Goal: Task Accomplishment & Management: Use online tool/utility

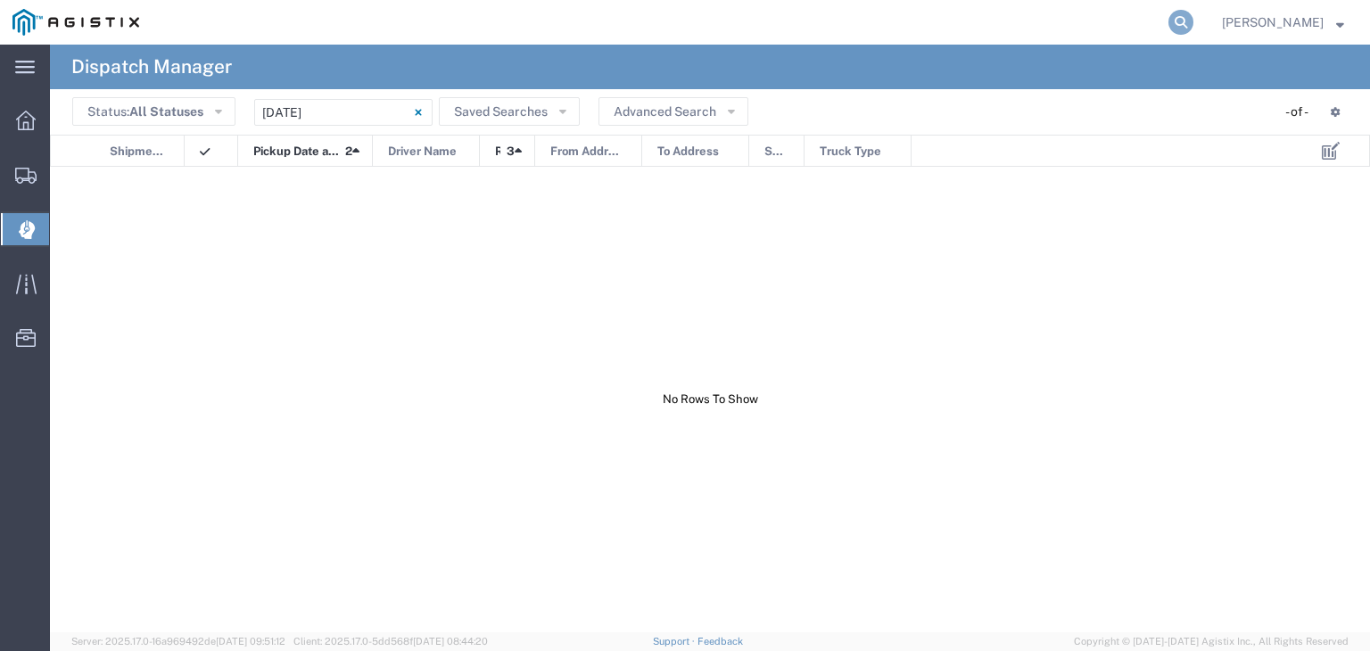
click at [1193, 21] on icon at bounding box center [1180, 22] width 25 height 25
type input "56392199"
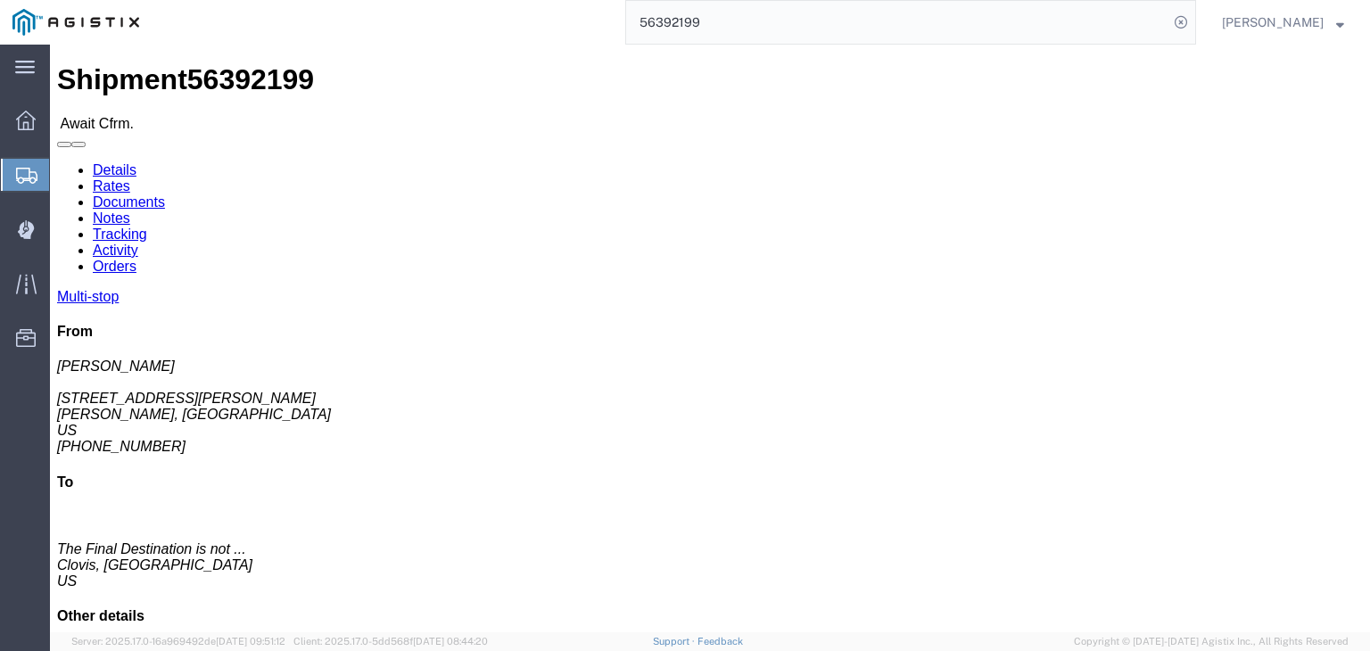
click link "Documents"
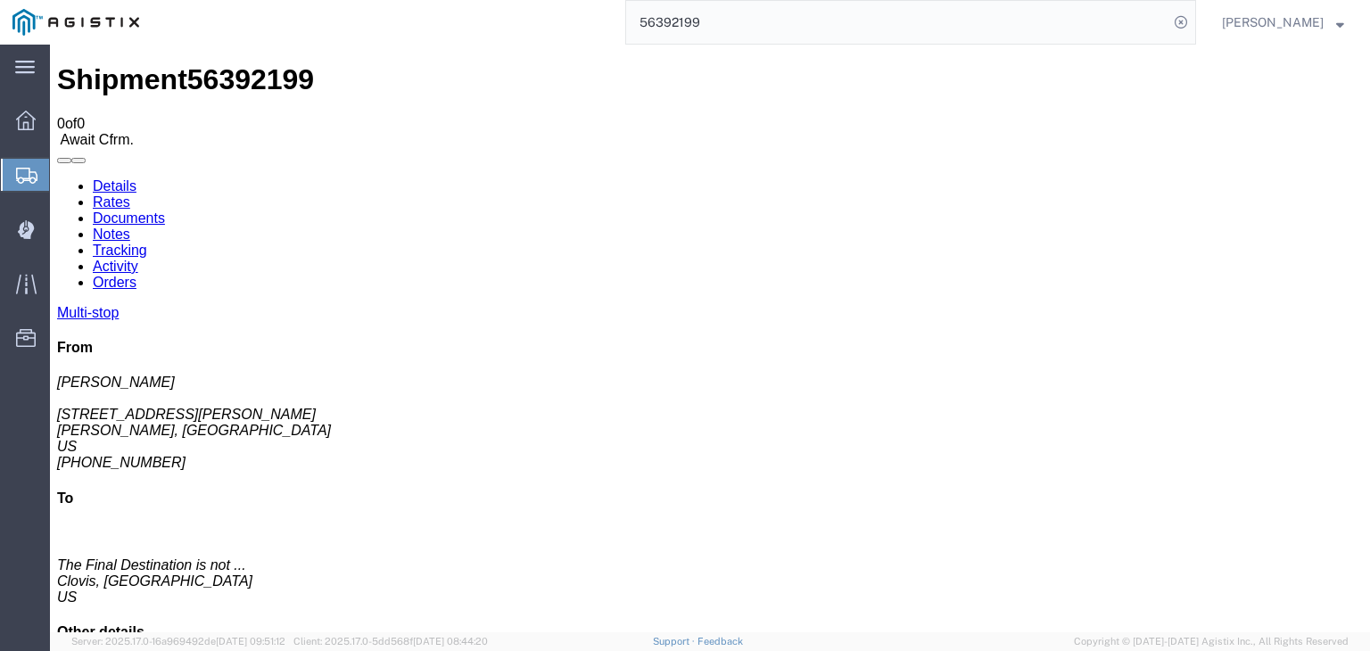
click at [147, 243] on link "Tracking" at bounding box center [120, 250] width 54 height 15
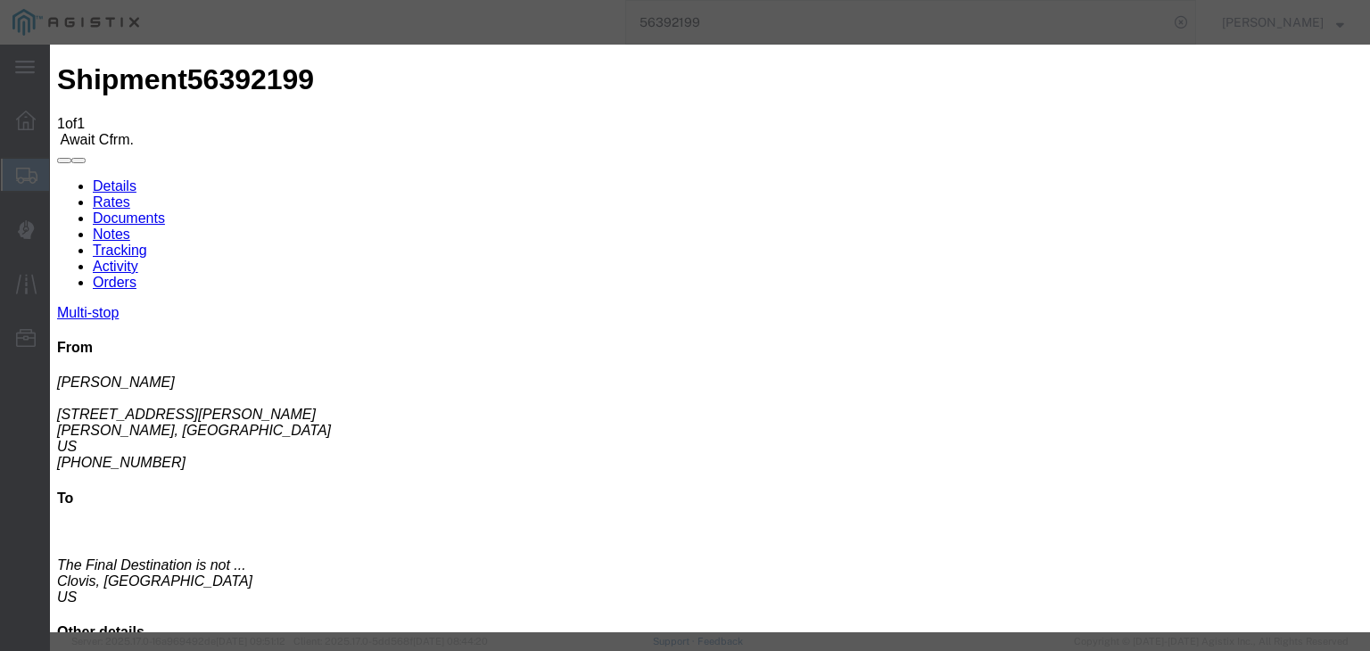
type input "[DATE]"
type input "7:00 AM"
drag, startPoint x: 415, startPoint y: 217, endPoint x: 421, endPoint y: 226, distance: 10.9
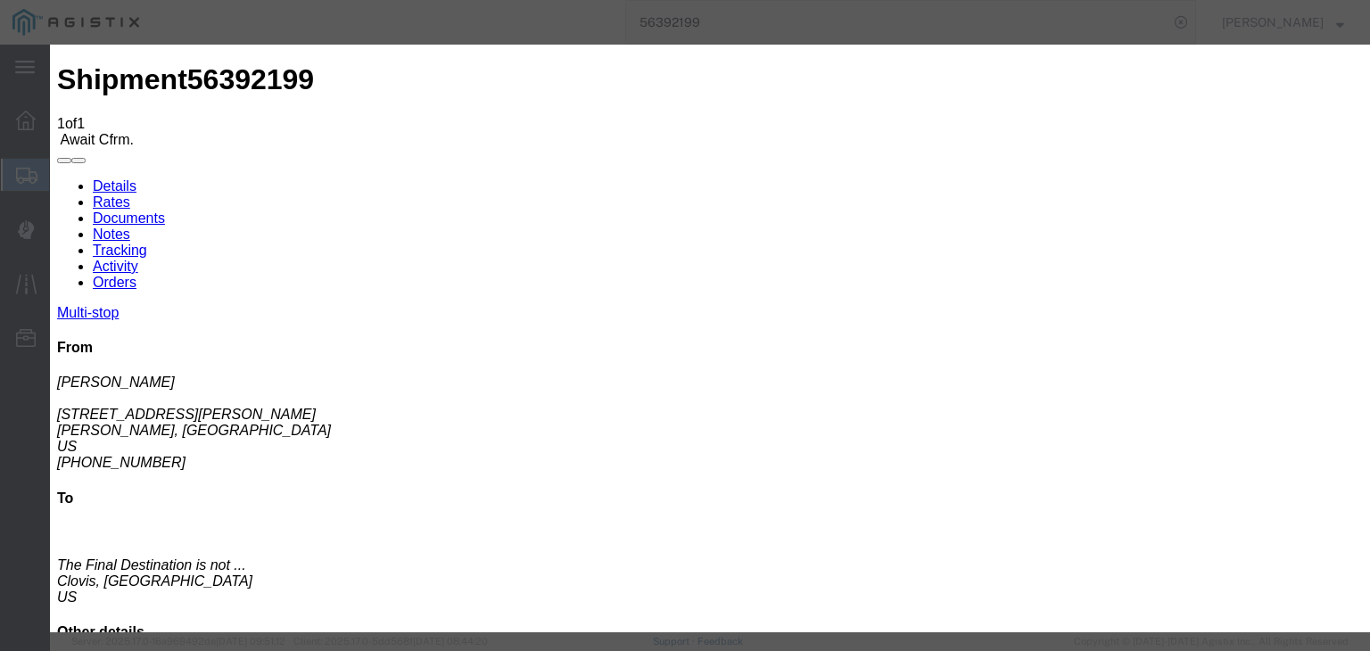
type input "08/05/2025"
select select "ARVPULOC"
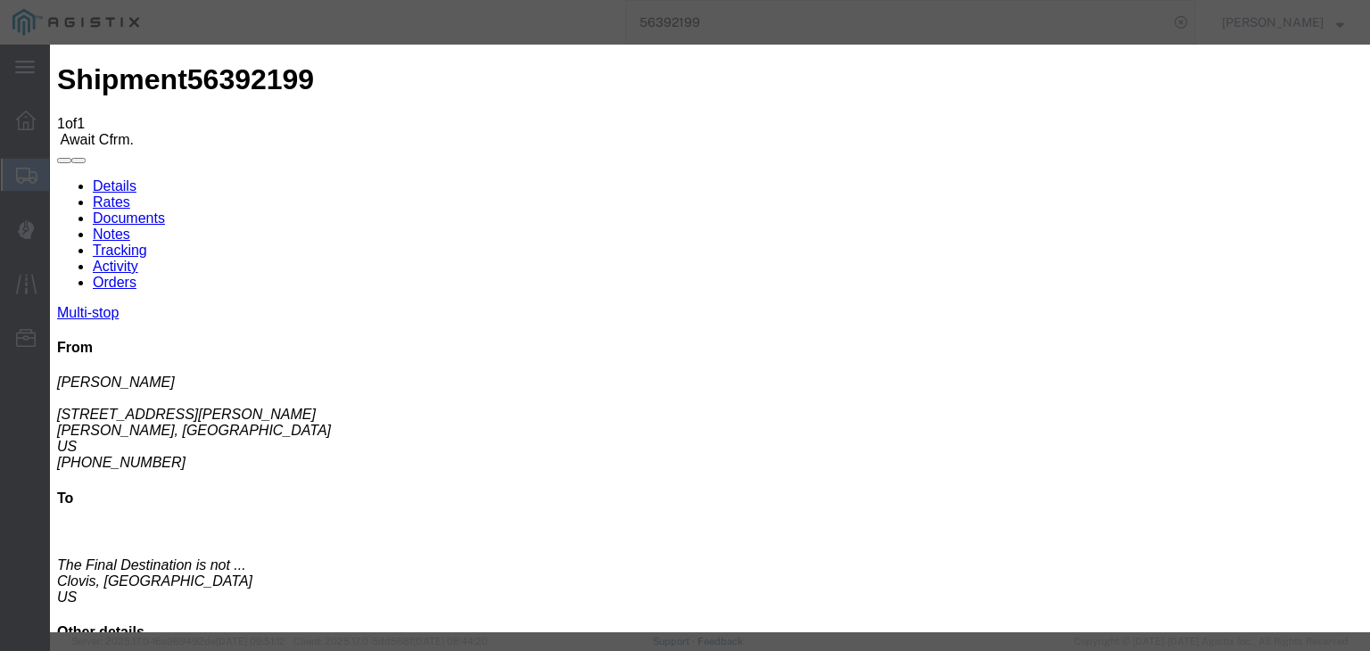
drag, startPoint x: 900, startPoint y: 221, endPoint x: 913, endPoint y: 236, distance: 20.2
select select "{"pickupDeliveryInfoId": "122068579","pickupOrDelivery": "P","stopNum": "1","lo…"
select select "CA"
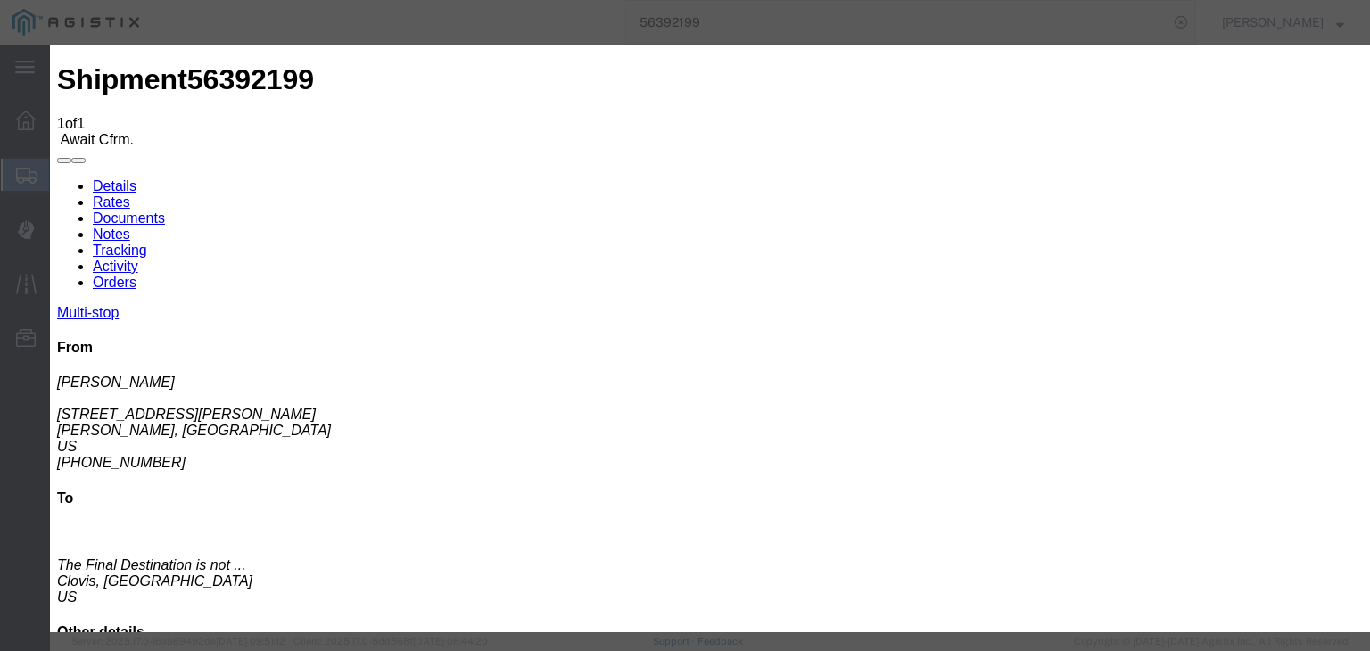
type input "Sangar"
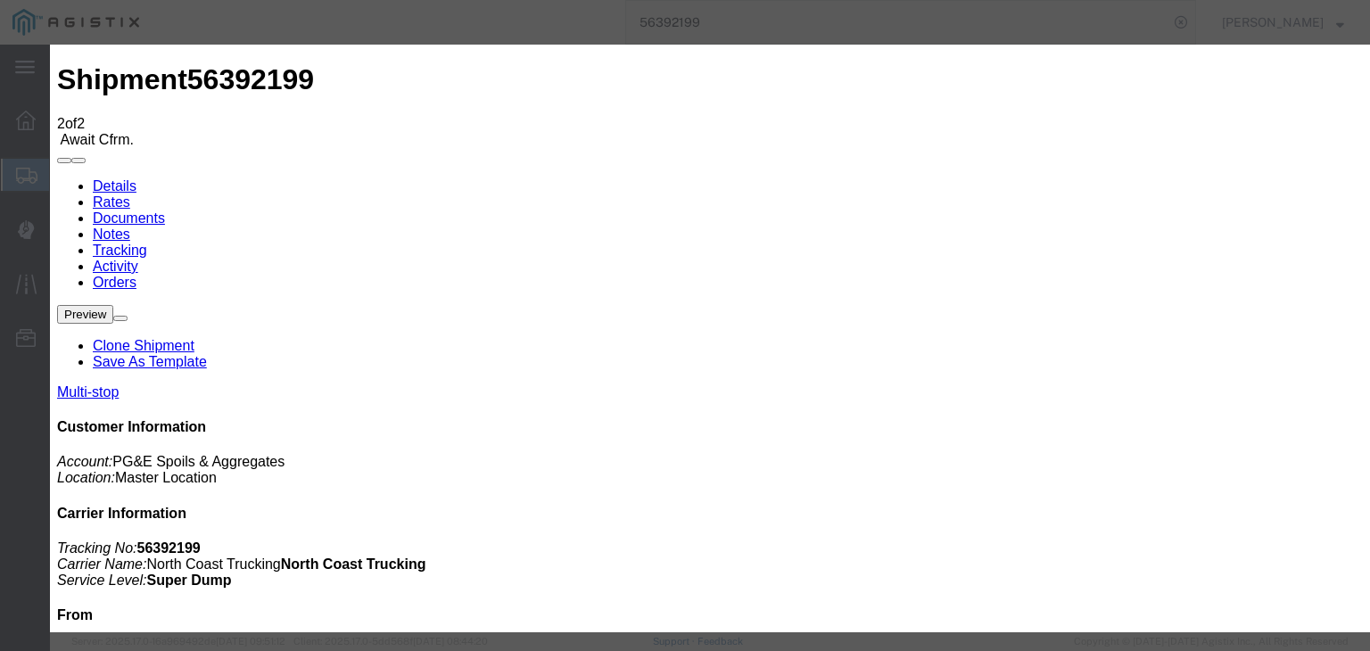
type input "[DATE]"
type input "7:00 AM"
type input "08/05/2025"
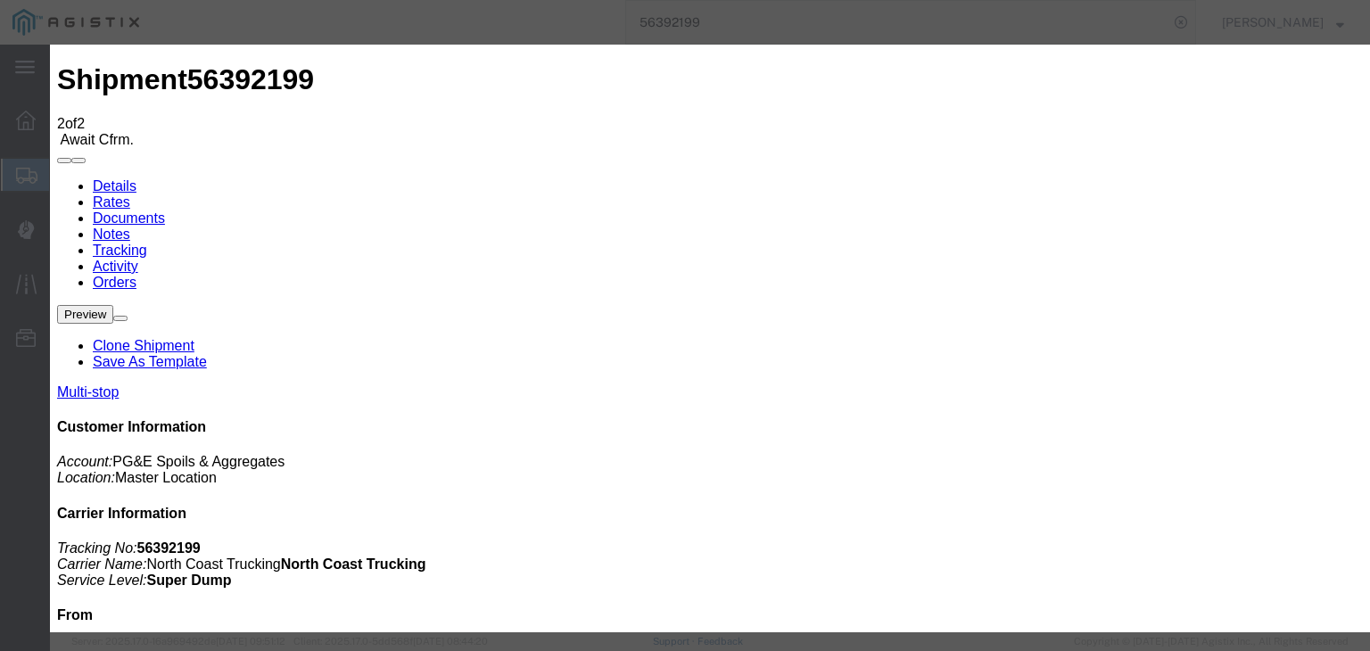
type input "1:42 PM"
select select "DPTPULOC"
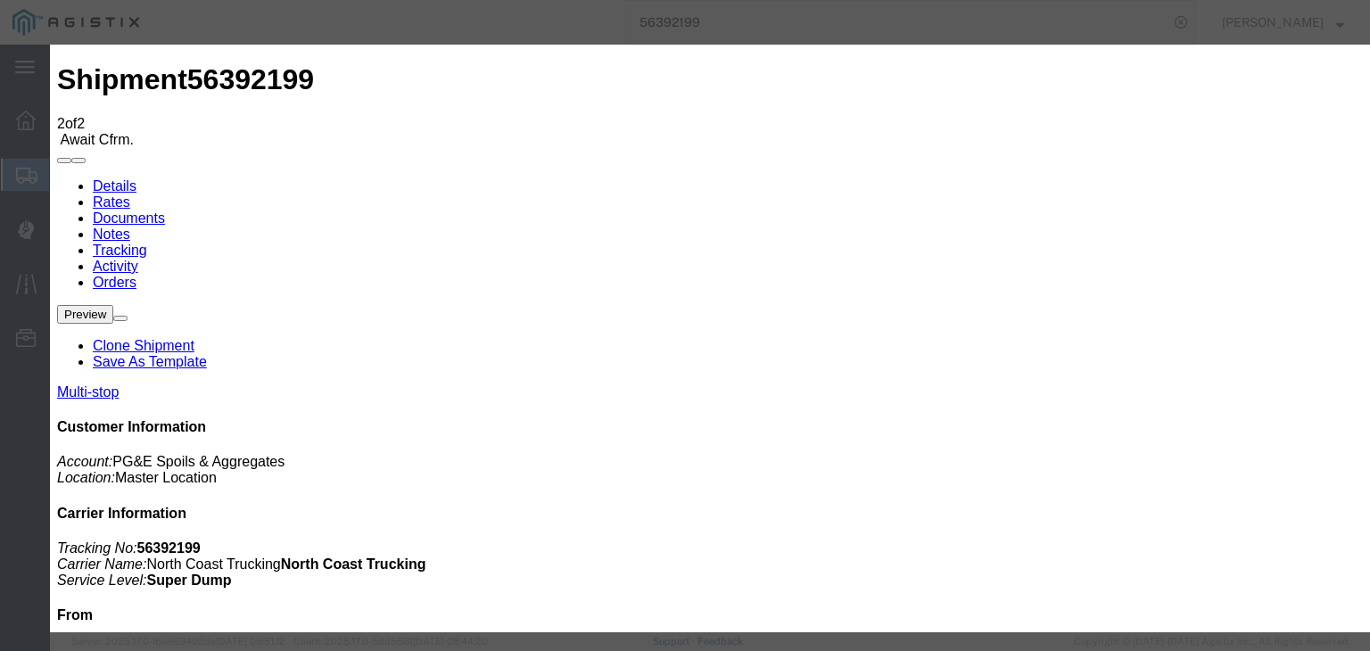
select select "{"pickupDeliveryInfoId": "122068579","pickupOrDelivery": "P","stopNum": "1","lo…"
select select "CA"
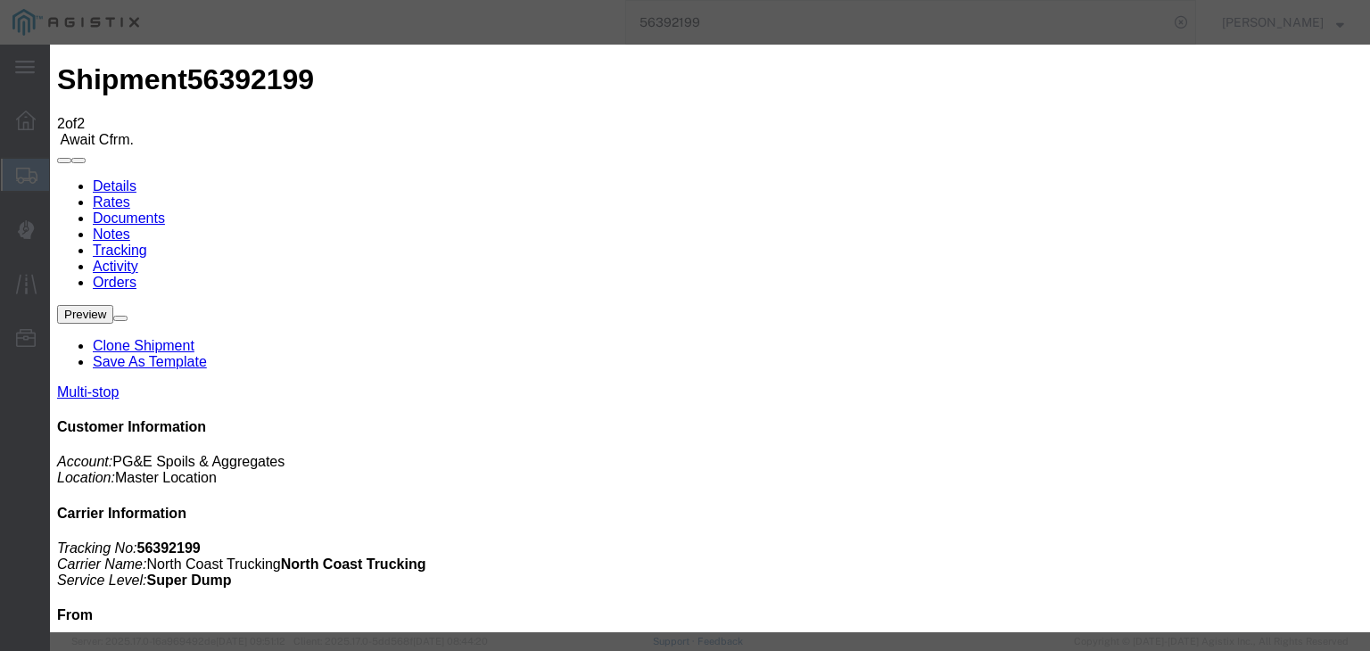
type input "Sangar"
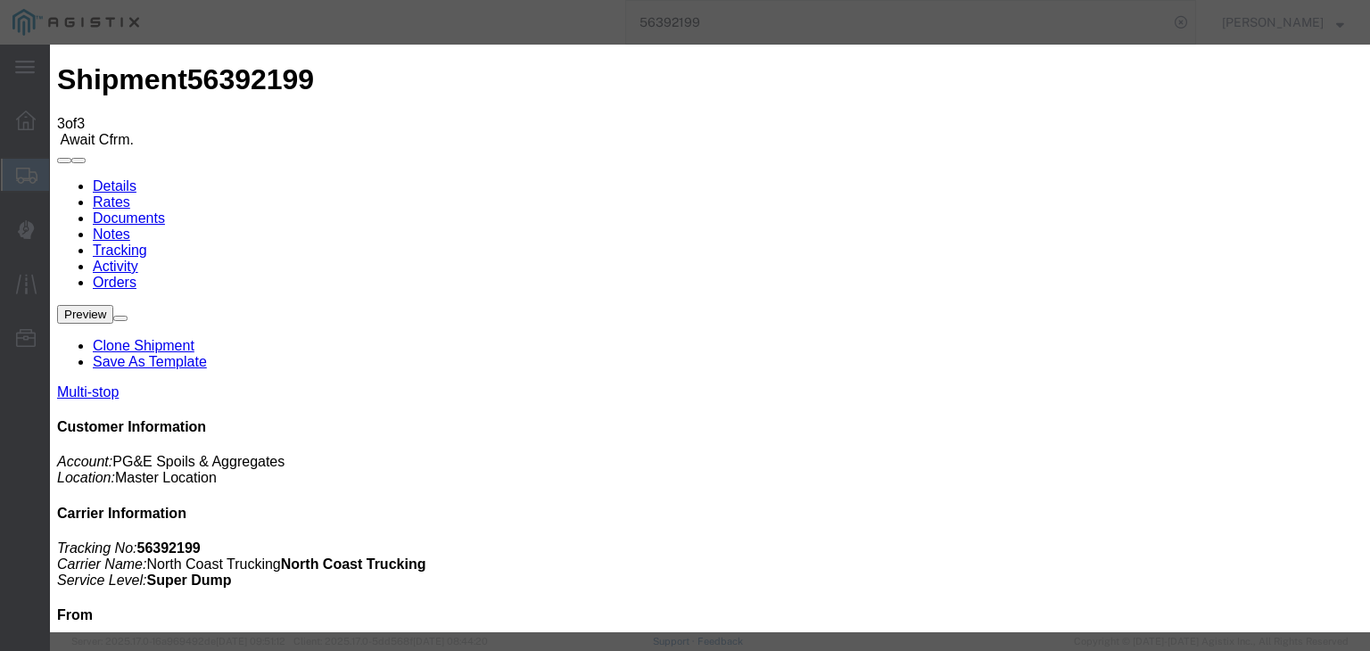
type input "[DATE]"
type input "7:00 AM"
type input "08/05/2025"
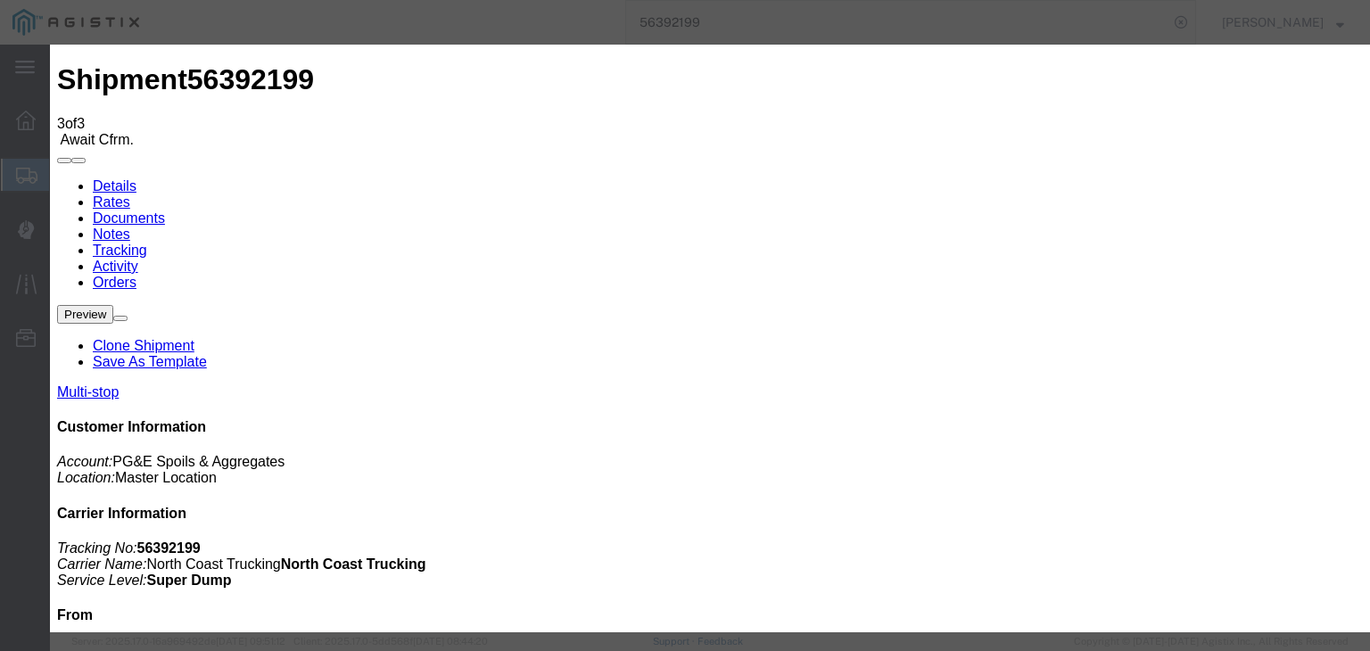
type input "2:25 PM"
select select "ARVDLVLOC"
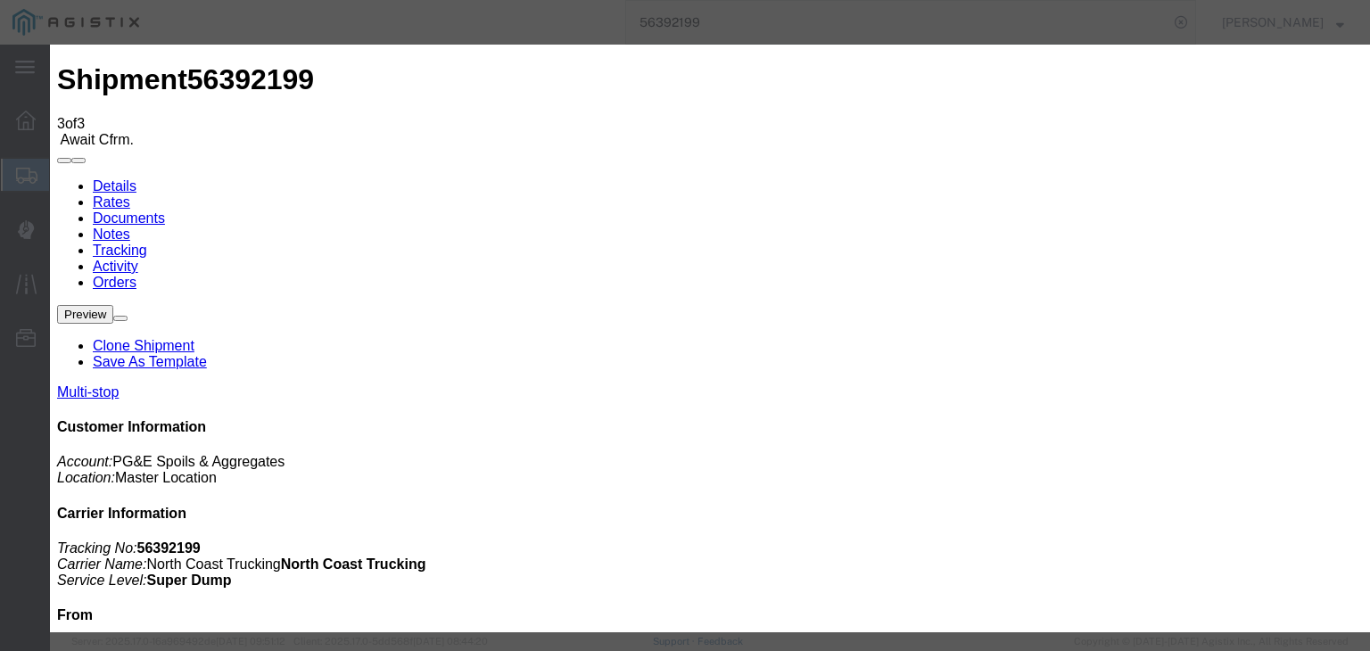
drag, startPoint x: 1035, startPoint y: 222, endPoint x: 1038, endPoint y: 236, distance: 14.7
select select "{"pickupDeliveryInfoId": "122068580","pickupOrDelivery": "D","stopNum": "2","lo…"
select select "CA"
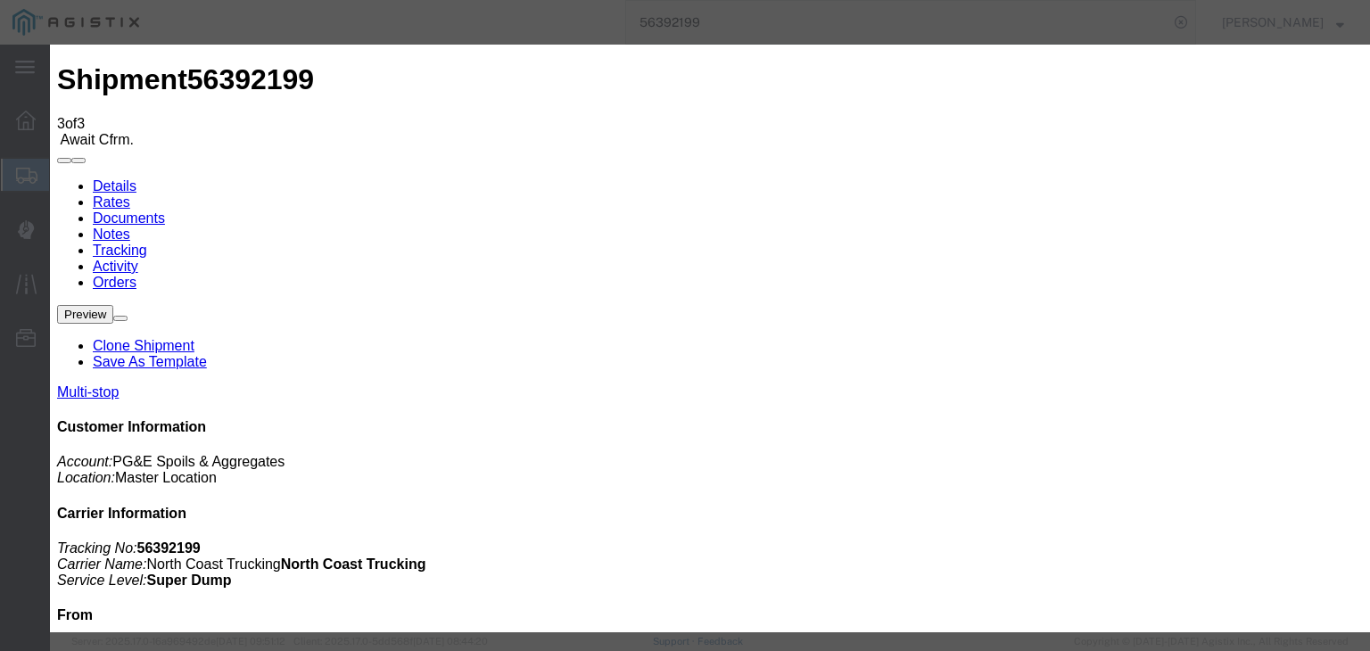
type input "Clovis"
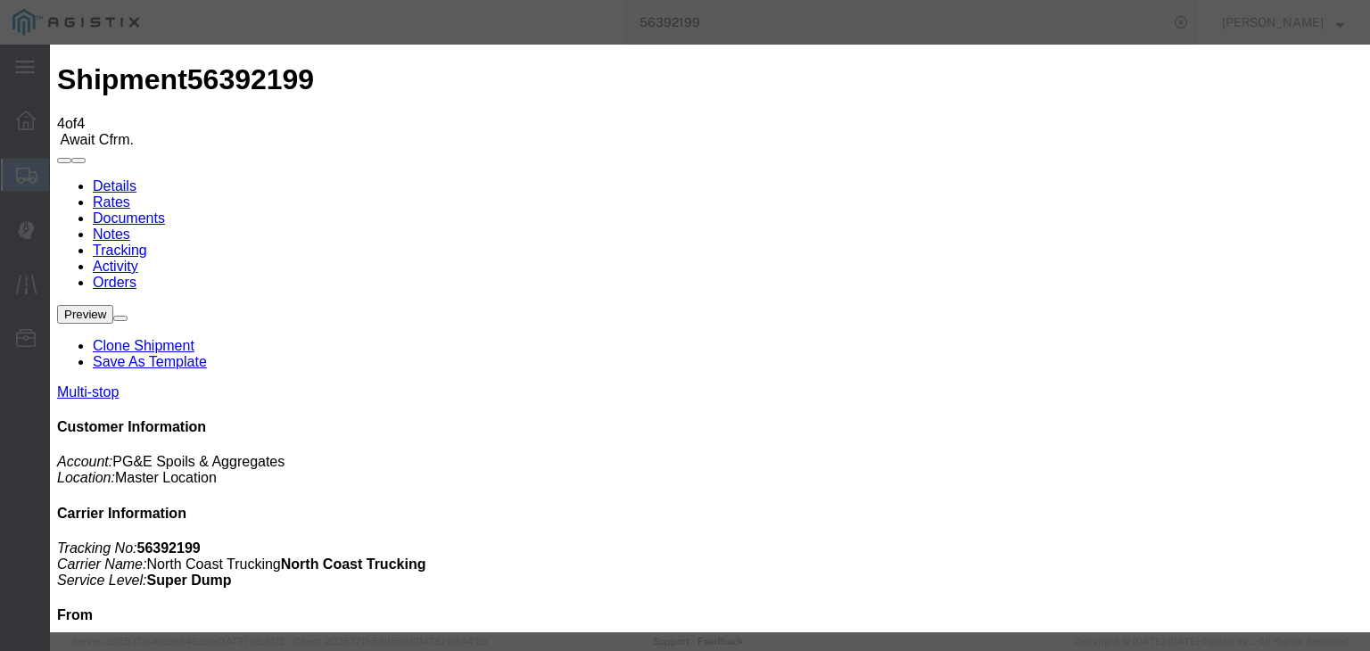
type input "[DATE]"
type input "7:00 AM"
type input "08/05/2025"
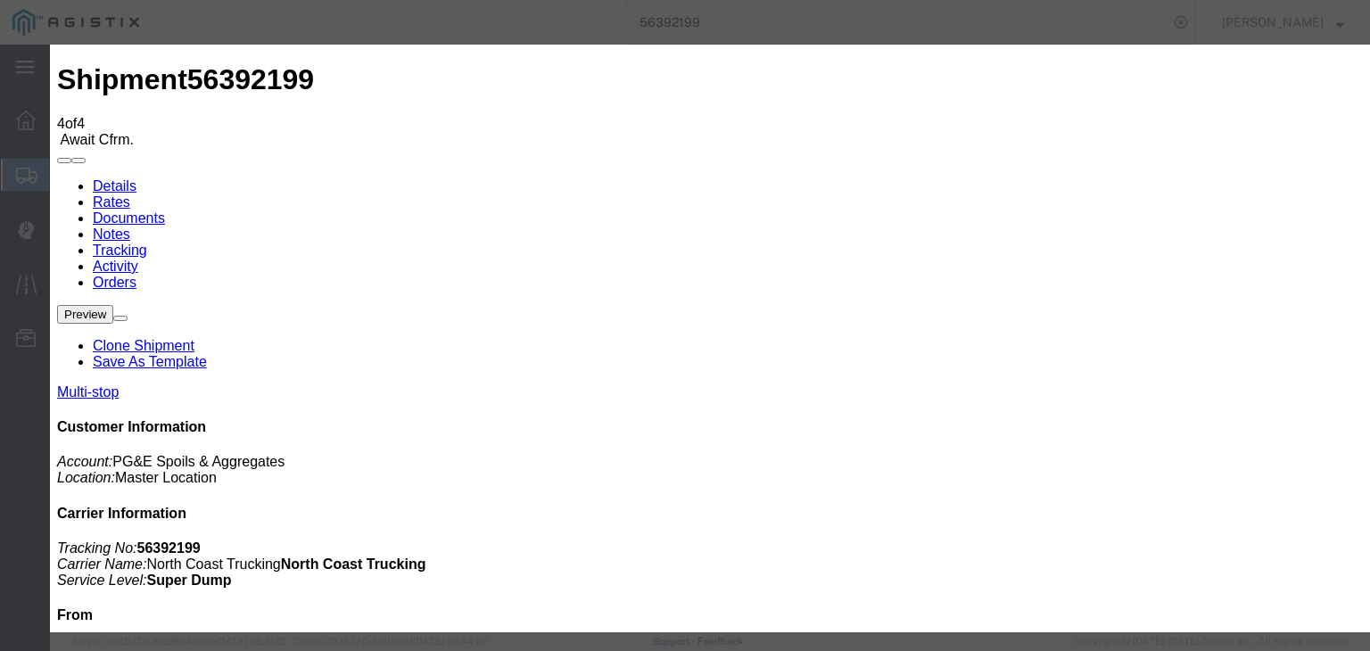
type input "2:30 PM"
select select "DPTDLVLOC"
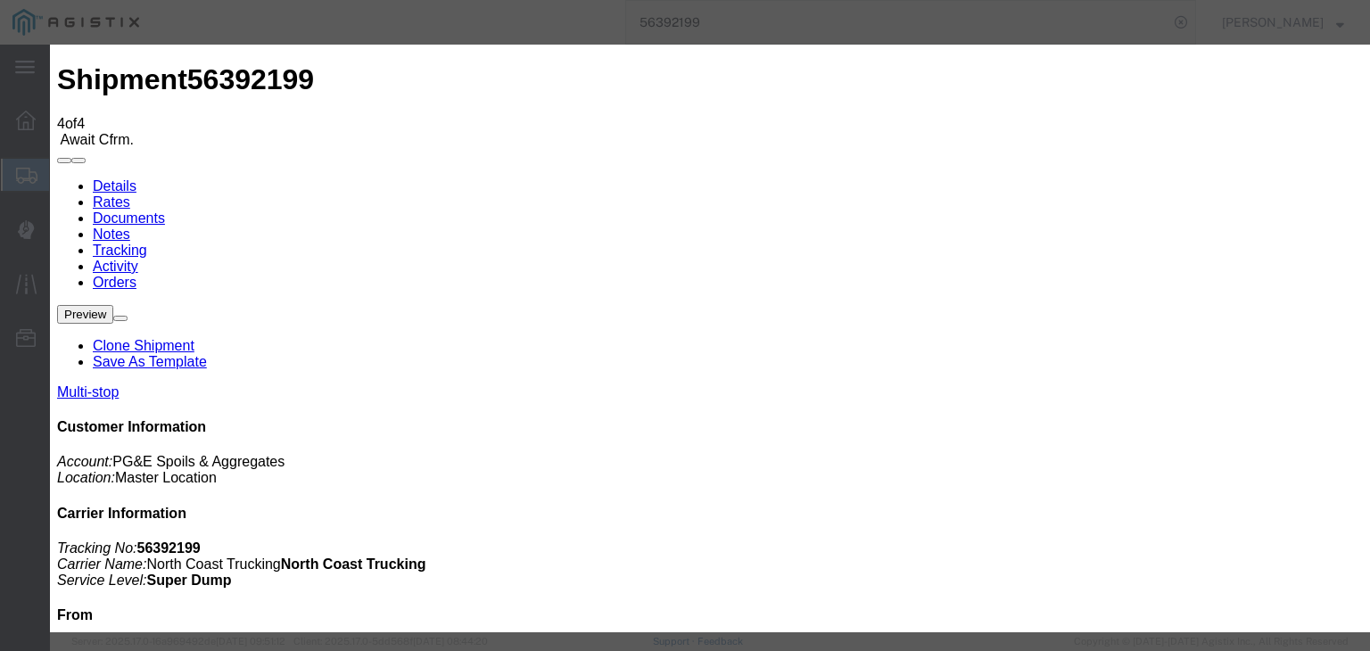
drag, startPoint x: 934, startPoint y: 223, endPoint x: 938, endPoint y: 236, distance: 14.1
select select "{"pickupDeliveryInfoId": "122068580","pickupOrDelivery": "D","stopNum": "2","lo…"
select select "CA"
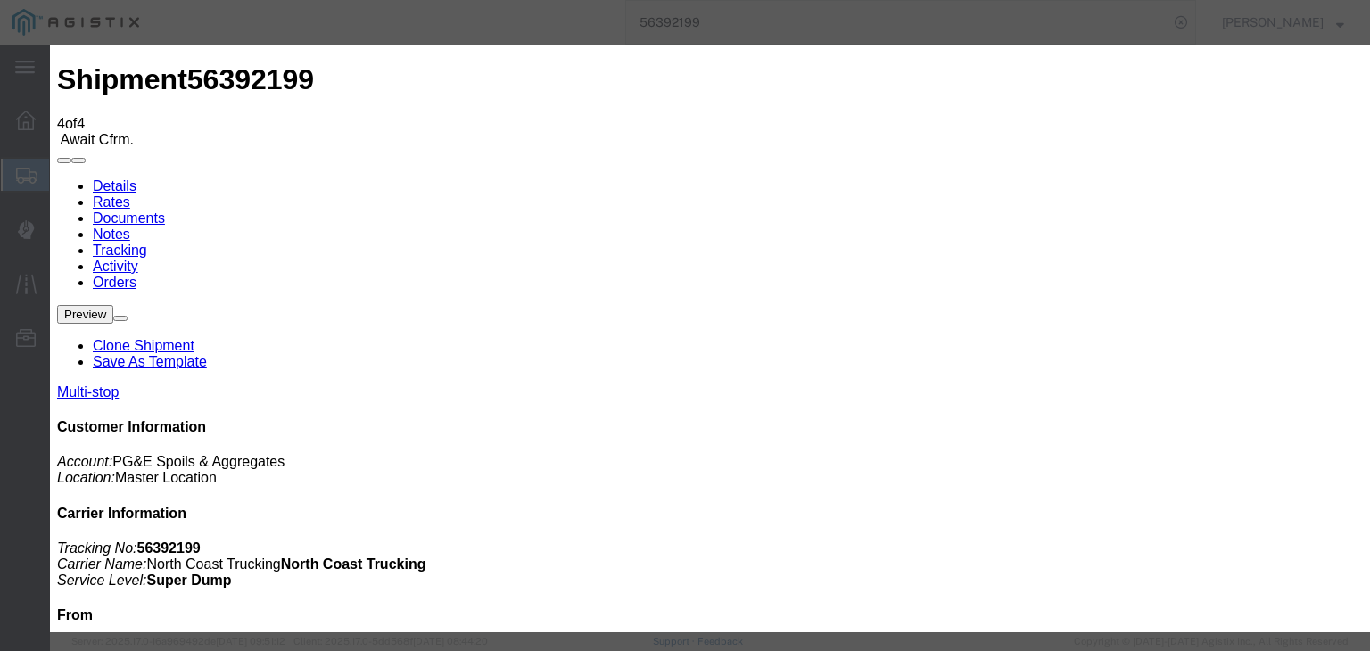
type input "Clovis"
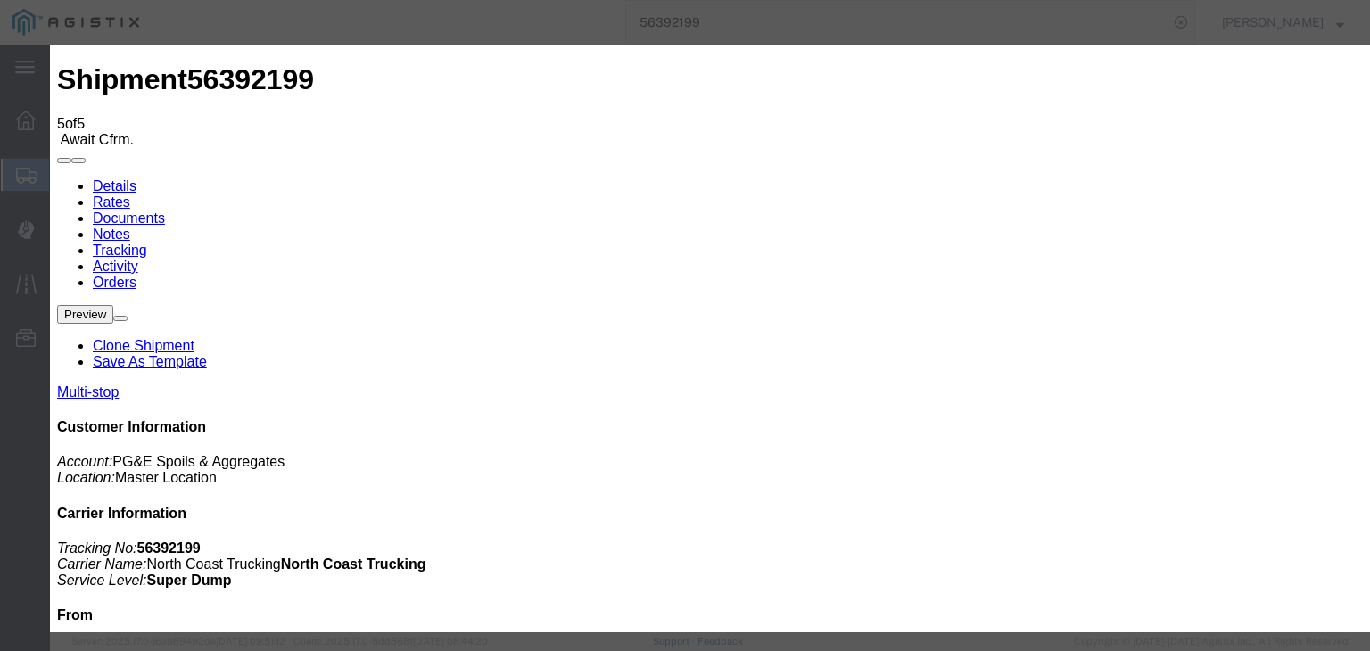
type input "[DATE]"
type input "7:00 AM"
type input "08/05/2025"
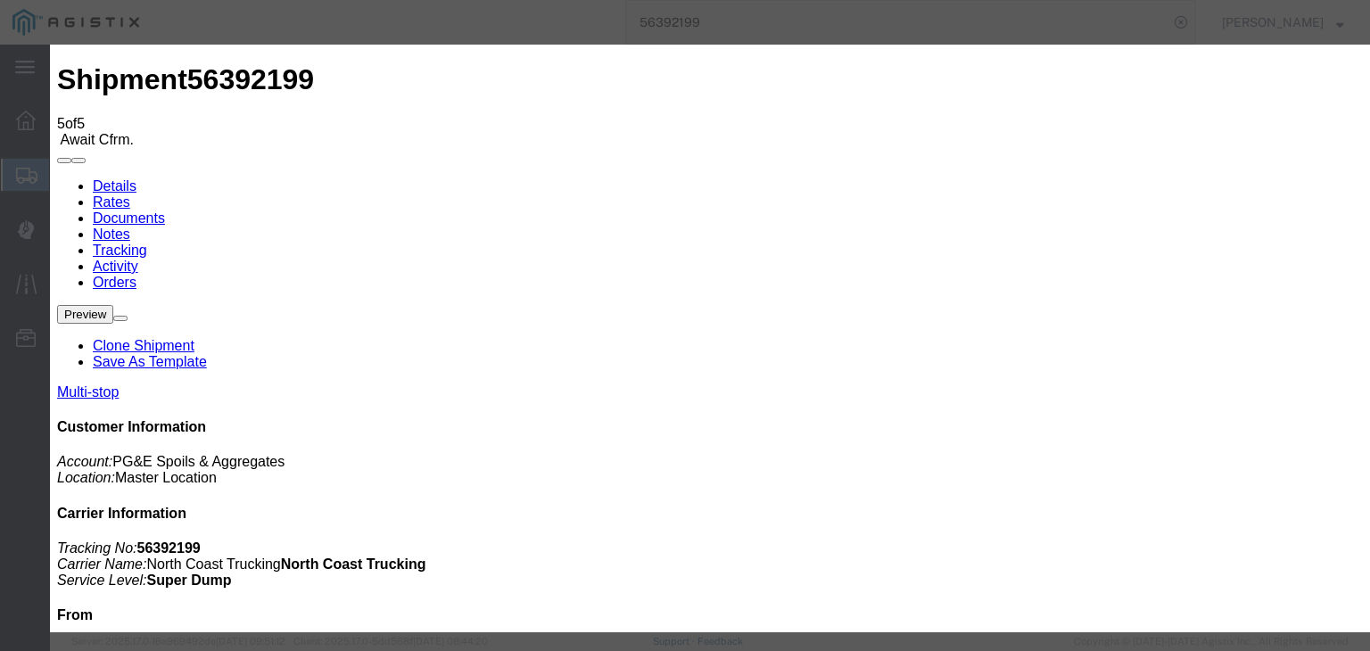
type input "2:30 PM"
drag, startPoint x: 523, startPoint y: 261, endPoint x: 520, endPoint y: 270, distance: 9.3
select select "BREAKSTART"
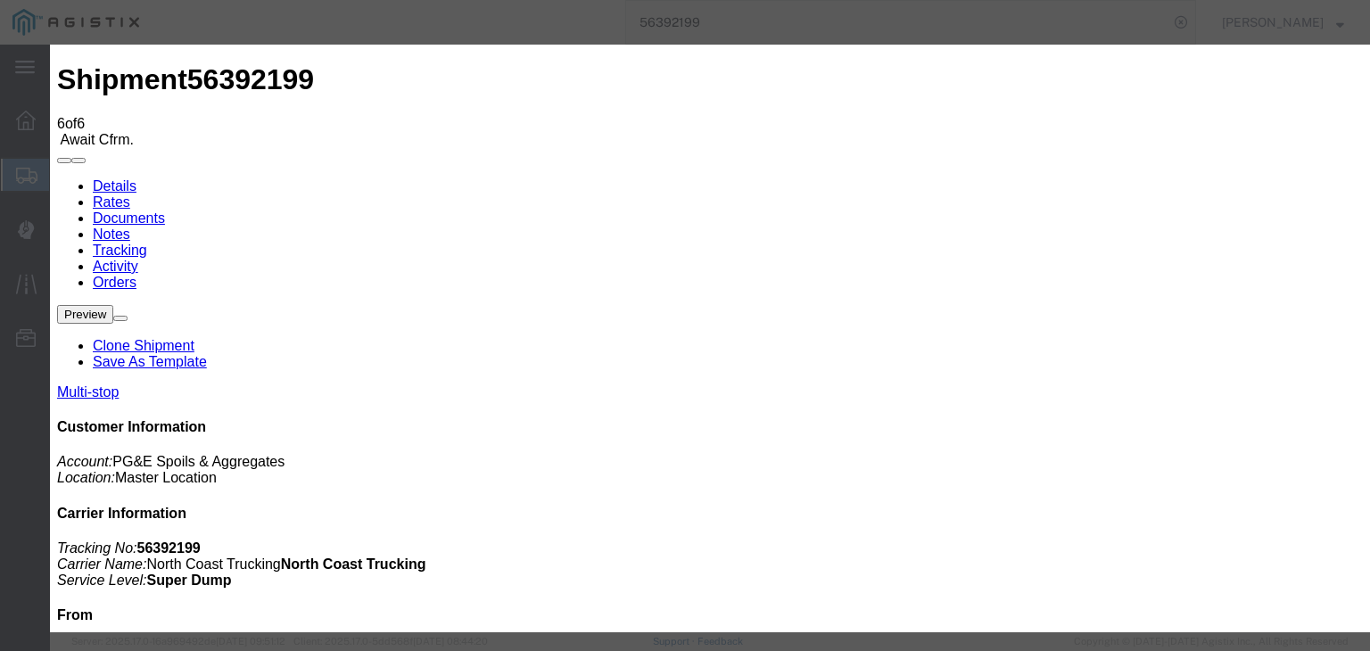
type input "[DATE]"
type input "7:00 AM"
type input "08/05/2025"
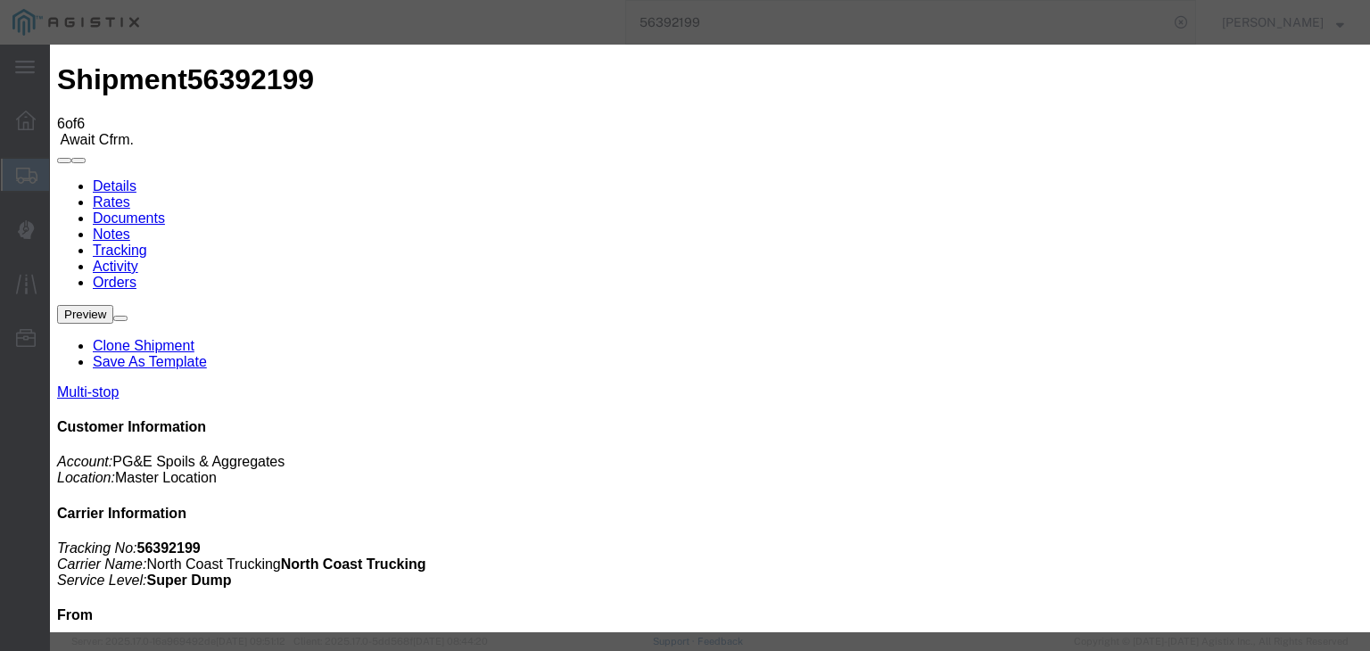
type input "3:00 PM"
select select "BREAKSTOP"
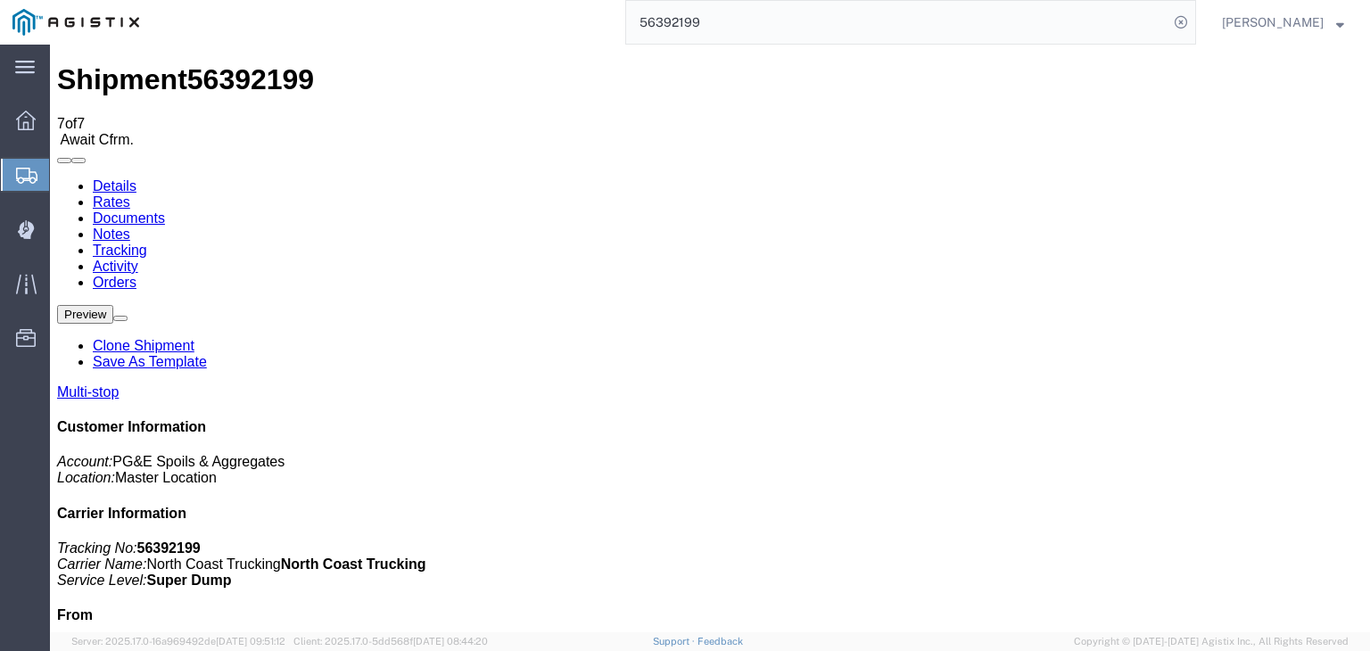
click at [165, 210] on link "Documents" at bounding box center [129, 217] width 72 height 15
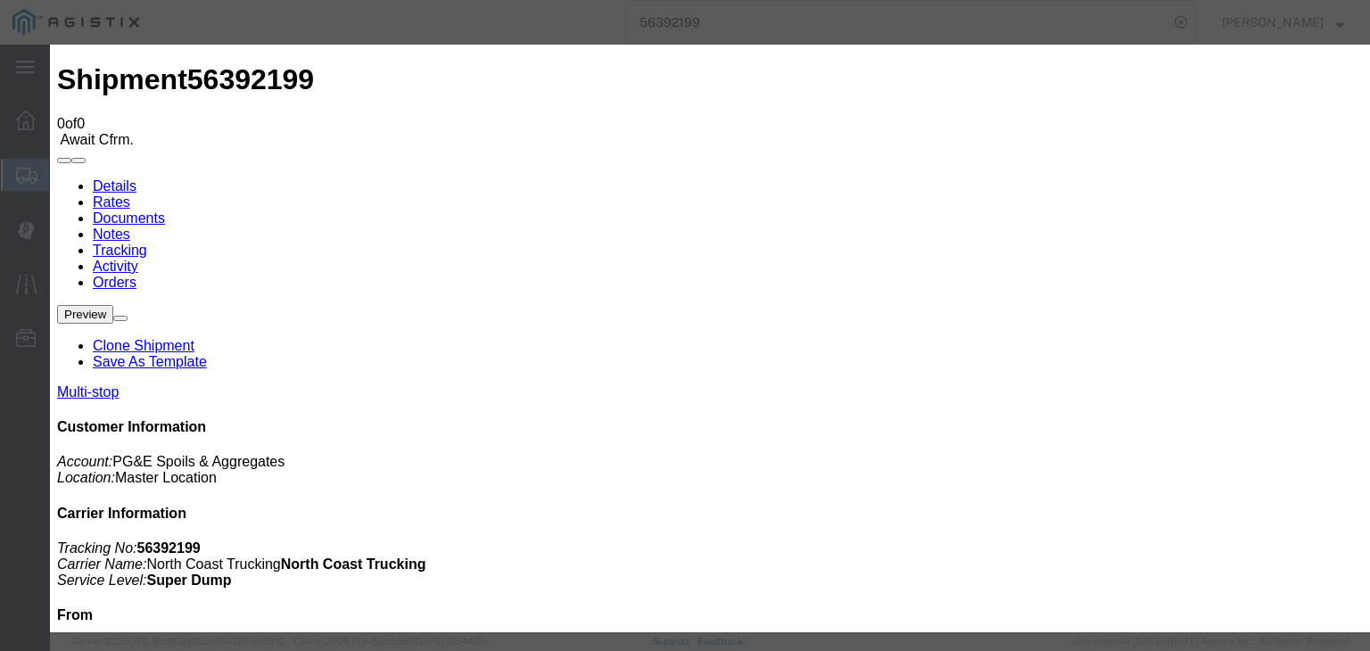
type input "C:\fakepath\08.05.25 PGE 1625189-56392199 JGT.pdf"
type input "Freight Bill"
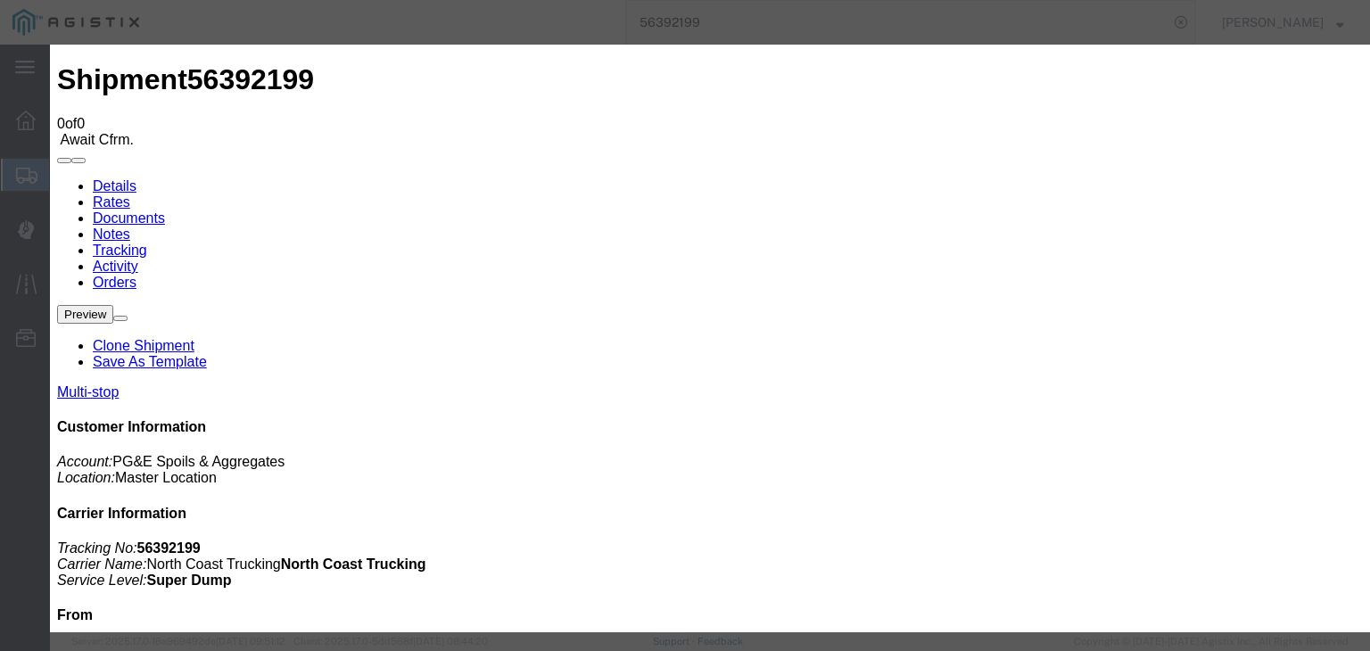
select select
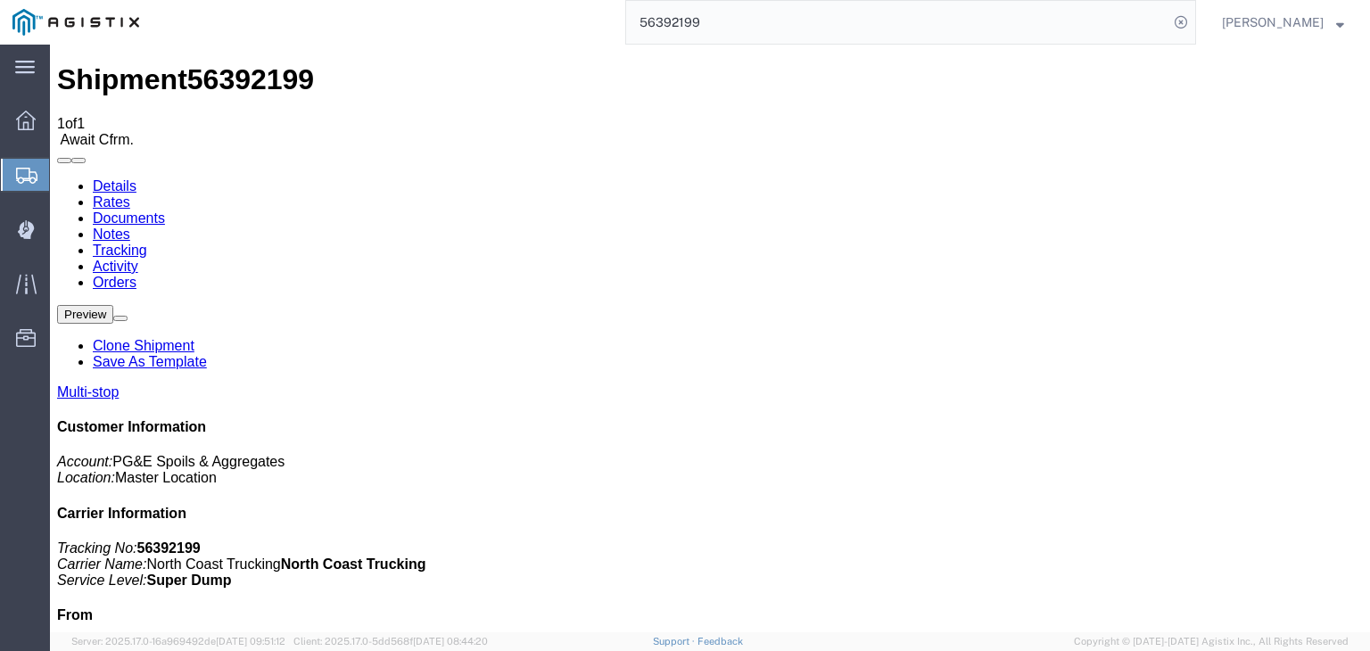
click at [147, 243] on link "Tracking" at bounding box center [120, 250] width 54 height 15
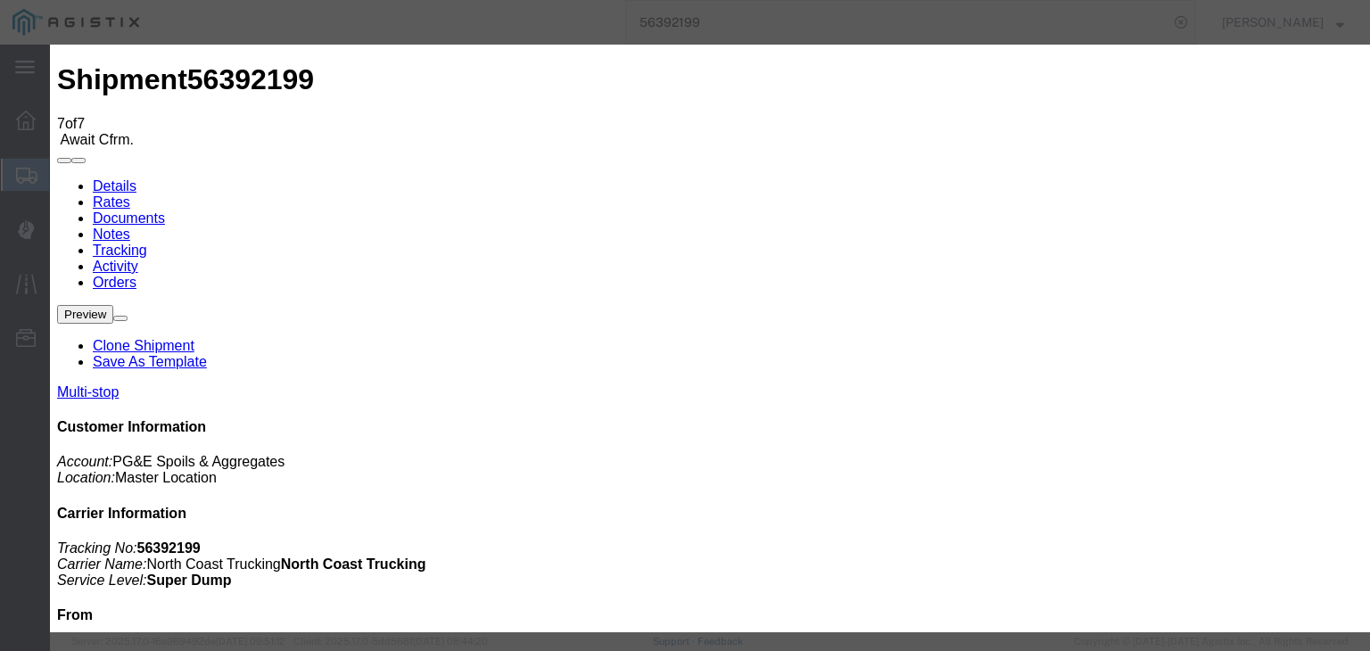
type input "[DATE]"
type input "7:00 AM"
drag, startPoint x: 425, startPoint y: 338, endPoint x: 467, endPoint y: 329, distance: 43.7
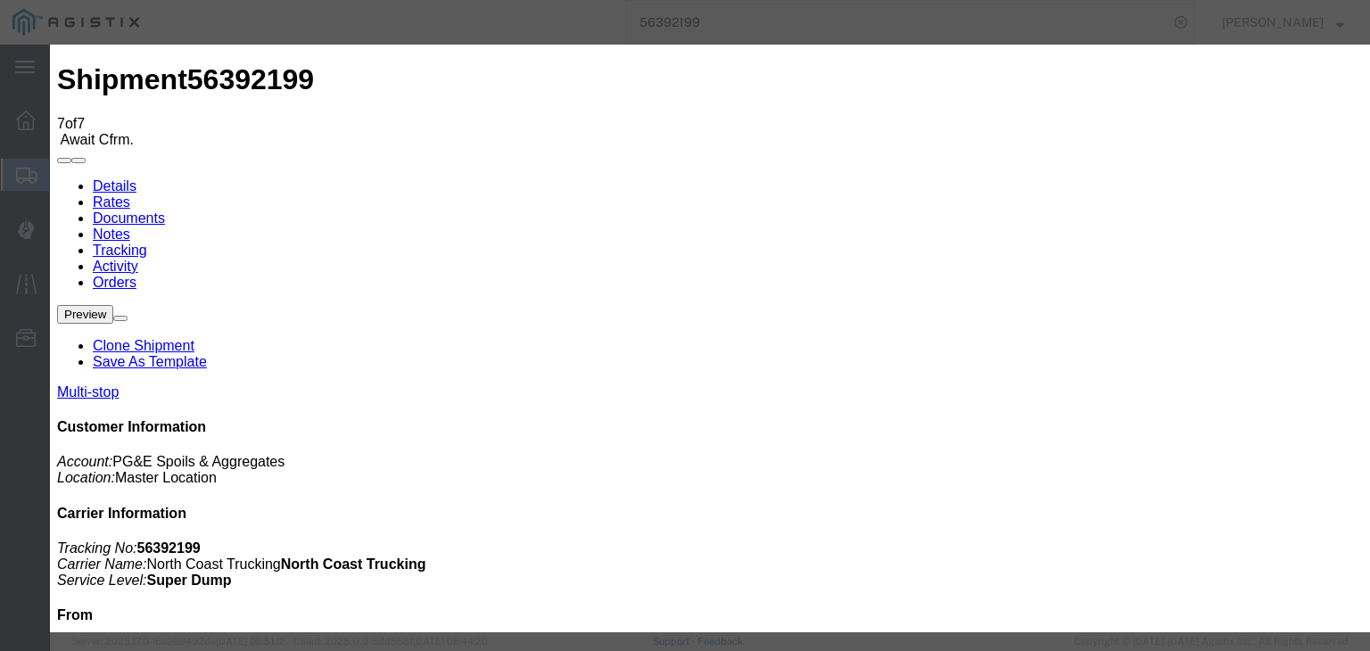
type input "08/05/2025"
type input "3:30 PM"
drag, startPoint x: 475, startPoint y: 261, endPoint x: 474, endPoint y: 270, distance: 9.0
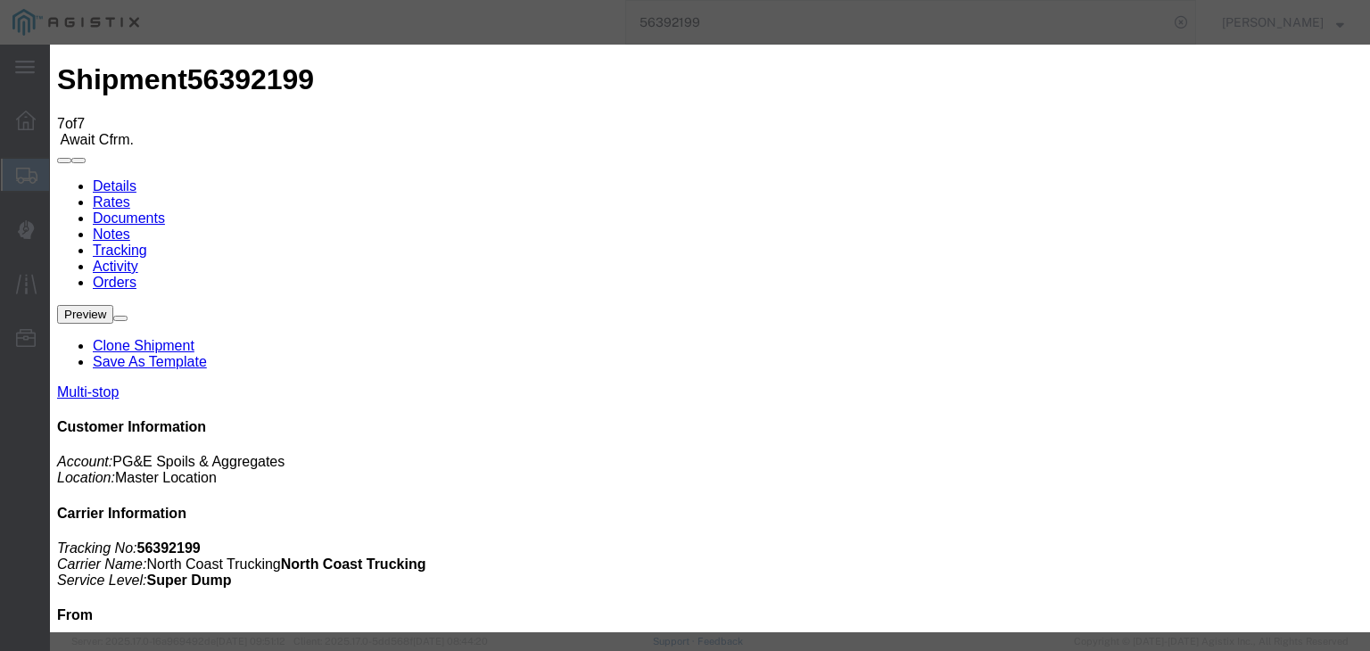
select select "DELIVRED"
select select "{"pickupDeliveryInfoId": "122068579","pickupOrDelivery": "P","stopNum": "1","lo…"
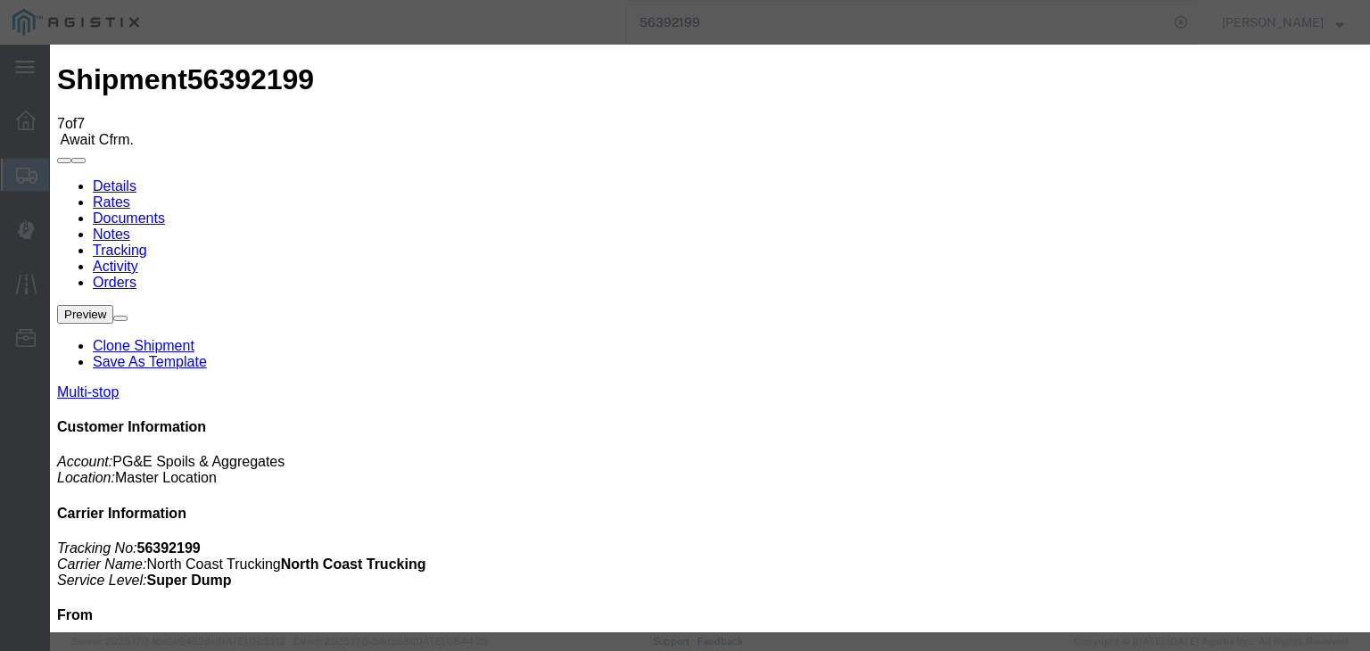
select select "CA"
type input "Sangar"
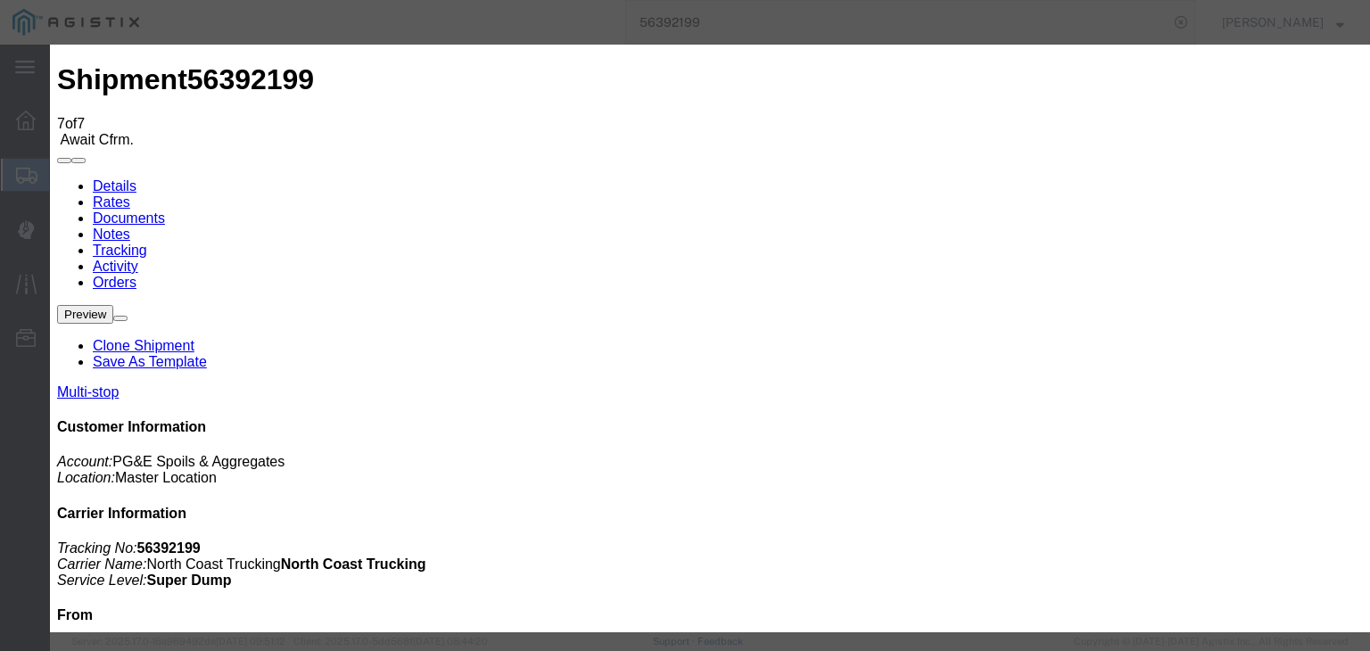
paste textarea "Point of origin: time ends at original starting point empty."
type textarea "Point of origin: time ends at original starting point empty."
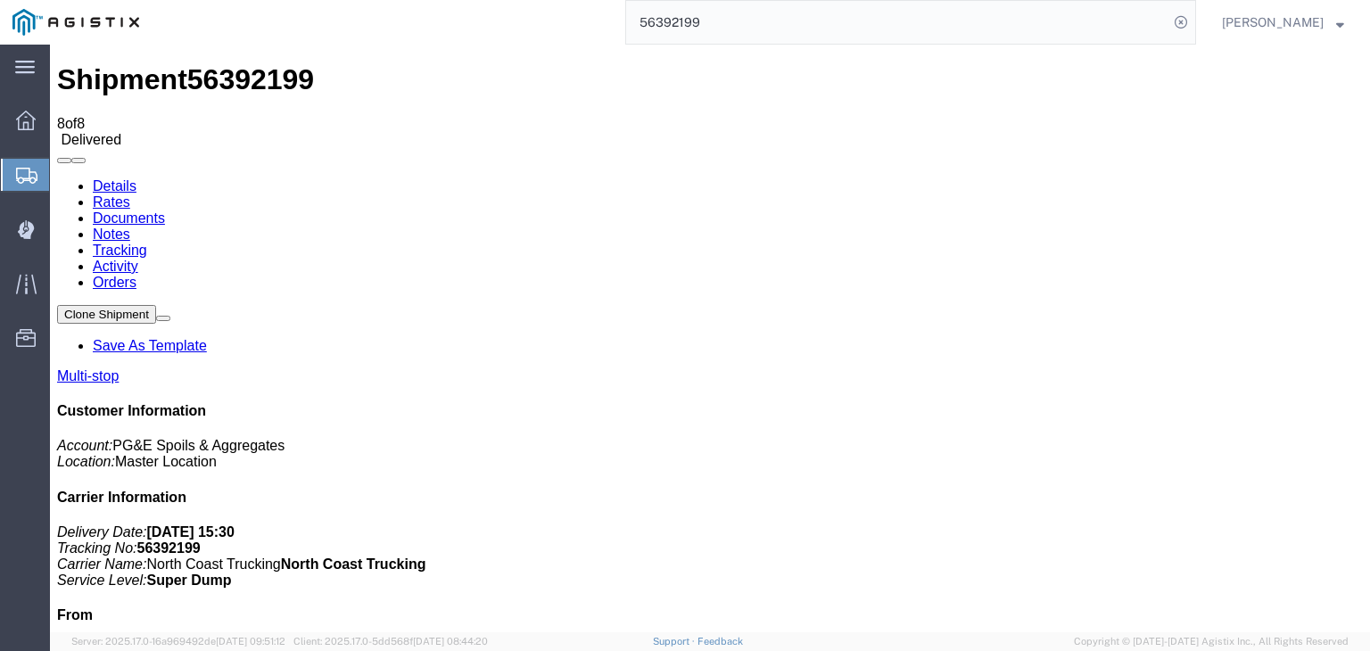
click at [130, 227] on link "Notes" at bounding box center [111, 234] width 37 height 15
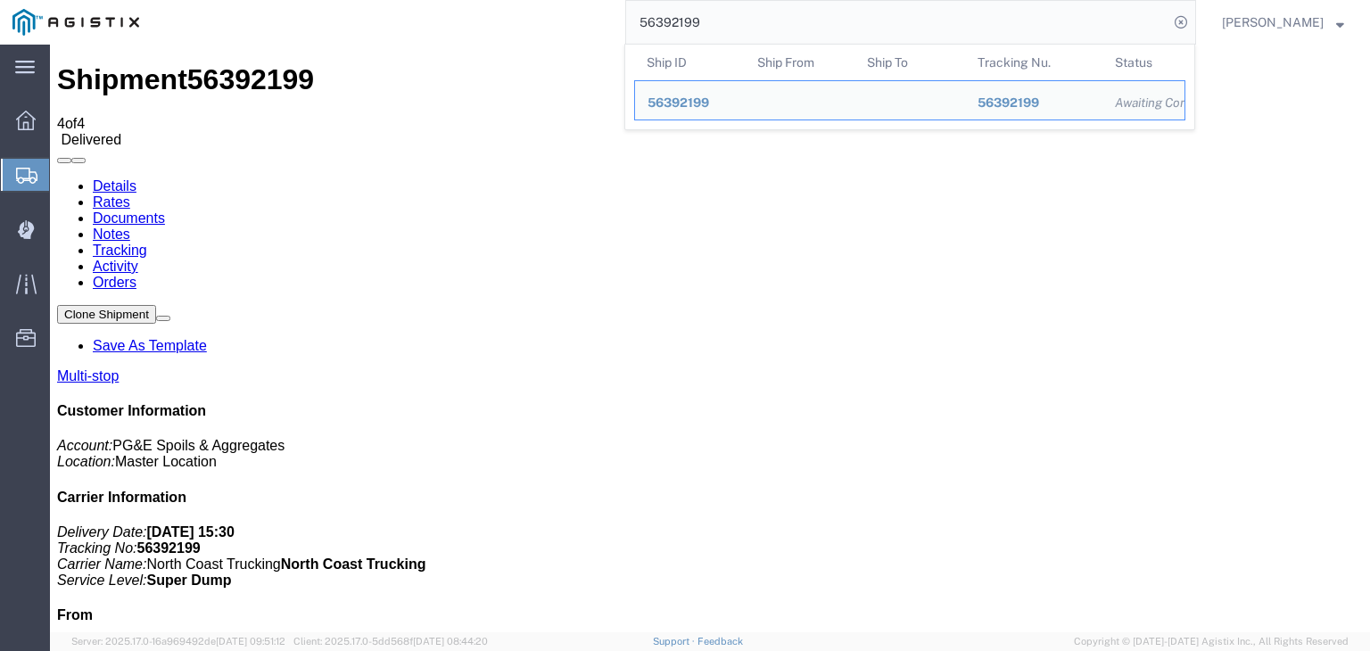
click at [743, 31] on input "56392199" at bounding box center [897, 22] width 542 height 43
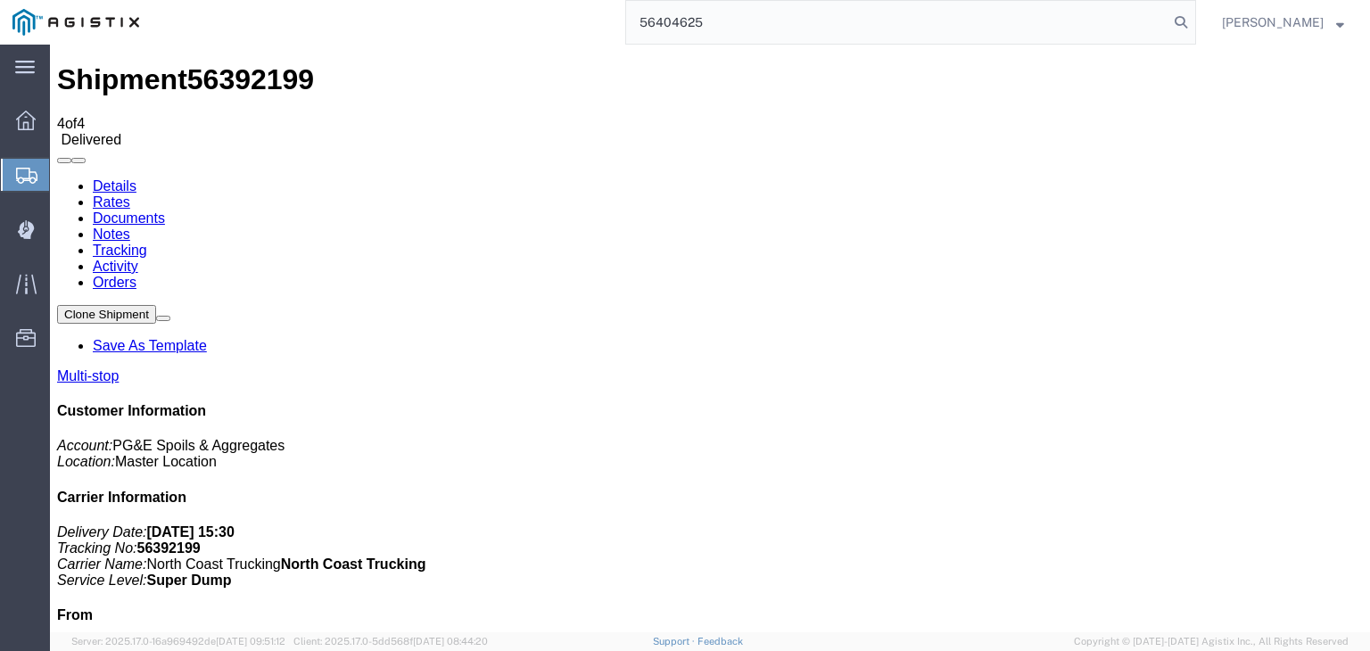
type input "56404625"
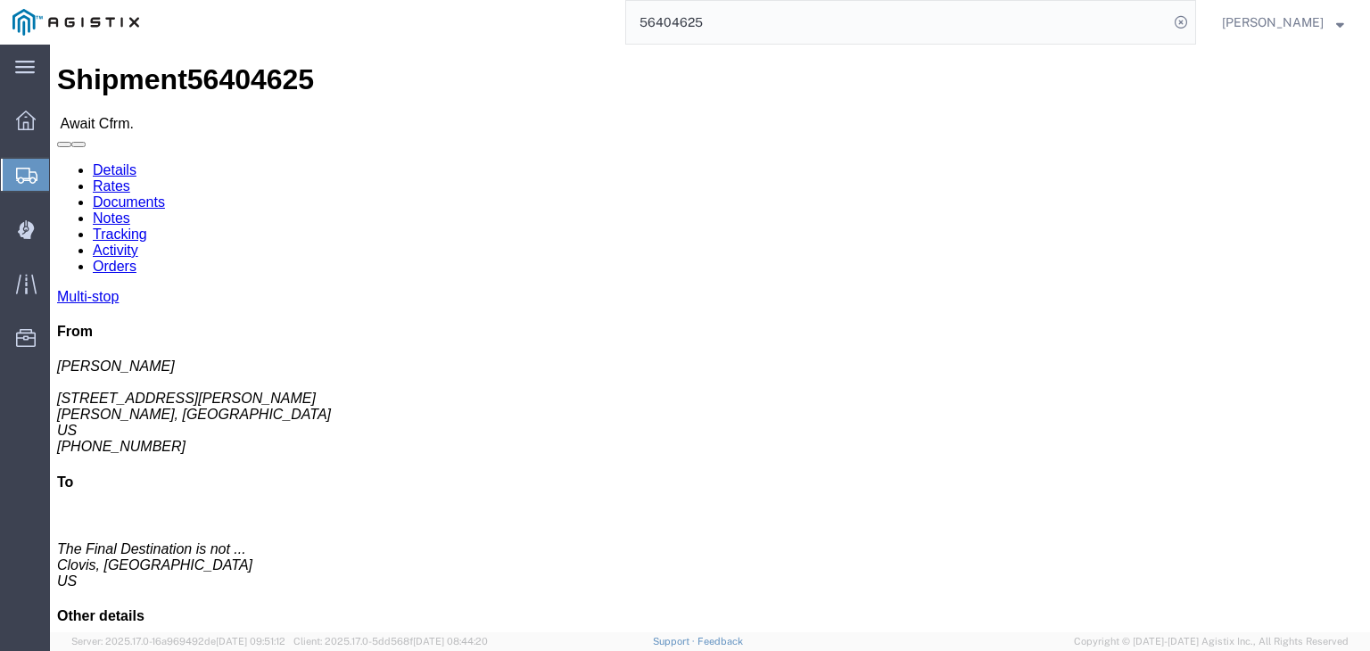
click link "Documents"
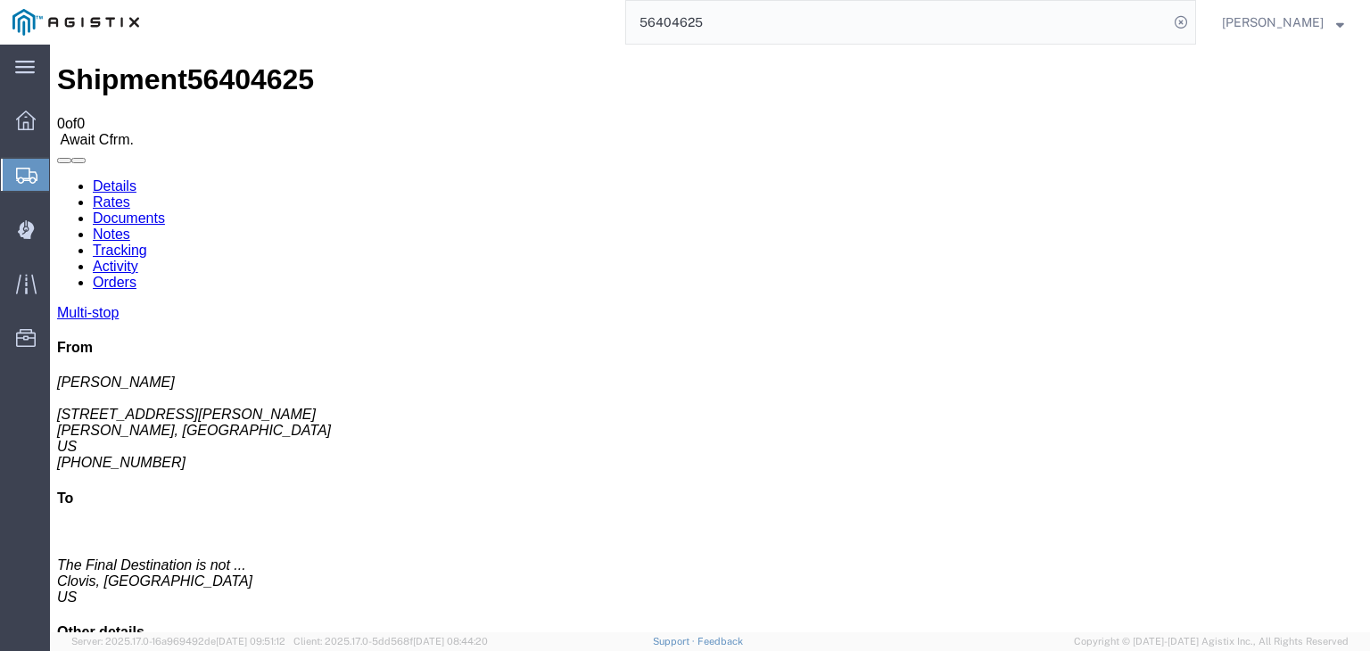
click at [147, 243] on link "Tracking" at bounding box center [120, 250] width 54 height 15
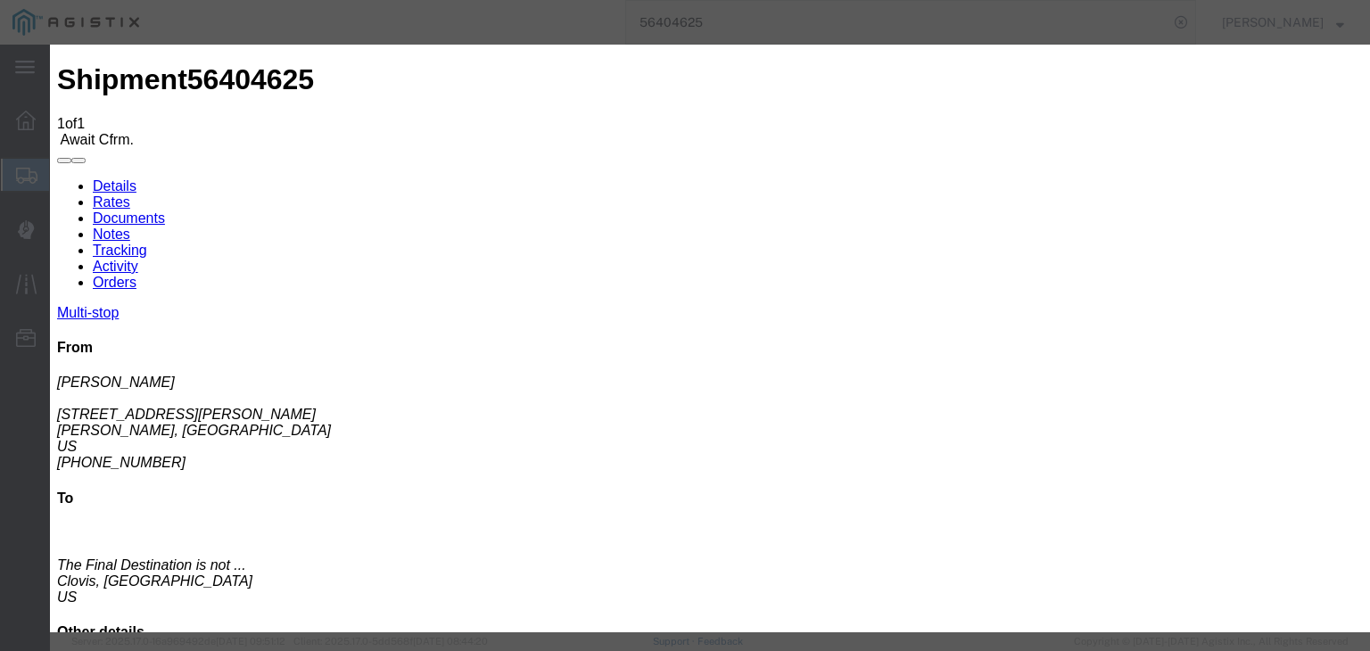
type input "[DATE]"
type input "7:00 AM"
type input "[DATE]"
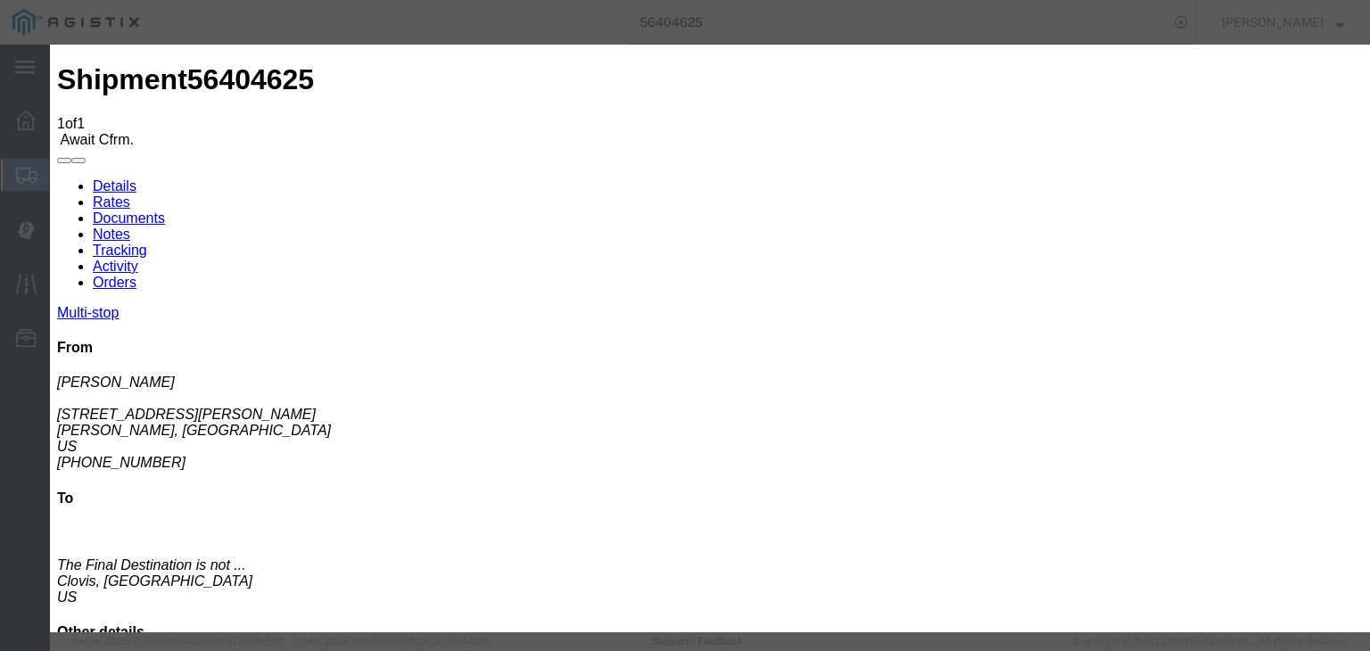
type input "9:00 AM"
select select "ARVPULOC"
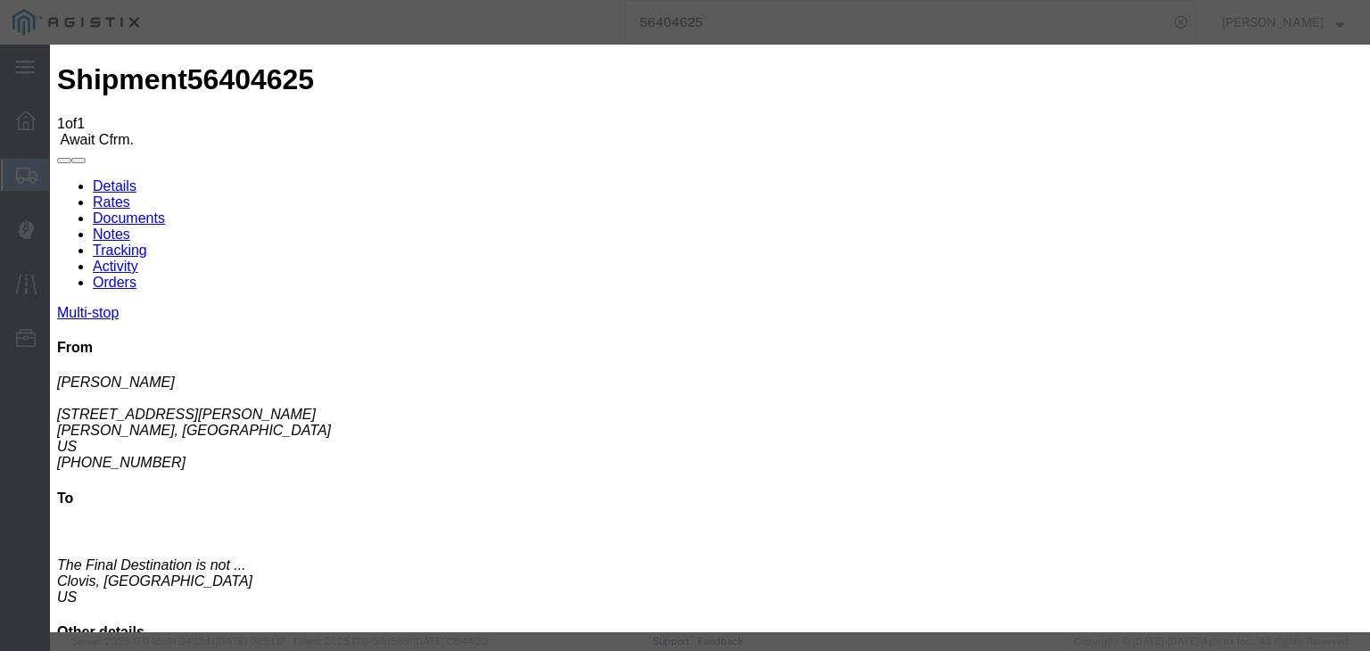
drag, startPoint x: 919, startPoint y: 224, endPoint x: 921, endPoint y: 236, distance: 12.6
select select "{"pickupDeliveryInfoId": "122093887","pickupOrDelivery": "P","stopNum": "1","lo…"
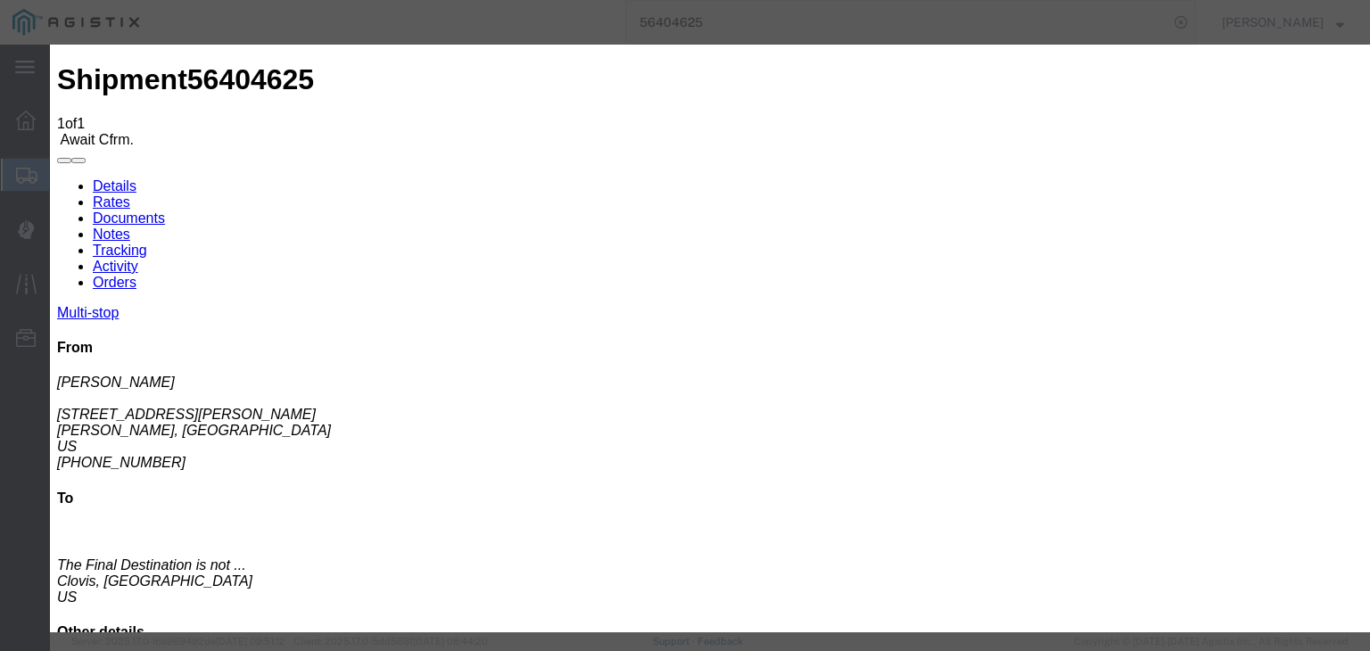
select select "CA"
type input "Sangar"
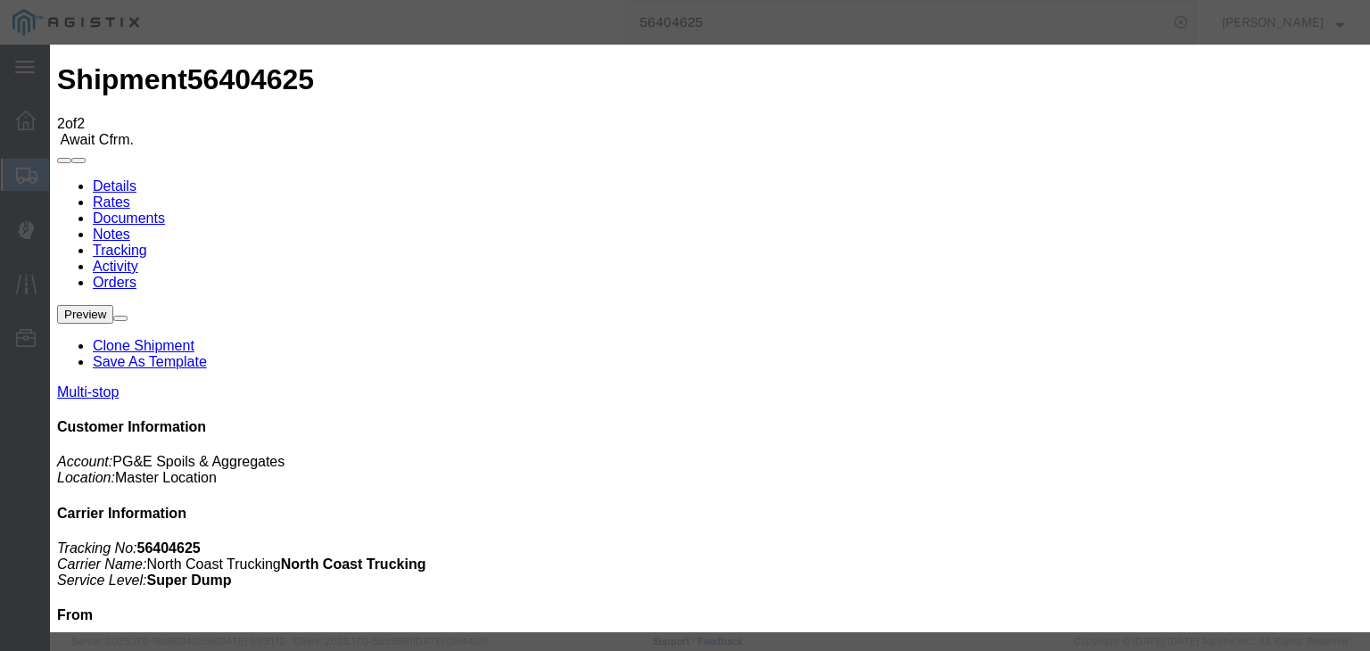
type input "[DATE]"
type input "7:00 AM"
type input "[DATE]"
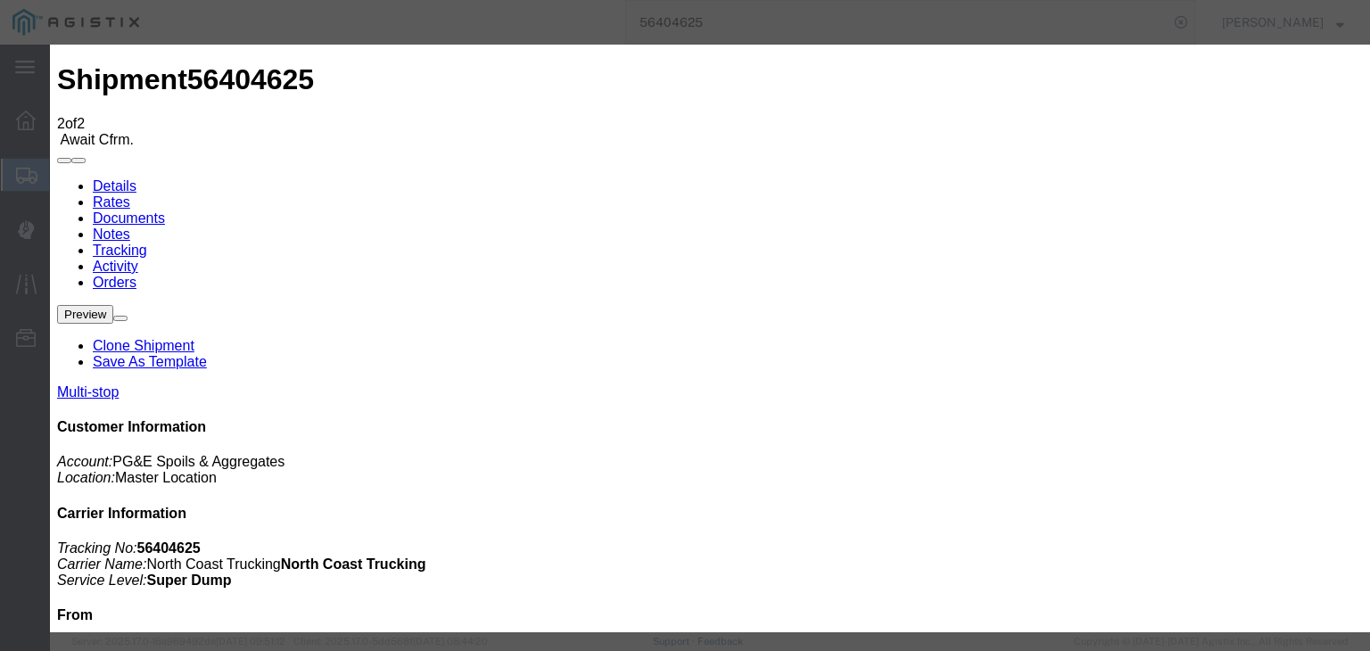
type input "10:43 AM"
drag, startPoint x: 552, startPoint y: 262, endPoint x: 546, endPoint y: 271, distance: 10.9
select select "DPTPULOC"
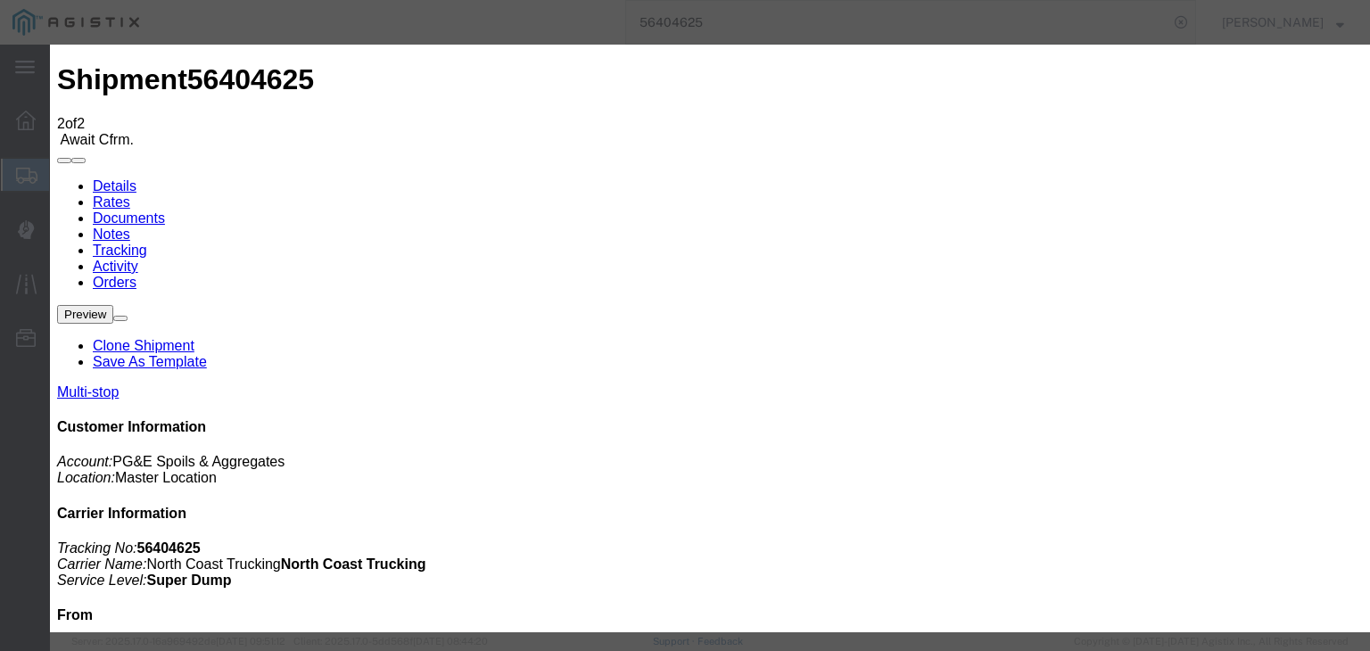
drag, startPoint x: 959, startPoint y: 218, endPoint x: 960, endPoint y: 234, distance: 16.1
select select "{"pickupDeliveryInfoId": "122093887","pickupOrDelivery": "P","stopNum": "1","lo…"
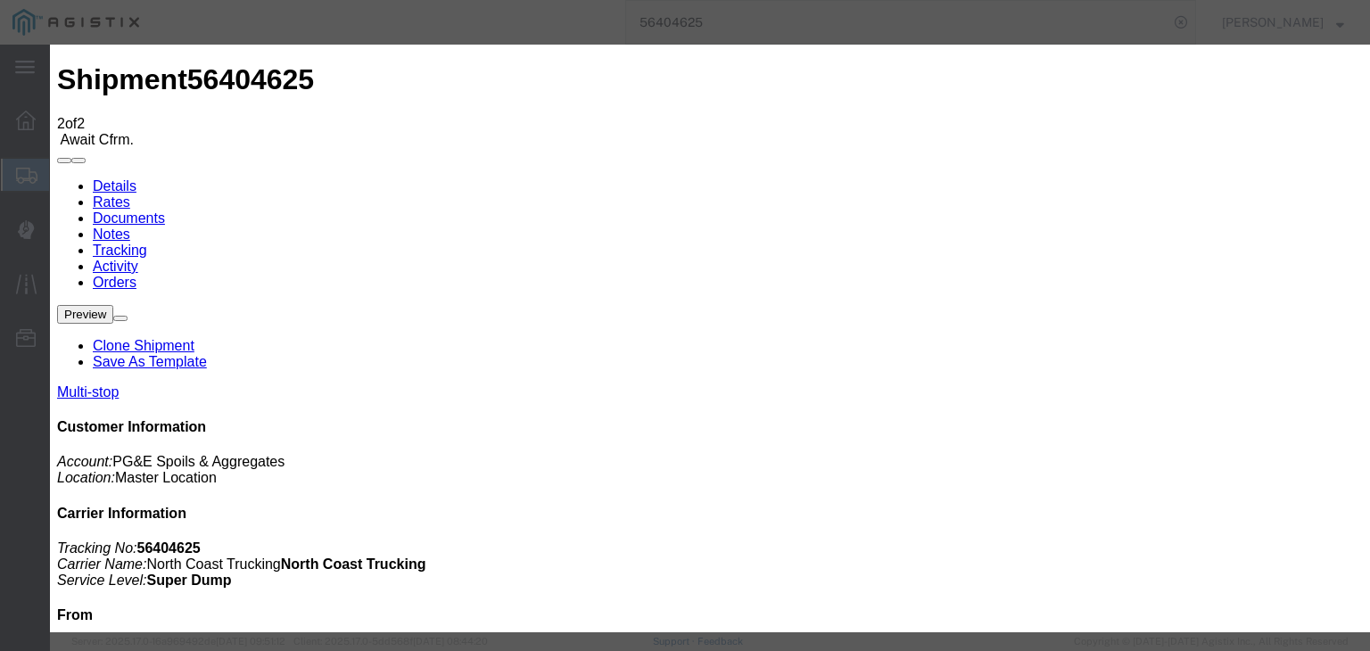
select select "CA"
type input "Sangar"
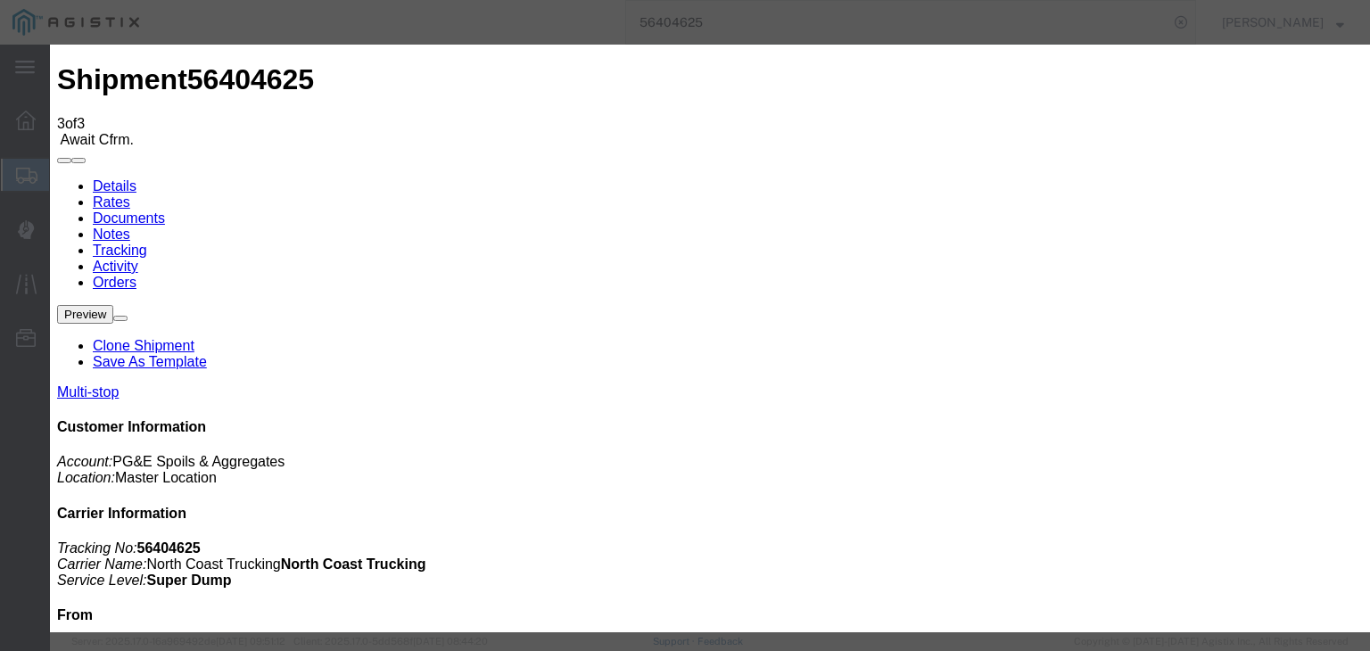
type input "[DATE]"
type input "7:00 AM"
type input "[DATE]"
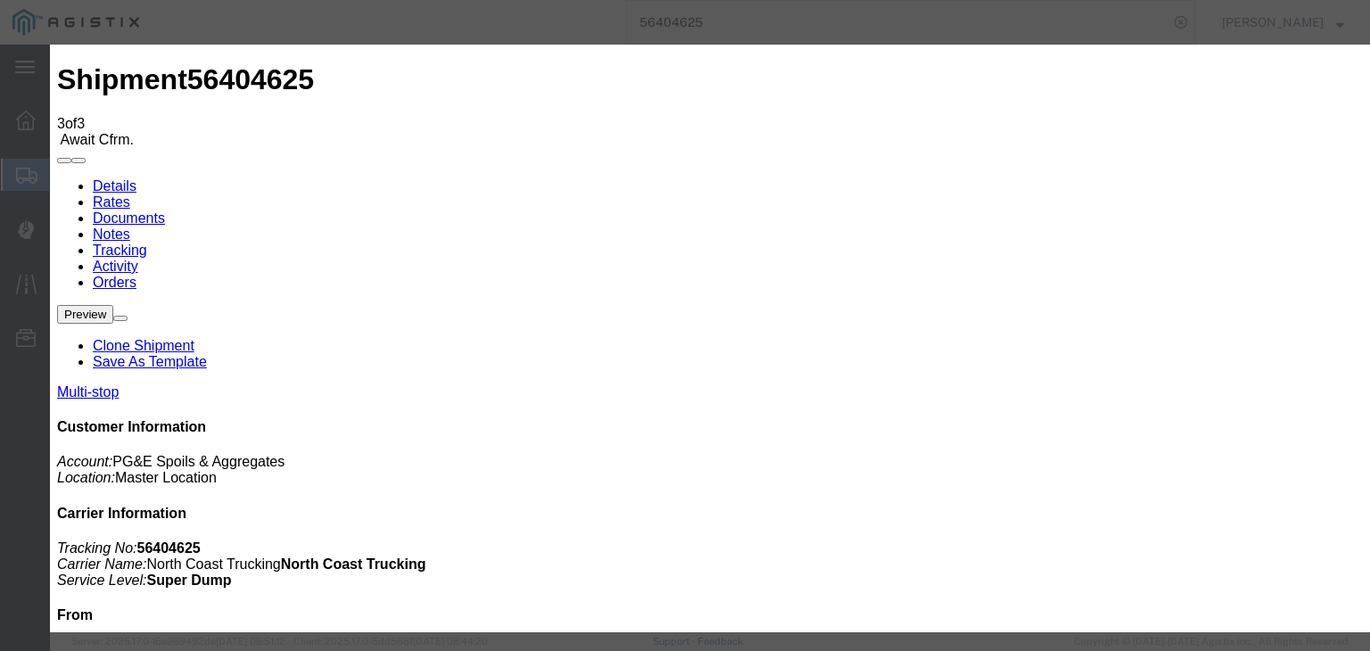
type input "11:16 AM"
select select "ARVDLVLOC"
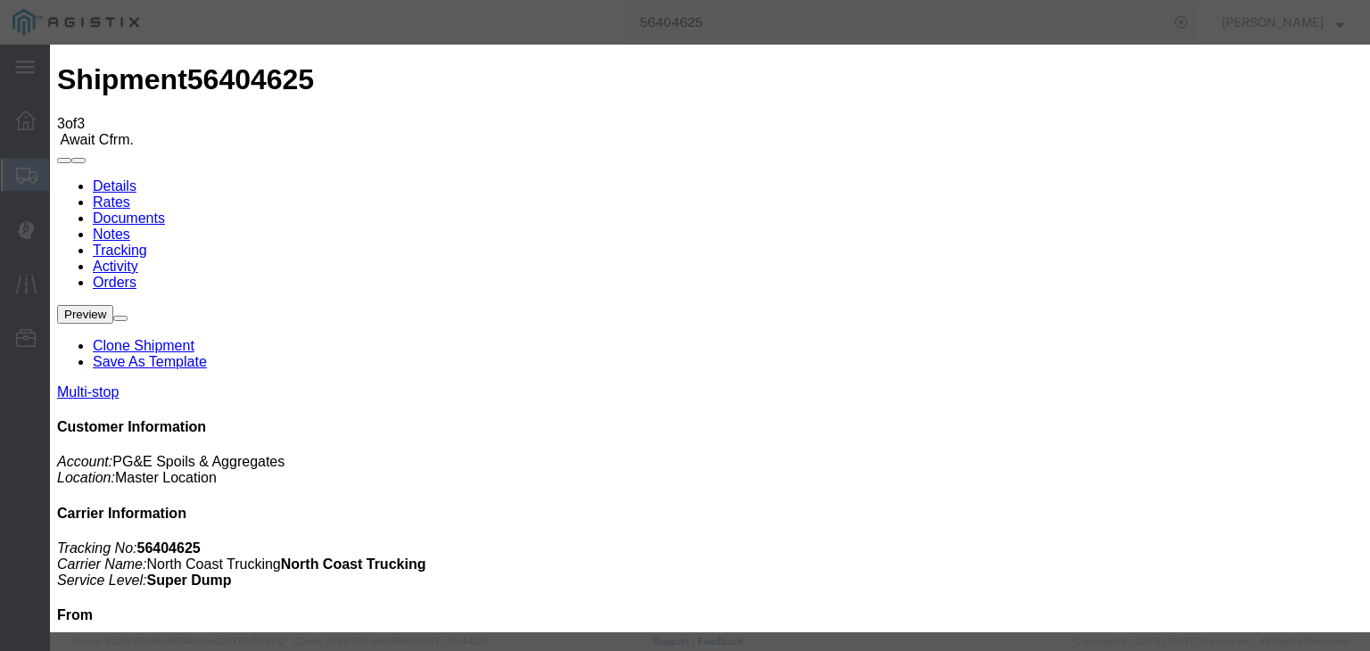
select select "{"pickupDeliveryInfoId": "122093886","pickupOrDelivery": "D","stopNum": "100","…"
select select "CA"
type input "Clovis"
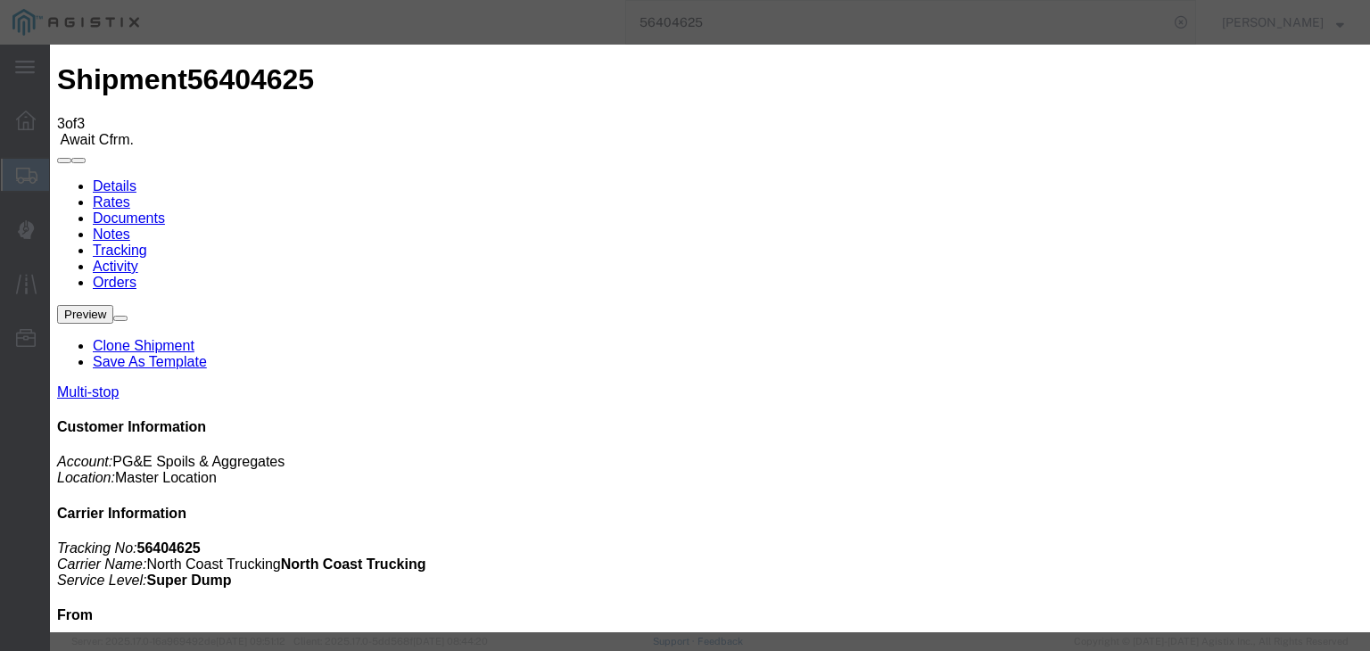
select select "{"pickupDeliveryInfoId": "122093888","pickupOrDelivery": "D","stopNum": "2","lo…"
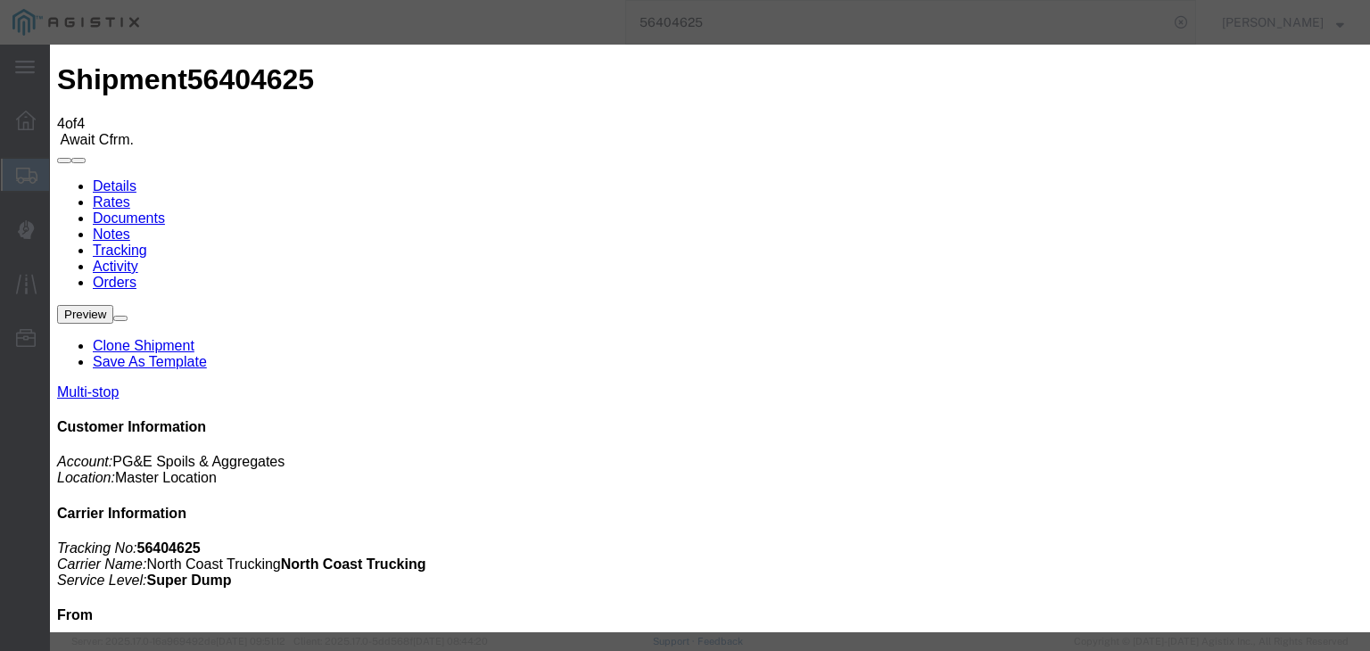
type input "[DATE]"
type input "7:00 AM"
type input "[DATE]"
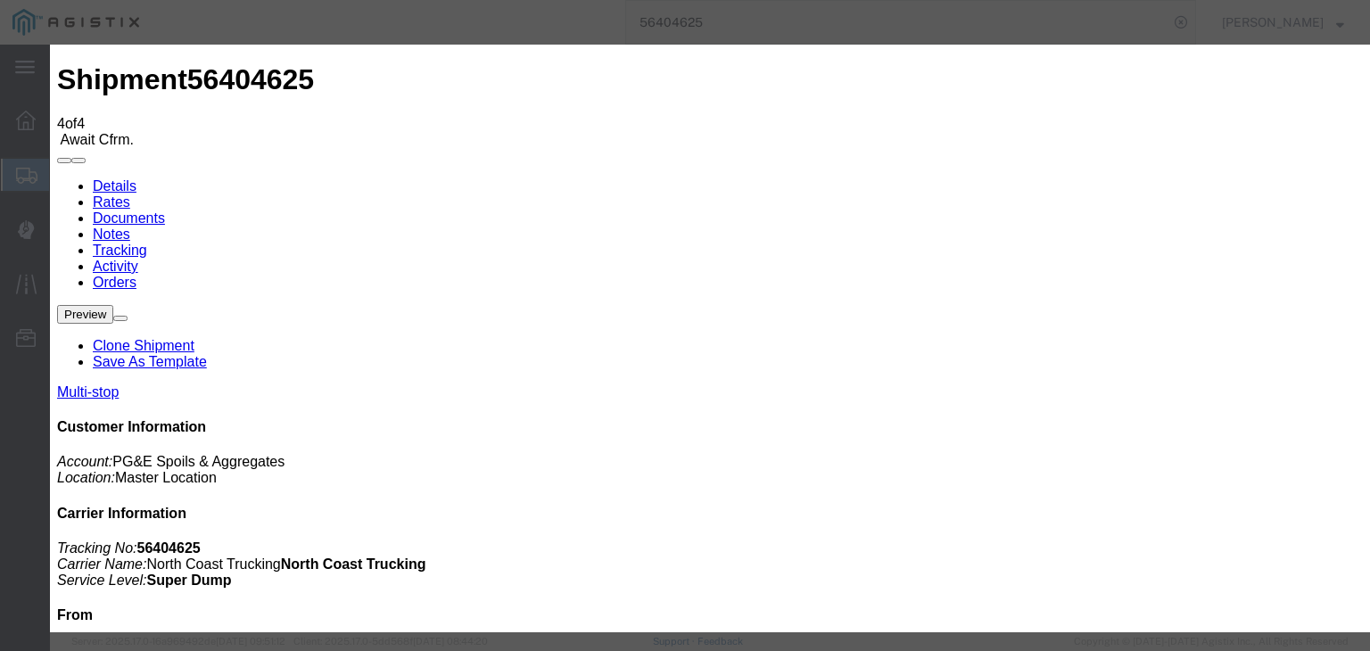
type input "11:19 AM"
drag, startPoint x: 551, startPoint y: 254, endPoint x: 550, endPoint y: 267, distance: 12.5
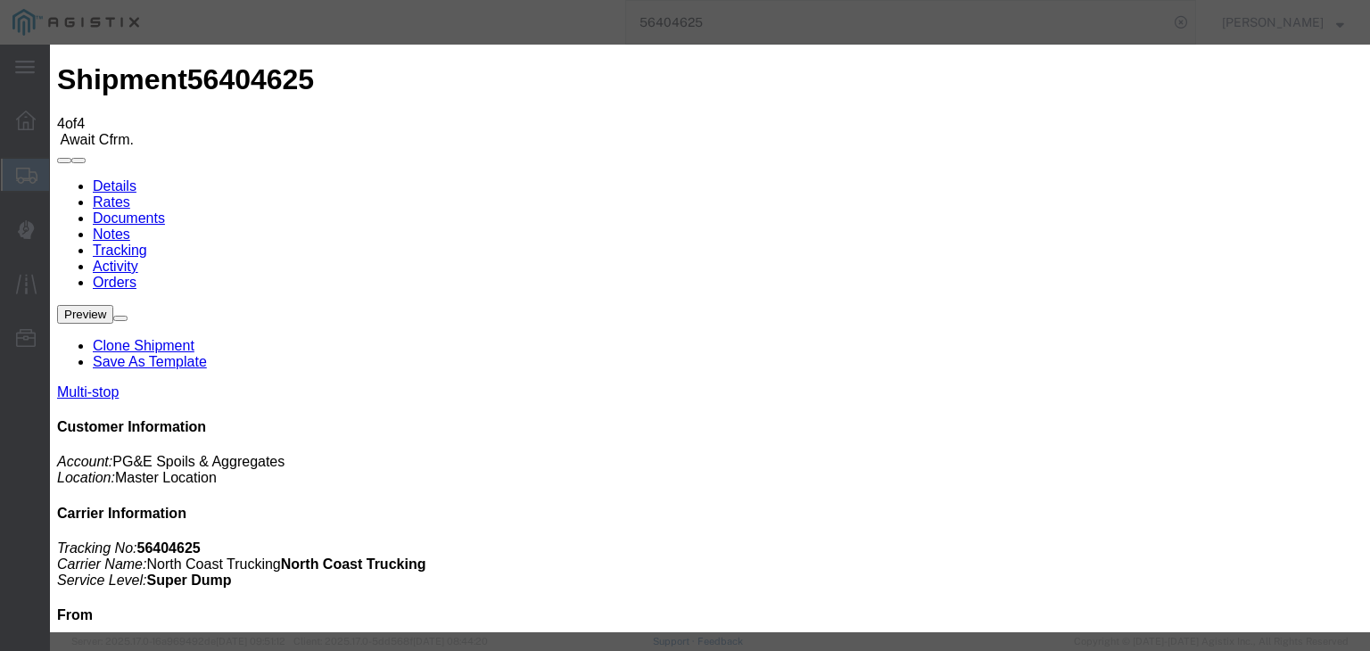
select select "DPTDLVLOC"
drag, startPoint x: 985, startPoint y: 210, endPoint x: 985, endPoint y: 235, distance: 25.0
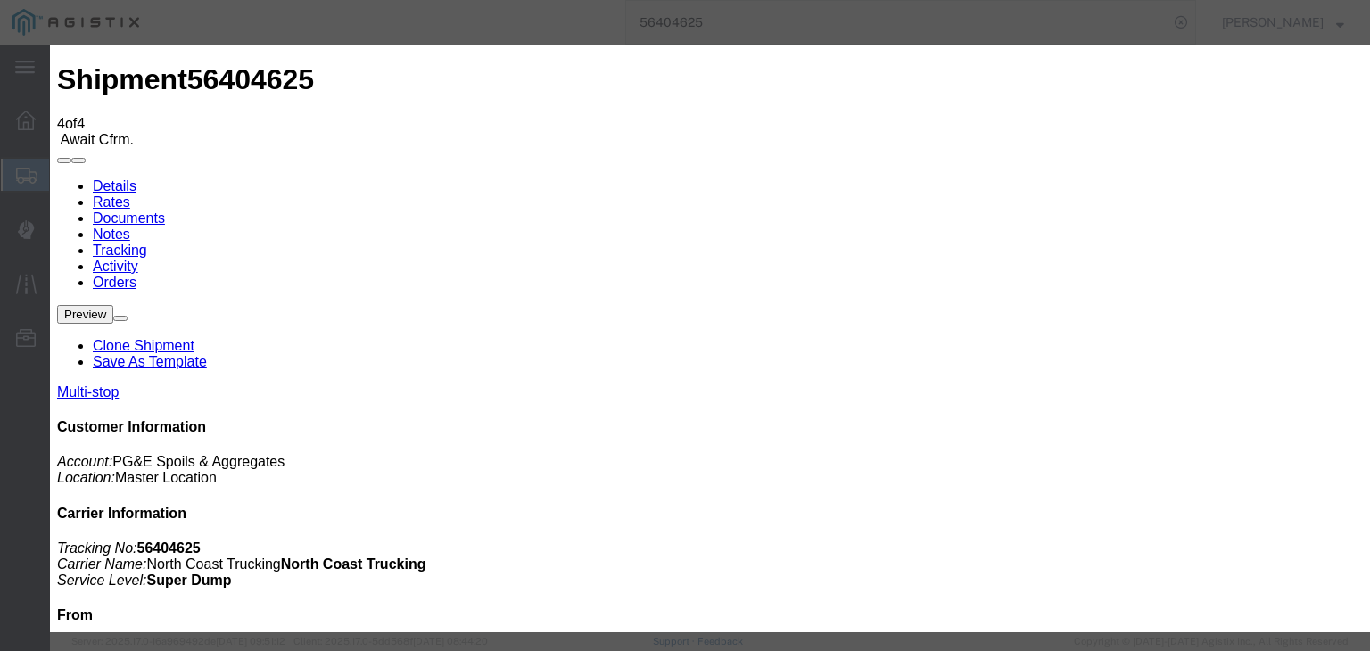
select select "{"pickupDeliveryInfoId": "122093888","pickupOrDelivery": "D","stopNum": "2","lo…"
select select "CA"
type input "Clovis"
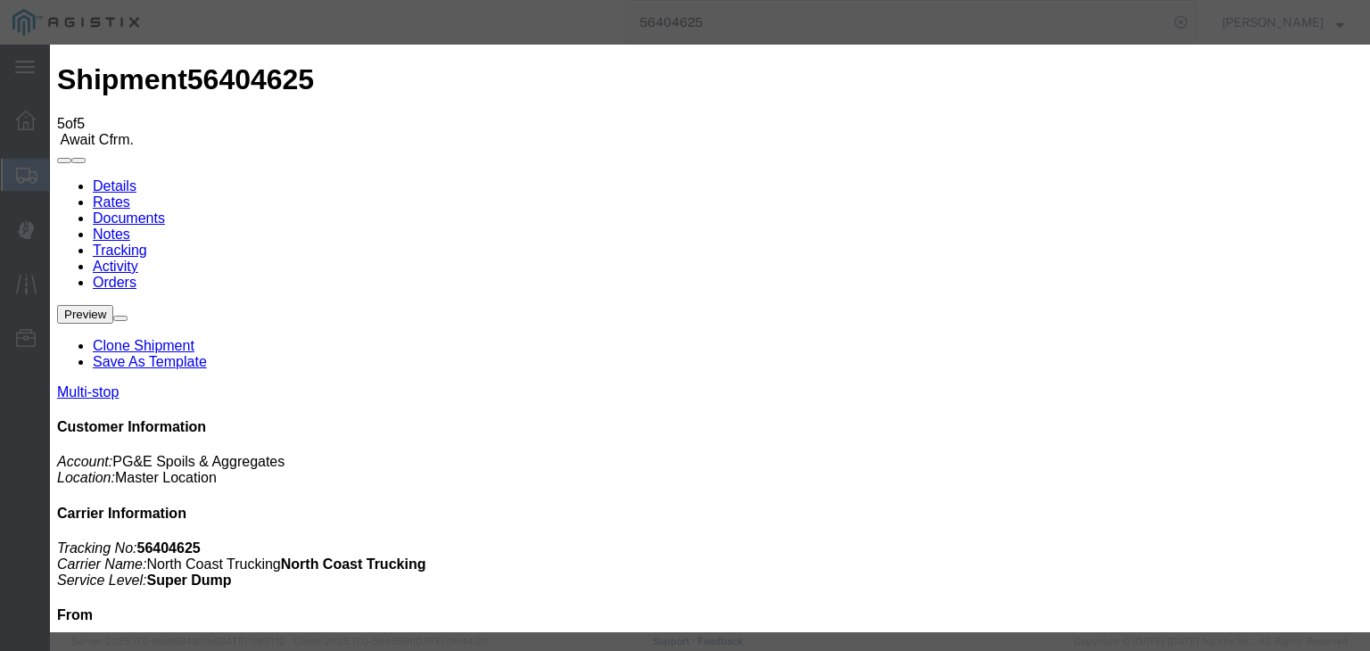
type input "[DATE]"
type input "7:00 AM"
type input "[DATE]"
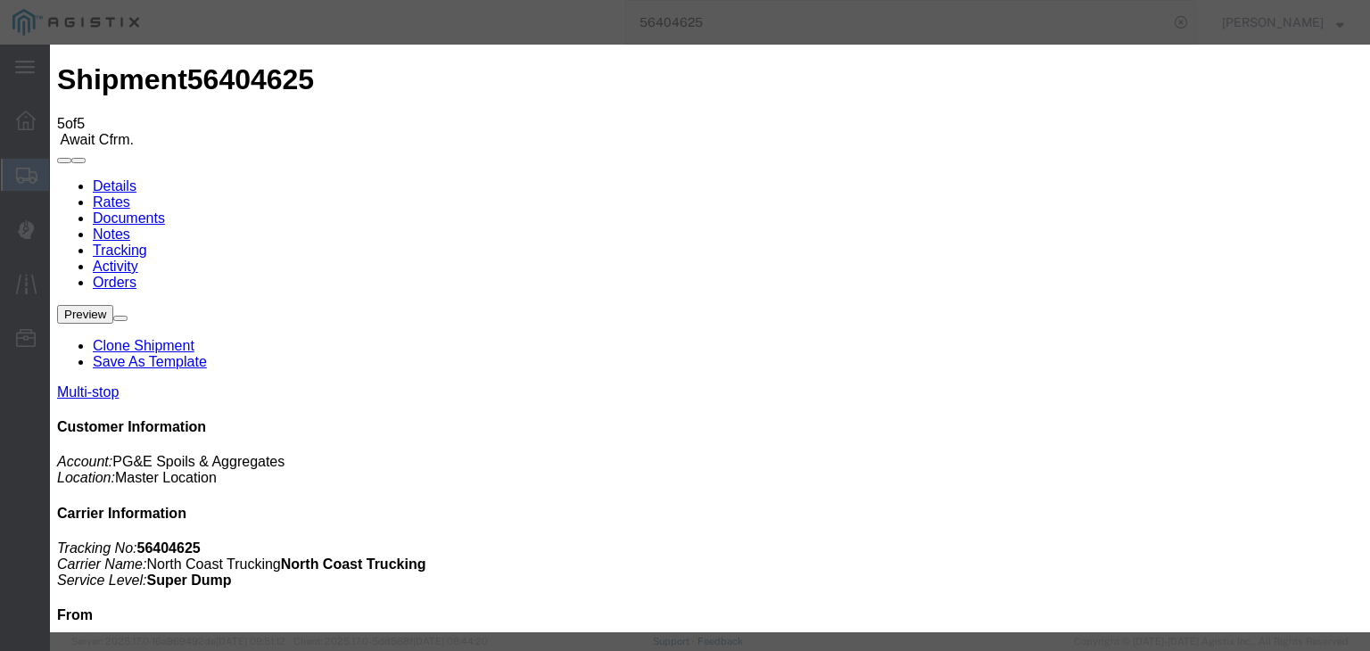
type input "11:44 AM"
select select "ARVPULOC"
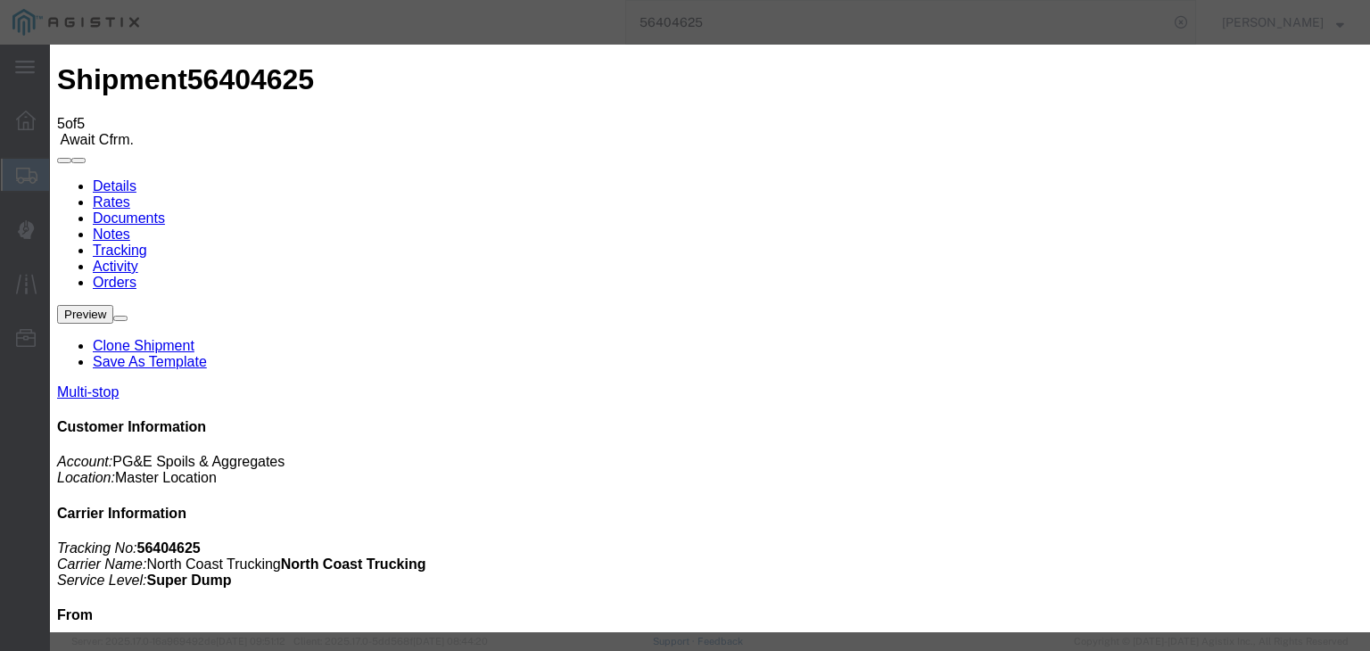
drag, startPoint x: 920, startPoint y: 224, endPoint x: 924, endPoint y: 235, distance: 11.3
select select "{"pickupDeliveryInfoId": "122093887","pickupOrDelivery": "P","stopNum": "1","lo…"
select select "CA"
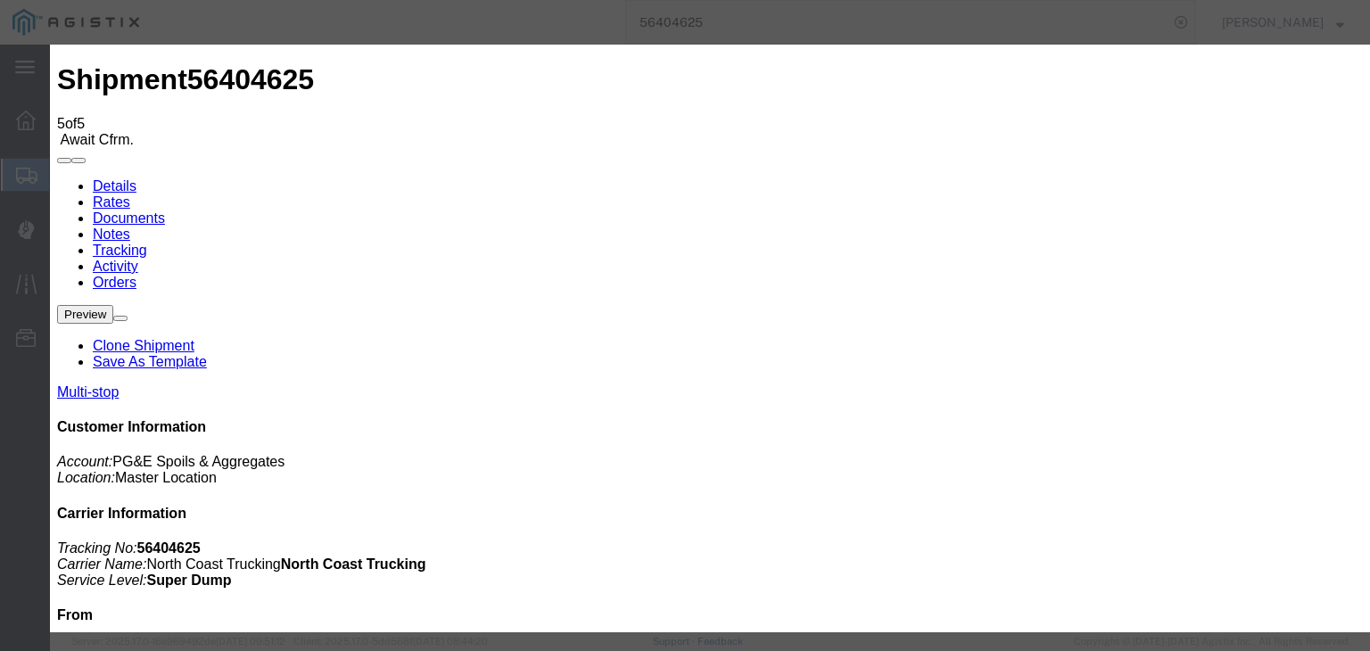
type input "Sangar"
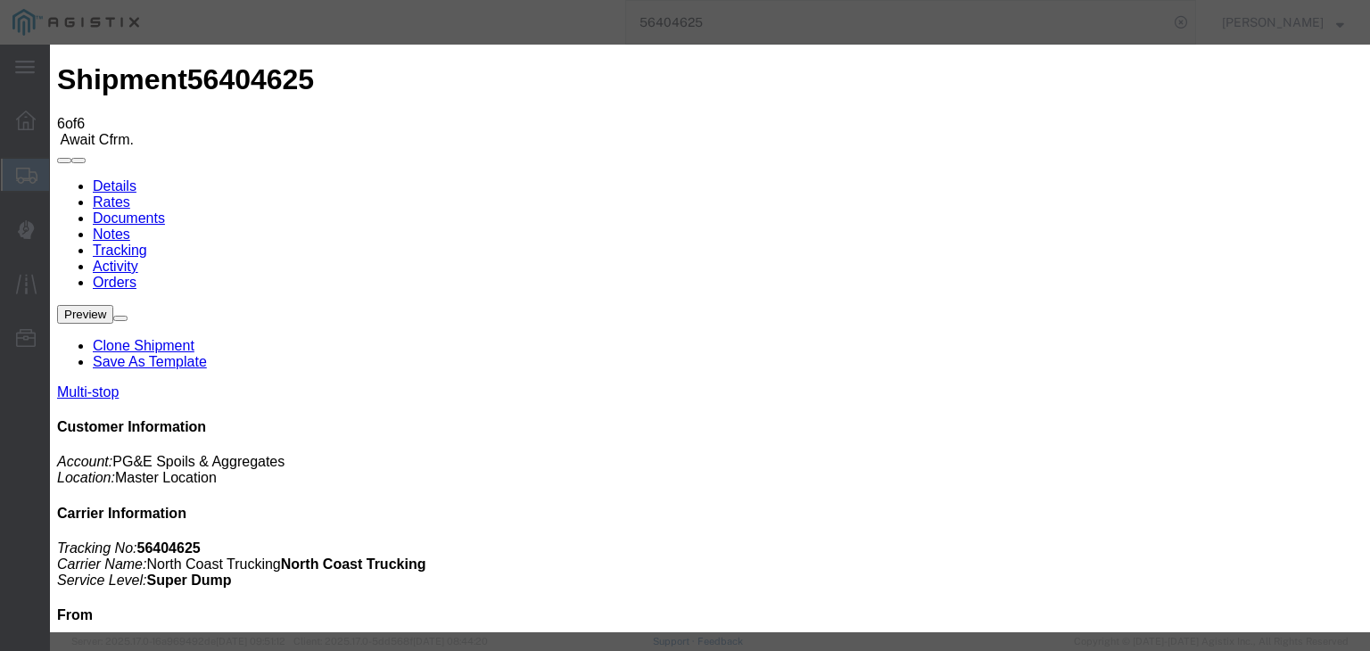
type input "[DATE]"
type input "7:00 AM"
type input "[DATE]"
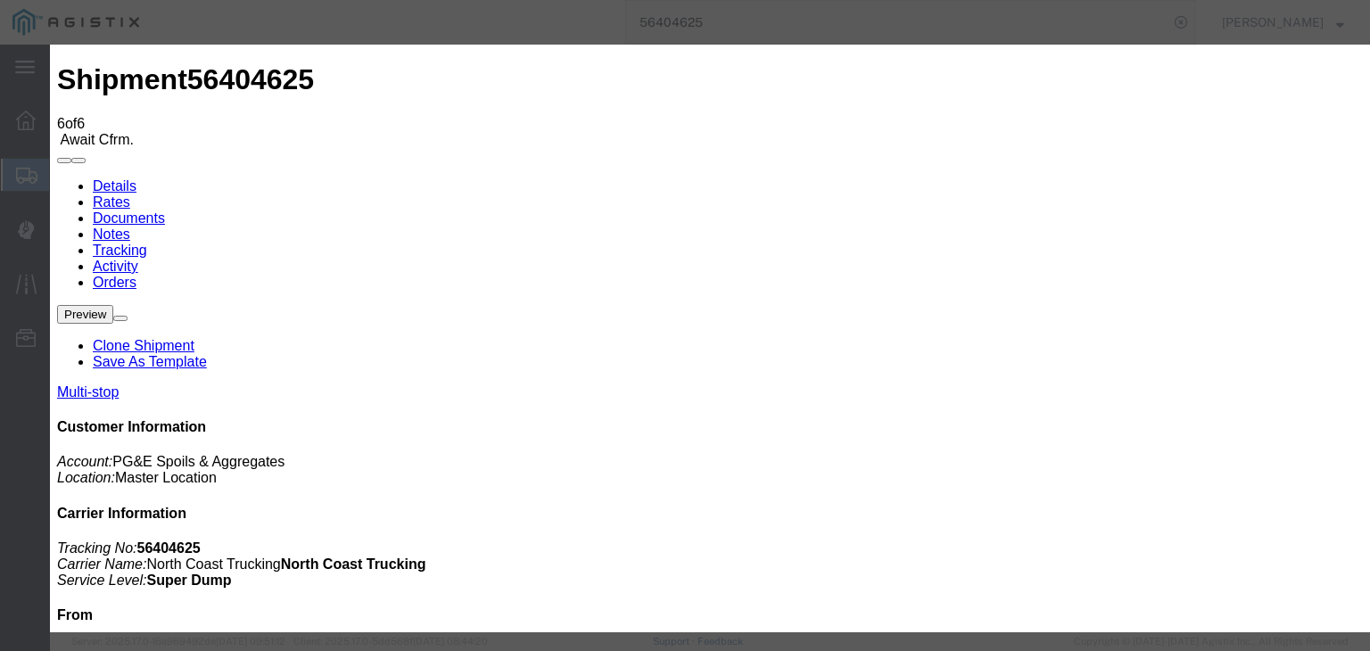
type input "1:50 PM"
select select "DPTPULOC"
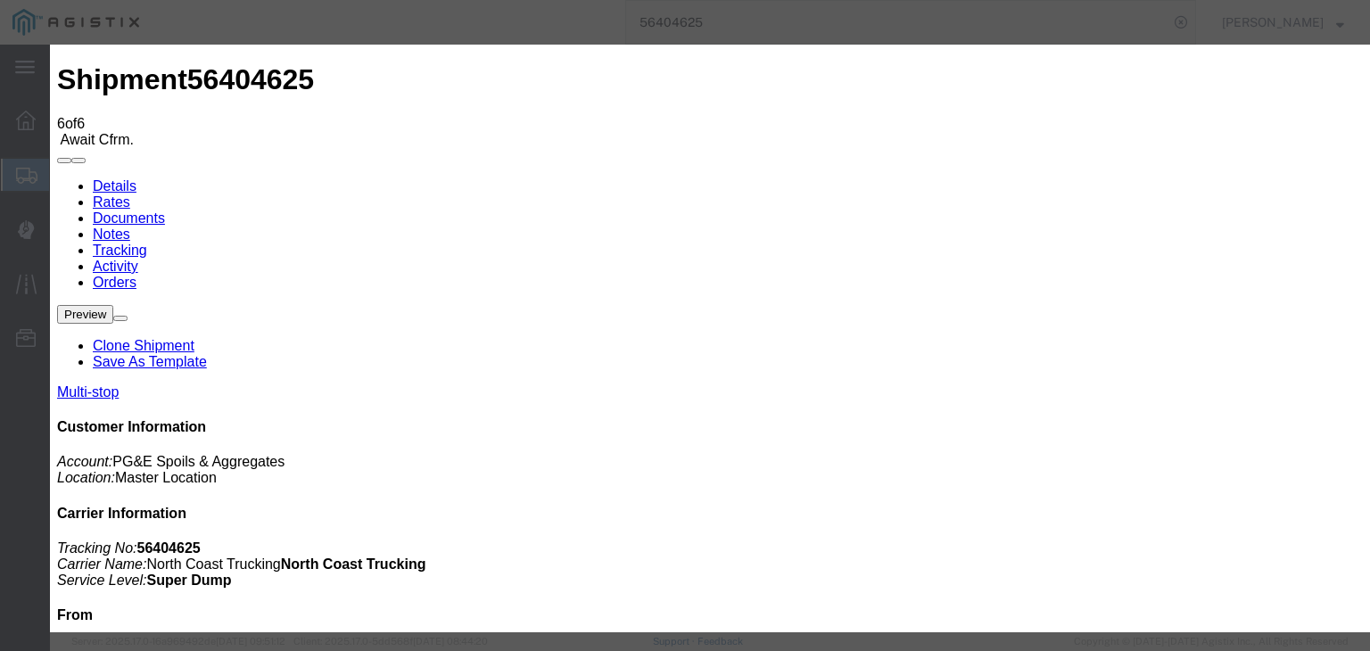
select select "{"pickupDeliveryInfoId": "122093887","pickupOrDelivery": "P","stopNum": "1","lo…"
select select "CA"
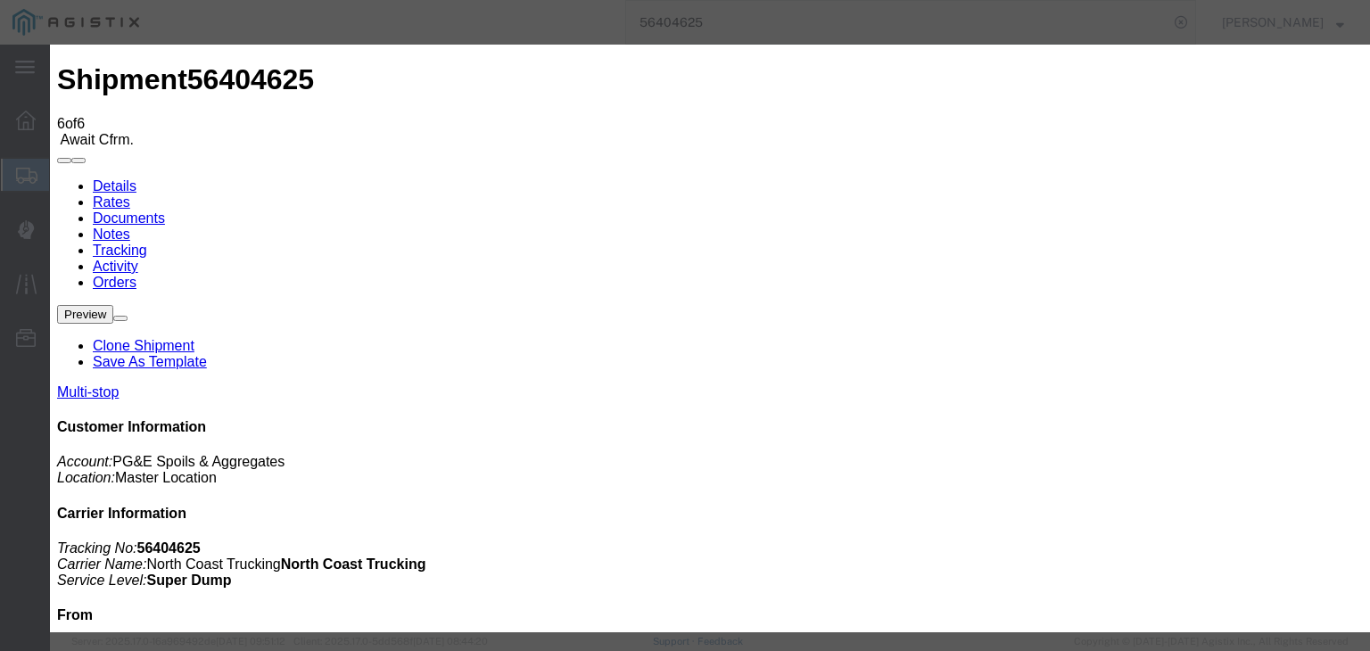
type input "Sangar"
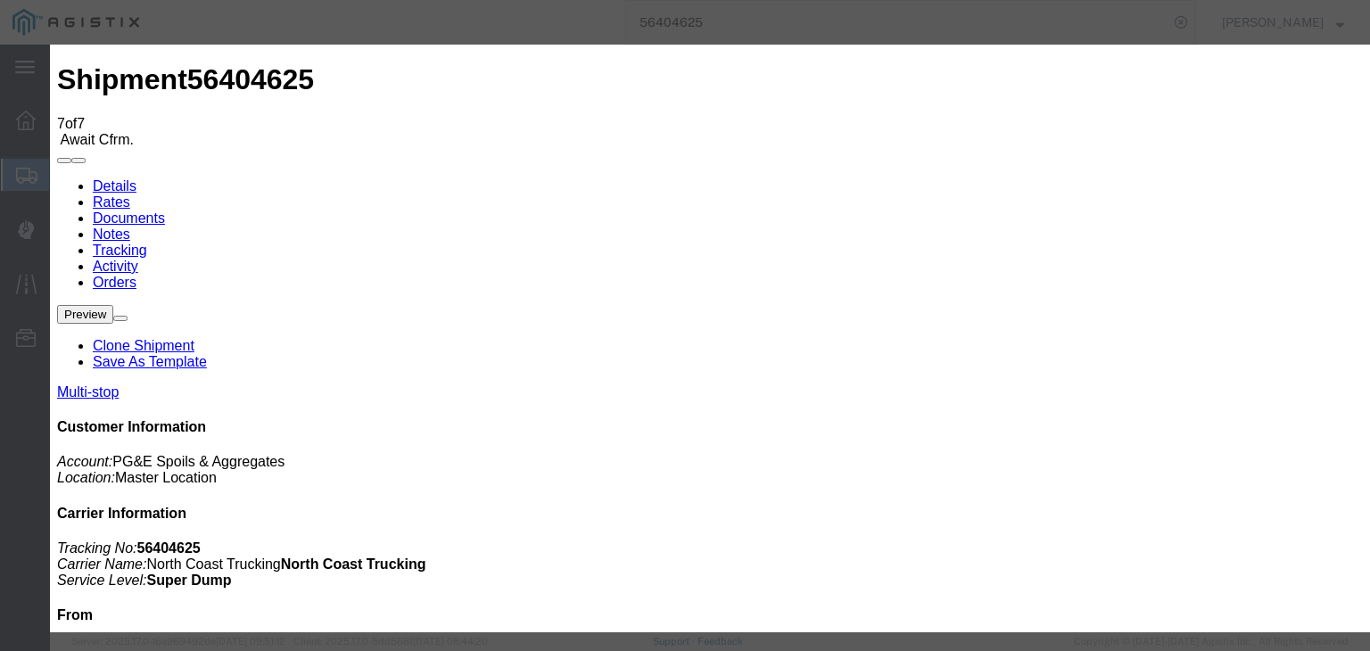
type input "[DATE]"
type input "7:00 AM"
type input "[DATE]"
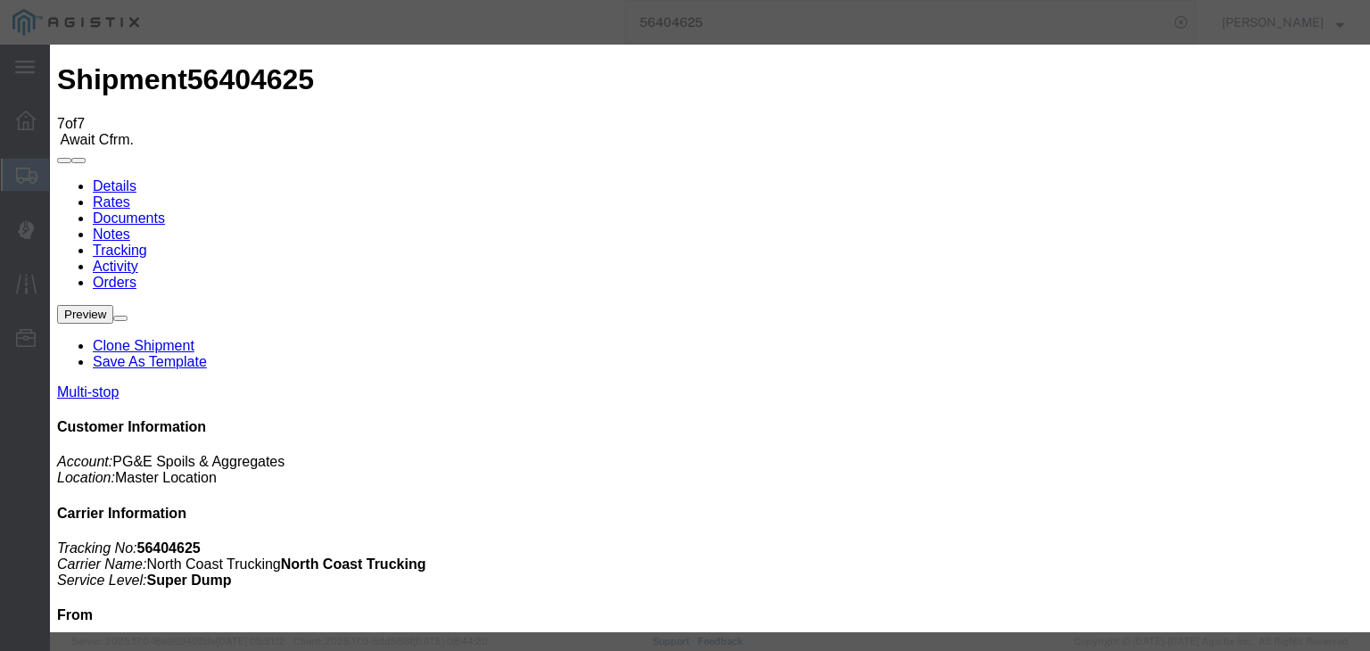
type input "2:21 PM"
drag, startPoint x: 526, startPoint y: 260, endPoint x: 524, endPoint y: 269, distance: 9.1
select select "ARVDLVLOC"
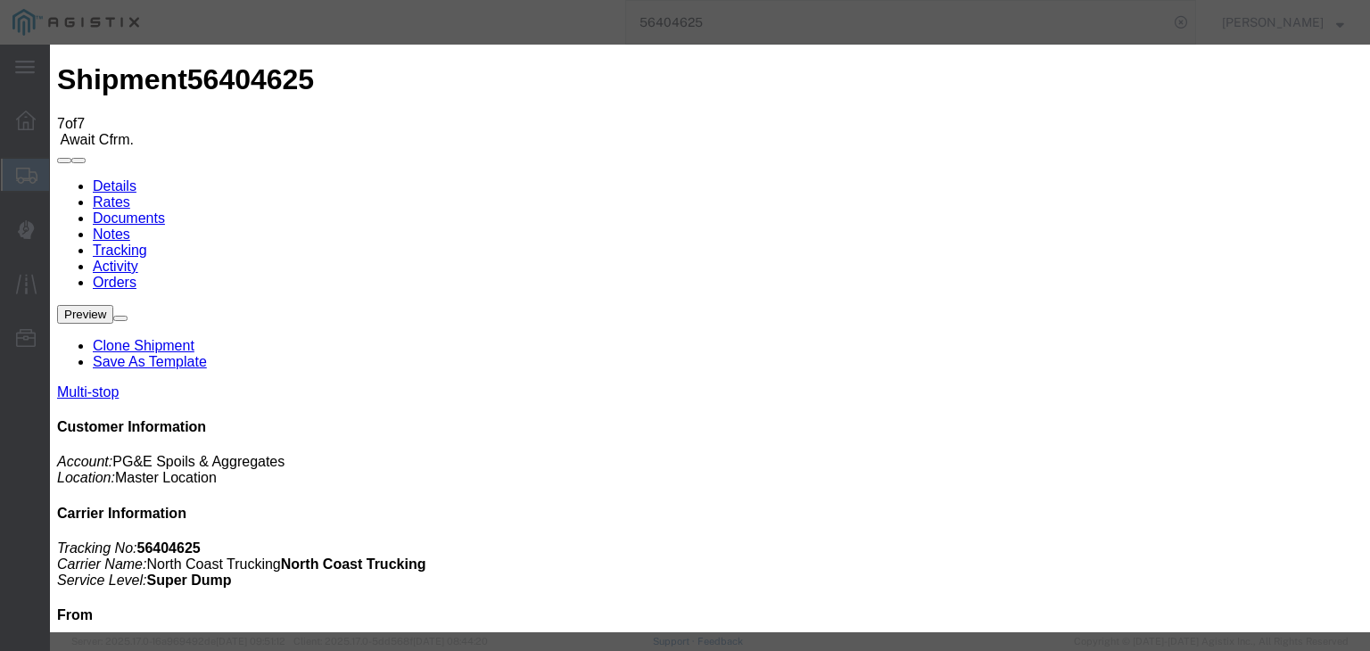
select select "{"pickupDeliveryInfoId": "122093888","pickupOrDelivery": "D","stopNum": "2","lo…"
select select "CA"
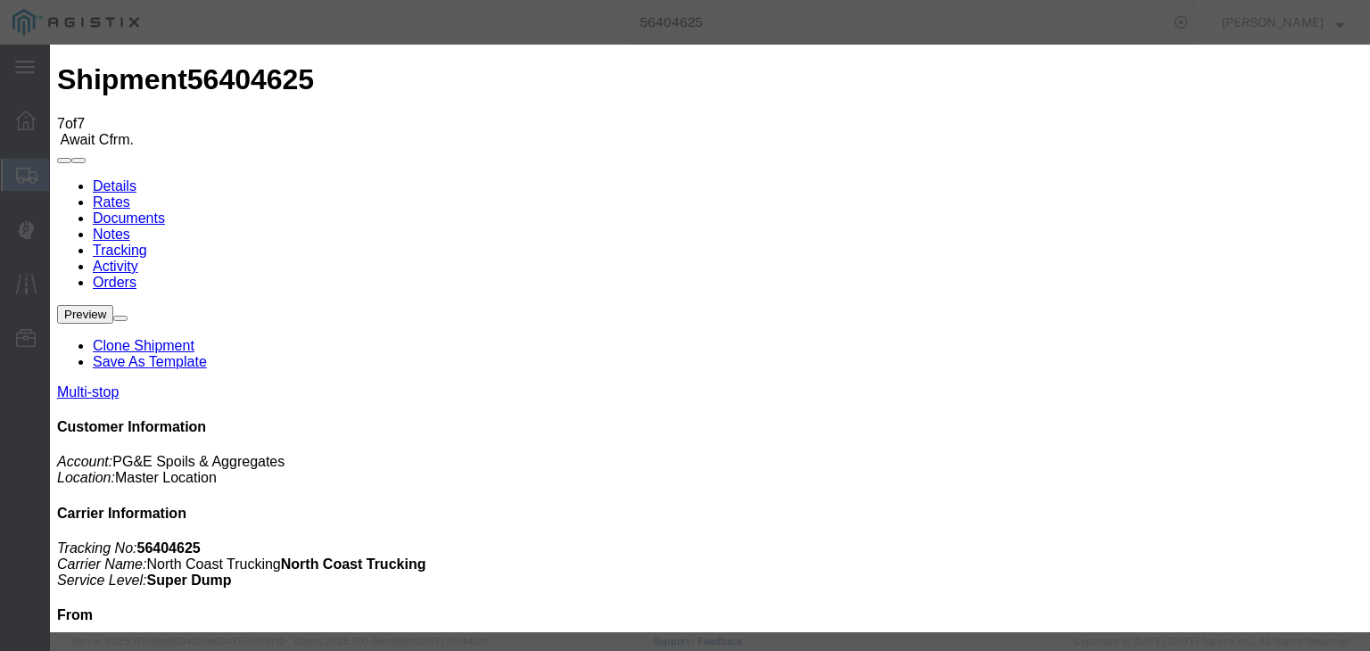
type input "Clovis"
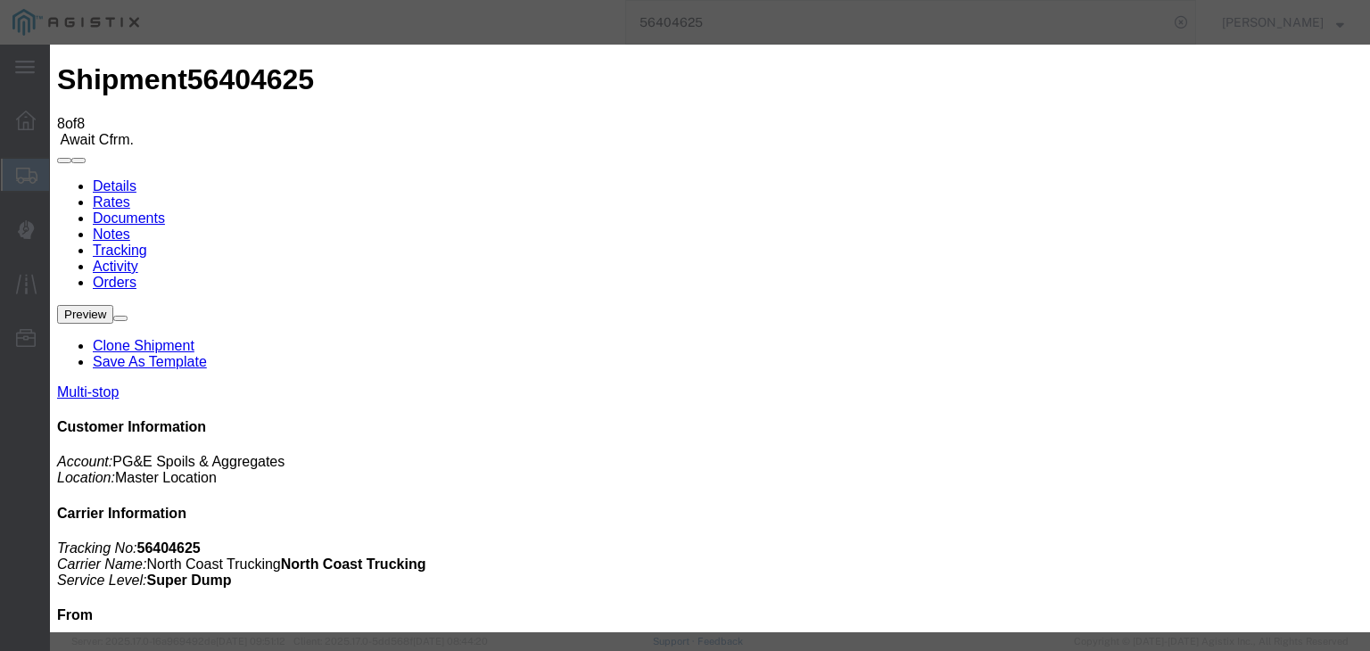
type input "[DATE]"
type input "7:00 AM"
drag, startPoint x: 432, startPoint y: 219, endPoint x: 449, endPoint y: 332, distance: 113.8
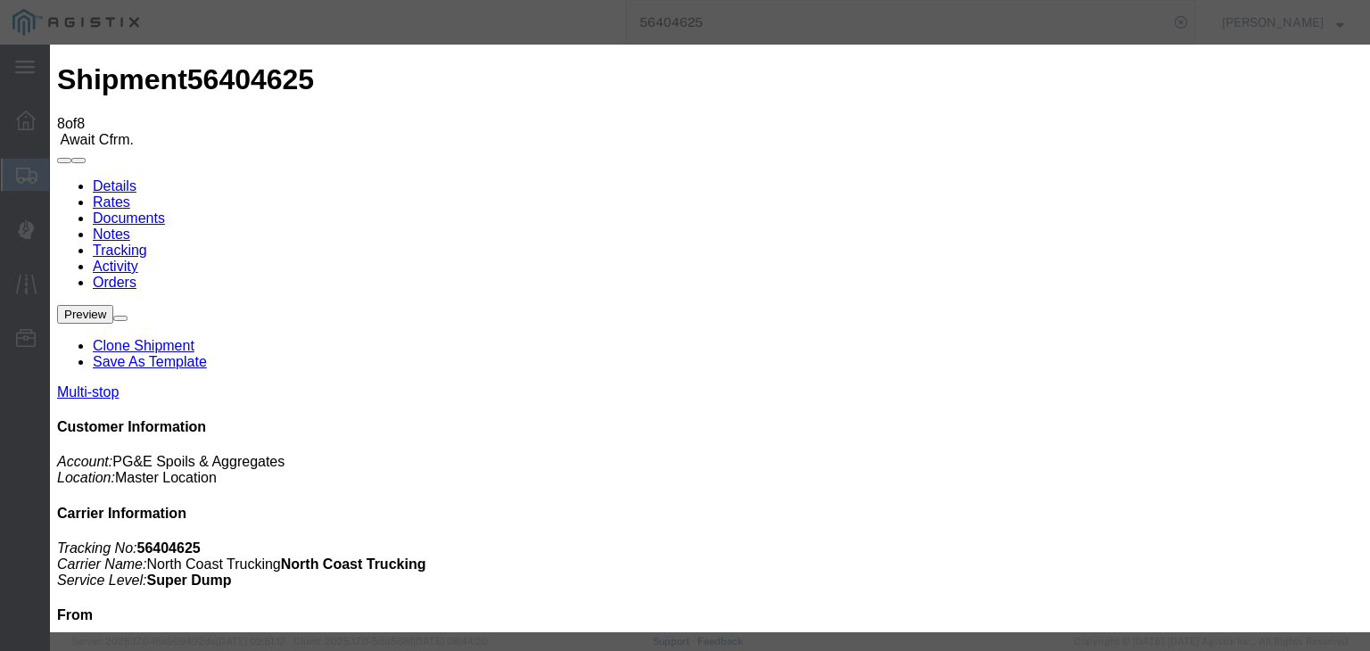
type input "[DATE]"
type input "2:25 PM"
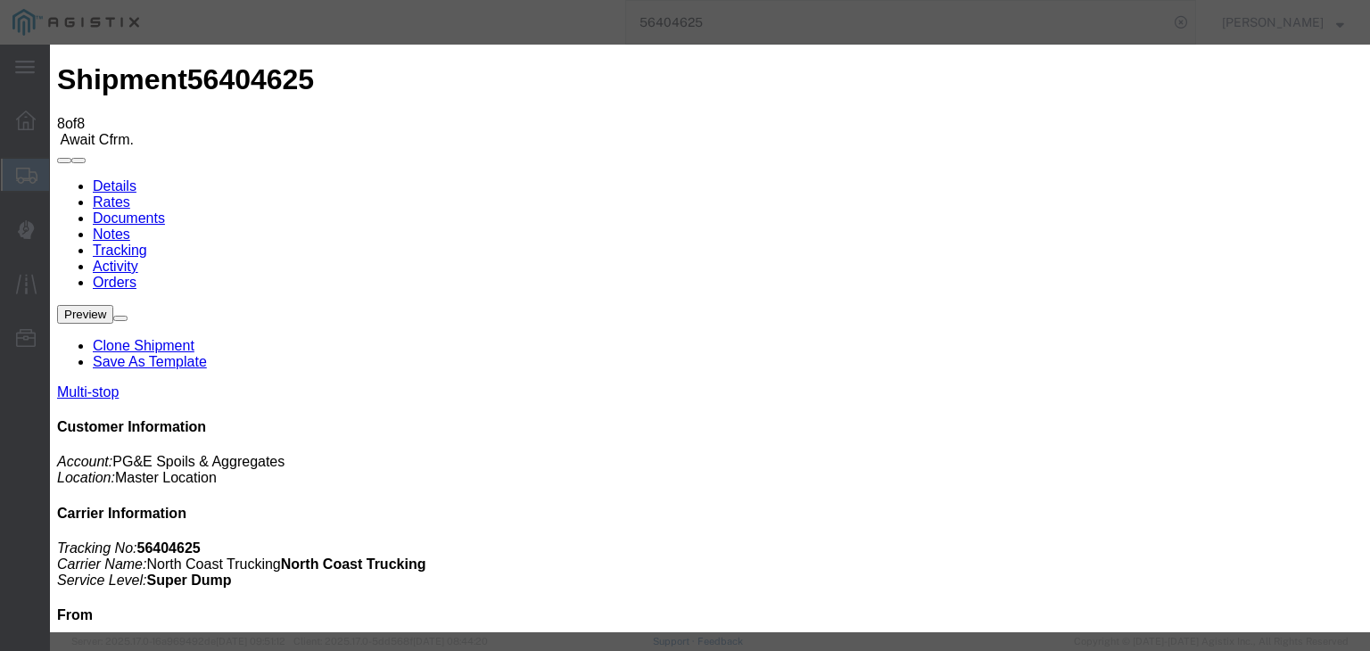
select select "DPTDLVLOC"
drag, startPoint x: 931, startPoint y: 218, endPoint x: 931, endPoint y: 236, distance: 17.8
select select "{"pickupDeliveryInfoId": "122093888","pickupOrDelivery": "D","stopNum": "2","lo…"
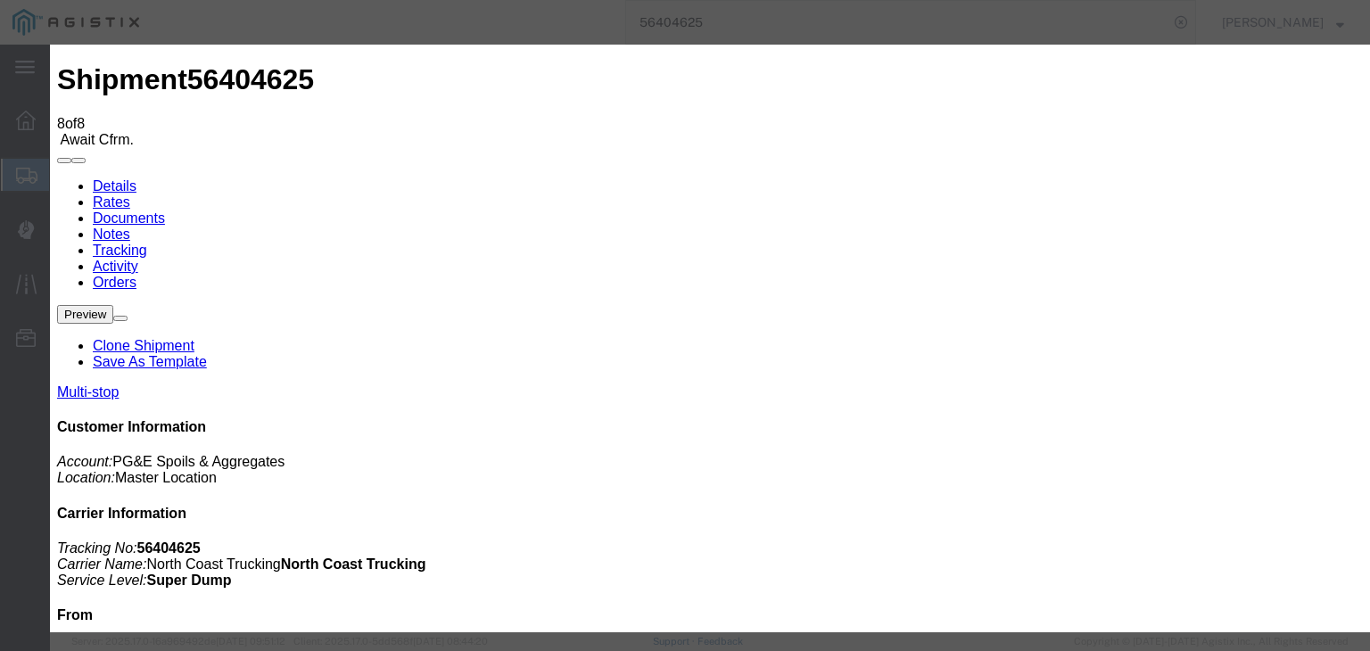
select select "CA"
type input "Clovis"
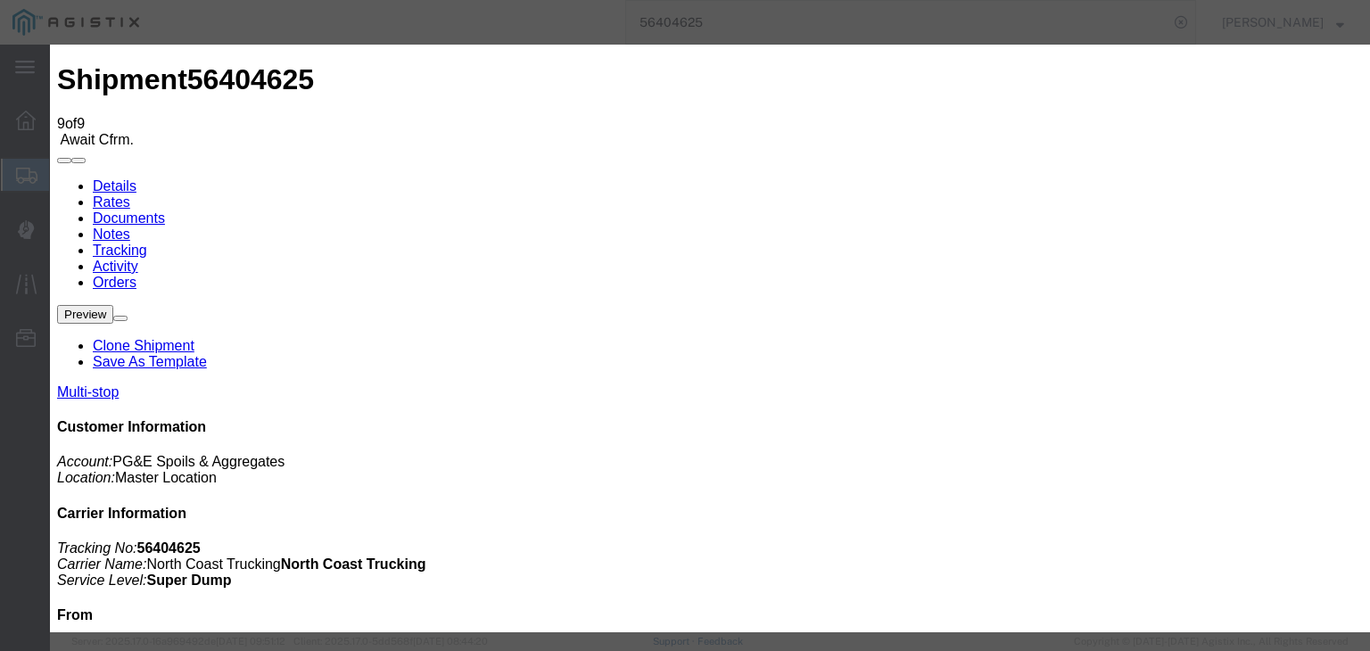
type input "[DATE]"
type input "7:00 AM"
drag, startPoint x: 401, startPoint y: 237, endPoint x: 407, endPoint y: 269, distance: 32.5
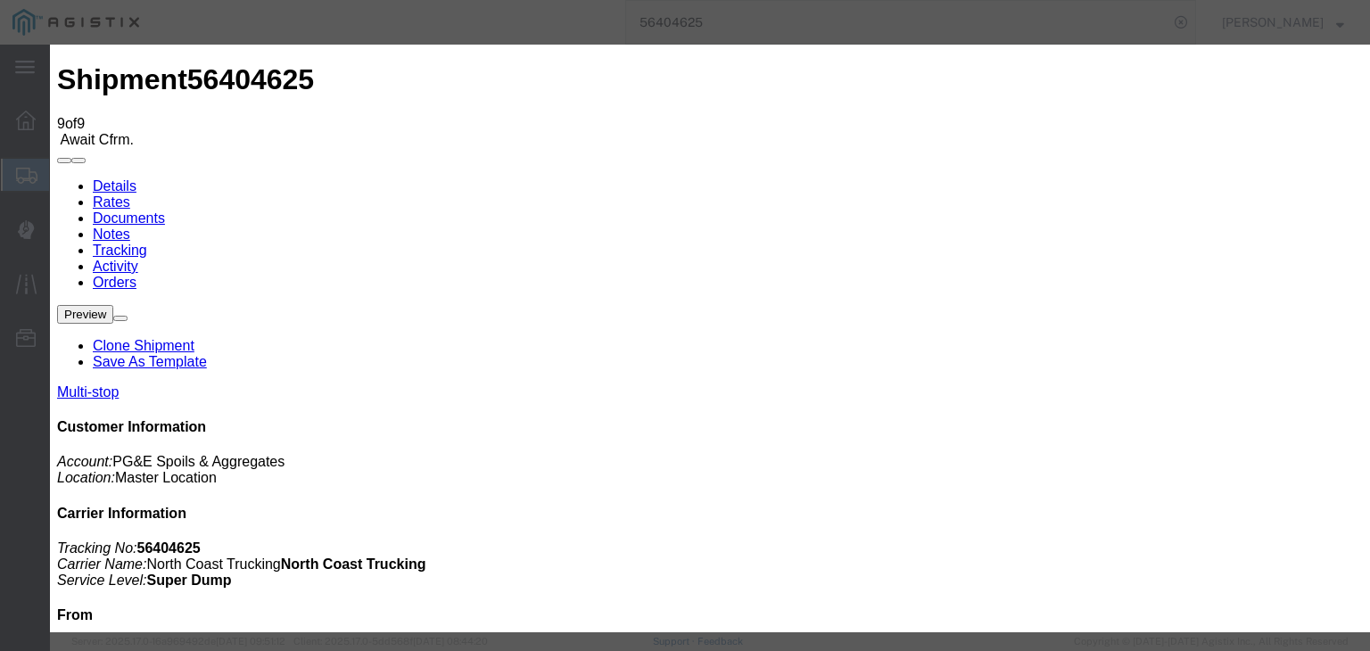
drag, startPoint x: 450, startPoint y: 332, endPoint x: 487, endPoint y: 293, distance: 53.0
type input "[DATE]"
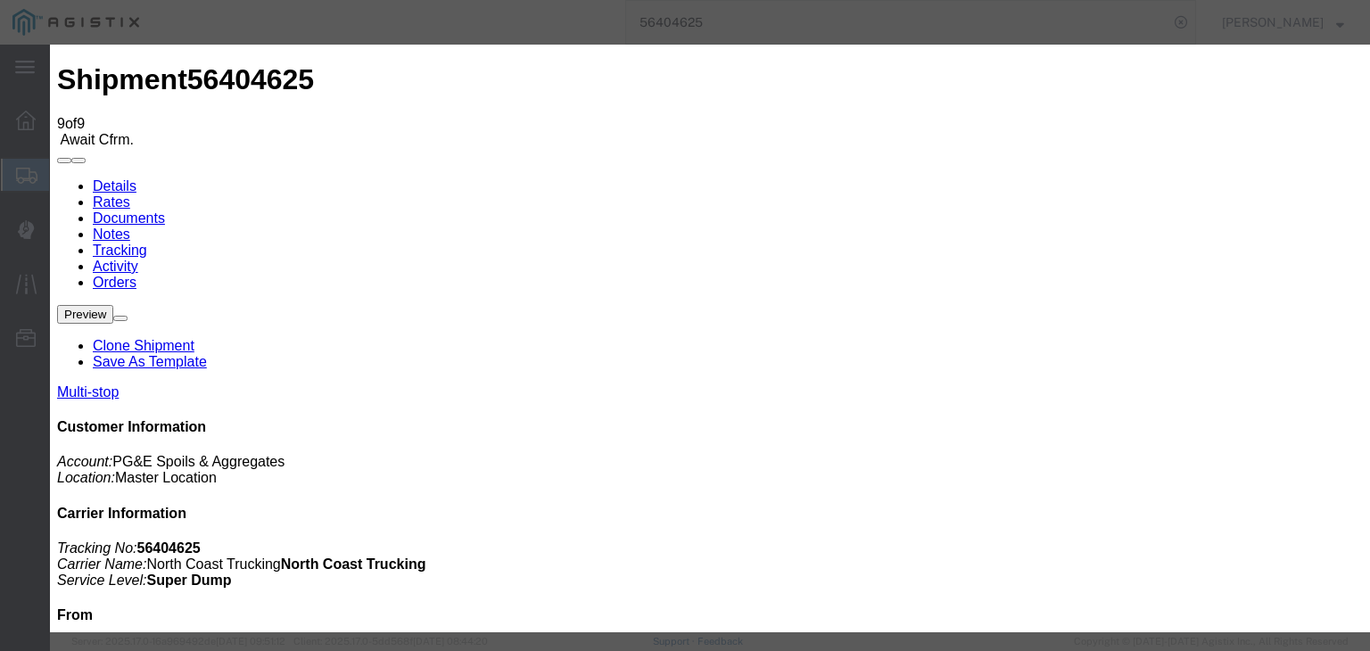
drag, startPoint x: 598, startPoint y: 209, endPoint x: 610, endPoint y: 231, distance: 25.1
type input "2:53 PM"
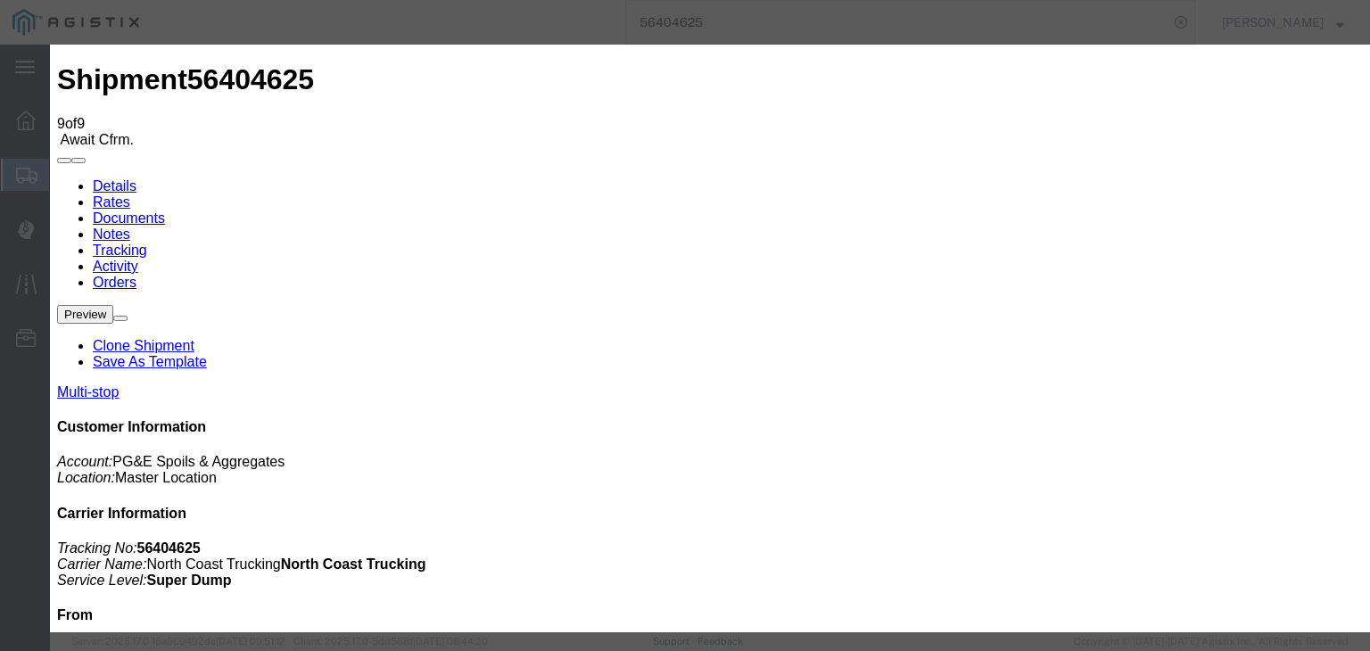
select select "ARVPULOC"
select select "{"pickupDeliveryInfoId": "122093887","pickupOrDelivery": "P","stopNum": "1","lo…"
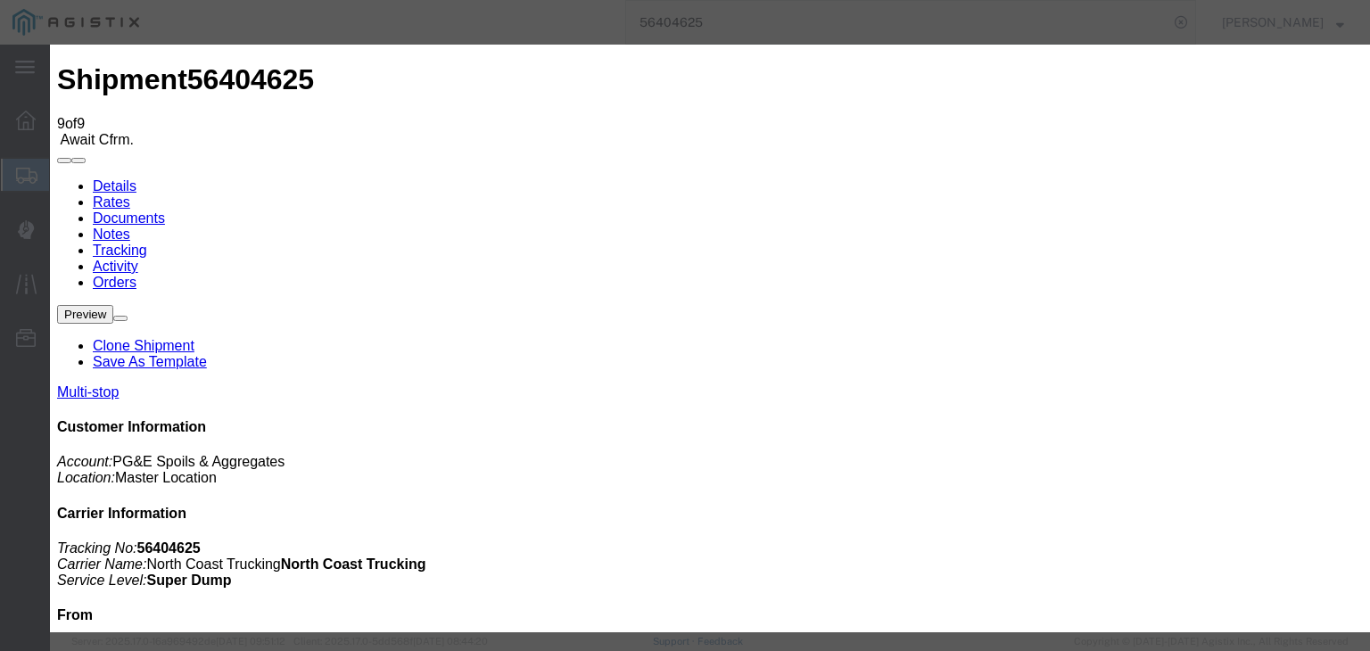
select select "CA"
type input "Sangar"
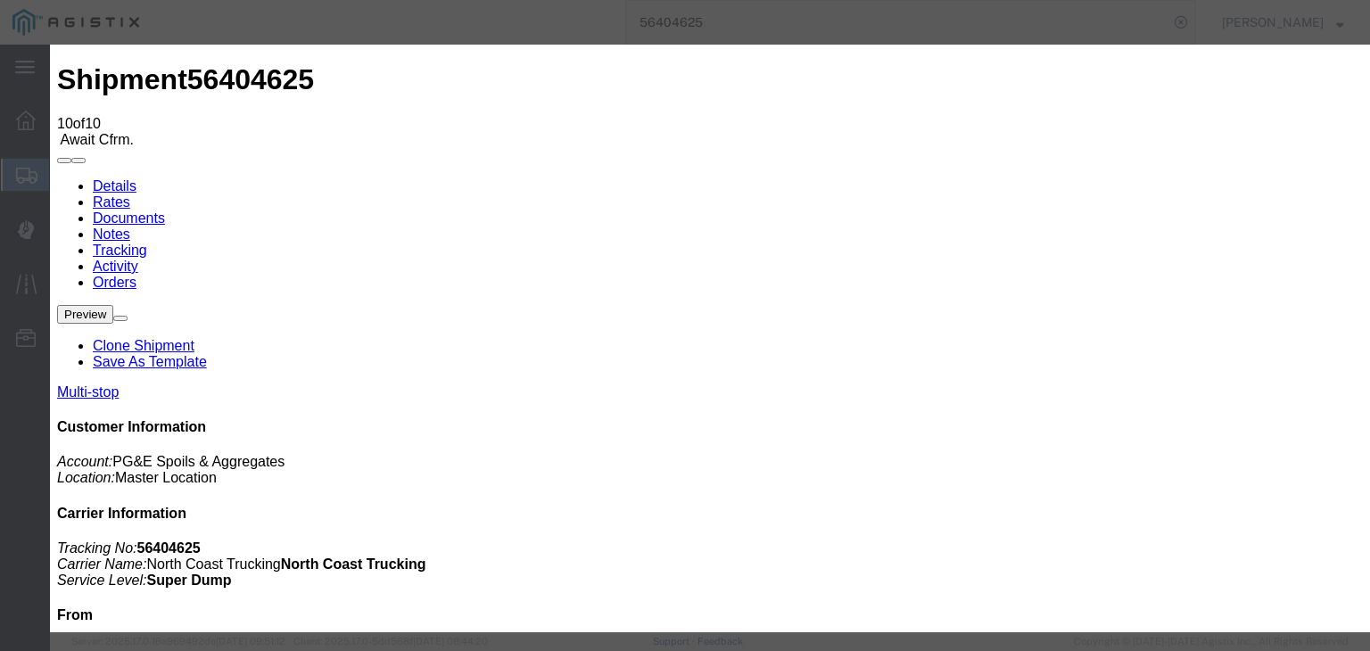
type input "[DATE]"
type input "7:00 AM"
drag, startPoint x: 424, startPoint y: 221, endPoint x: 429, endPoint y: 235, distance: 14.4
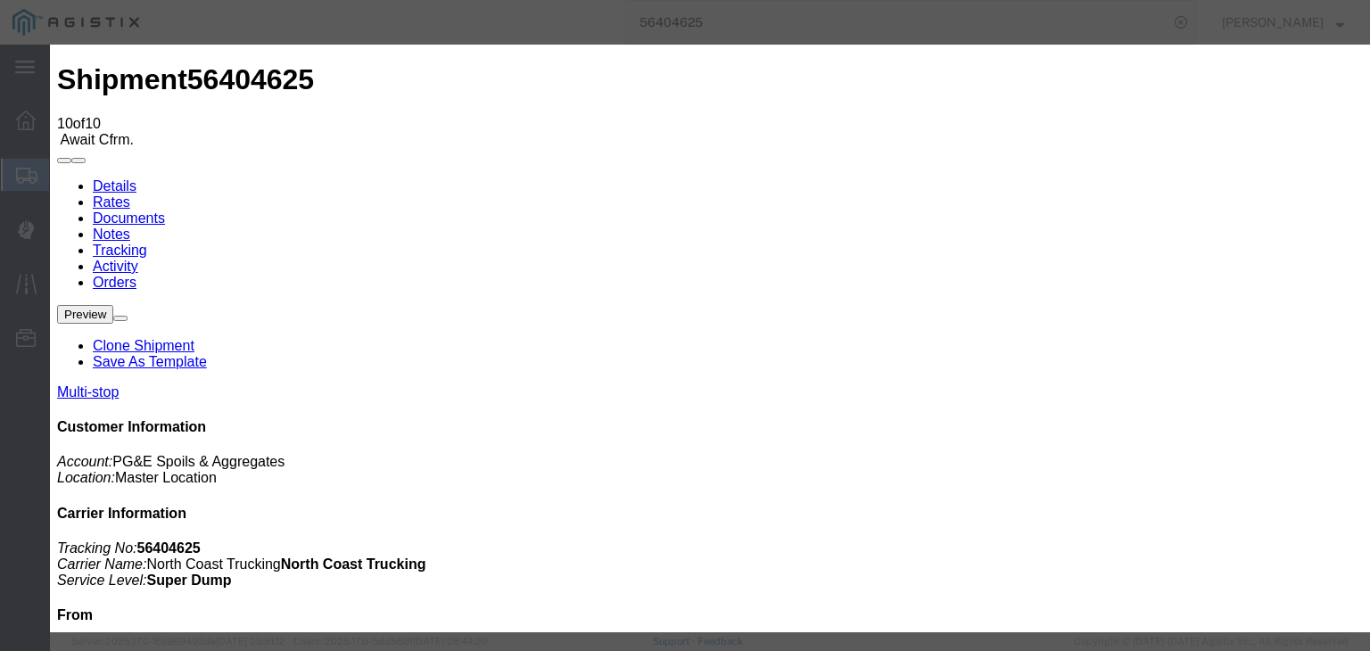
type input "[DATE]"
type input "4:40 PM"
select select "DPTPULOC"
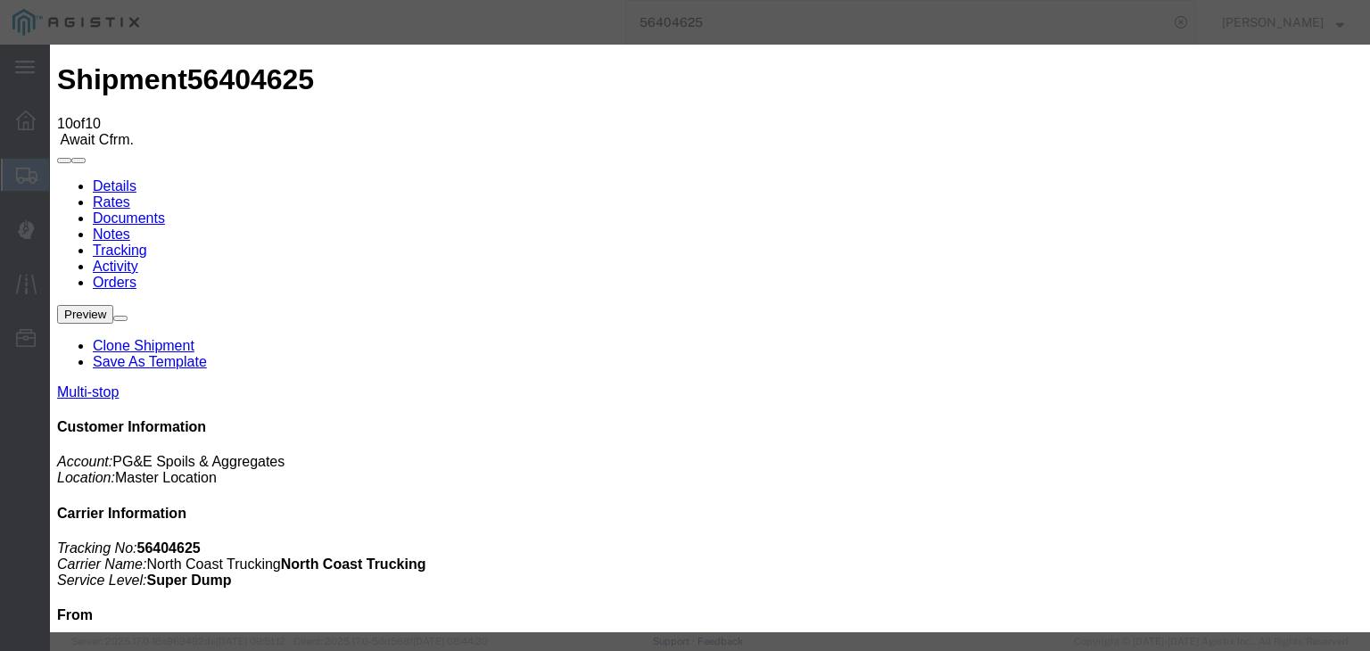
select select "{"pickupDeliveryInfoId": "122093887","pickupOrDelivery": "P","stopNum": "1","lo…"
select select "CA"
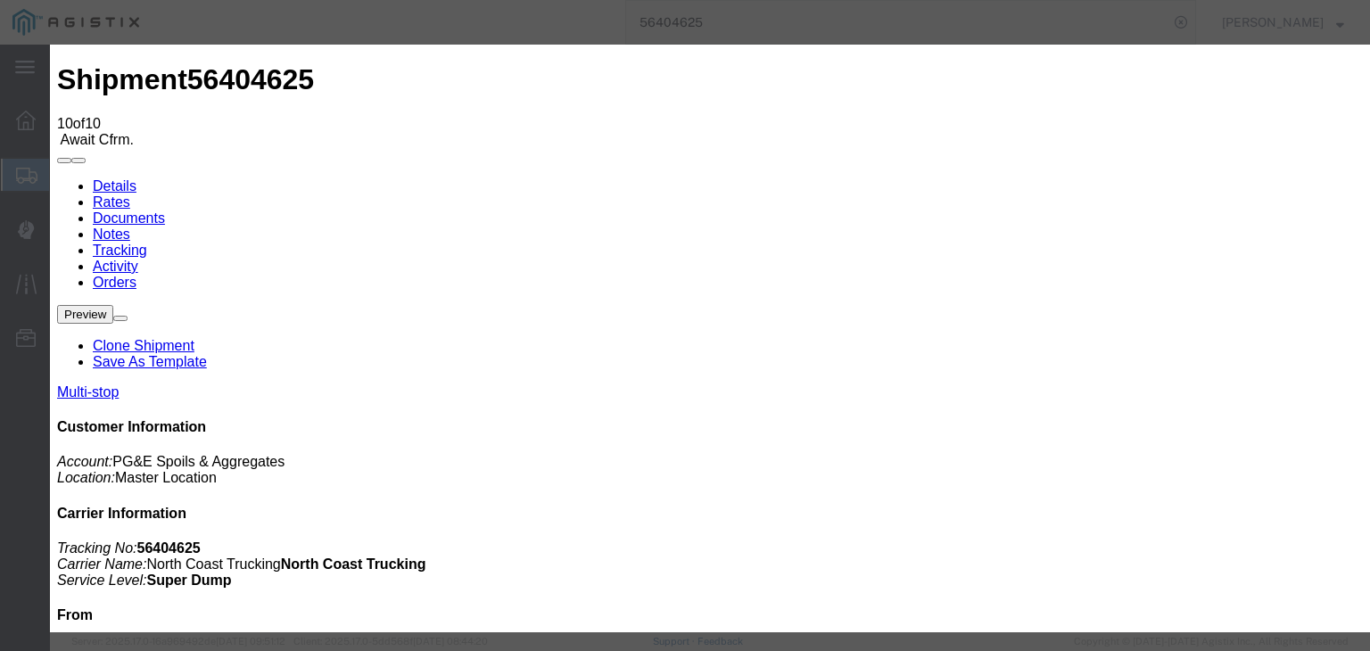
type input "Sangar"
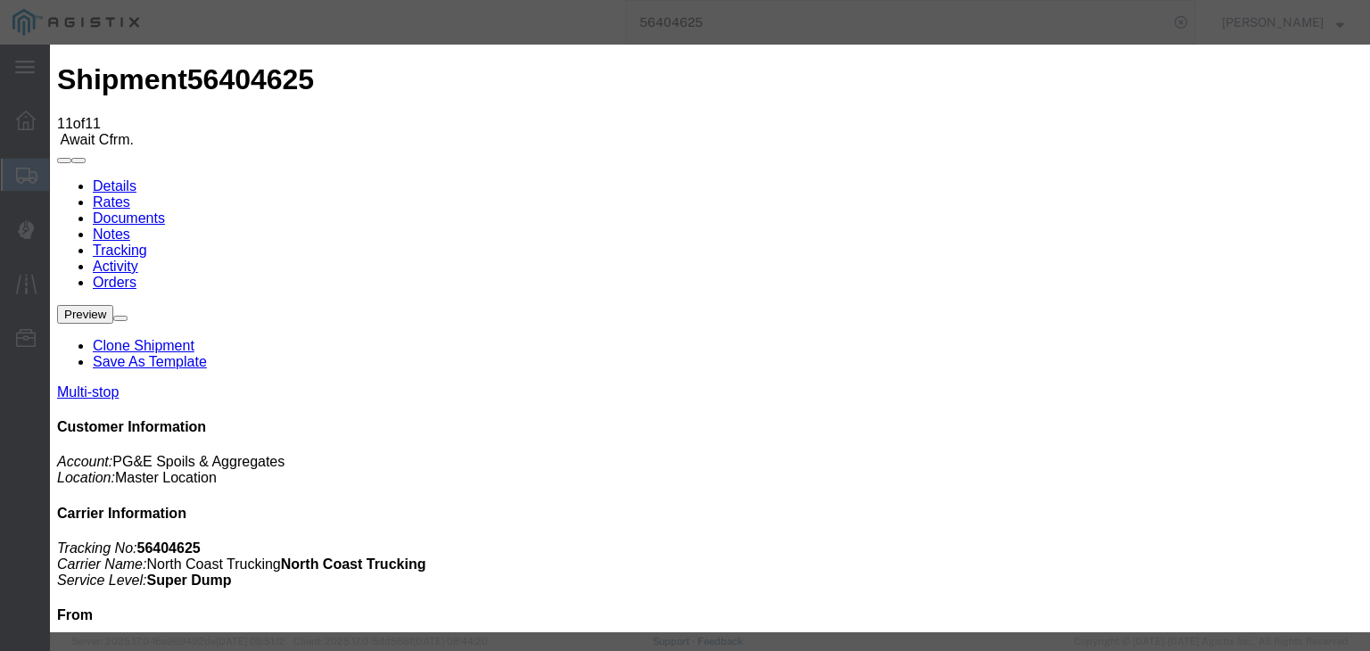
type input "[DATE]"
type input "7:00 AM"
drag, startPoint x: 453, startPoint y: 334, endPoint x: 543, endPoint y: 281, distance: 104.8
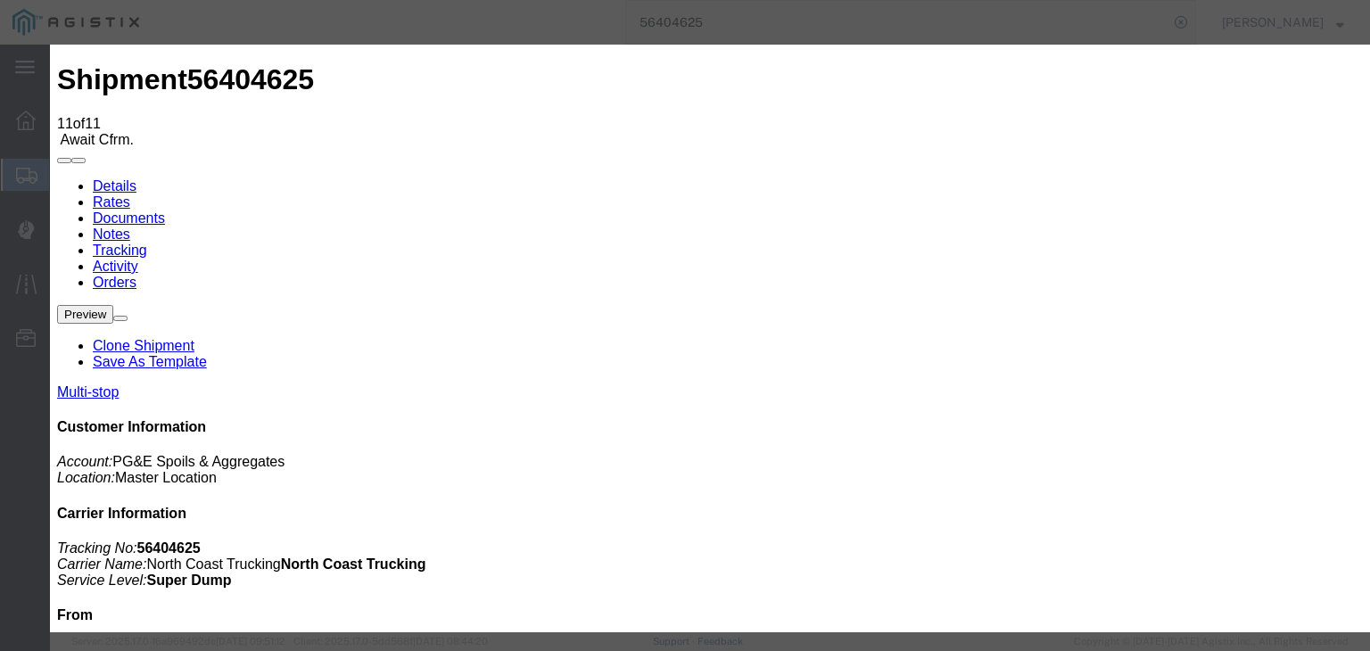
type input "[DATE]"
type input "5:15 PM"
drag, startPoint x: 523, startPoint y: 257, endPoint x: 520, endPoint y: 267, distance: 10.4
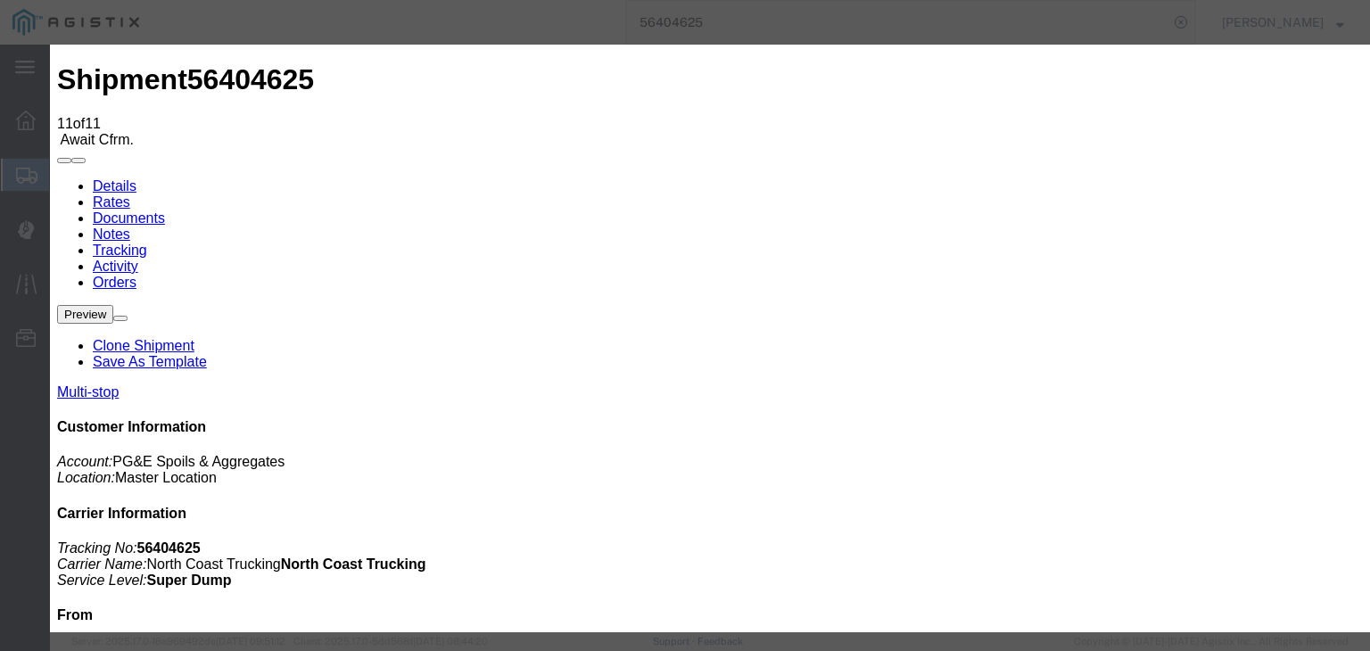
select select "ARVDLVLOC"
drag, startPoint x: 918, startPoint y: 217, endPoint x: 921, endPoint y: 233, distance: 16.4
select select "{"pickupDeliveryInfoId": "122093888","pickupOrDelivery": "D","stopNum": "2","lo…"
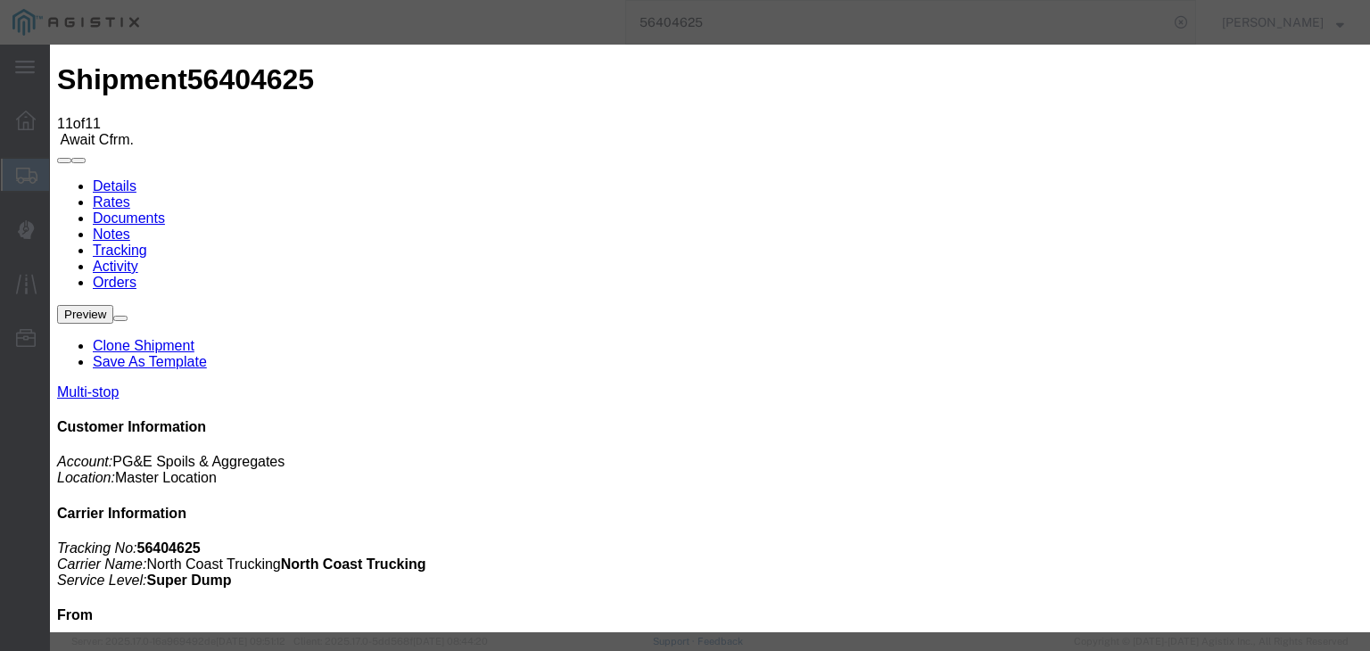
select select "CA"
type input "Clovis"
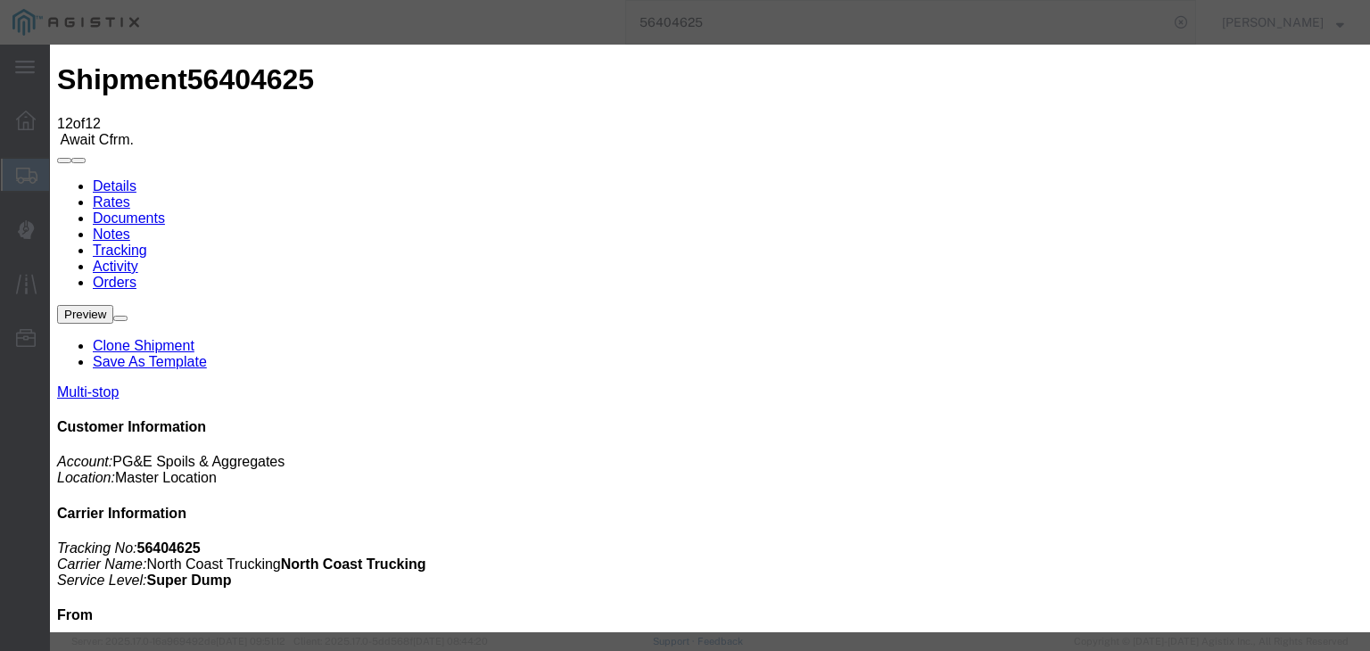
type input "[DATE]"
type input "7:00 AM"
drag, startPoint x: 399, startPoint y: 233, endPoint x: 415, endPoint y: 317, distance: 85.4
drag, startPoint x: 447, startPoint y: 336, endPoint x: 476, endPoint y: 317, distance: 34.9
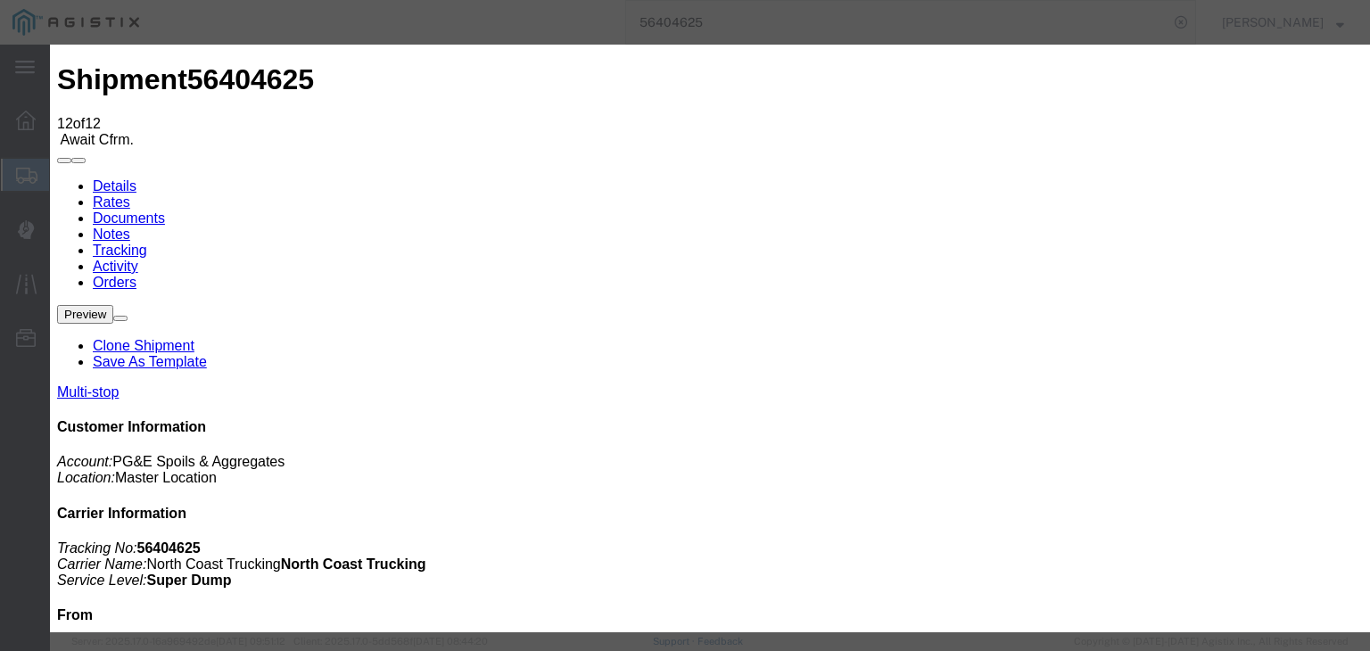
type input "[DATE]"
type input "5:30 PM"
drag, startPoint x: 552, startPoint y: 256, endPoint x: 543, endPoint y: 270, distance: 16.8
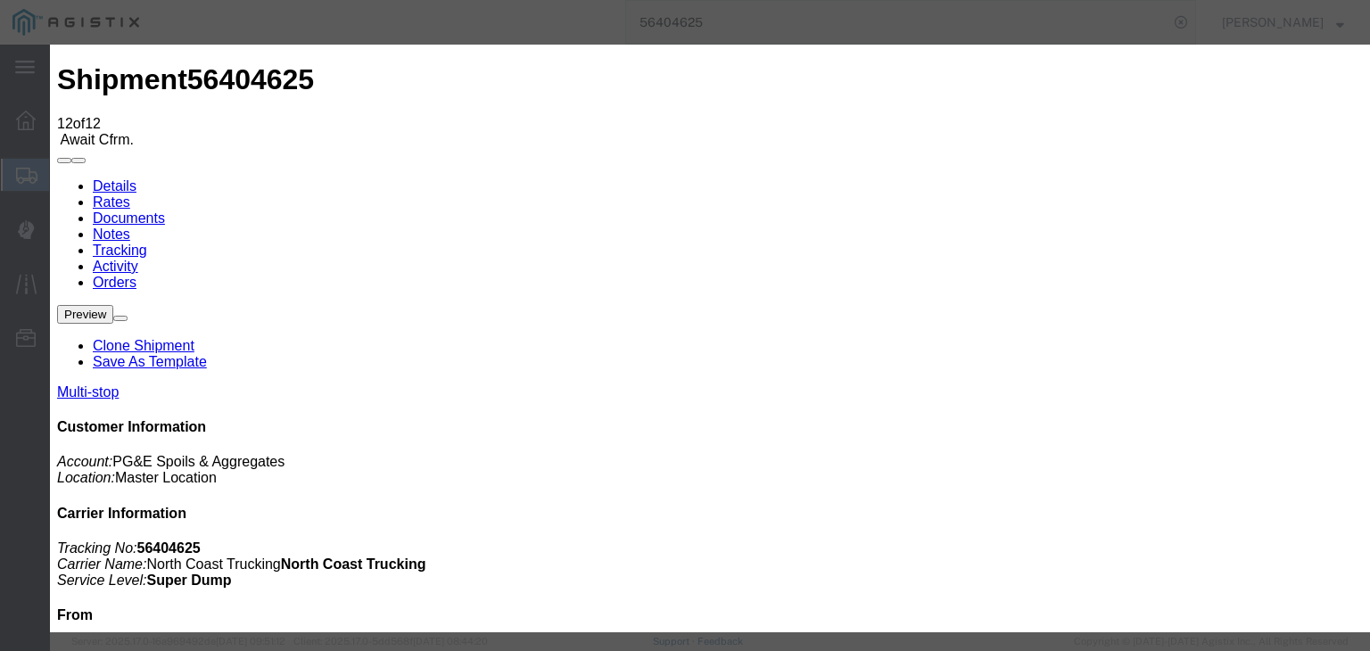
select select "BREAKSTART"
drag, startPoint x: 1102, startPoint y: 540, endPoint x: 1080, endPoint y: 536, distance: 22.6
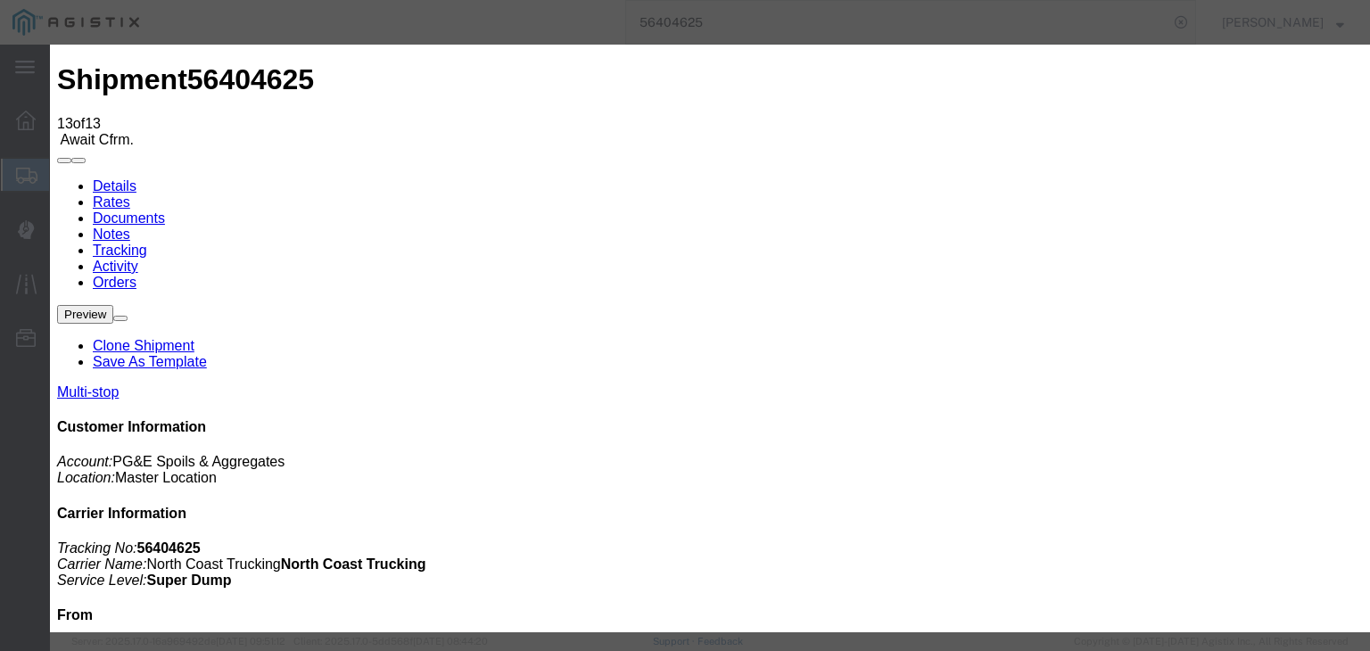
type input "[DATE]"
type input "7:00 AM"
type input "[DATE]"
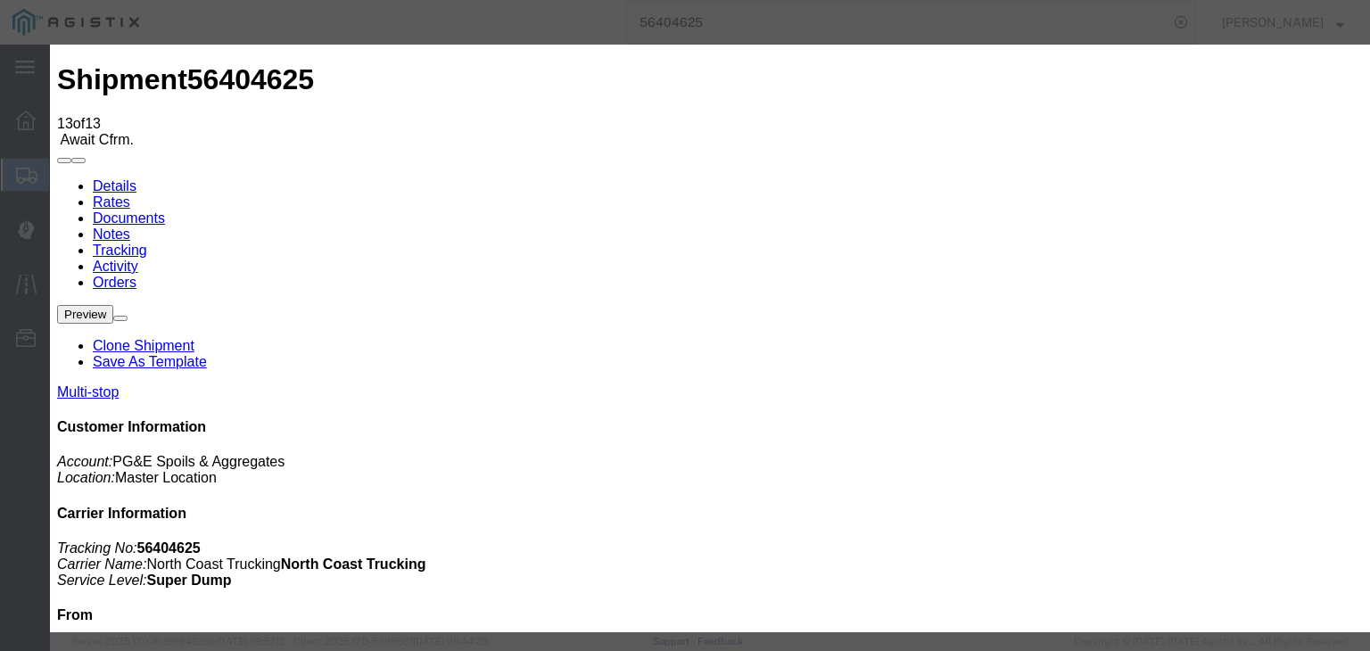
type input "6:00 PM"
select select "BREAKSTOP"
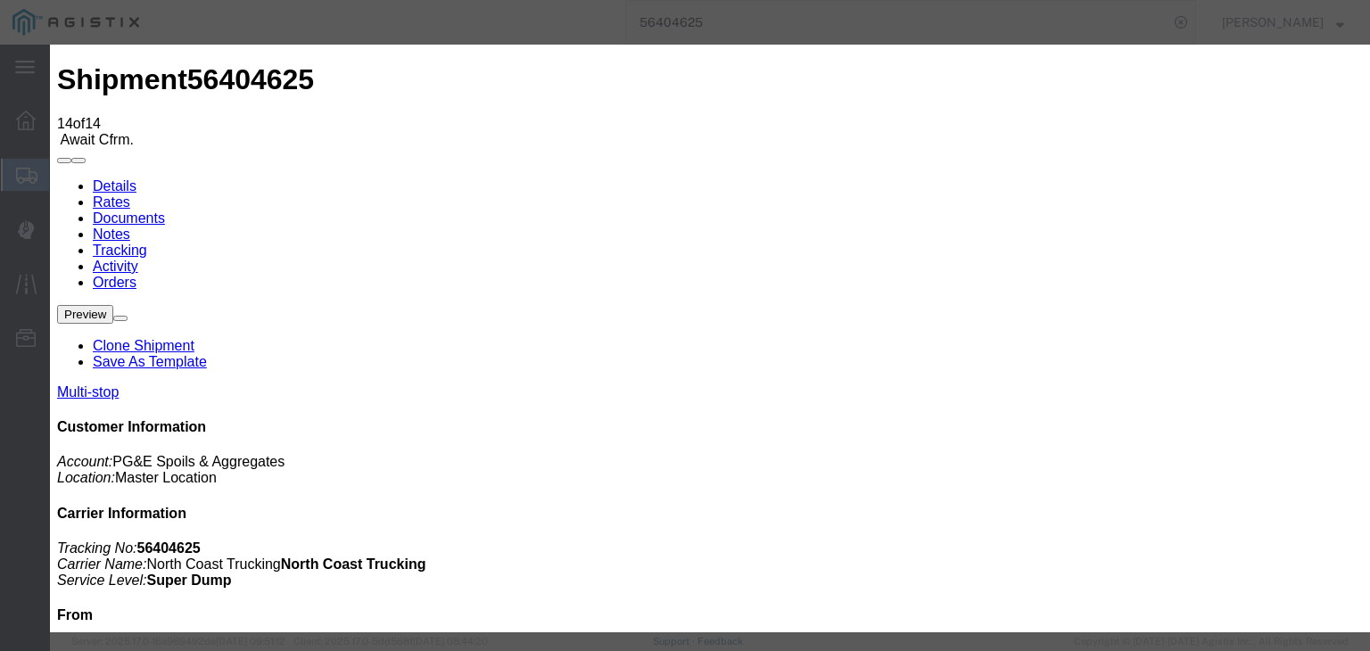
type input "[DATE]"
type input "7:00 AM"
drag, startPoint x: 460, startPoint y: 333, endPoint x: 522, endPoint y: 284, distance: 78.7
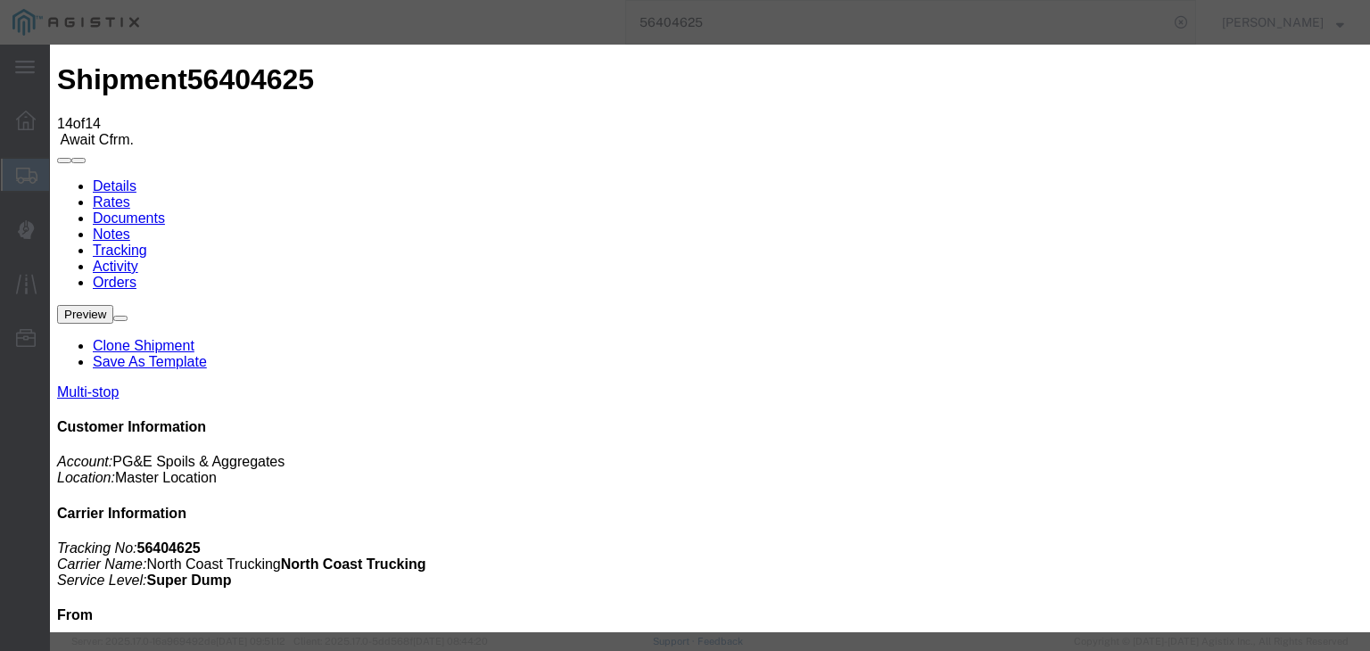
type input "[DATE]"
type input "6:00 PM"
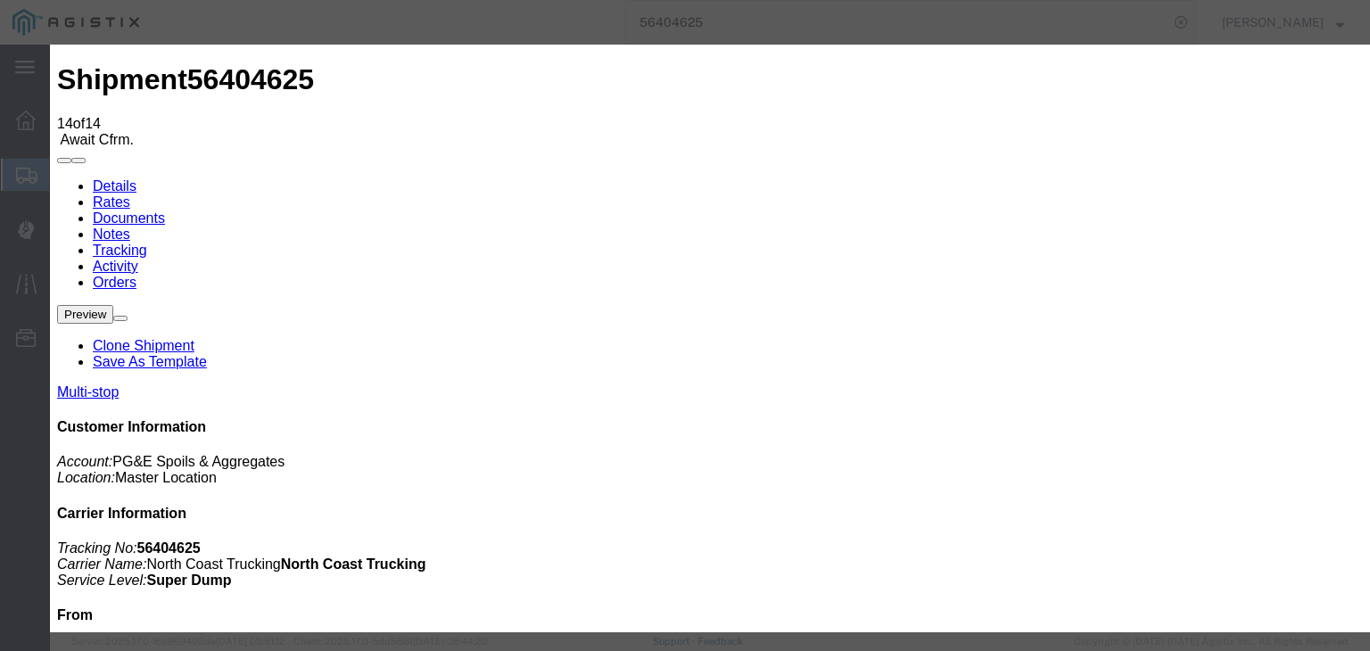
select select "DPTDLVLOC"
drag, startPoint x: 910, startPoint y: 222, endPoint x: 911, endPoint y: 232, distance: 10.0
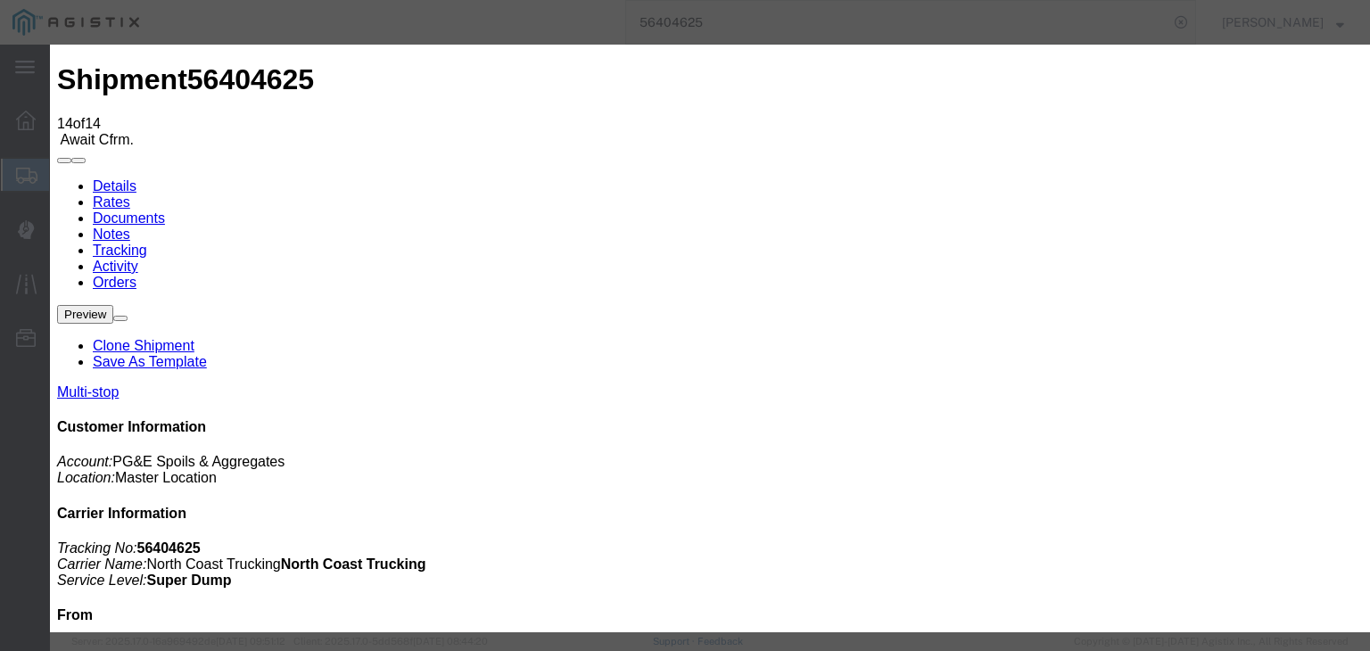
select select "{"pickupDeliveryInfoId": "122093888","pickupOrDelivery": "D","stopNum": "2","lo…"
select select "CA"
type input "Clovis"
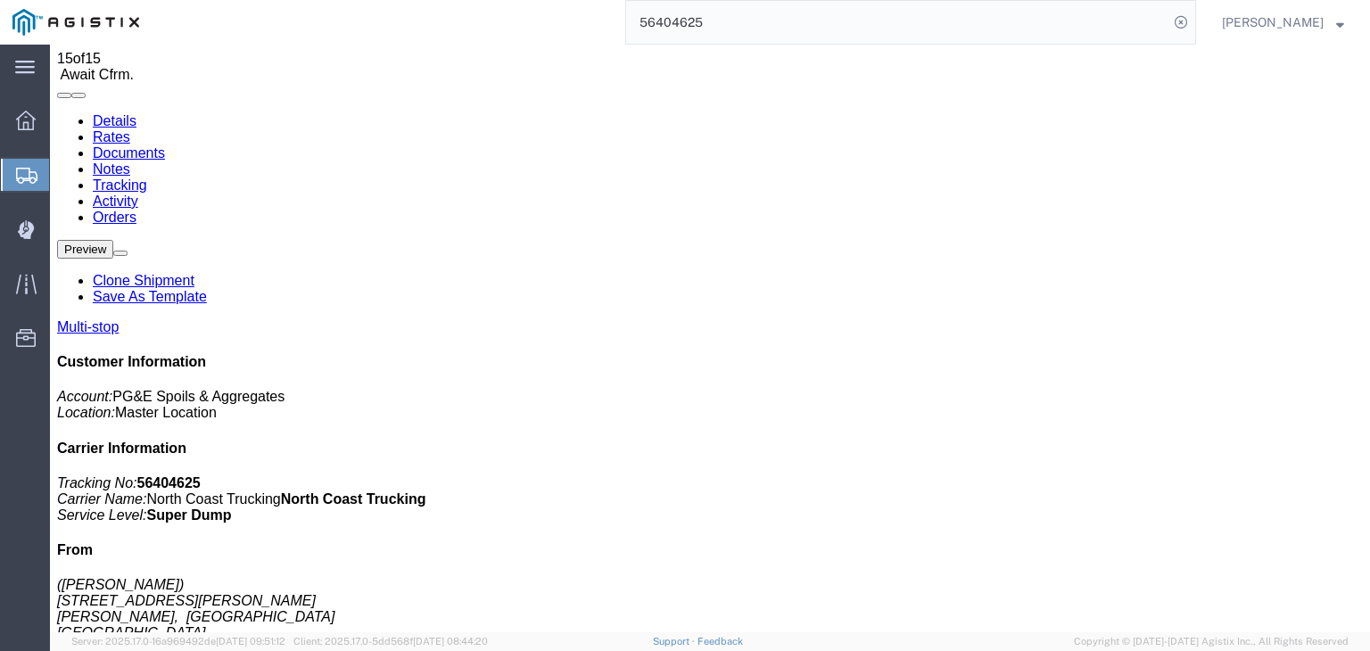
scroll to position [39, 0]
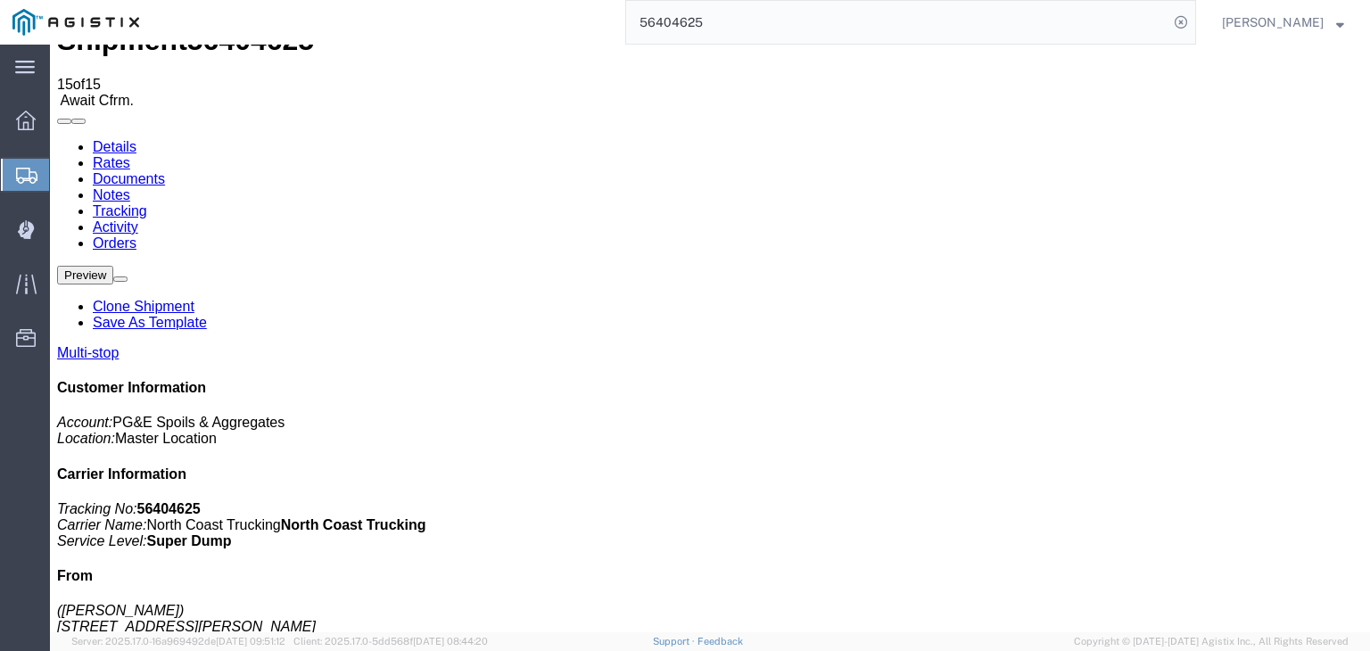
click at [165, 171] on link "Documents" at bounding box center [129, 178] width 72 height 15
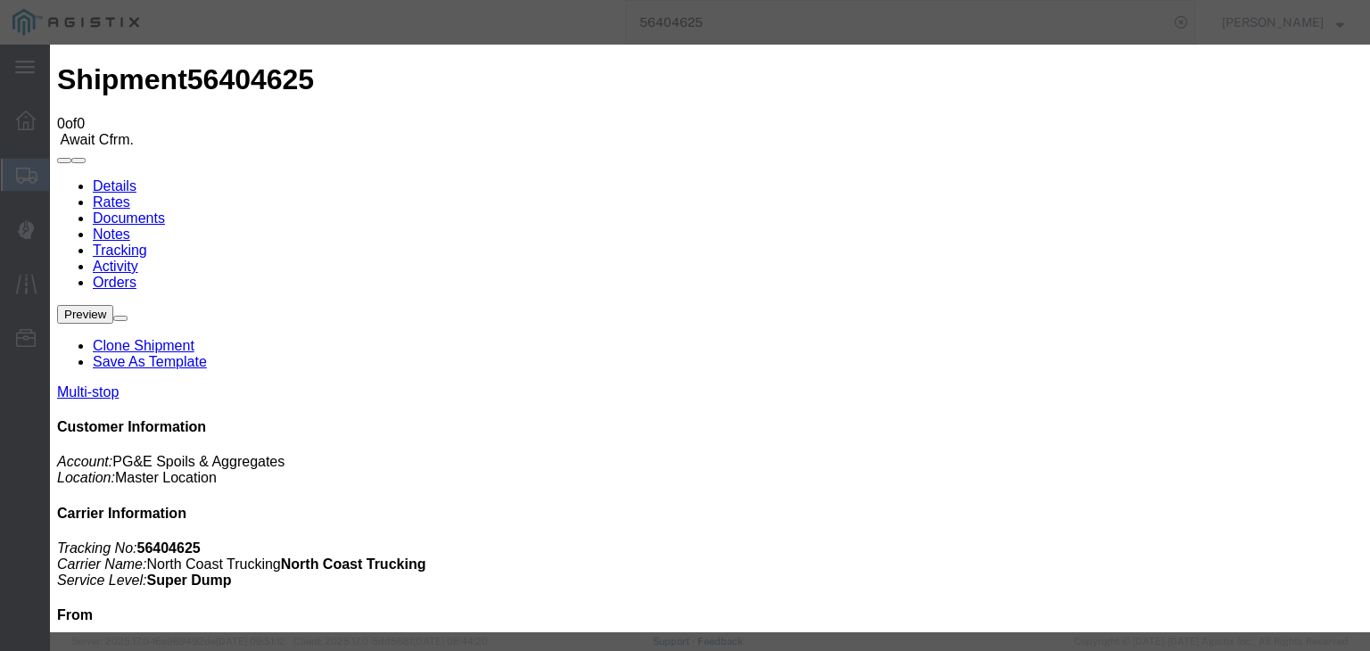
drag, startPoint x: 411, startPoint y: 176, endPoint x: 425, endPoint y: 190, distance: 19.6
type input "C:\fakepath\08.06.25 PGE 1625190-56404625 JGT.pdf"
drag, startPoint x: 614, startPoint y: 167, endPoint x: 621, endPoint y: 185, distance: 20.0
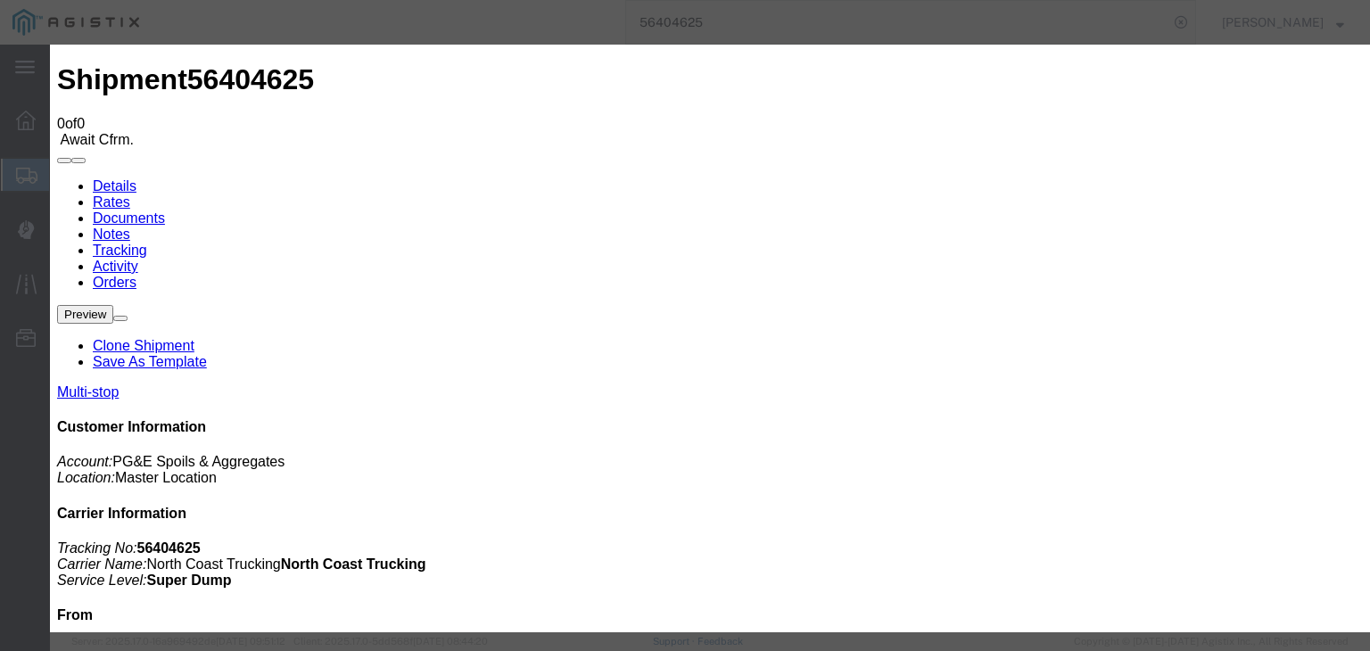
type input "Freight Bill"
select select
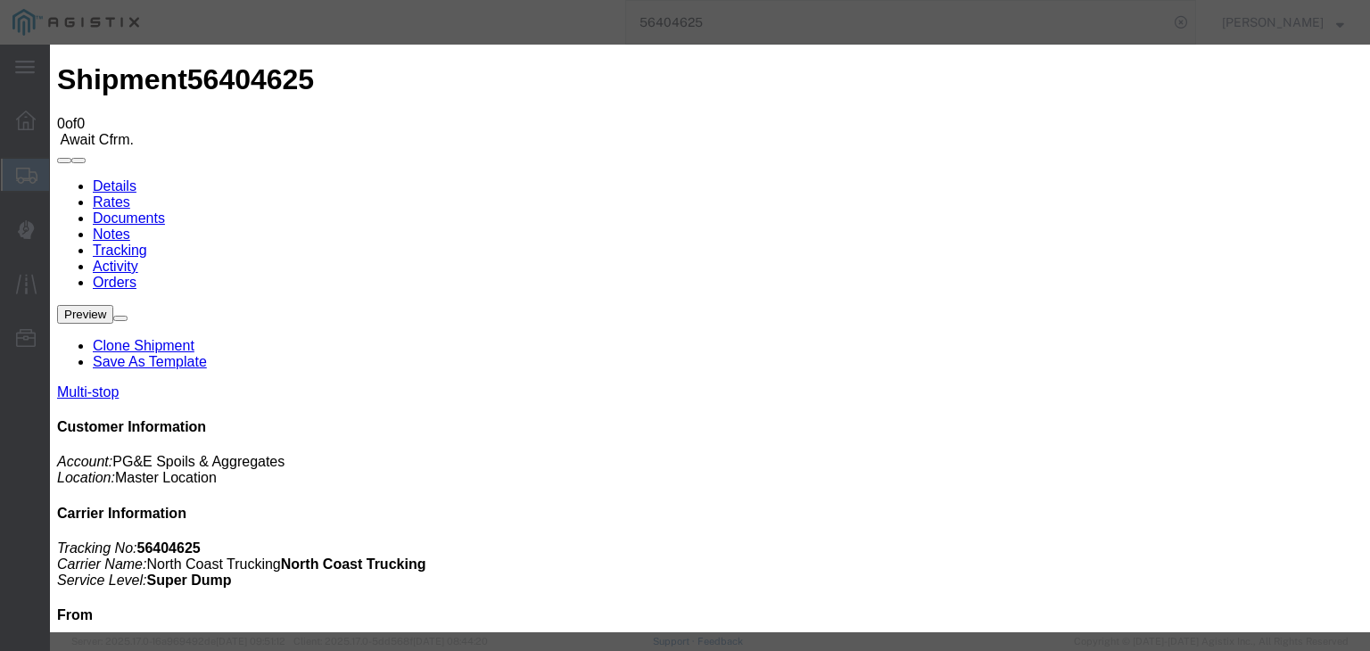
select select
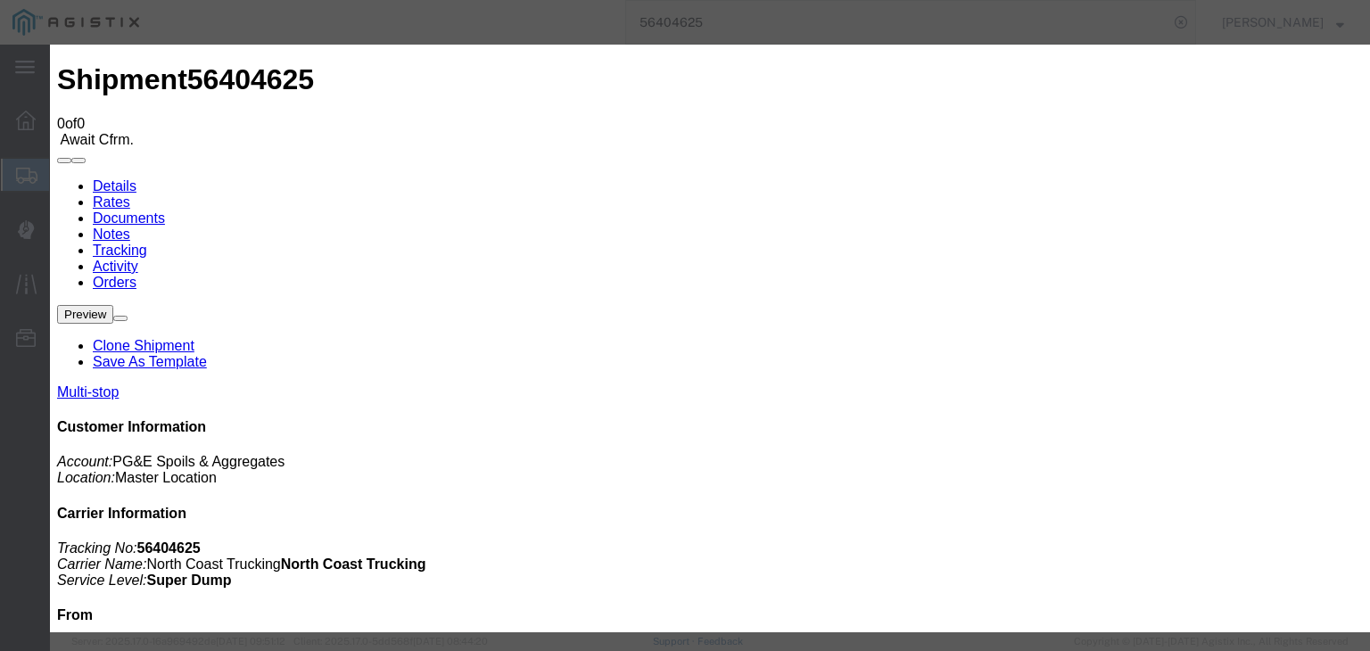
type input "C:\fakepath\08.06.25 PGE 1625190-56404625 JGT.pdf"
type input "Freight Bill"
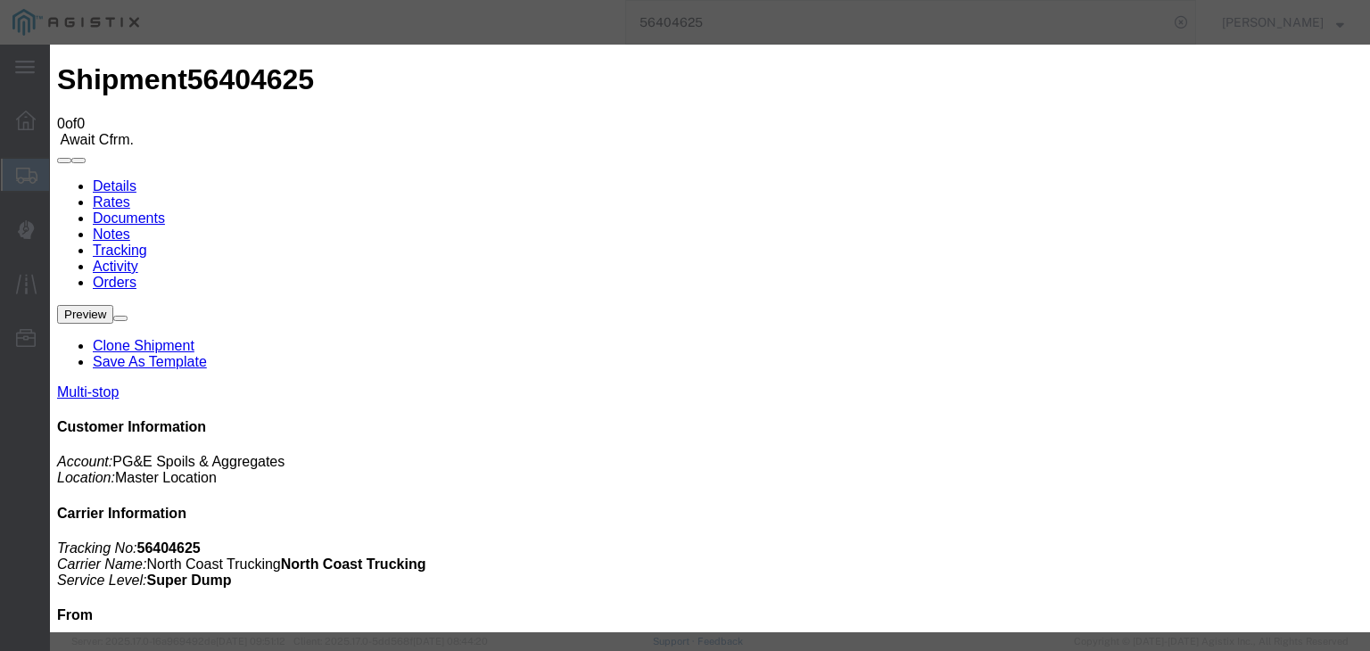
select select
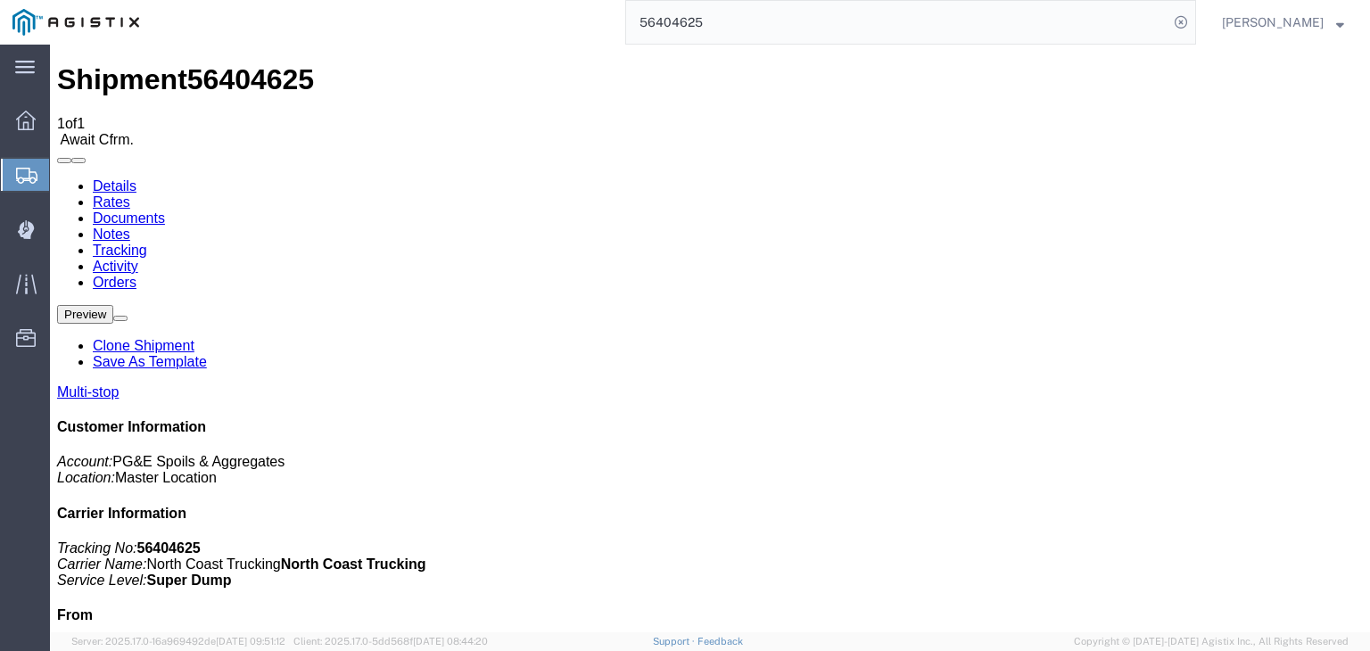
click at [147, 243] on link "Tracking" at bounding box center [120, 250] width 54 height 15
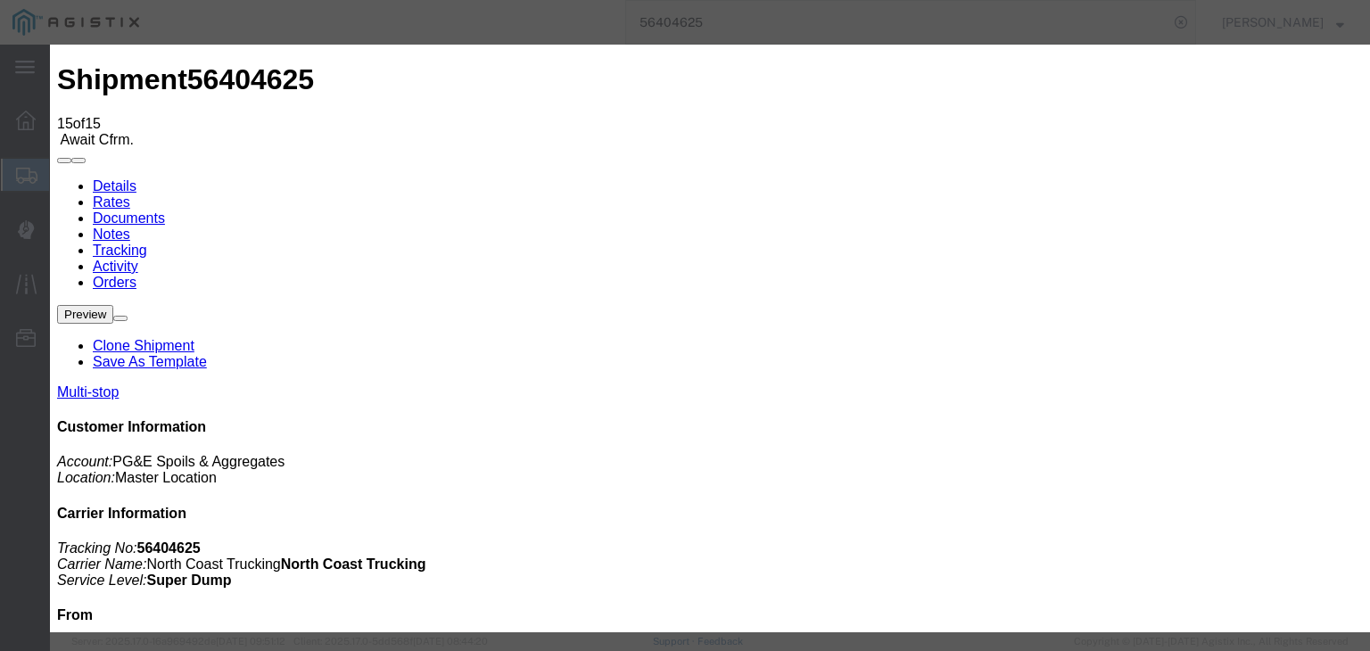
type input "[DATE]"
type input "7:00 AM"
drag, startPoint x: 454, startPoint y: 336, endPoint x: 540, endPoint y: 274, distance: 106.7
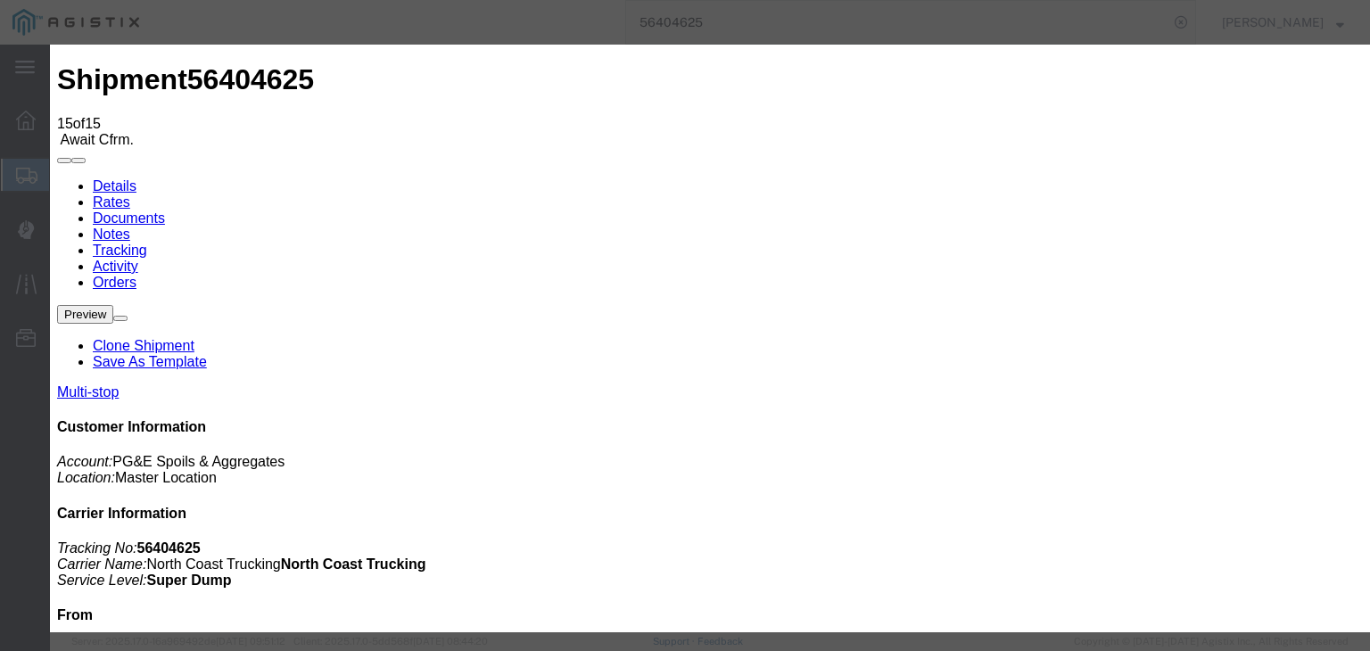
type input "[DATE]"
type input "6:30 PM"
drag, startPoint x: 490, startPoint y: 254, endPoint x: 490, endPoint y: 266, distance: 11.6
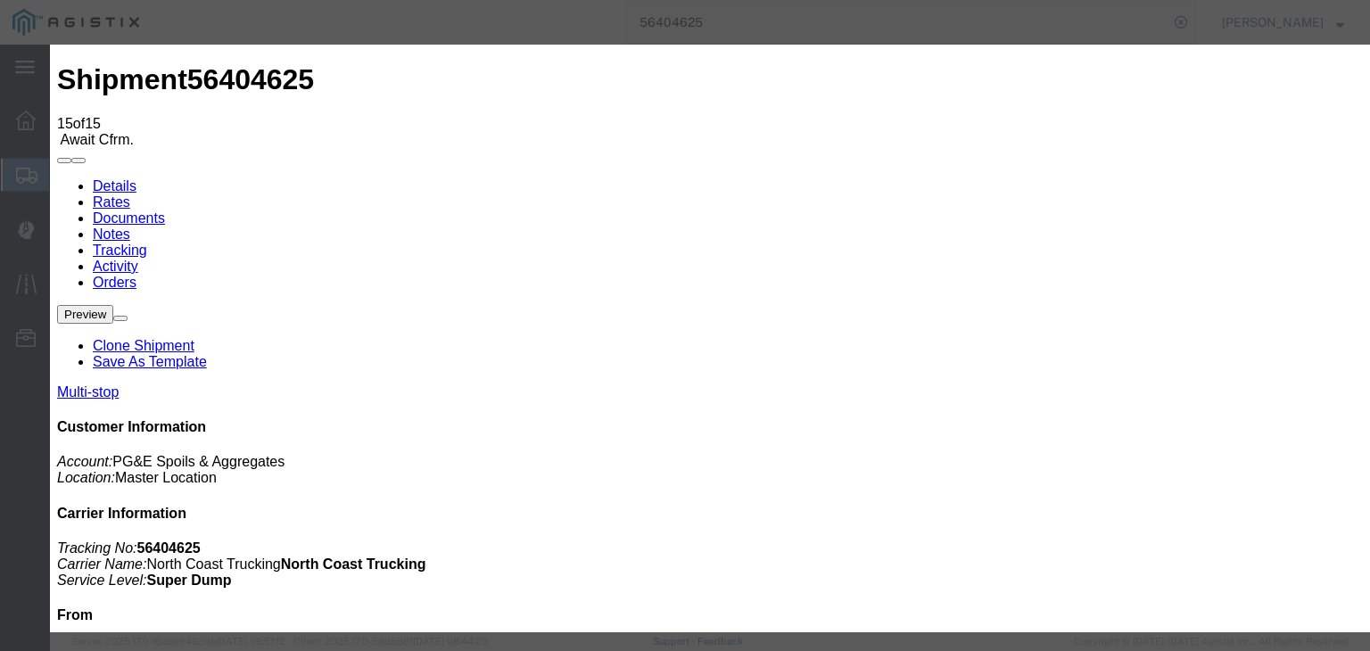
select select "DELIVRED"
drag, startPoint x: 923, startPoint y: 225, endPoint x: 930, endPoint y: 236, distance: 13.6
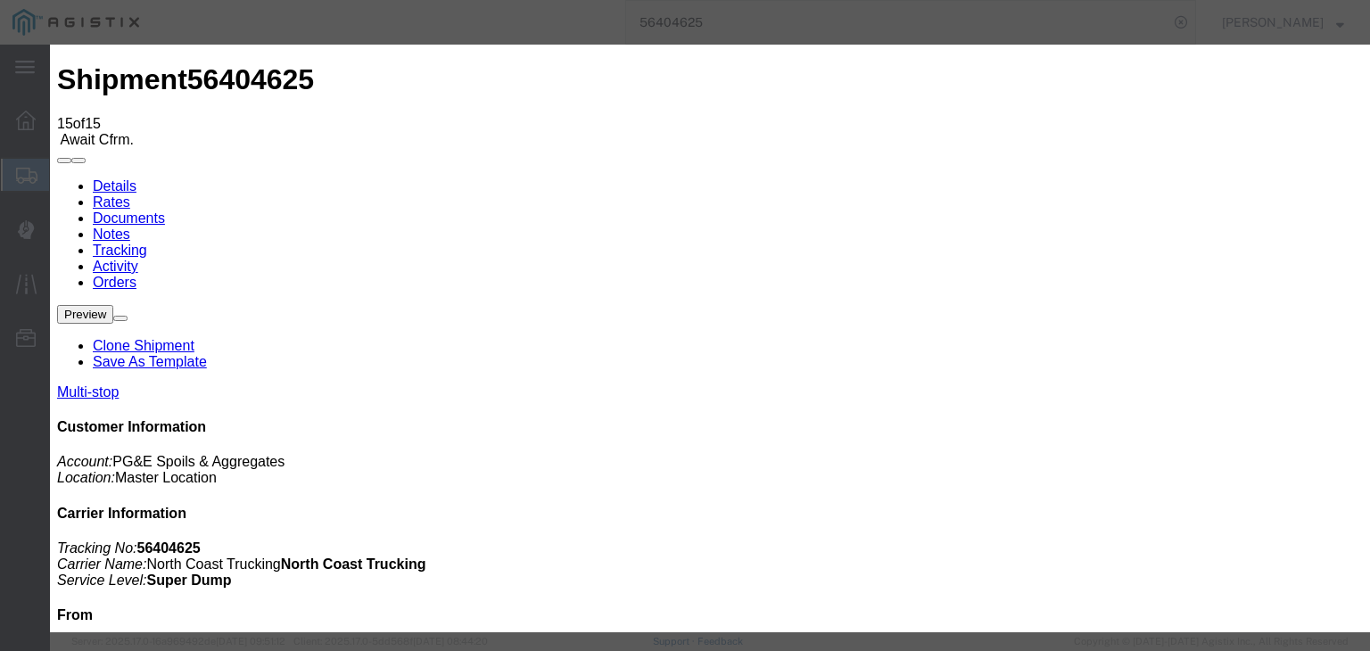
select select "{"pickupDeliveryInfoId": "122093887","pickupOrDelivery": "P","stopNum": "1","lo…"
select select "CA"
type input "Sangar"
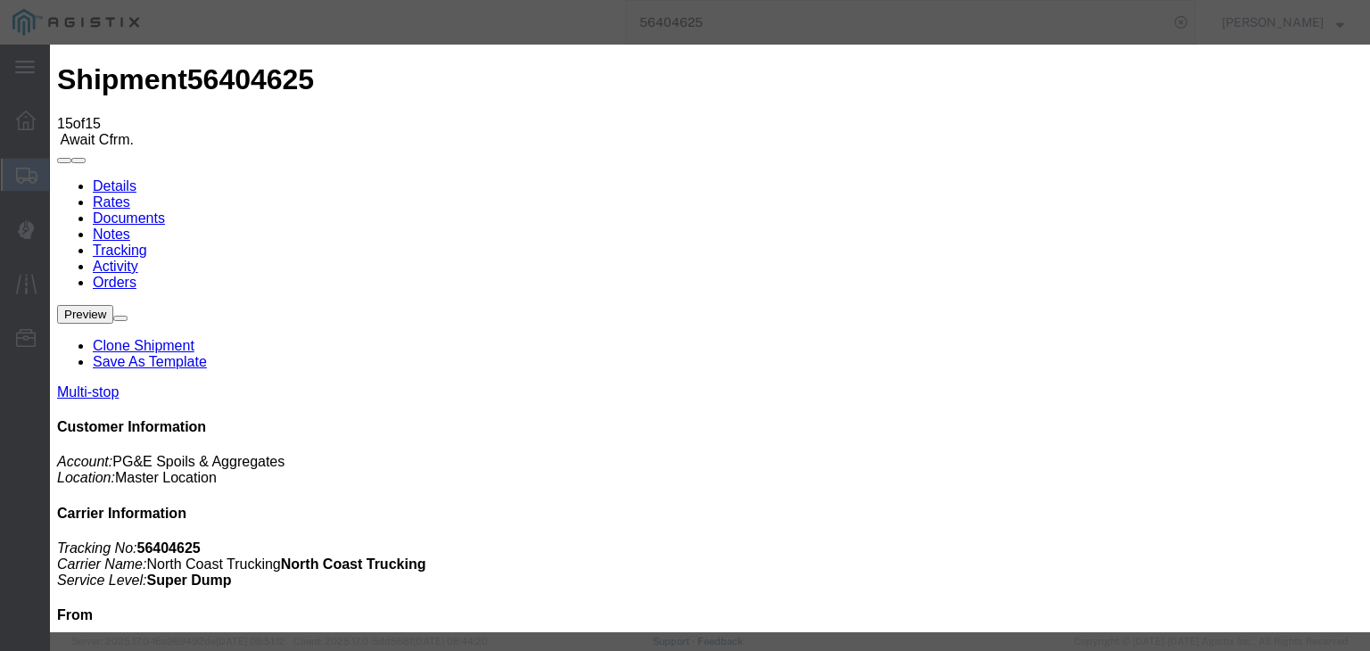
paste textarea "Point of origin: time ends at original starting point empty."
type textarea "Point of origin: time ends at original starting point empty."
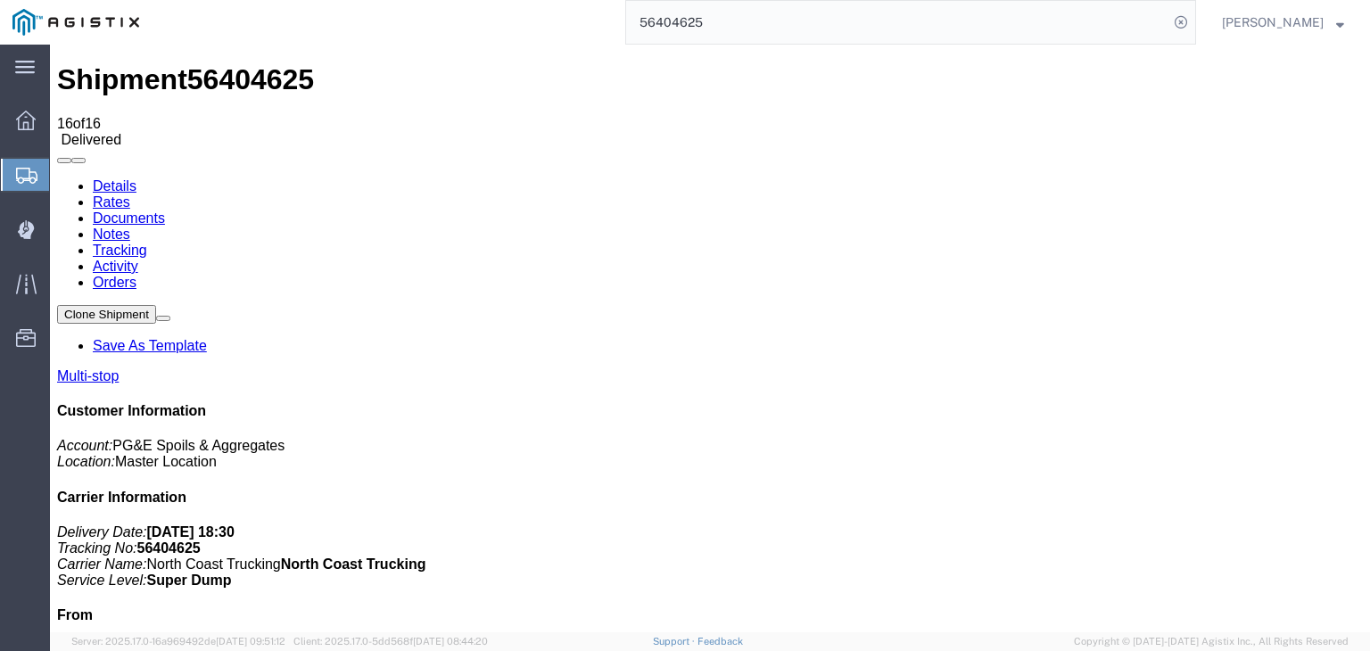
click at [130, 227] on link "Notes" at bounding box center [111, 234] width 37 height 15
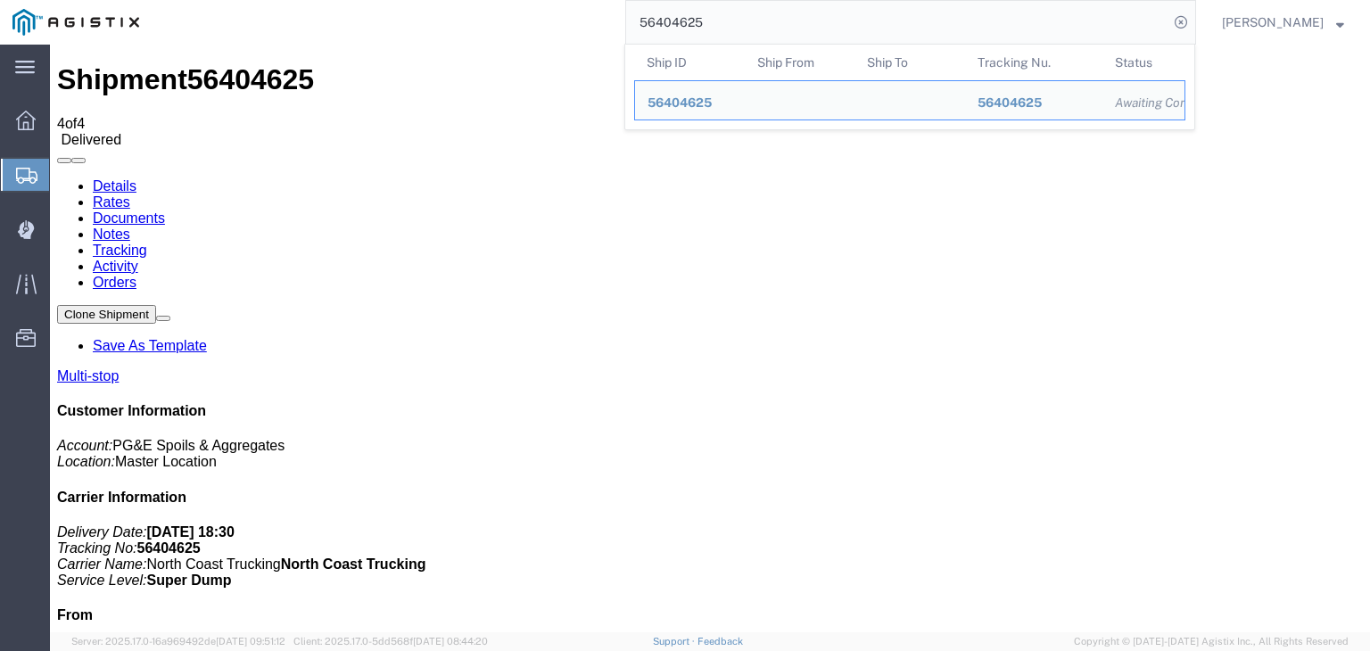
click at [801, 40] on input "56404625" at bounding box center [897, 22] width 542 height 43
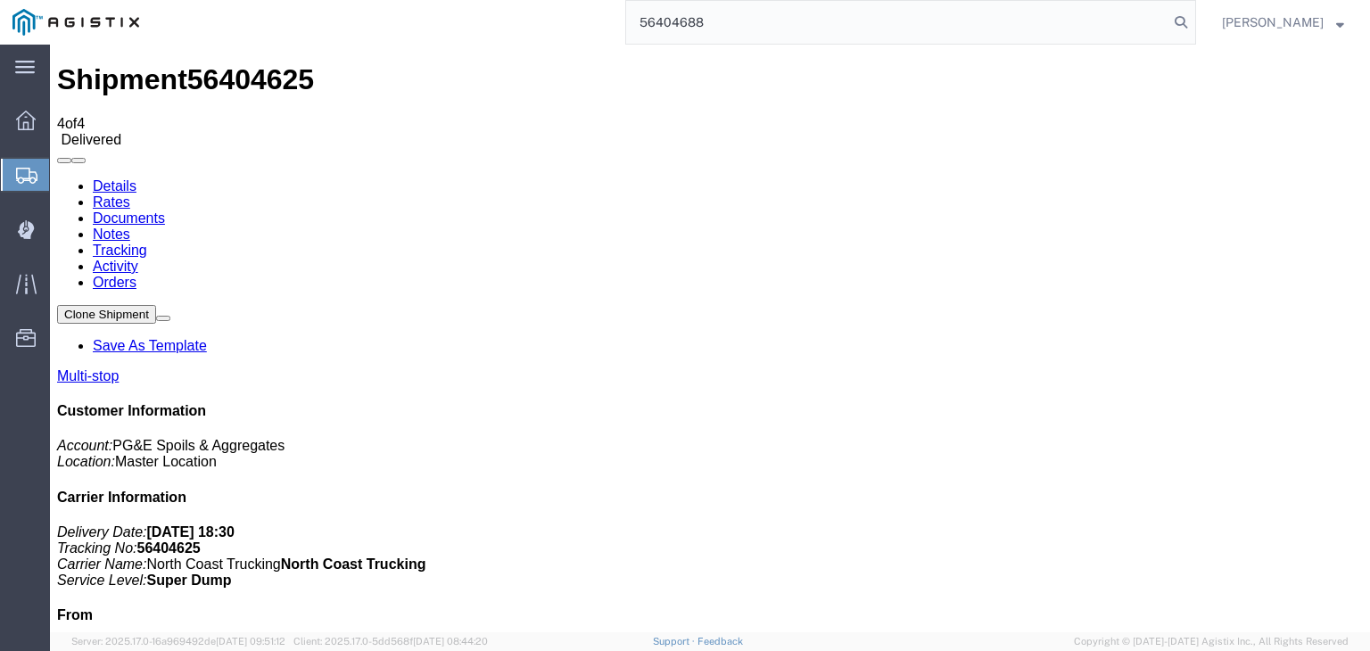
type input "56404688"
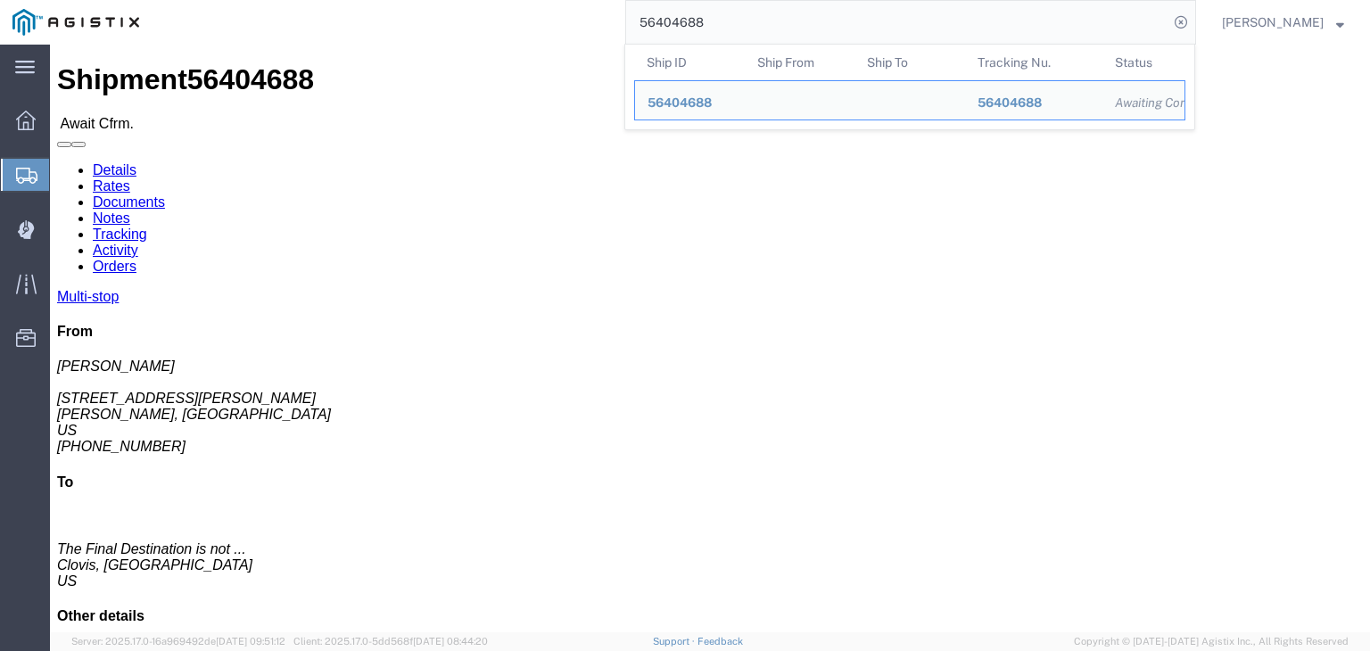
click link "Documents"
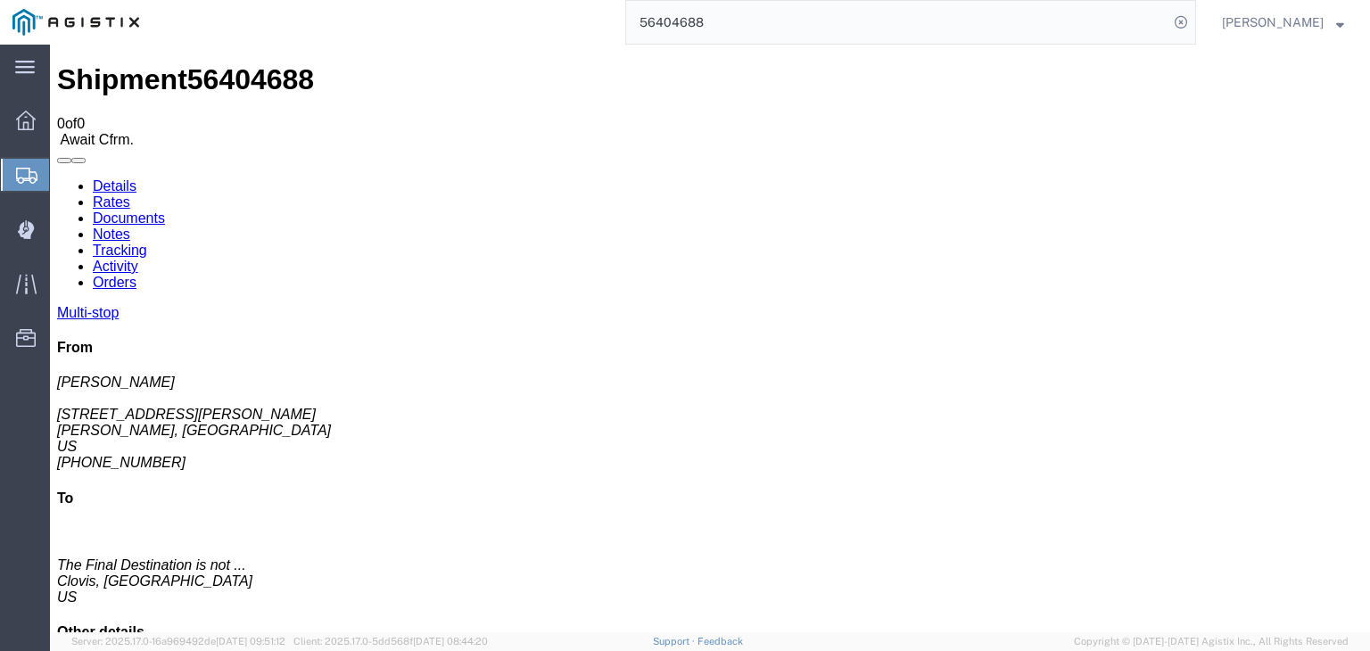
click at [147, 243] on link "Tracking" at bounding box center [120, 250] width 54 height 15
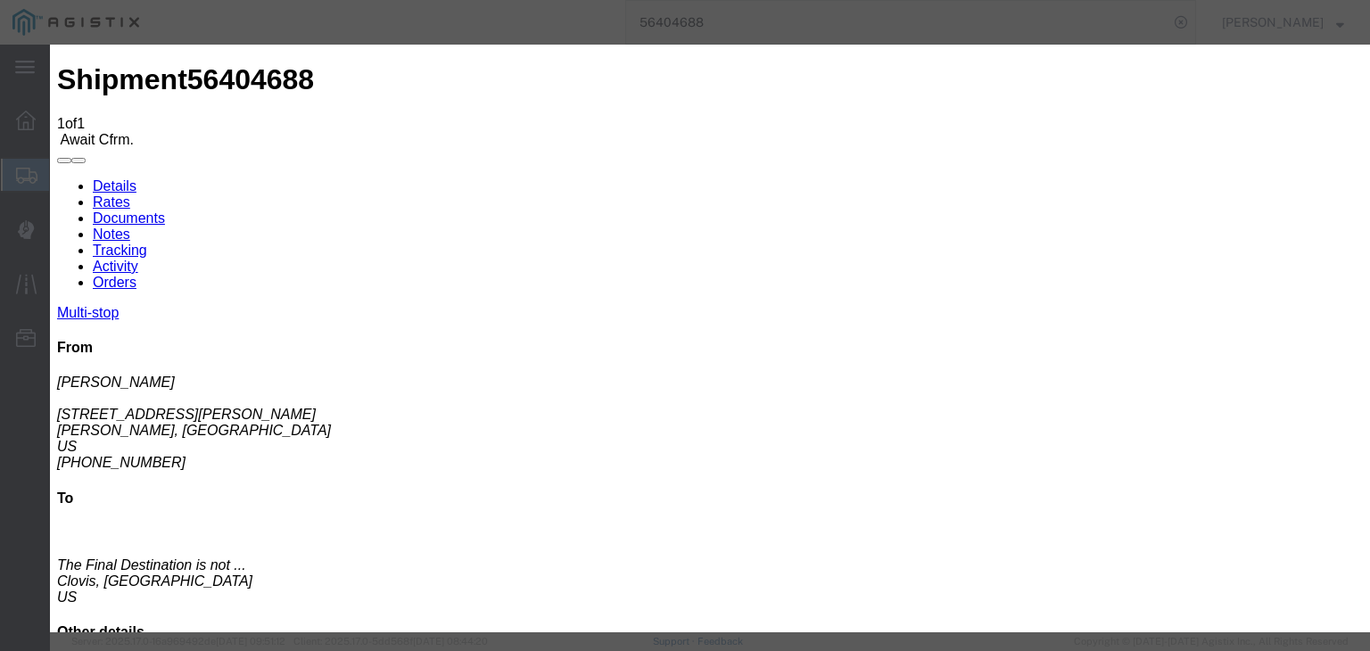
type input "[DATE]"
type input "7:00 AM"
type input "[DATE]"
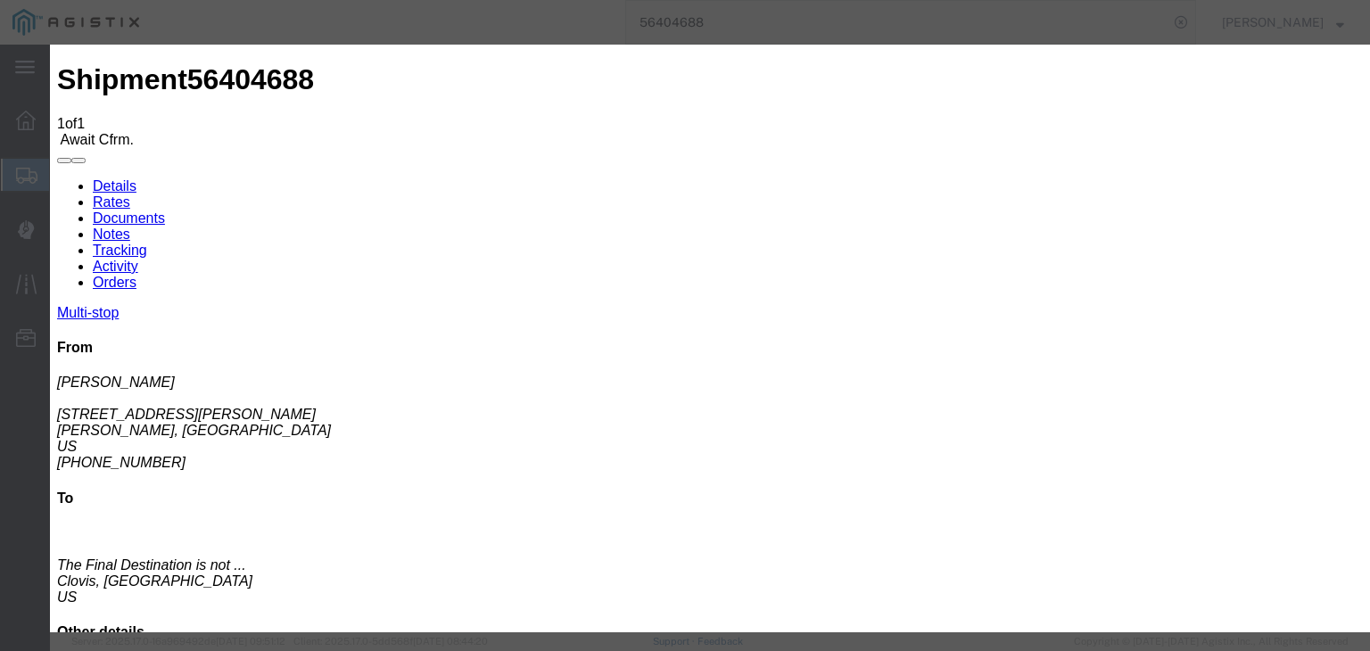
select select "ARVPULOC"
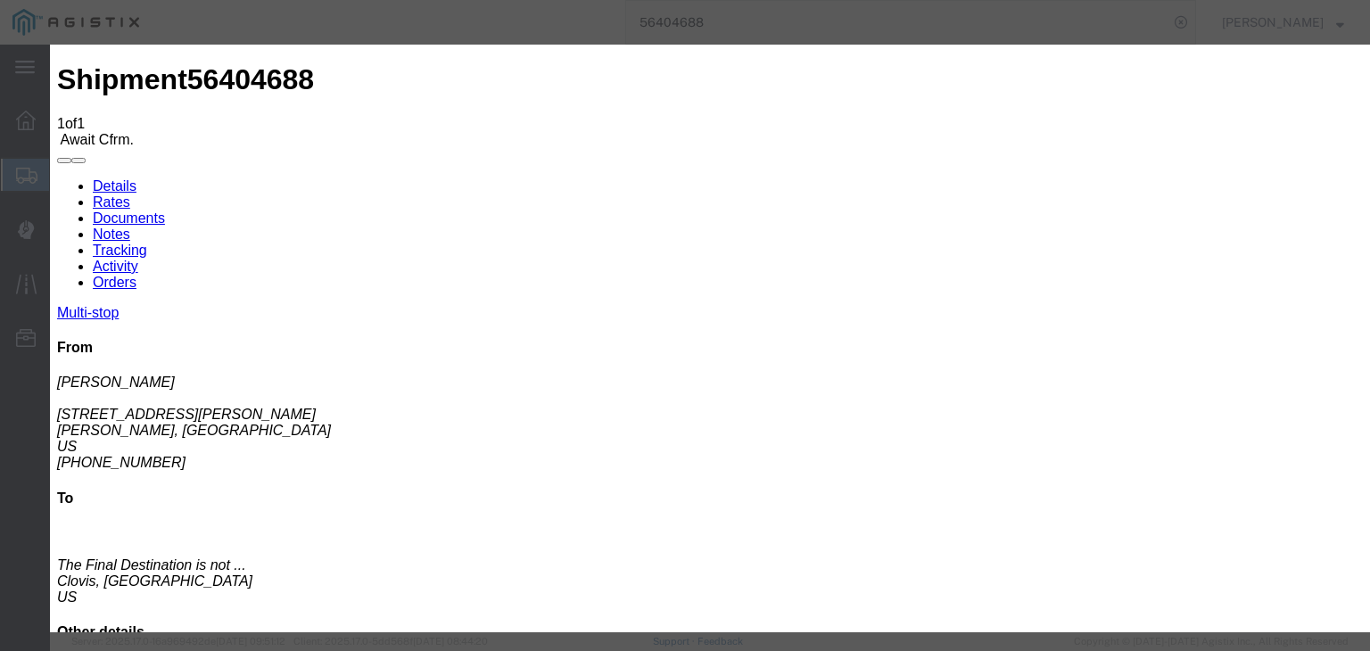
select select "{"pickupDeliveryInfoId": "122094022","pickupOrDelivery": "P","stopNum": "1","lo…"
select select "CA"
type input "Sangar"
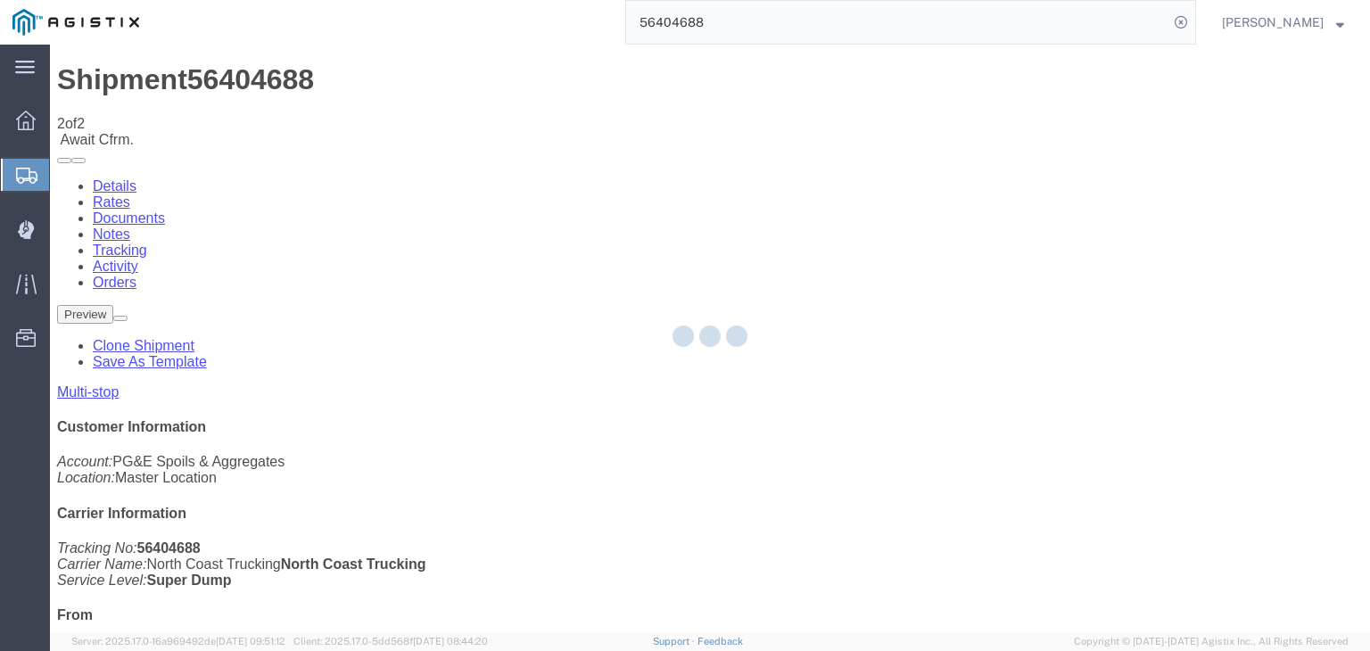
click at [915, 164] on div at bounding box center [710, 339] width 1320 height 588
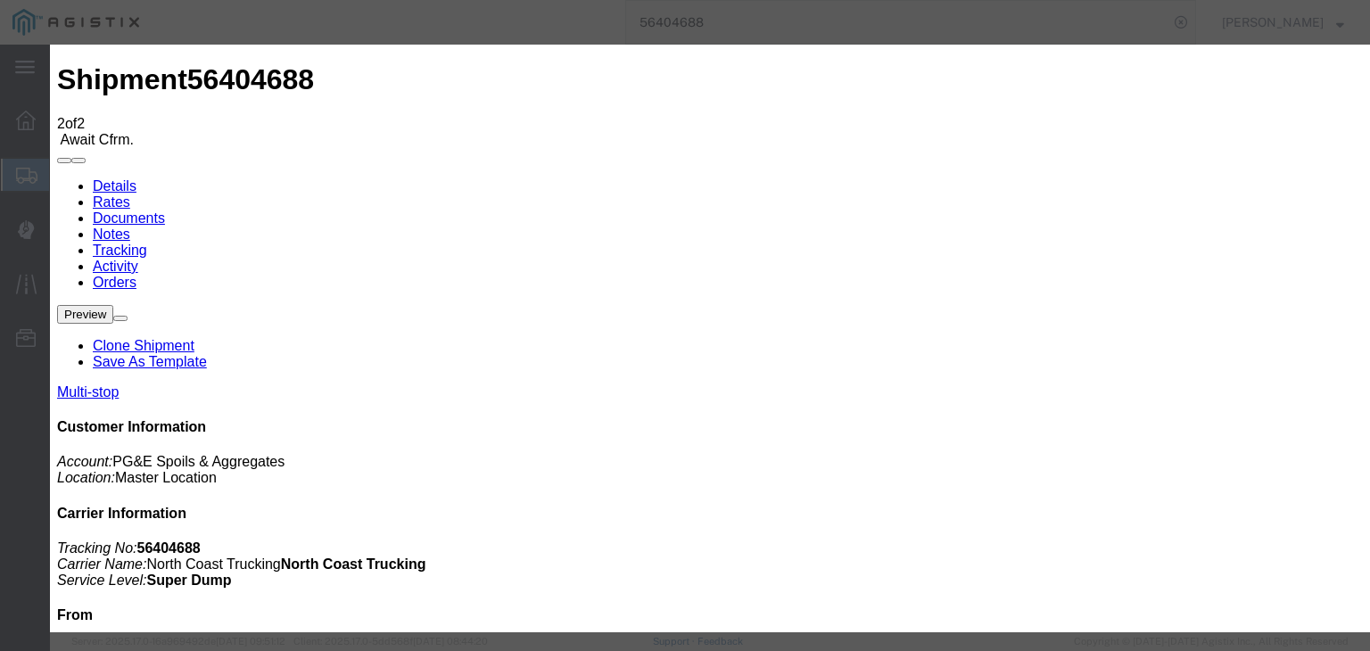
type input "[DATE]"
type input "7:00 AM"
type input "[DATE]"
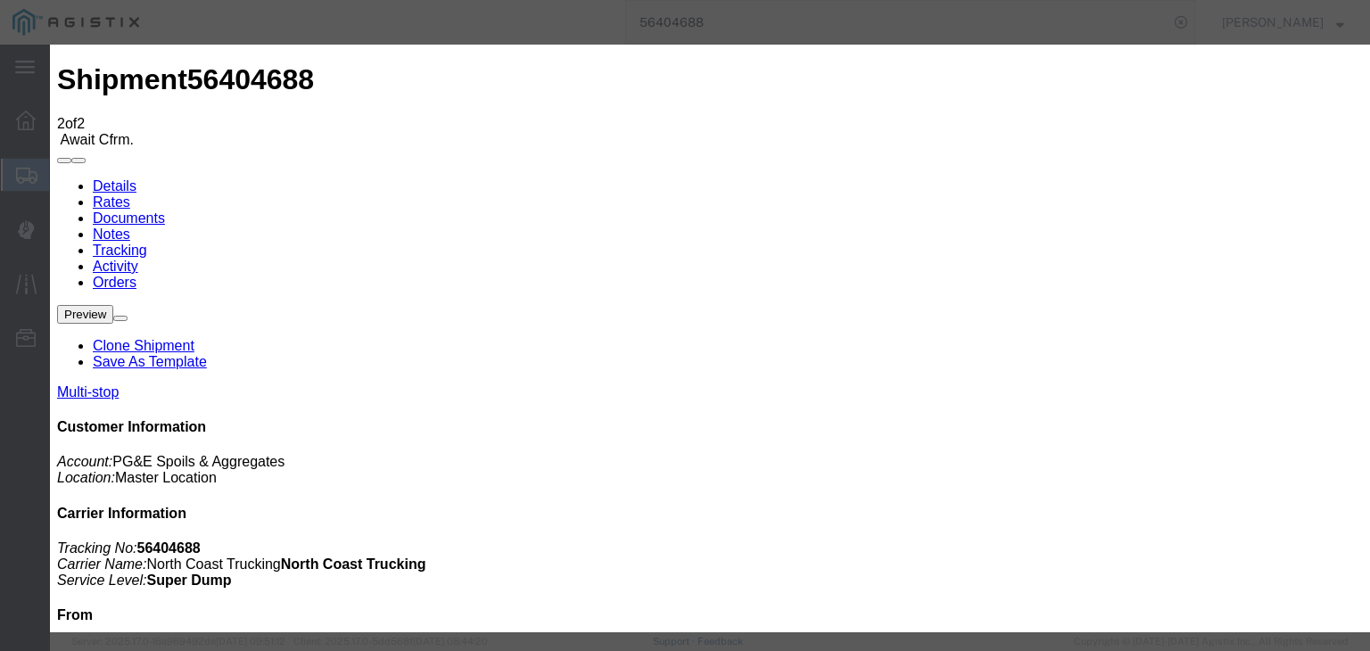
drag, startPoint x: 624, startPoint y: 212, endPoint x: 630, endPoint y: 221, distance: 10.4
drag, startPoint x: 566, startPoint y: 251, endPoint x: 564, endPoint y: 267, distance: 15.4
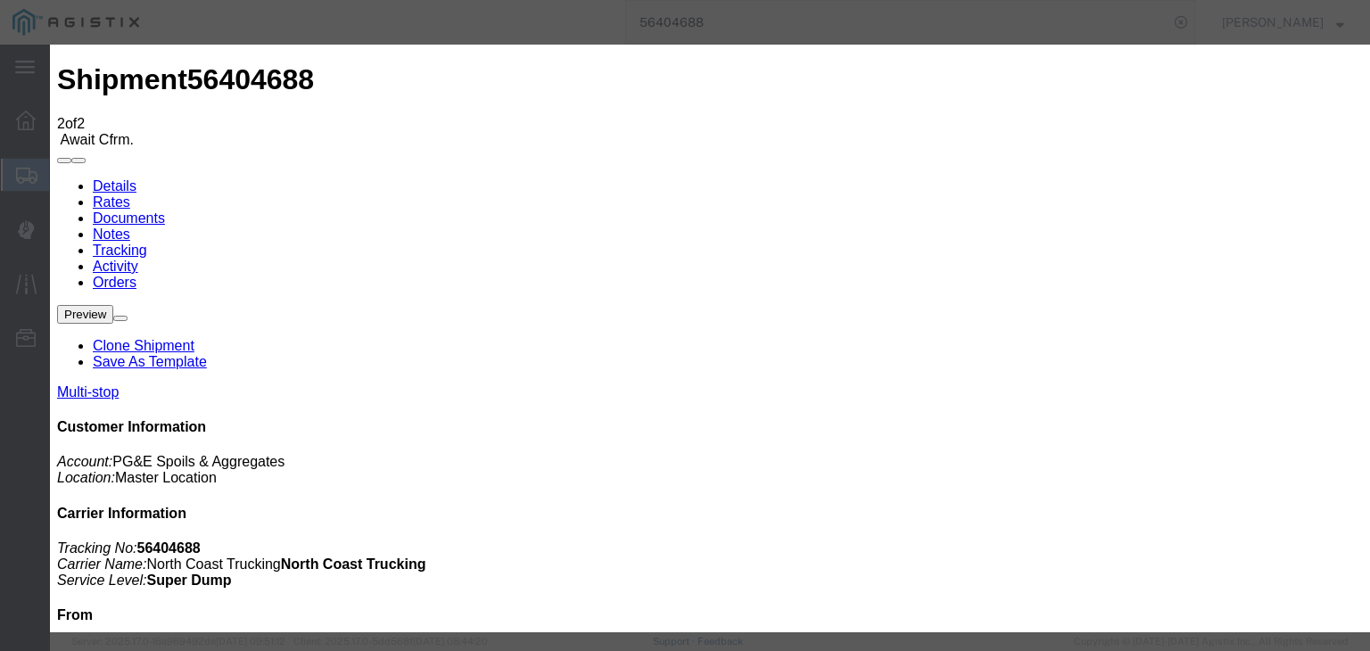
drag, startPoint x: 952, startPoint y: 218, endPoint x: 956, endPoint y: 236, distance: 19.1
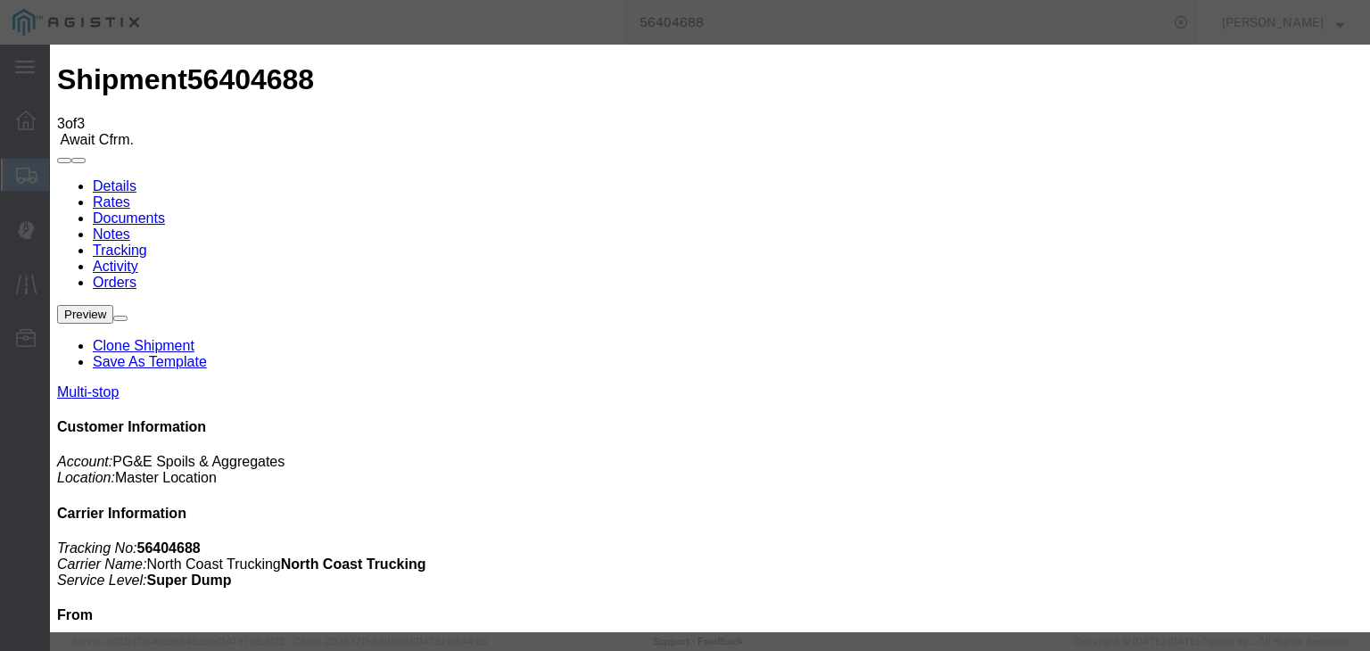
drag, startPoint x: 535, startPoint y: 253, endPoint x: 535, endPoint y: 267, distance: 13.4
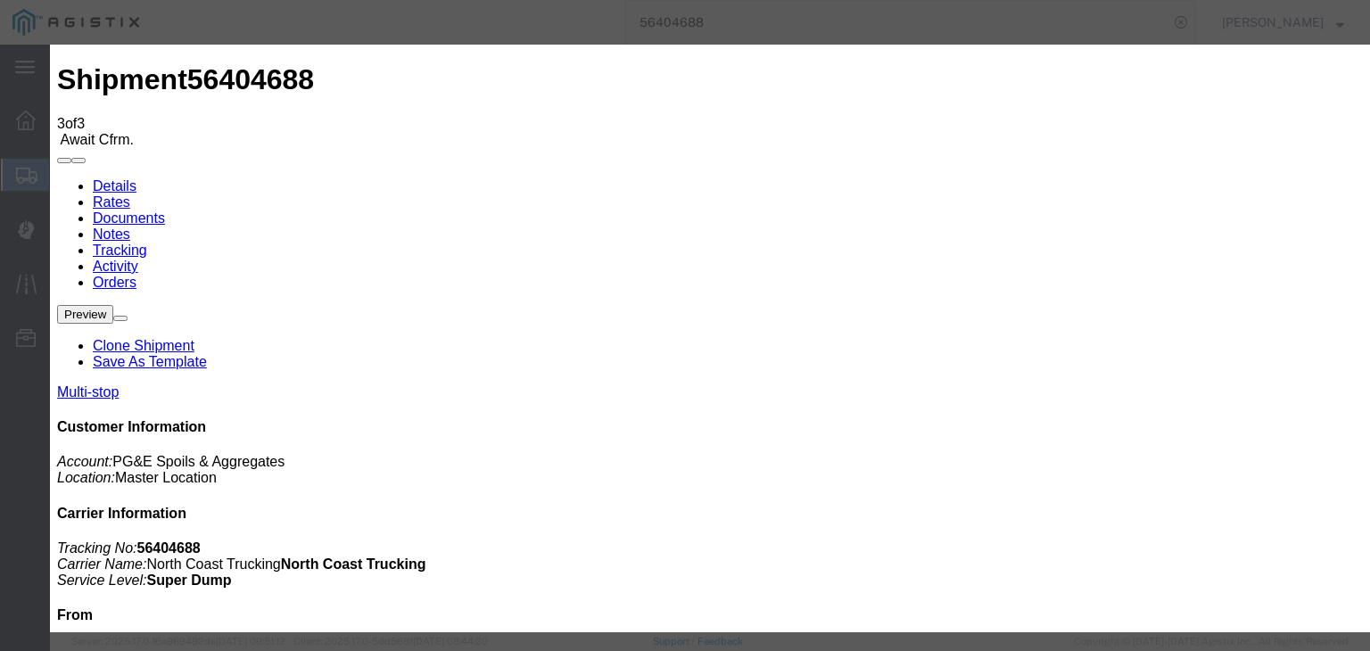
drag, startPoint x: 912, startPoint y: 211, endPoint x: 920, endPoint y: 235, distance: 24.5
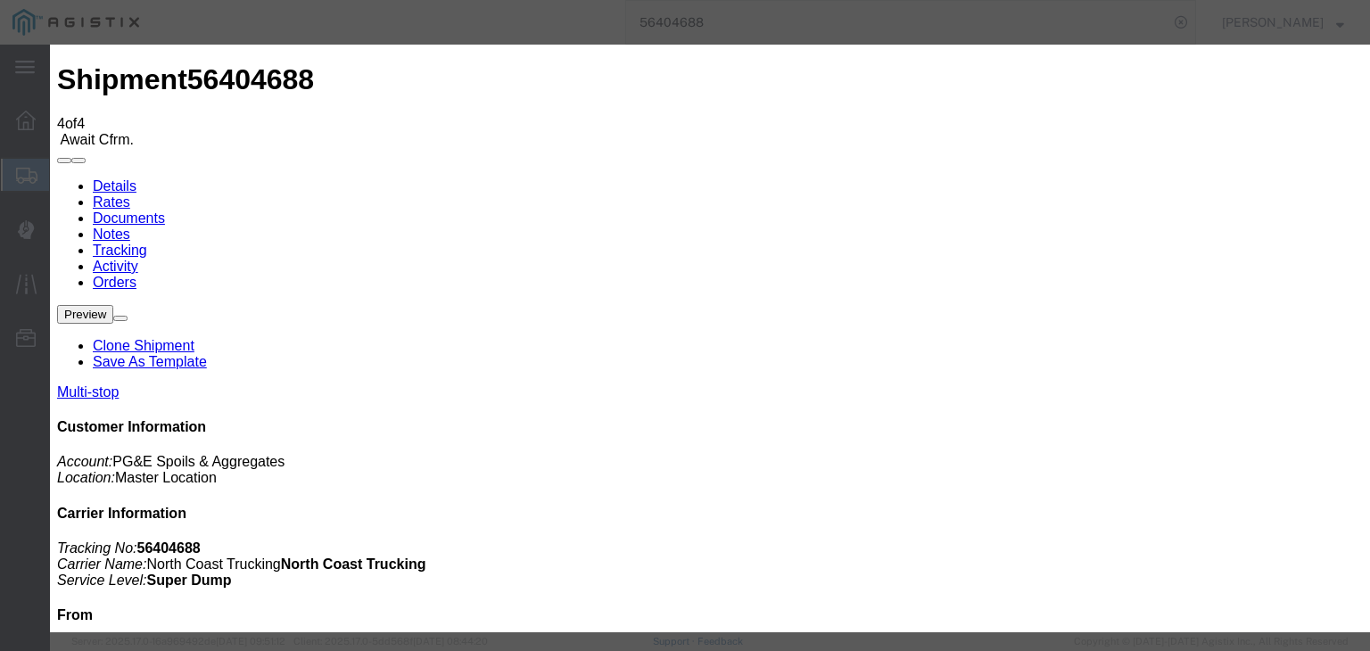
drag, startPoint x: 385, startPoint y: 195, endPoint x: 408, endPoint y: 225, distance: 37.5
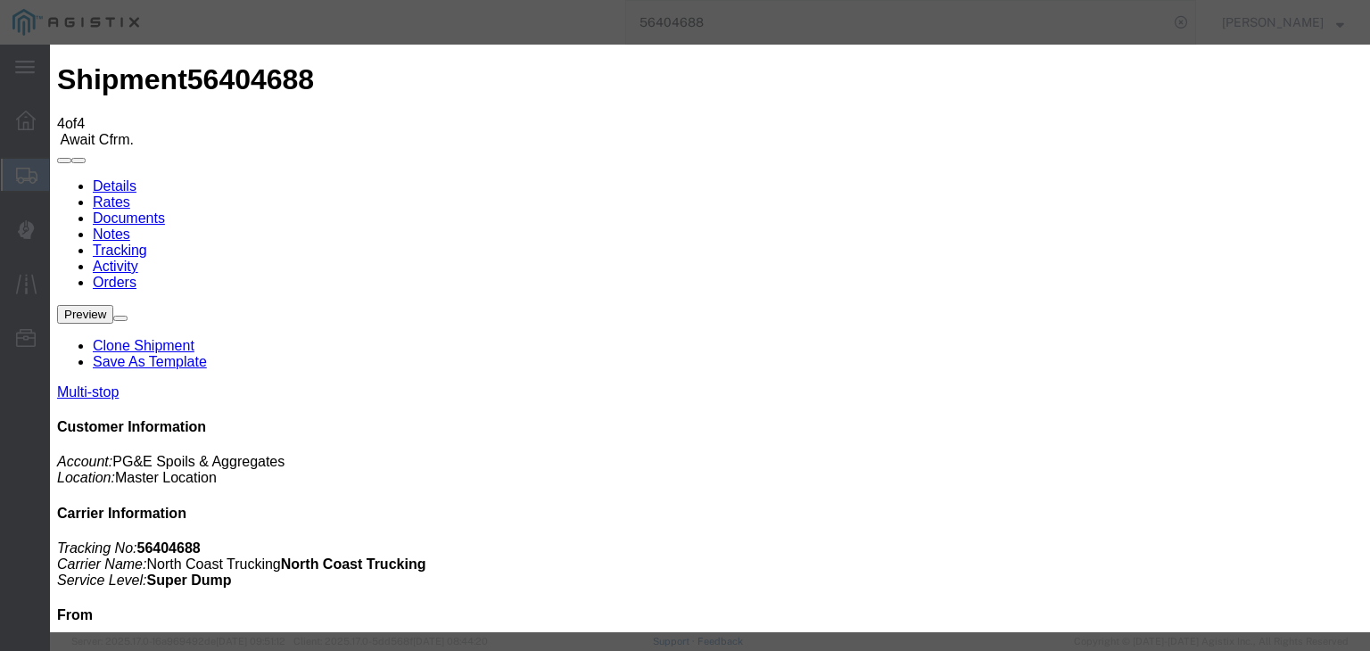
drag, startPoint x: 936, startPoint y: 221, endPoint x: 938, endPoint y: 236, distance: 15.3
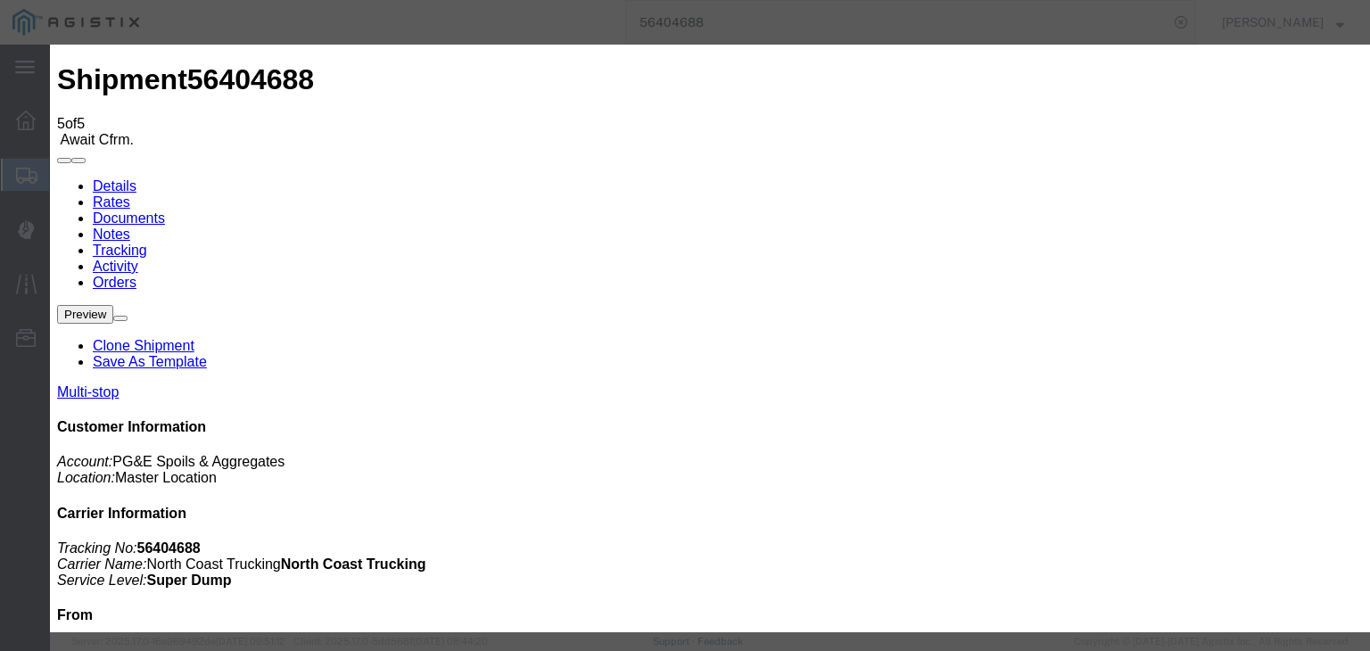
drag, startPoint x: 995, startPoint y: 215, endPoint x: 995, endPoint y: 231, distance: 16.1
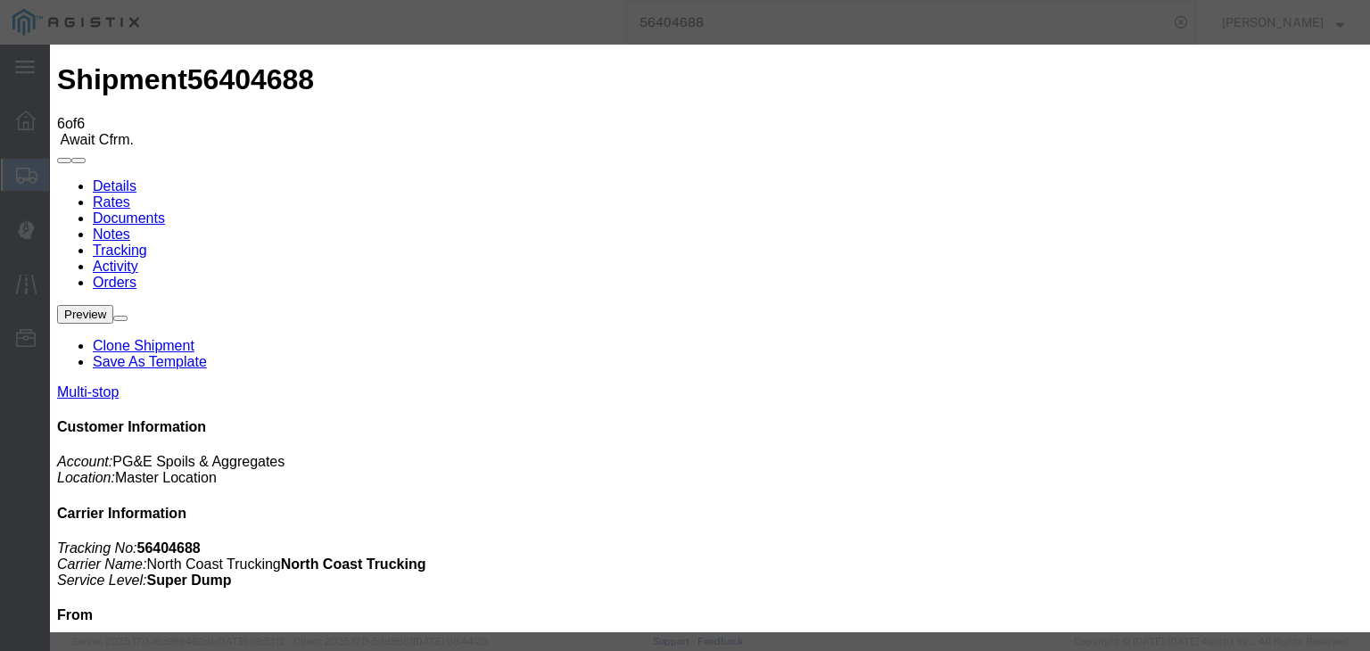
drag, startPoint x: 474, startPoint y: 341, endPoint x: 548, endPoint y: 280, distance: 95.0
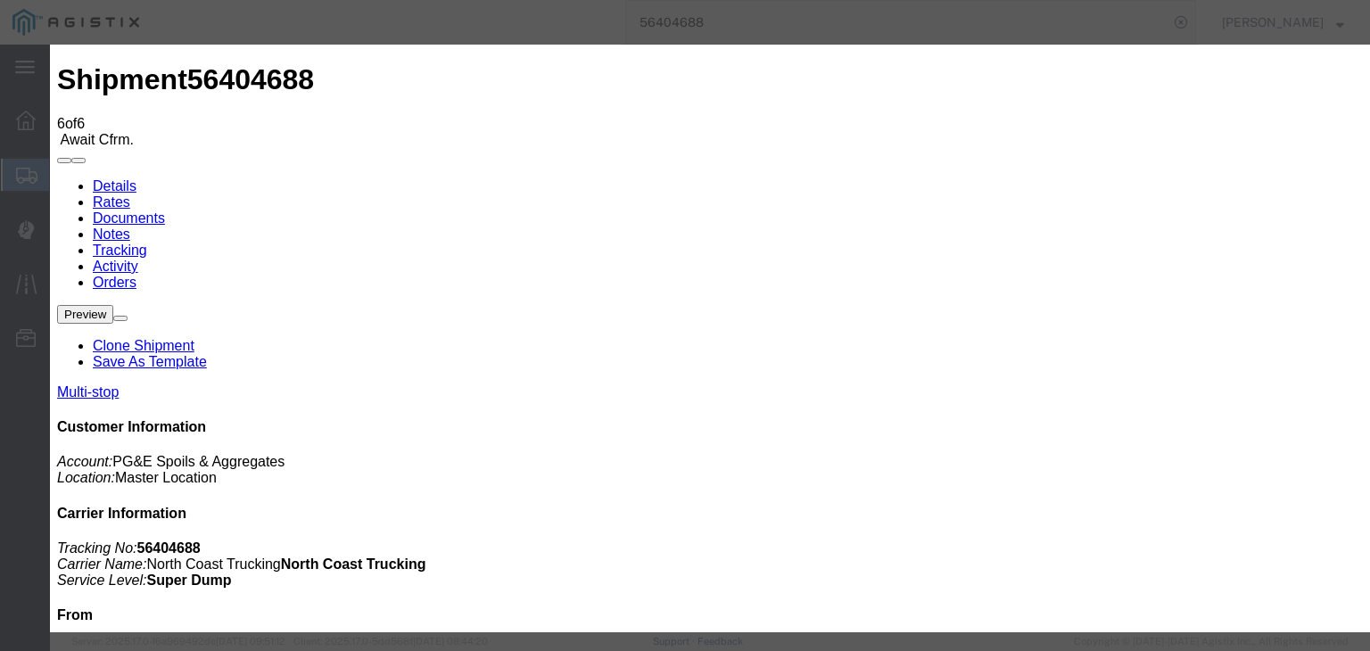
drag, startPoint x: 939, startPoint y: 219, endPoint x: 942, endPoint y: 234, distance: 14.5
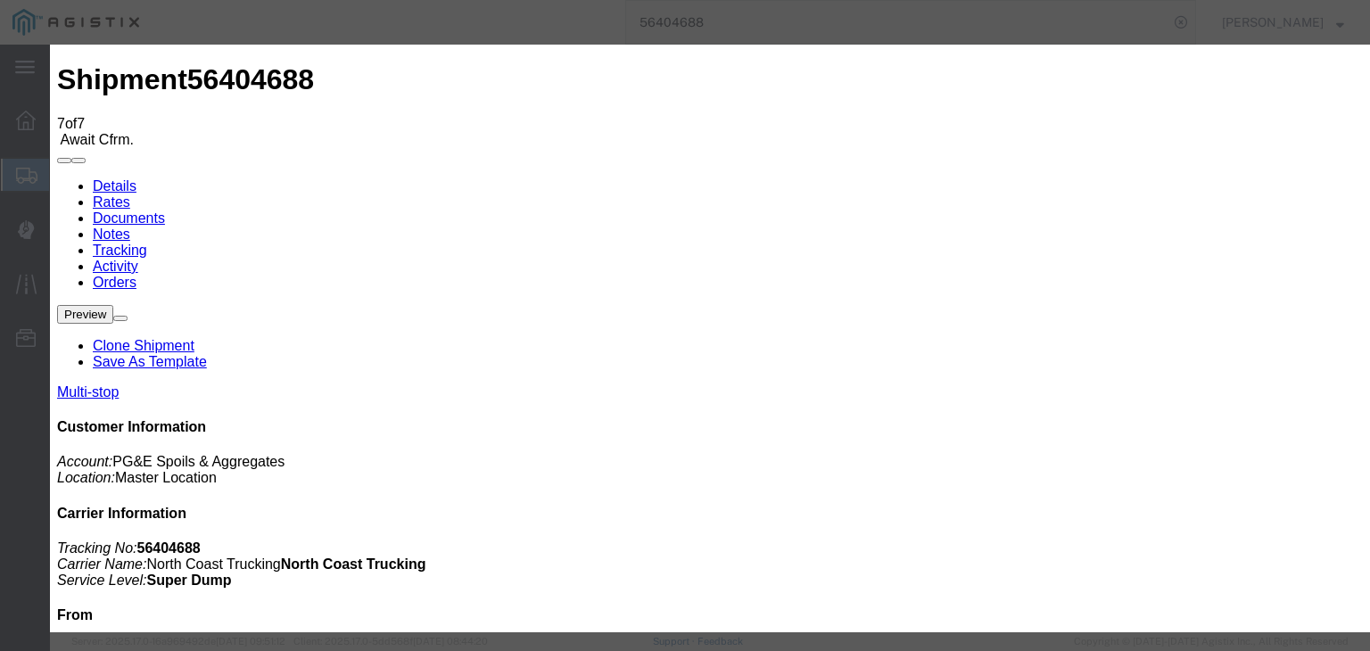
drag, startPoint x: 592, startPoint y: 228, endPoint x: 606, endPoint y: 248, distance: 23.7
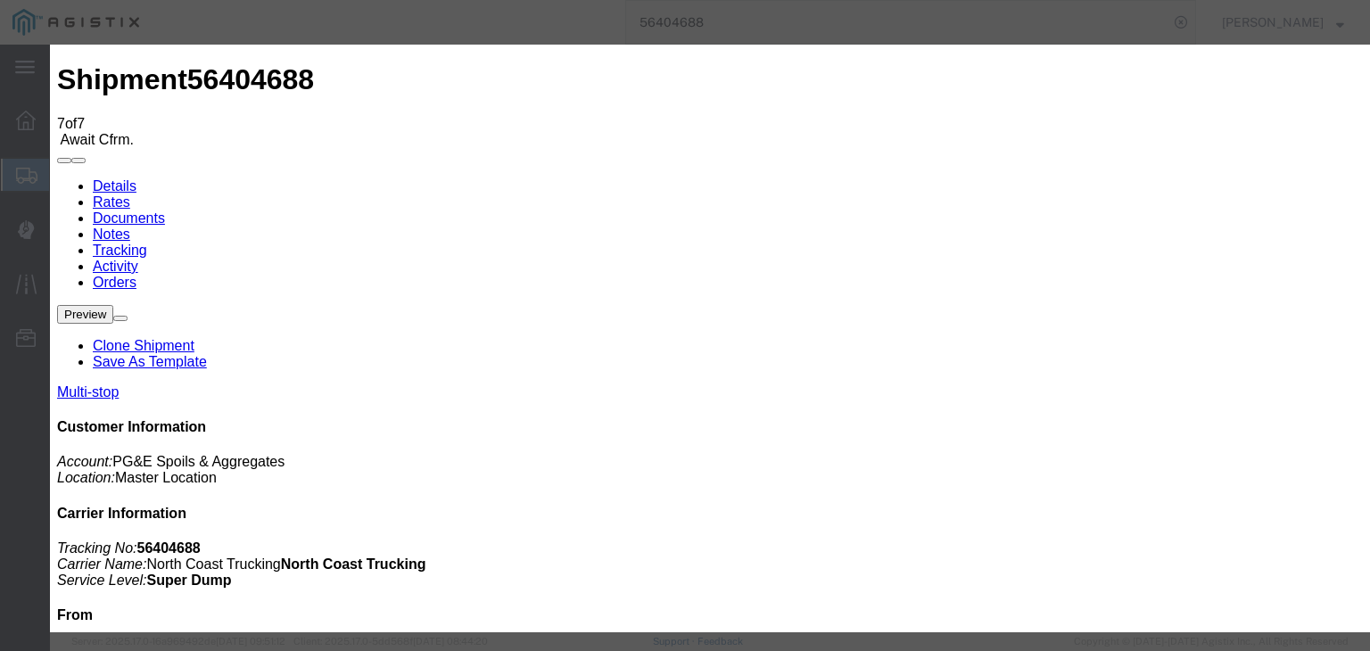
drag, startPoint x: 537, startPoint y: 258, endPoint x: 542, endPoint y: 267, distance: 10.4
drag, startPoint x: 885, startPoint y: 221, endPoint x: 892, endPoint y: 236, distance: 16.8
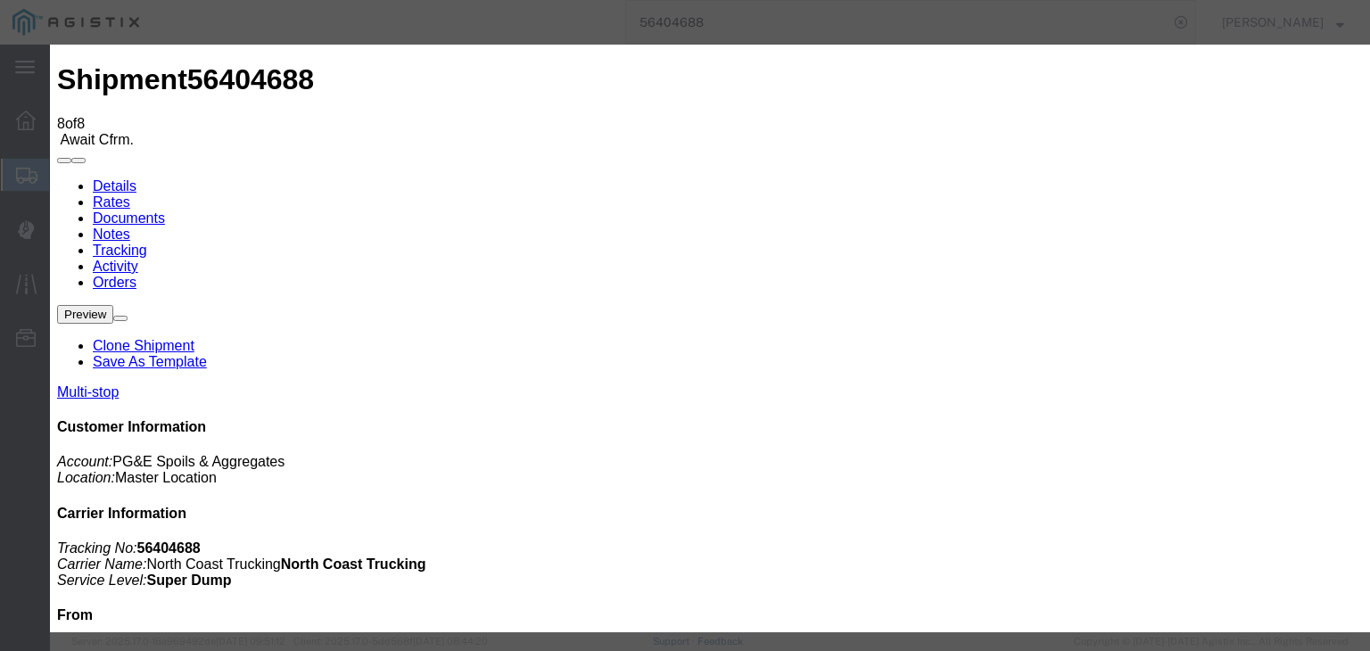
drag, startPoint x: 505, startPoint y: 258, endPoint x: 503, endPoint y: 269, distance: 11.7
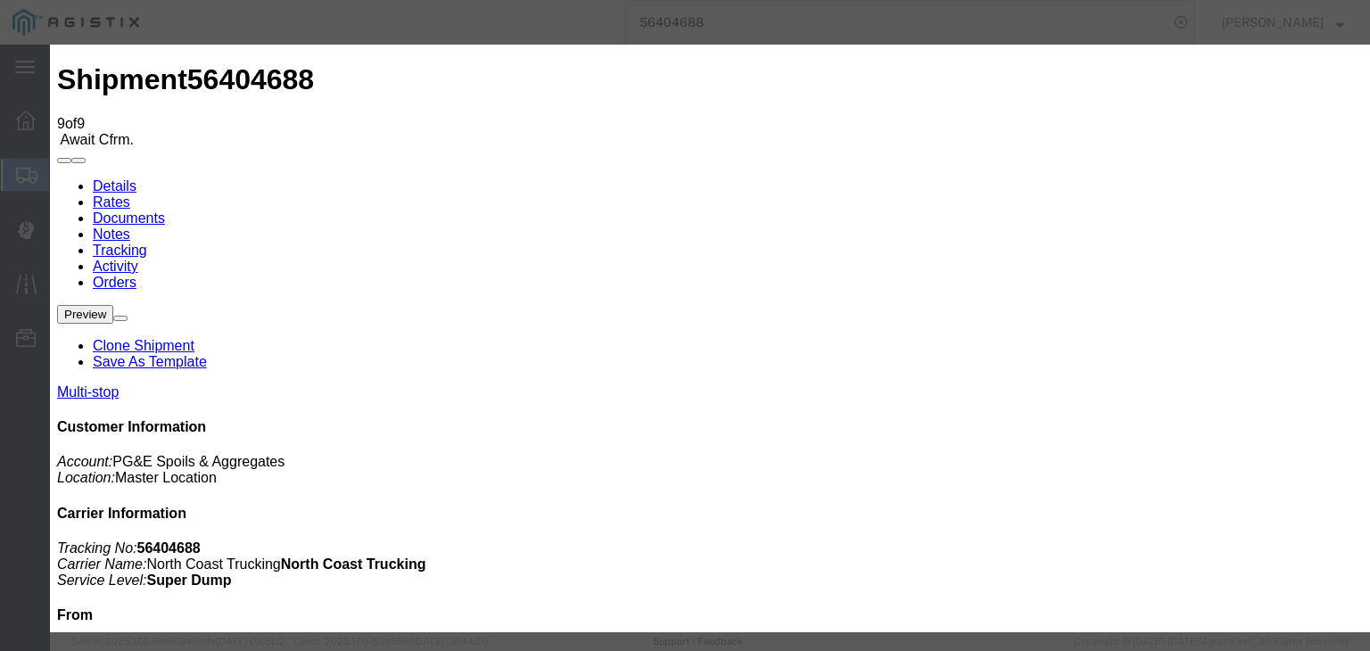
drag, startPoint x: 481, startPoint y: 336, endPoint x: 573, endPoint y: 264, distance: 117.6
drag, startPoint x: 528, startPoint y: 255, endPoint x: 524, endPoint y: 269, distance: 14.7
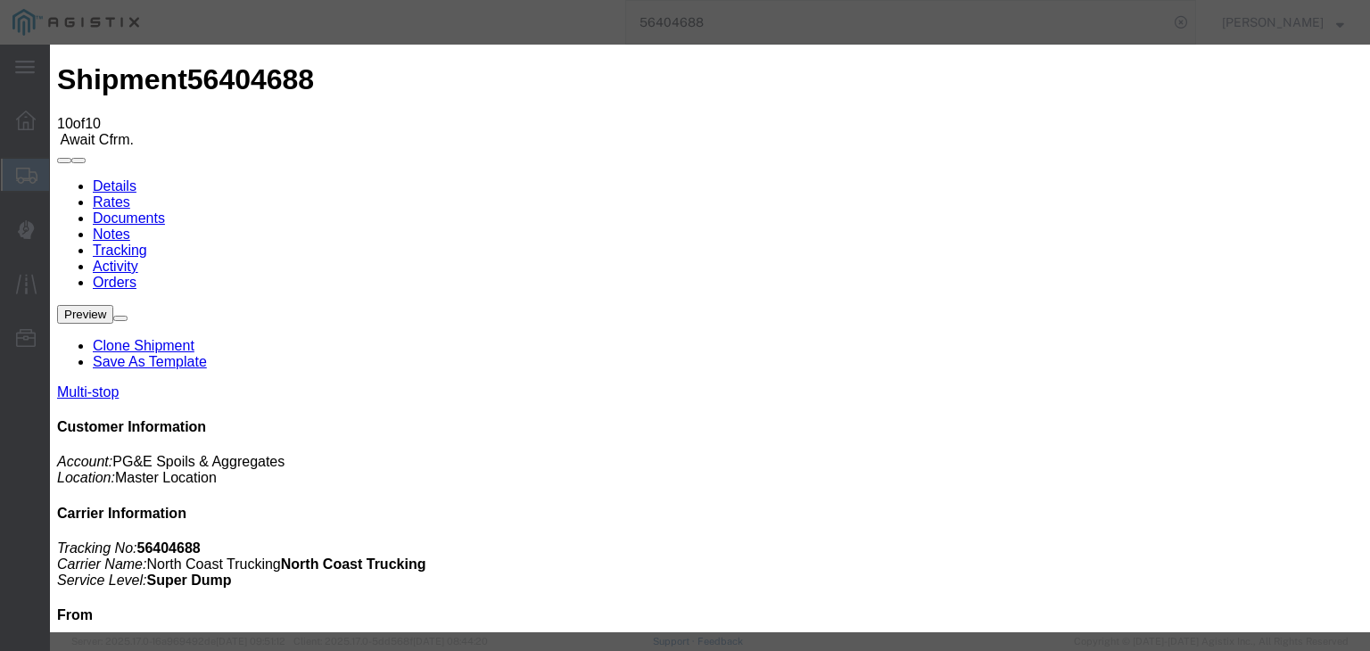
drag, startPoint x: 570, startPoint y: 219, endPoint x: 579, endPoint y: 227, distance: 12.0
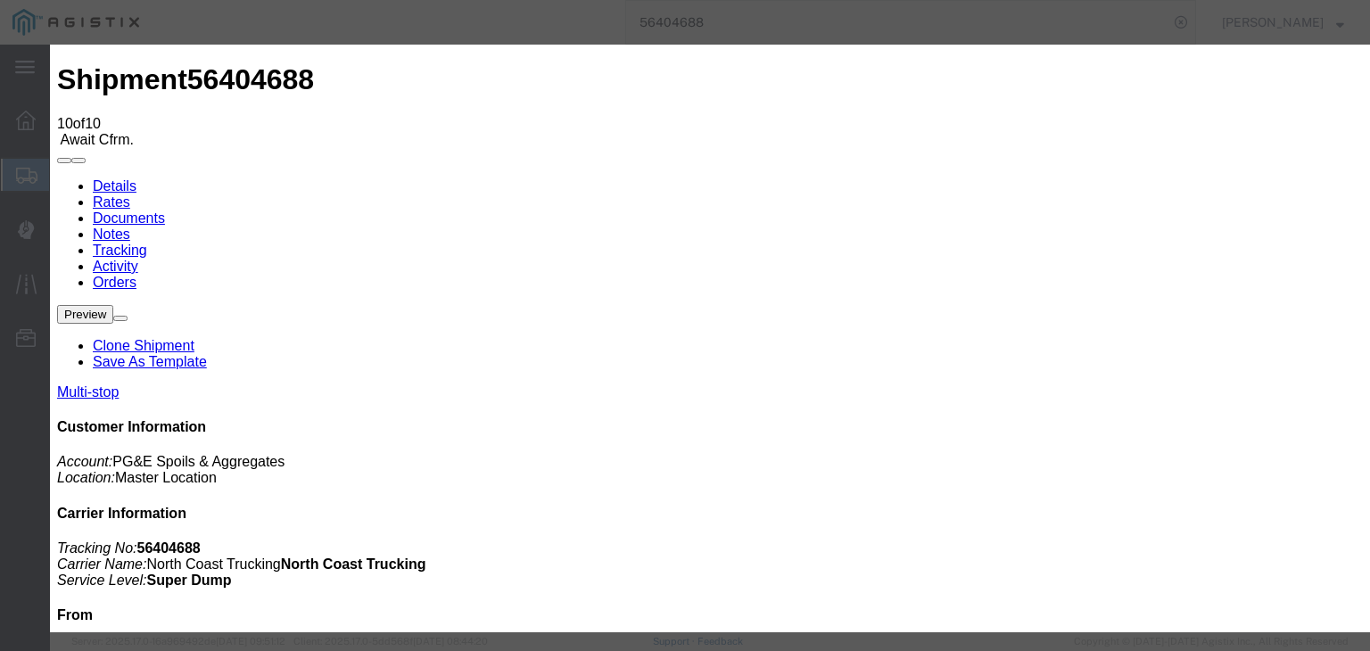
drag, startPoint x: 499, startPoint y: 254, endPoint x: 499, endPoint y: 265, distance: 10.7
drag, startPoint x: 933, startPoint y: 226, endPoint x: 935, endPoint y: 237, distance: 11.7
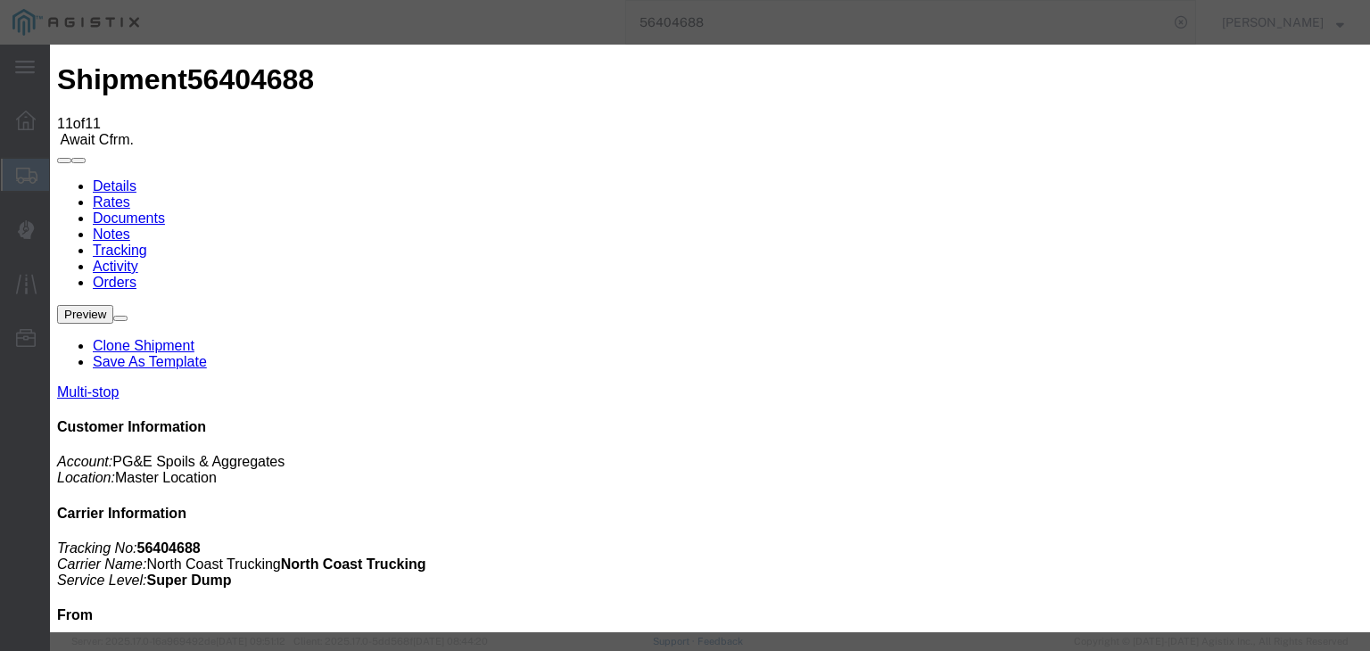
drag, startPoint x: 643, startPoint y: 209, endPoint x: 631, endPoint y: 226, distance: 20.5
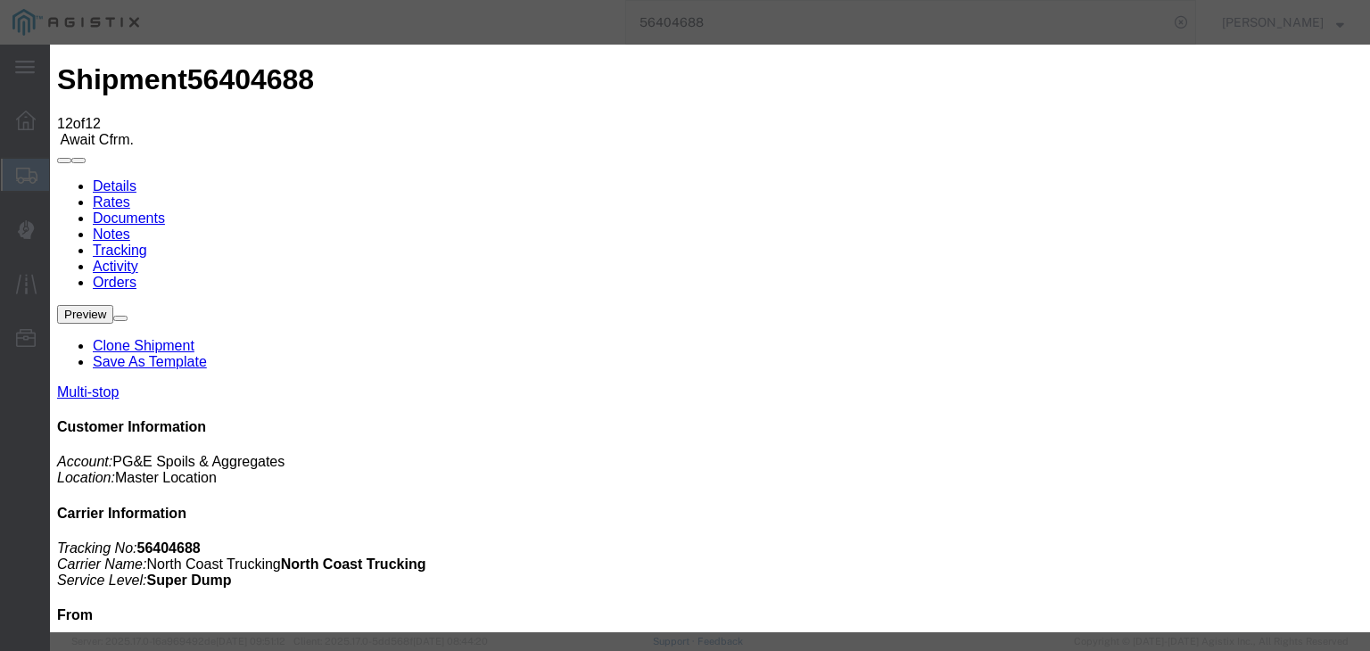
drag, startPoint x: 496, startPoint y: 261, endPoint x: 490, endPoint y: 269, distance: 10.2
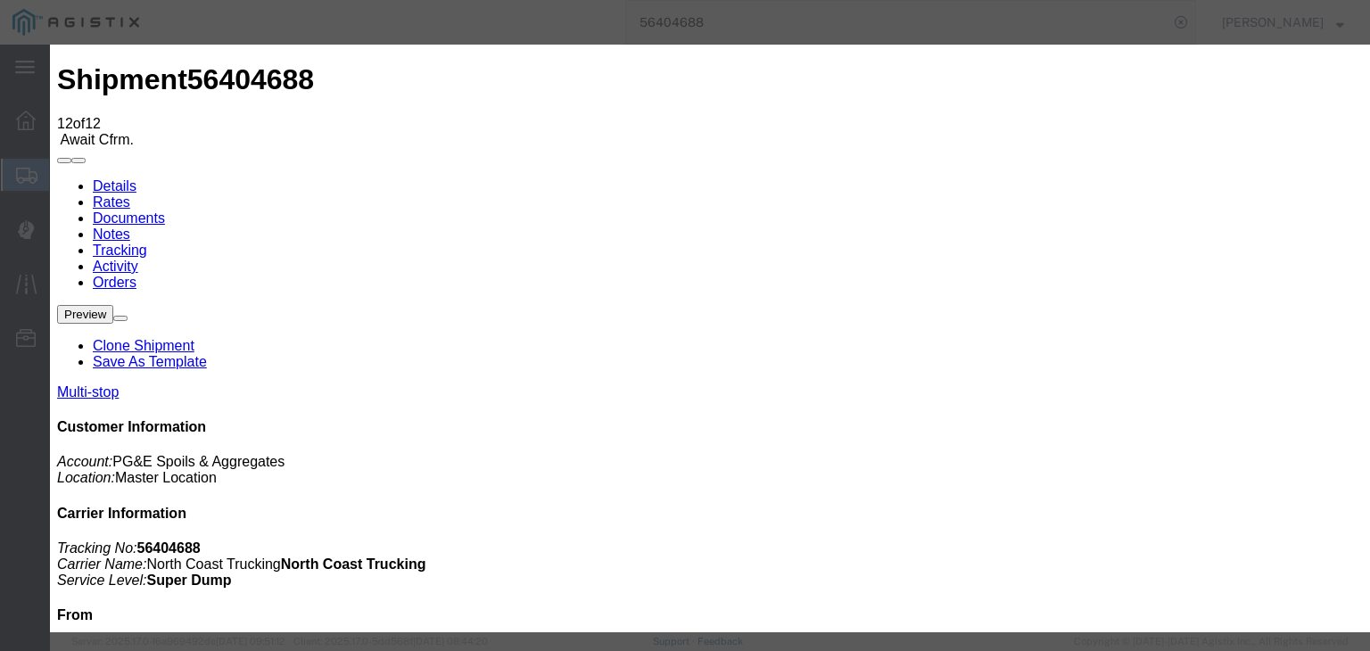
drag, startPoint x: 945, startPoint y: 223, endPoint x: 951, endPoint y: 237, distance: 15.2
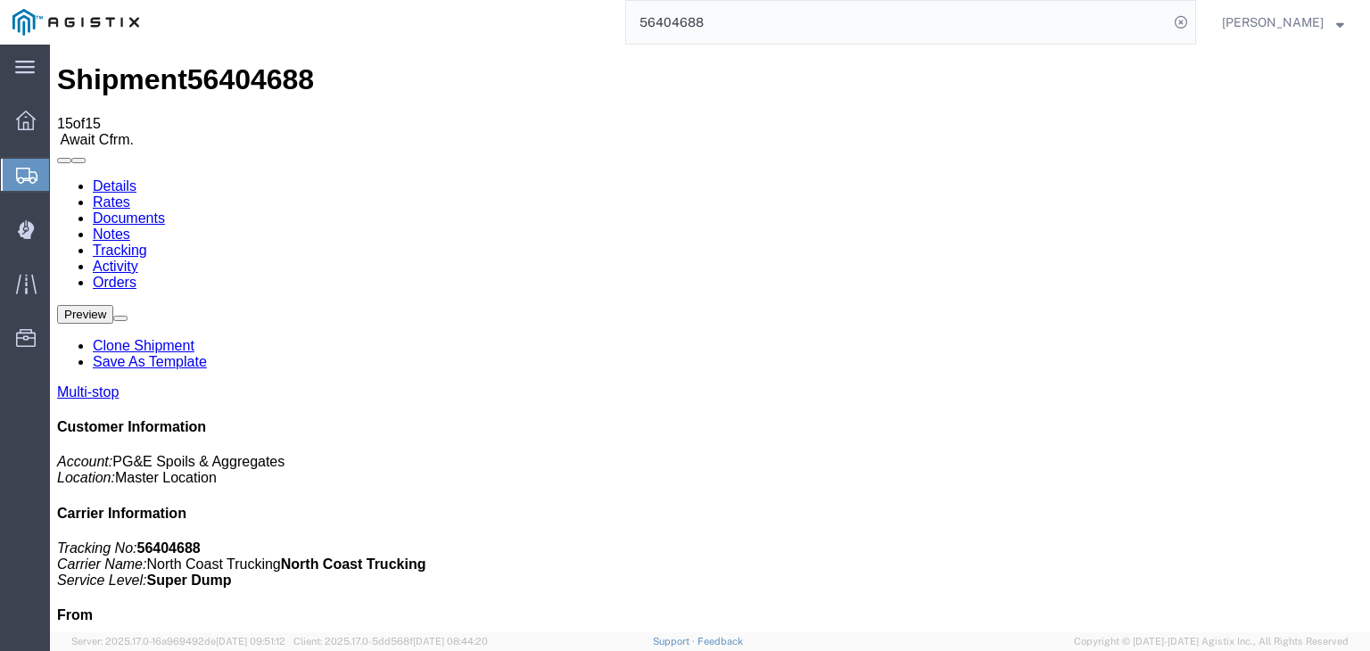
click at [165, 210] on link "Documents" at bounding box center [129, 217] width 72 height 15
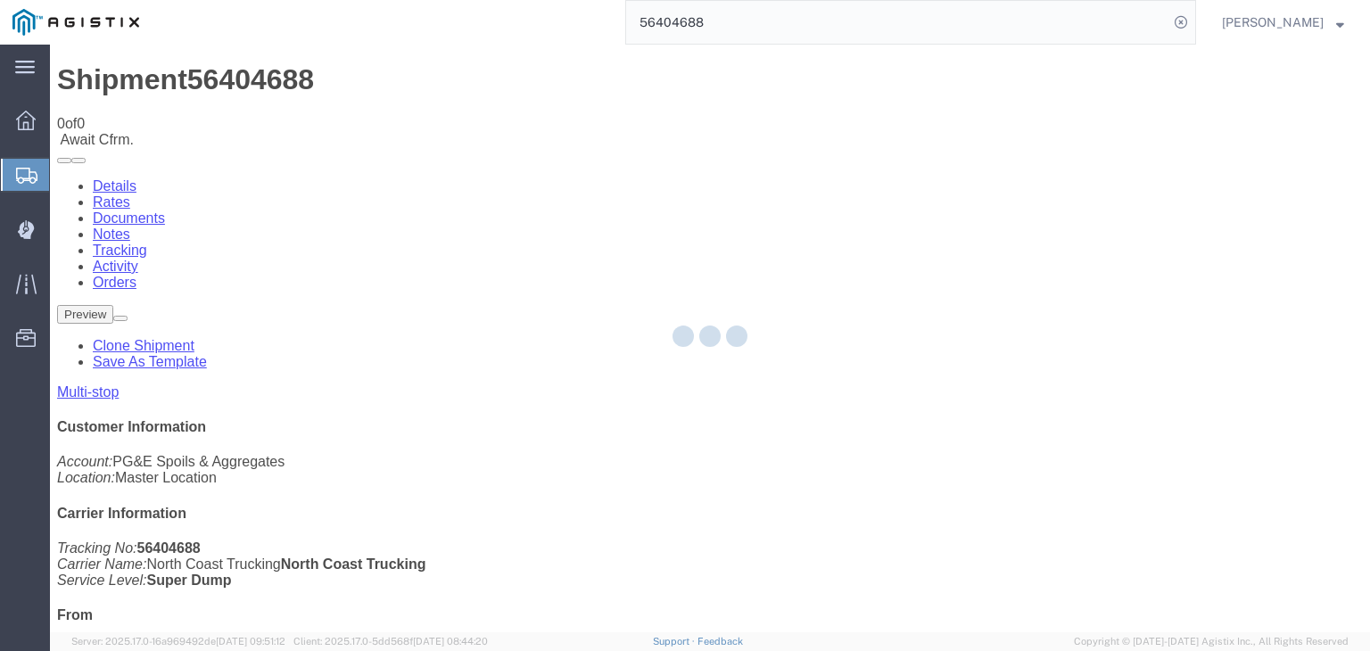
click at [781, 165] on div at bounding box center [710, 339] width 1320 height 588
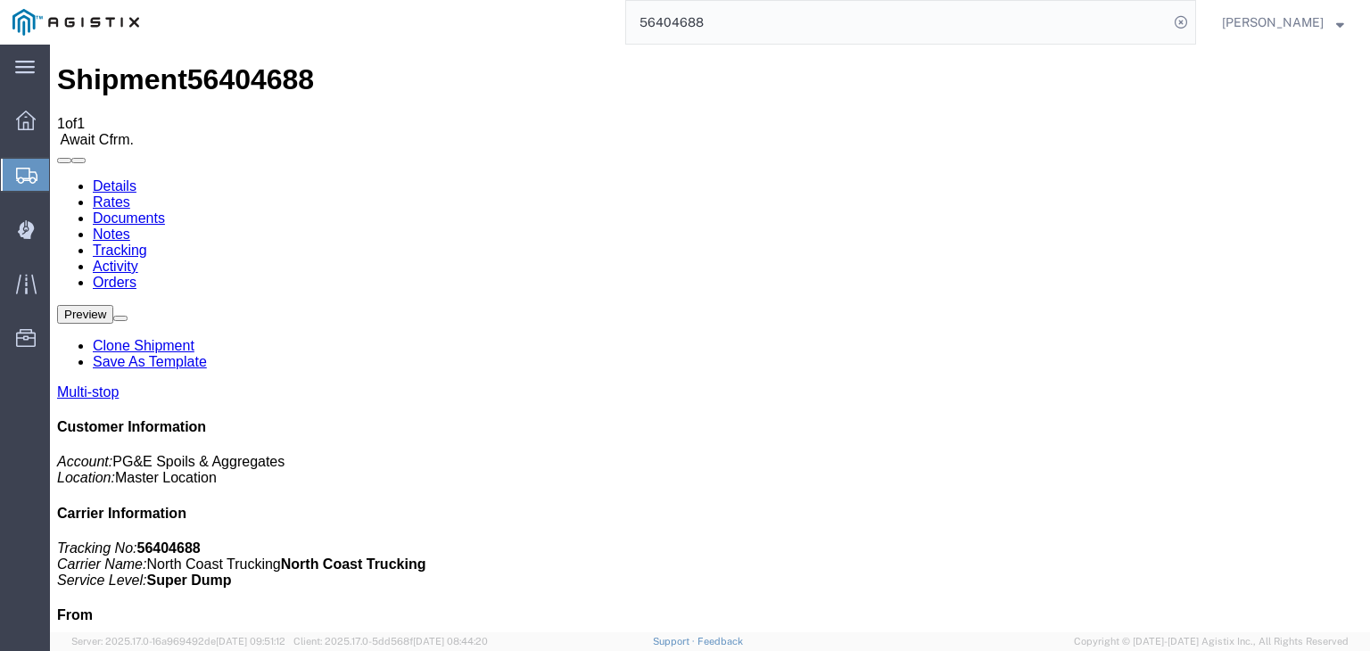
click at [147, 243] on link "Tracking" at bounding box center [120, 250] width 54 height 15
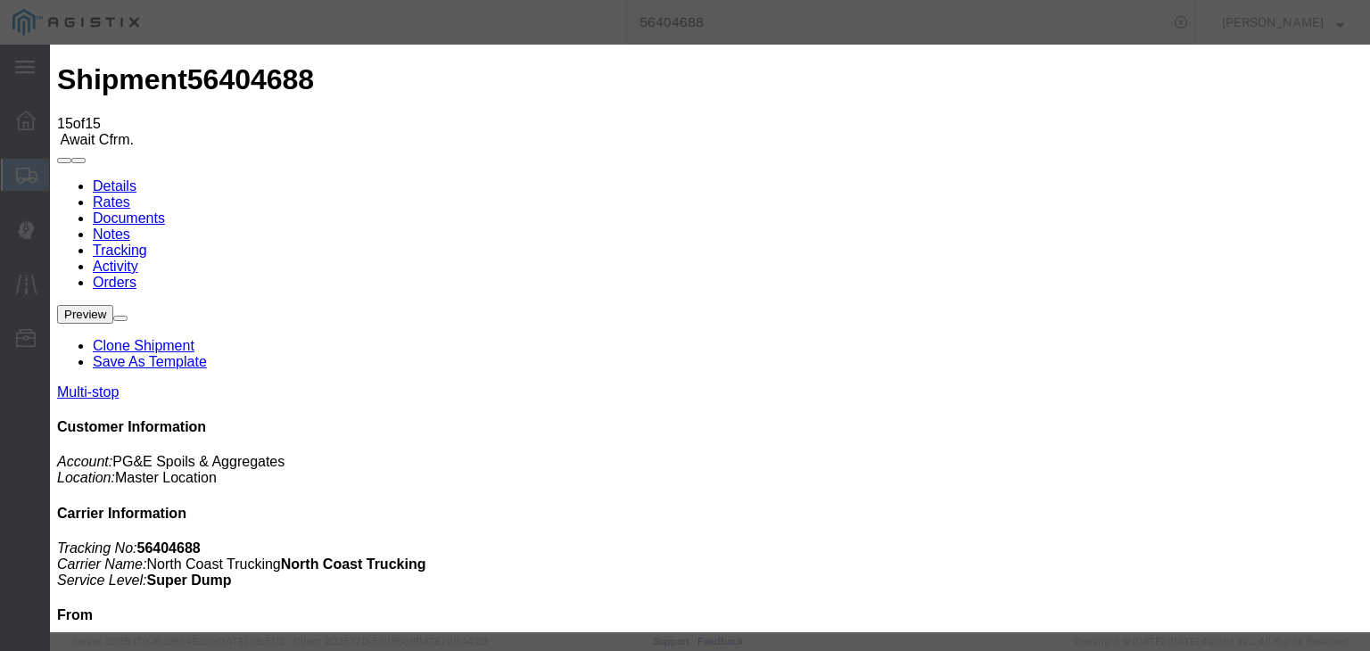
drag, startPoint x: 955, startPoint y: 210, endPoint x: 959, endPoint y: 233, distance: 22.6
drag, startPoint x: 949, startPoint y: 224, endPoint x: 955, endPoint y: 236, distance: 14.0
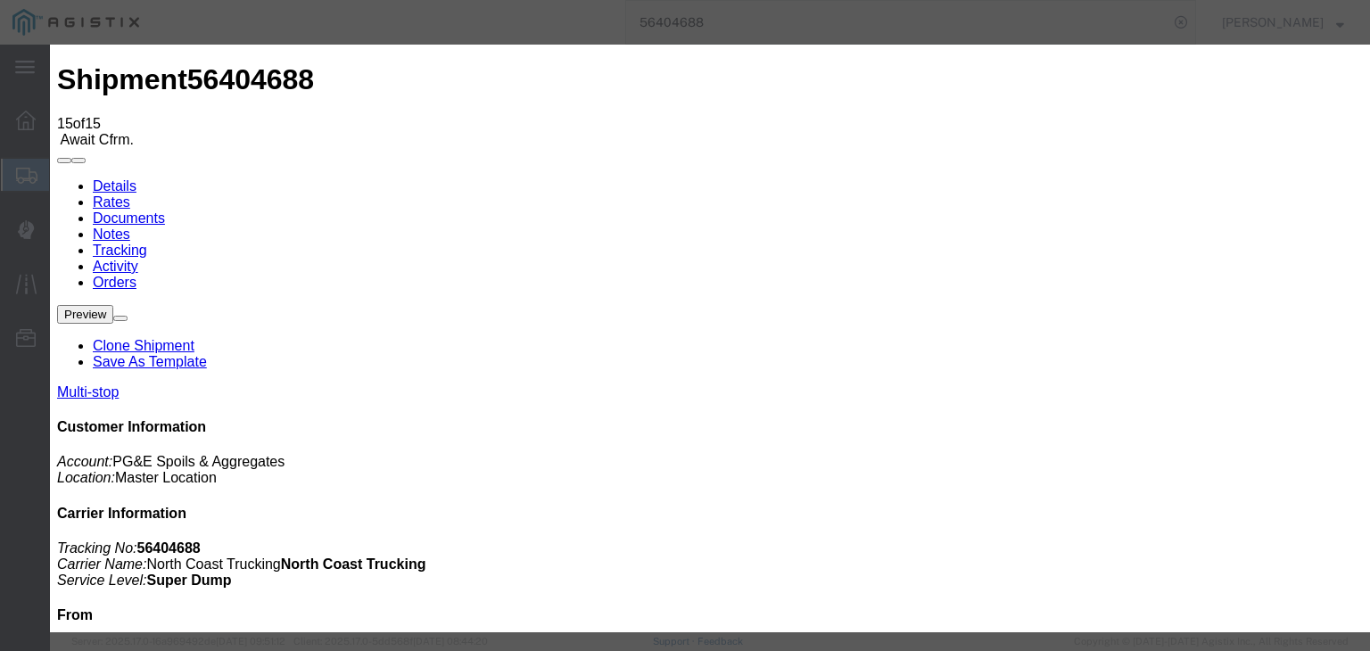
paste textarea "Point of origin: time ends at original starting point empty."
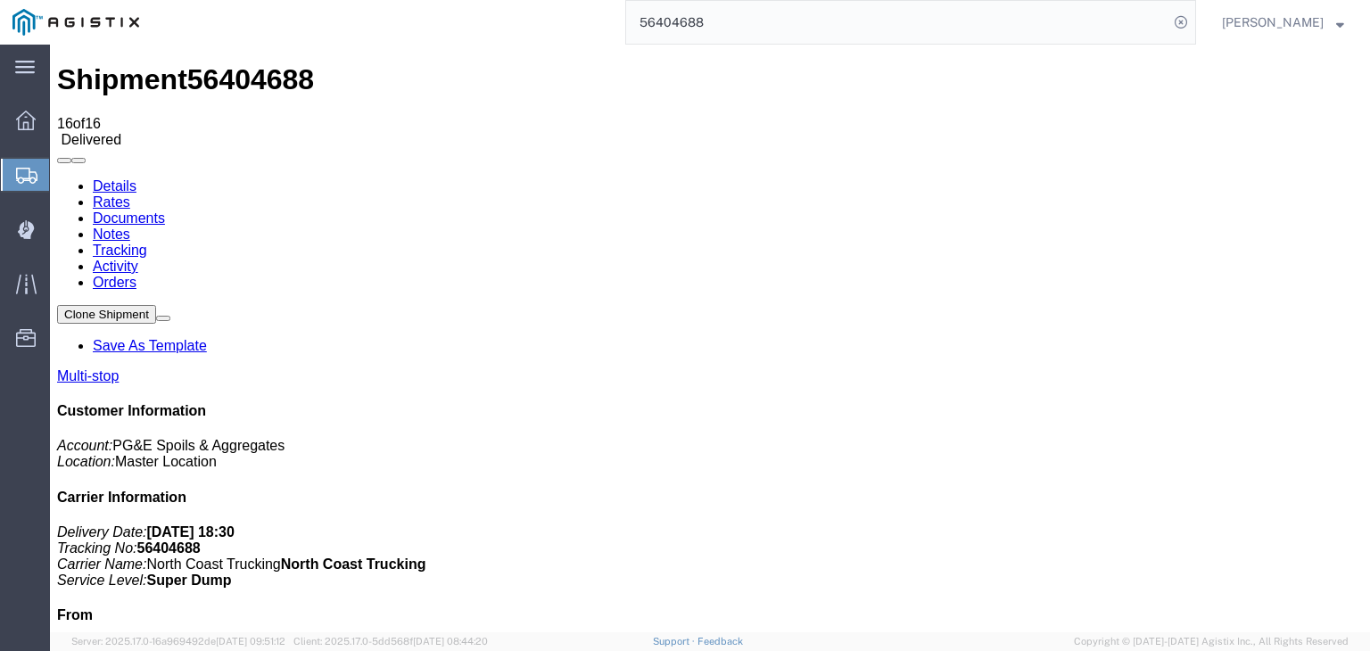
click at [130, 227] on link "Notes" at bounding box center [111, 234] width 37 height 15
click at [735, 22] on input "56404688" at bounding box center [897, 22] width 542 height 43
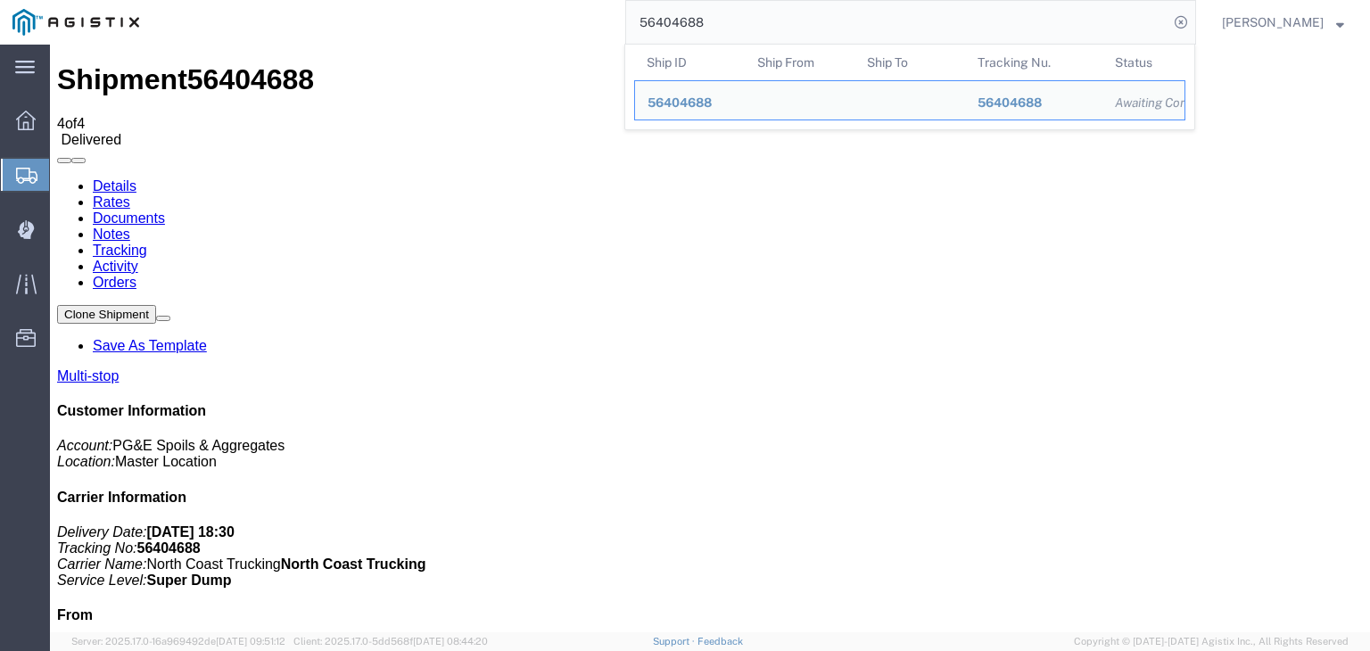
click at [735, 22] on input "56404688" at bounding box center [897, 22] width 542 height 43
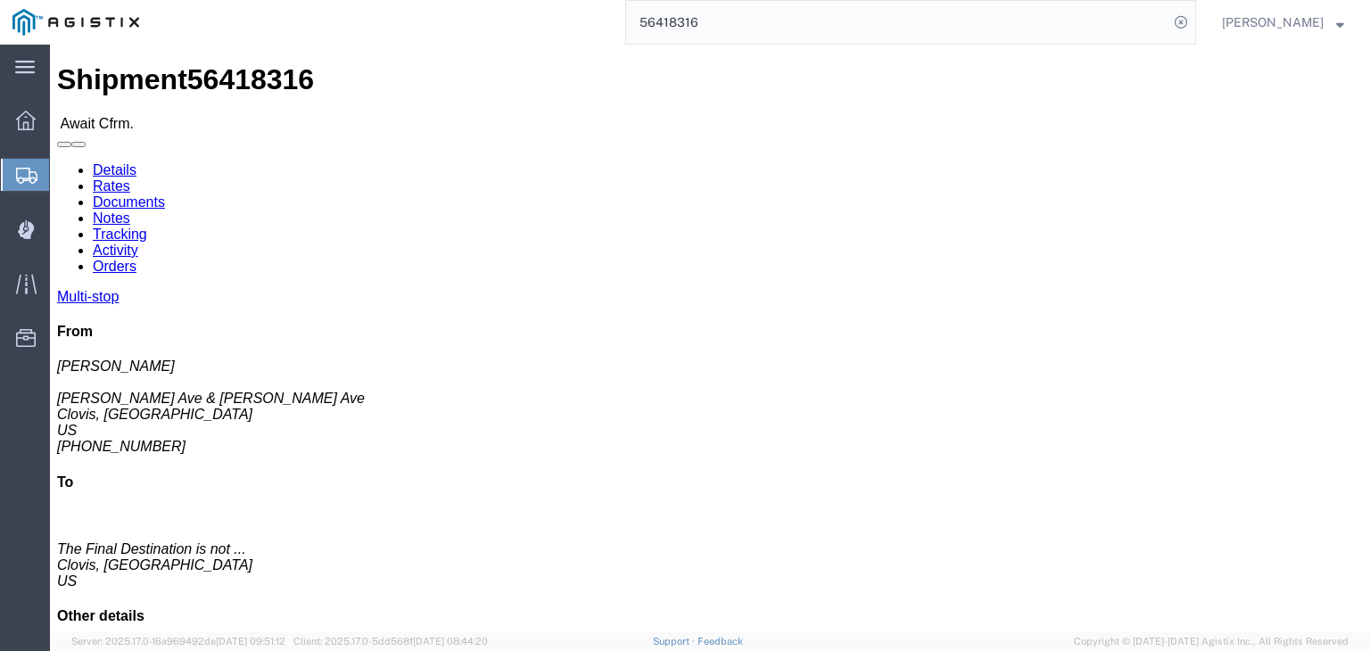
click link "Documents"
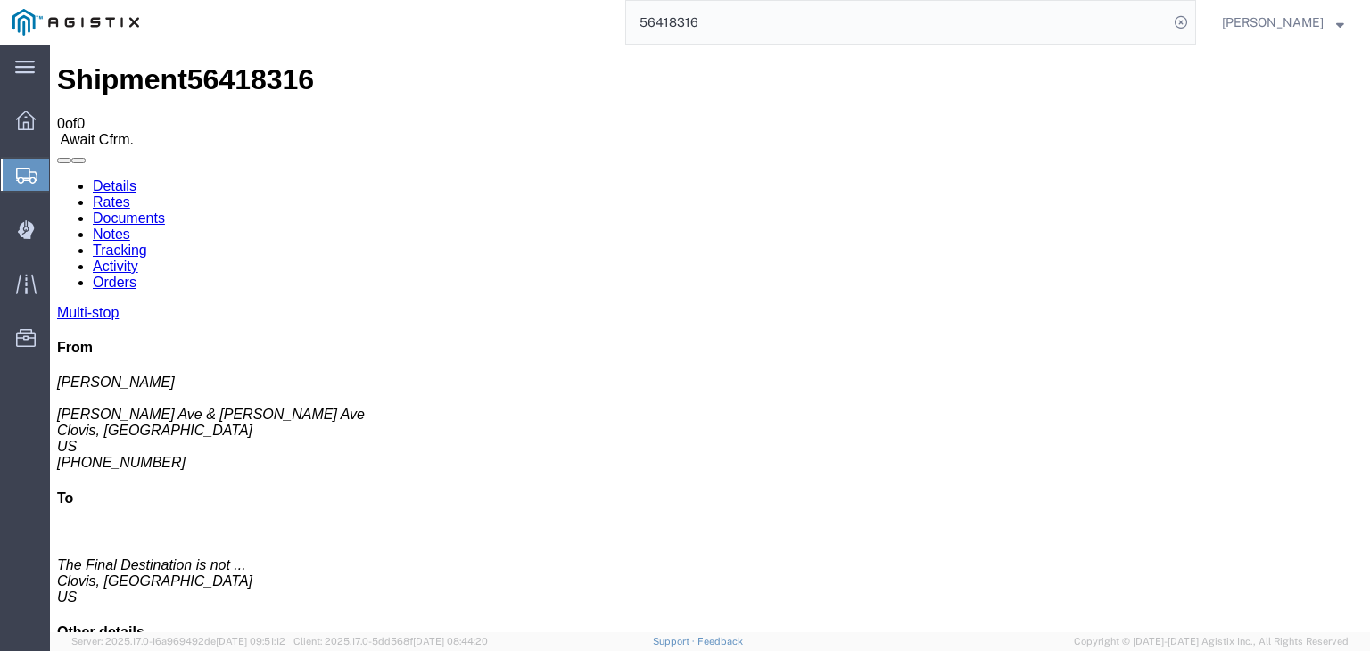
click at [147, 243] on link "Tracking" at bounding box center [120, 250] width 54 height 15
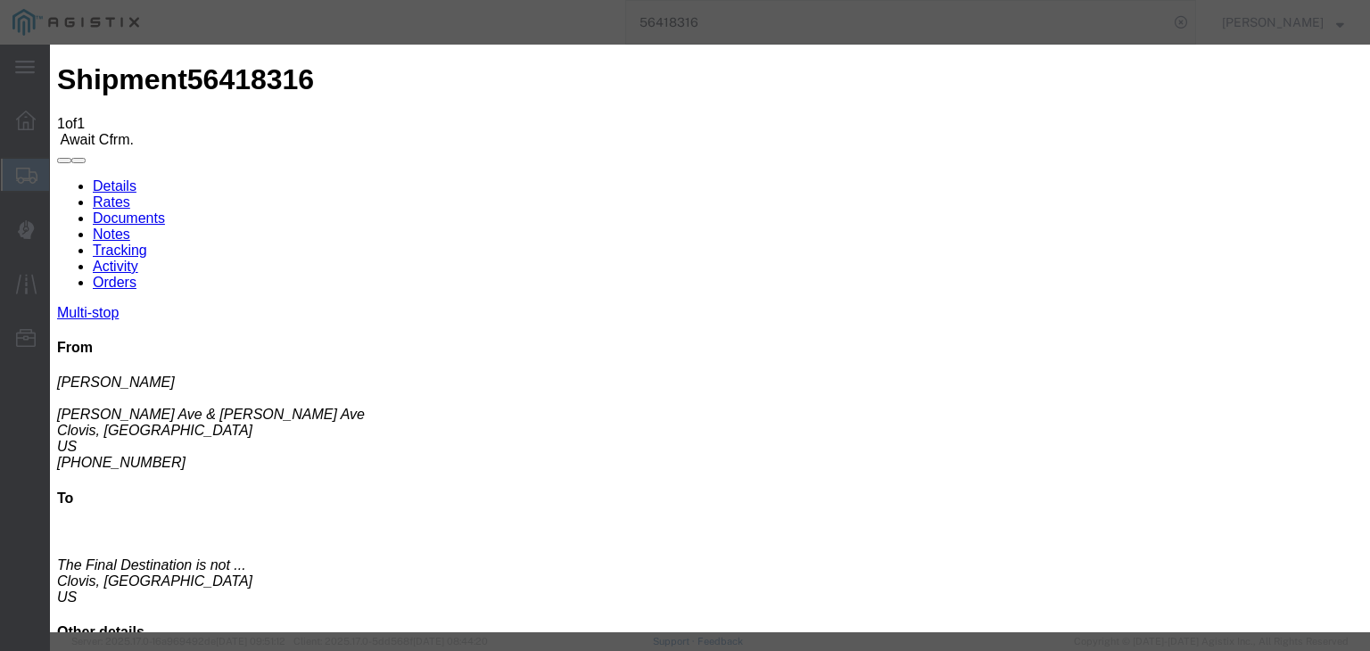
drag, startPoint x: 509, startPoint y: 257, endPoint x: 507, endPoint y: 266, distance: 9.3
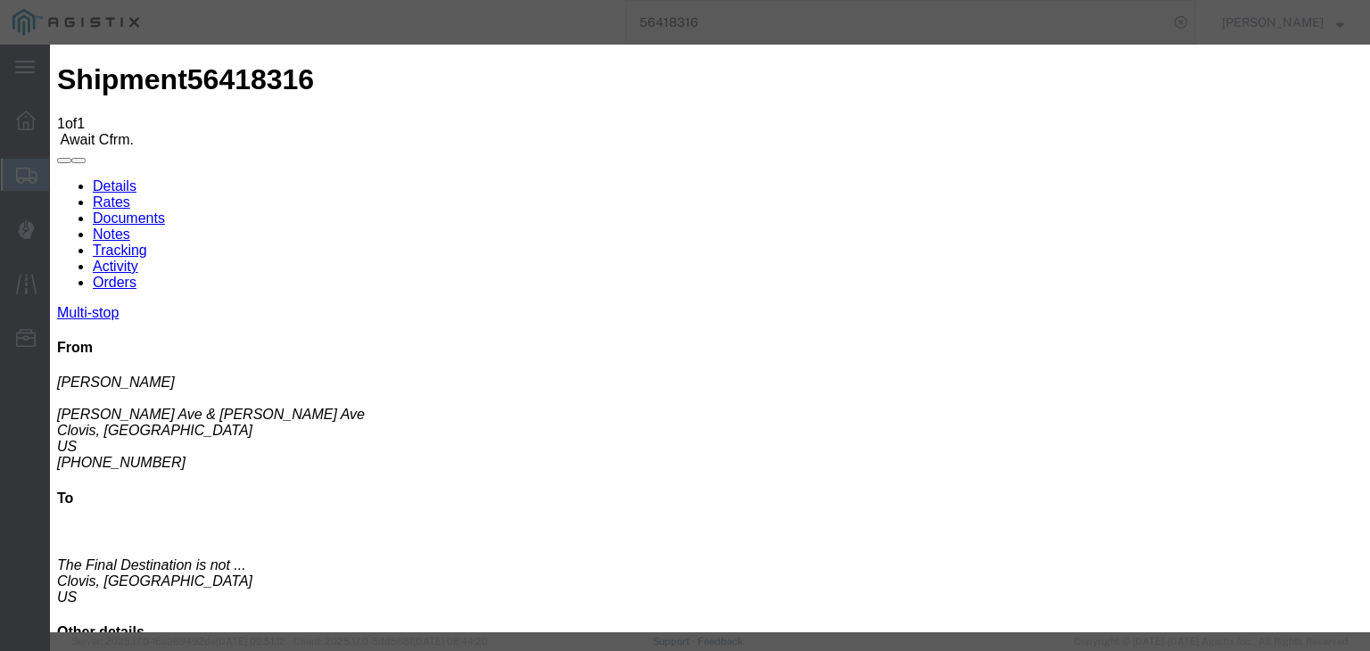
drag, startPoint x: 896, startPoint y: 221, endPoint x: 907, endPoint y: 237, distance: 19.3
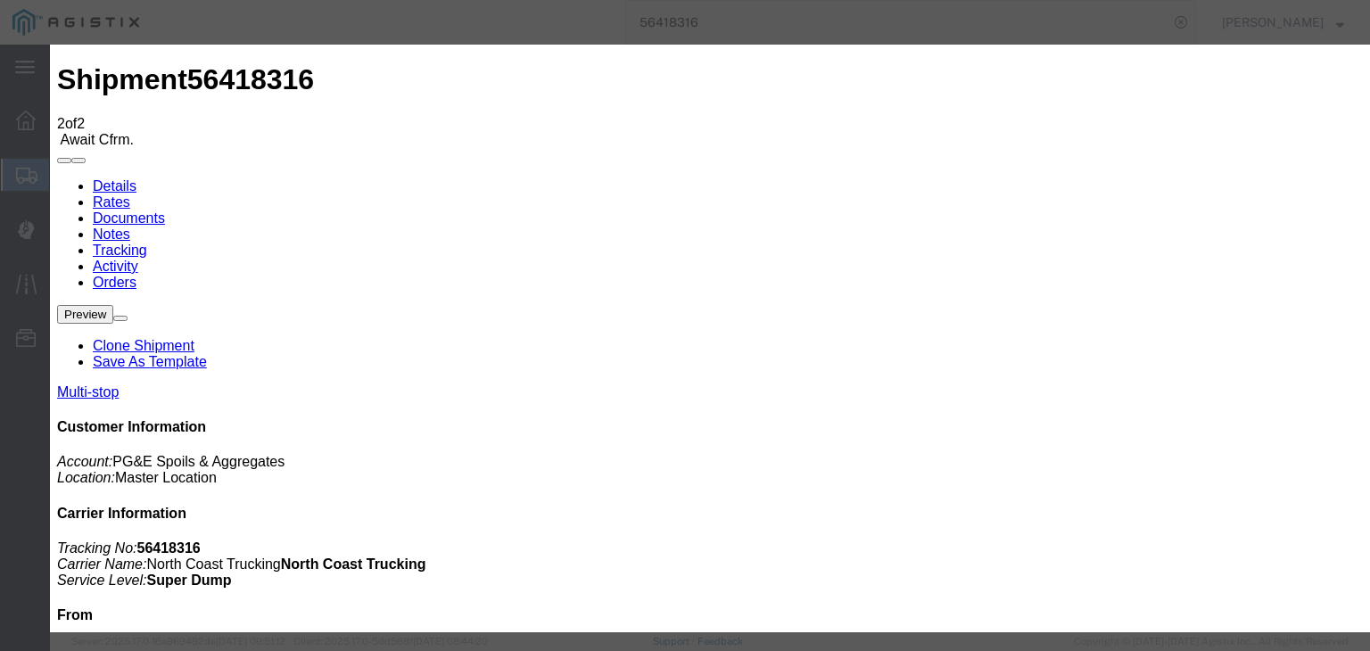
drag, startPoint x: 556, startPoint y: 259, endPoint x: 553, endPoint y: 270, distance: 12.1
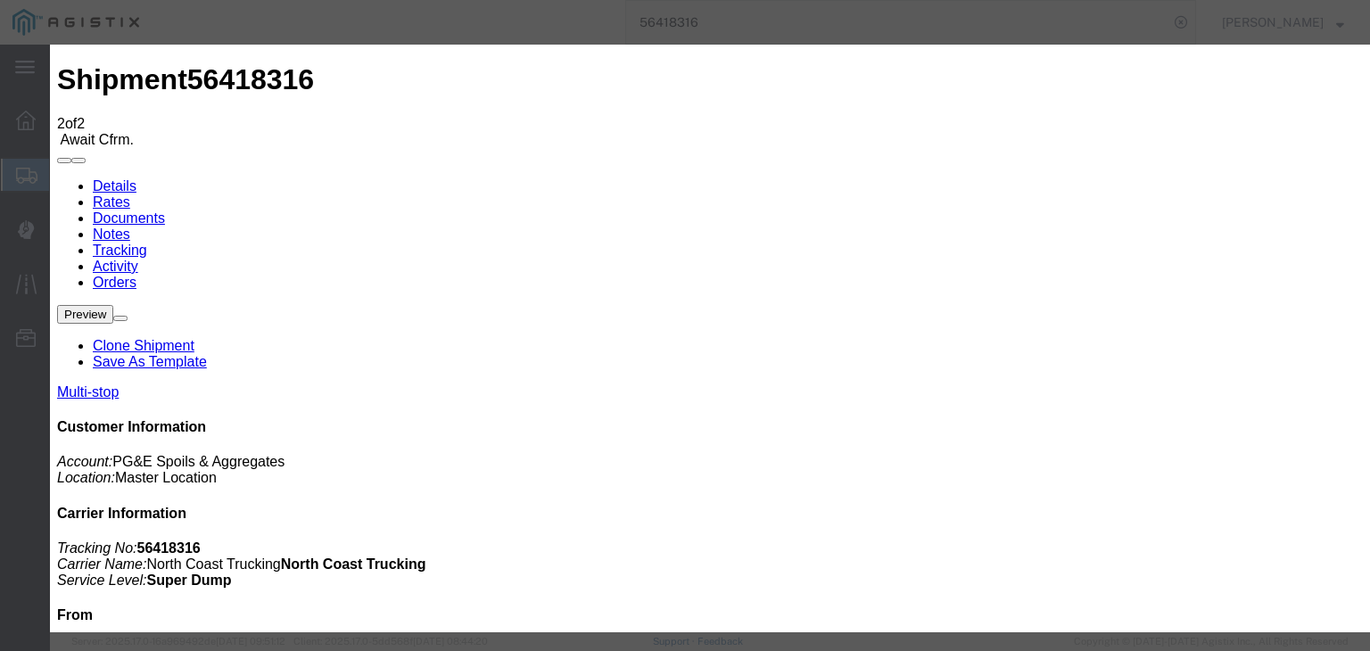
drag, startPoint x: 899, startPoint y: 218, endPoint x: 910, endPoint y: 237, distance: 21.6
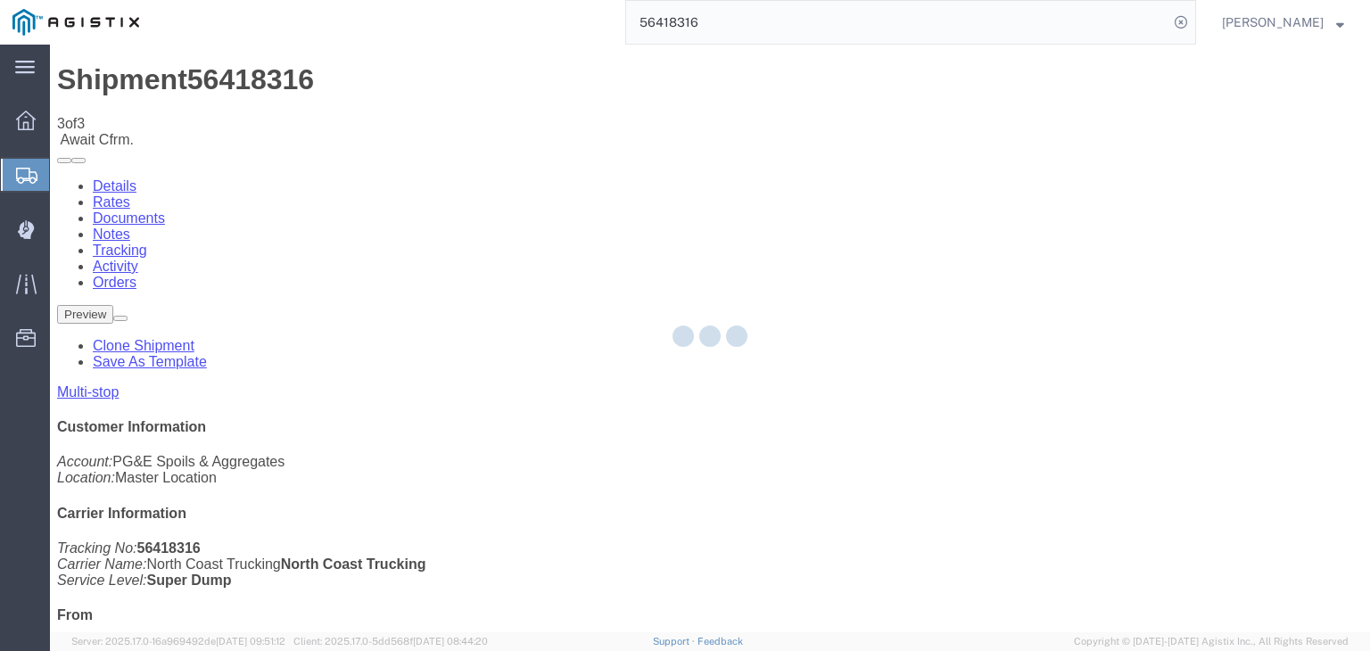
click at [908, 161] on div at bounding box center [710, 339] width 1320 height 588
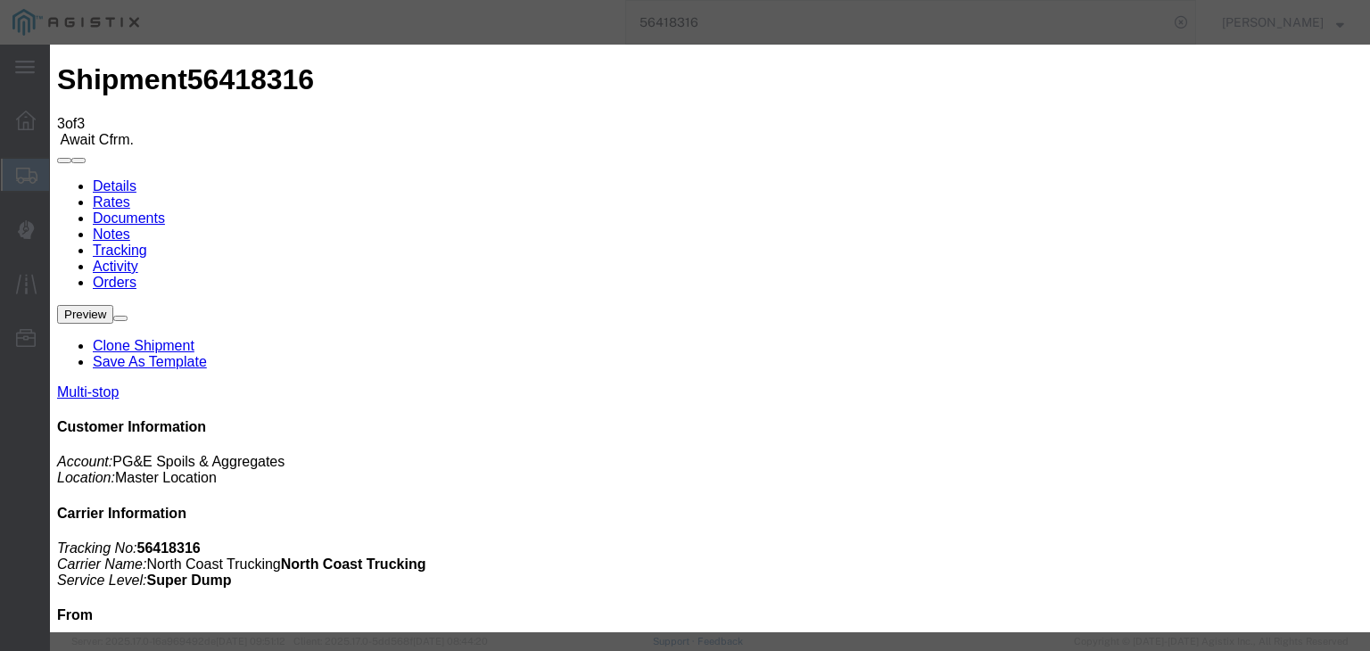
drag, startPoint x: 913, startPoint y: 228, endPoint x: 918, endPoint y: 236, distance: 9.2
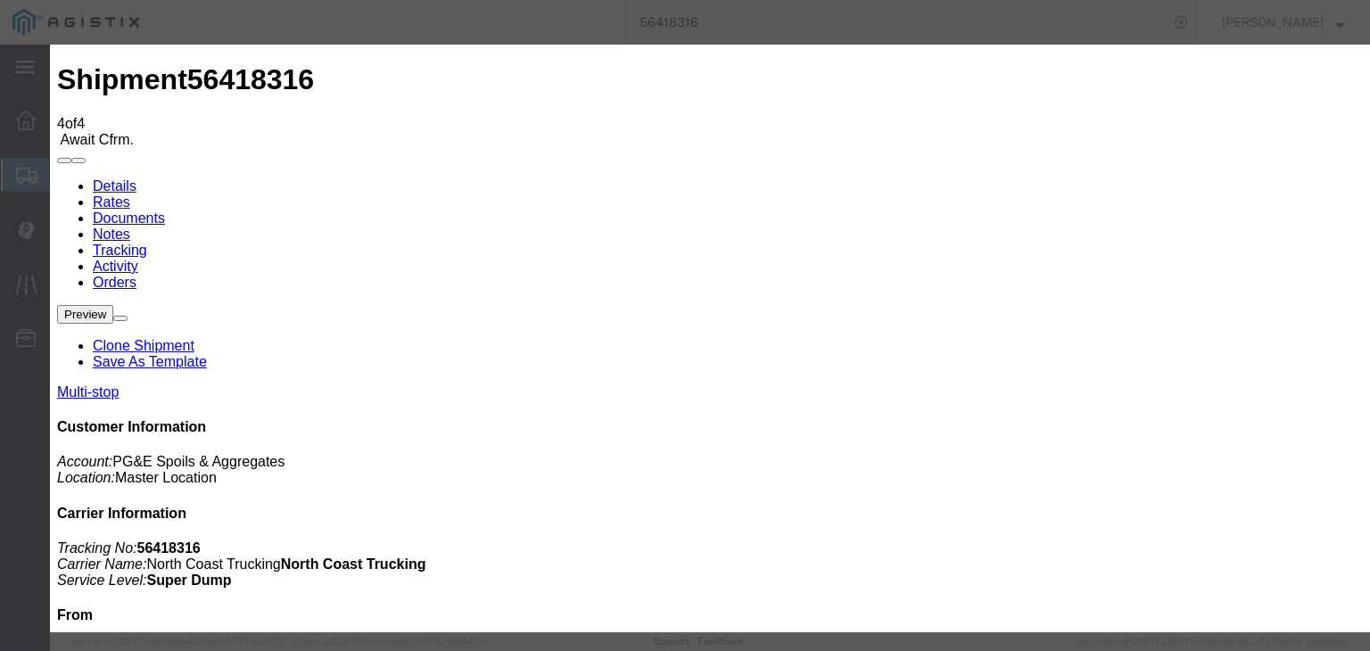
drag, startPoint x: 917, startPoint y: 218, endPoint x: 924, endPoint y: 233, distance: 16.0
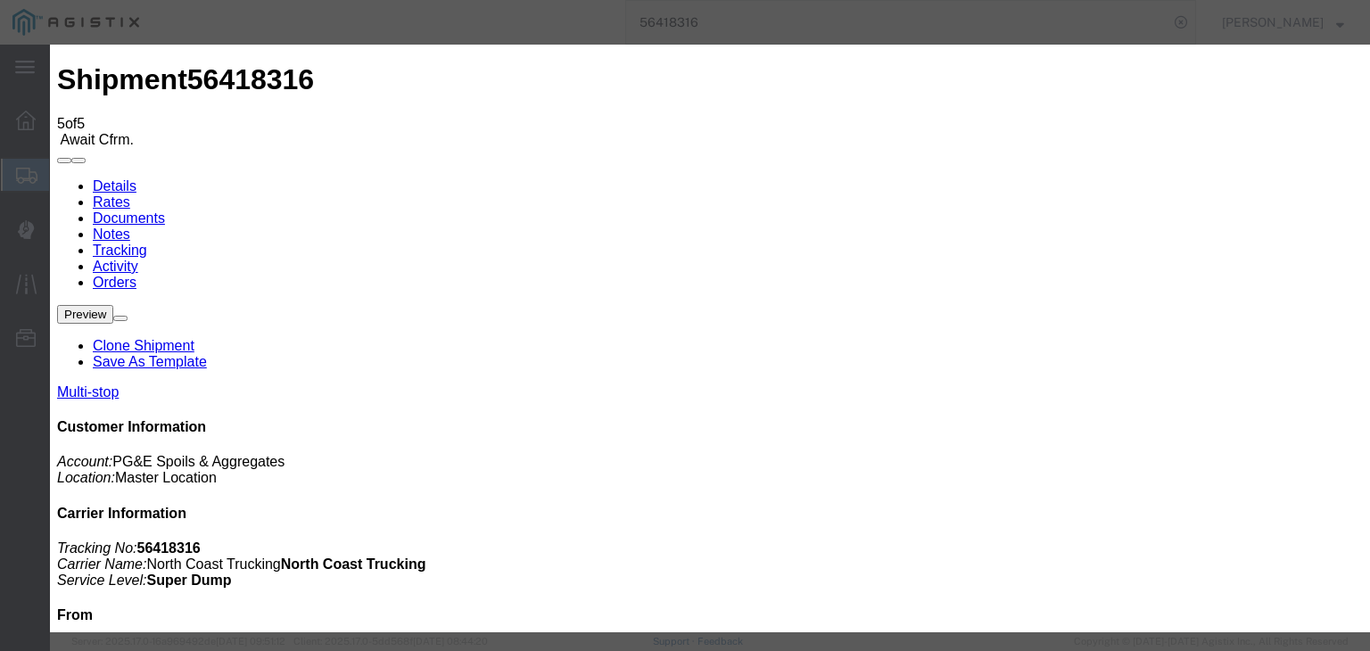
drag, startPoint x: 482, startPoint y: 329, endPoint x: 499, endPoint y: 315, distance: 21.5
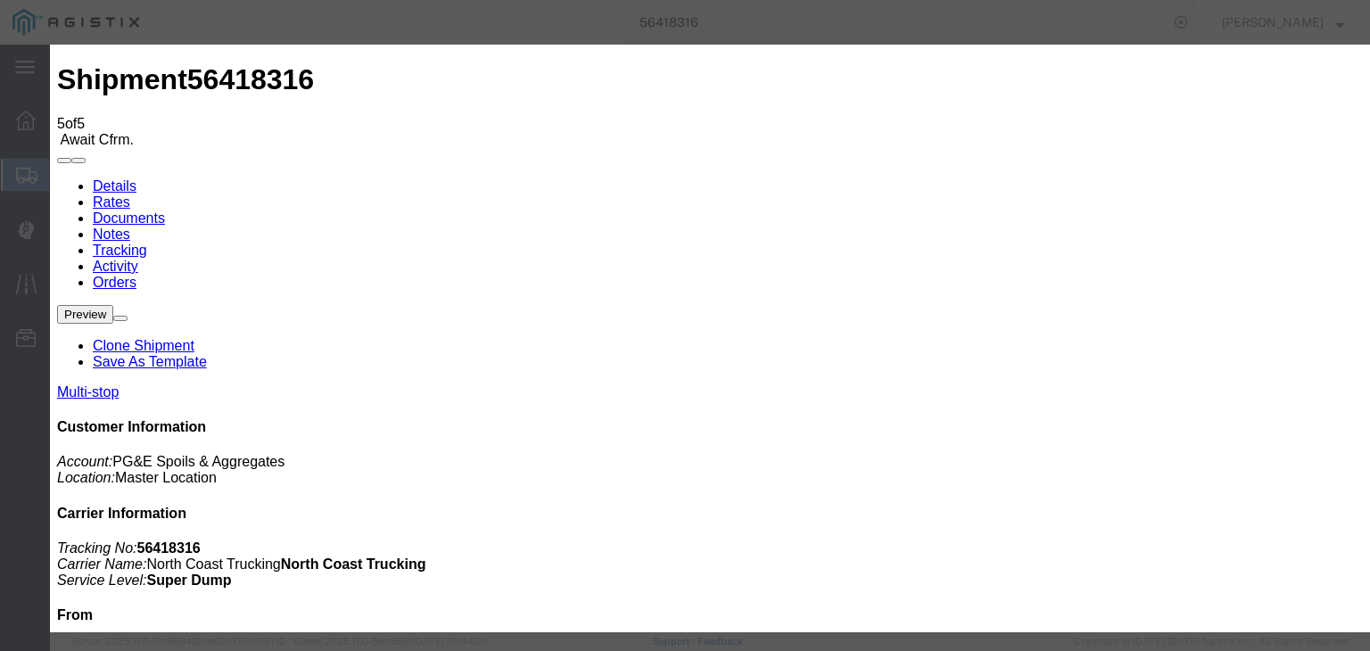
drag, startPoint x: 554, startPoint y: 247, endPoint x: 544, endPoint y: 269, distance: 24.4
drag, startPoint x: 899, startPoint y: 227, endPoint x: 900, endPoint y: 236, distance: 9.9
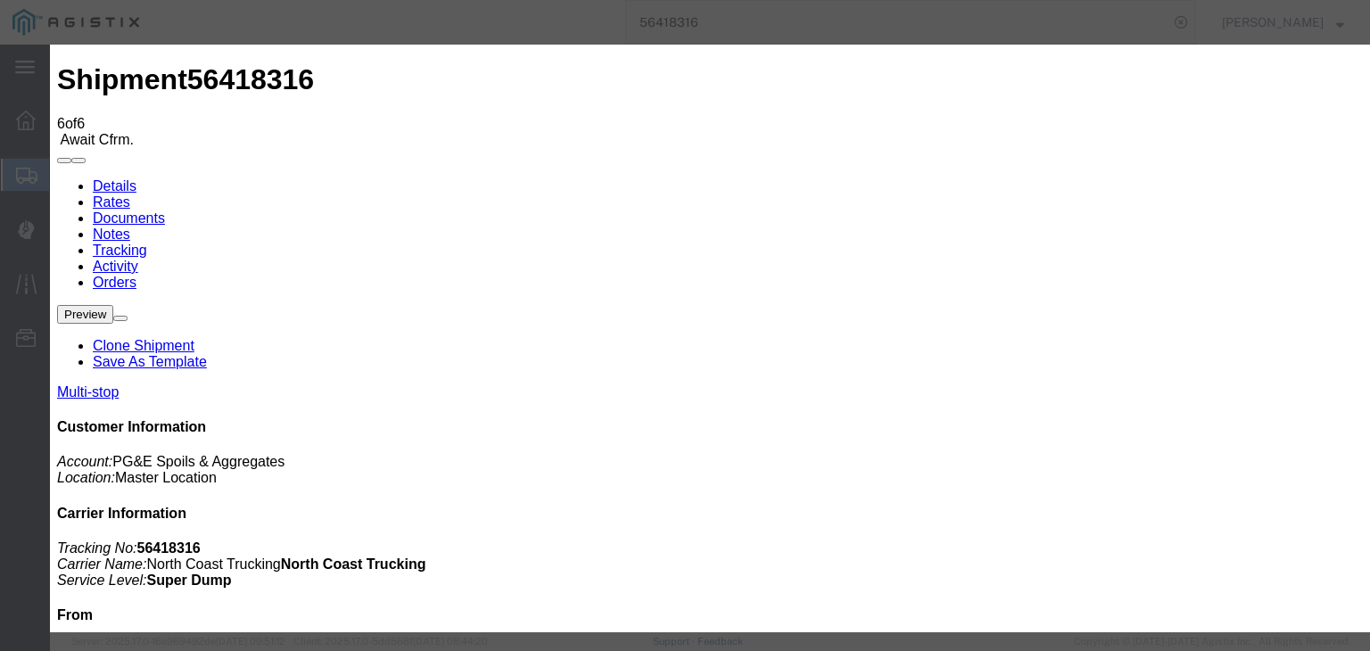
drag, startPoint x: 532, startPoint y: 257, endPoint x: 532, endPoint y: 269, distance: 12.5
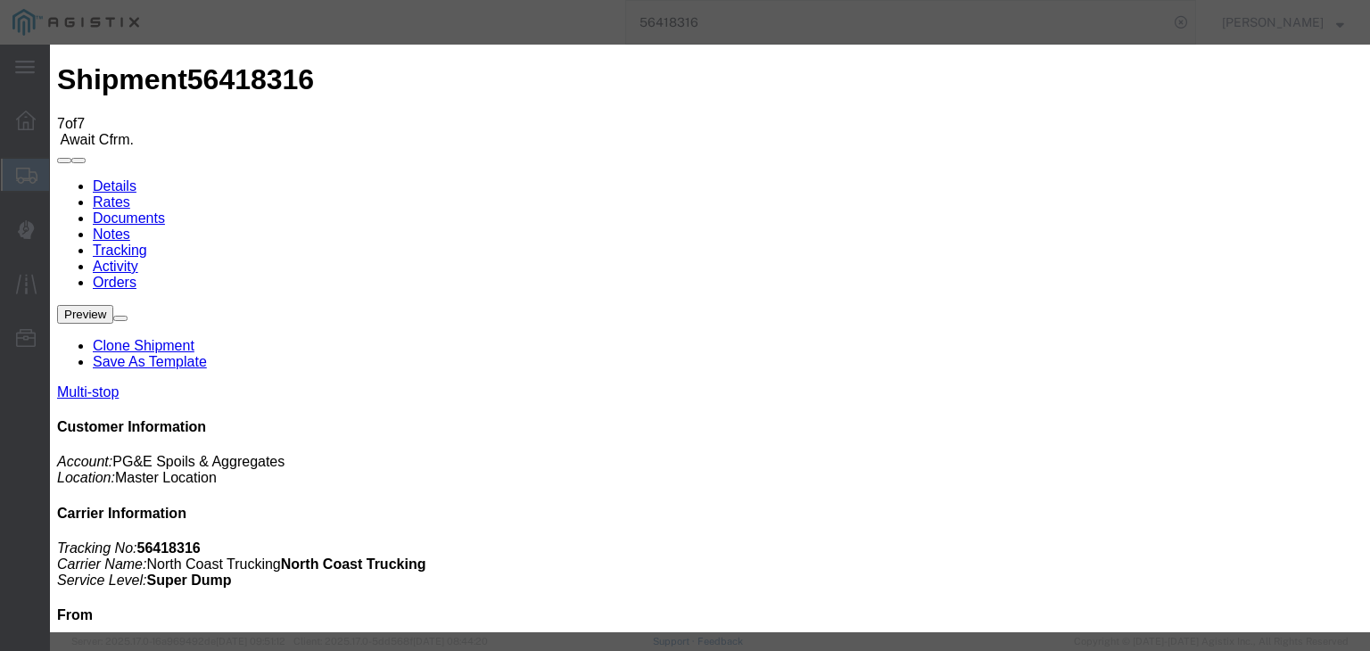
drag, startPoint x: 502, startPoint y: 254, endPoint x: 507, endPoint y: 268, distance: 14.9
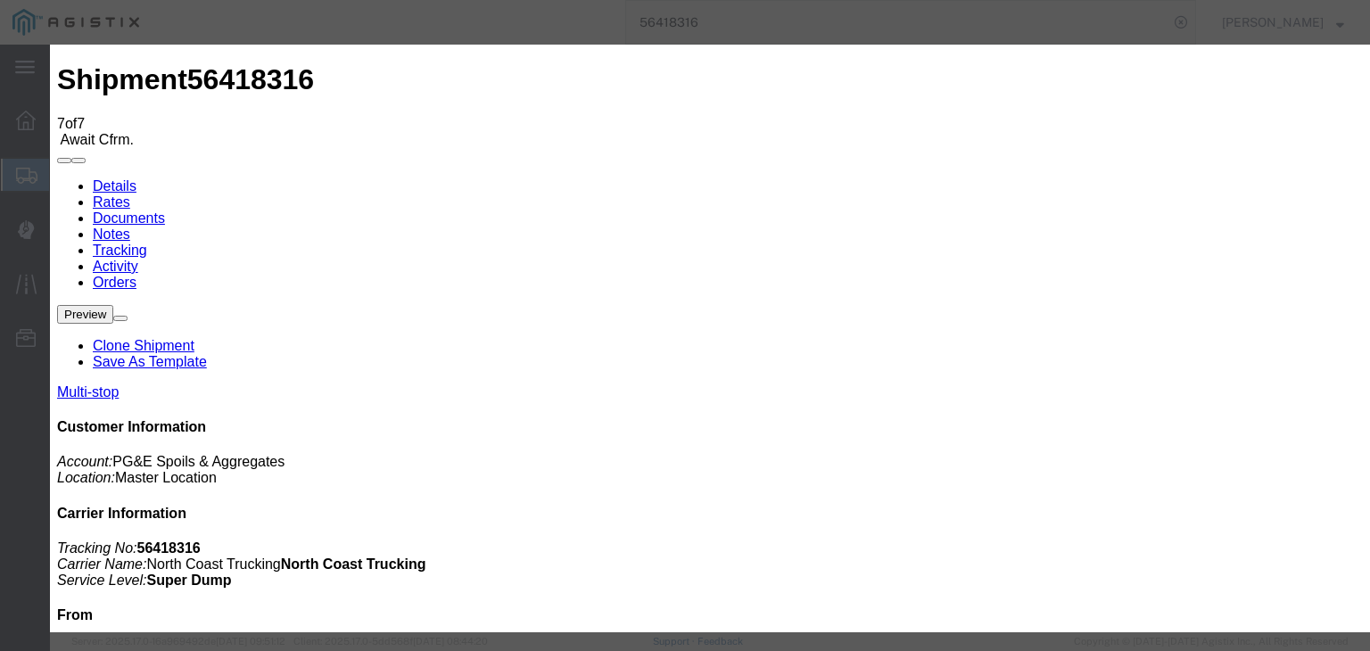
drag, startPoint x: 971, startPoint y: 222, endPoint x: 972, endPoint y: 231, distance: 9.0
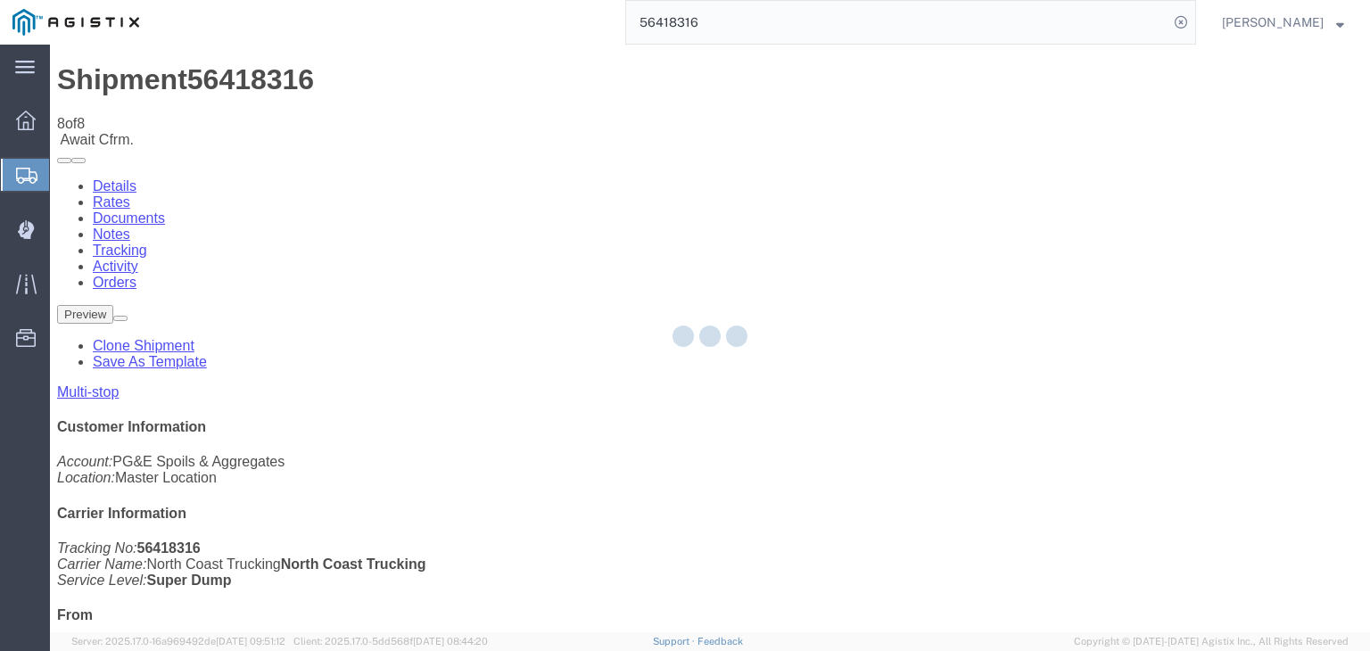
click at [903, 167] on div at bounding box center [710, 339] width 1320 height 588
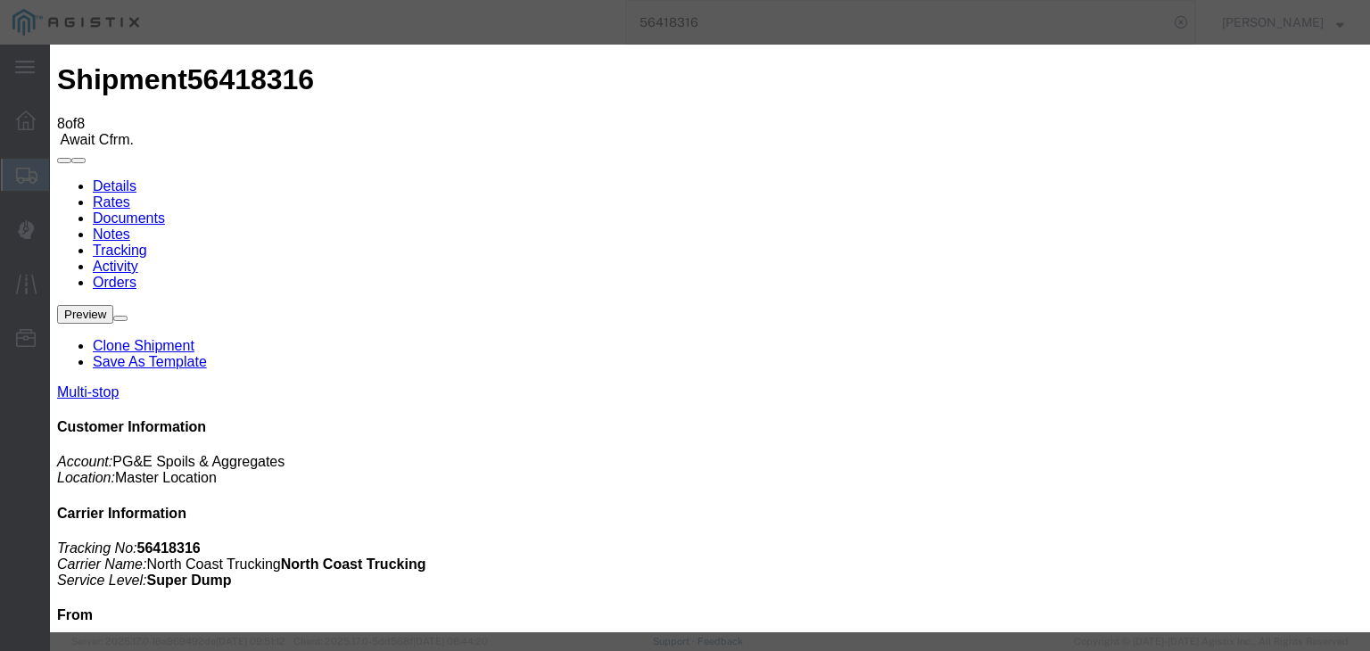
drag, startPoint x: 475, startPoint y: 338, endPoint x: 575, endPoint y: 269, distance: 121.2
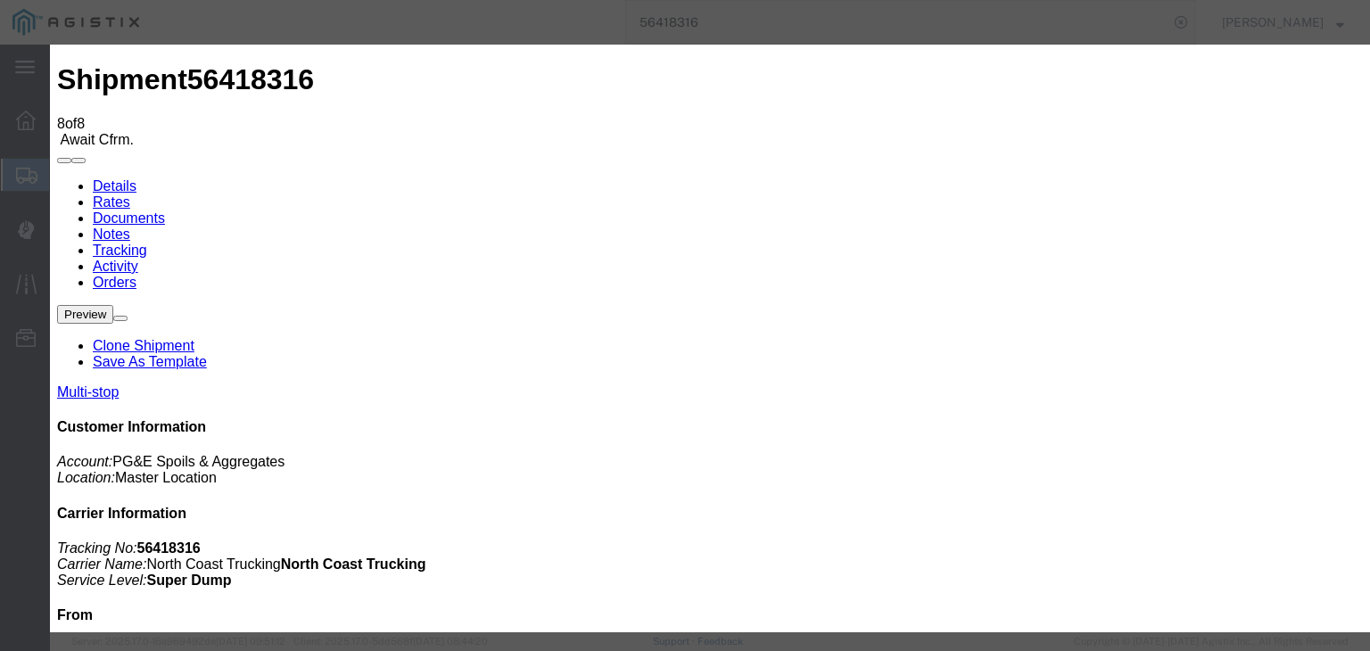
drag, startPoint x: 893, startPoint y: 218, endPoint x: 909, endPoint y: 236, distance: 24.0
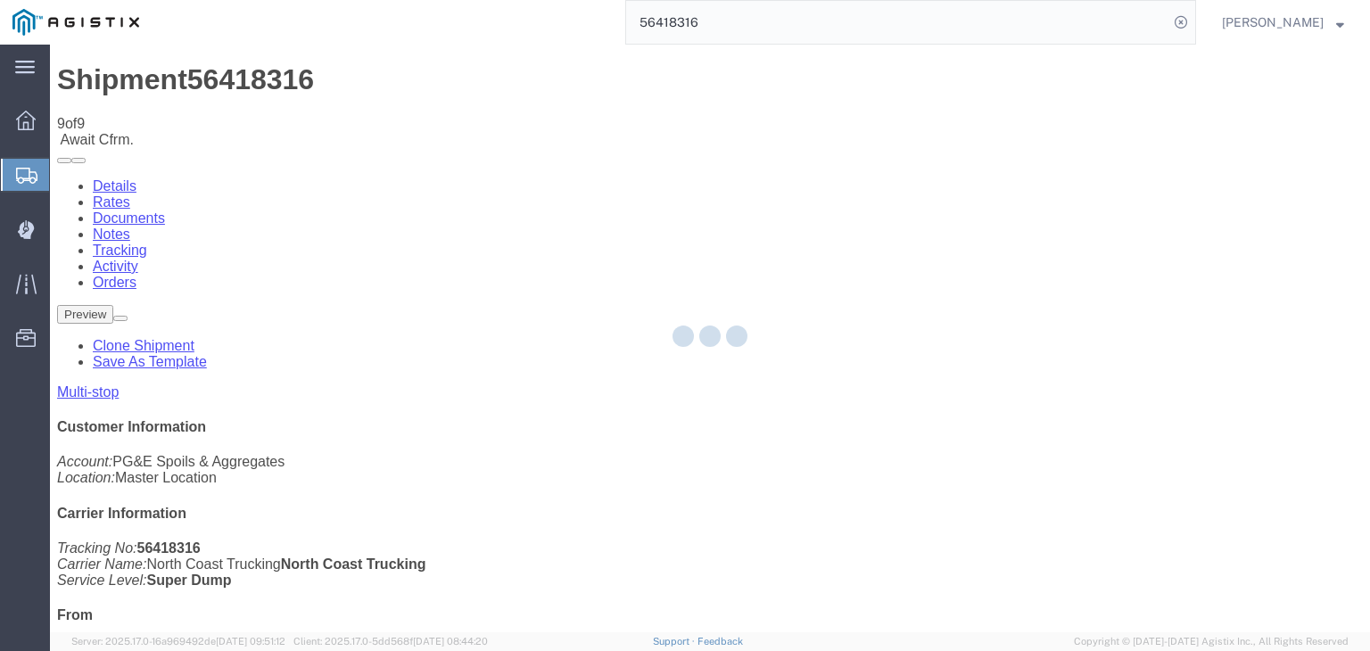
click at [878, 169] on div at bounding box center [710, 339] width 1320 height 588
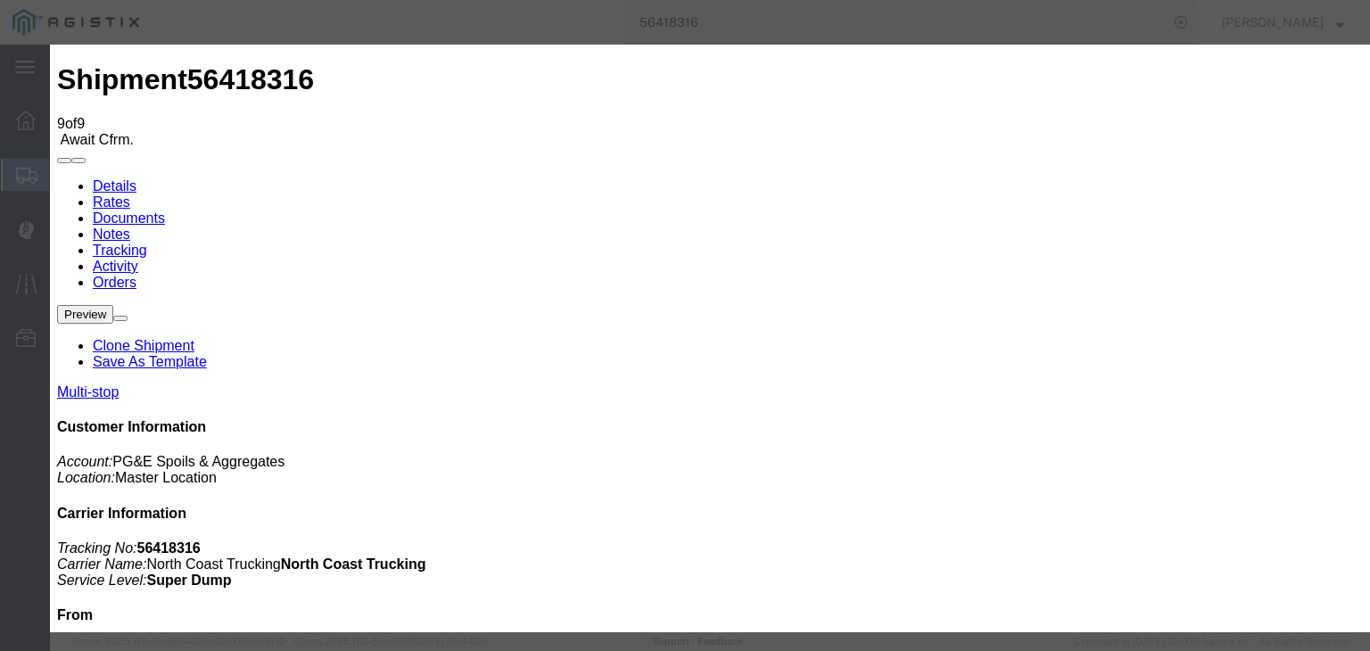
drag, startPoint x: 942, startPoint y: 222, endPoint x: 944, endPoint y: 235, distance: 13.5
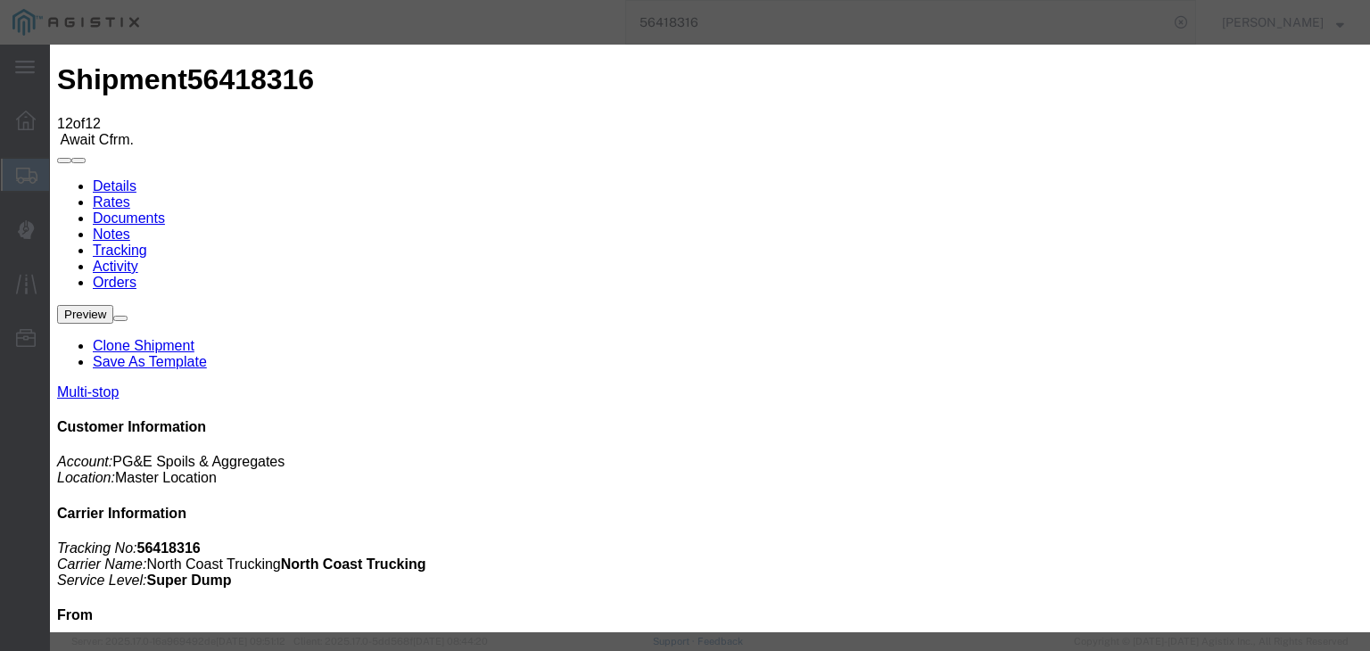
drag, startPoint x: 482, startPoint y: 330, endPoint x: 564, endPoint y: 261, distance: 107.0
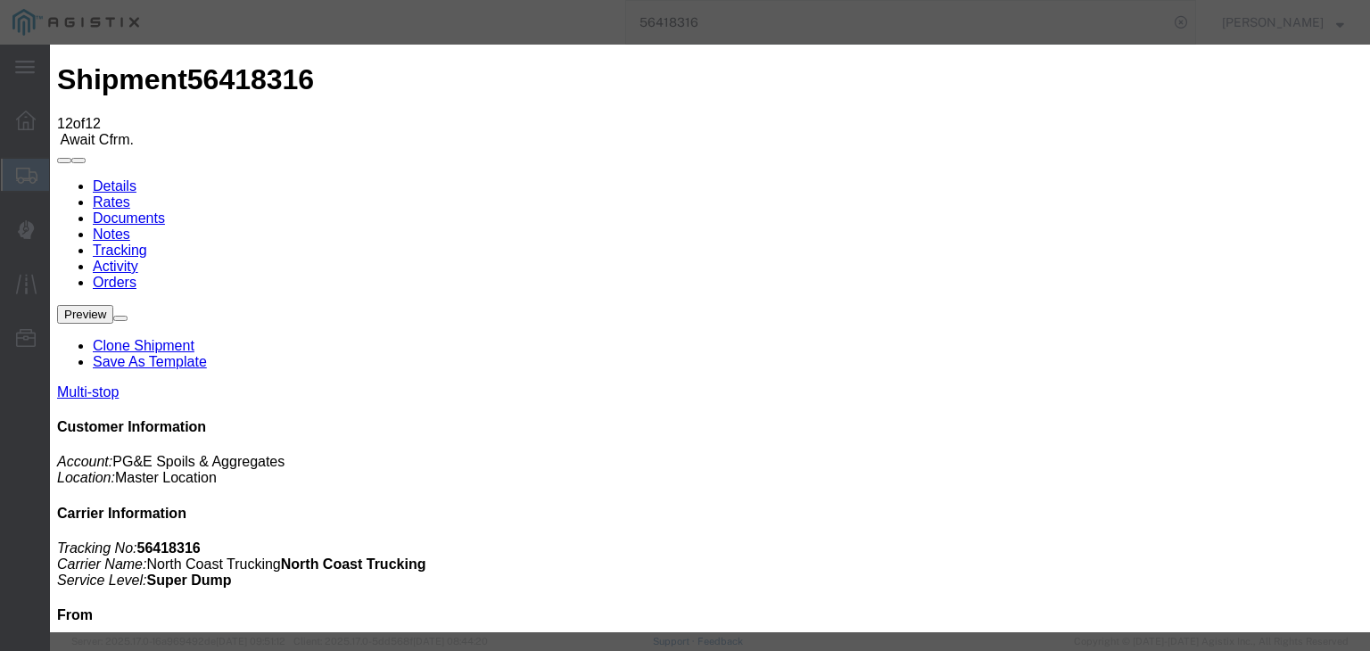
drag, startPoint x: 563, startPoint y: 258, endPoint x: 547, endPoint y: 268, distance: 19.3
drag, startPoint x: 926, startPoint y: 216, endPoint x: 927, endPoint y: 235, distance: 19.7
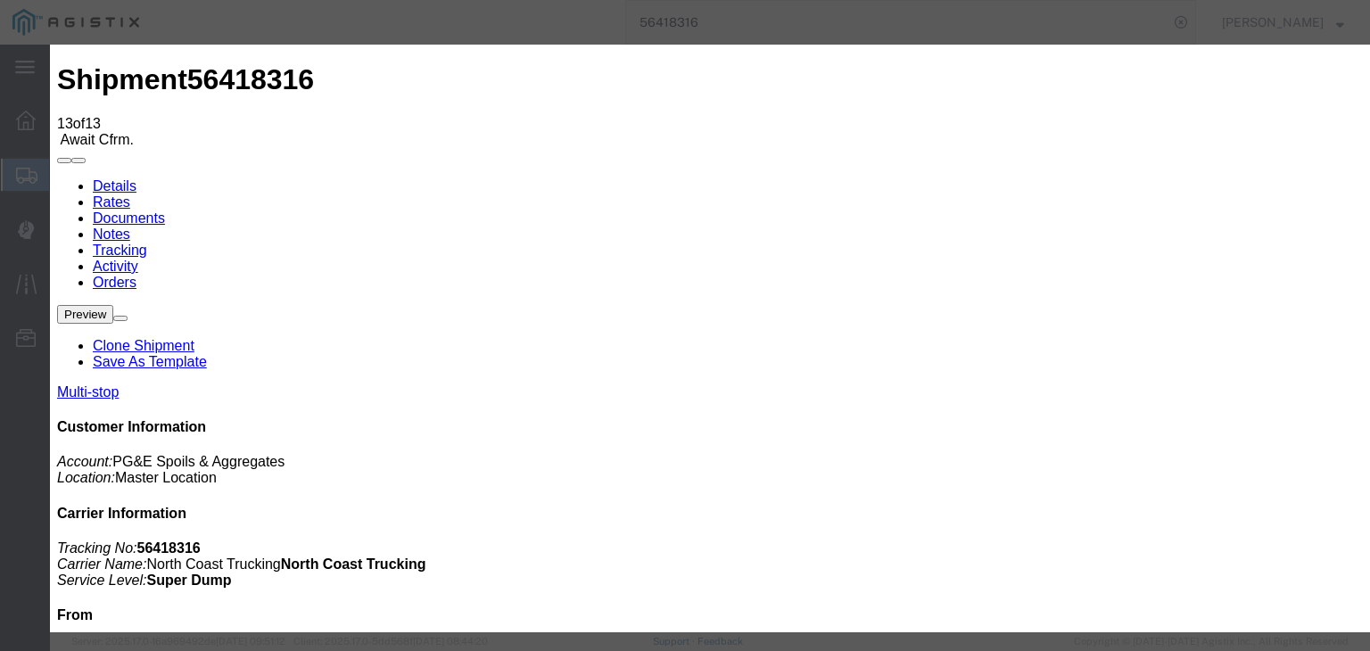
drag, startPoint x: 596, startPoint y: 214, endPoint x: 602, endPoint y: 222, distance: 10.2
drag, startPoint x: 550, startPoint y: 258, endPoint x: 550, endPoint y: 270, distance: 12.5
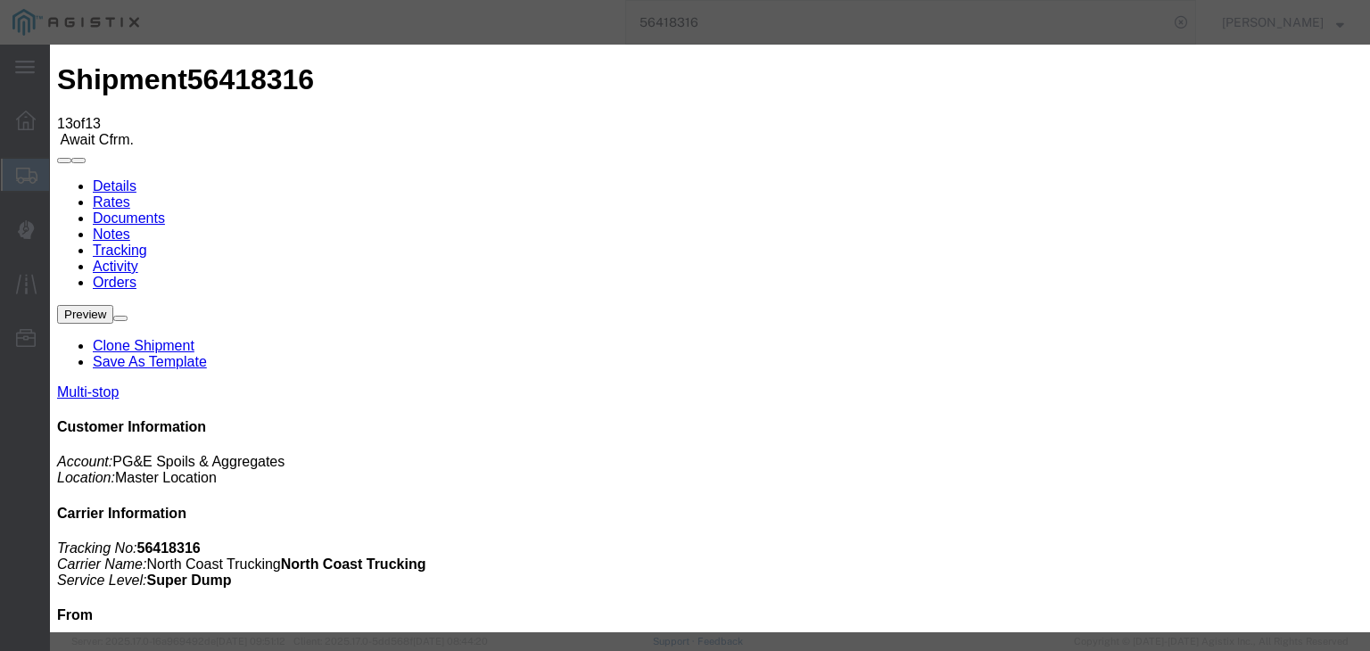
drag, startPoint x: 924, startPoint y: 222, endPoint x: 928, endPoint y: 233, distance: 11.6
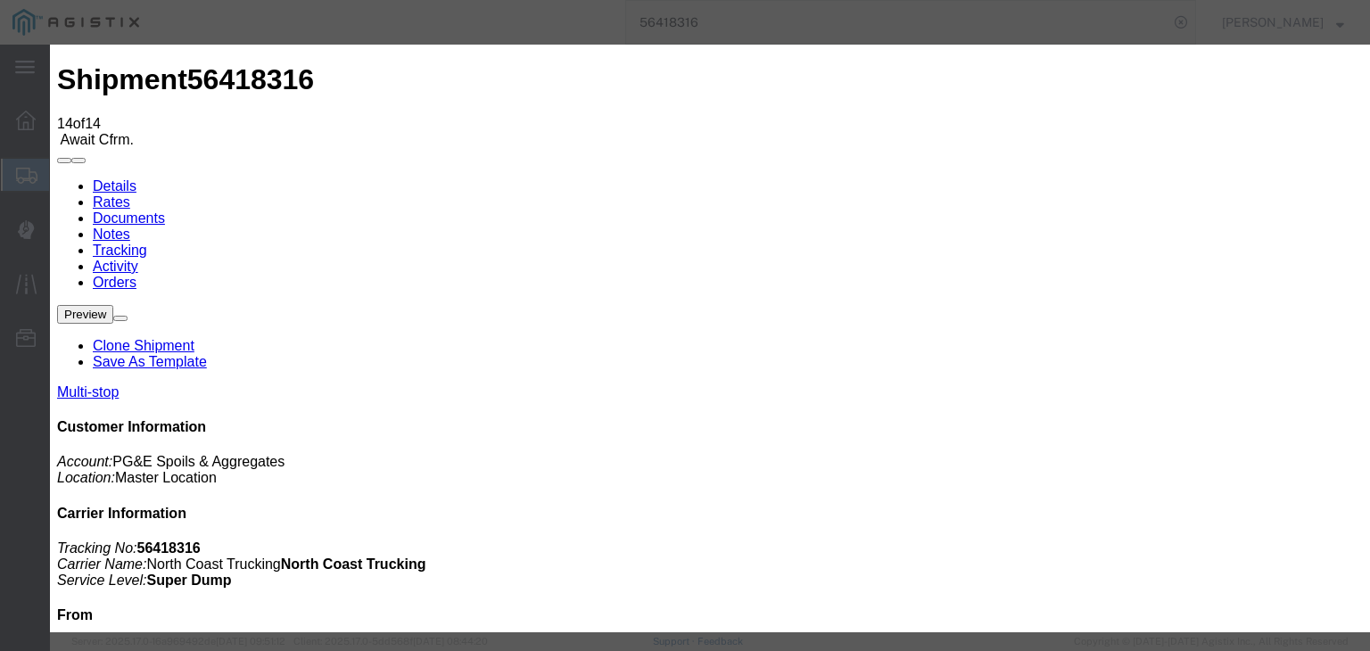
drag, startPoint x: 567, startPoint y: 229, endPoint x: 581, endPoint y: 230, distance: 14.3
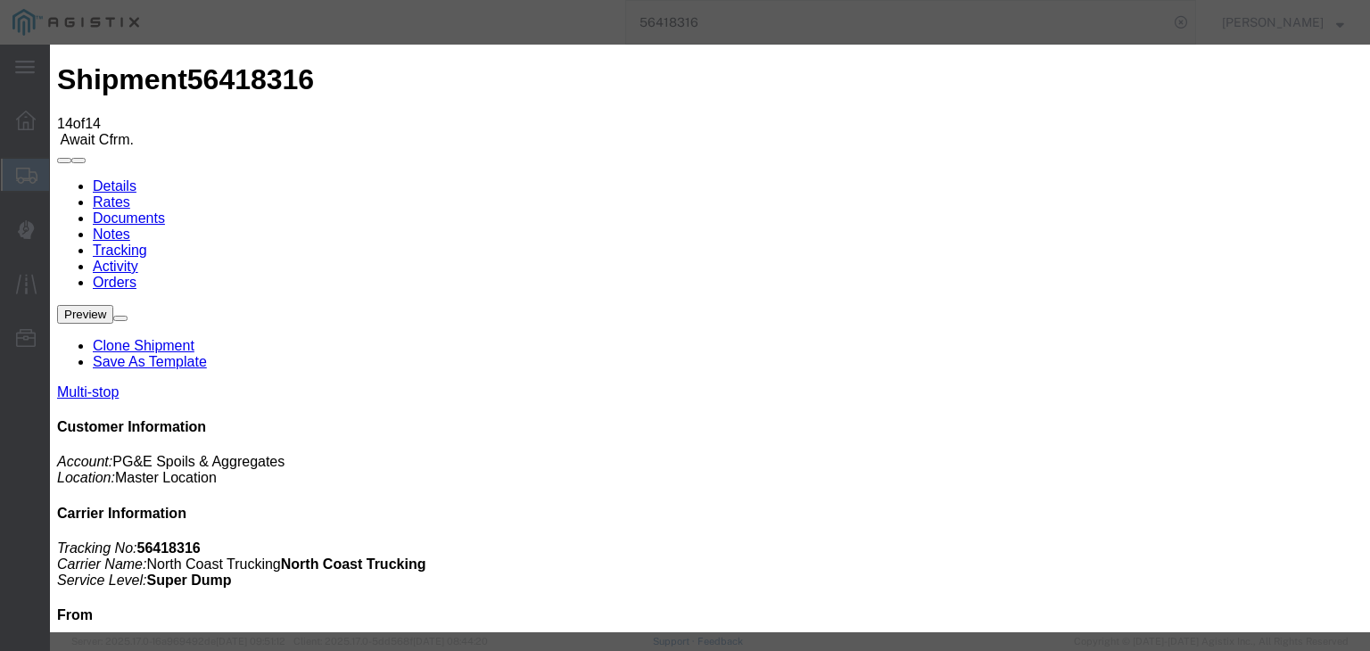
drag, startPoint x: 911, startPoint y: 227, endPoint x: 911, endPoint y: 237, distance: 9.8
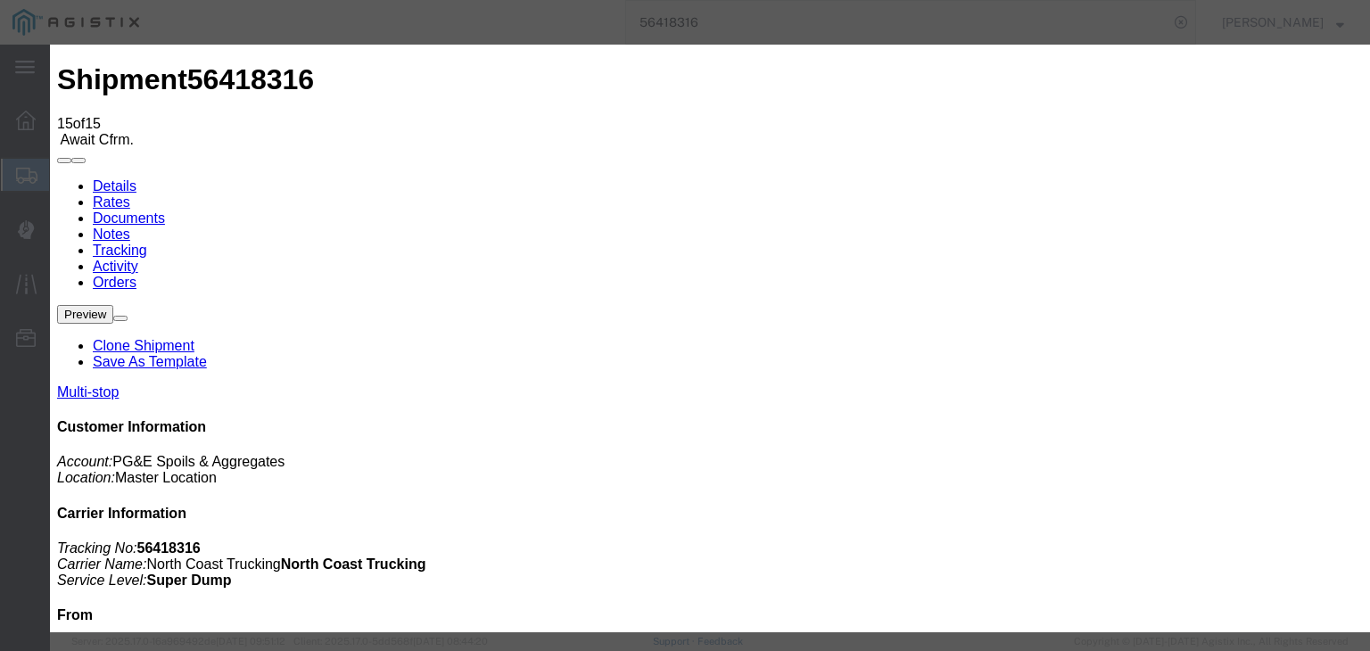
drag, startPoint x: 555, startPoint y: 248, endPoint x: 551, endPoint y: 268, distance: 20.8
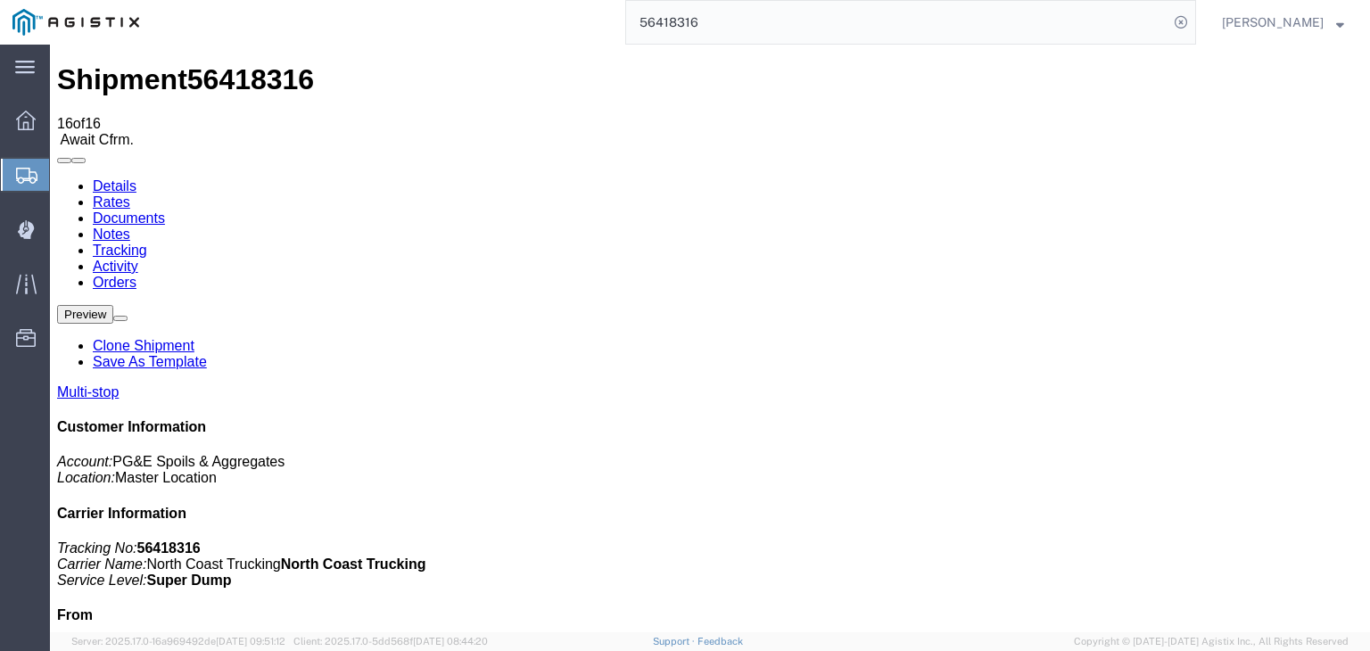
drag, startPoint x: 887, startPoint y: 164, endPoint x: 886, endPoint y: 209, distance: 44.6
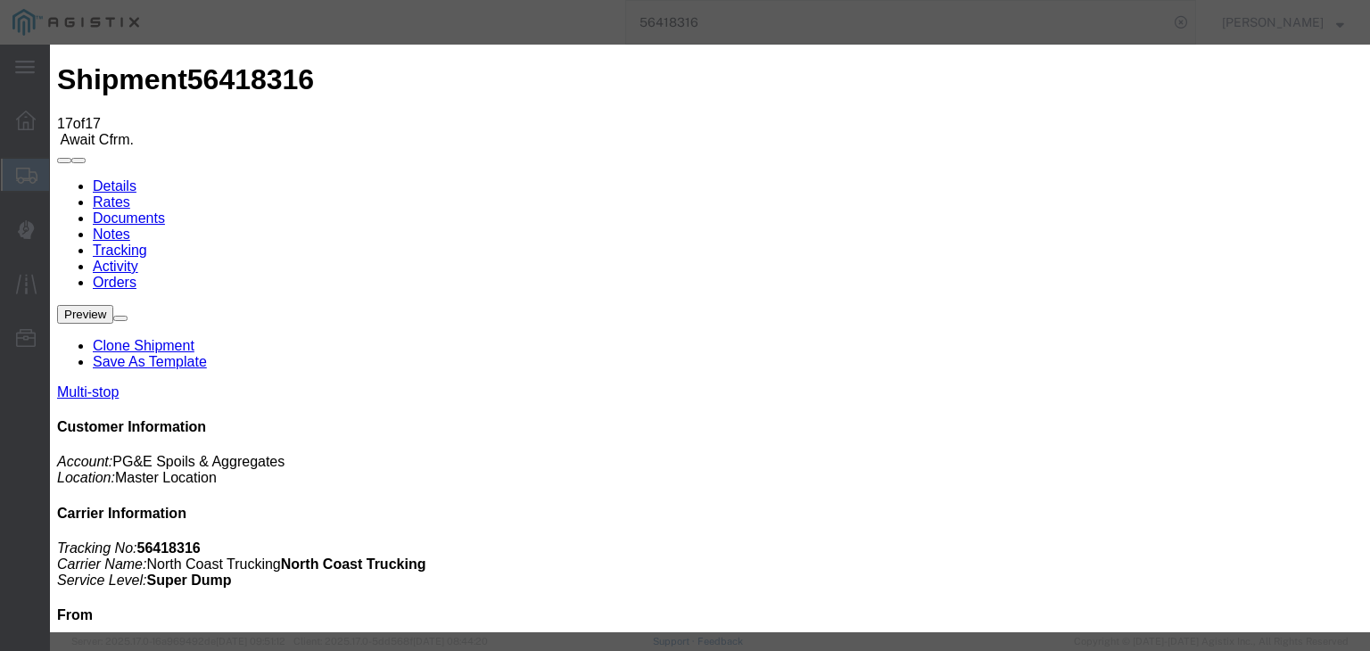
drag, startPoint x: 486, startPoint y: 360, endPoint x: 480, endPoint y: 333, distance: 28.3
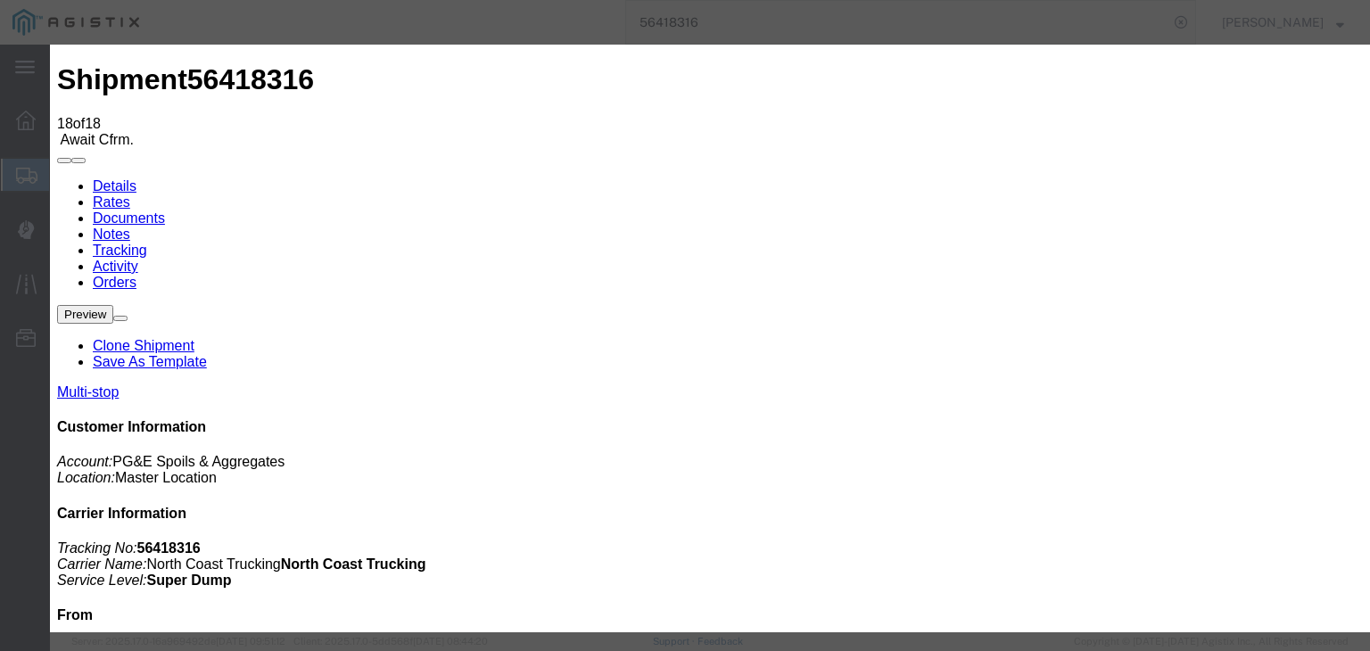
drag, startPoint x: 482, startPoint y: 255, endPoint x: 482, endPoint y: 269, distance: 14.3
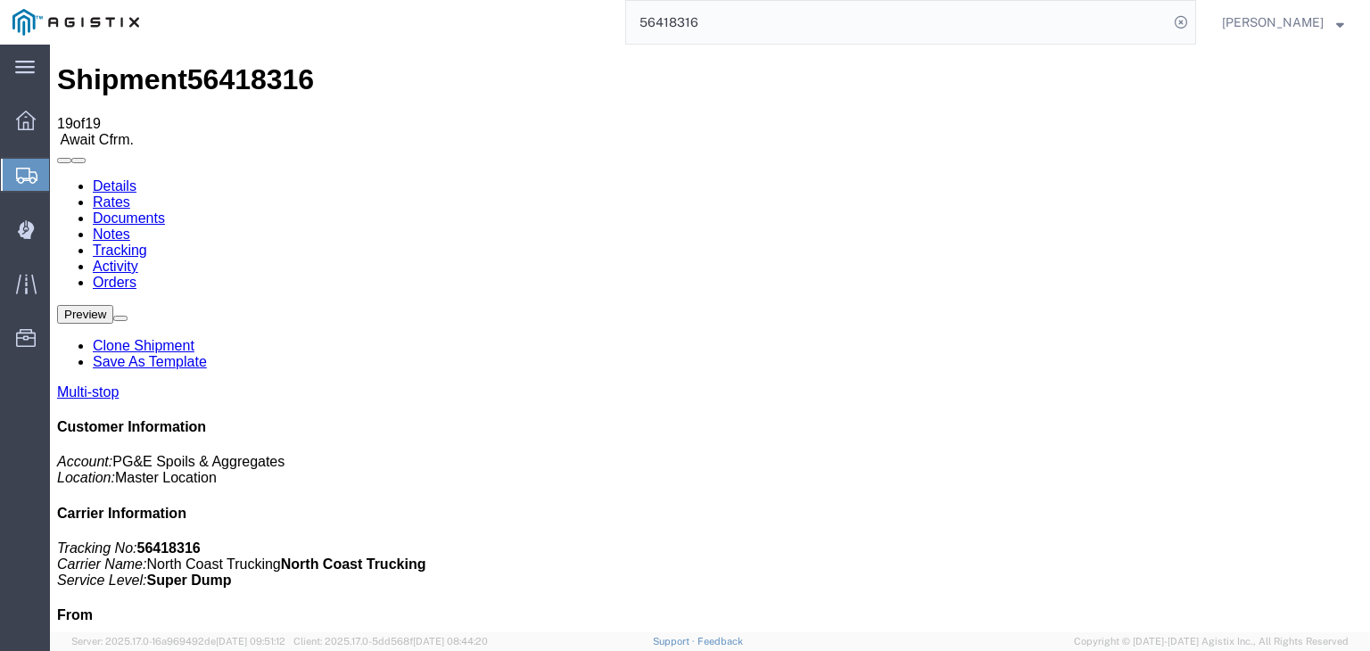
click at [165, 210] on link "Documents" at bounding box center [129, 217] width 72 height 15
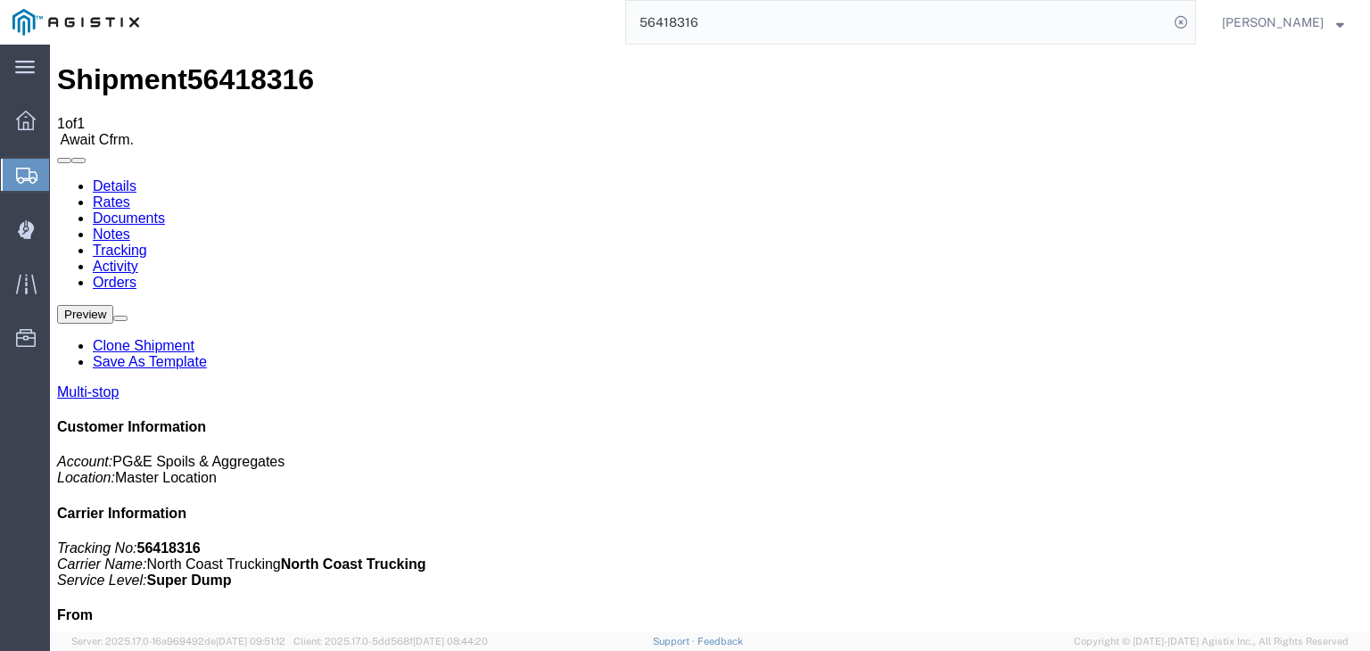
click at [147, 243] on link "Tracking" at bounding box center [120, 250] width 54 height 15
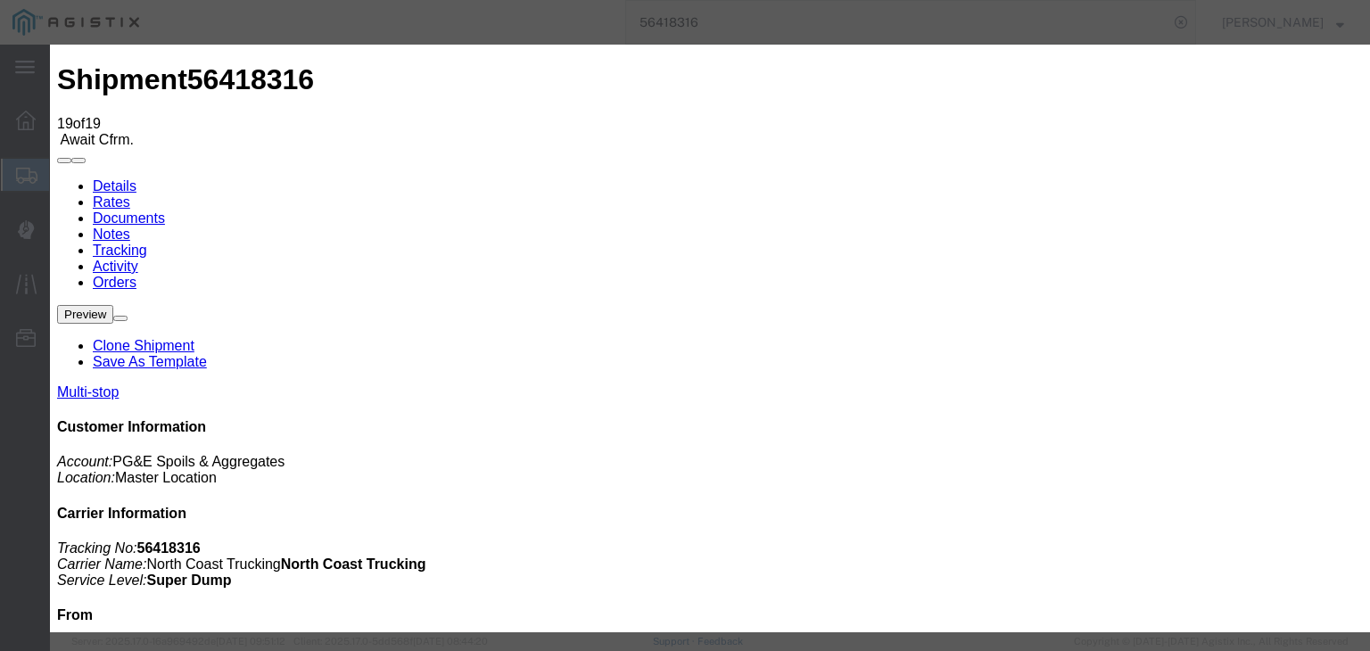
drag, startPoint x: 407, startPoint y: 218, endPoint x: 456, endPoint y: 301, distance: 96.4
drag, startPoint x: 477, startPoint y: 332, endPoint x: 524, endPoint y: 309, distance: 52.3
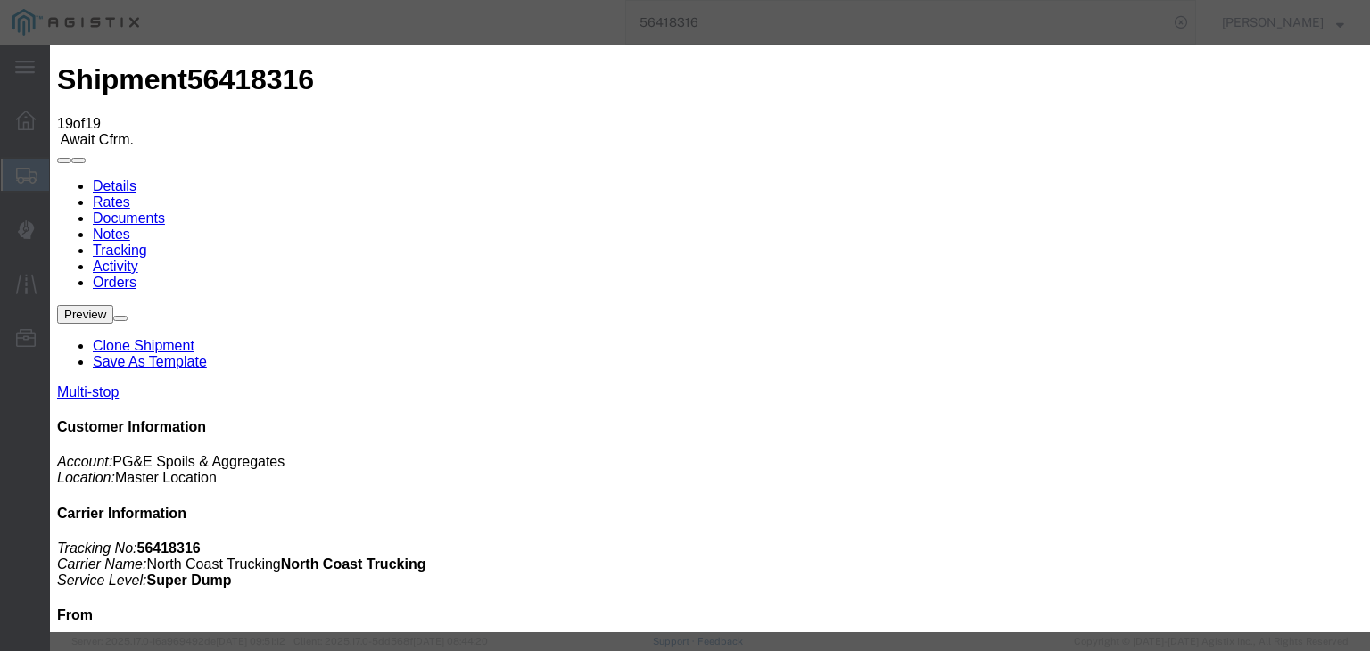
drag, startPoint x: 924, startPoint y: 227, endPoint x: 926, endPoint y: 235, distance: 9.1
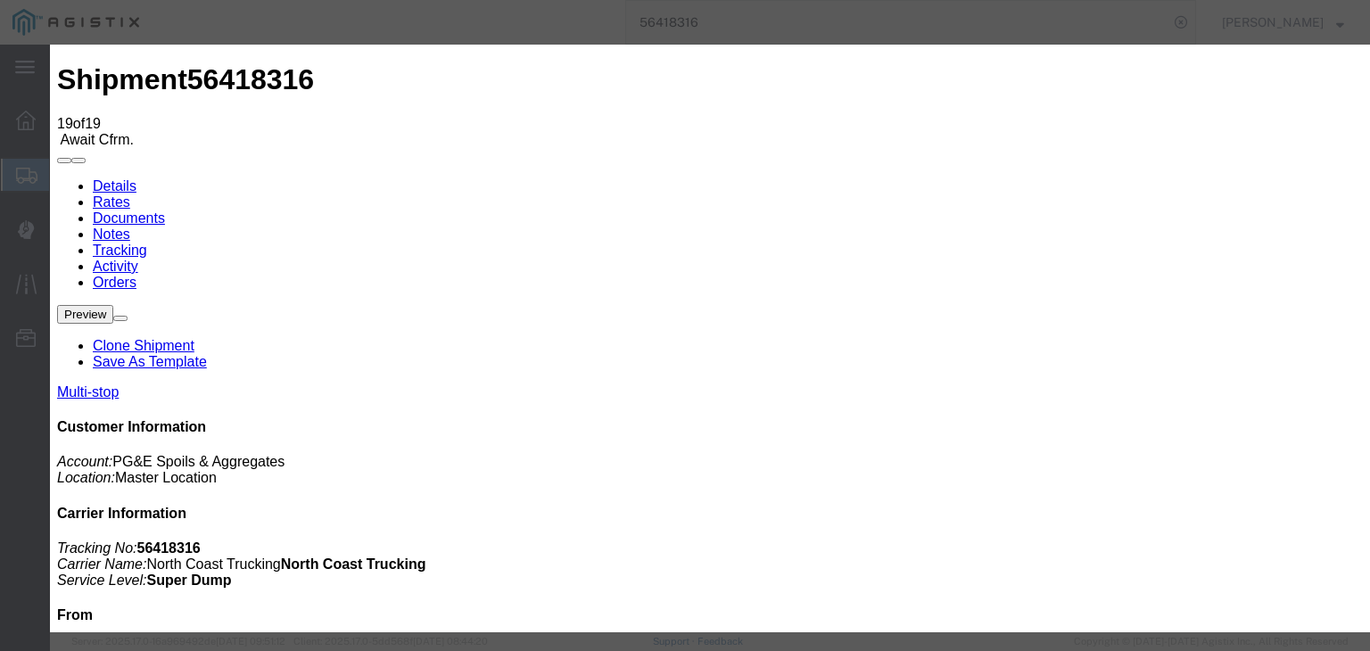
paste textarea "Point of origin: time ends at original starting point empty."
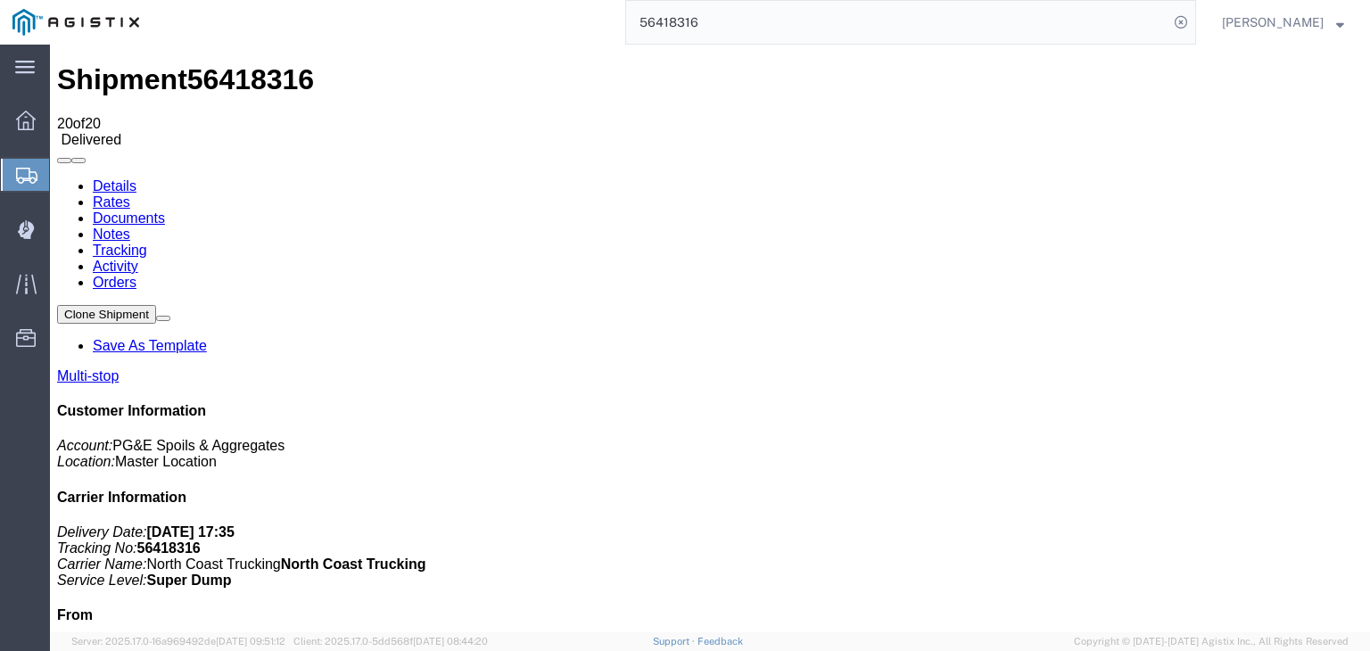
drag, startPoint x: 360, startPoint y: 155, endPoint x: 303, endPoint y: 101, distance: 78.8
click at [130, 227] on link "Notes" at bounding box center [111, 234] width 37 height 15
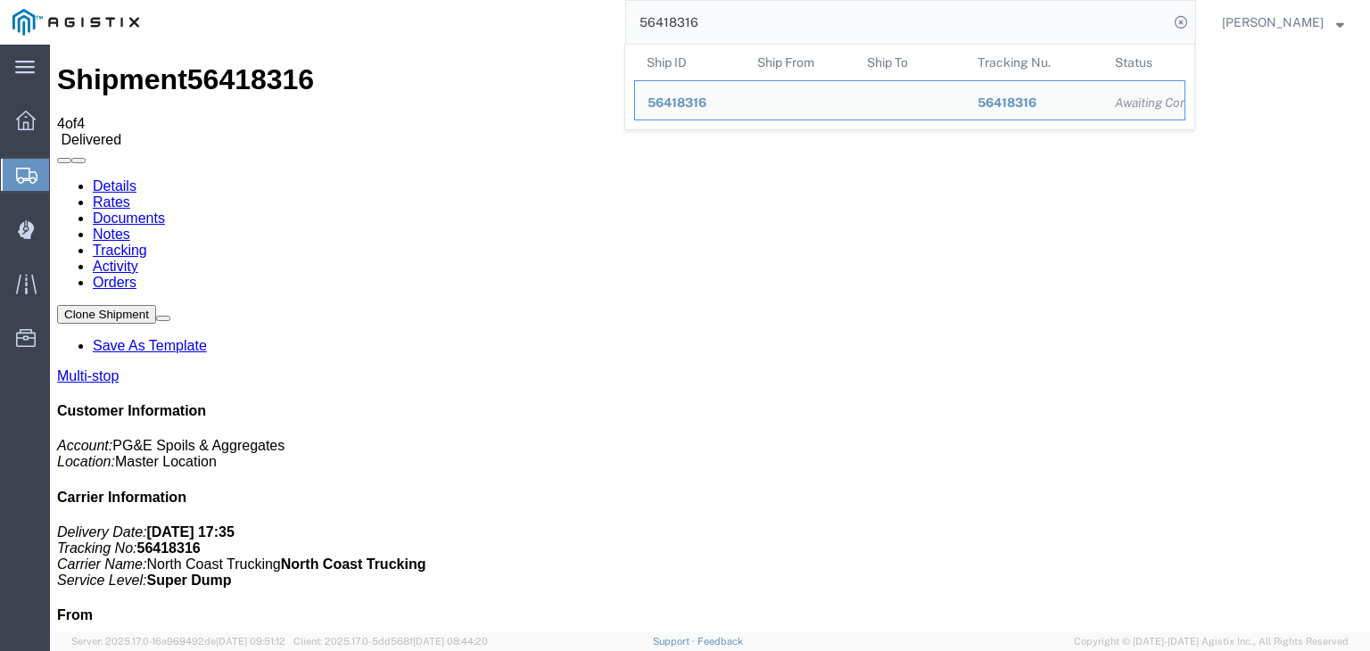
click at [715, 22] on input "56418316" at bounding box center [897, 22] width 542 height 43
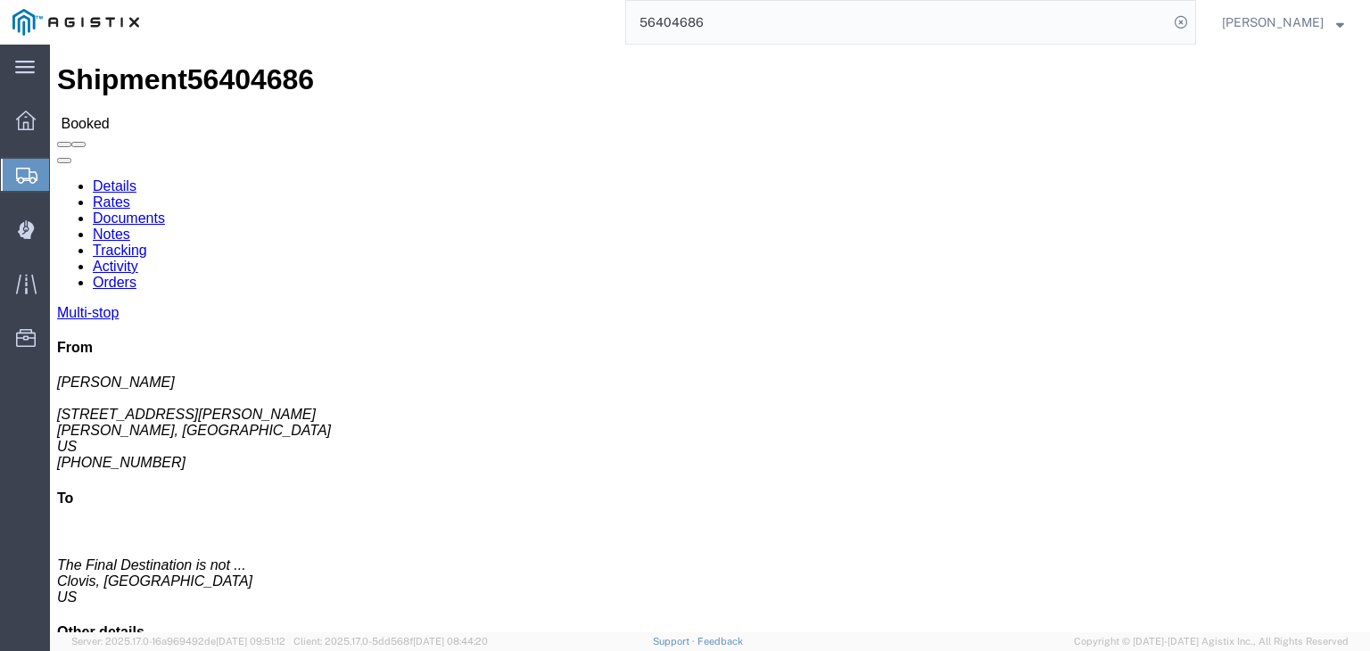
click link "Documents"
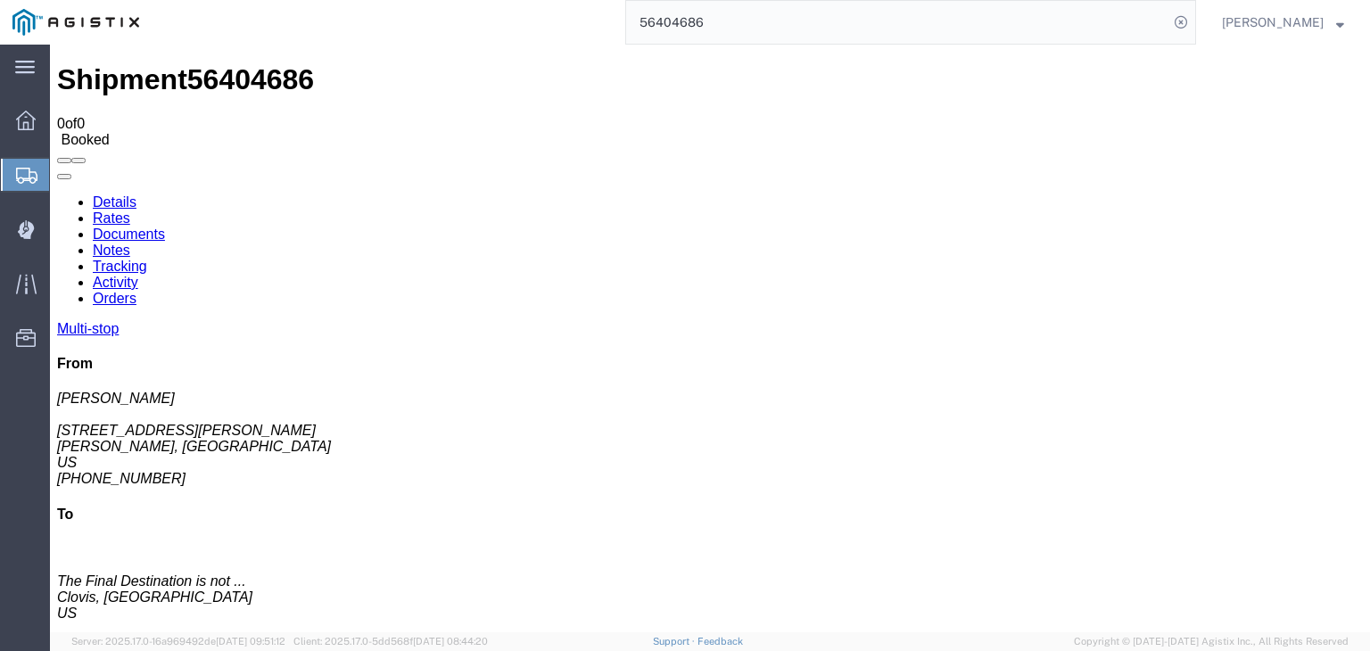
click at [147, 259] on link "Tracking" at bounding box center [120, 266] width 54 height 15
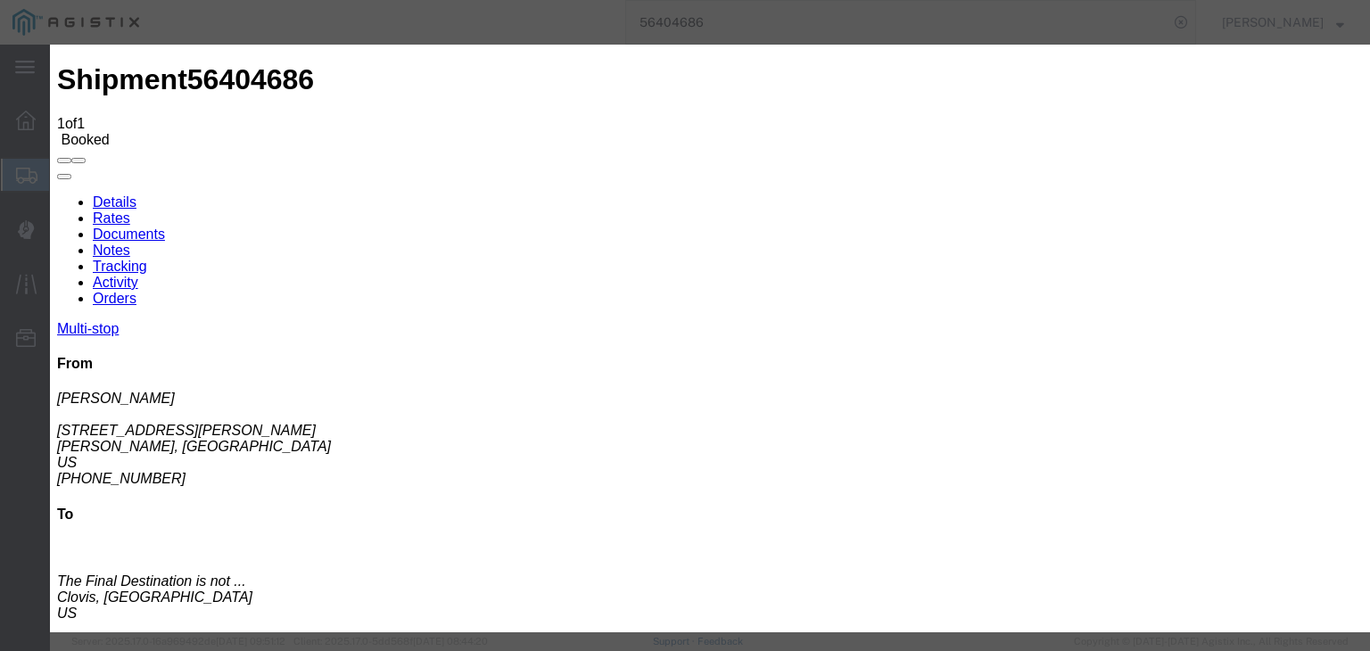
drag, startPoint x: 514, startPoint y: 248, endPoint x: 505, endPoint y: 269, distance: 23.2
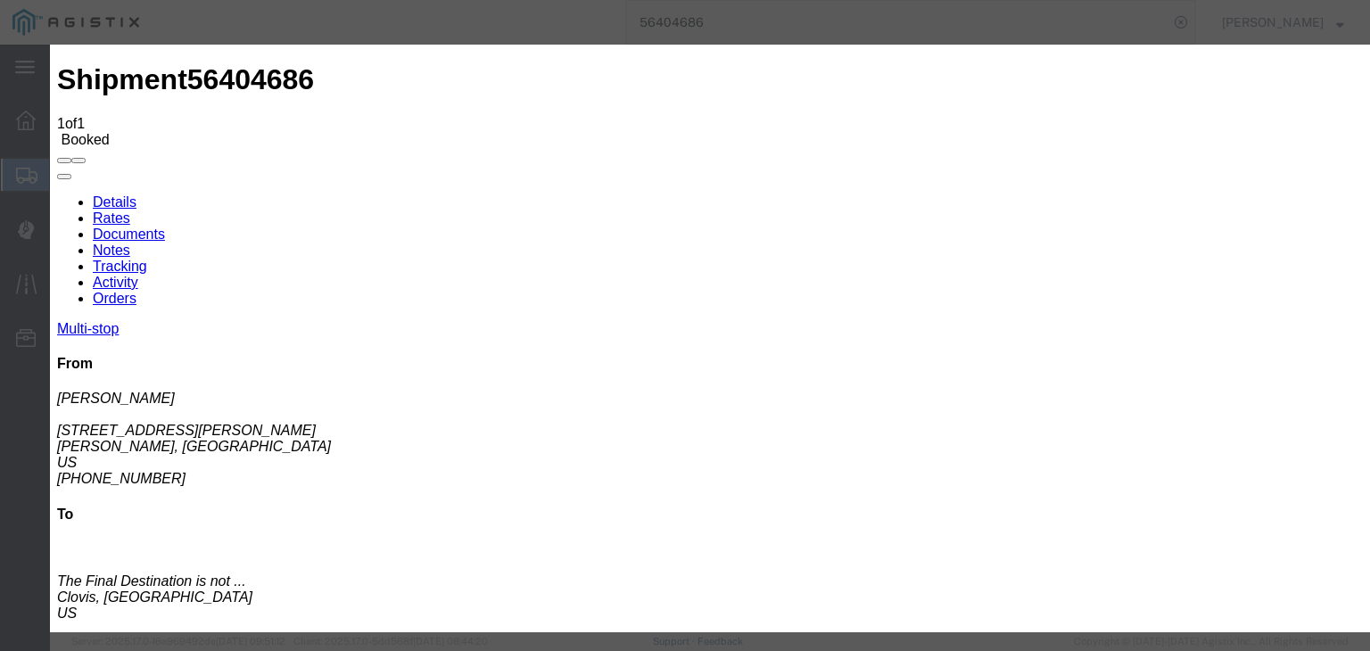
drag, startPoint x: 897, startPoint y: 222, endPoint x: 903, endPoint y: 236, distance: 15.6
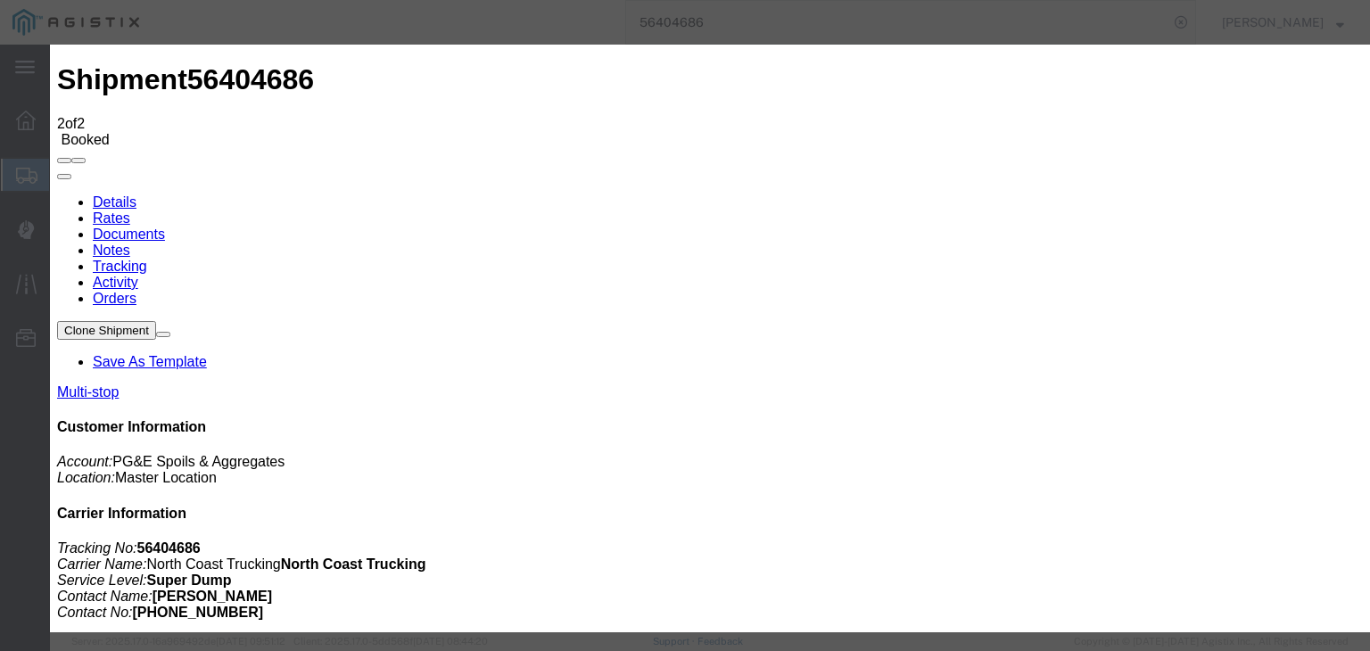
drag, startPoint x: 901, startPoint y: 218, endPoint x: 909, endPoint y: 235, distance: 18.7
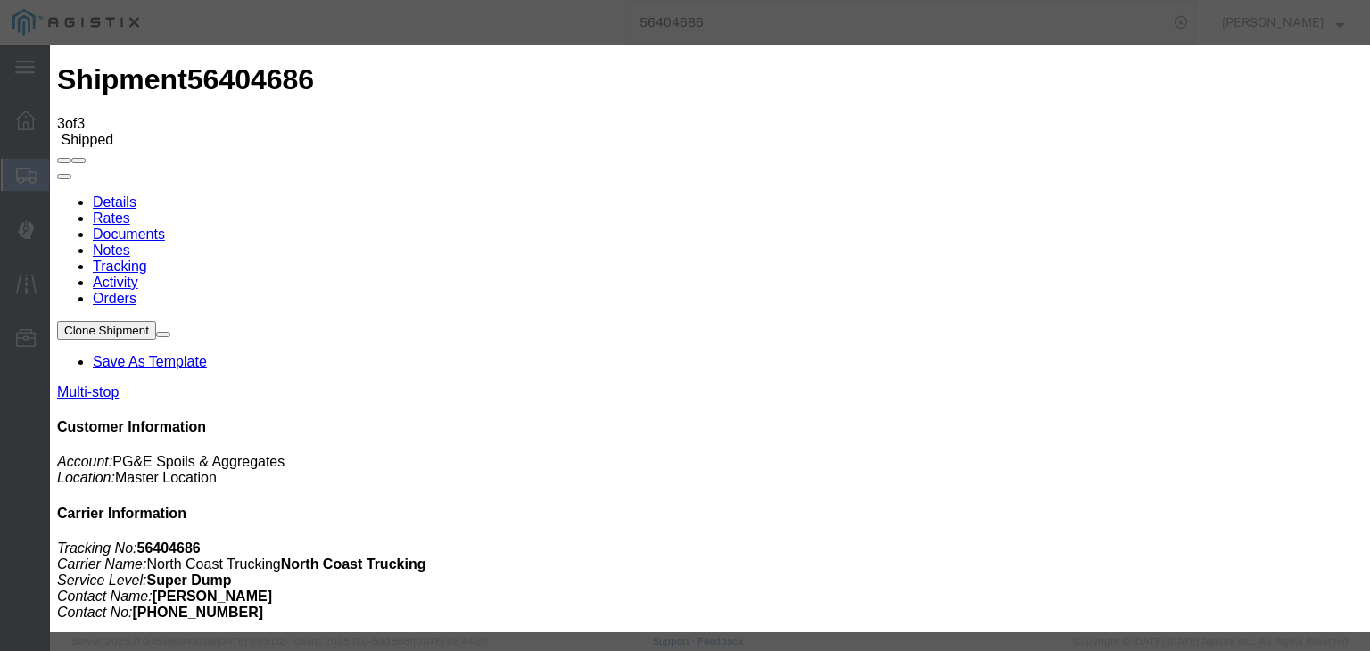
drag, startPoint x: 446, startPoint y: 257, endPoint x: 449, endPoint y: 269, distance: 12.8
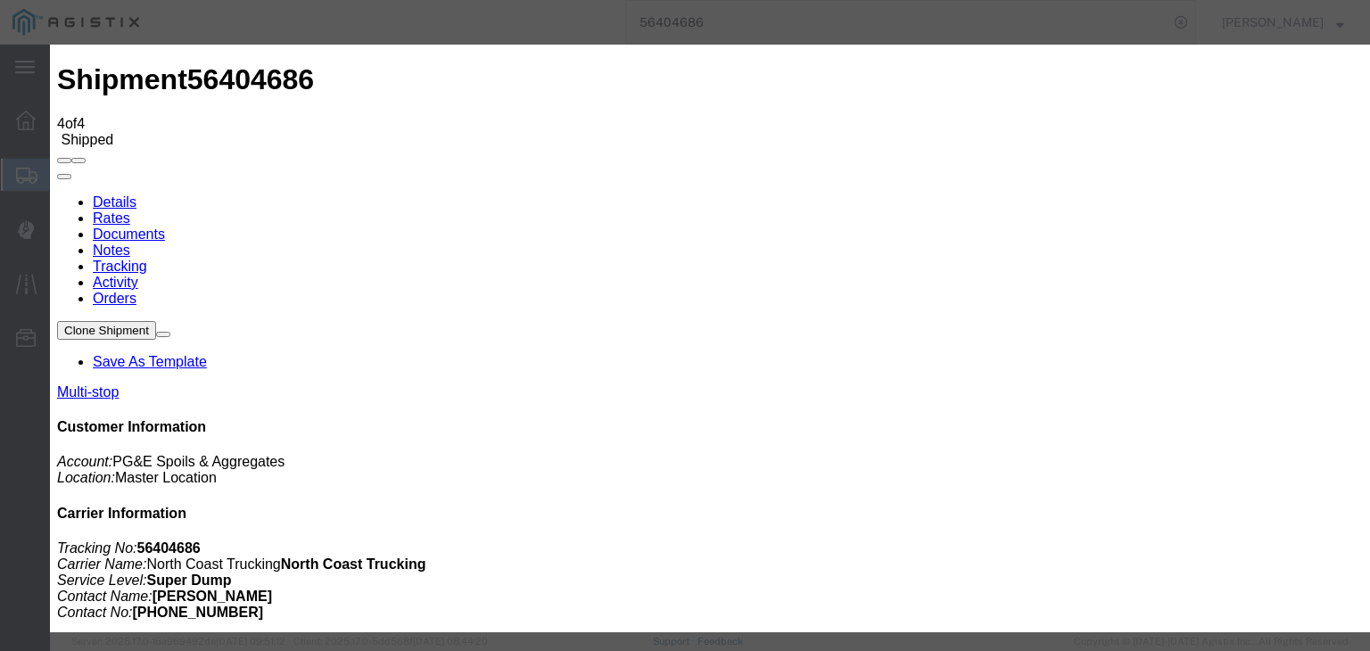
drag, startPoint x: 471, startPoint y: 334, endPoint x: 524, endPoint y: 306, distance: 60.2
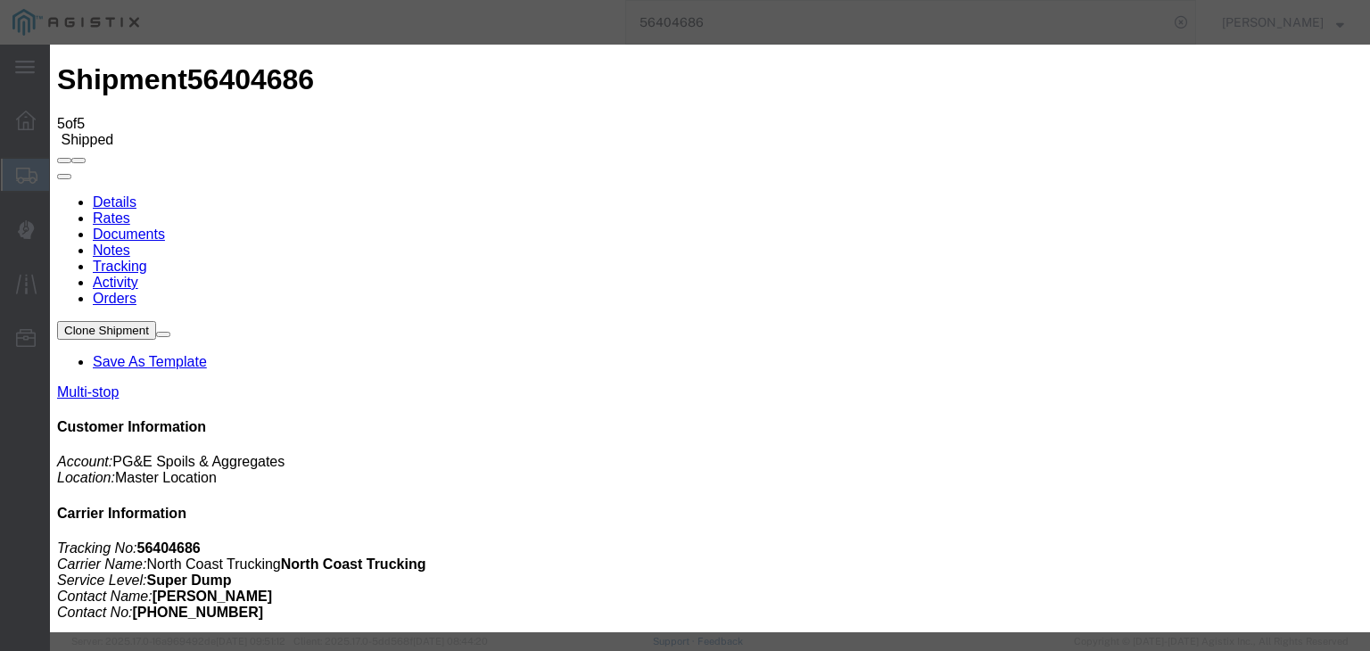
drag, startPoint x: 891, startPoint y: 220, endPoint x: 909, endPoint y: 236, distance: 24.0
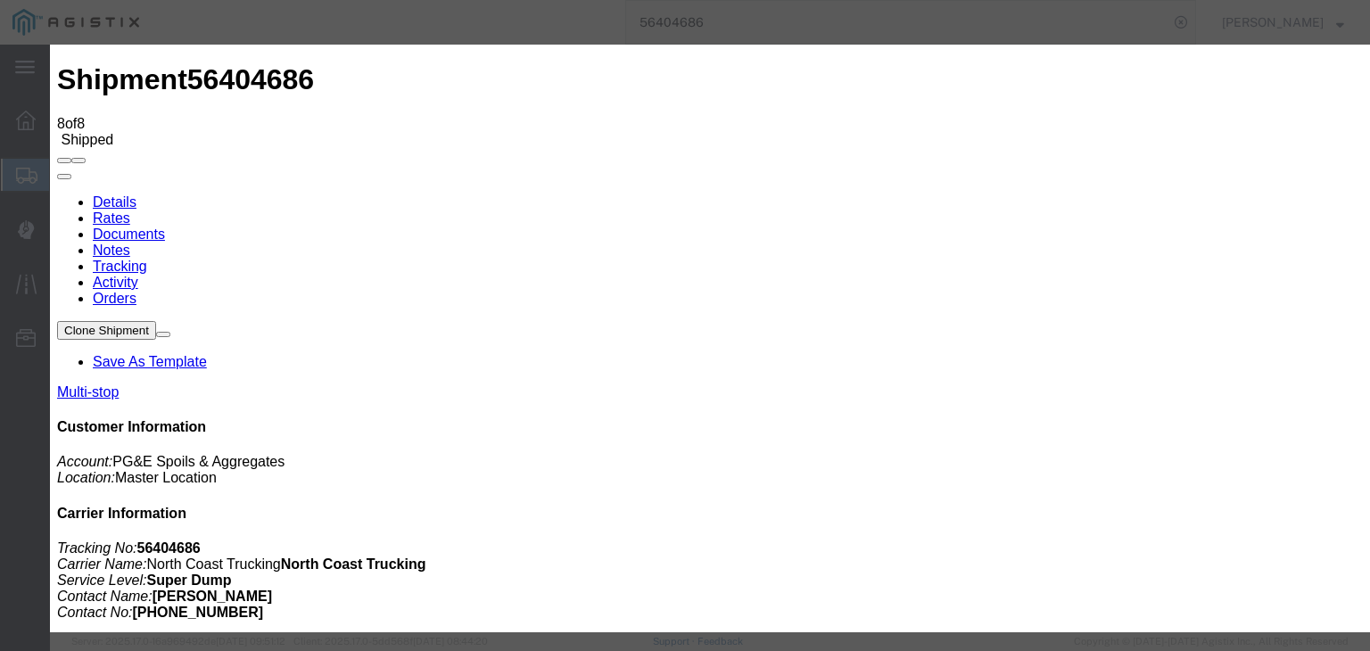
drag, startPoint x: 478, startPoint y: 333, endPoint x: 546, endPoint y: 283, distance: 84.2
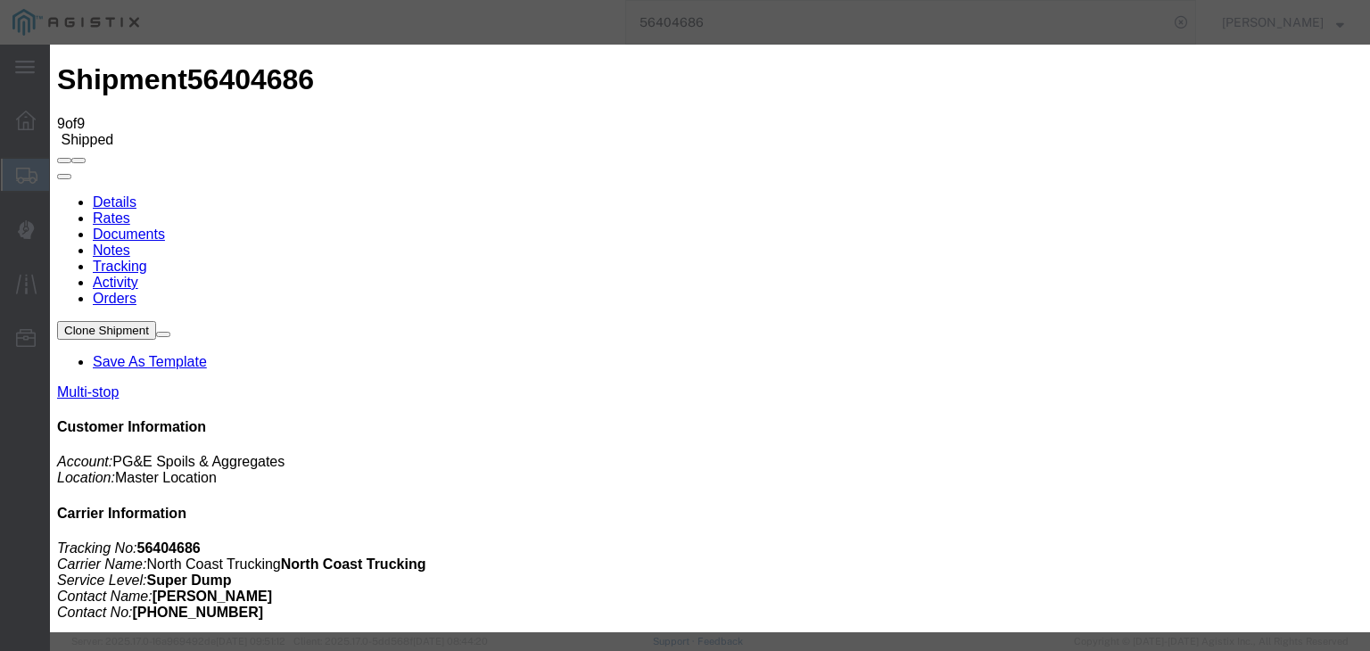
drag, startPoint x: 497, startPoint y: 254, endPoint x: 491, endPoint y: 270, distance: 17.2
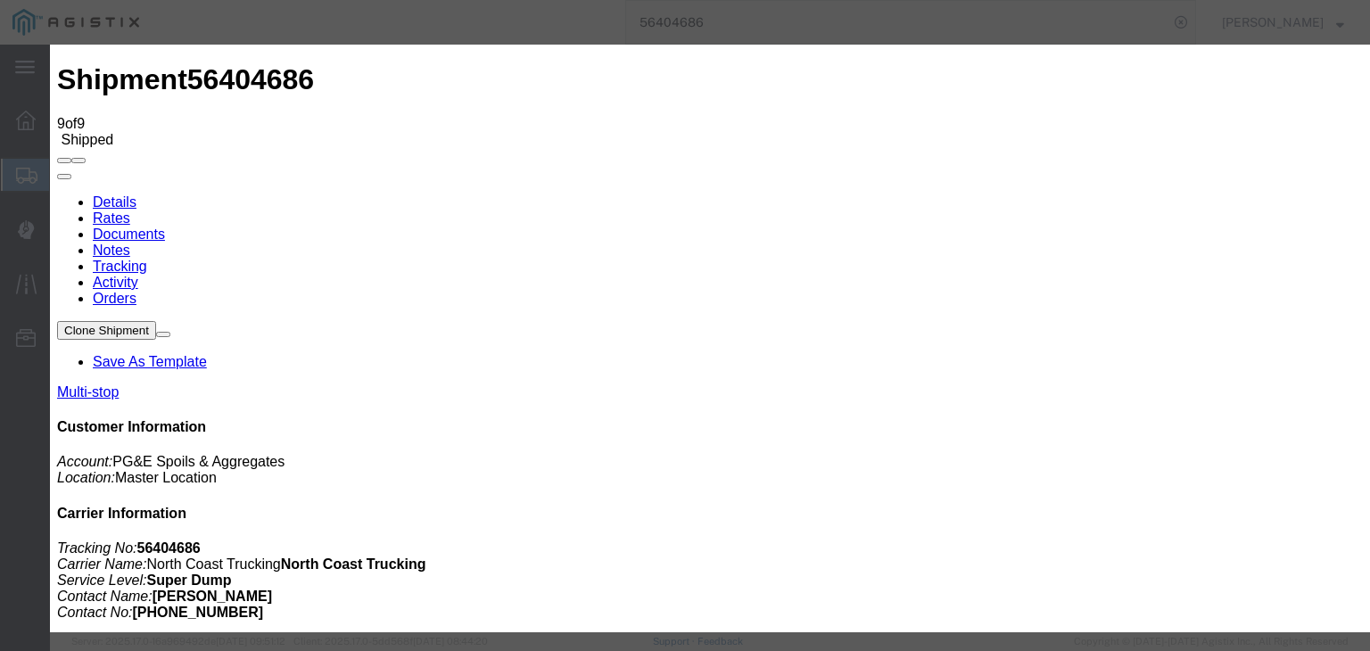
drag, startPoint x: 894, startPoint y: 227, endPoint x: 899, endPoint y: 235, distance: 10.4
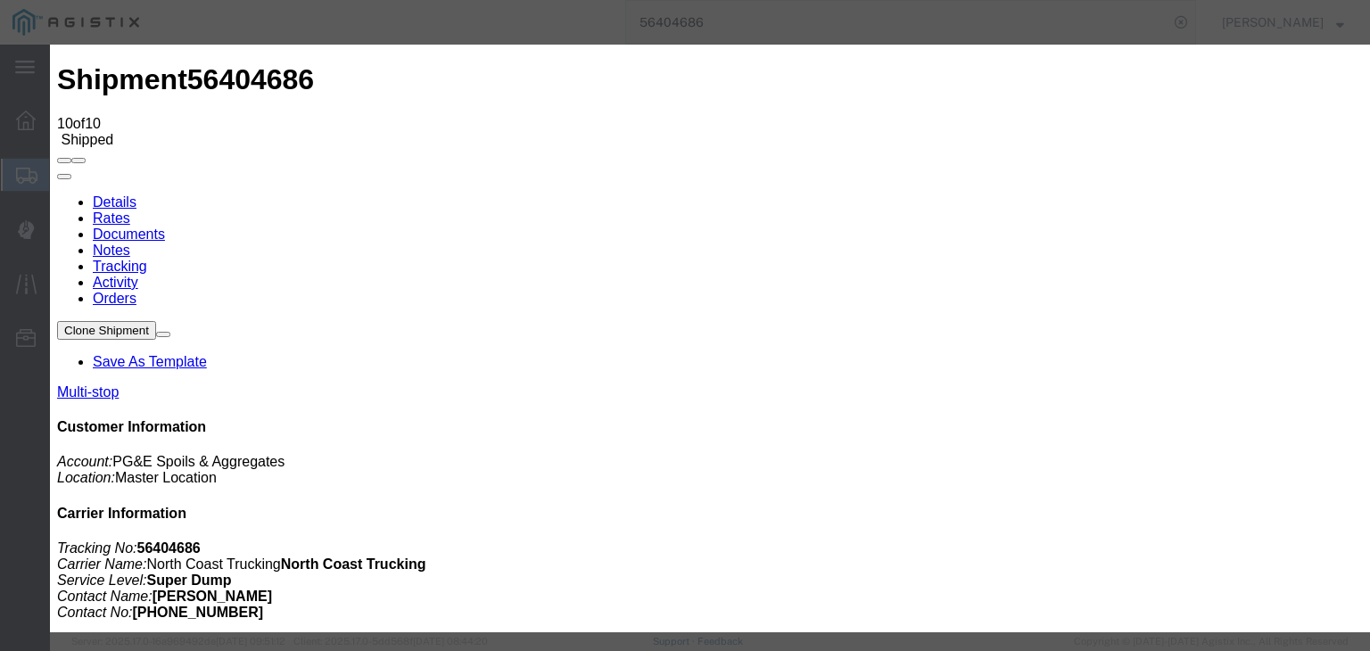
drag, startPoint x: 471, startPoint y: 333, endPoint x: 521, endPoint y: 296, distance: 61.9
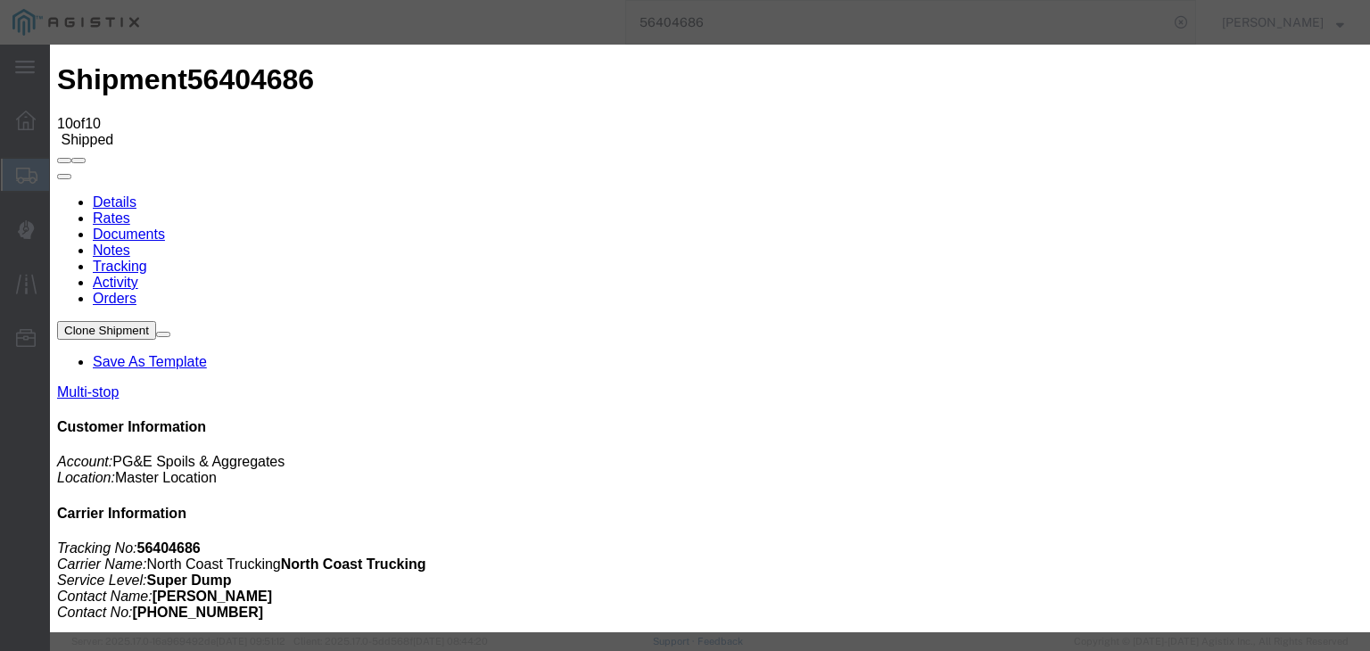
drag, startPoint x: 917, startPoint y: 221, endPoint x: 923, endPoint y: 237, distance: 17.2
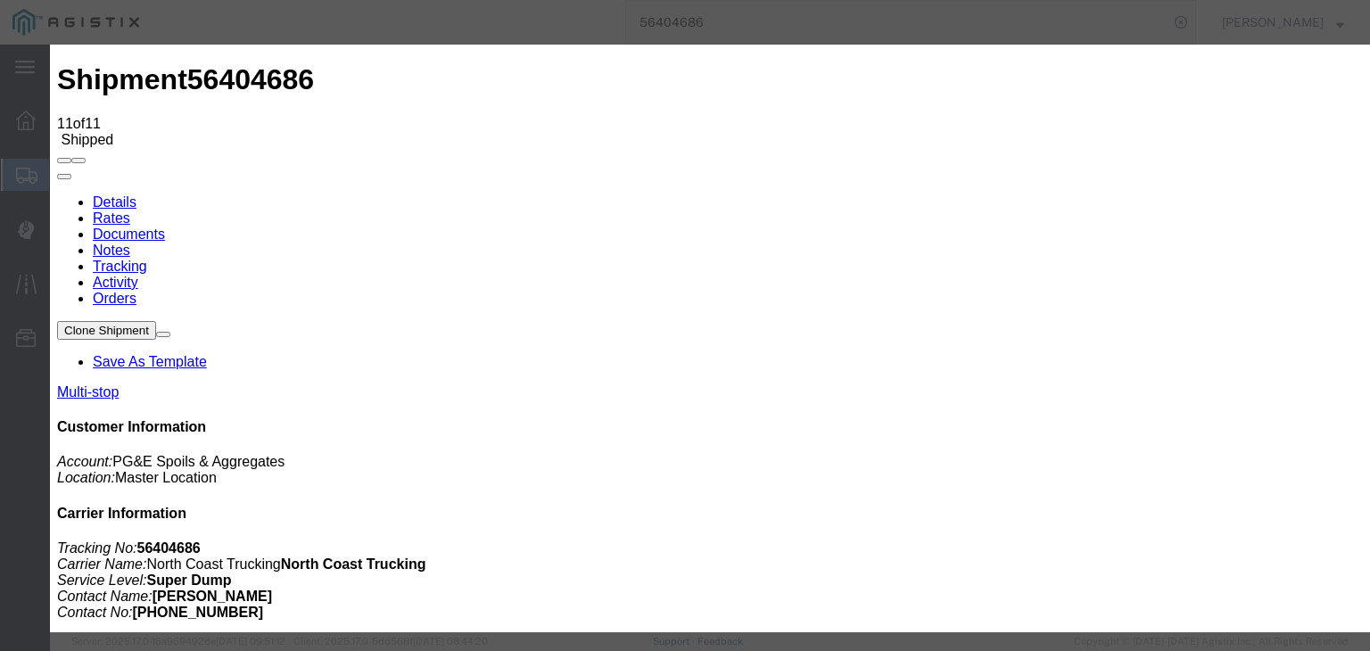
drag, startPoint x: 471, startPoint y: 345, endPoint x: 516, endPoint y: 309, distance: 57.8
drag, startPoint x: 430, startPoint y: 258, endPoint x: 433, endPoint y: 271, distance: 13.8
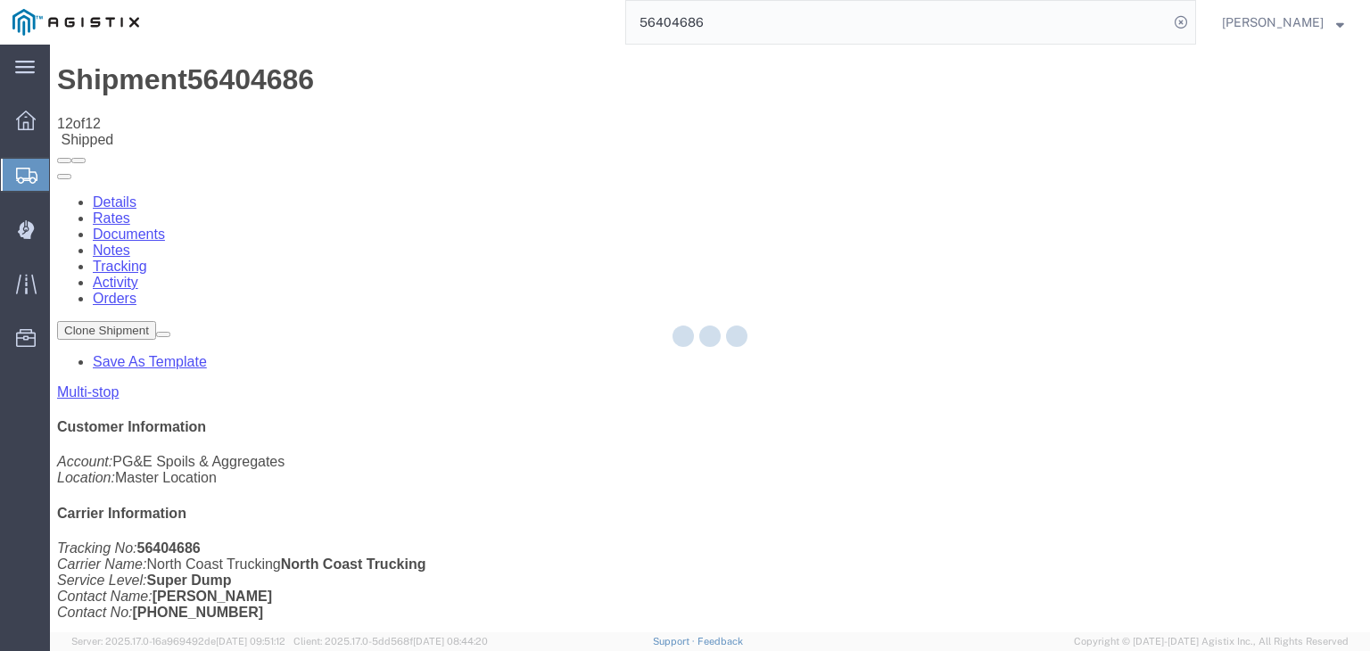
click at [899, 176] on div at bounding box center [710, 339] width 1320 height 588
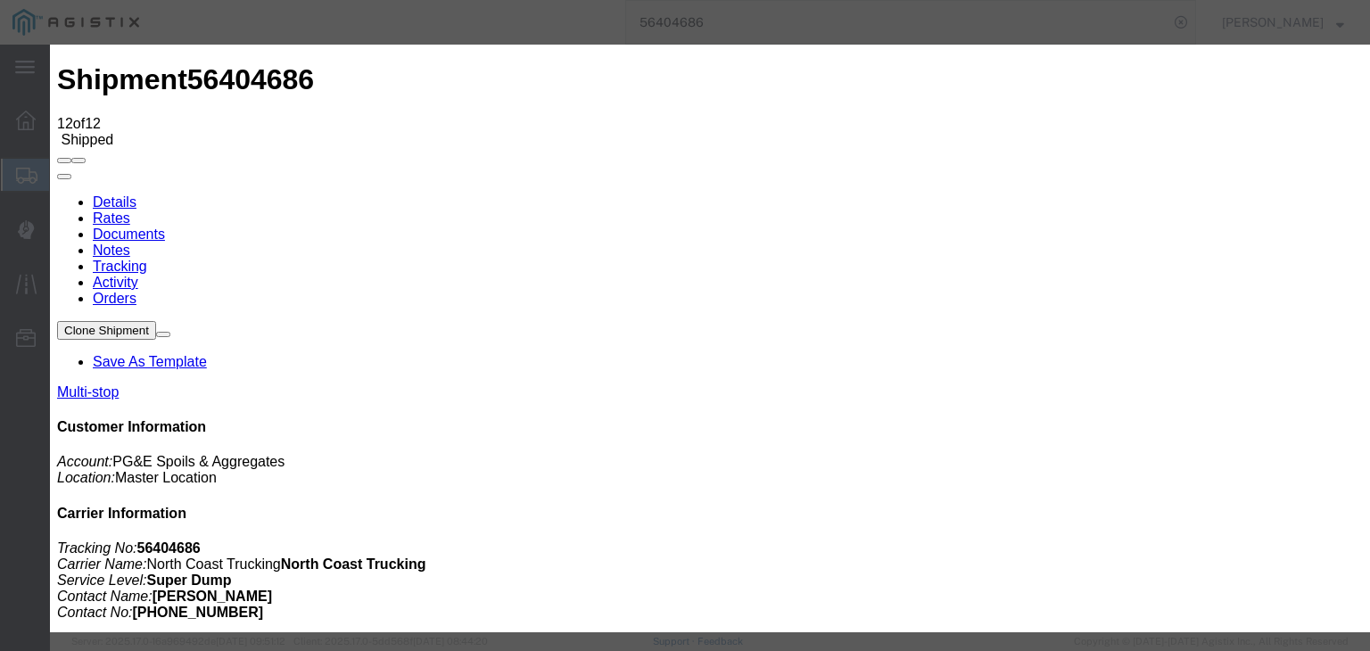
drag, startPoint x: 474, startPoint y: 336, endPoint x: 575, endPoint y: 275, distance: 118.1
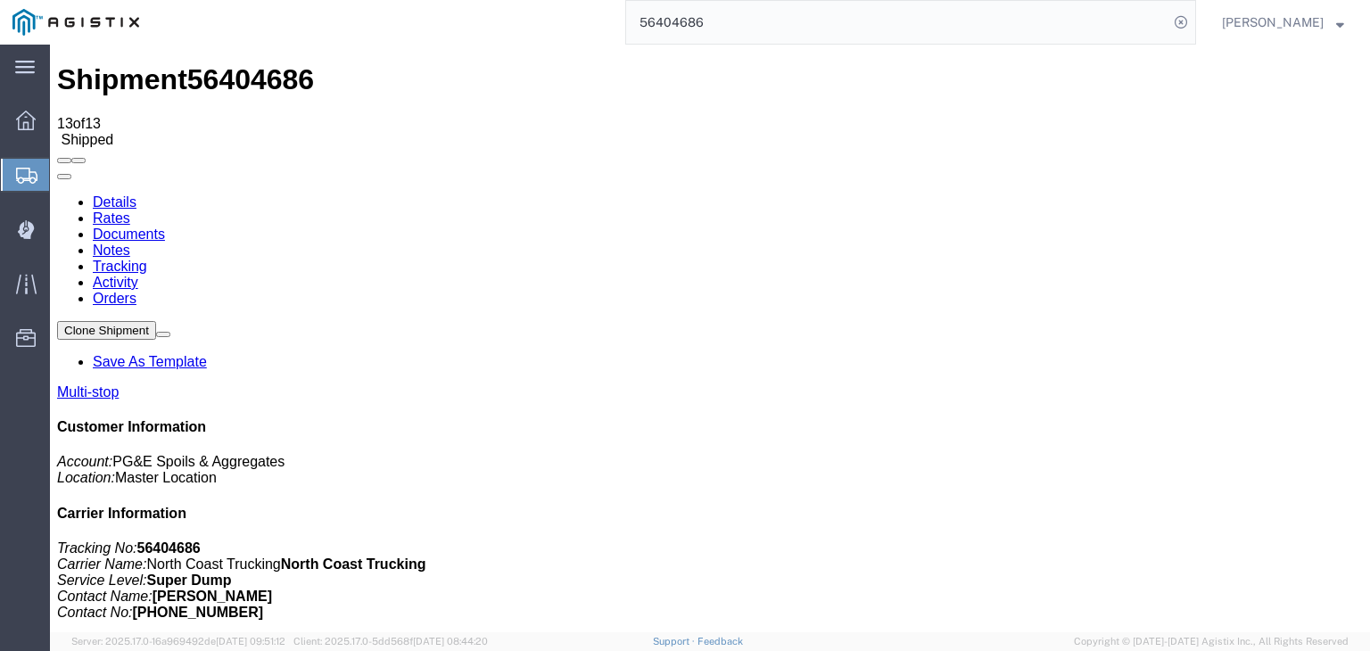
click at [165, 227] on link "Documents" at bounding box center [129, 234] width 72 height 15
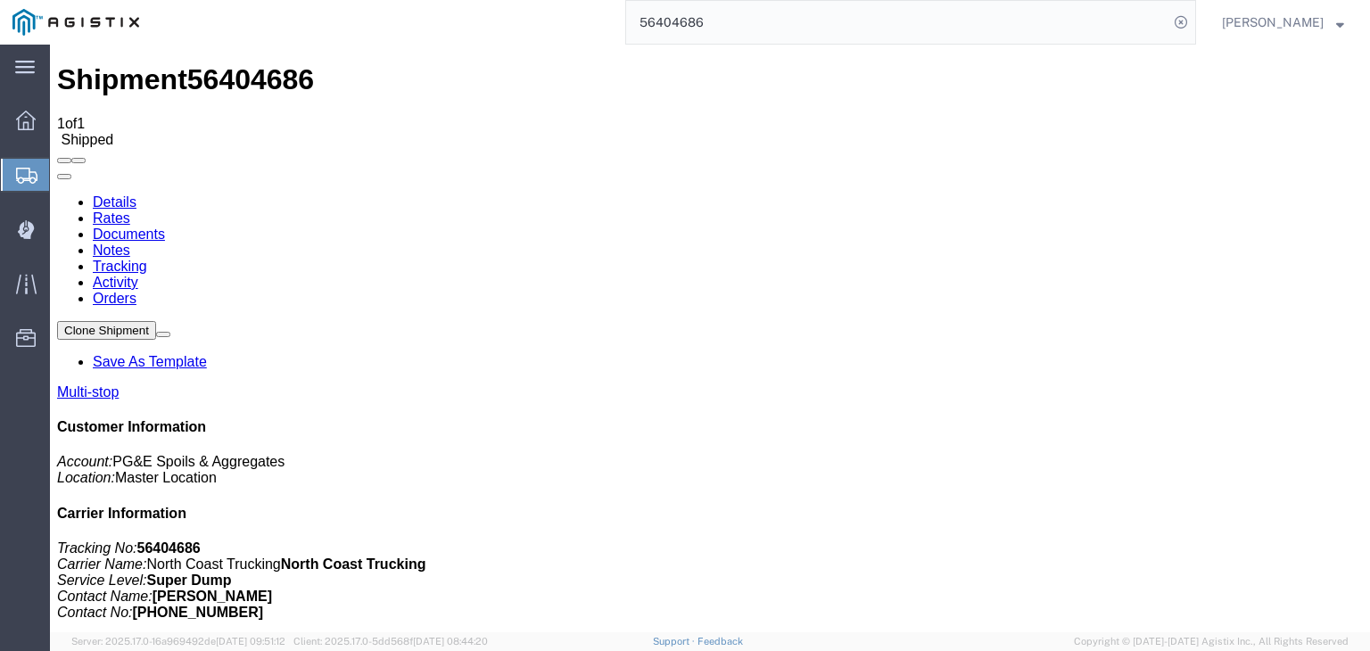
drag, startPoint x: 389, startPoint y: 114, endPoint x: 398, endPoint y: 127, distance: 15.3
click at [147, 259] on link "Tracking" at bounding box center [120, 266] width 54 height 15
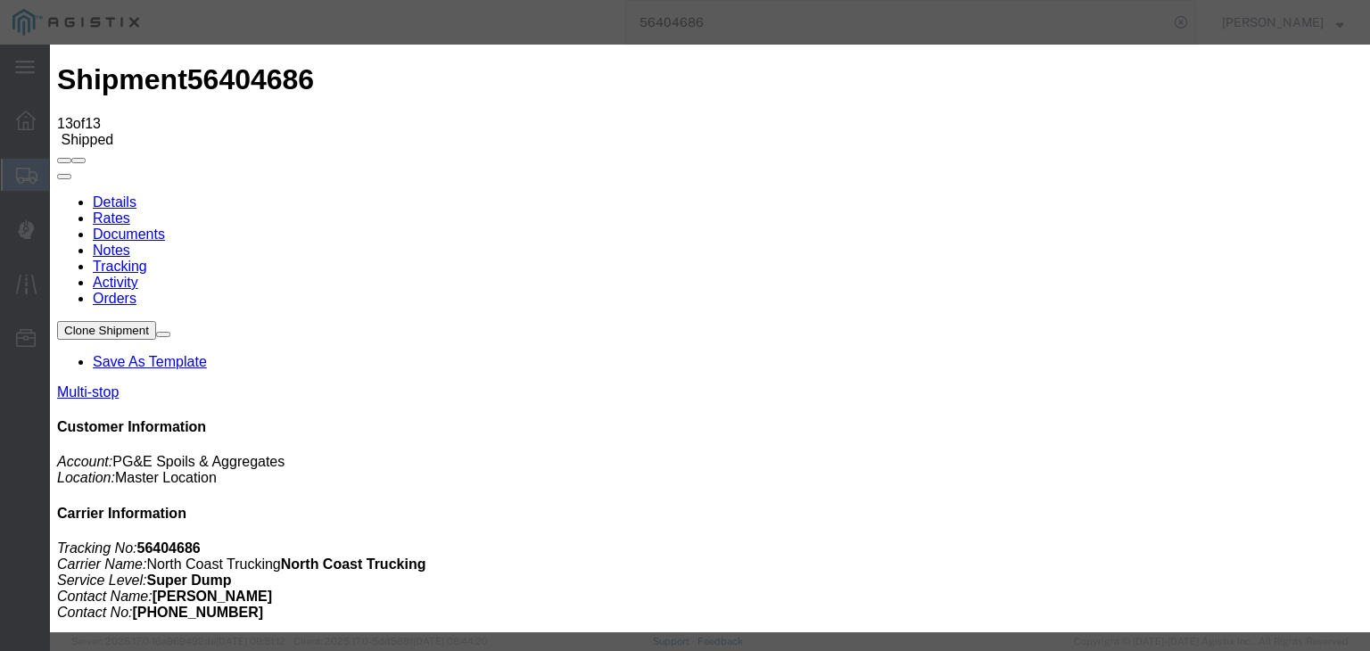
drag, startPoint x: 475, startPoint y: 337, endPoint x: 580, endPoint y: 276, distance: 121.1
drag, startPoint x: 546, startPoint y: 252, endPoint x: 541, endPoint y: 271, distance: 19.3
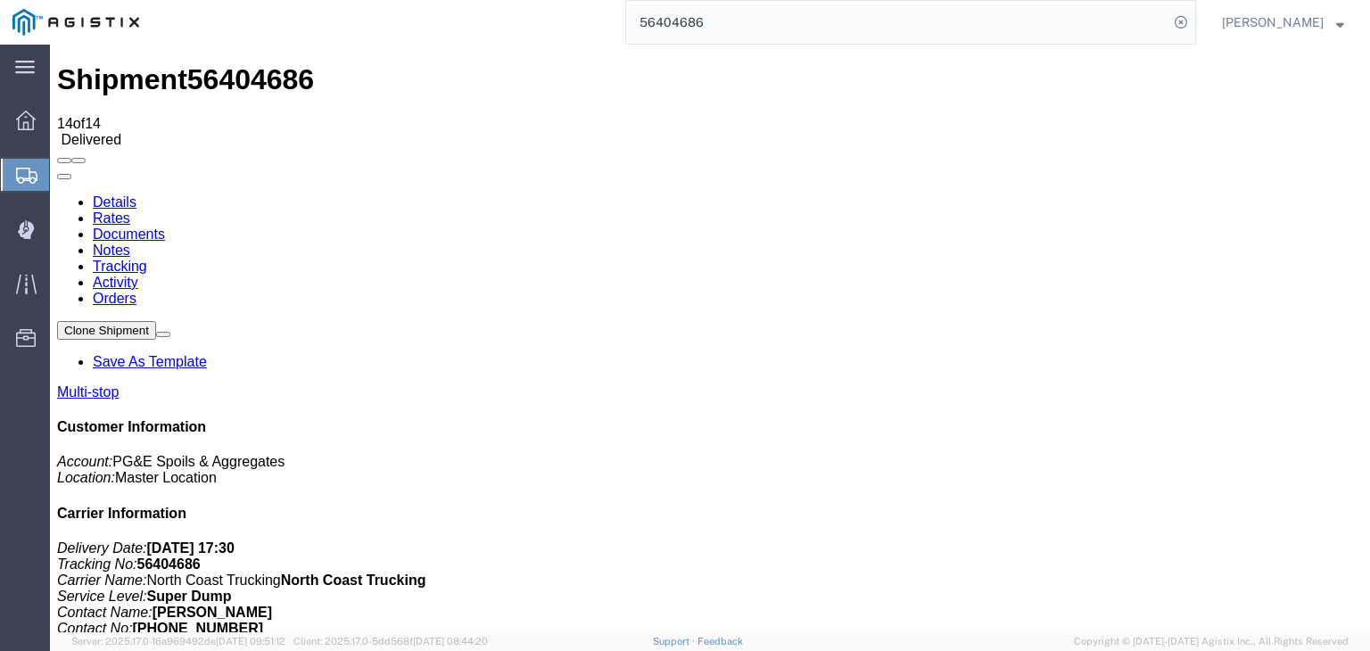
click at [130, 243] on link "Notes" at bounding box center [111, 250] width 37 height 15
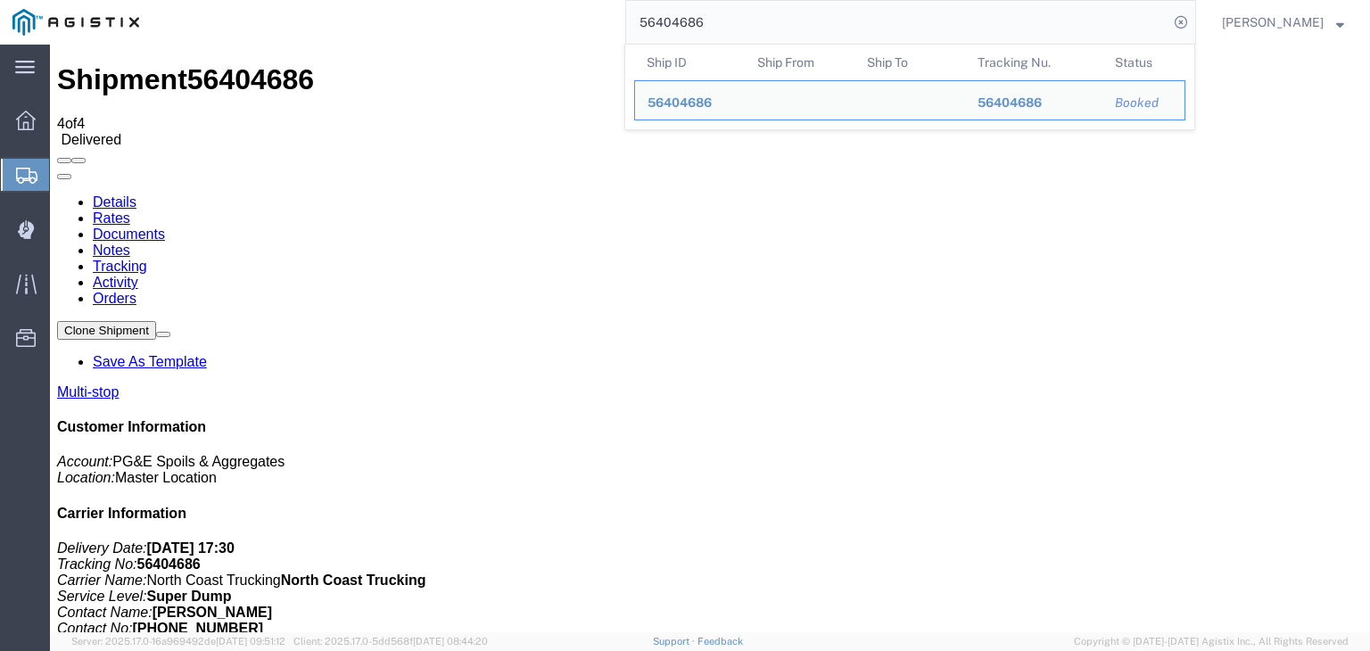
click at [758, 20] on input "56404686" at bounding box center [897, 22] width 542 height 43
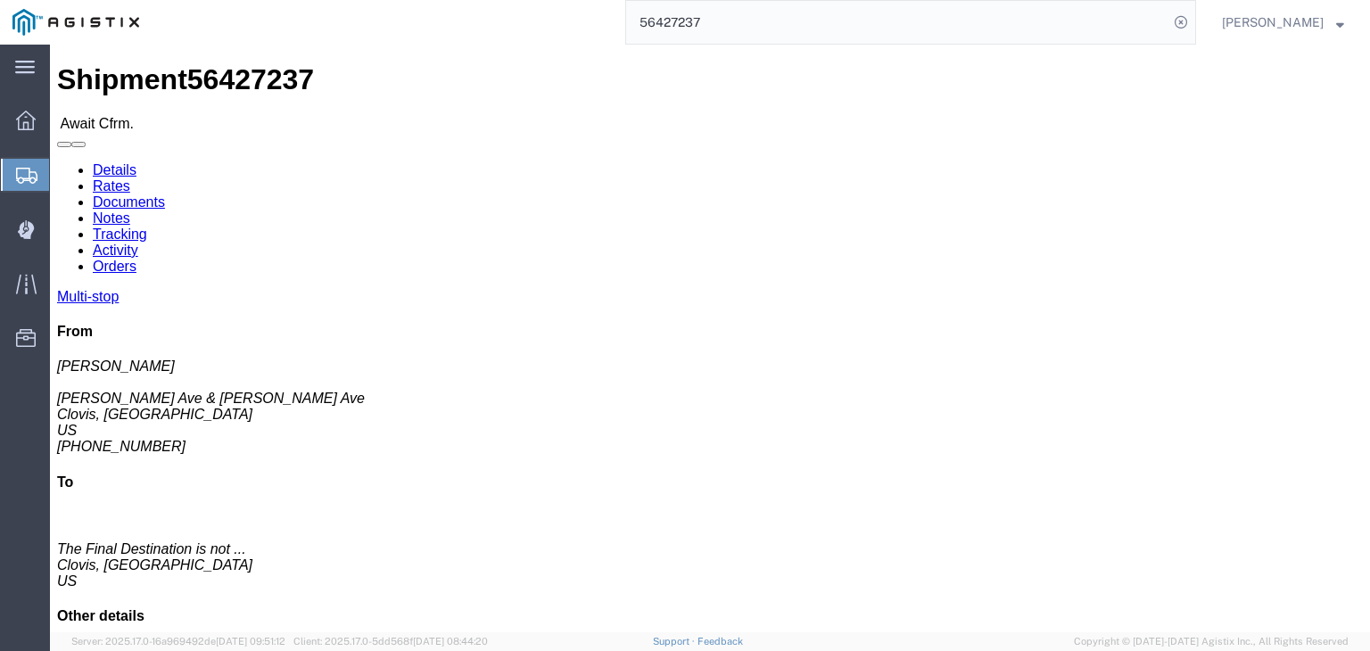
click link "Documents"
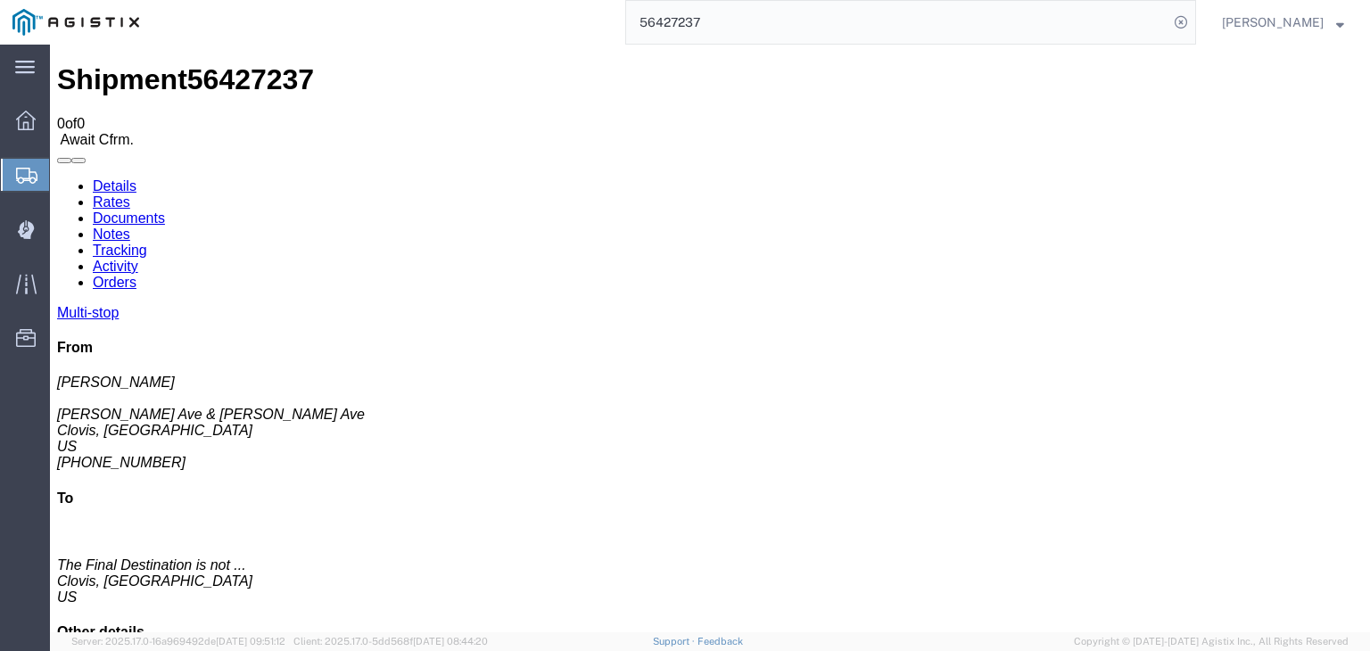
click at [147, 243] on link "Tracking" at bounding box center [120, 250] width 54 height 15
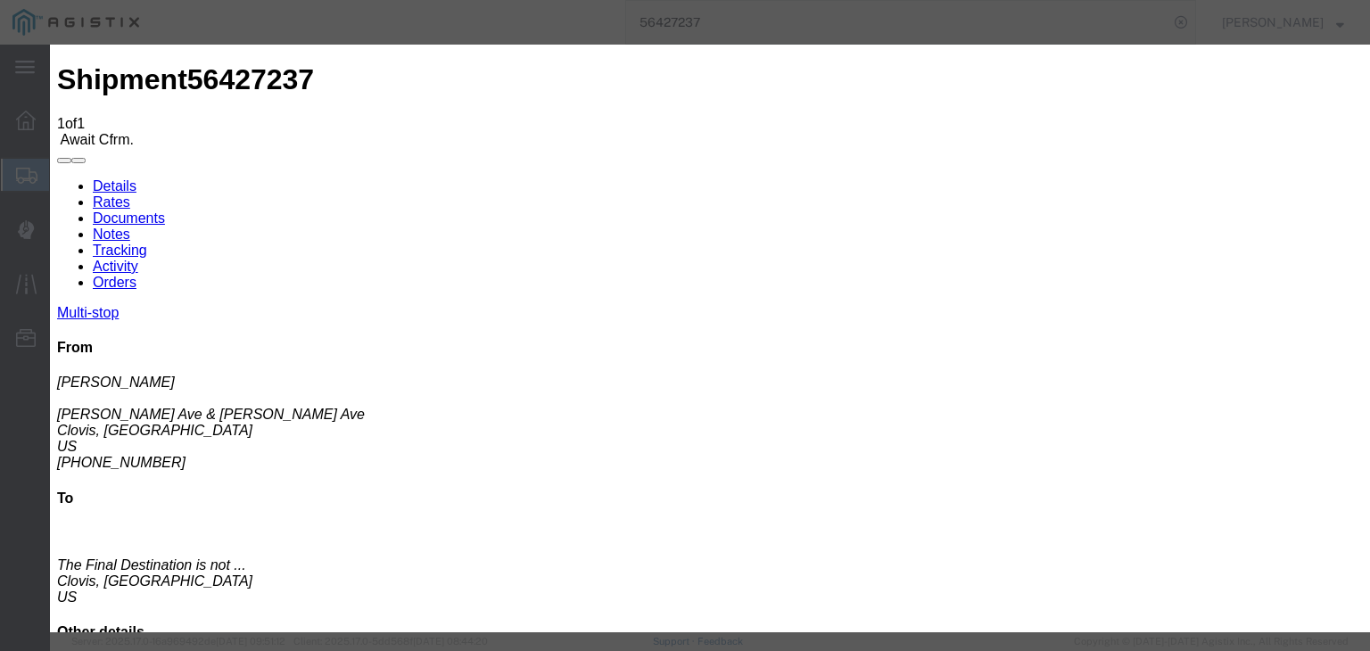
drag, startPoint x: 948, startPoint y: 204, endPoint x: 951, endPoint y: 218, distance: 14.5
drag, startPoint x: 952, startPoint y: 222, endPoint x: 957, endPoint y: 237, distance: 16.1
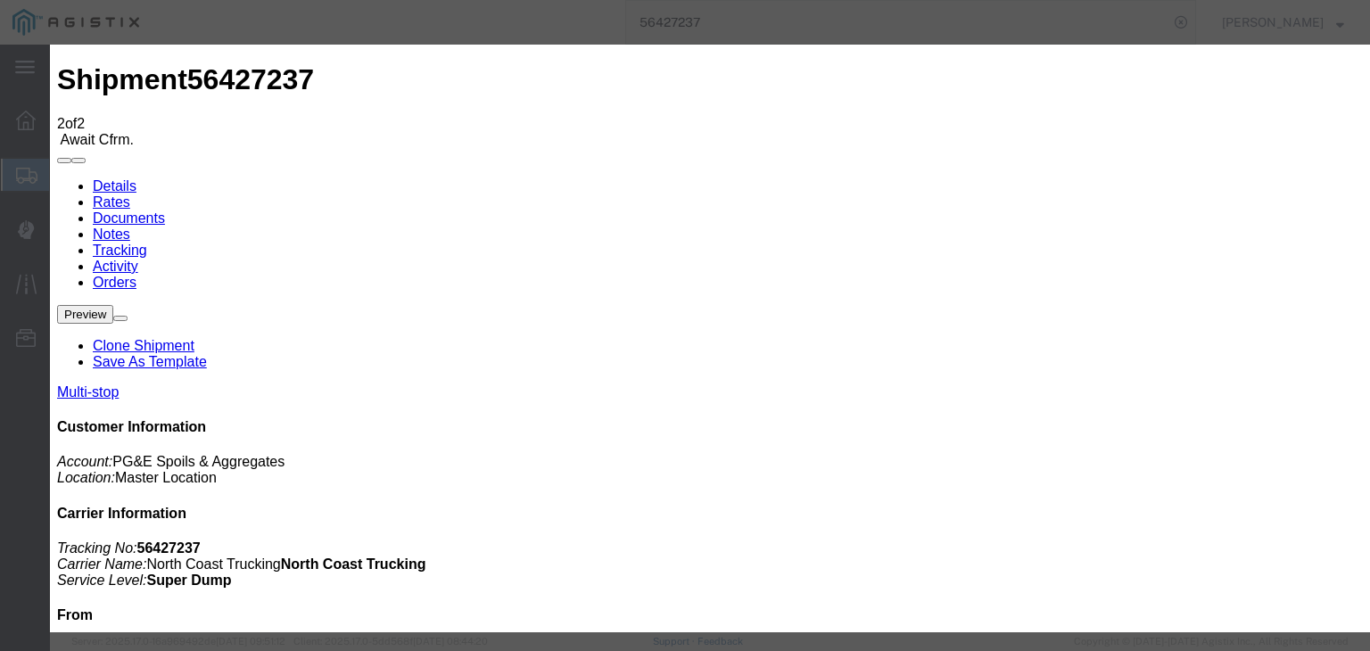
drag, startPoint x: 980, startPoint y: 225, endPoint x: 981, endPoint y: 236, distance: 11.6
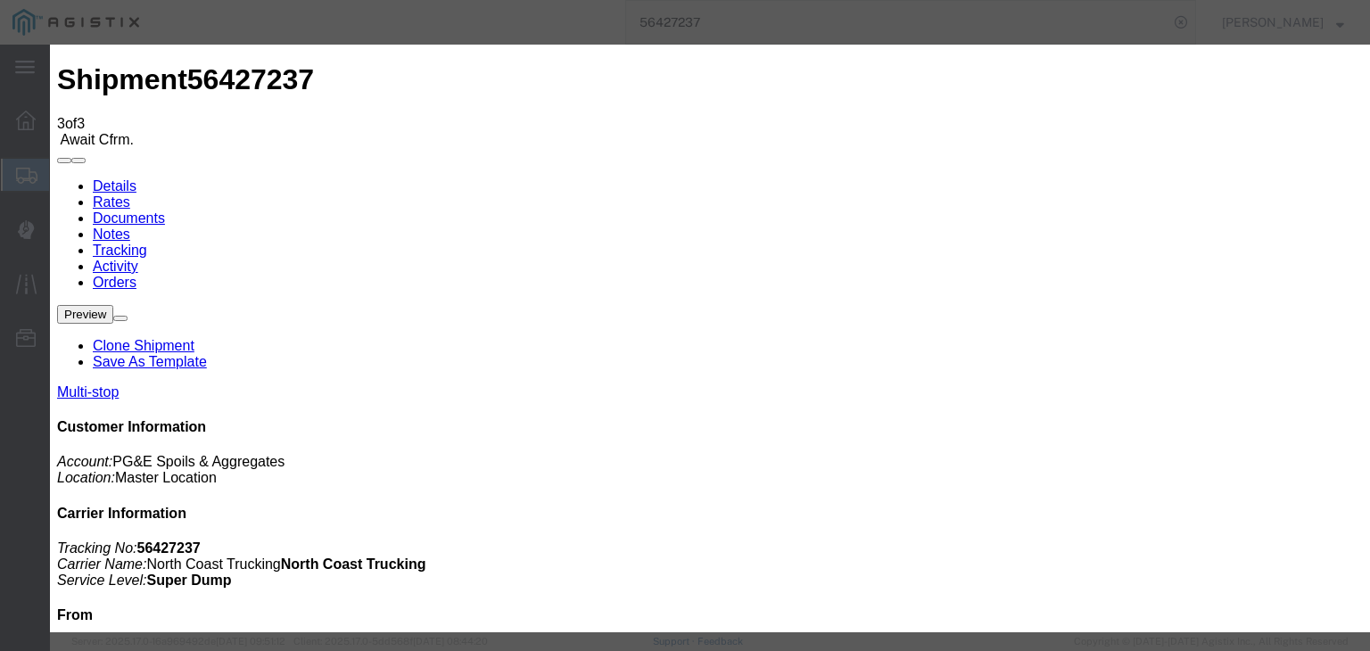
drag, startPoint x: 499, startPoint y: 342, endPoint x: 535, endPoint y: 290, distance: 63.6
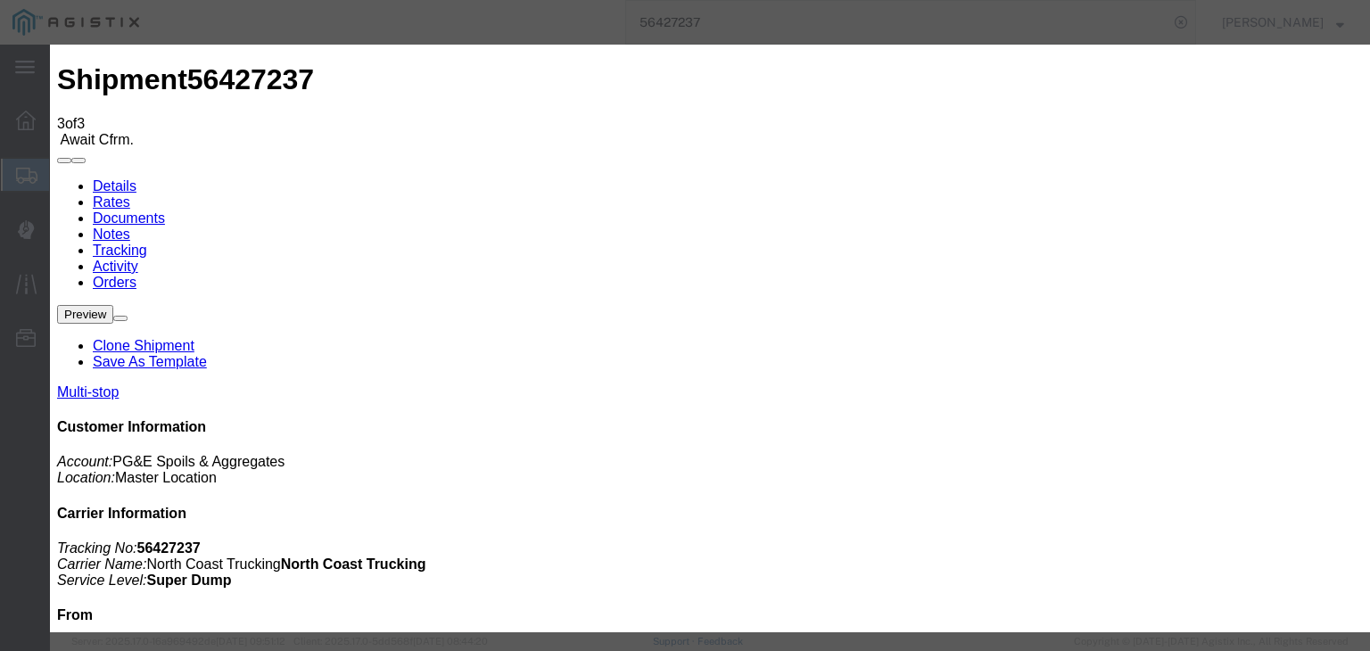
drag, startPoint x: 924, startPoint y: 213, endPoint x: 931, endPoint y: 236, distance: 24.3
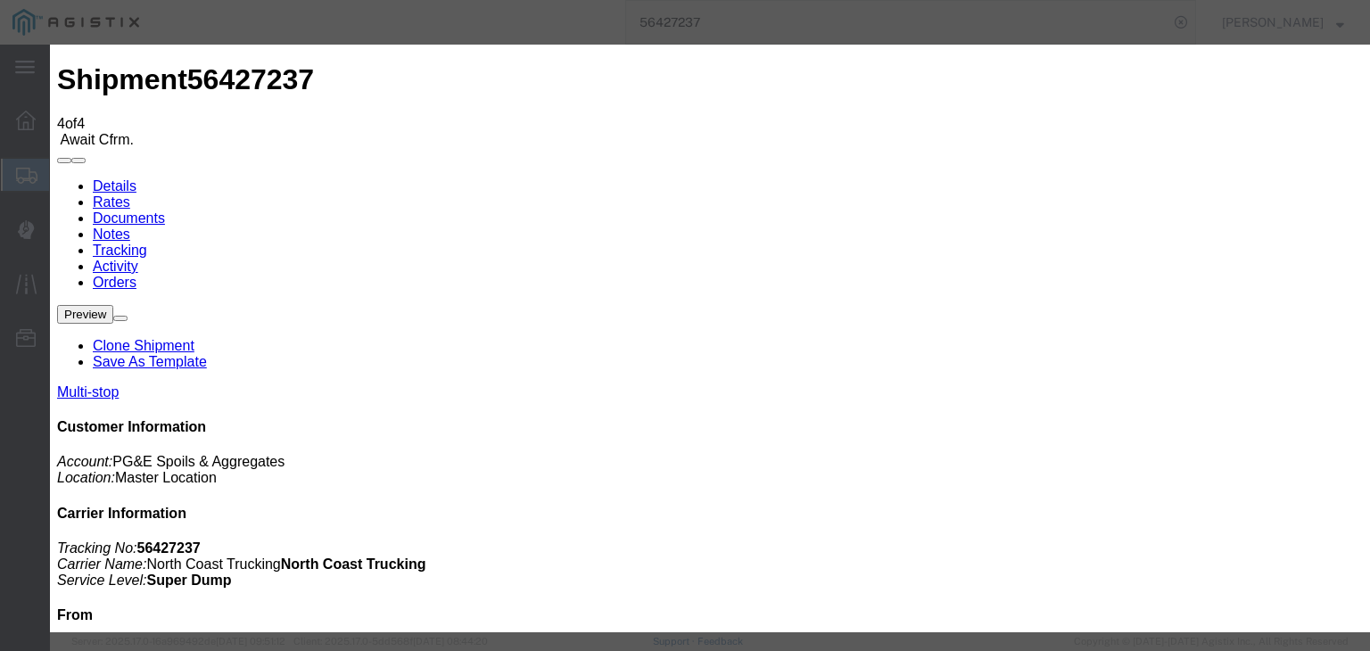
drag, startPoint x: 502, startPoint y: 336, endPoint x: 550, endPoint y: 293, distance: 64.4
drag, startPoint x: 491, startPoint y: 256, endPoint x: 492, endPoint y: 267, distance: 10.7
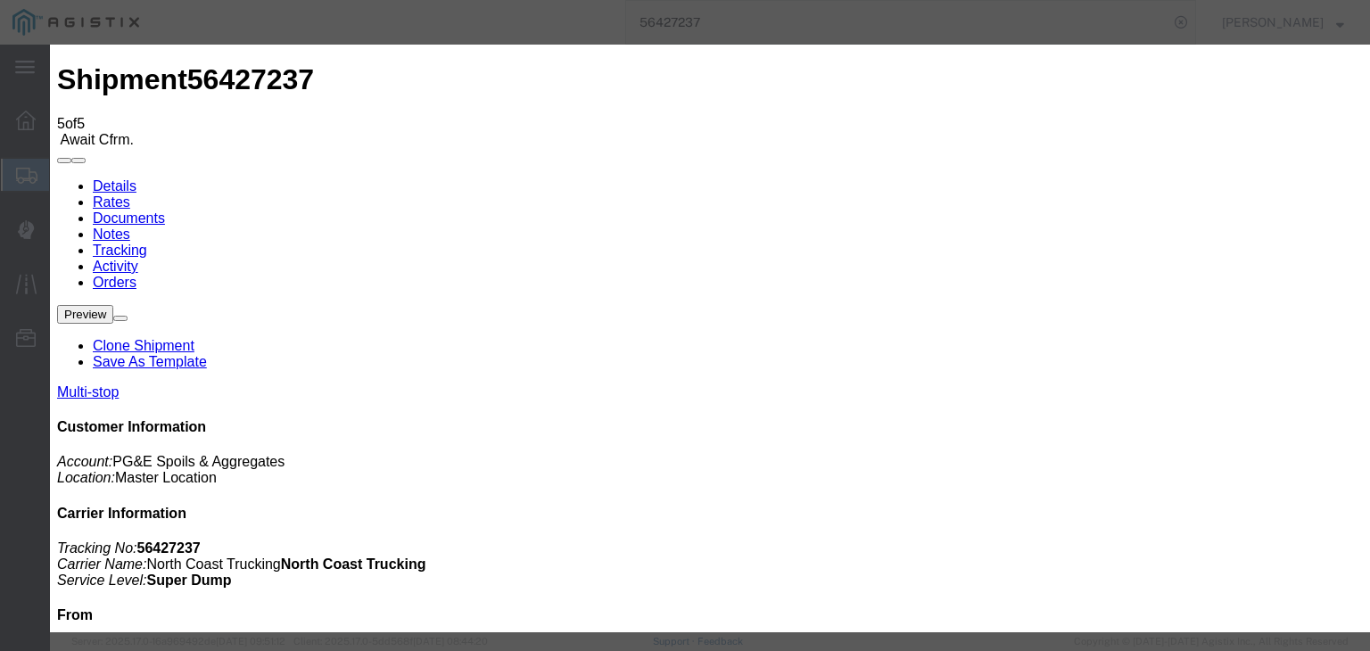
drag, startPoint x: 425, startPoint y: 257, endPoint x: 430, endPoint y: 267, distance: 11.2
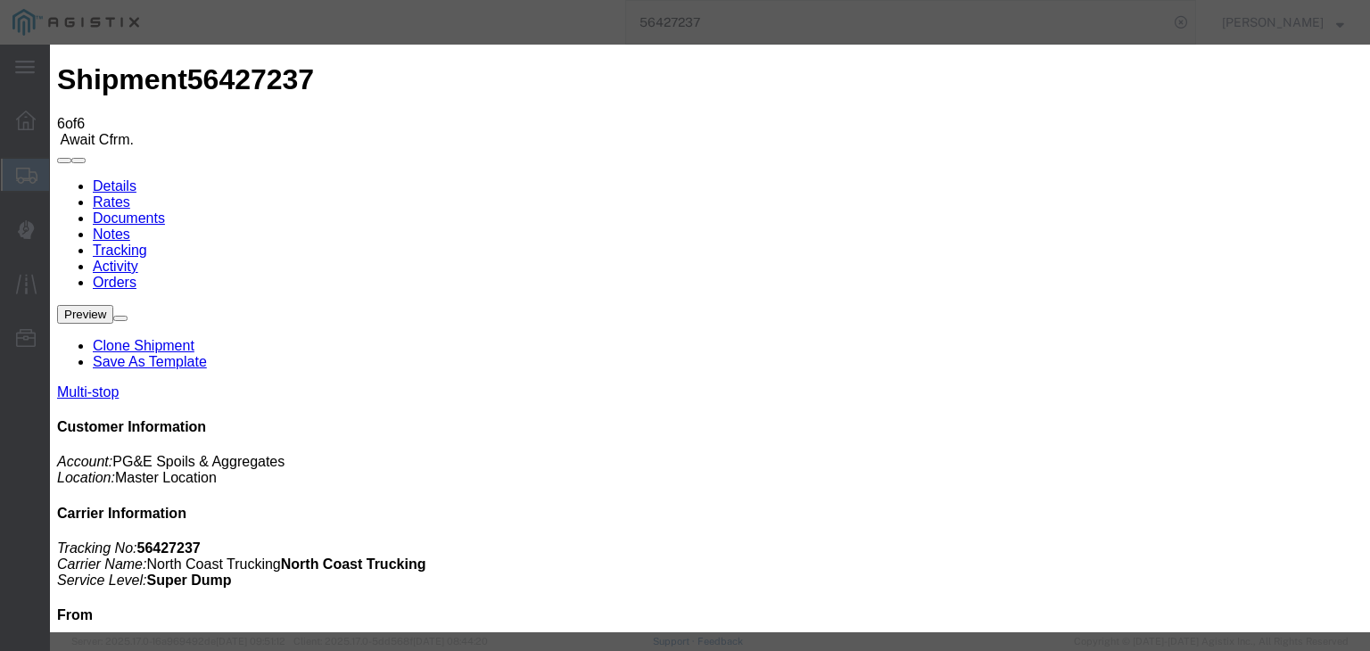
drag, startPoint x: 976, startPoint y: 226, endPoint x: 977, endPoint y: 236, distance: 10.8
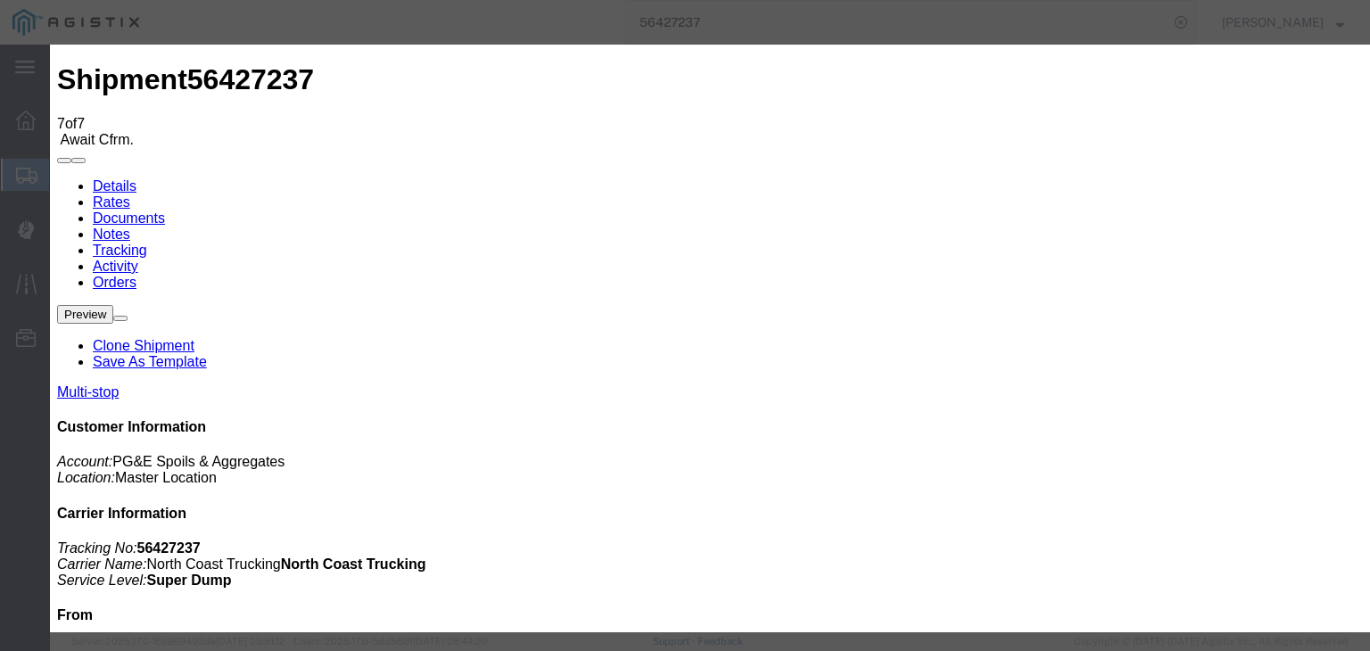
drag, startPoint x: 500, startPoint y: 340, endPoint x: 549, endPoint y: 296, distance: 65.7
drag, startPoint x: 611, startPoint y: 208, endPoint x: 616, endPoint y: 227, distance: 20.3
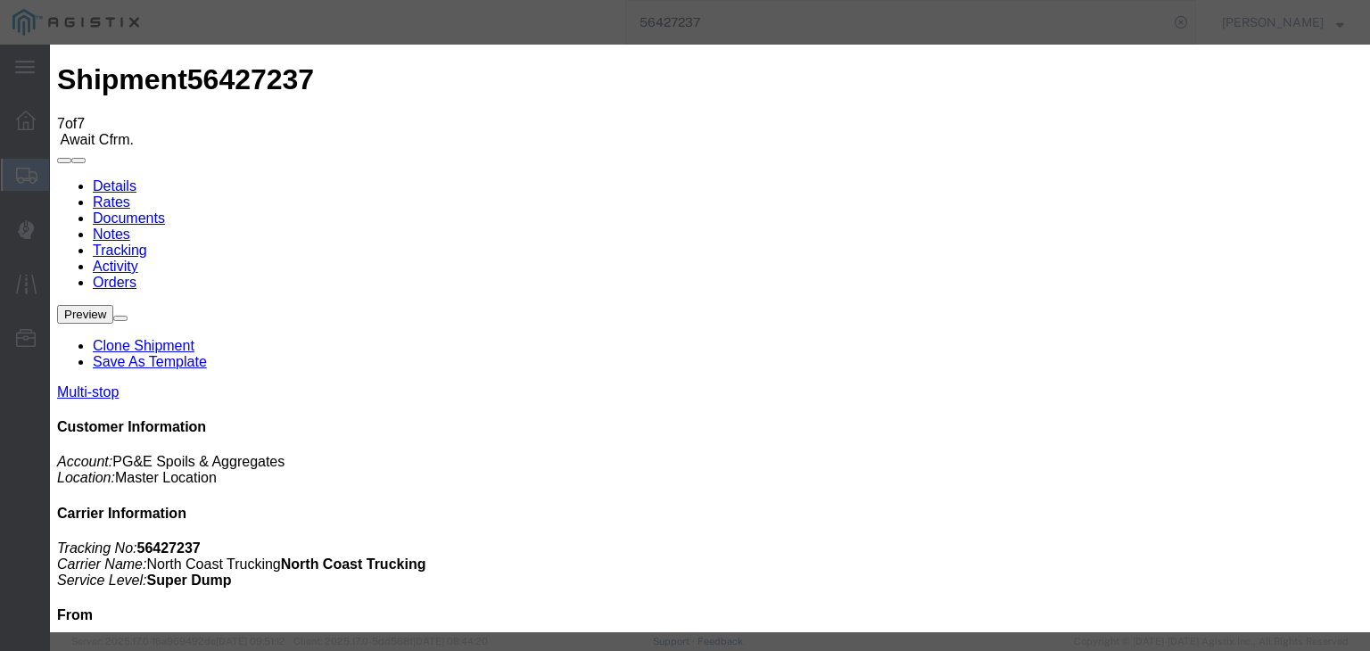
drag, startPoint x: 931, startPoint y: 218, endPoint x: 938, endPoint y: 237, distance: 20.0
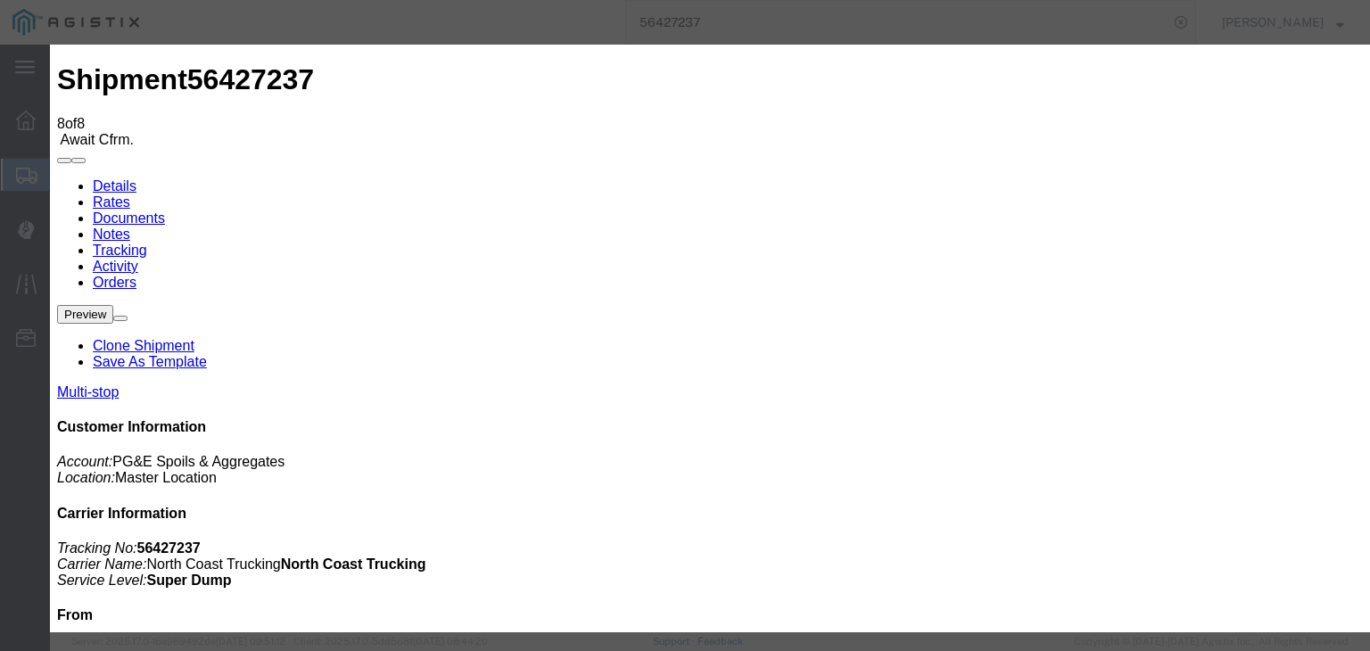
drag, startPoint x: 589, startPoint y: 229, endPoint x: 605, endPoint y: 231, distance: 16.2
drag, startPoint x: 539, startPoint y: 251, endPoint x: 527, endPoint y: 264, distance: 17.0
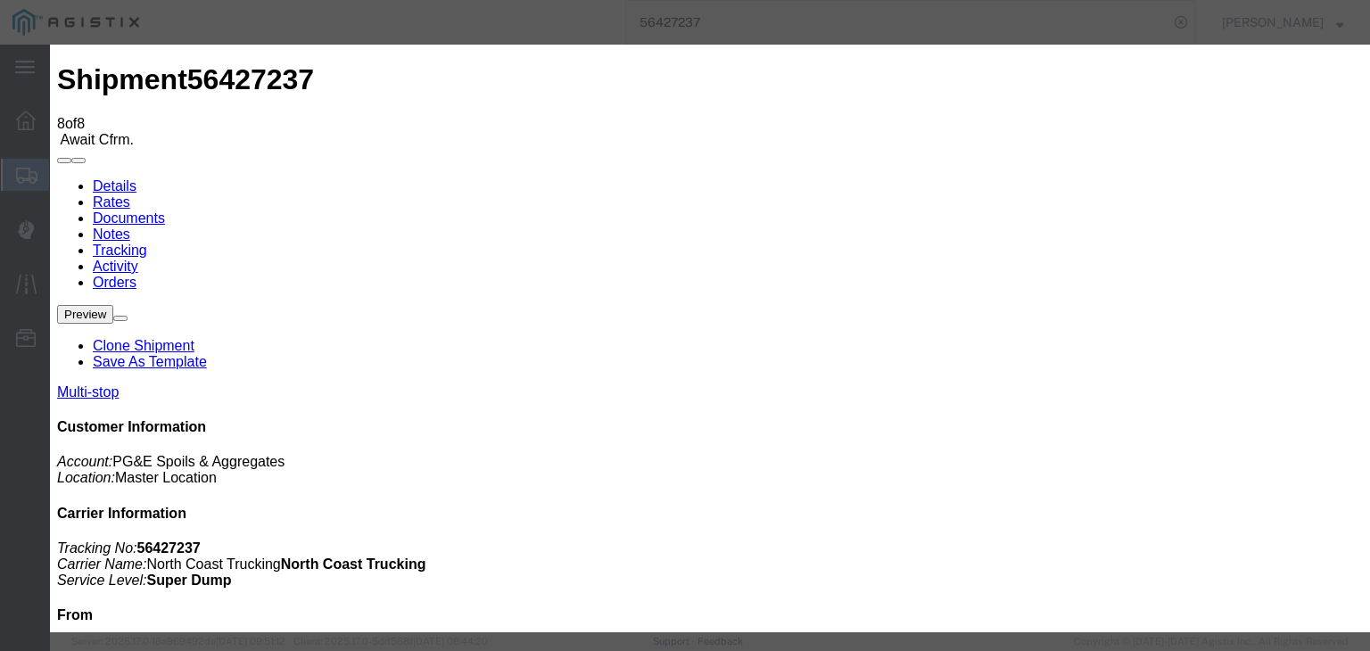
drag, startPoint x: 981, startPoint y: 218, endPoint x: 985, endPoint y: 237, distance: 19.3
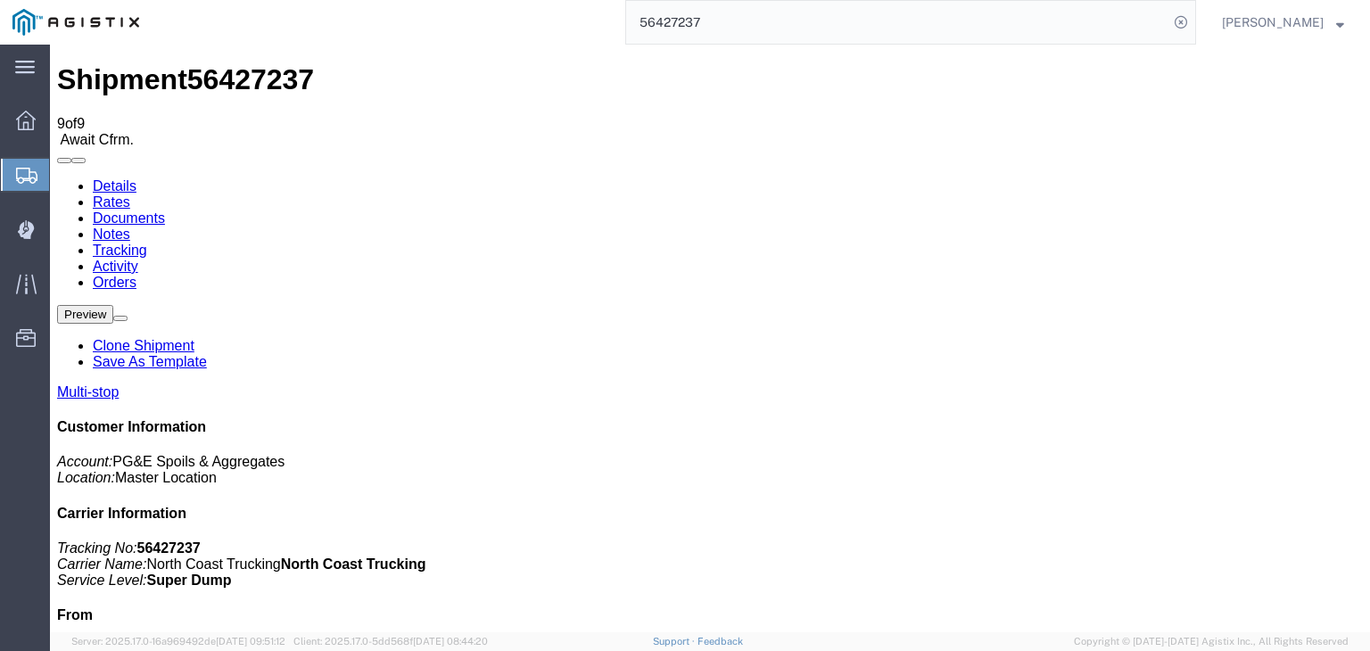
click at [165, 210] on link "Documents" at bounding box center [129, 217] width 72 height 15
click at [147, 243] on link "Tracking" at bounding box center [120, 250] width 54 height 15
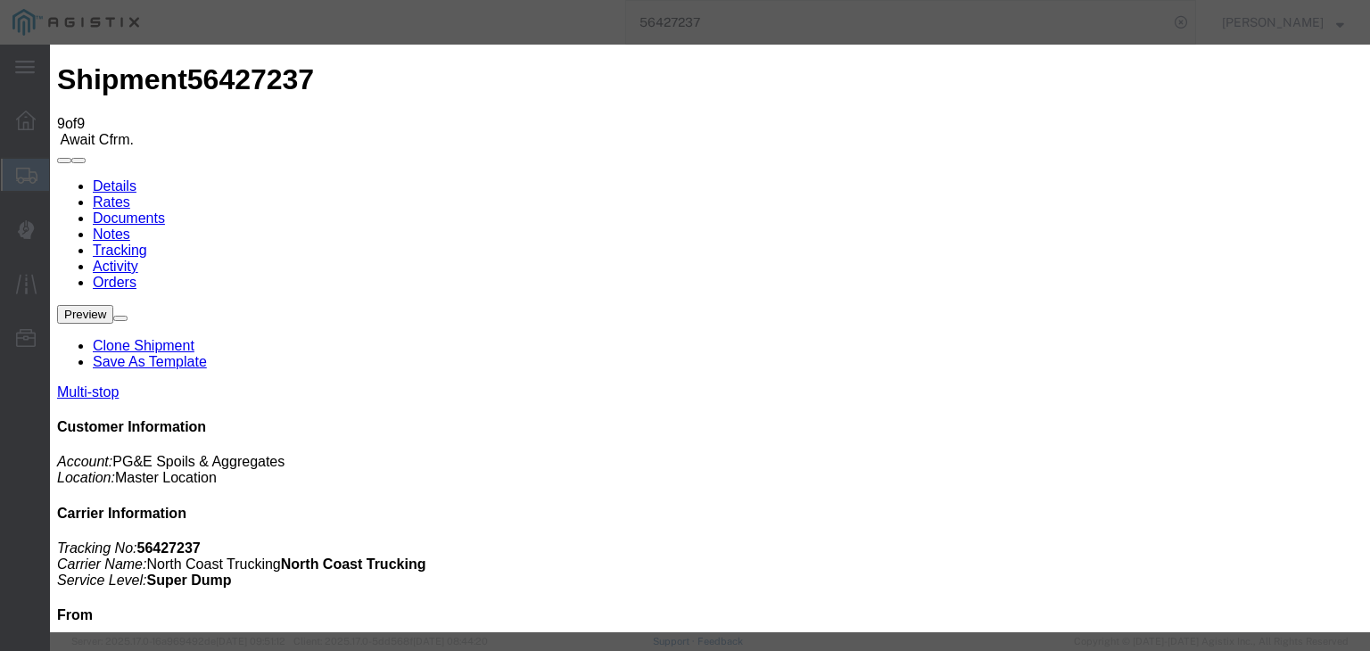
drag, startPoint x: 424, startPoint y: 251, endPoint x: 424, endPoint y: 270, distance: 19.6
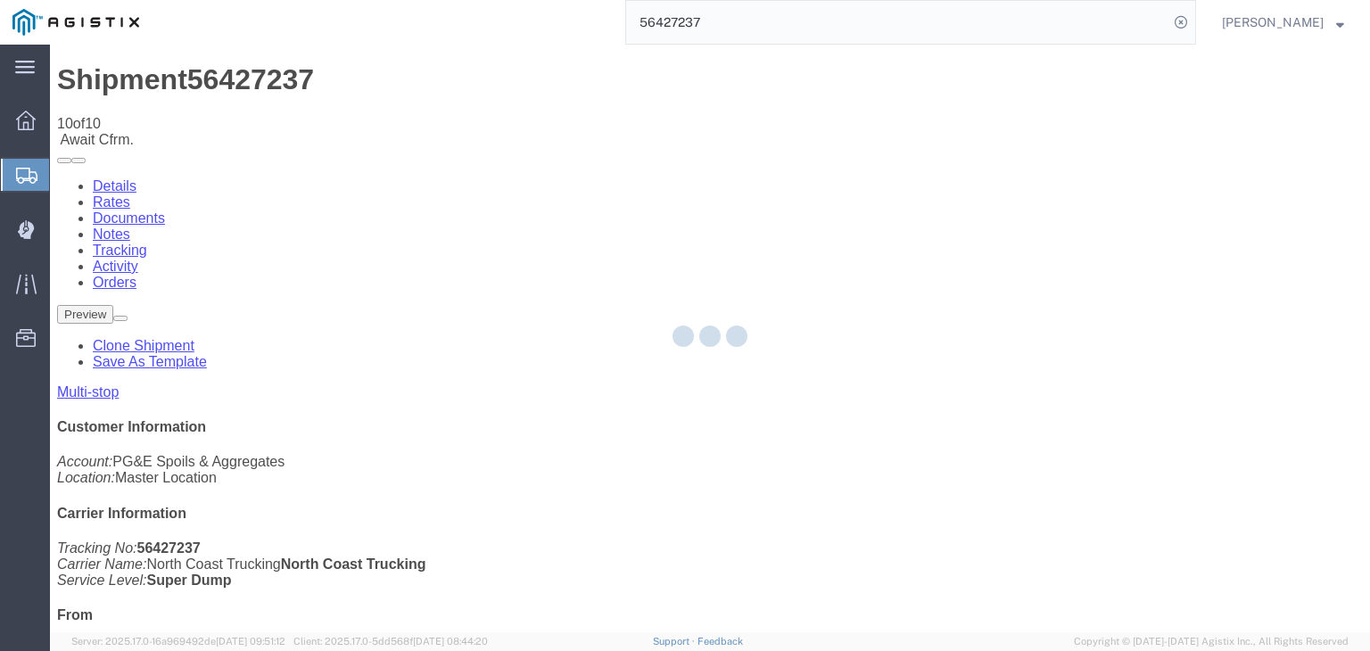
click at [903, 170] on div at bounding box center [710, 339] width 1320 height 588
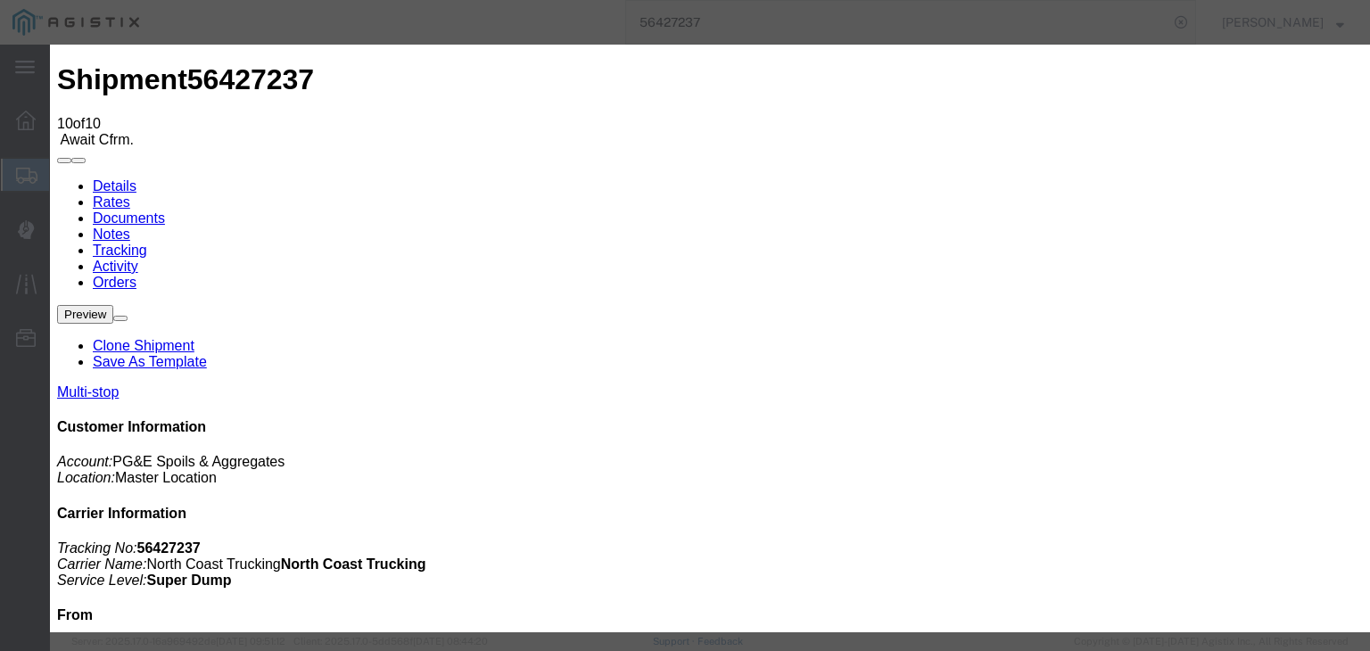
drag, startPoint x: 460, startPoint y: 251, endPoint x: 460, endPoint y: 267, distance: 16.1
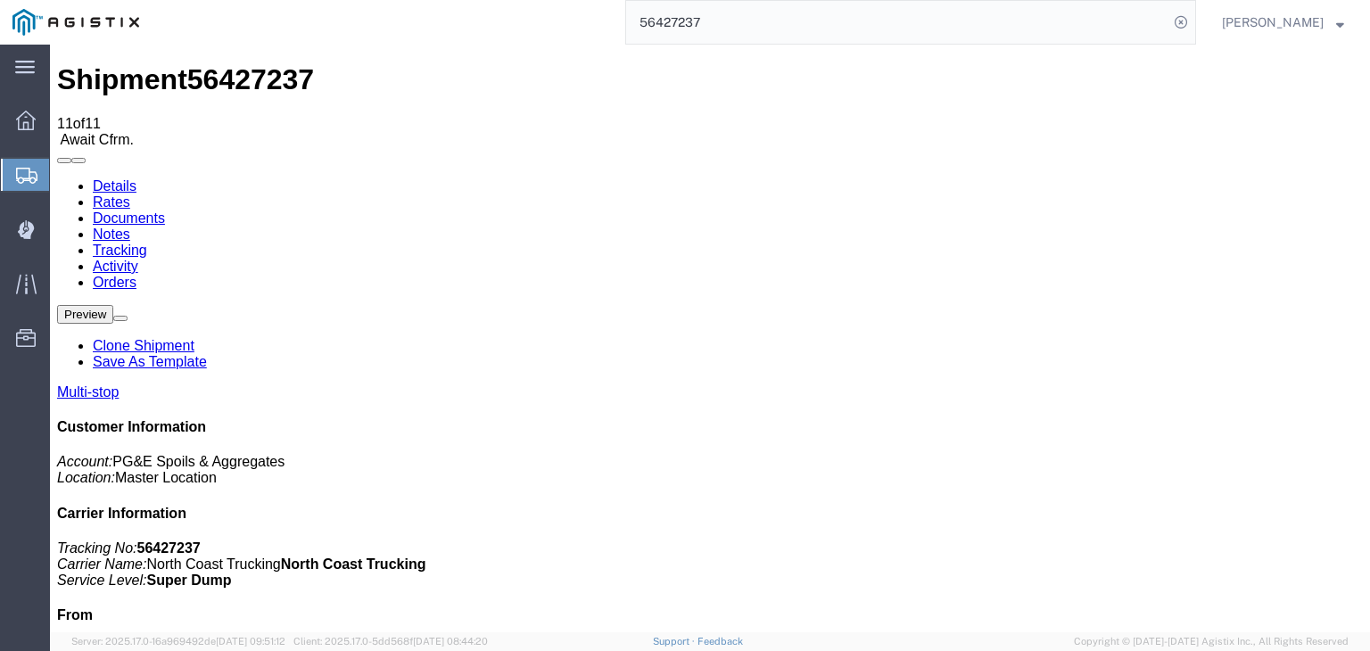
click at [165, 210] on link "Documents" at bounding box center [129, 217] width 72 height 15
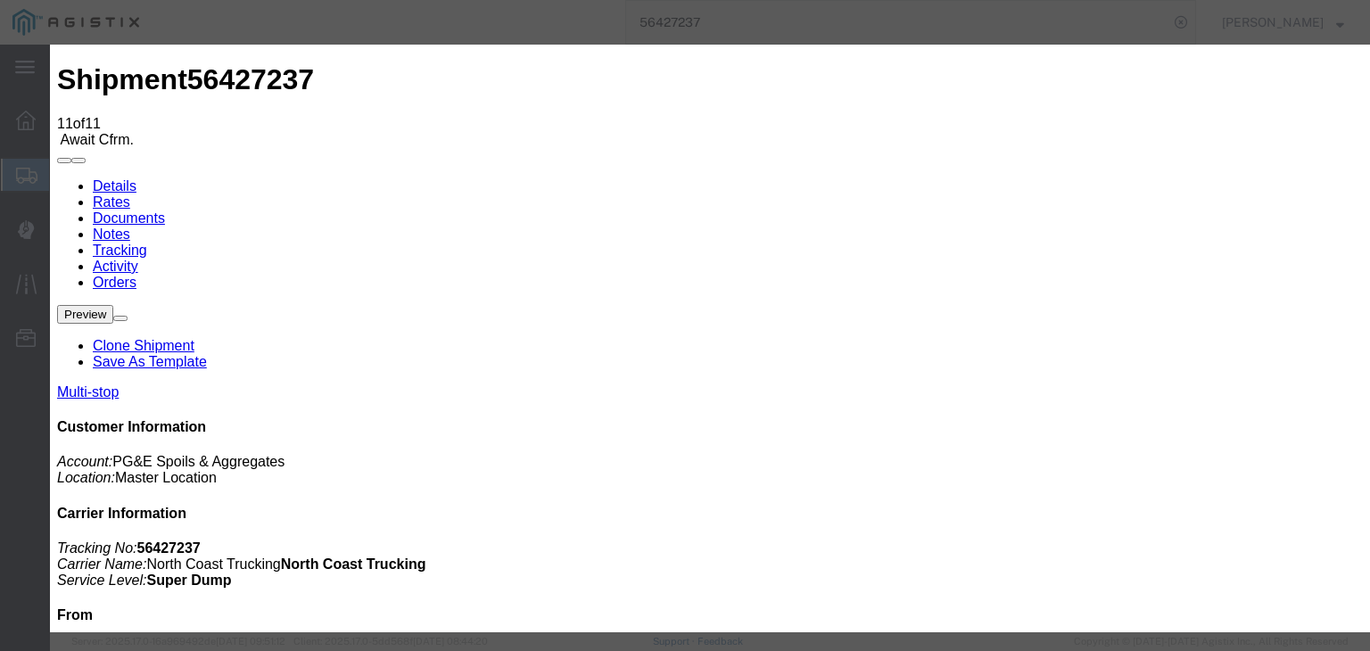
type input "[DATE]"
type input "7:00 AM"
drag, startPoint x: 508, startPoint y: 341, endPoint x: 585, endPoint y: 271, distance: 103.5
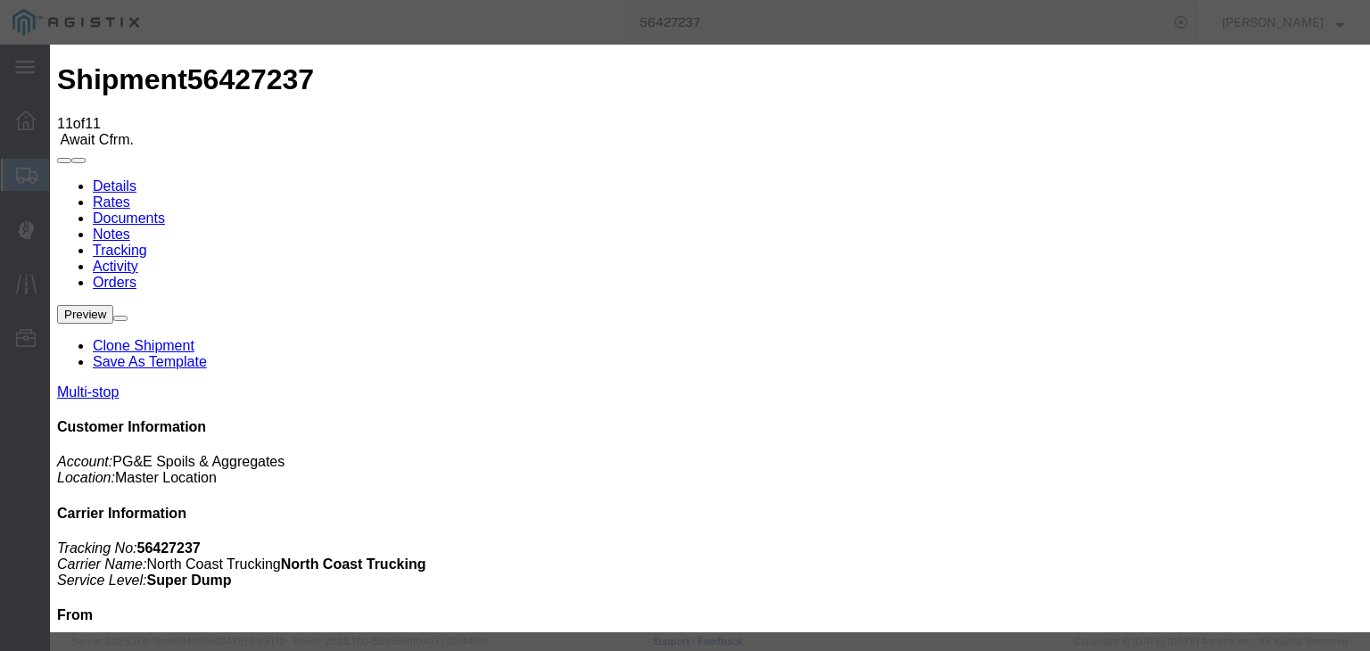
type input "[DATE]"
type input "6:30 PM"
drag, startPoint x: 514, startPoint y: 251, endPoint x: 507, endPoint y: 264, distance: 15.2
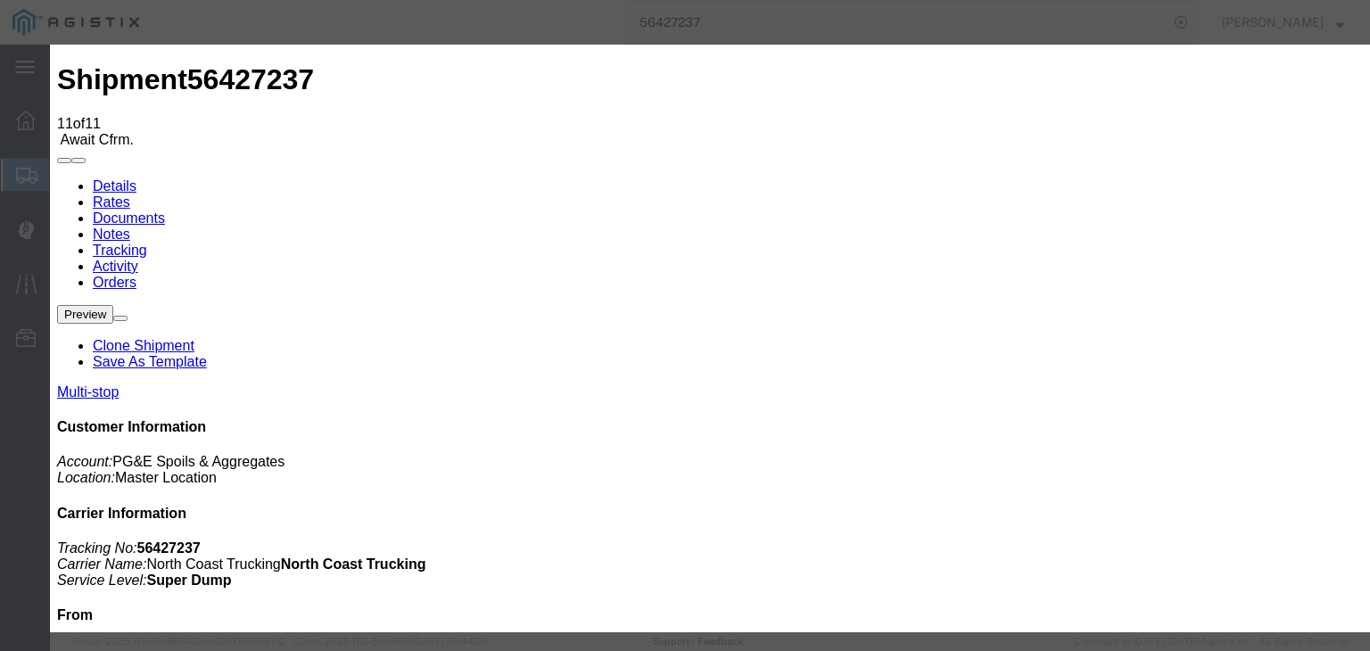
select select "DELIVRED"
select select "{"pickupDeliveryInfoId": "122139993","pickupOrDelivery": "P","stopNum": "1","lo…"
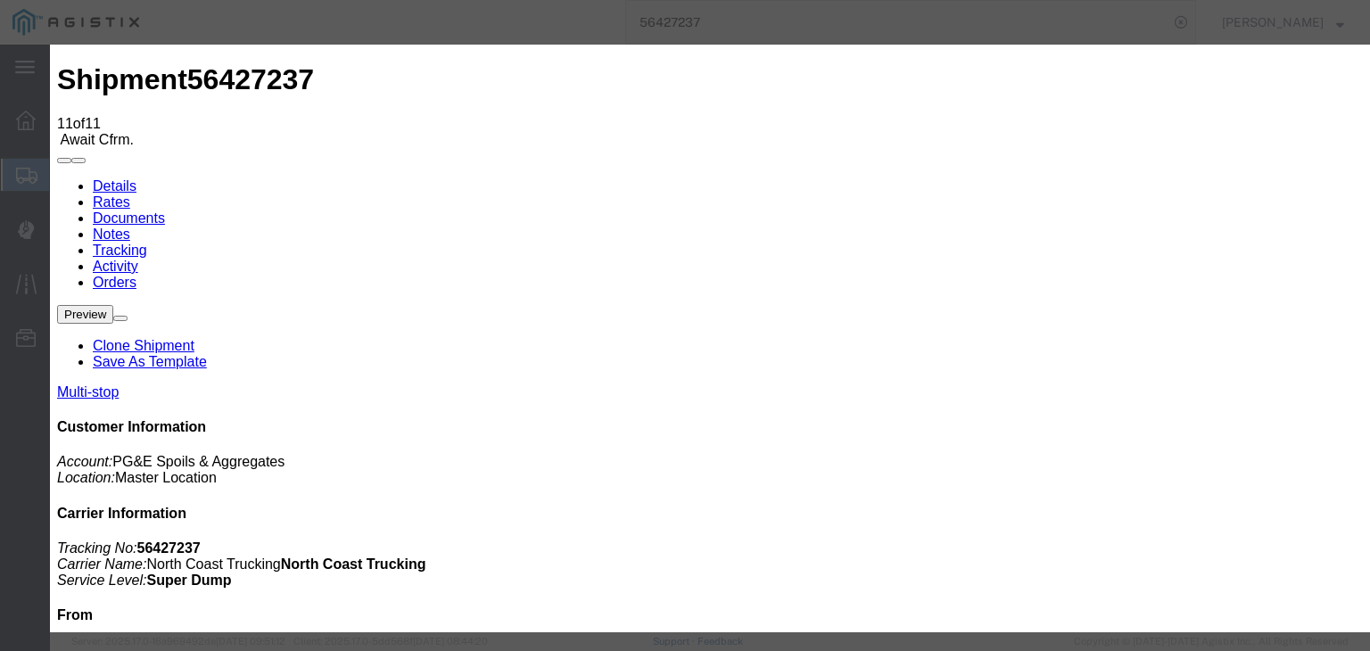
select select "CA"
type input "Clovis"
paste textarea "Point of origin: time ends at original starting point empty."
type textarea "Point of origin: time ends at original starting point empty."
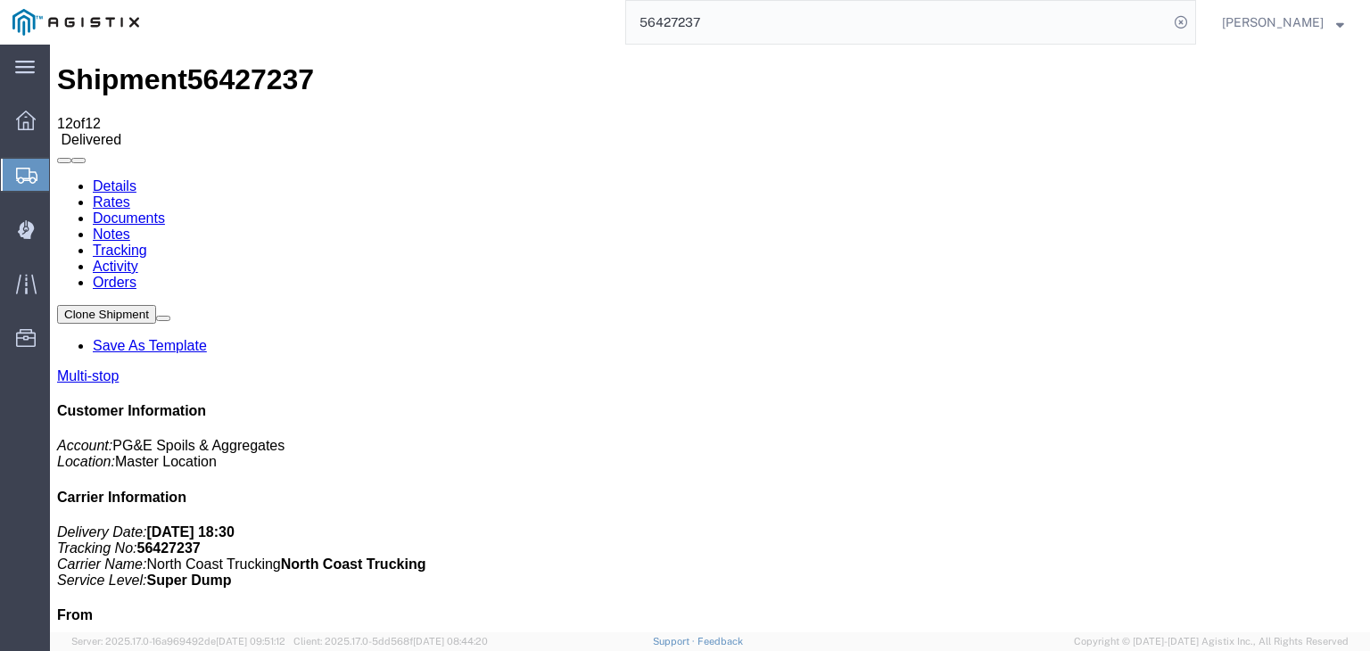
click at [130, 227] on link "Notes" at bounding box center [111, 234] width 37 height 15
click at [692, 35] on input "56427237" at bounding box center [897, 22] width 542 height 43
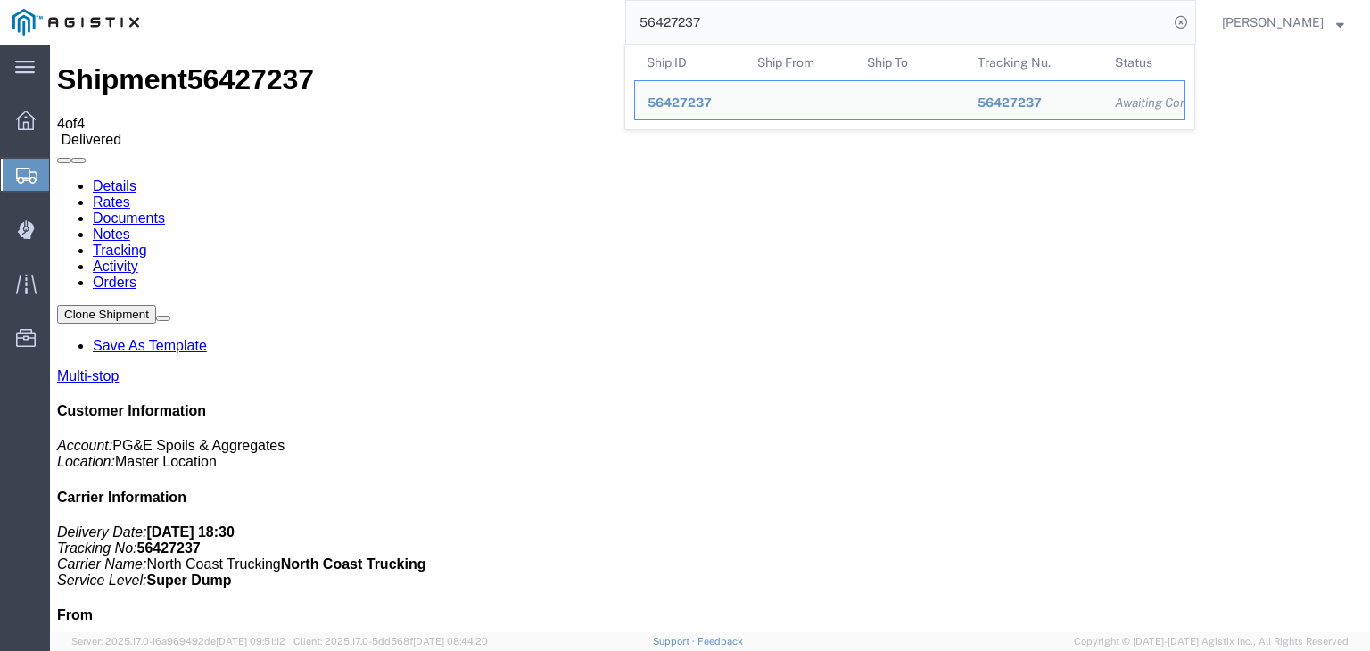
click at [729, 26] on input "56427237" at bounding box center [897, 22] width 542 height 43
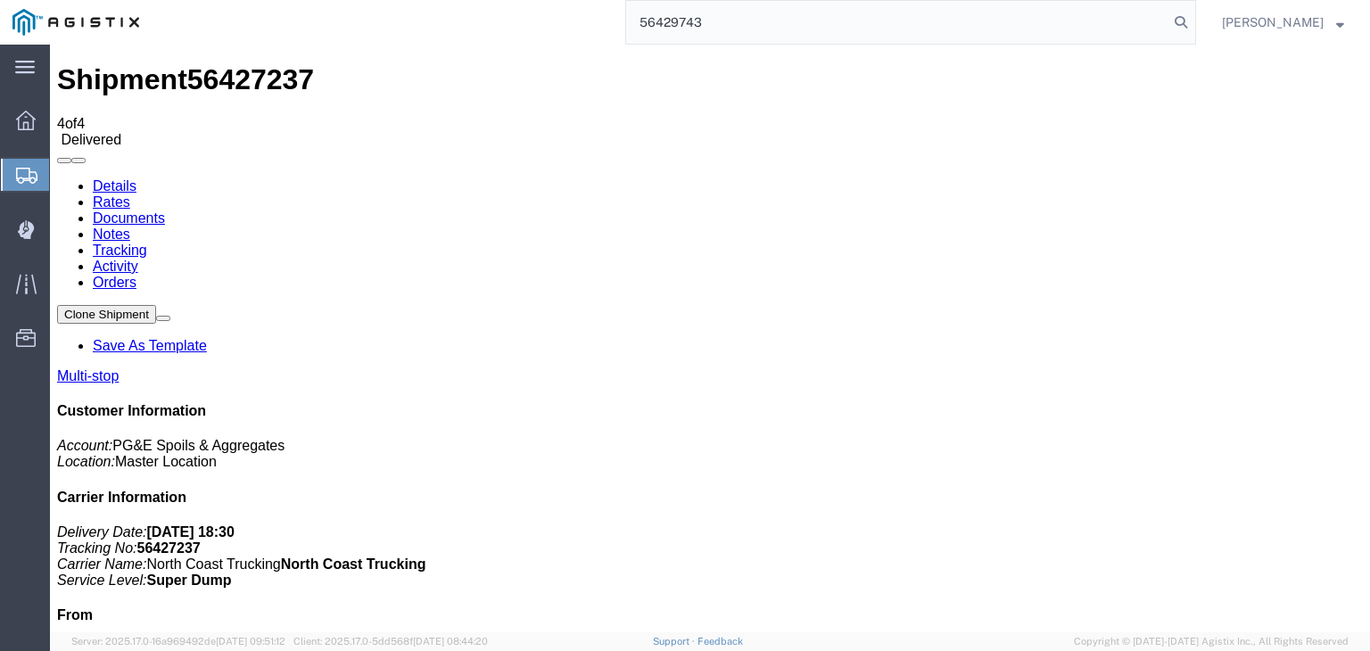
type input "56429743"
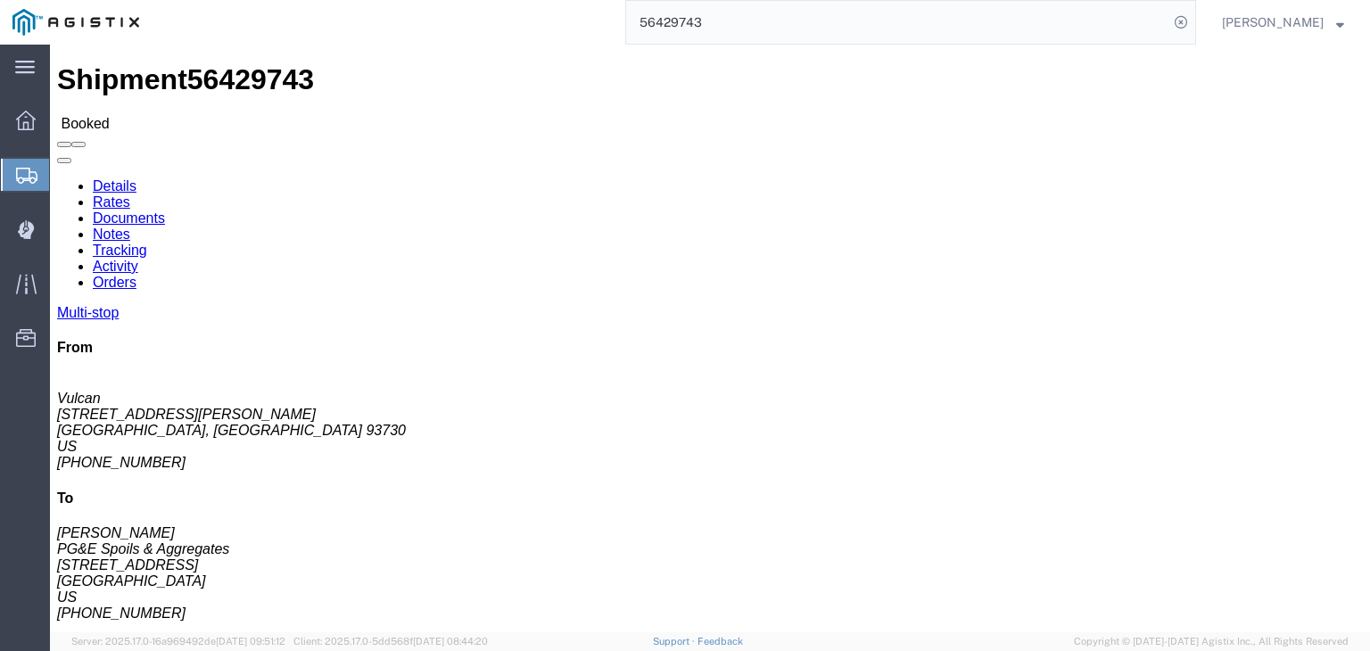
click link "Activity"
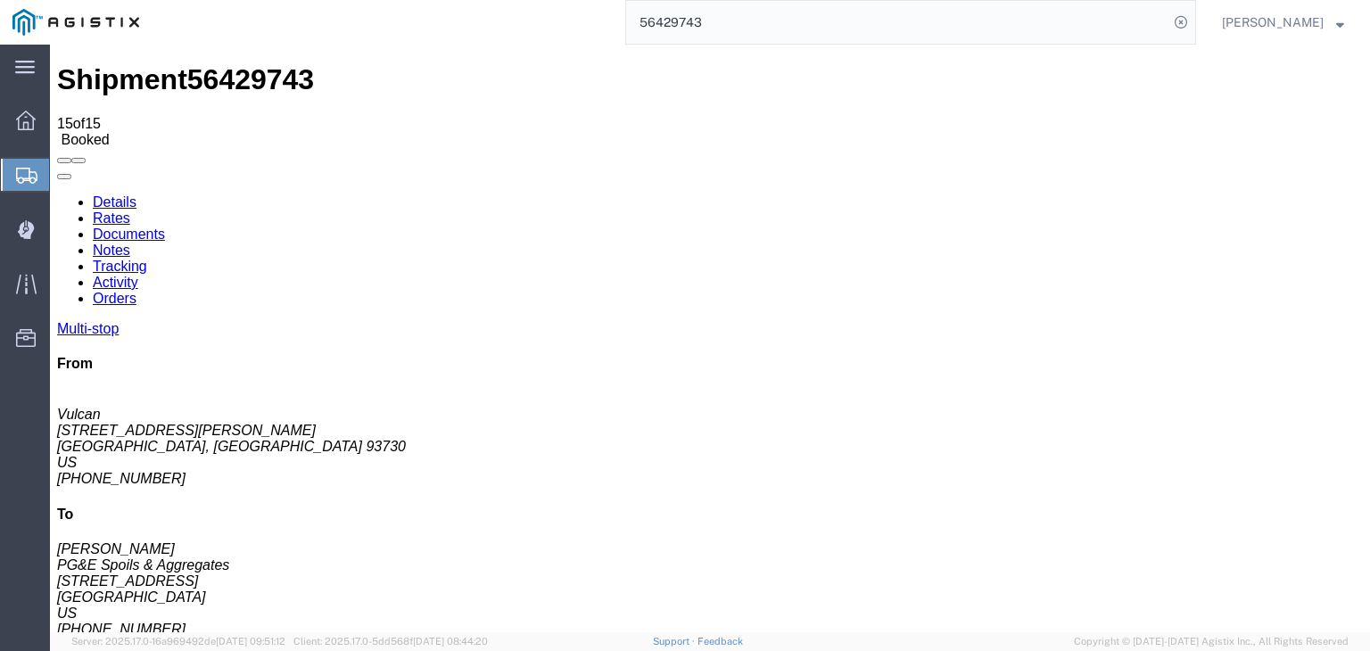
click at [147, 259] on link "Tracking" at bounding box center [120, 266] width 54 height 15
click at [130, 243] on link "Notes" at bounding box center [111, 250] width 37 height 15
click at [165, 227] on link "Documents" at bounding box center [129, 234] width 72 height 15
click at [147, 259] on link "Tracking" at bounding box center [120, 266] width 54 height 15
click at [95, 194] on link "Details" at bounding box center [115, 201] width 44 height 15
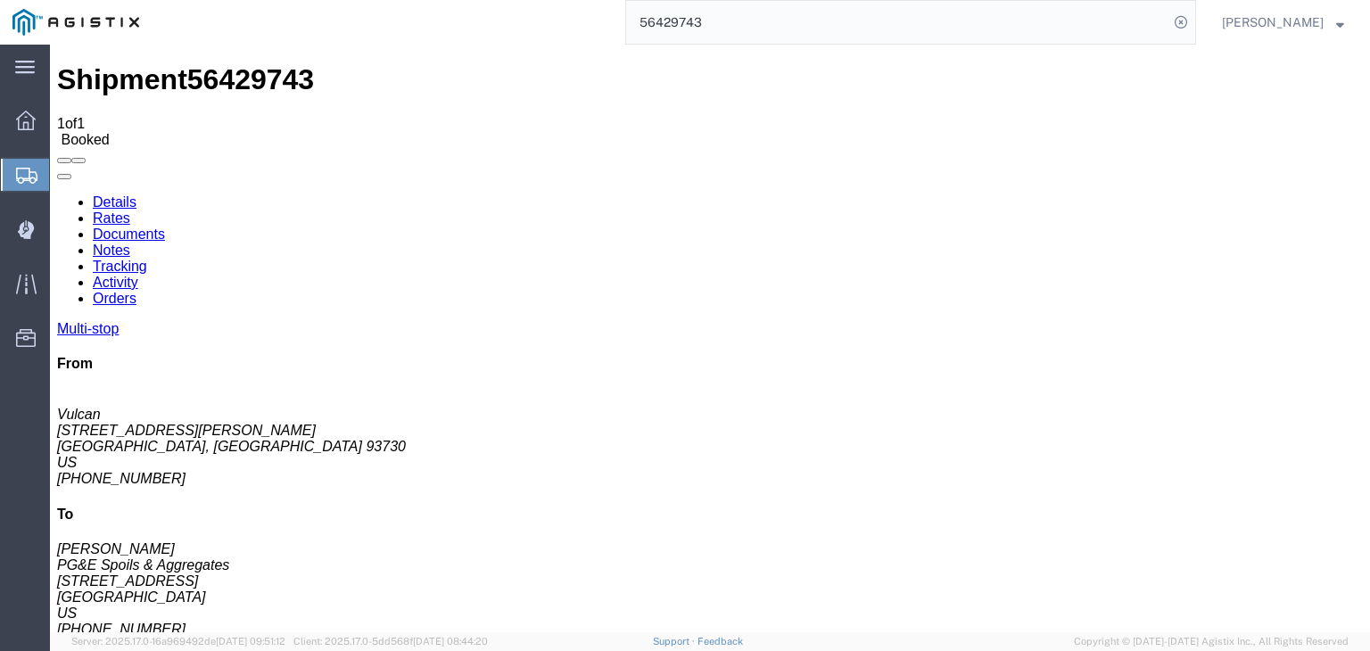
click link "Tracking"
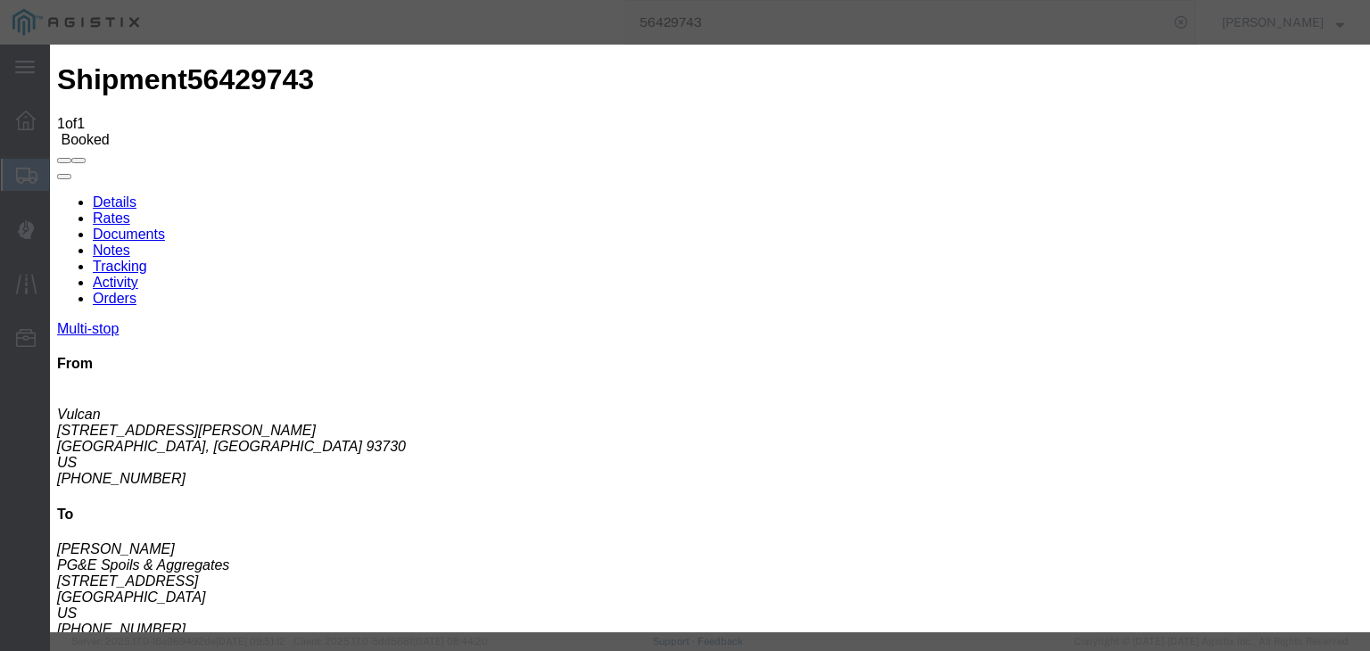
type input "[DATE]"
type input "7:00 AM"
type input "[DATE]"
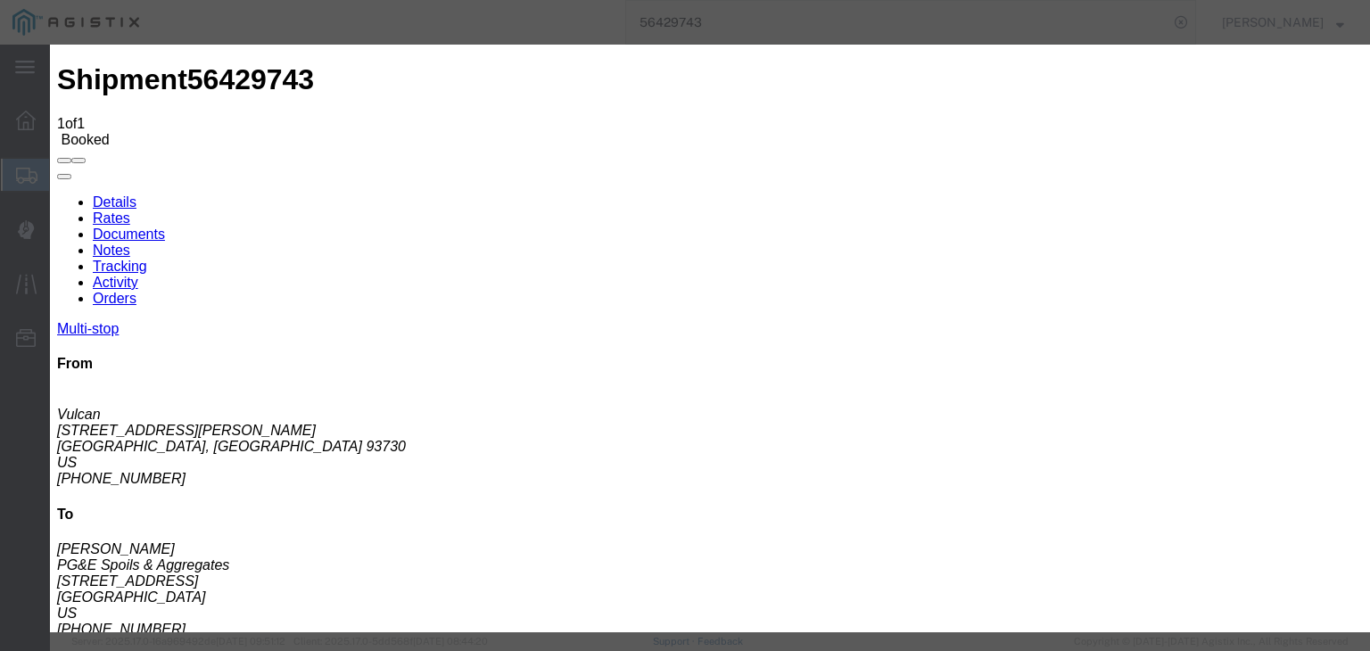
type input "6:30 AM"
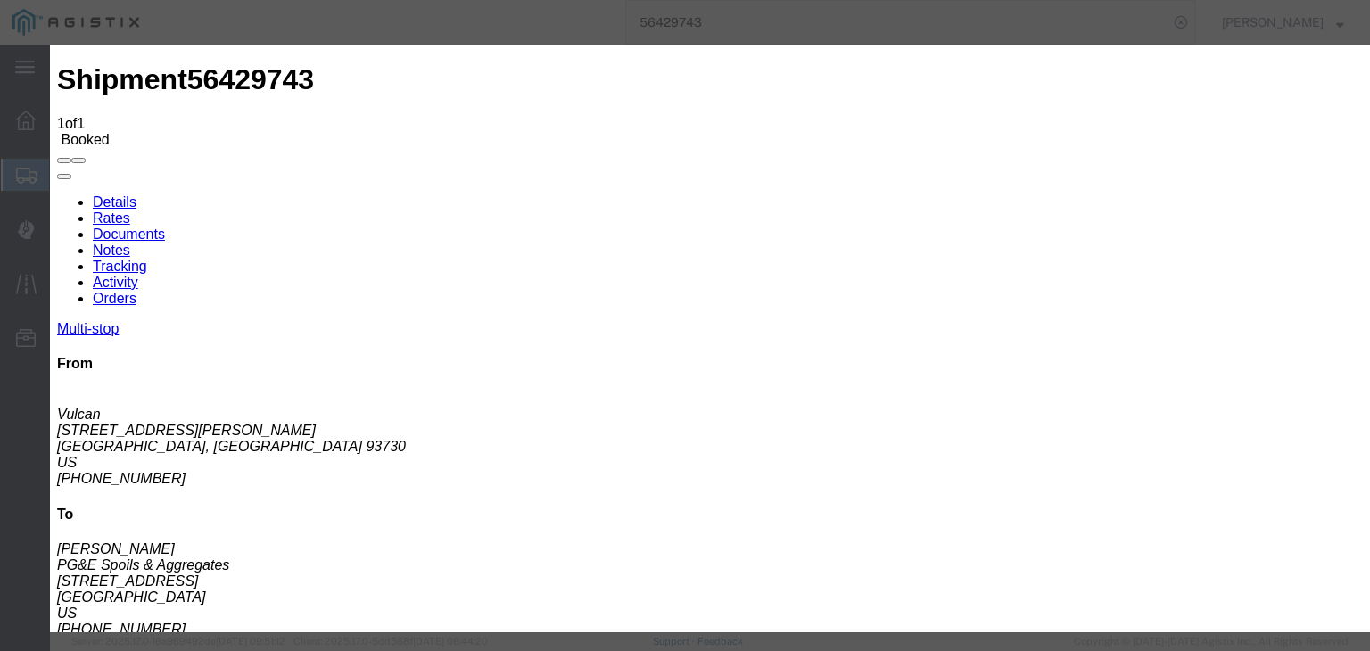
select select "ARVPULOC"
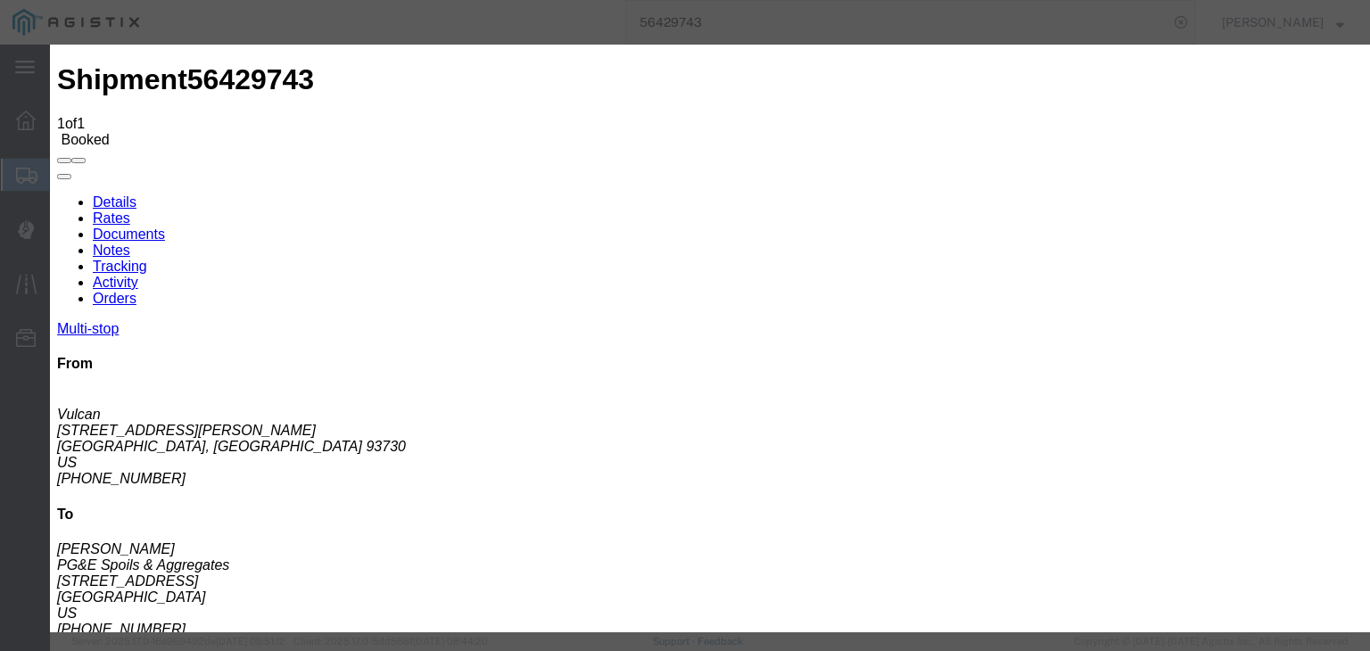
select select "CA"
type input "s"
type input "Sanger"
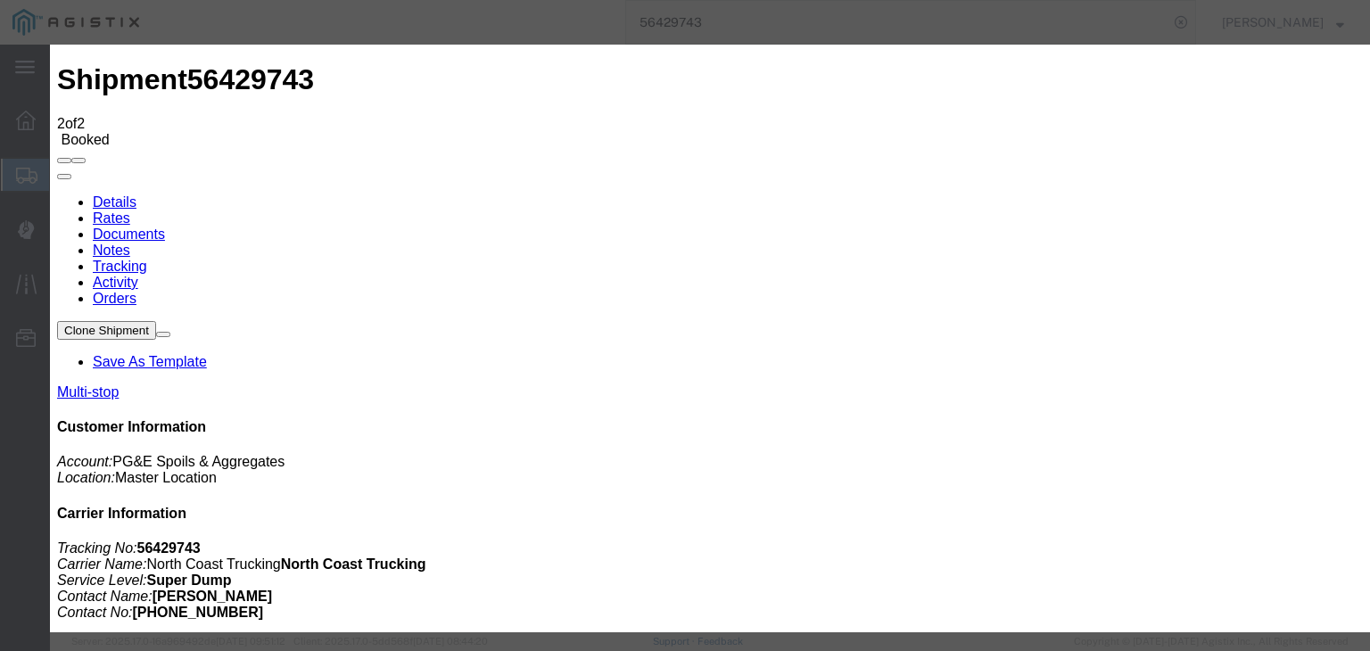
type input "[DATE]"
type input "7:00 AM"
type input "[DATE]"
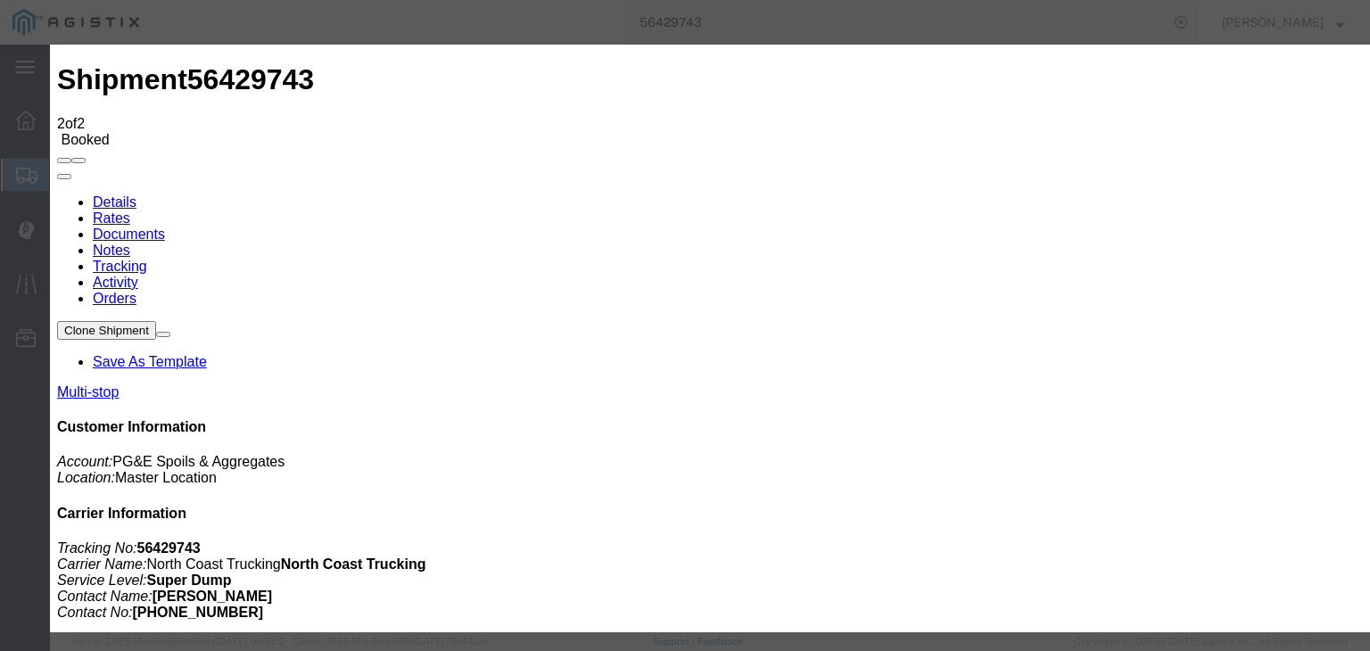
type input "7:12 AM"
select select "DPTPULOC"
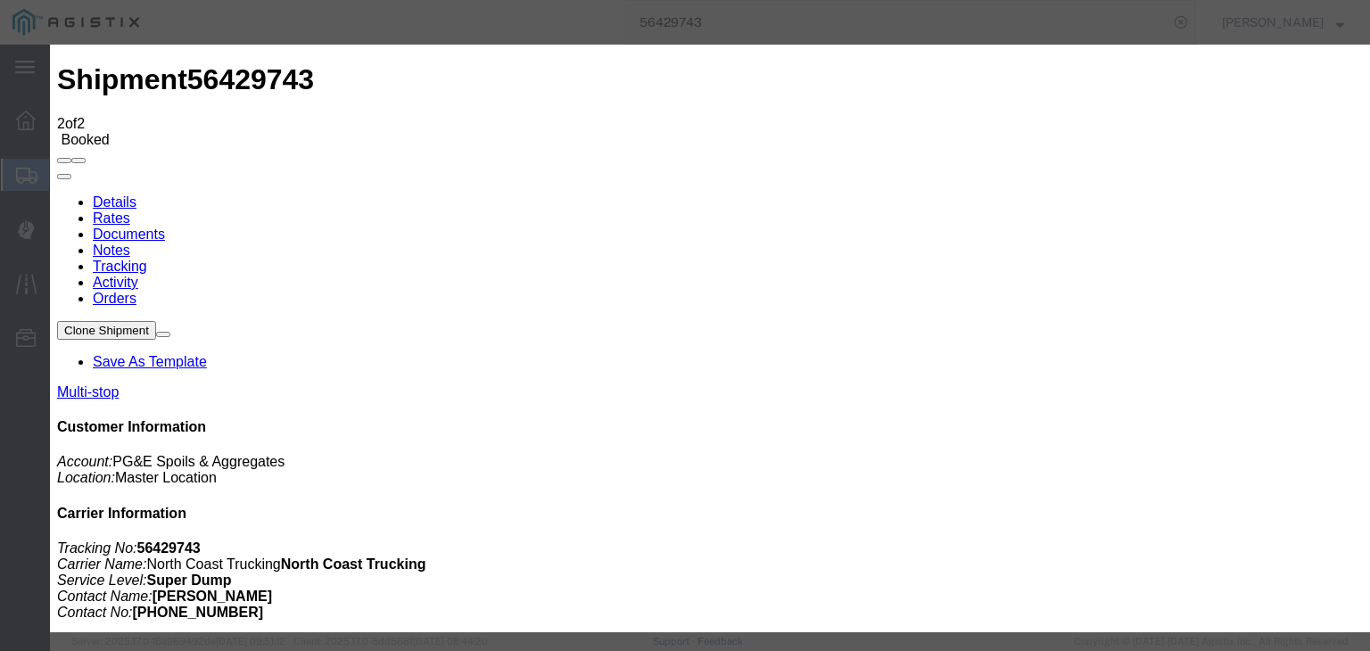
drag, startPoint x: 893, startPoint y: 227, endPoint x: 895, endPoint y: 236, distance: 10.2
select select "CA"
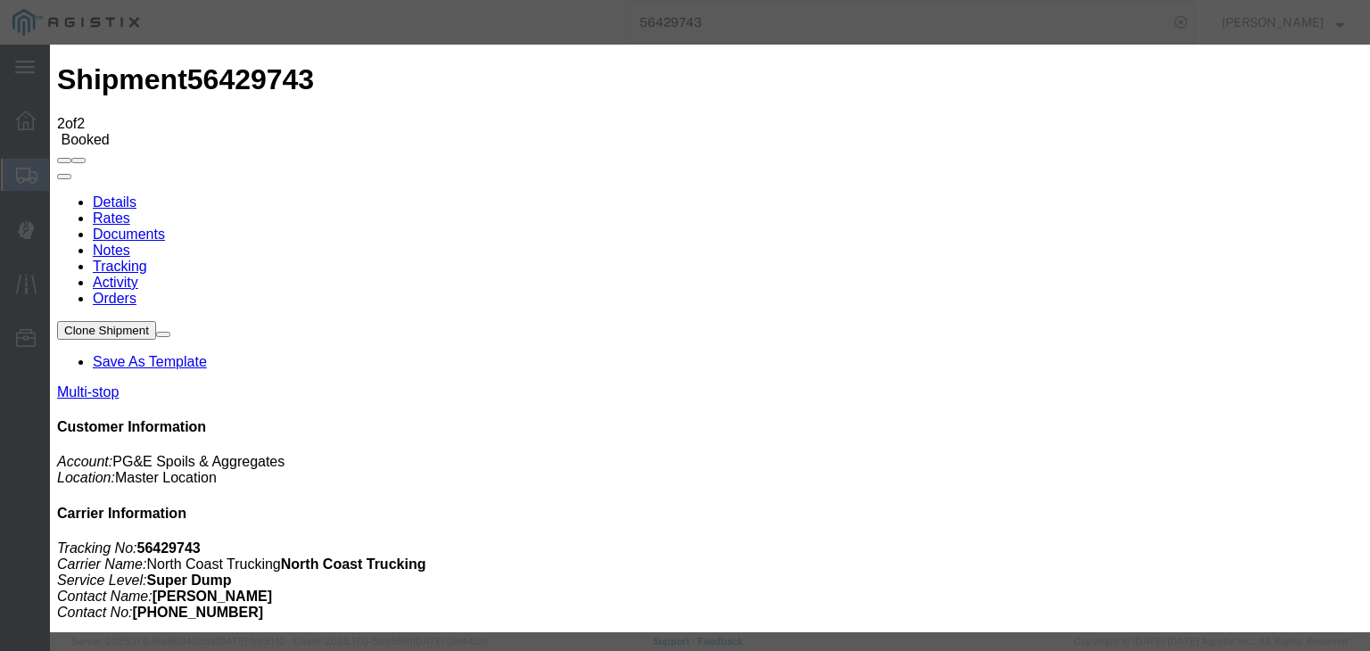
drag, startPoint x: 925, startPoint y: 333, endPoint x: 919, endPoint y: 322, distance: 12.0
type input "Sanger"
drag, startPoint x: 1131, startPoint y: 532, endPoint x: 1067, endPoint y: 496, distance: 73.9
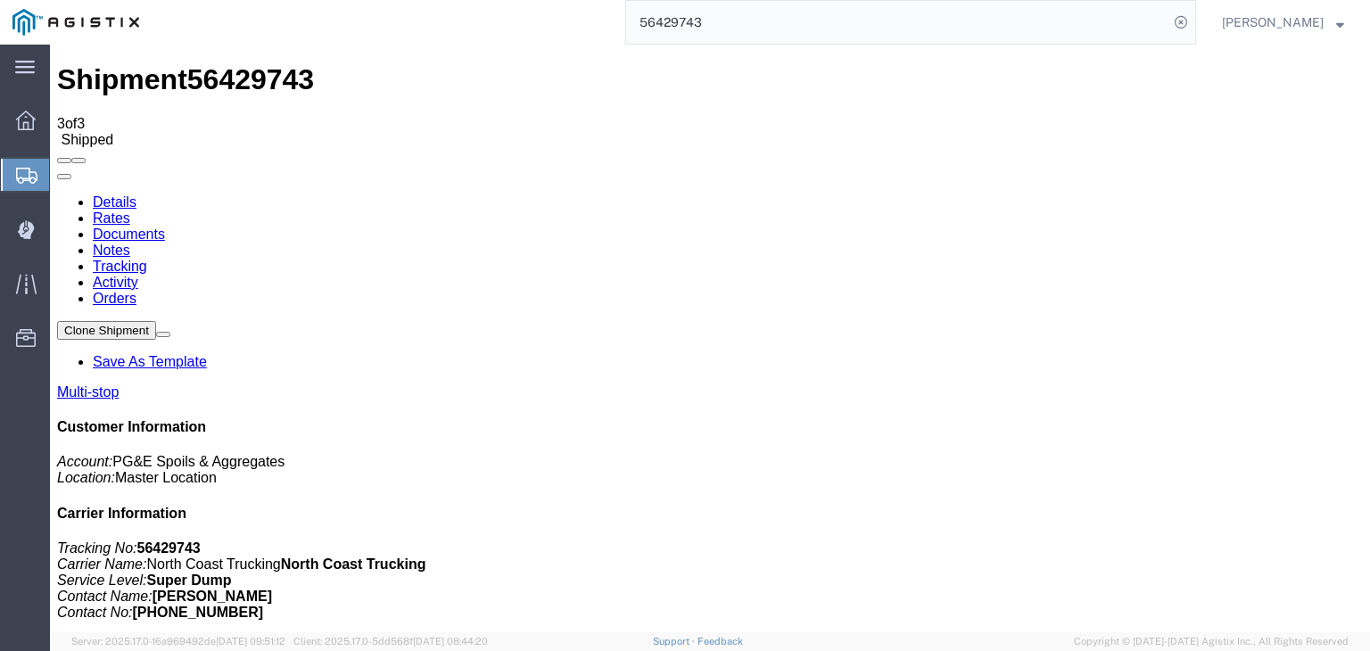
click at [100, 194] on link "Details" at bounding box center [115, 201] width 44 height 15
click link "Tracking"
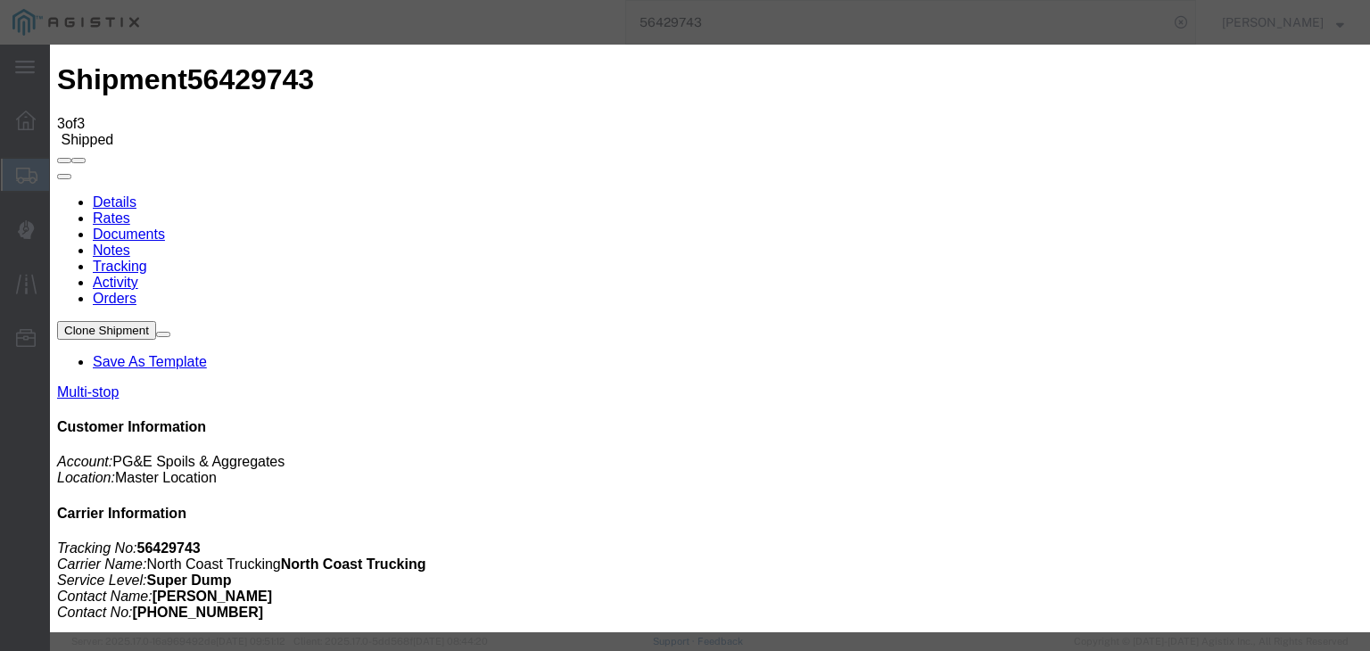
type input "[DATE]"
type input "7:00 AM"
type input "[DATE]"
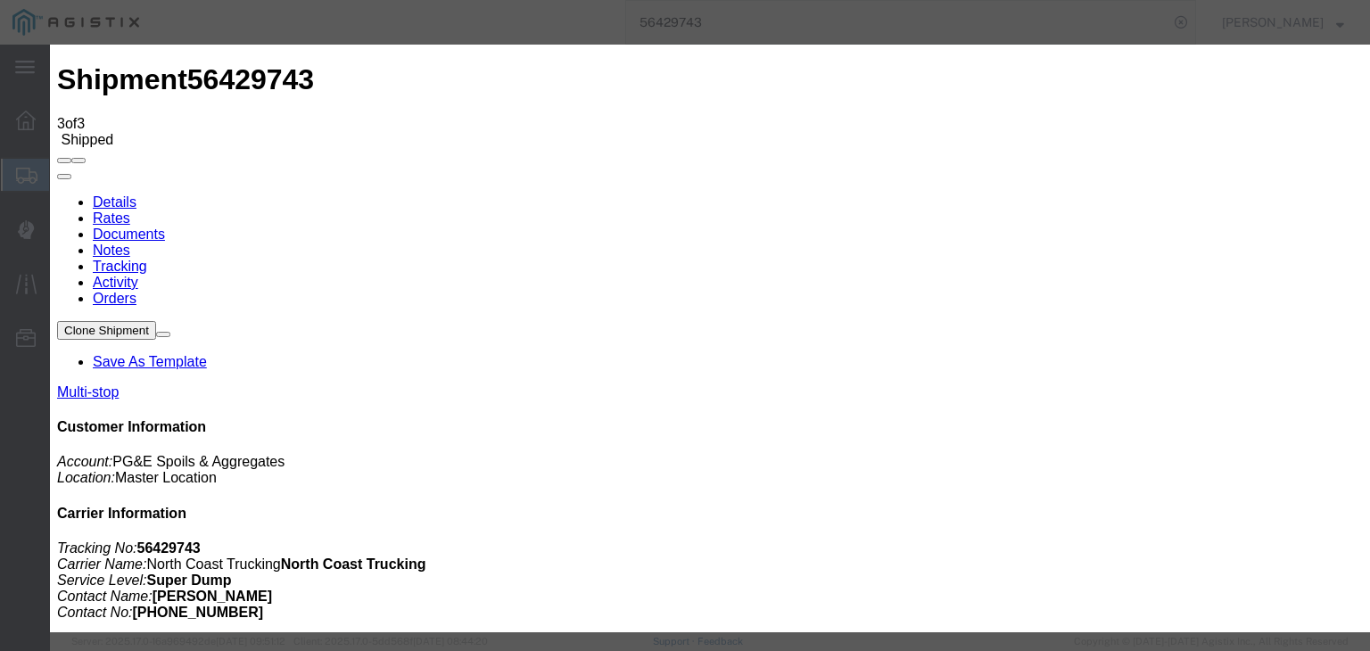
type input "7:40 AM"
select select "ARVDLVLOC"
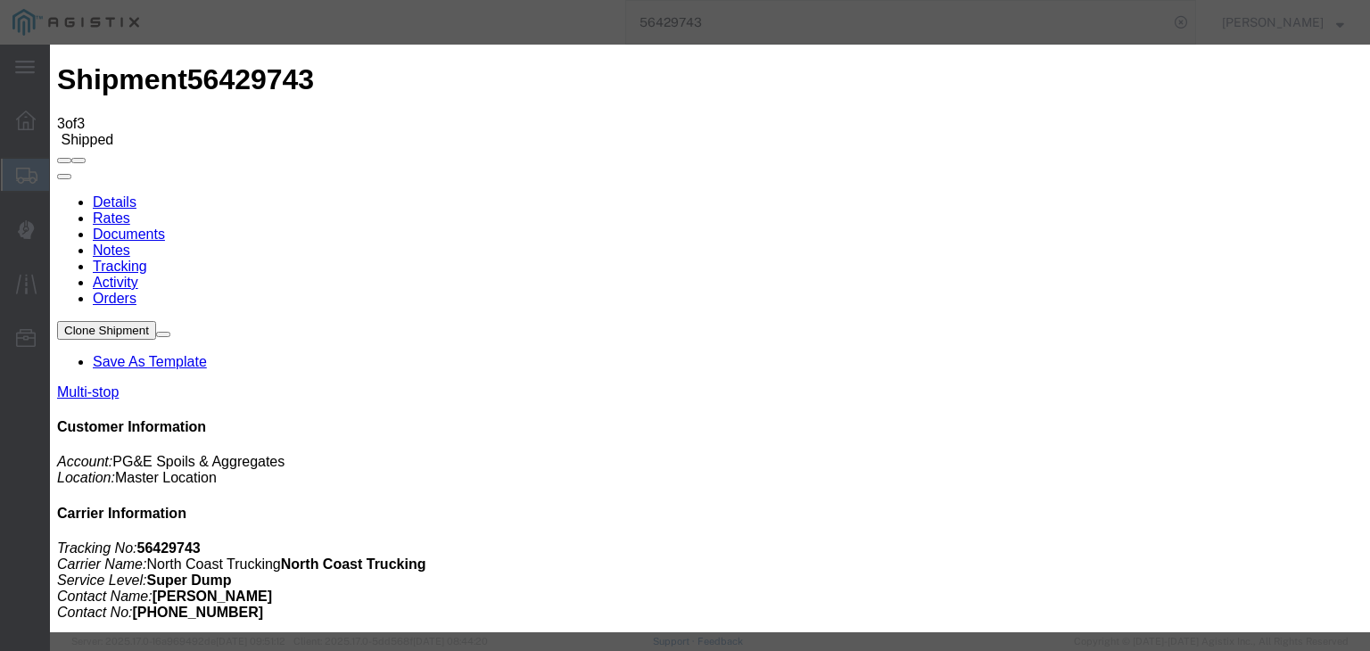
select select "{"pickupDeliveryInfoId": "122145113","pickupOrDelivery": "P","stopNum": "3","lo…"
select select "CA"
type input "Sangar"
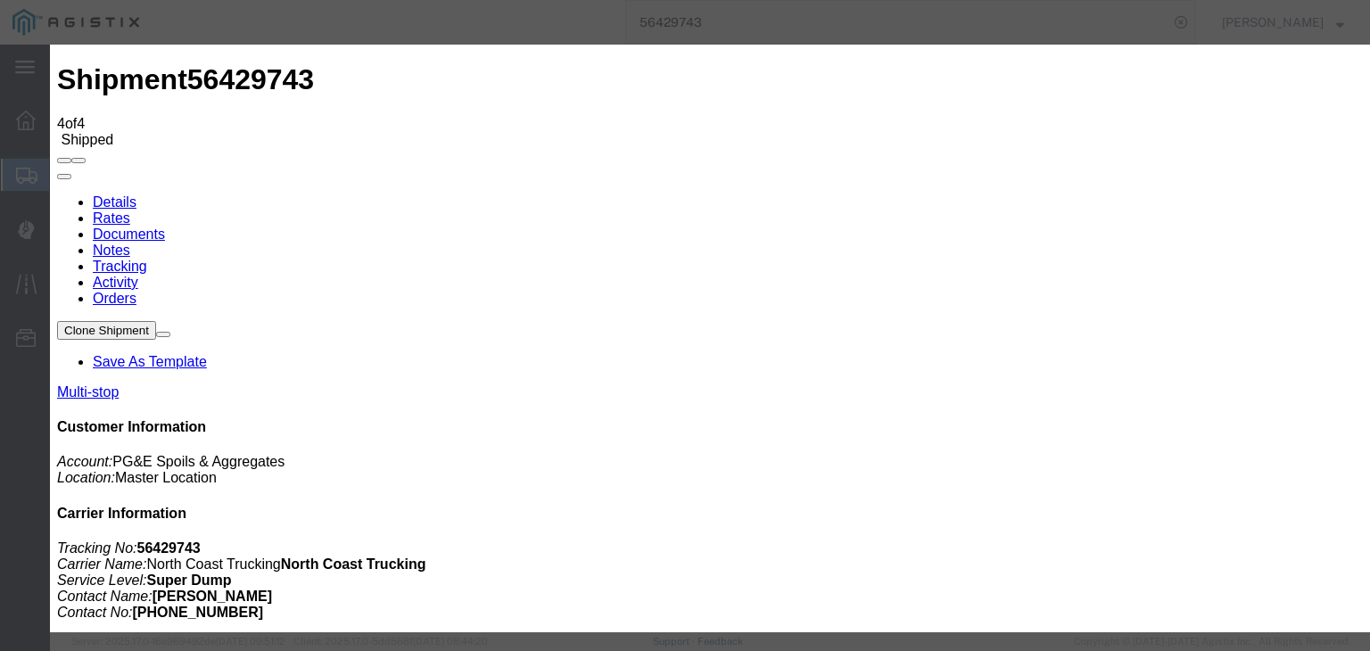
type input "[DATE]"
type input "7:00 AM"
drag, startPoint x: 416, startPoint y: 231, endPoint x: 465, endPoint y: 320, distance: 101.8
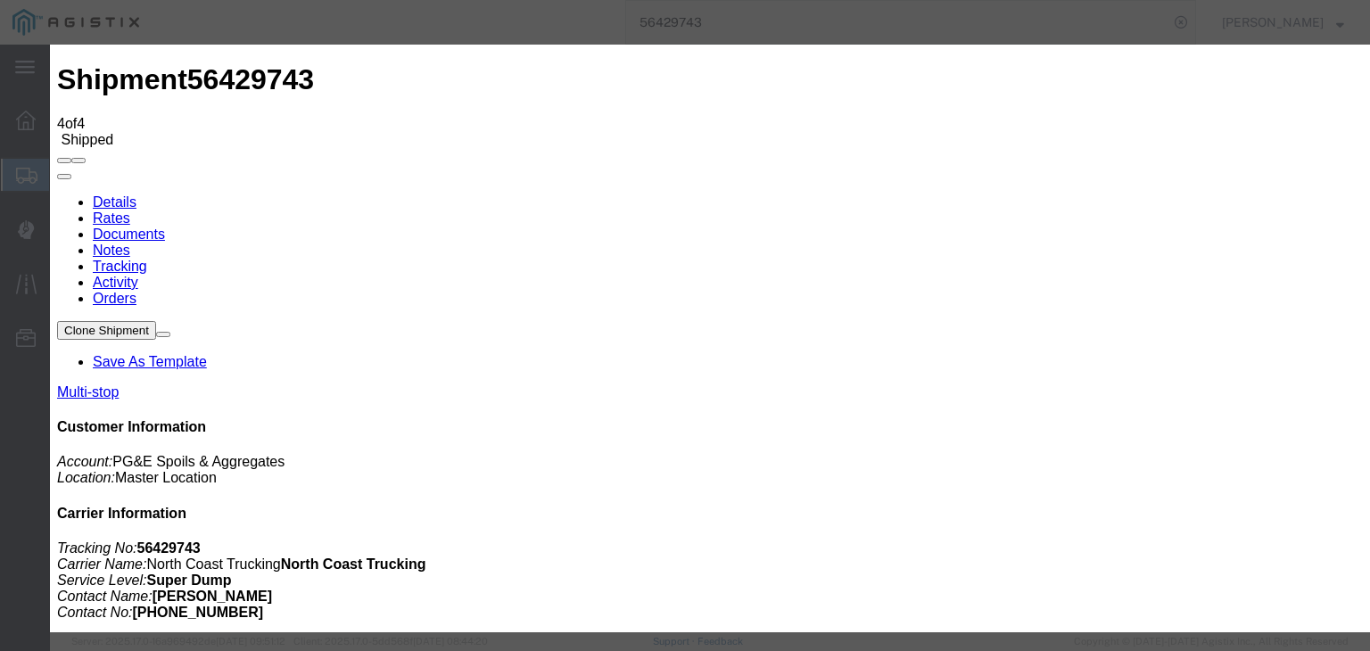
type input "[DATE]"
type input "9:15 AM"
drag, startPoint x: 446, startPoint y: 264, endPoint x: 439, endPoint y: 251, distance: 15.2
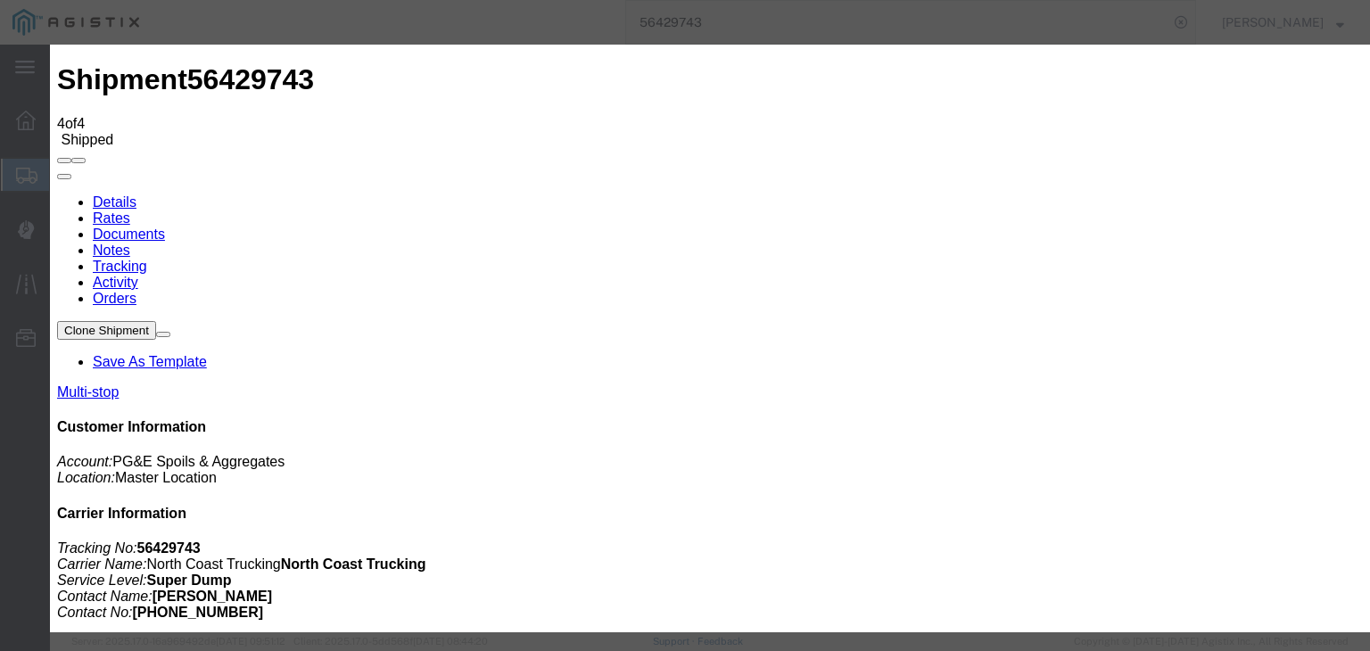
select select "DPTDLVLOC"
drag, startPoint x: 974, startPoint y: 217, endPoint x: 974, endPoint y: 235, distance: 17.8
select select "{"pickupDeliveryInfoId": "122145113","pickupOrDelivery": "P","stopNum": "3","lo…"
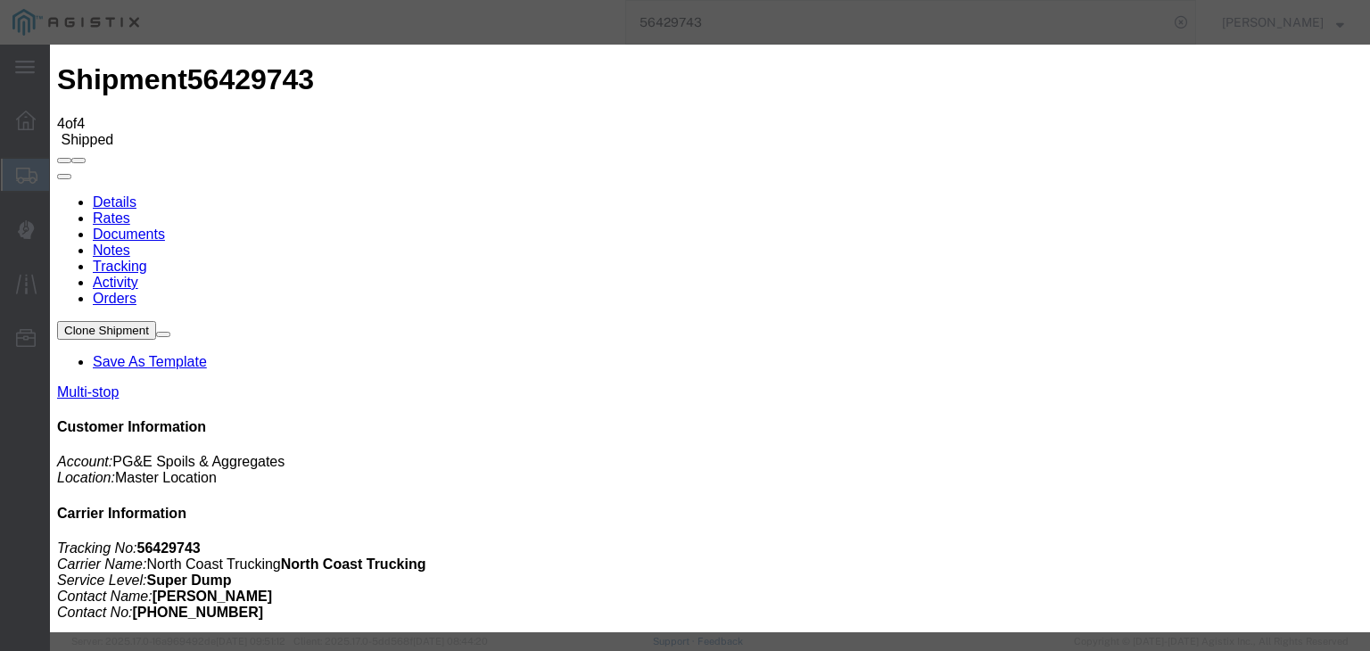
select select "CA"
type input "Sangar"
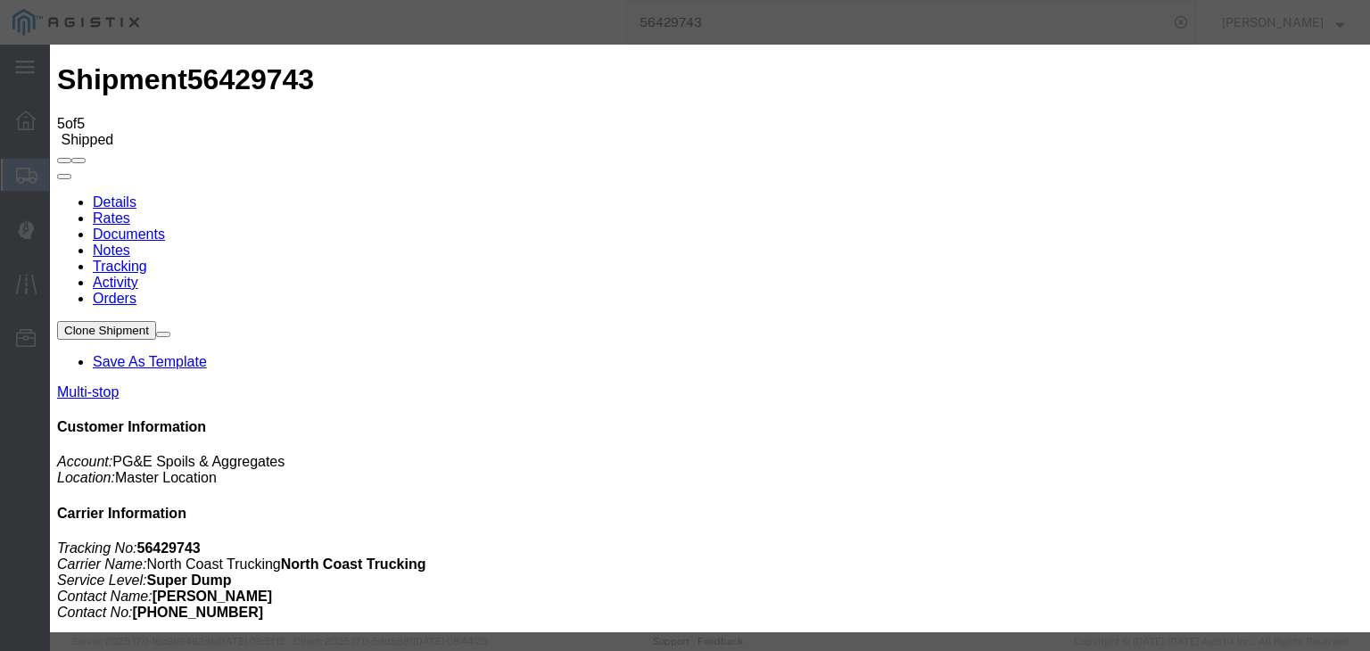
type input "[DATE]"
type input "7:00 AM"
drag, startPoint x: 501, startPoint y: 341, endPoint x: 579, endPoint y: 267, distance: 107.2
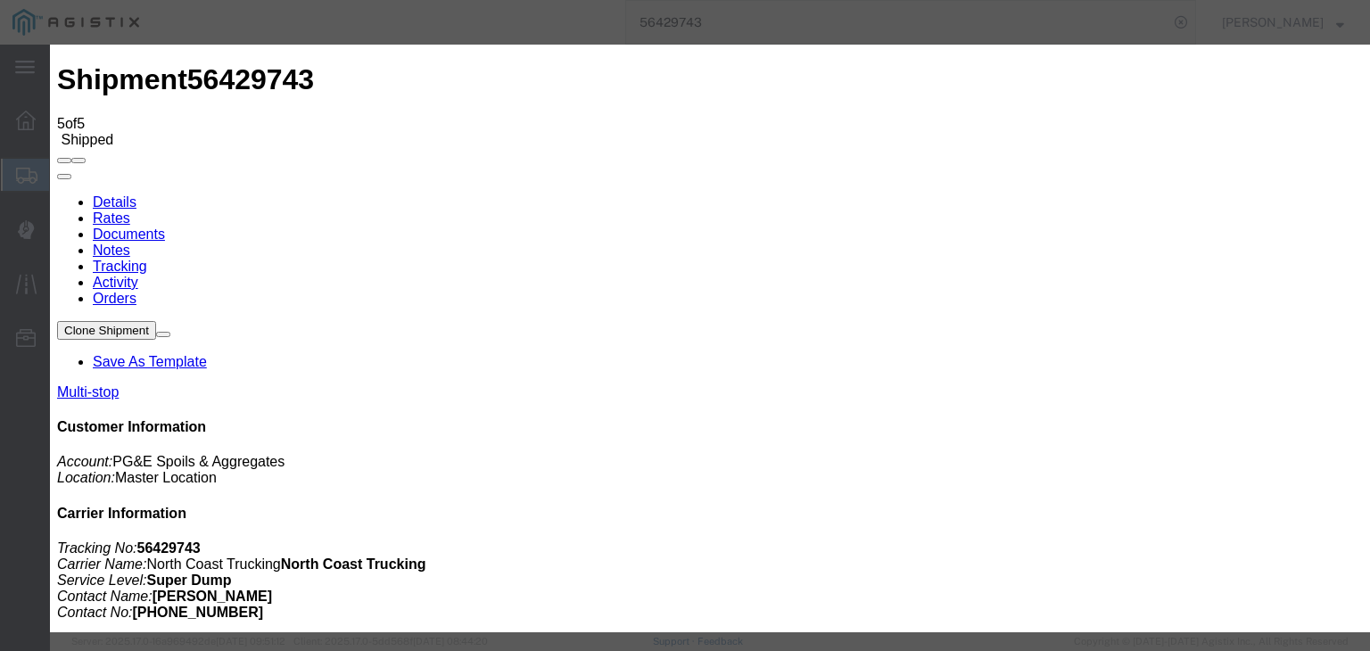
type input "[DATE]"
type input "9:51 AM"
select select "ARVPULOC"
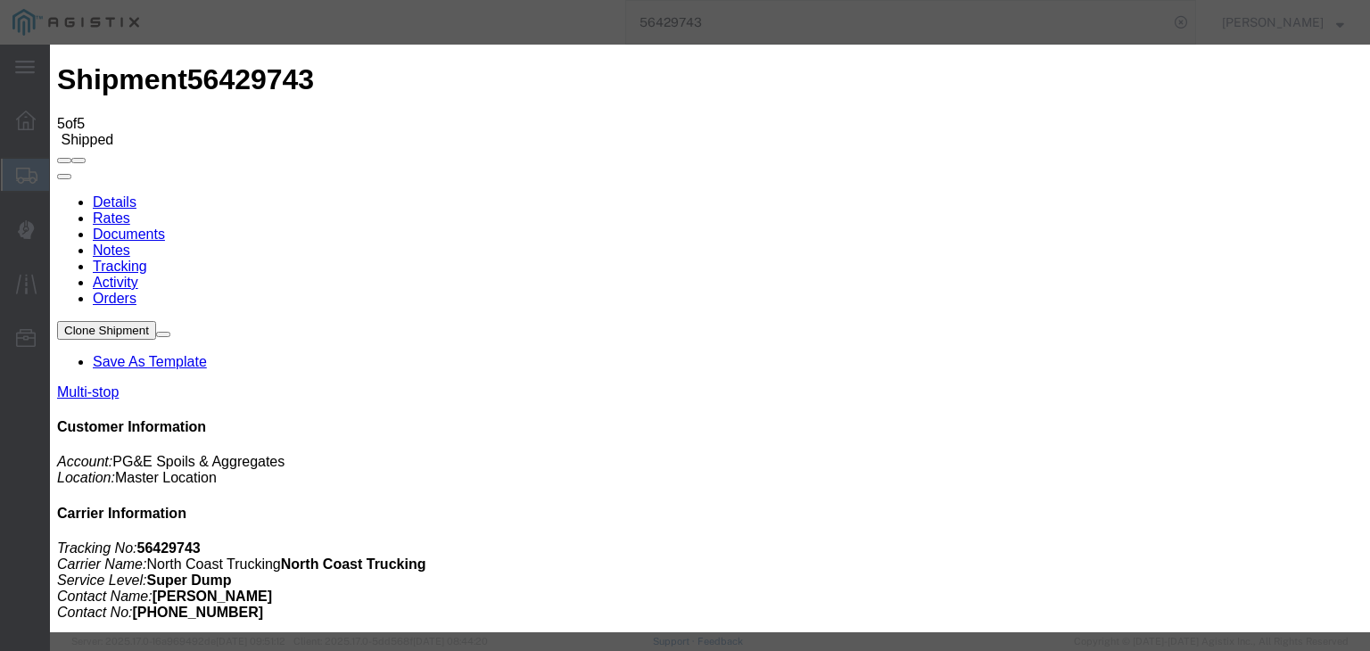
select select "{"pickupDeliveryInfoId": "122169219","pickupOrDelivery": "P","stopNum": "1","lo…"
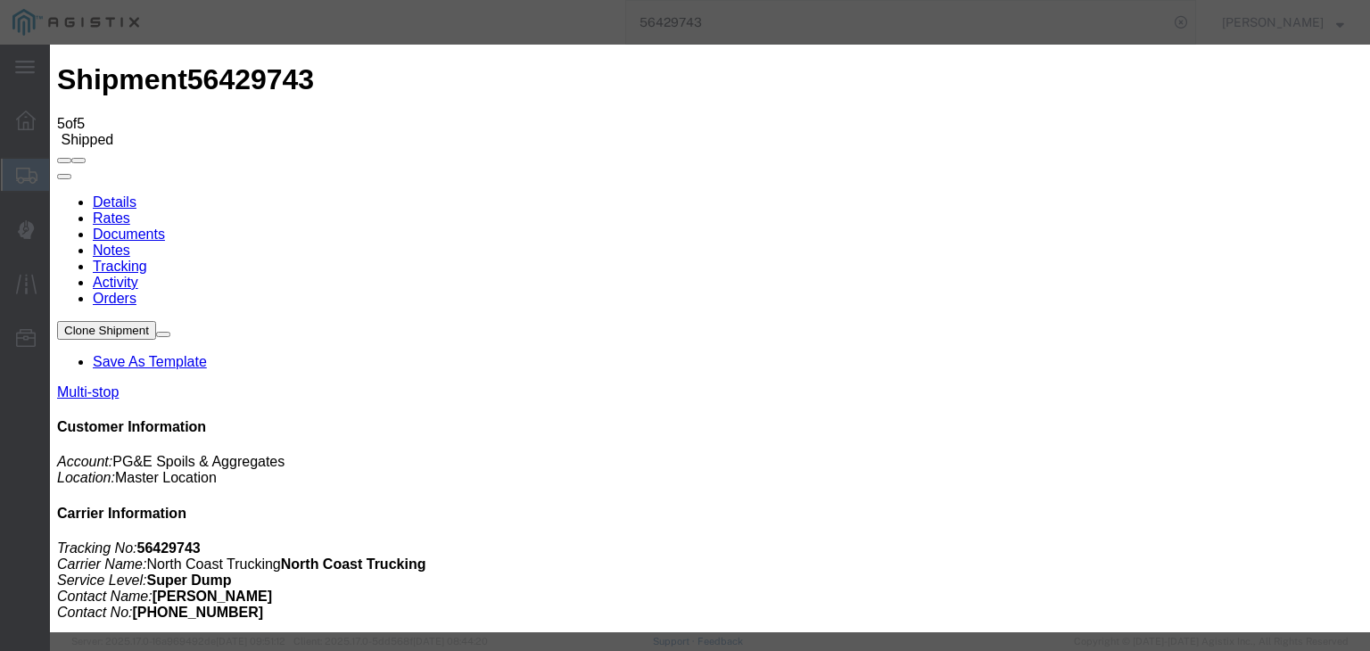
select select "CA"
type input "Fresno"
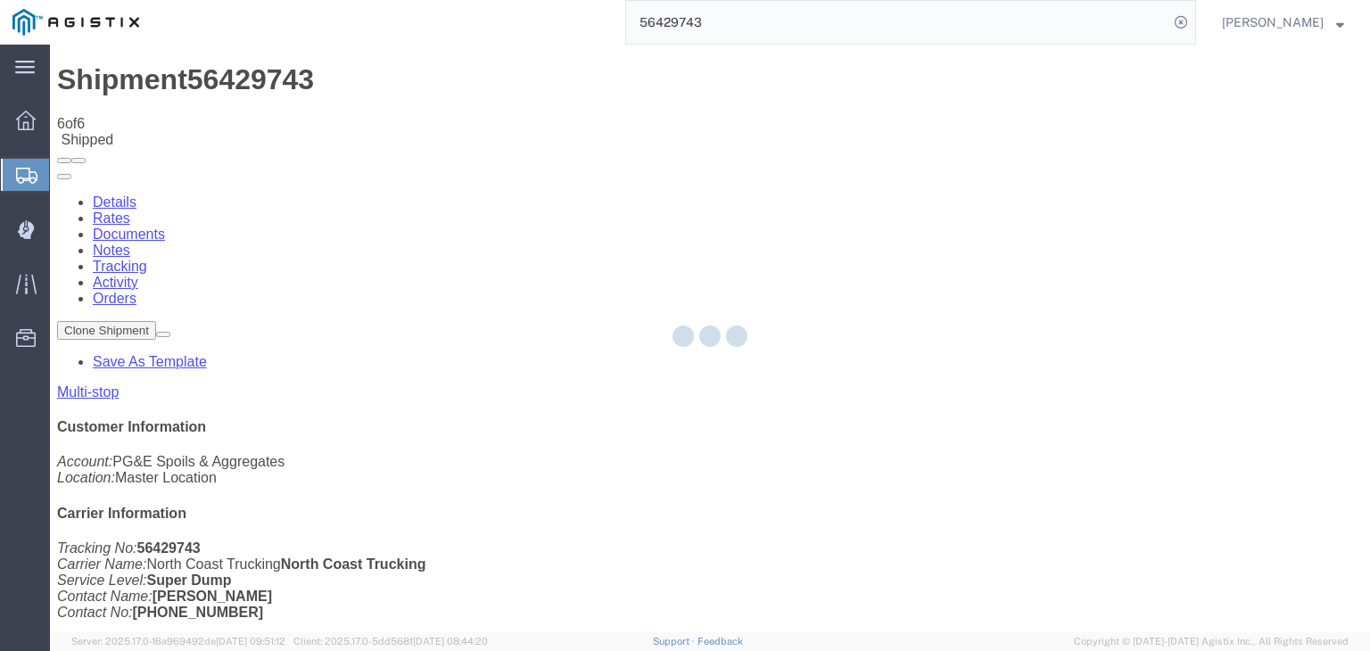
click at [951, 169] on div at bounding box center [710, 339] width 1320 height 588
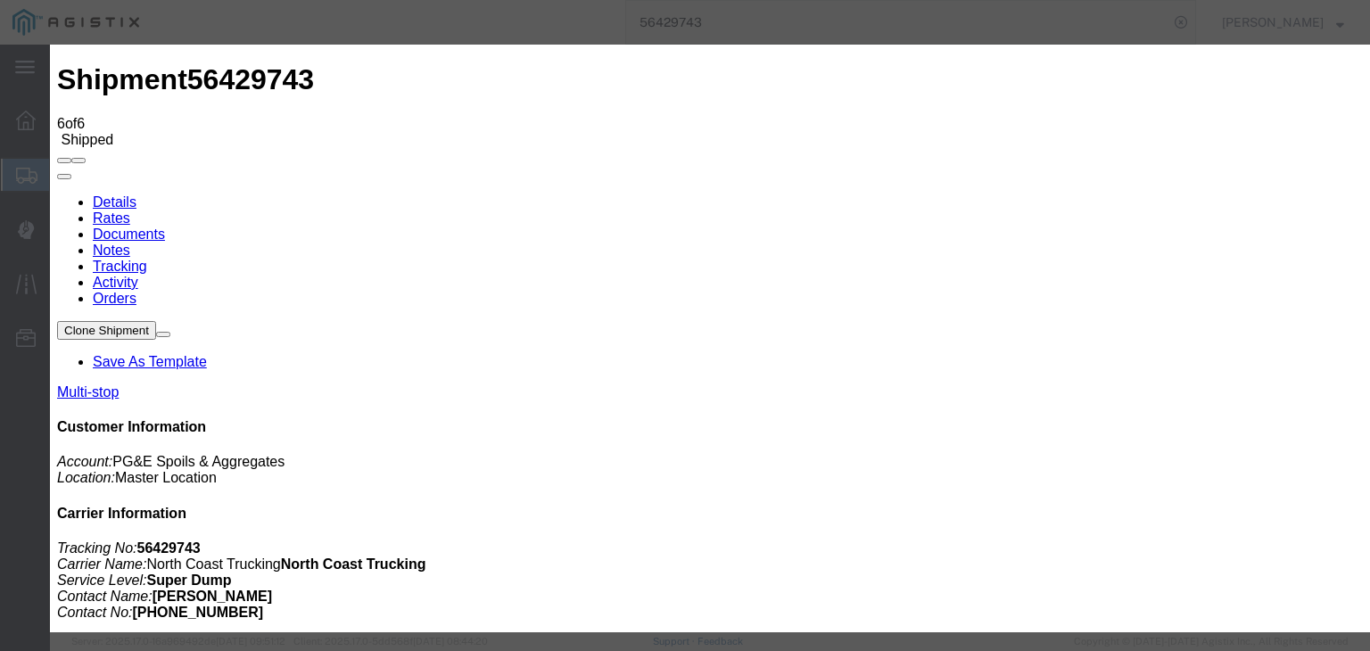
type input "[DATE]"
type input "7:00 AM"
type input "[DATE]"
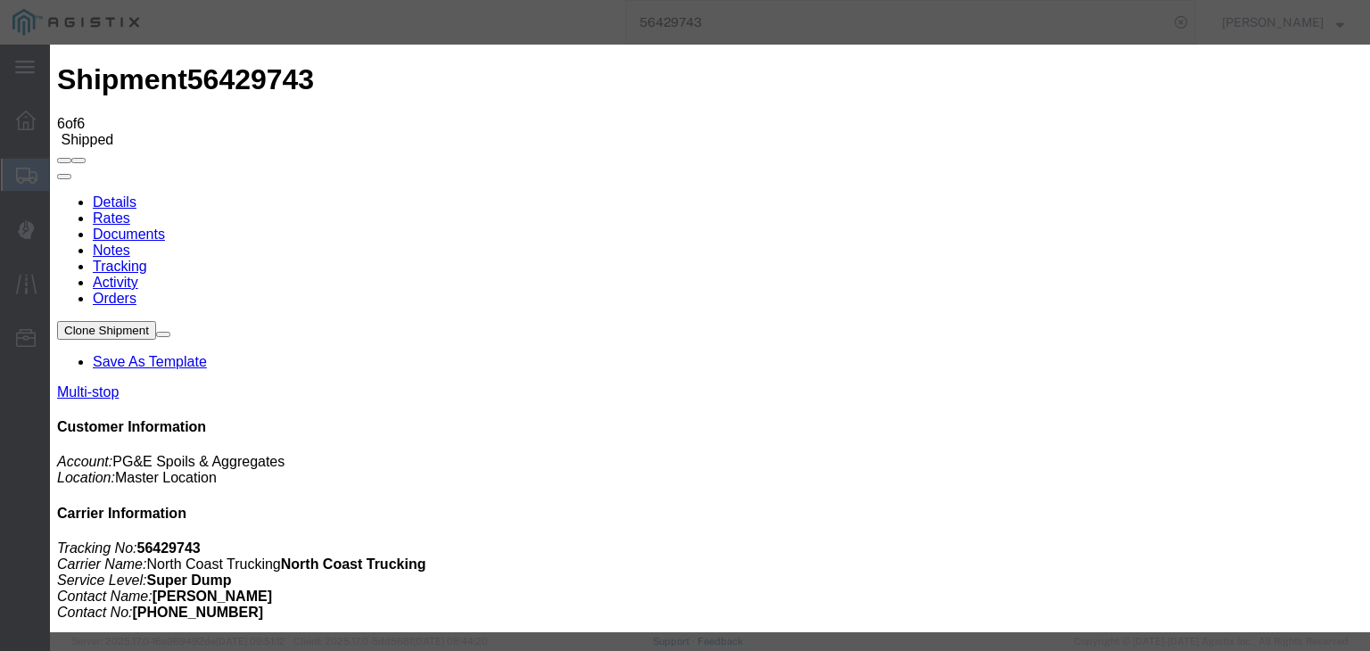
type input "10:05 AM"
select select "DPTPULOC"
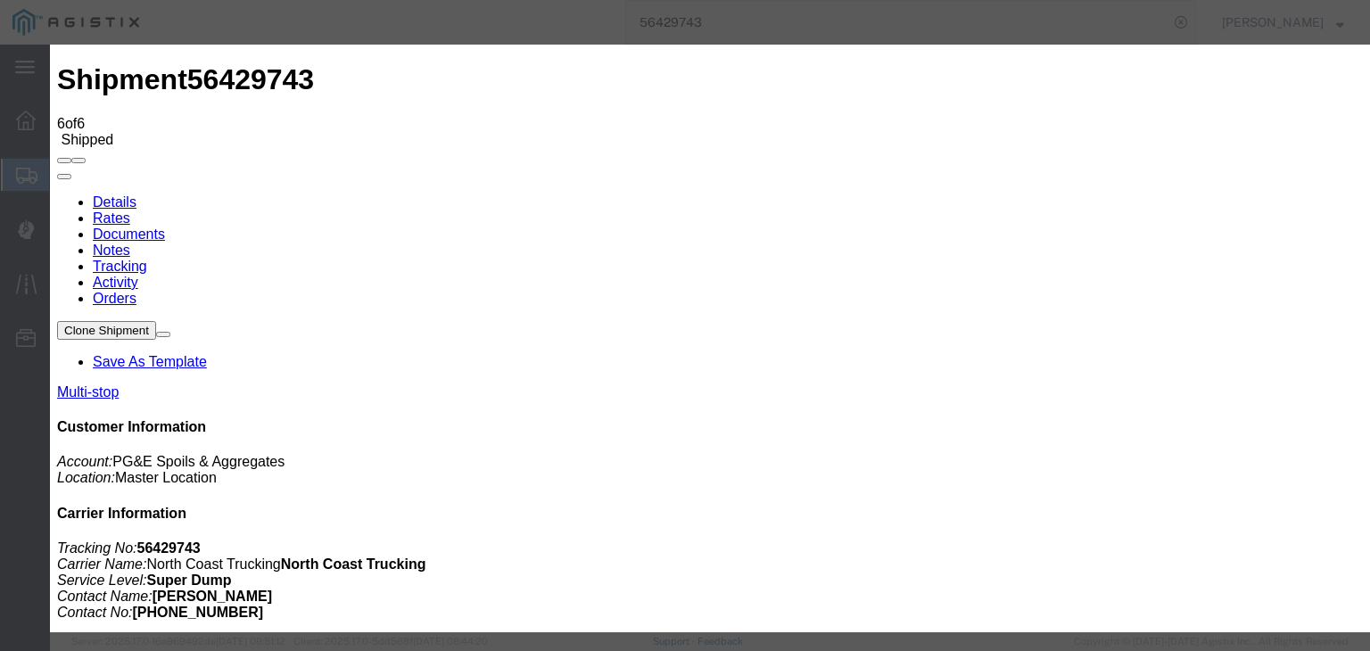
drag, startPoint x: 927, startPoint y: 226, endPoint x: 934, endPoint y: 236, distance: 12.9
select select "{"pickupDeliveryInfoId": "122169219","pickupOrDelivery": "P","stopNum": "1","lo…"
select select "CA"
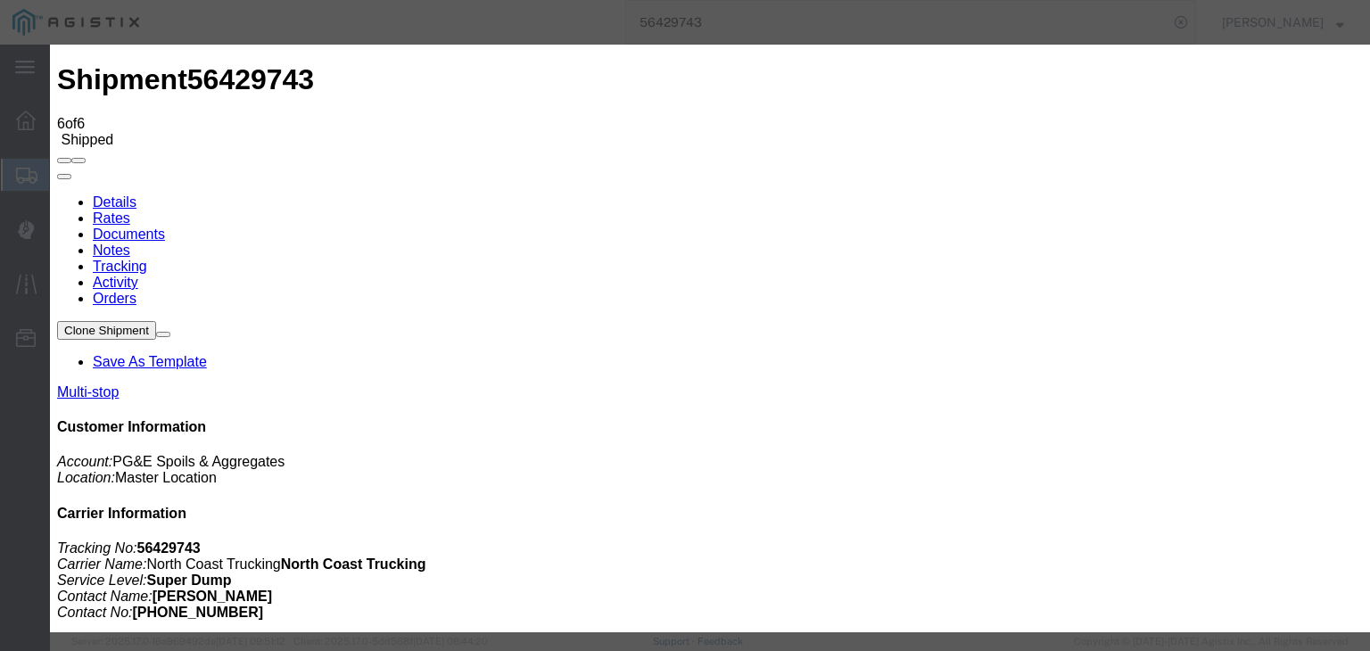
type input "Fresno"
drag, startPoint x: 1109, startPoint y: 538, endPoint x: 1070, endPoint y: 523, distance: 42.1
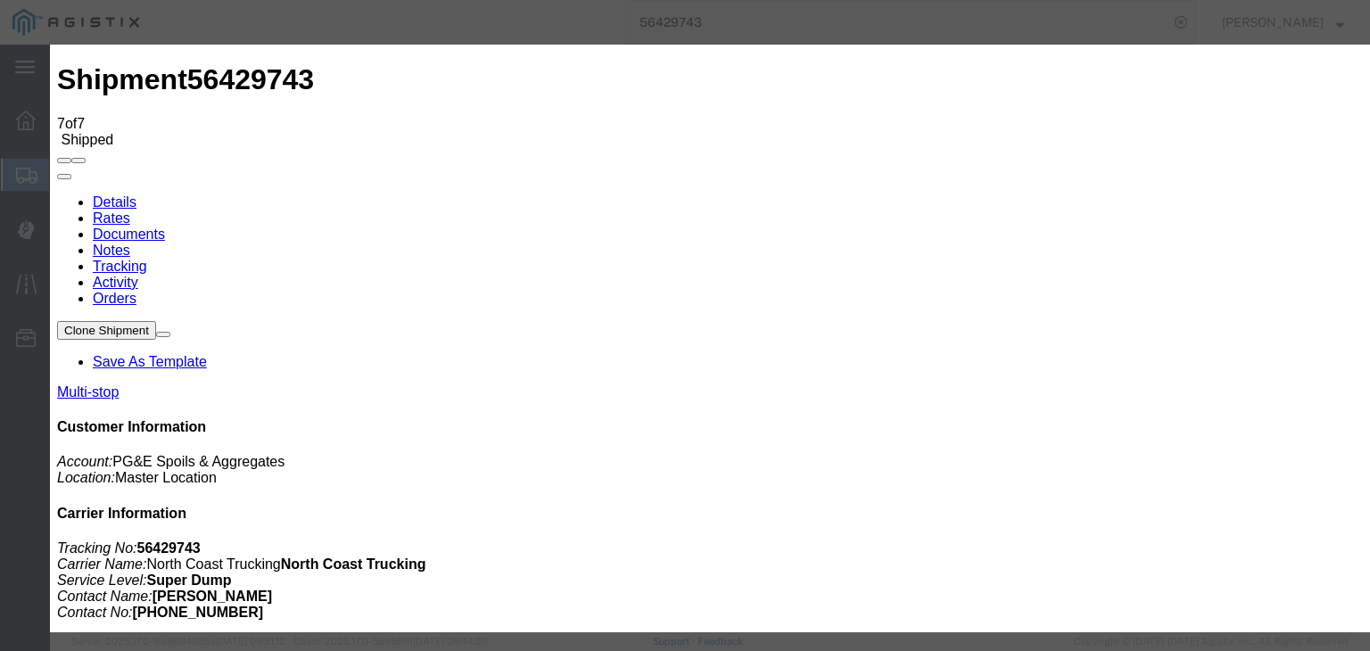
type input "[DATE]"
type input "7:00 AM"
type input "[DATE]"
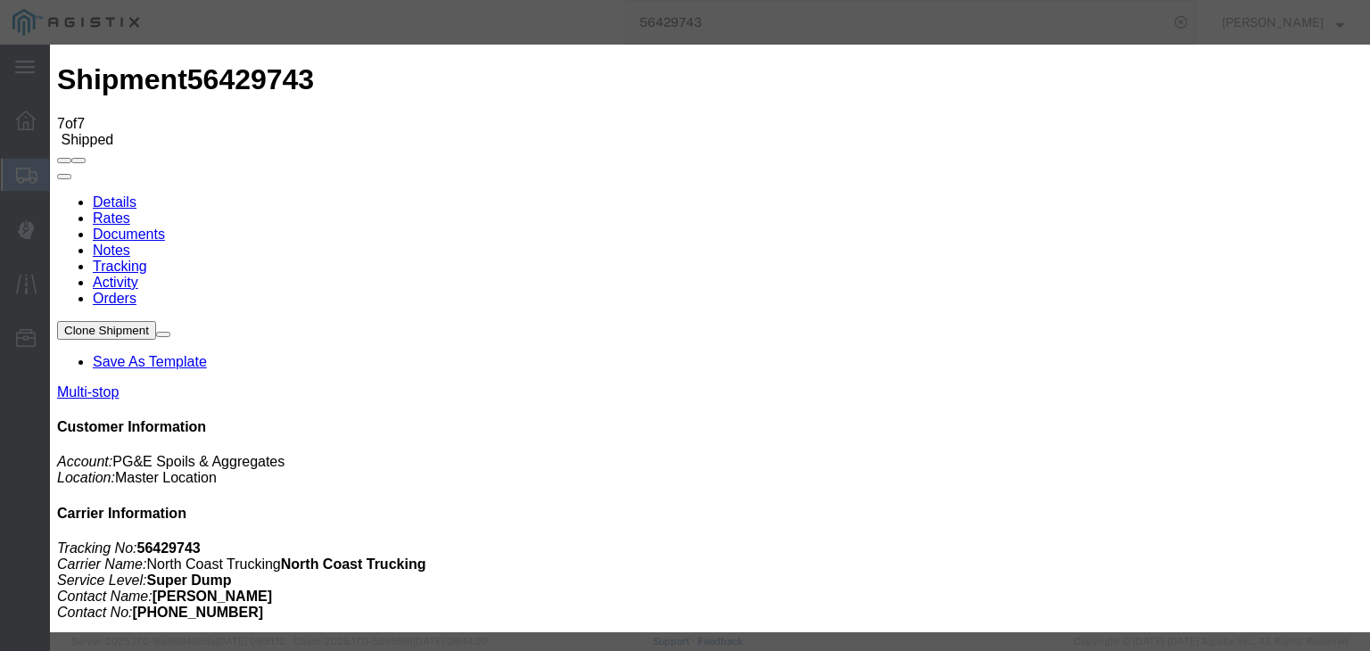
type input "10:40 AM"
select select "ARVDLVLOC"
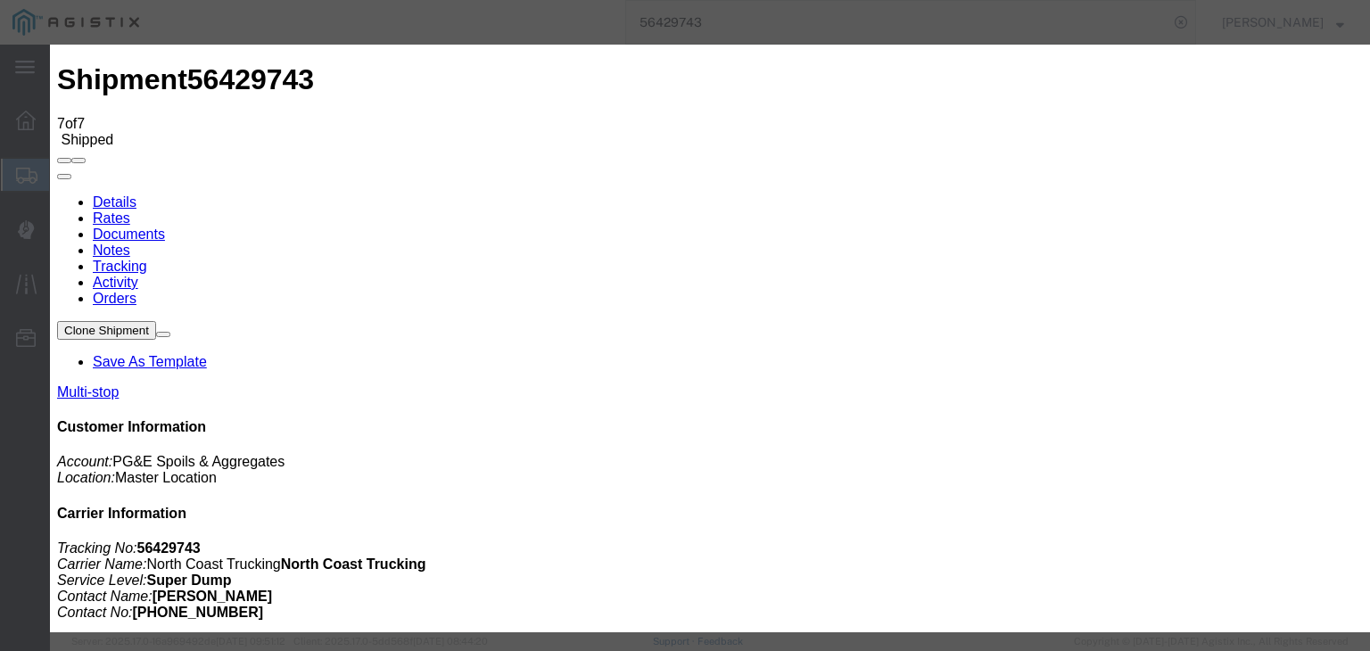
select select "{"pickupDeliveryInfoId": "122145114","pickupOrDelivery": "D","stopNum": "100","…"
select select "CA"
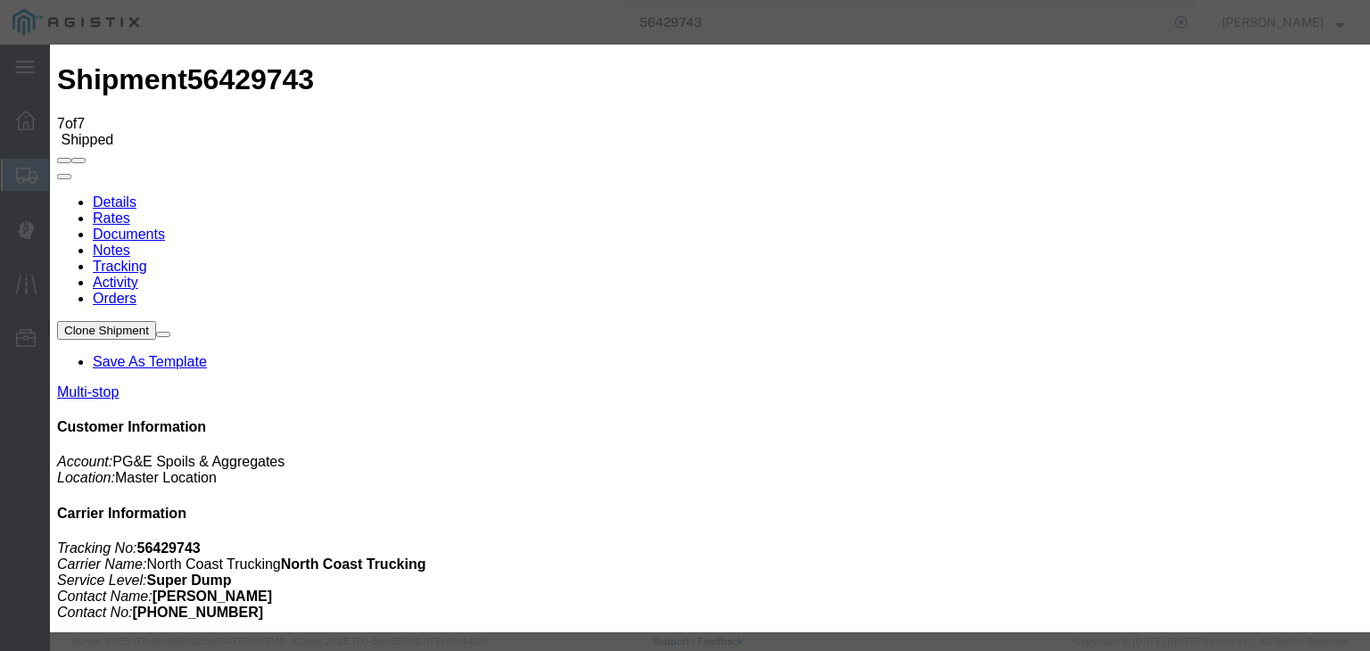
type input "Clovis"
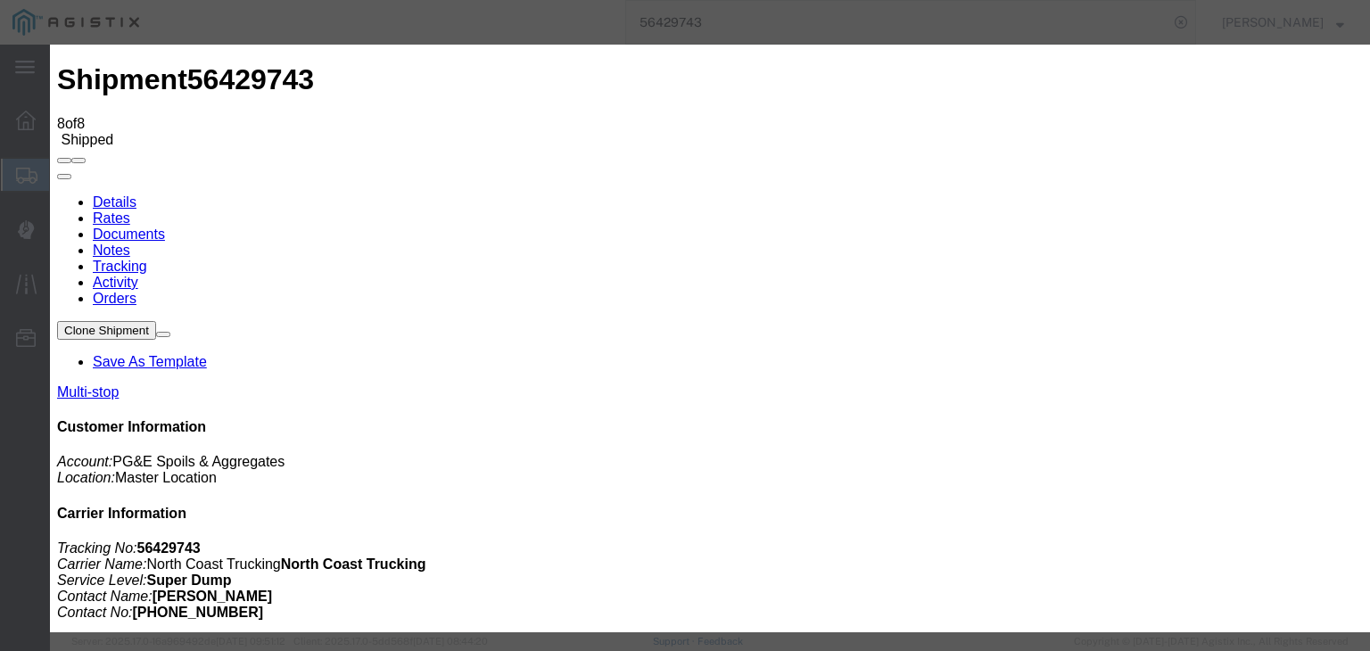
type input "[DATE]"
type input "7:00 AM"
type input "[DATE]"
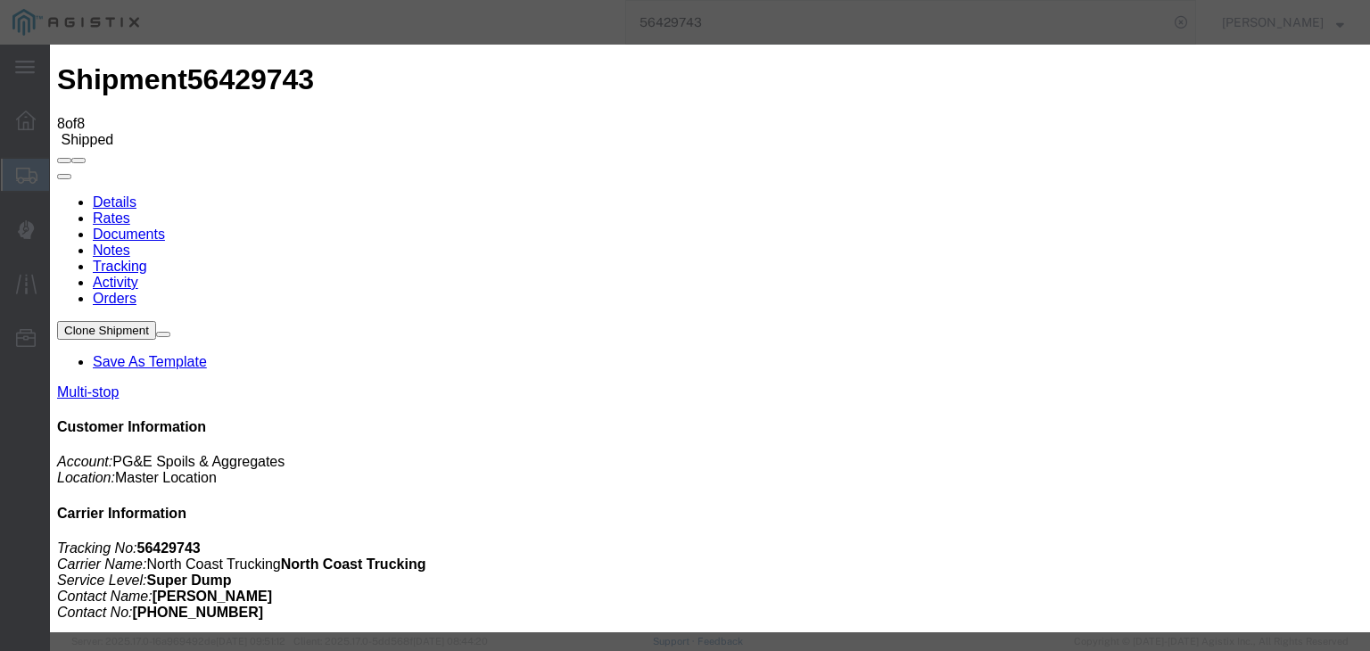
type input "10:45 AM"
drag, startPoint x: 447, startPoint y: 91, endPoint x: 470, endPoint y: 315, distance: 225.0
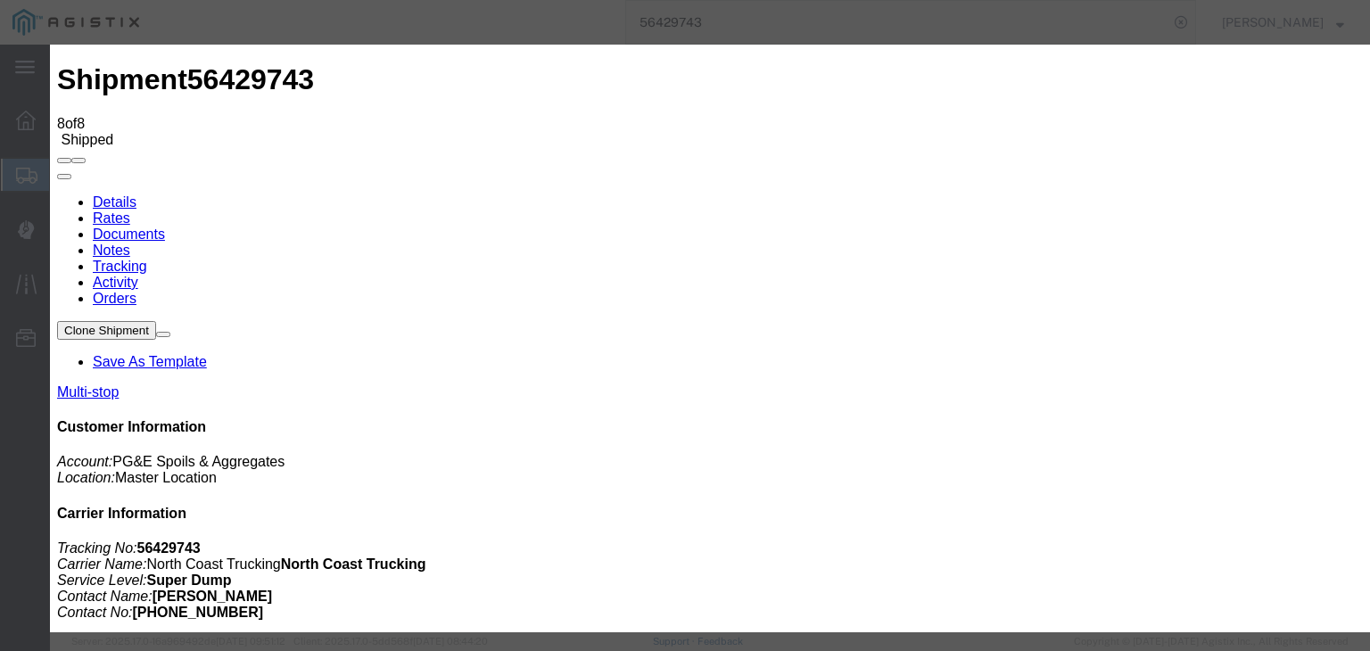
select select "DPTDLVLOC"
drag, startPoint x: 985, startPoint y: 276, endPoint x: 990, endPoint y: 292, distance: 16.7
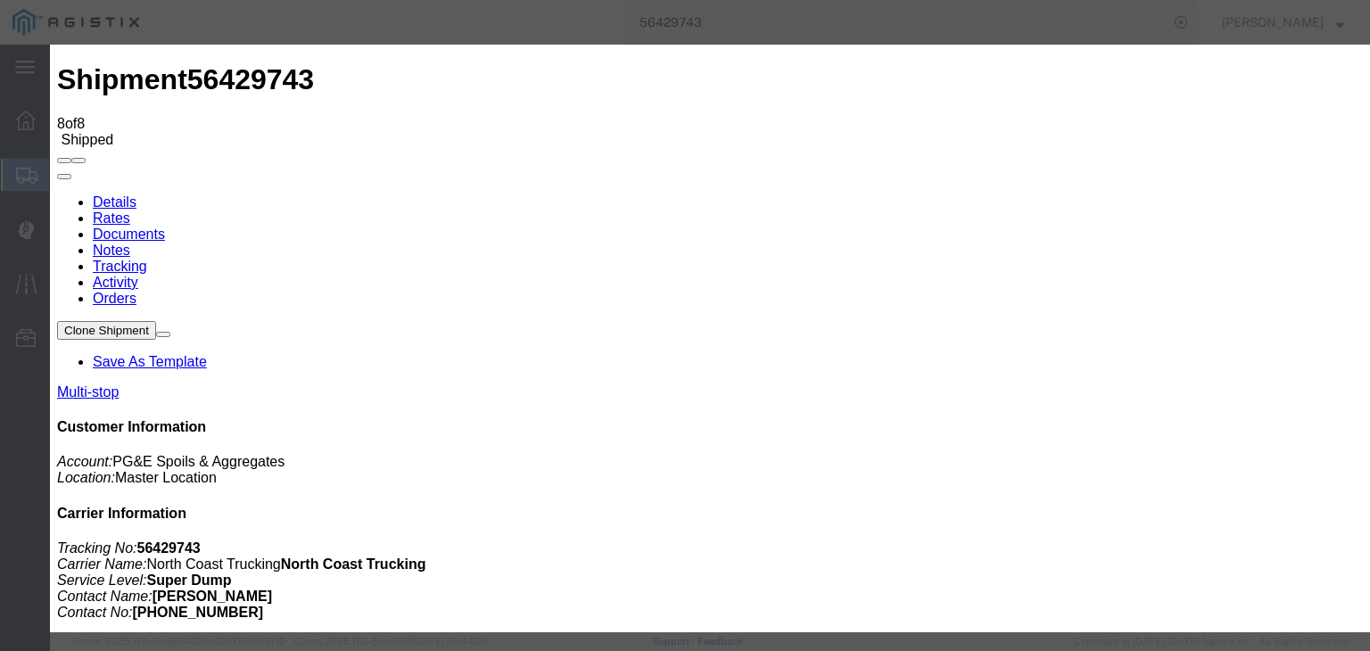
select select "{"pickupDeliveryInfoId": "122145114","pickupOrDelivery": "D","stopNum": "100","…"
select select "CA"
type input "Clovis"
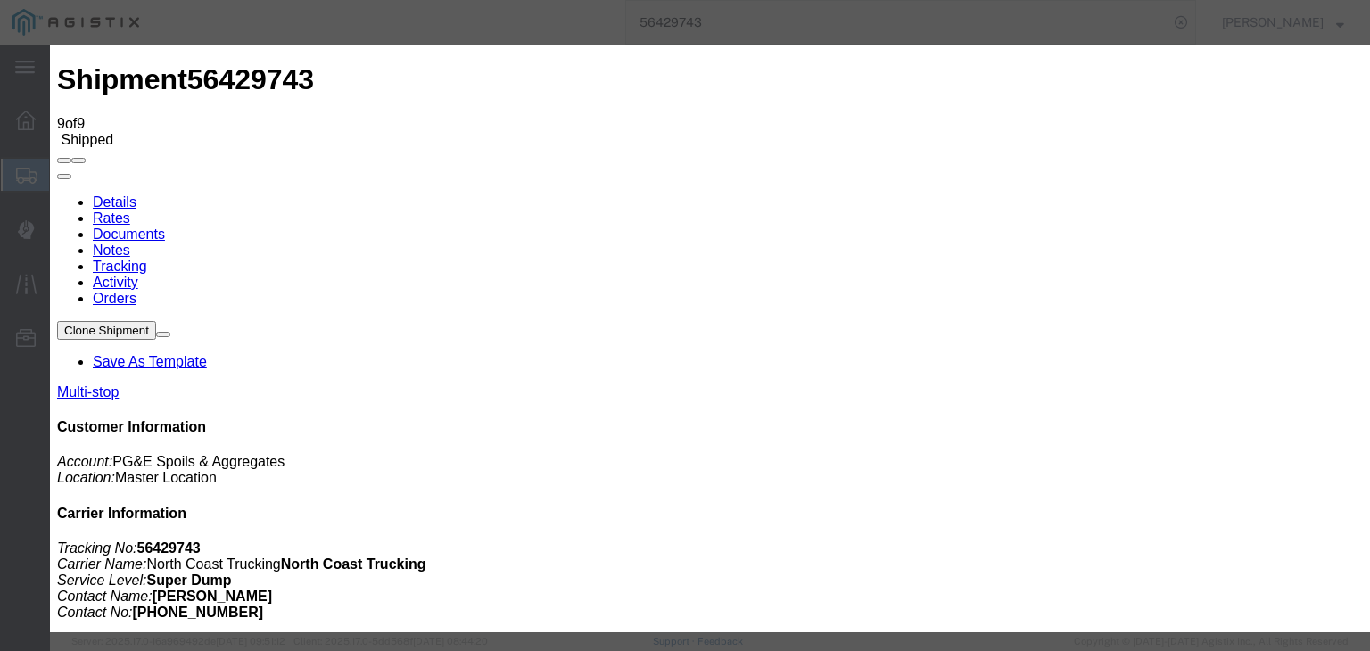
type input "[DATE]"
type input "7:00 AM"
drag, startPoint x: 394, startPoint y: 218, endPoint x: 480, endPoint y: 294, distance: 114.4
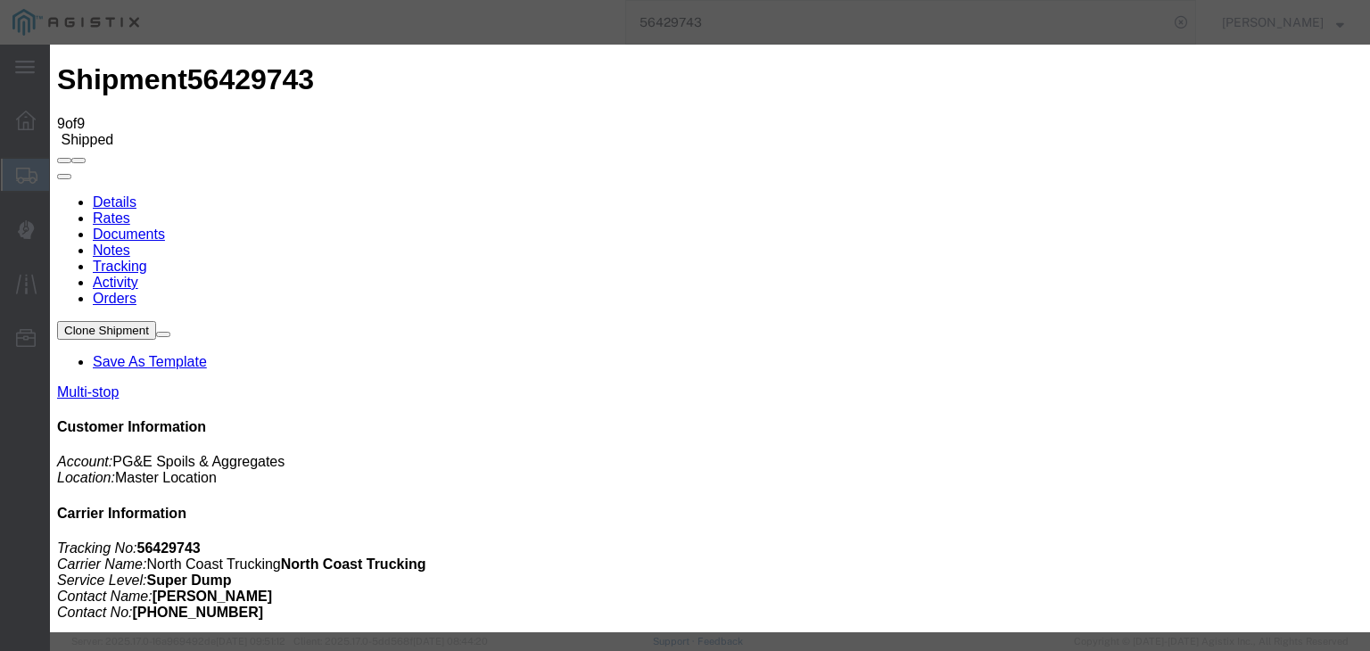
type input "[DATE]"
type input "11:18 AM"
drag, startPoint x: 489, startPoint y: 256, endPoint x: 482, endPoint y: 270, distance: 16.0
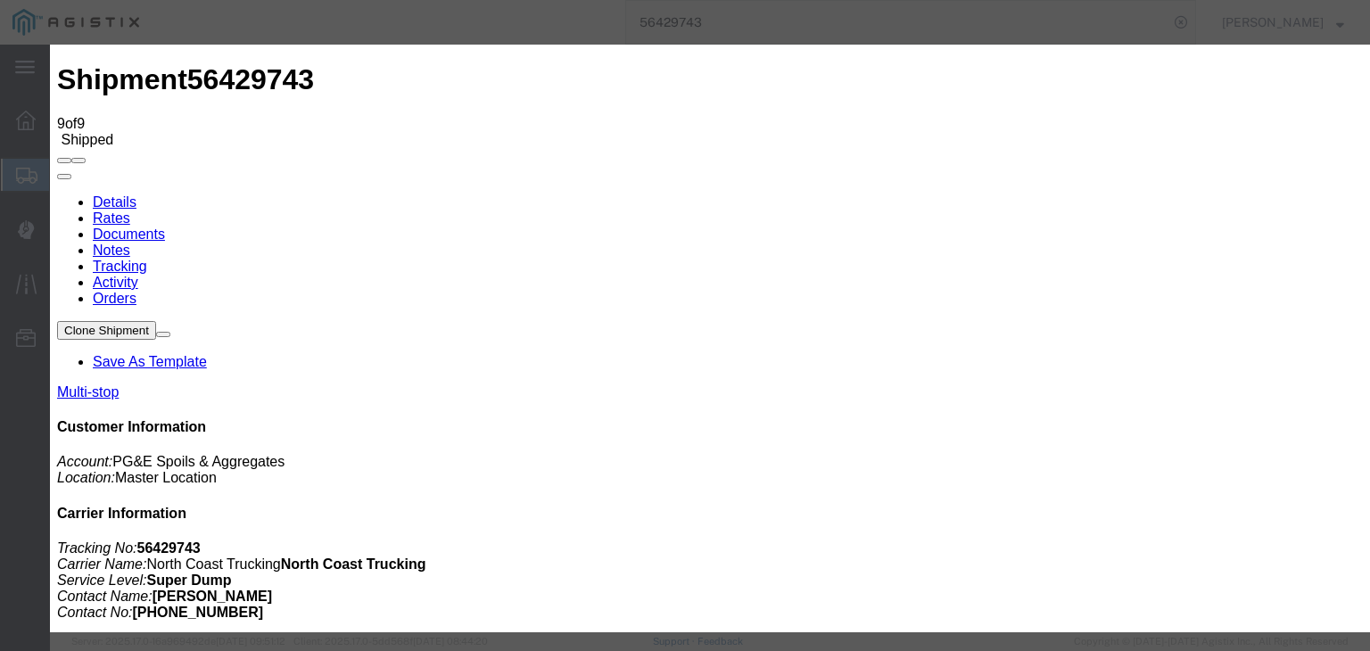
select select "ARVPULOC"
select select "{"pickupDeliveryInfoId": "122169219","pickupOrDelivery": "P","stopNum": "1","lo…"
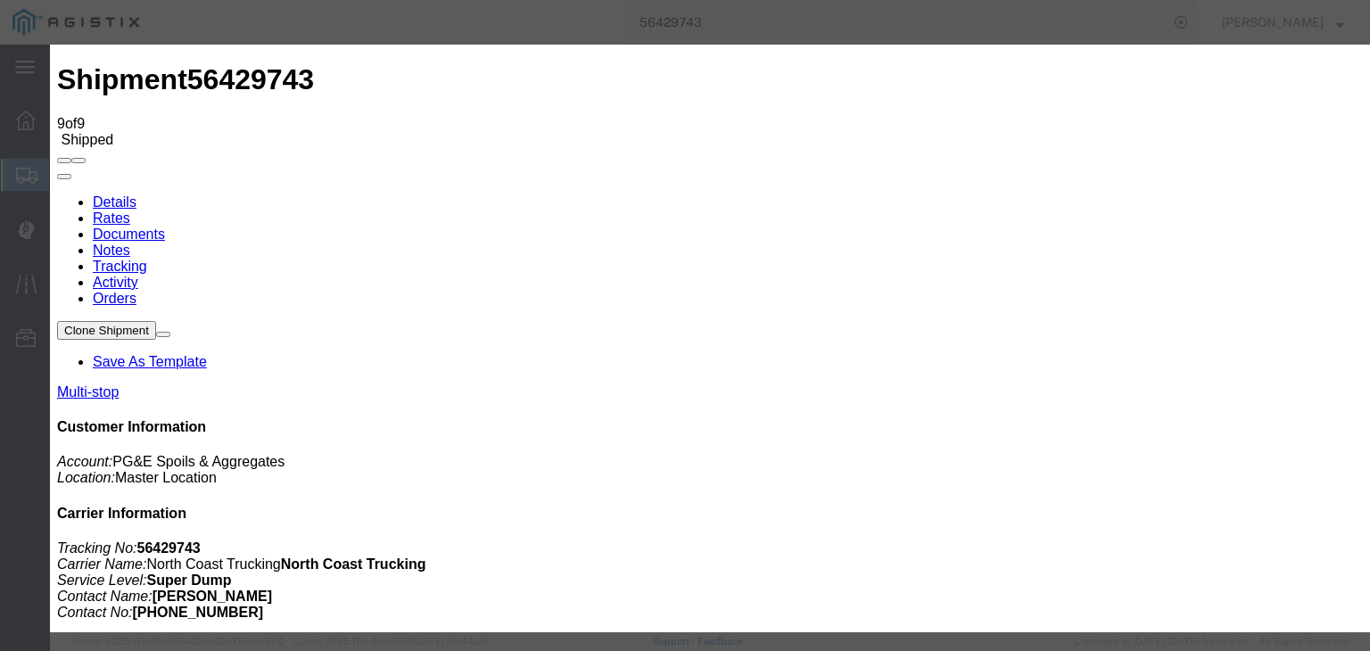
select select "CA"
type input "Fresno"
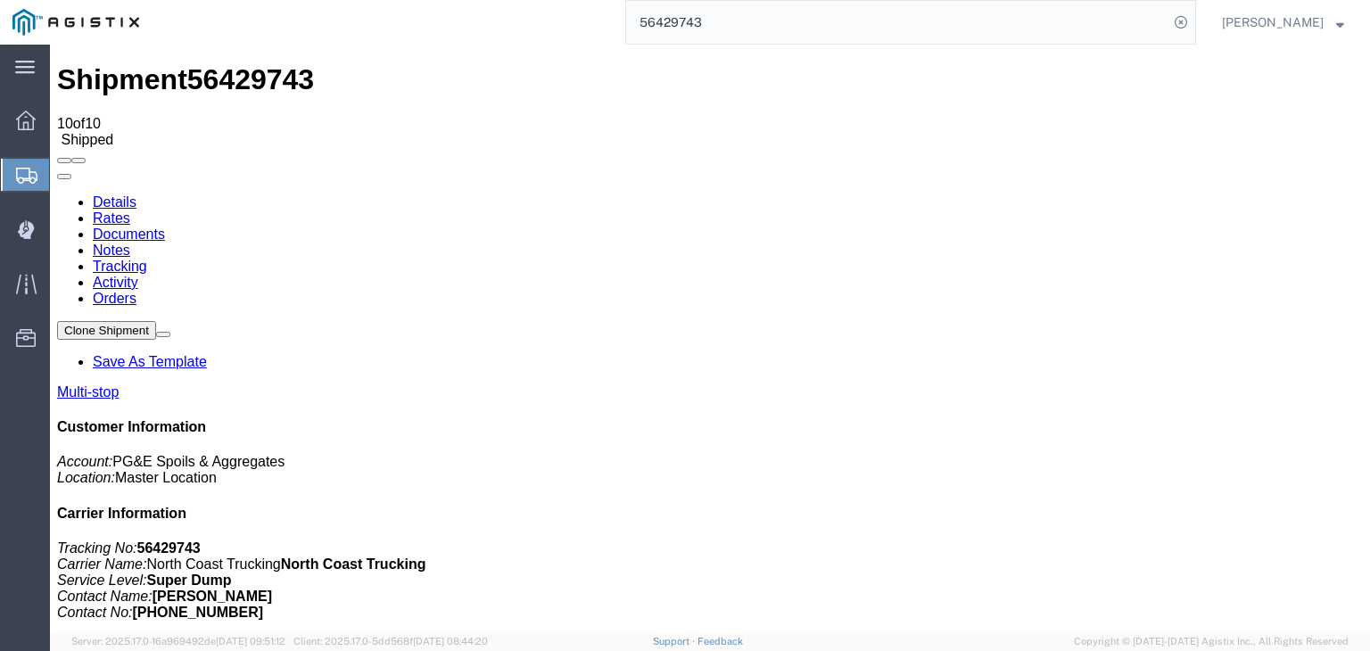
scroll to position [79, 0]
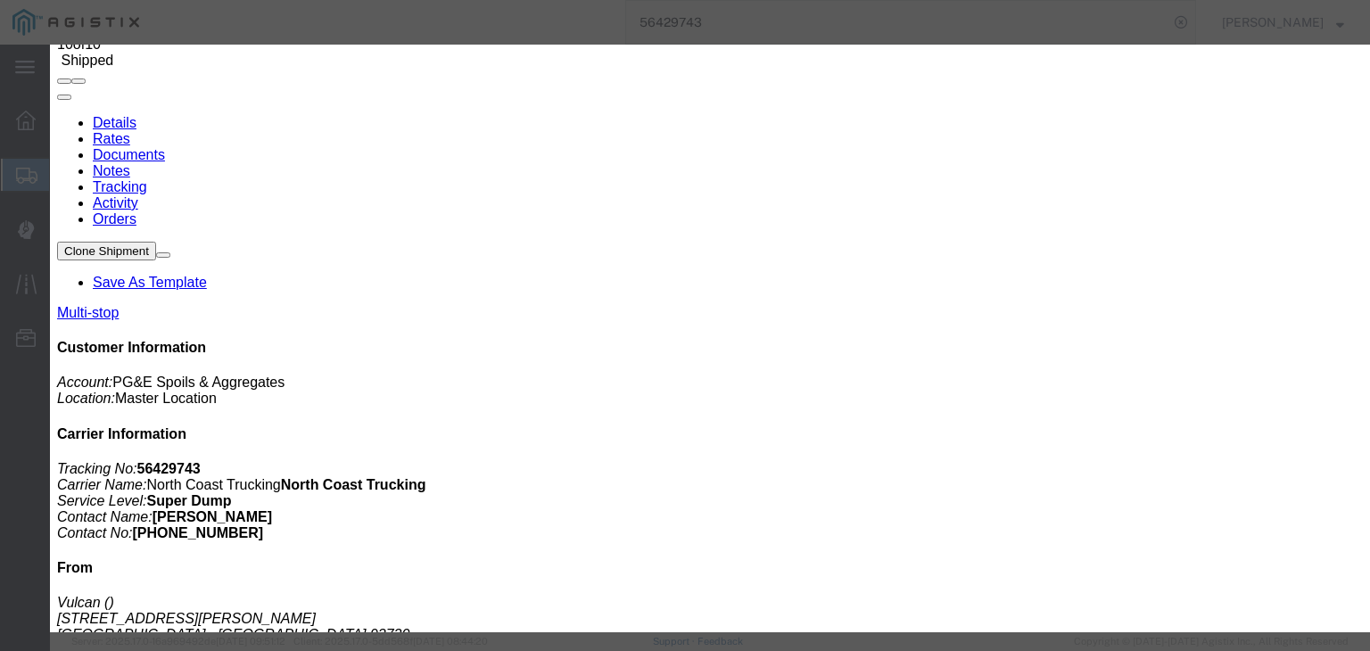
drag, startPoint x: 1009, startPoint y: 271, endPoint x: 959, endPoint y: 227, distance: 67.0
select select "{"pickupDeliveryInfoId": "122145112","pickupOrDelivery": "D","stopNum": "2","lo…"
type input "Clovis"
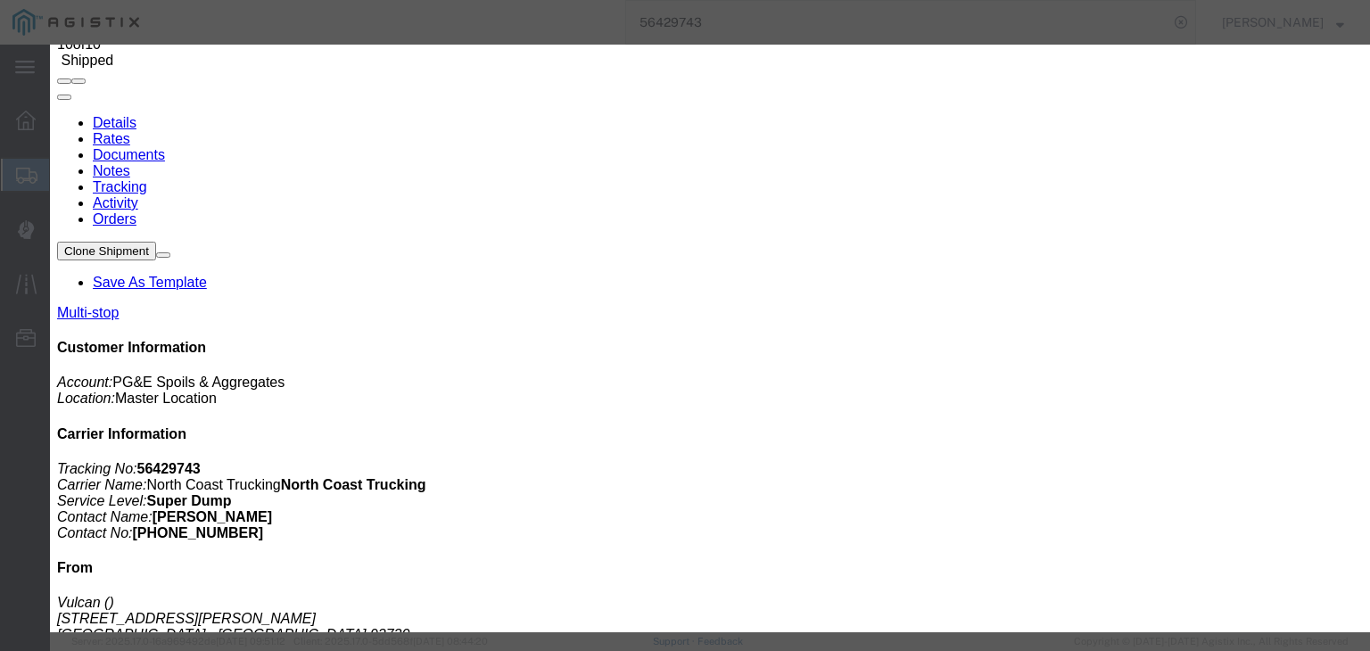
select select "{"pickupDeliveryInfoId": "122145114","pickupOrDelivery": "D","stopNum": "100","…"
type input "Clovis"
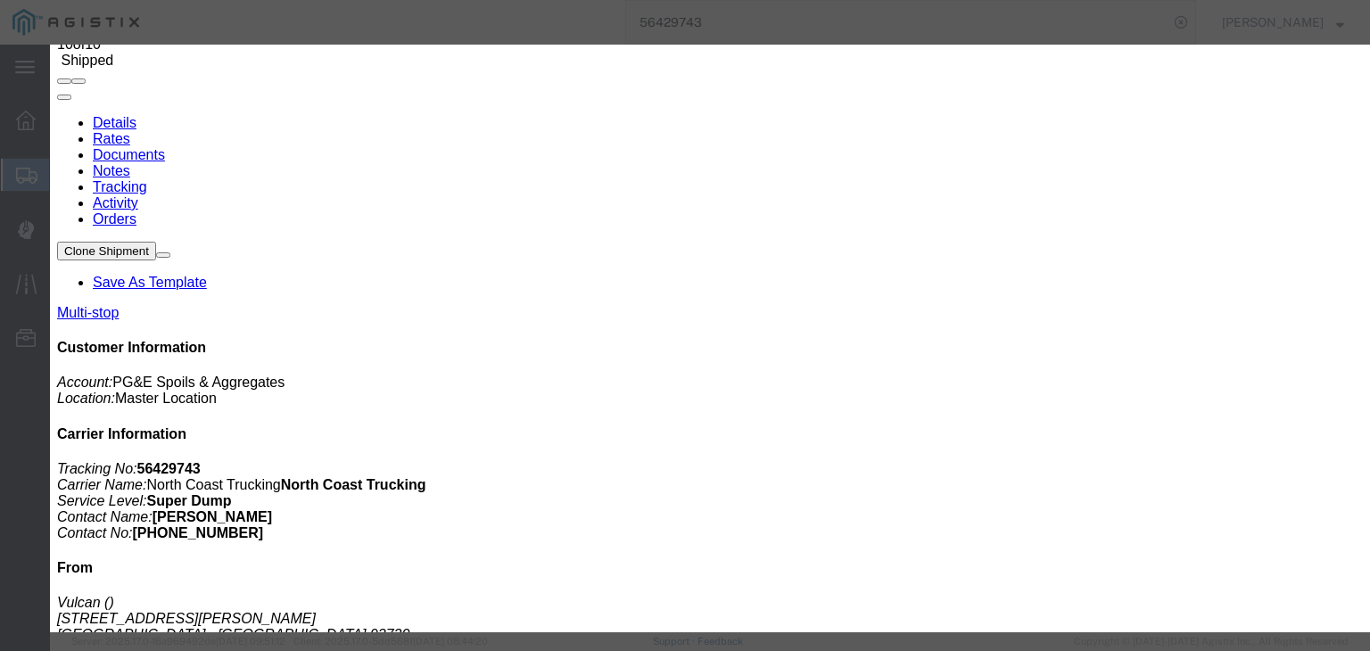
select select "{"pickupDeliveryInfoId": "122145113","pickupOrDelivery": "P","stopNum": "3","lo…"
type input "Sangar"
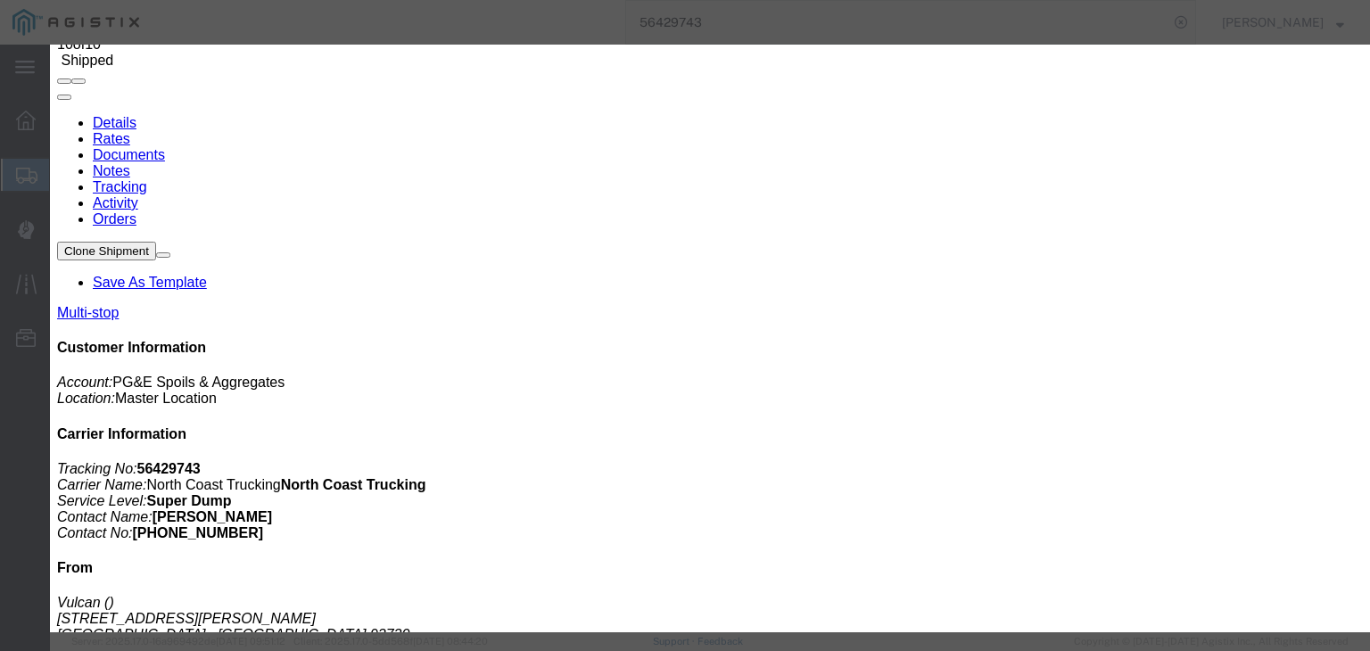
drag, startPoint x: 908, startPoint y: 220, endPoint x: 918, endPoint y: 236, distance: 18.8
select select "{"pickupDeliveryInfoId": "122145113","pickupOrDelivery": "P","stopNum": "3","lo…"
type input "Sangar"
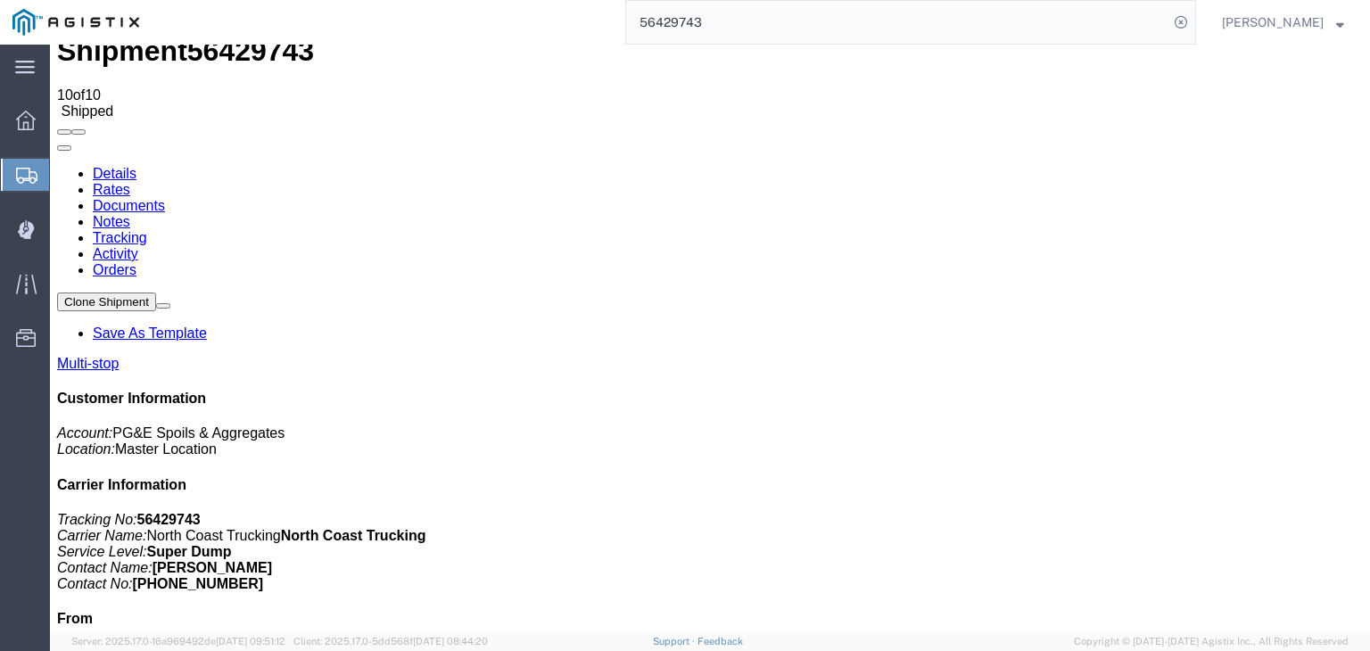
scroll to position [0, 0]
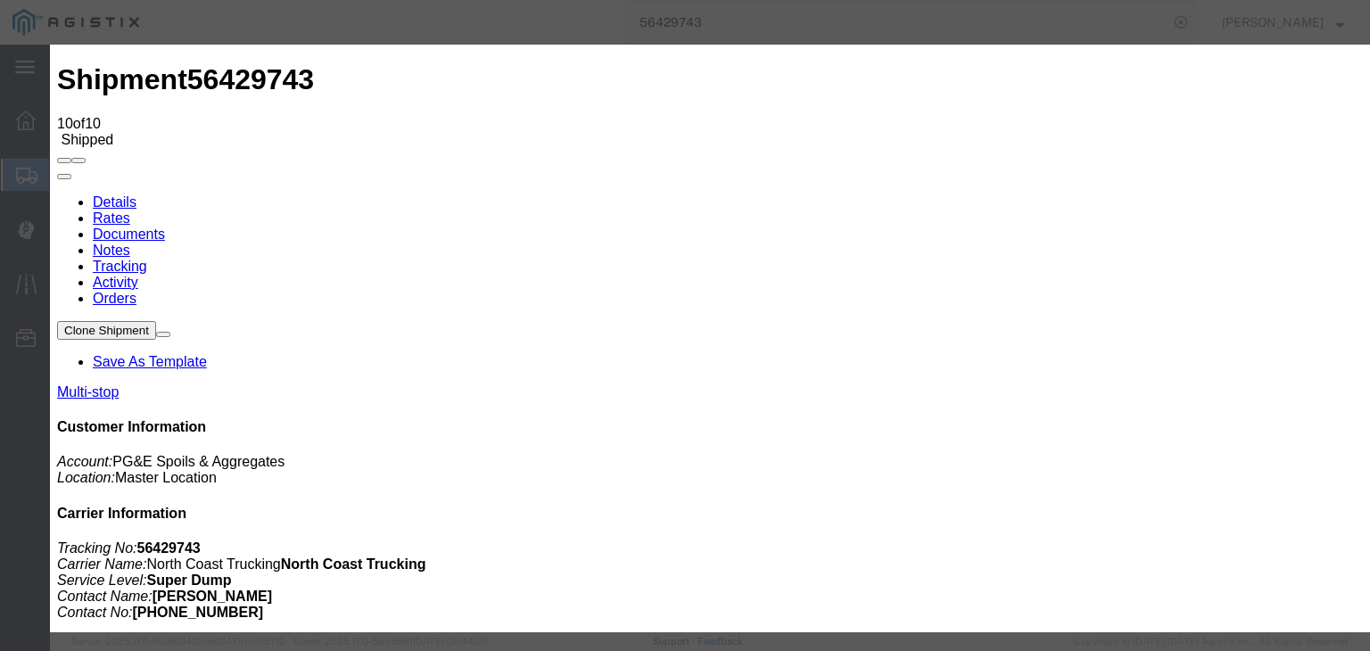
select select "{"pickupDeliveryInfoId": "122145114","pickupOrDelivery": "D","stopNum": "100","…"
type input "Clovis"
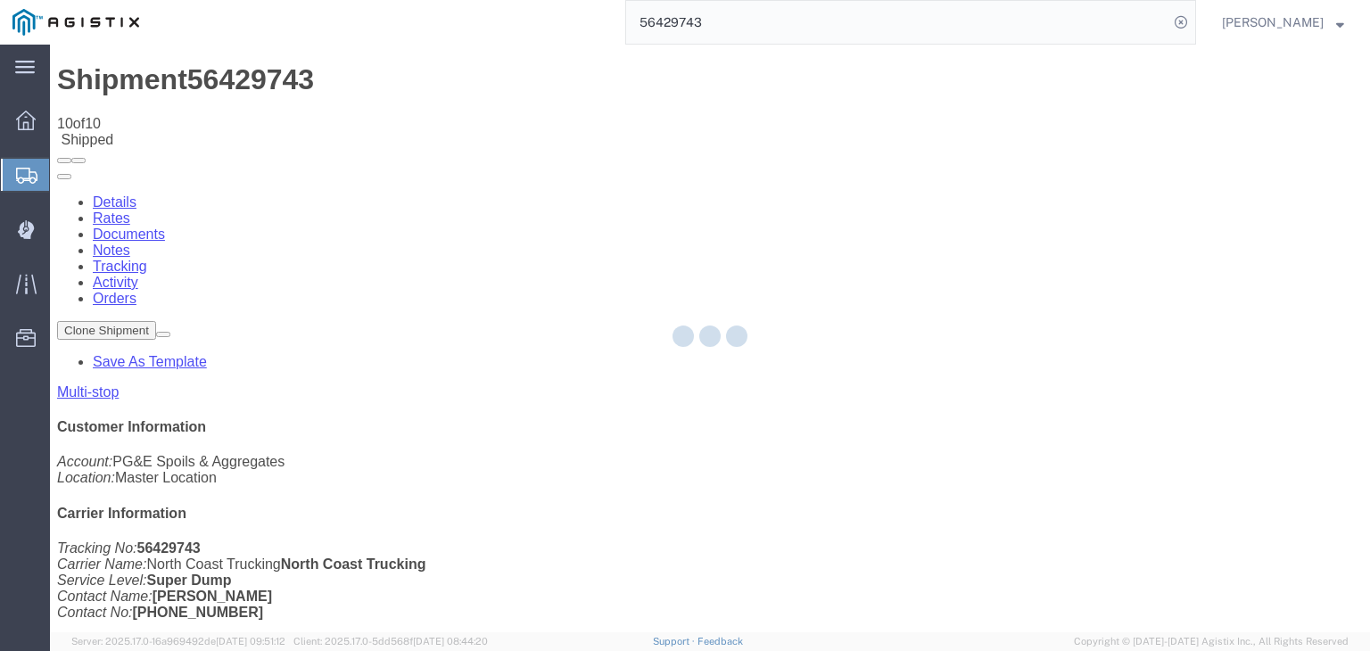
click at [943, 169] on div at bounding box center [710, 339] width 1320 height 588
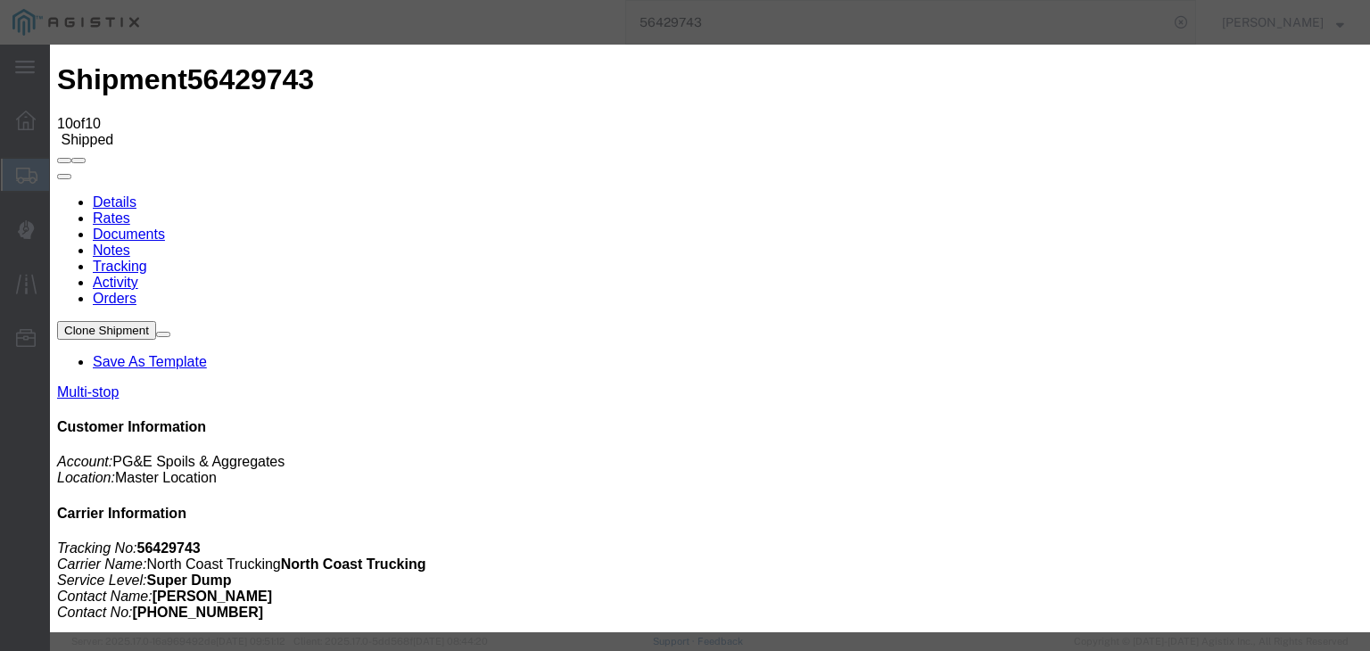
type input "[DATE]"
type input "7:00 AM"
type input "[DATE]"
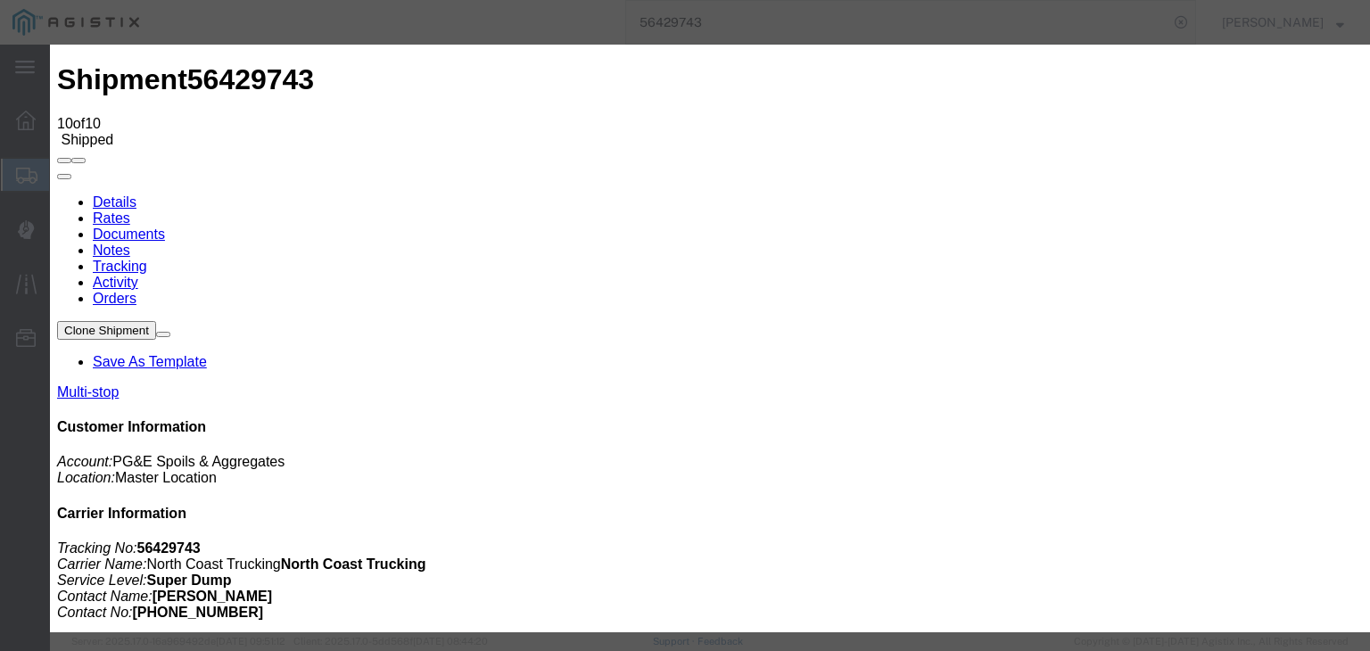
type input "12:30 PM"
select select "BREAKSTART"
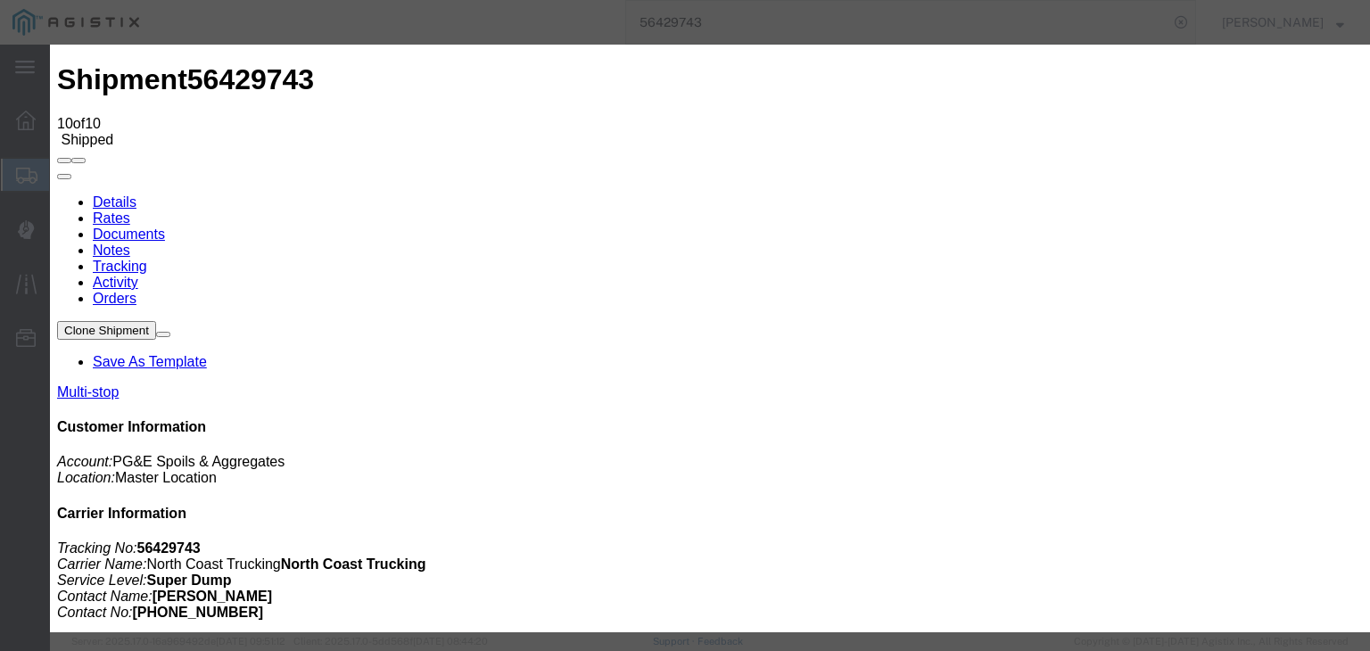
drag, startPoint x: 1092, startPoint y: 532, endPoint x: 1068, endPoint y: 524, distance: 25.4
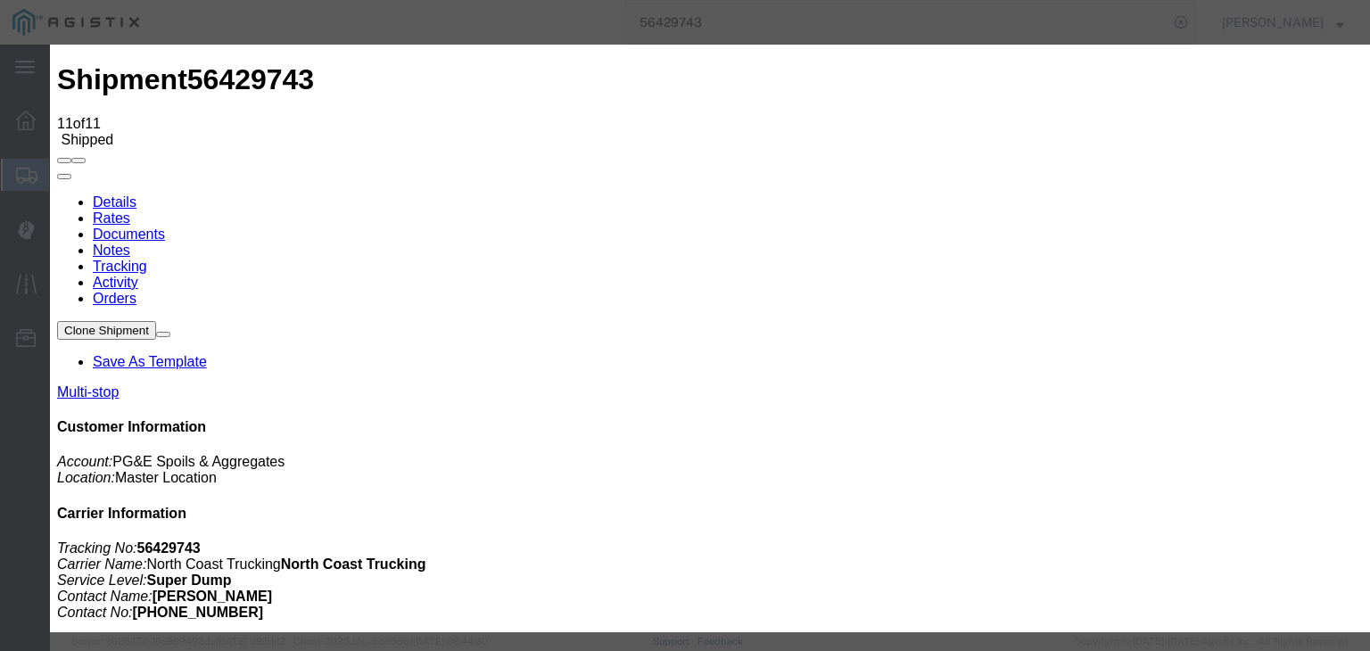
type input "[DATE]"
type input "7:00 AM"
type input "[DATE]"
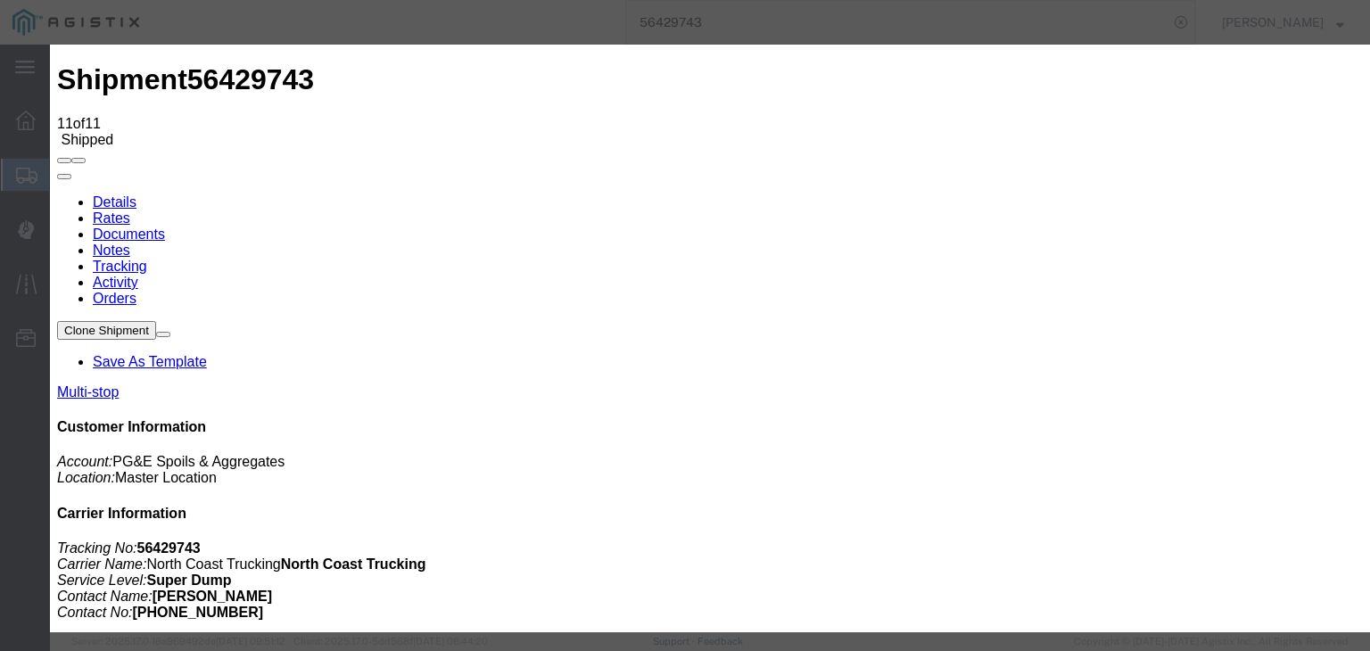
type input "1:00 PM"
select select "BREAKSTOP"
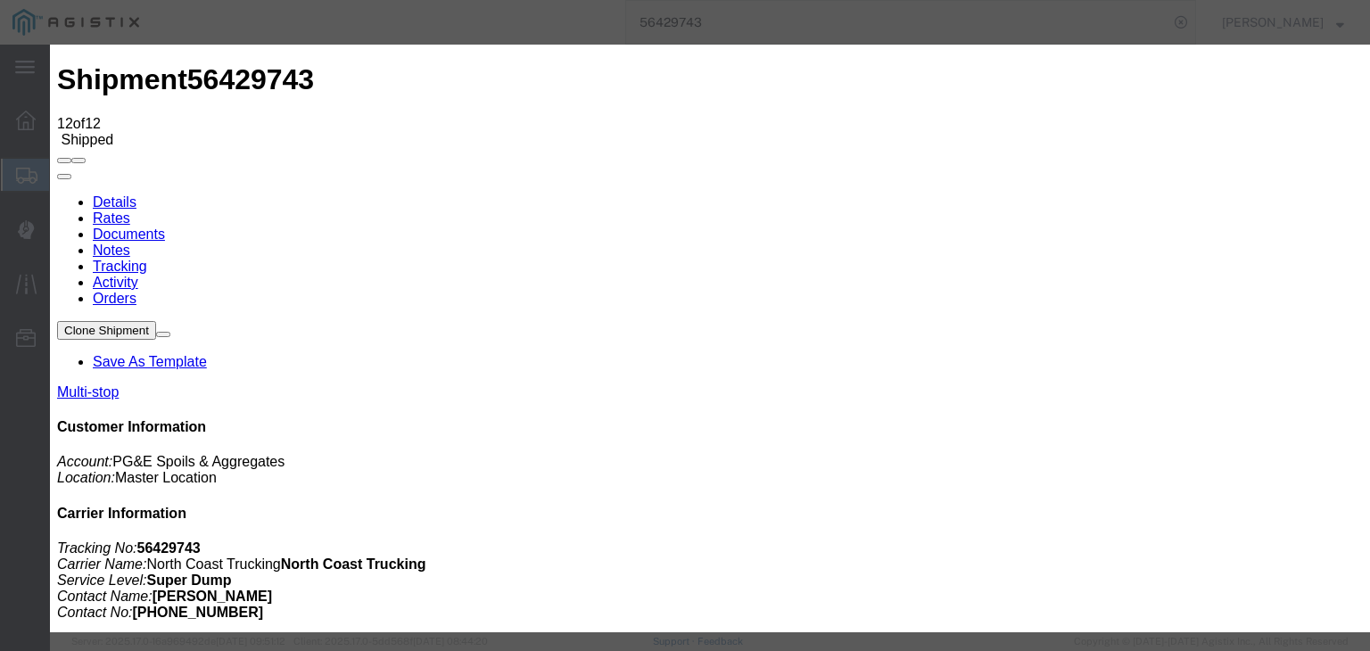
type input "[DATE]"
type input "7:00 AM"
type input "[DATE]"
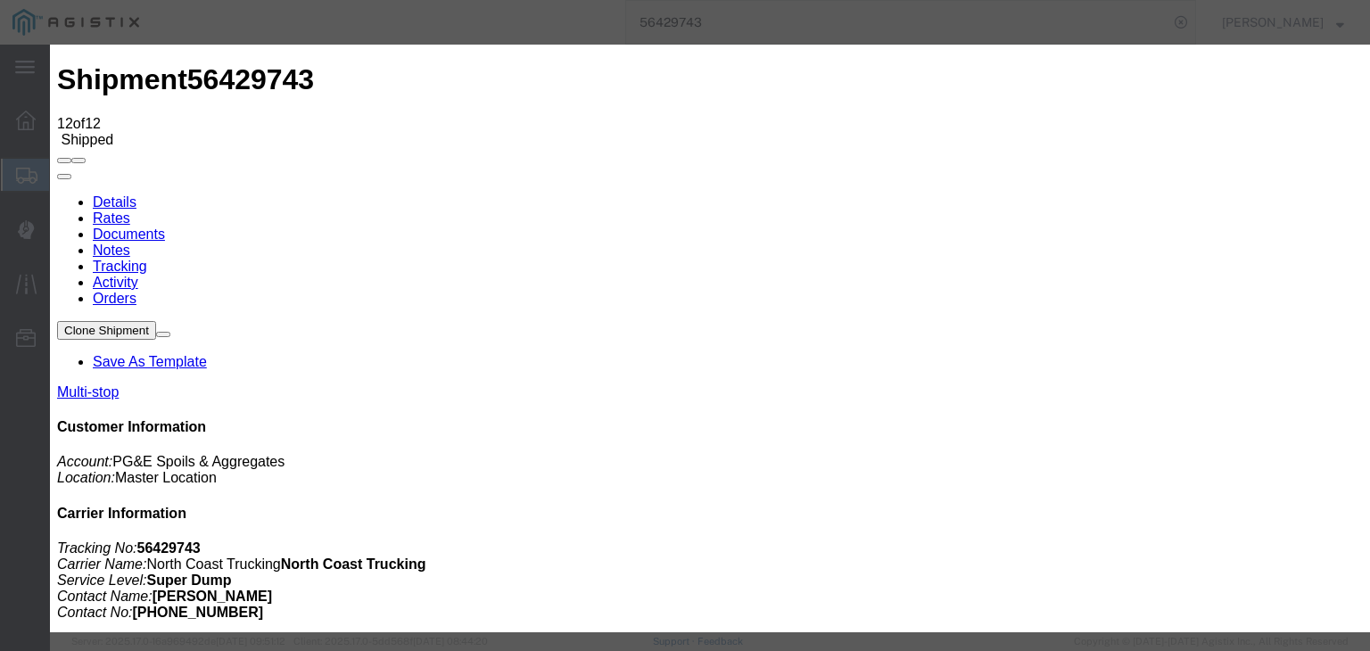
type input "1:00 PM"
drag, startPoint x: 515, startPoint y: 253, endPoint x: 514, endPoint y: 268, distance: 15.2
select select "DPTPULOC"
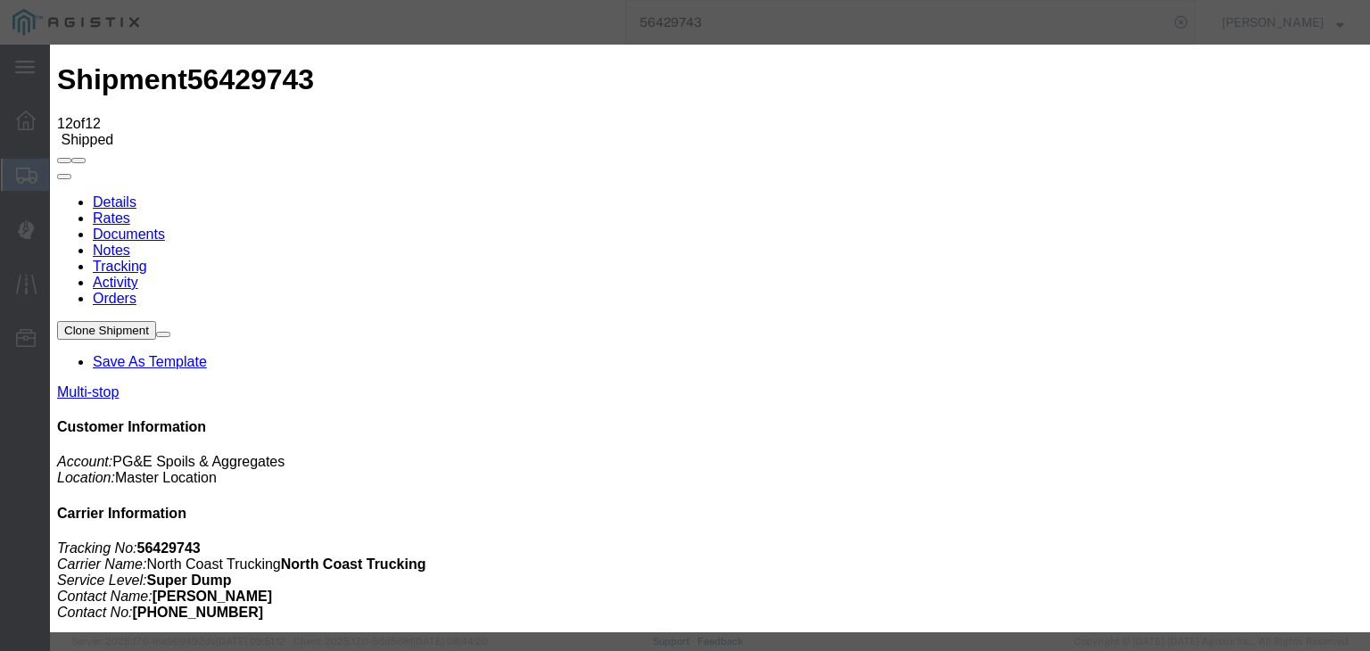
drag, startPoint x: 931, startPoint y: 222, endPoint x: 932, endPoint y: 236, distance: 14.3
select select "{"pickupDeliveryInfoId": "122145114","pickupOrDelivery": "D","stopNum": "100","…"
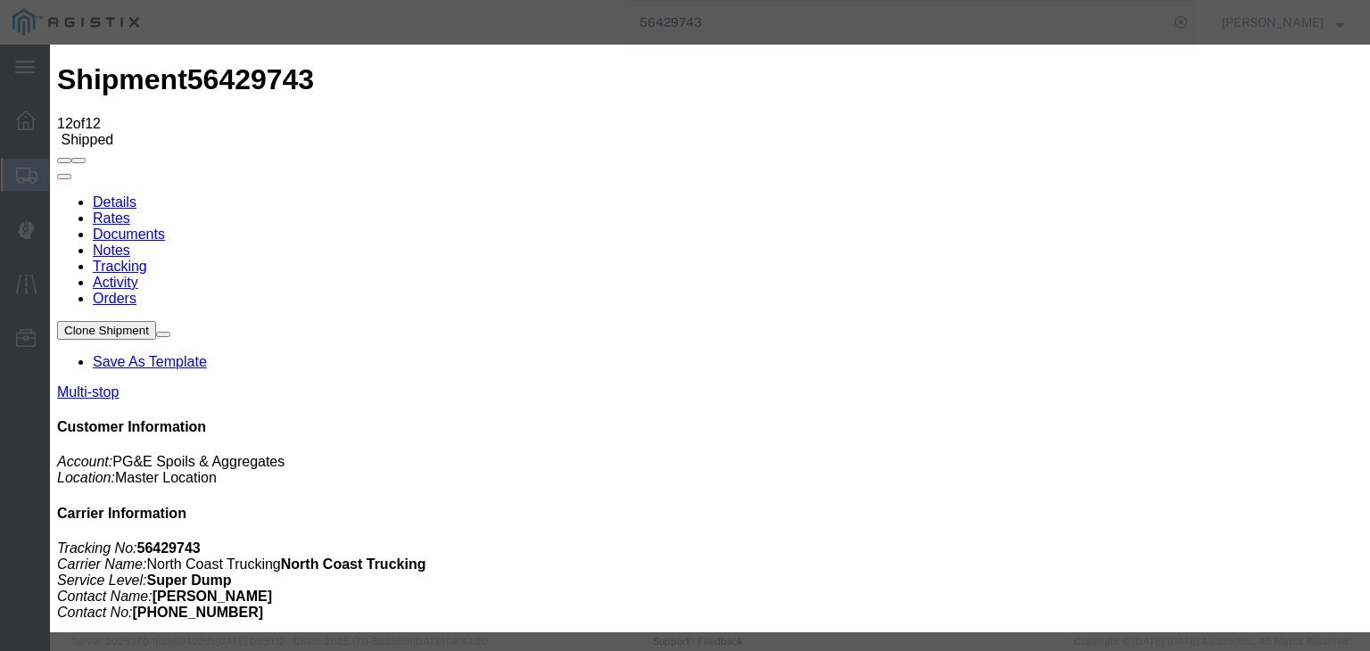
select select "CA"
type input "Clovis"
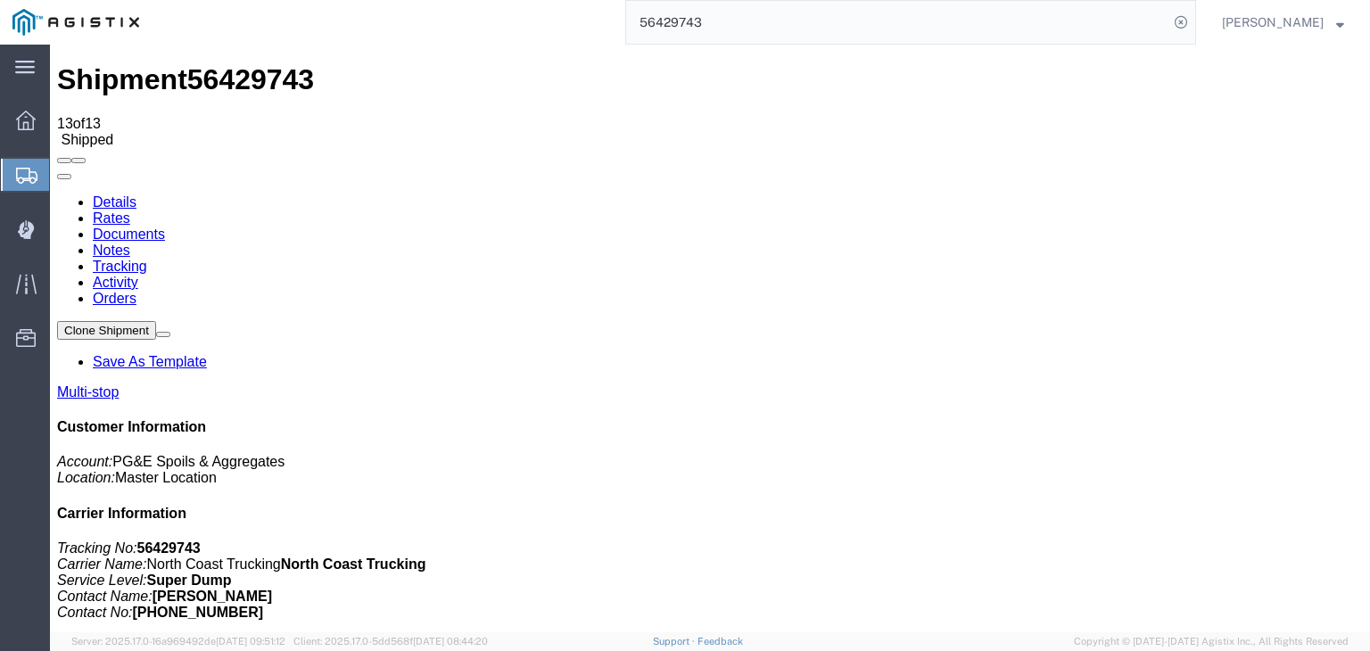
drag, startPoint x: 246, startPoint y: 122, endPoint x: 317, endPoint y: 170, distance: 86.1
click at [165, 227] on link "Documents" at bounding box center [129, 234] width 72 height 15
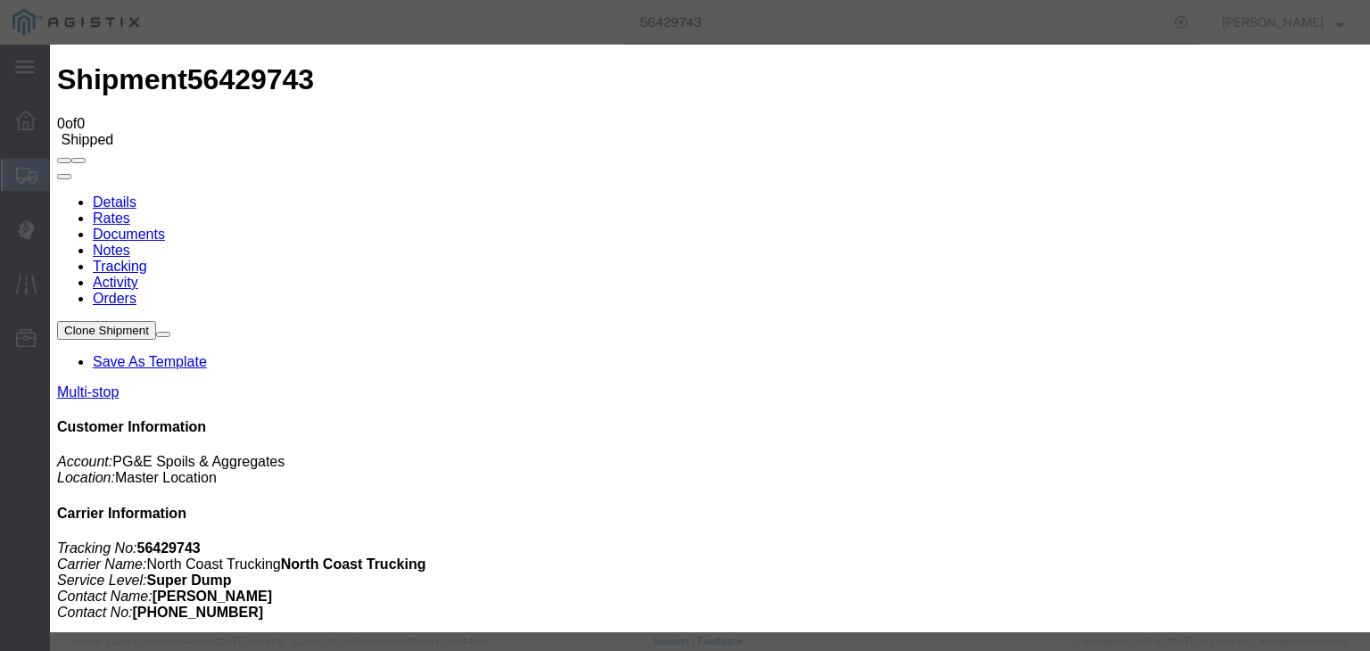
type input "C:\fakepath\08.08.25 PGE 0484910-56429743 Trebol.pdf"
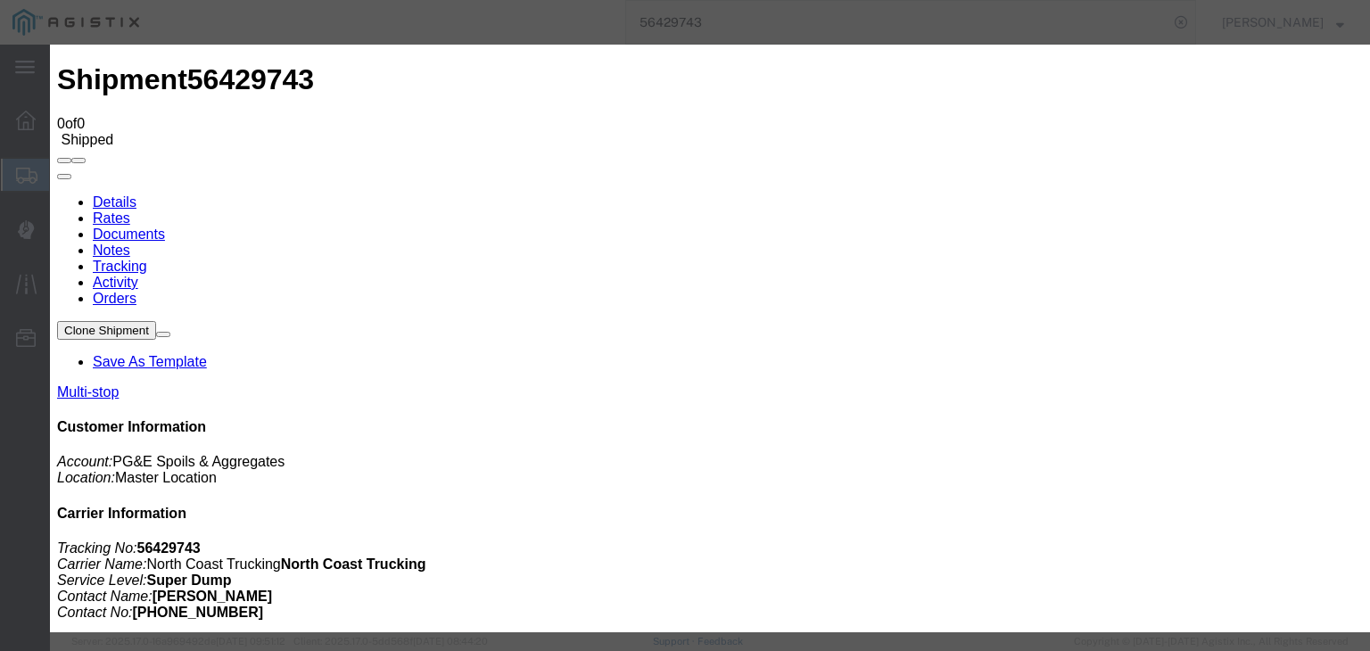
type input "Freight Bill and Weight Ticket"
select select
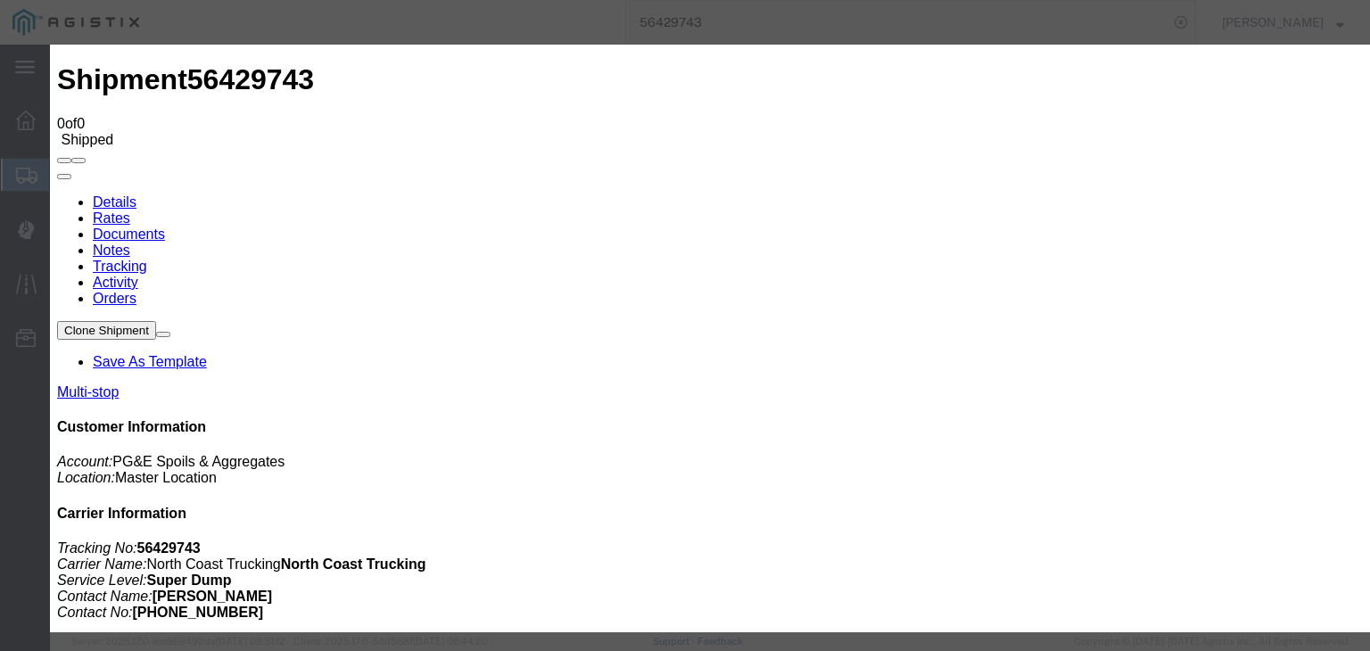
select select
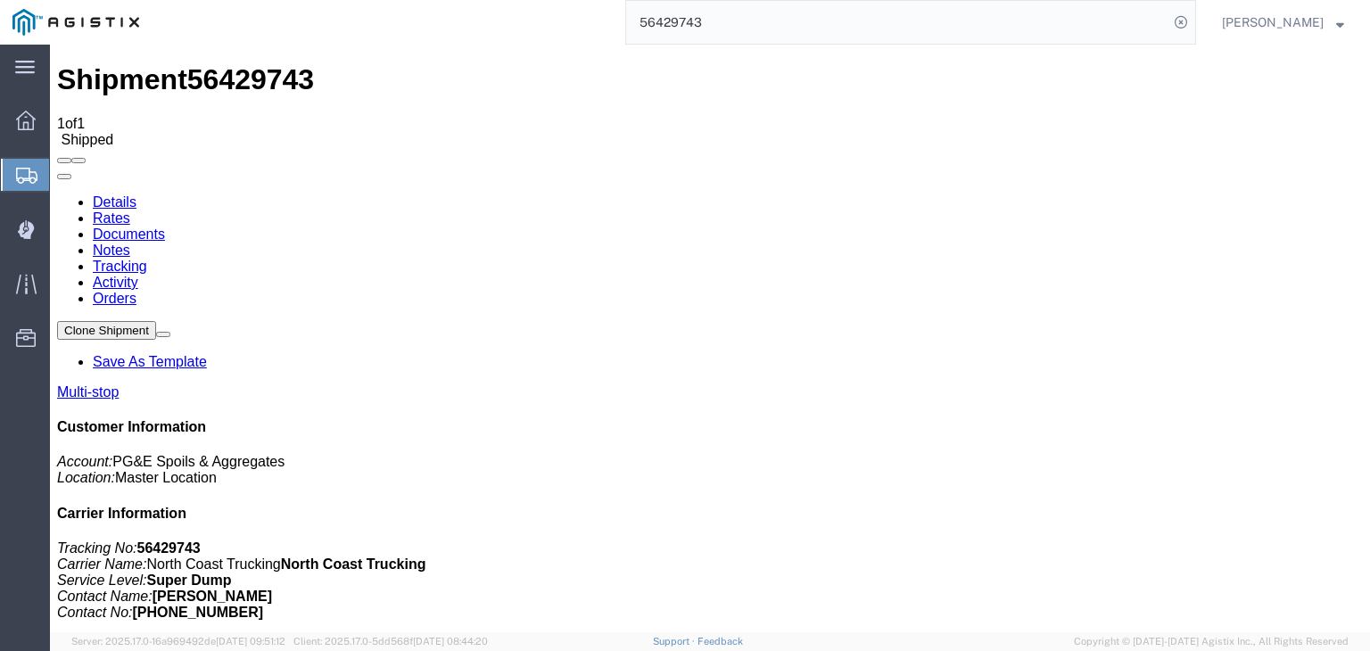
click at [147, 259] on link "Tracking" at bounding box center [120, 266] width 54 height 15
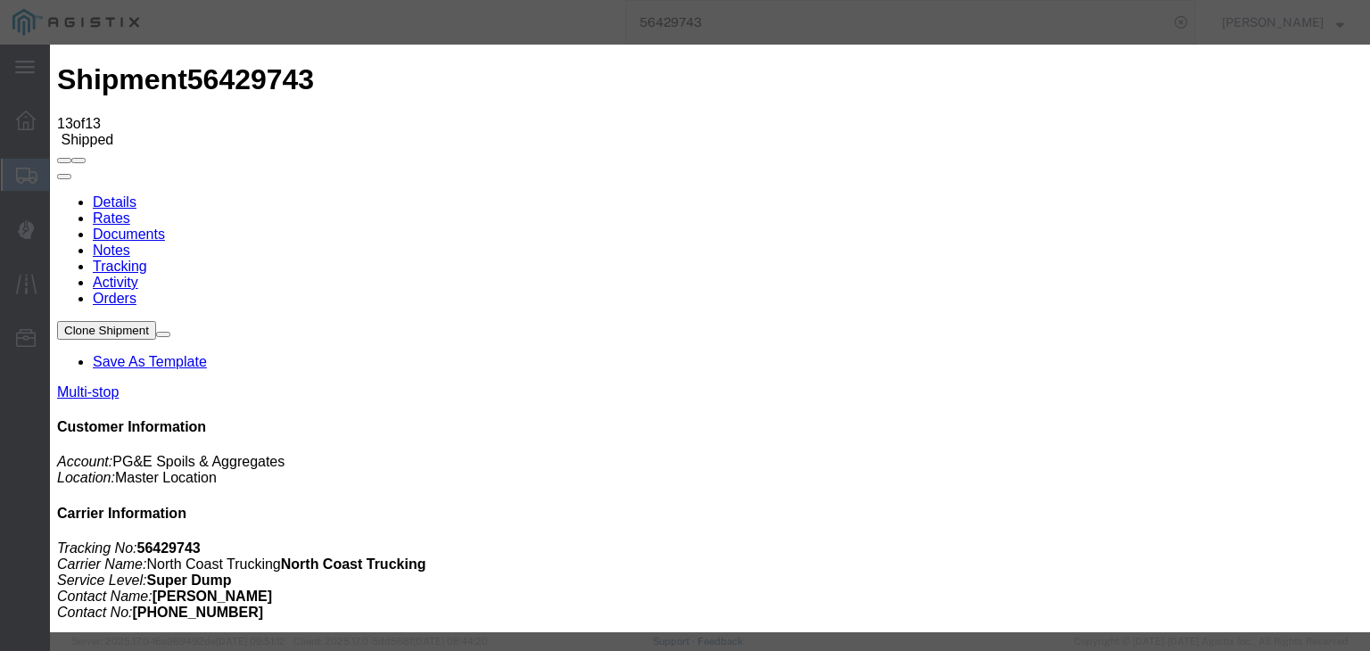
type input "[DATE]"
type input "7:00 AM"
type input "[DATE]"
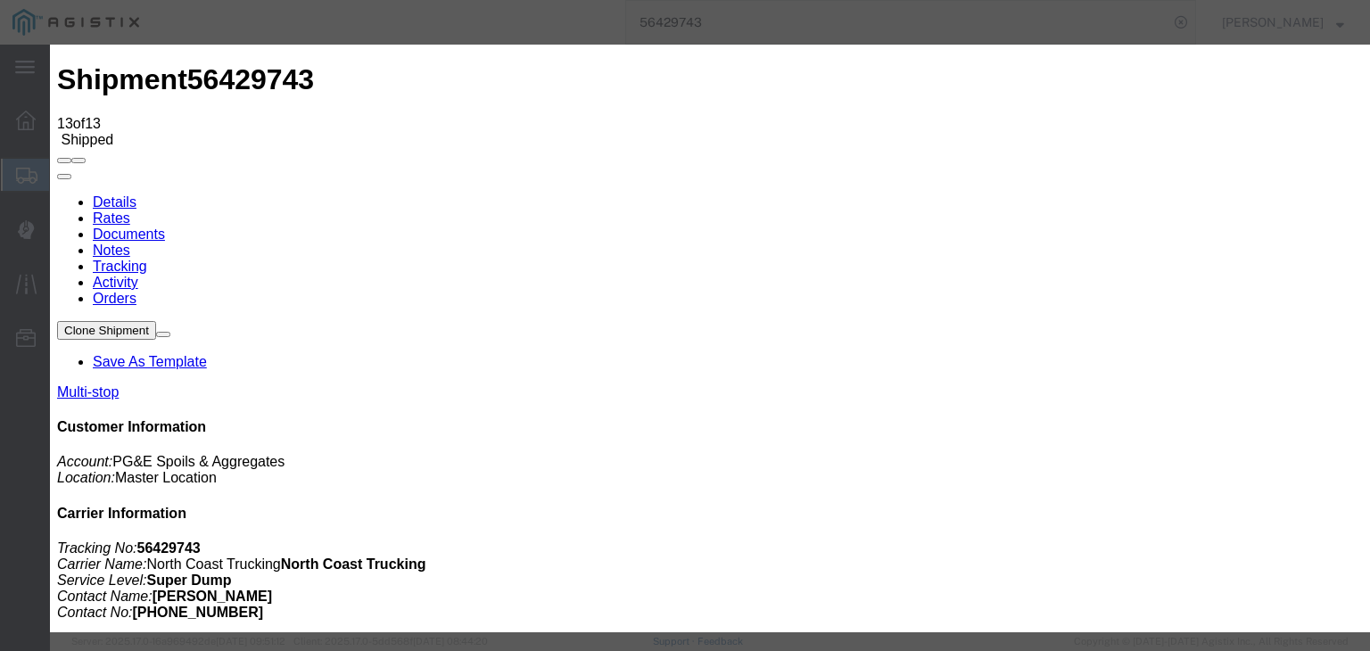
type input "1:30 PM"
select select "DELIVRED"
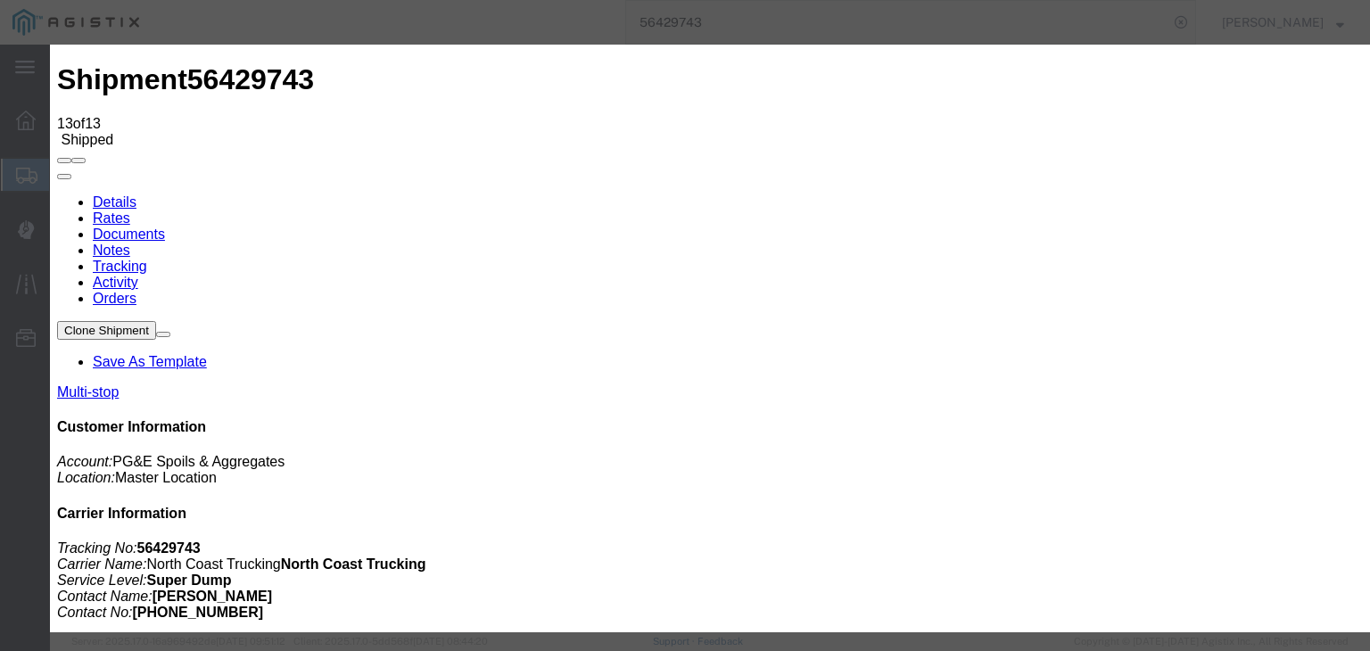
drag, startPoint x: 929, startPoint y: 219, endPoint x: 936, endPoint y: 235, distance: 17.6
select select "{"pickupDeliveryInfoId": "122169219","pickupOrDelivery": "P","stopNum": "1","lo…"
select select "CA"
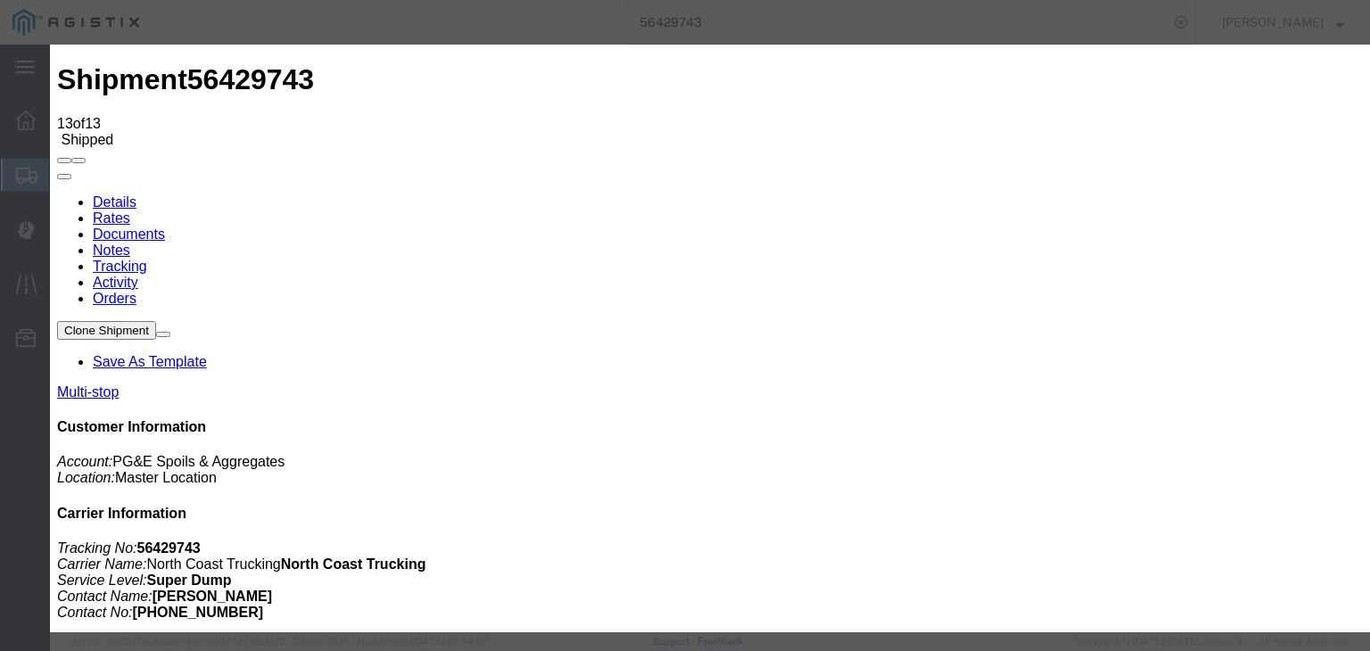
type input "Fresno"
paste textarea "Point of origin: time ends at original starting point empty."
type textarea "Point of origin: time ends at original starting point empty."
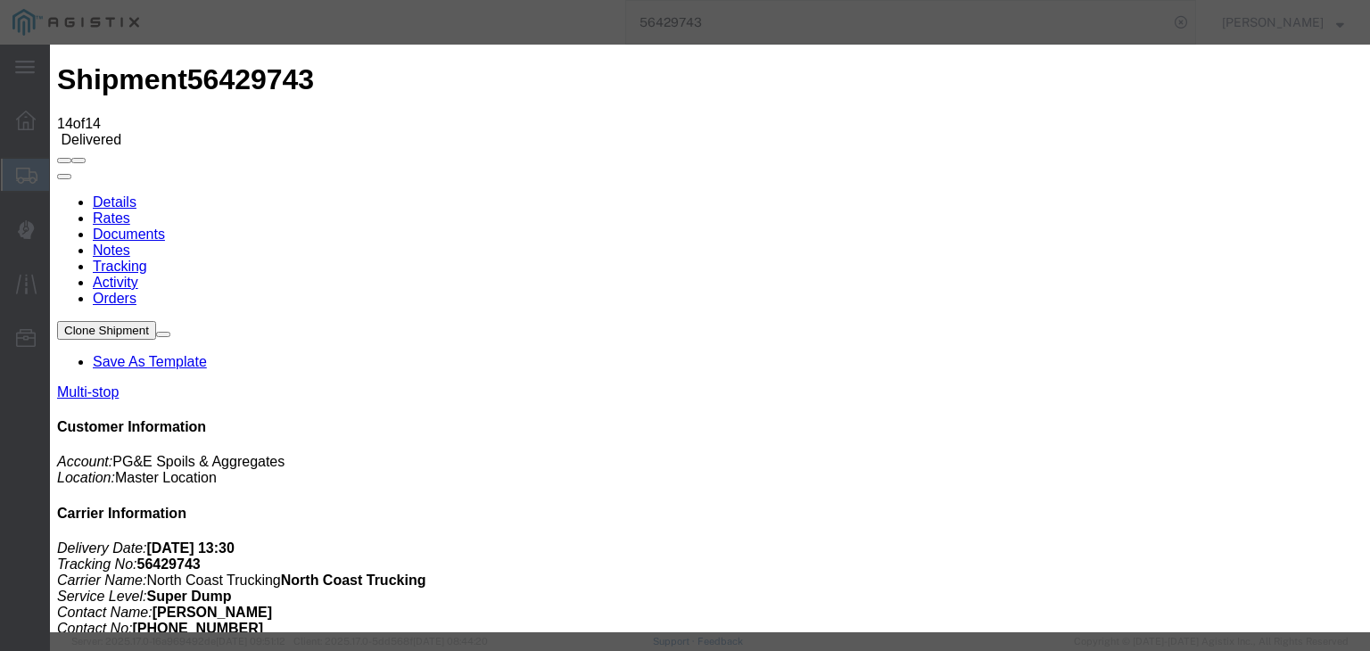
select select
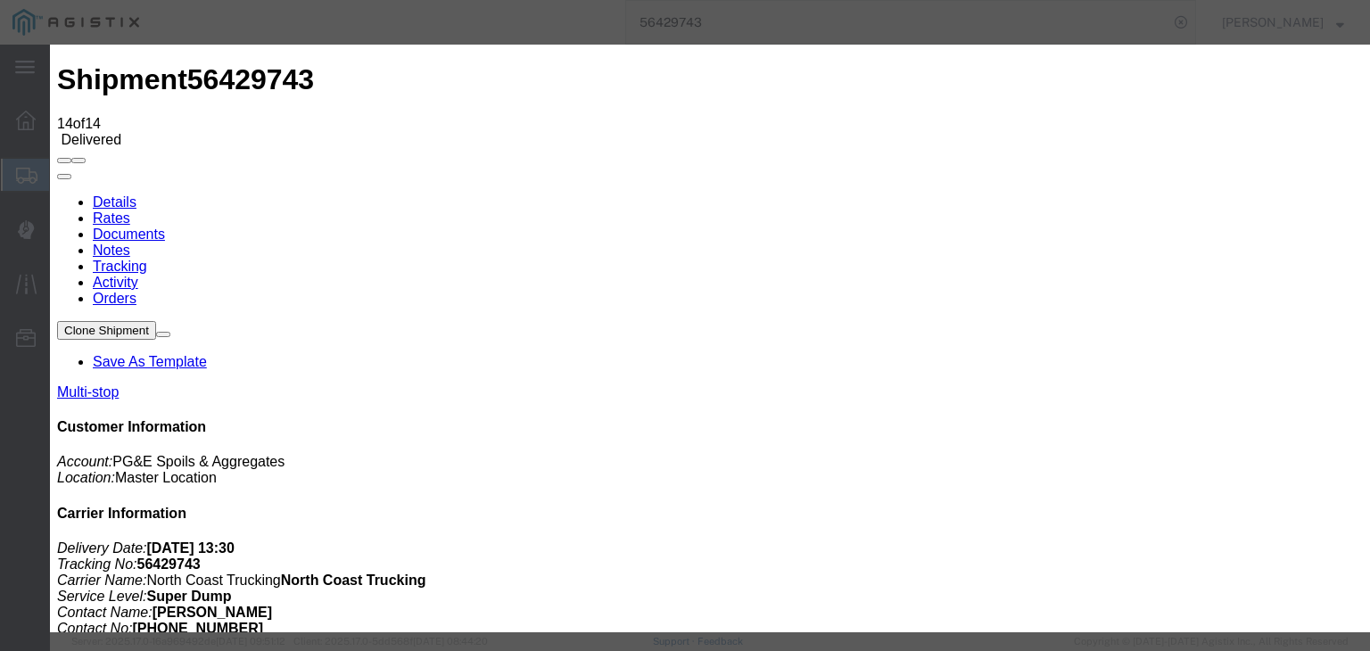
type input "Sanger"
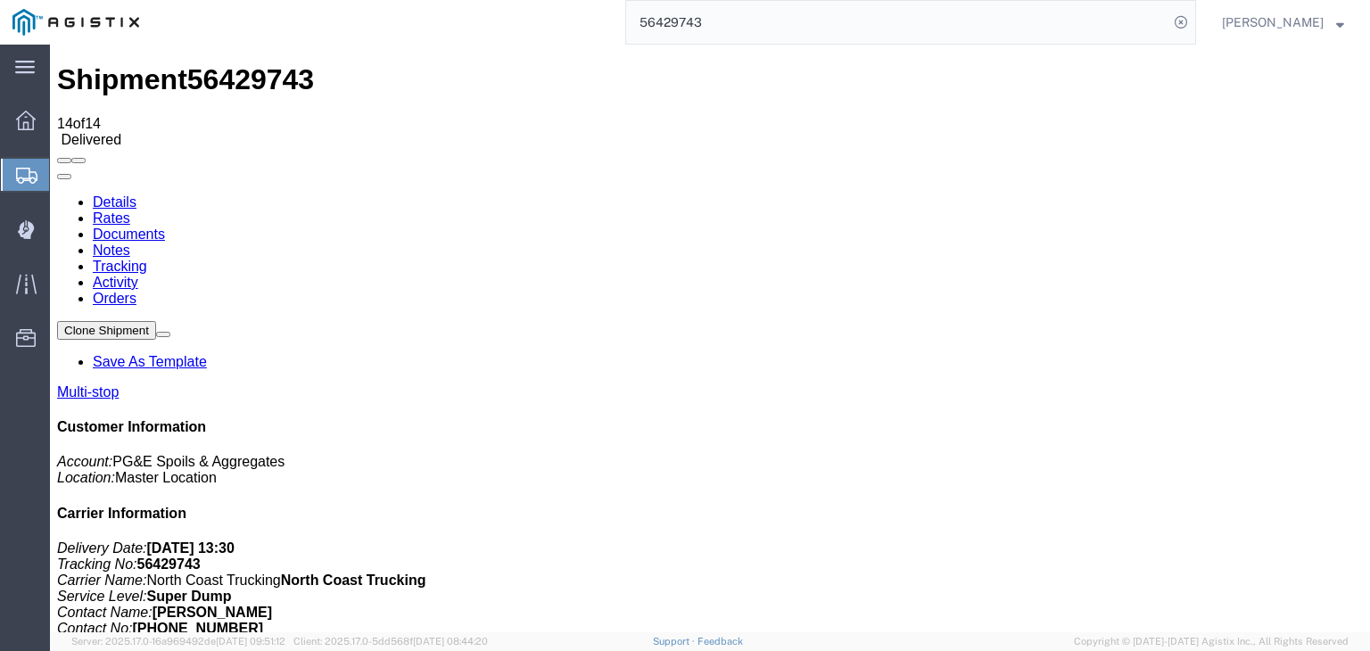
click at [130, 243] on link "Notes" at bounding box center [111, 250] width 37 height 15
click at [768, 11] on input "56429743" at bounding box center [897, 22] width 542 height 43
type input "56433102"
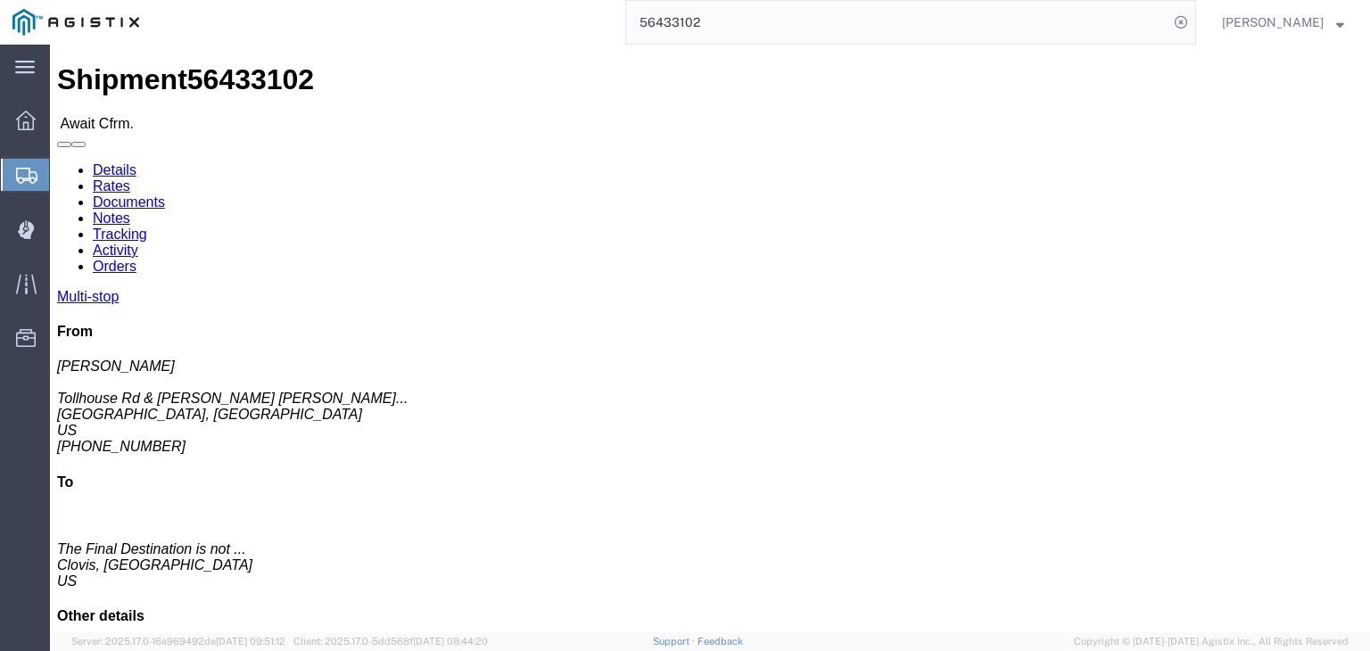
click link "Documents"
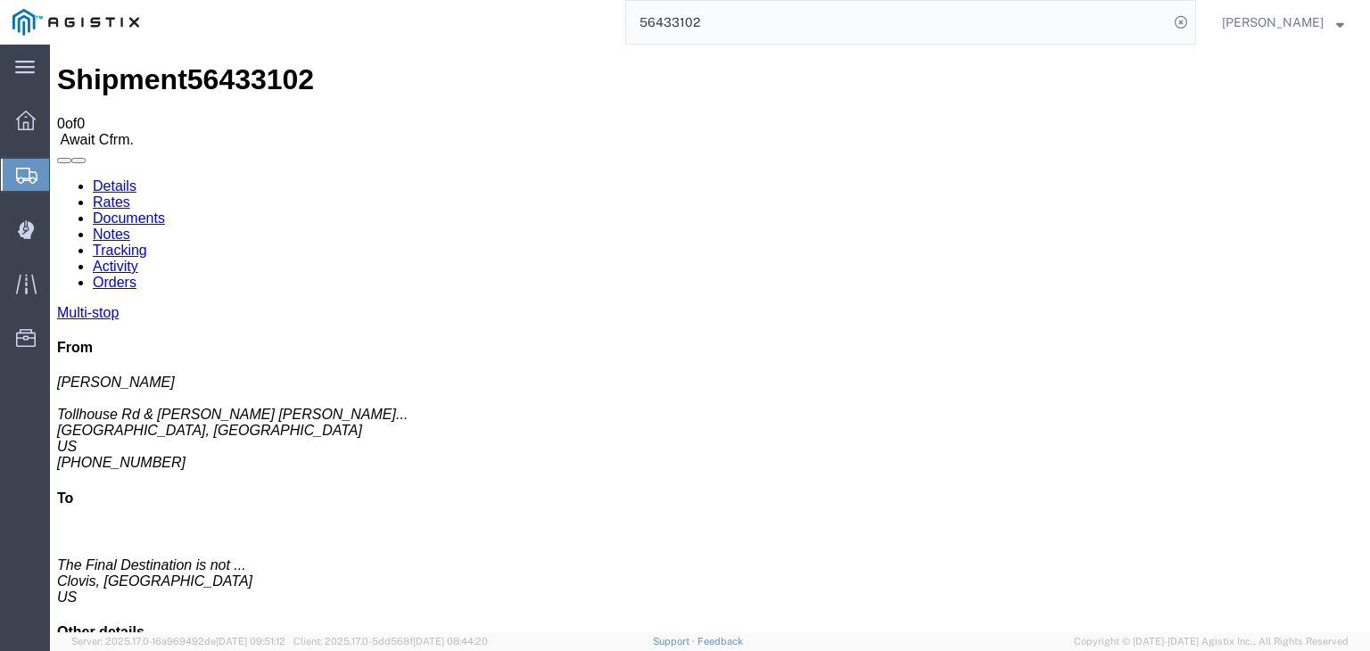
click at [147, 243] on link "Tracking" at bounding box center [120, 250] width 54 height 15
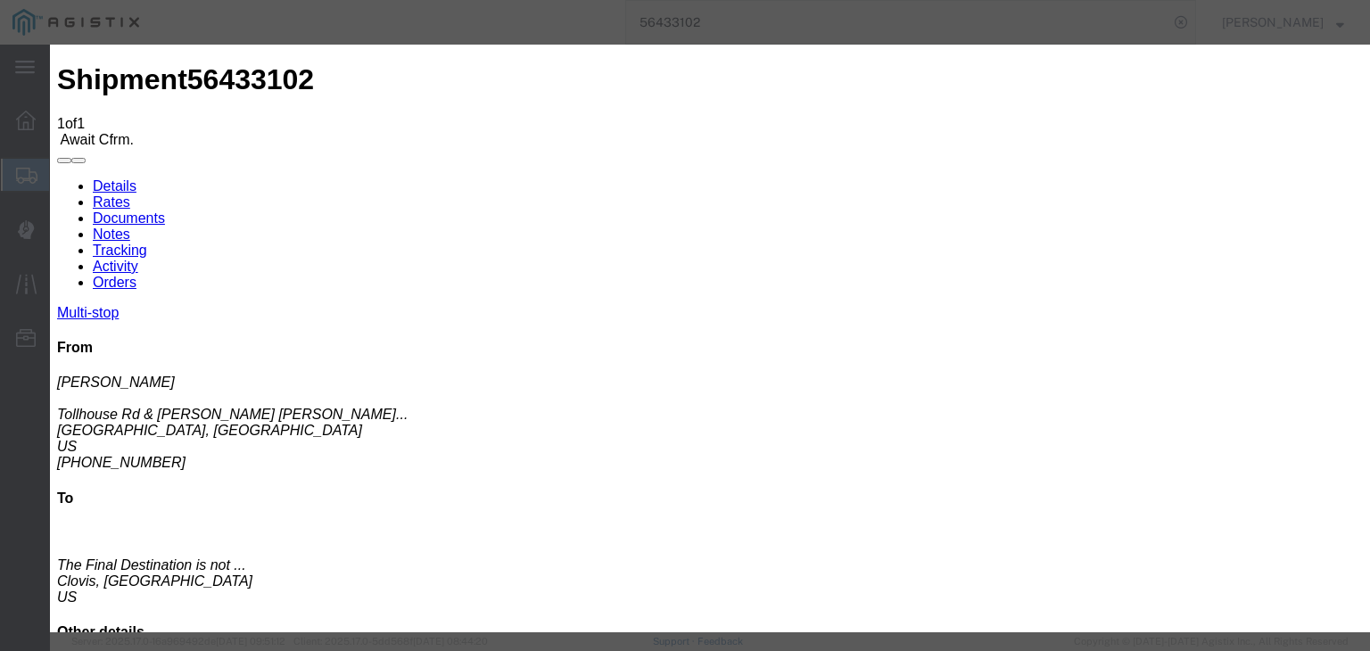
type input "[DATE]"
type input "7:00 AM"
type input "[DATE]"
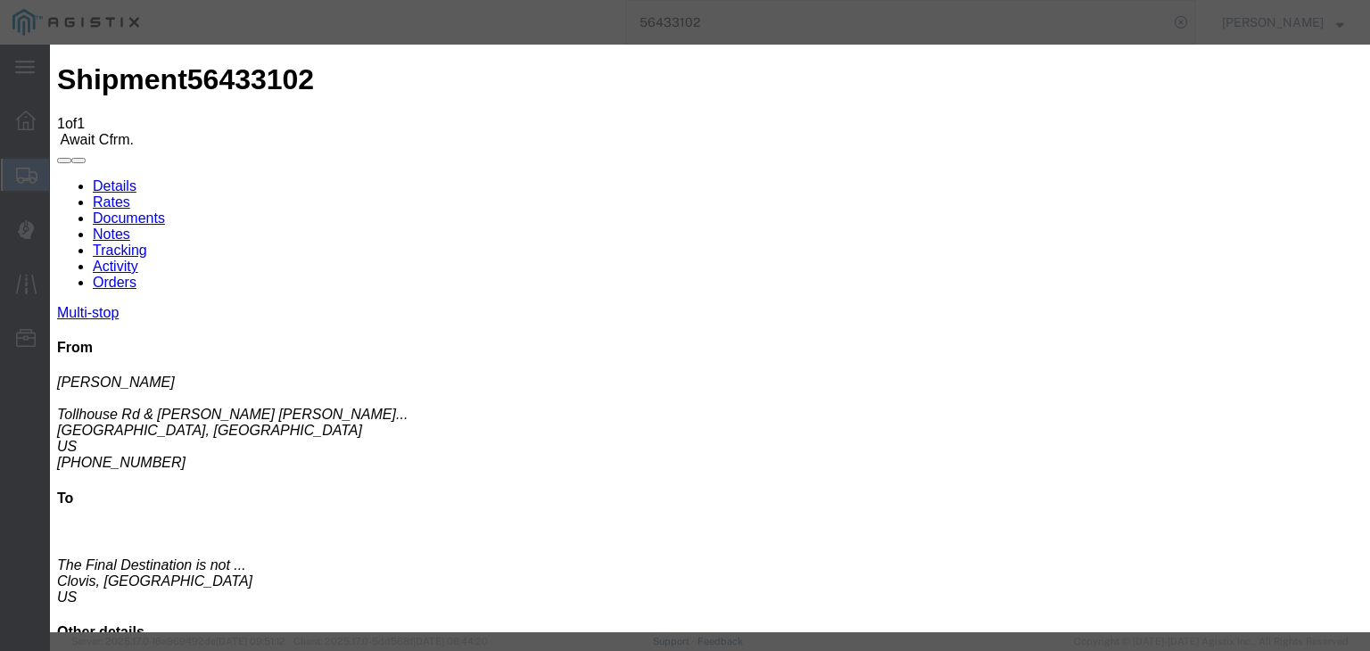
select select "ARVPULOC"
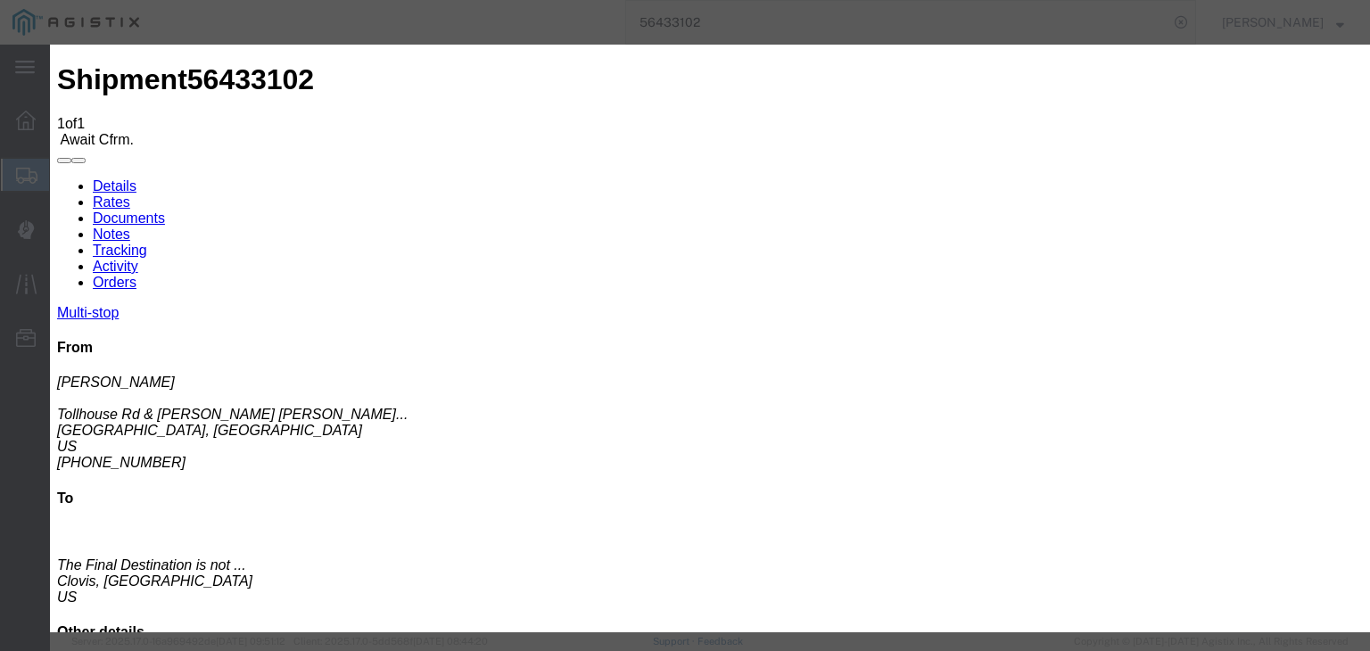
drag, startPoint x: 933, startPoint y: 218, endPoint x: 936, endPoint y: 229, distance: 11.3
select select "{"pickupDeliveryInfoId": "122151923","pickupOrDelivery": "P","stopNum": "1","lo…"
select select "CA"
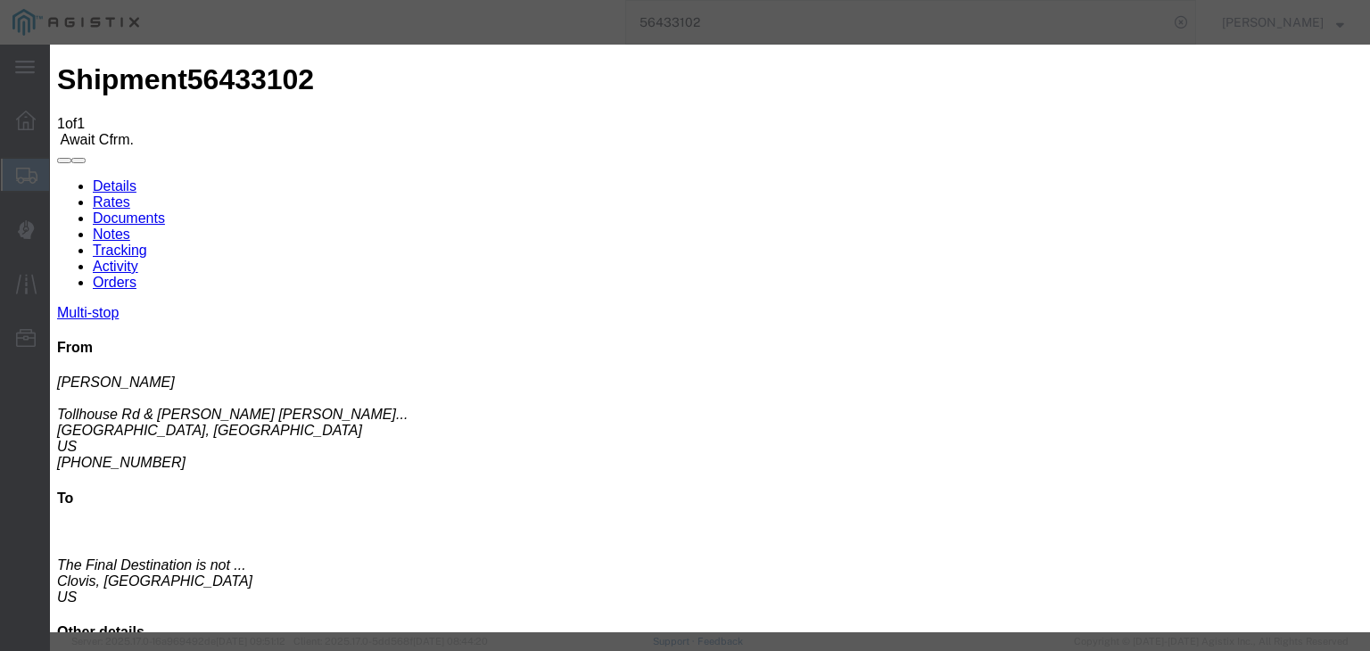
type input "Tollhouse"
drag, startPoint x: 1103, startPoint y: 540, endPoint x: 1092, endPoint y: 522, distance: 21.3
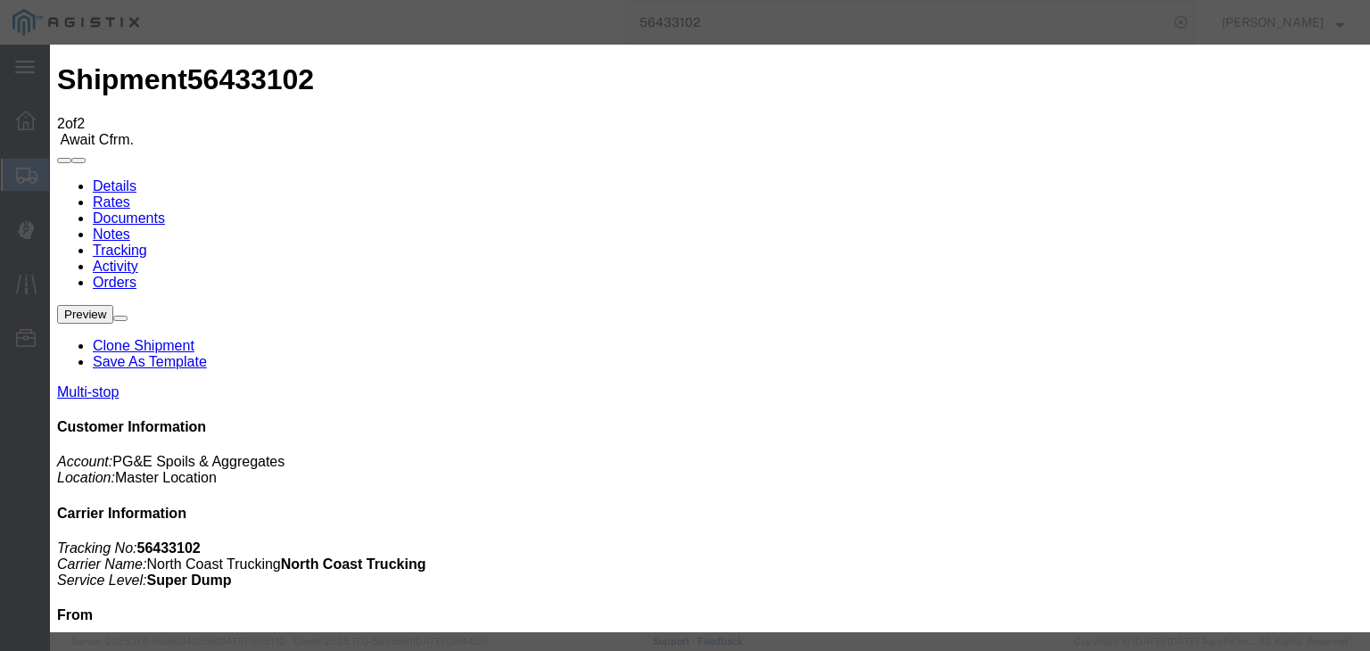
type input "[DATE]"
type input "7:00 AM"
type input "[DATE]"
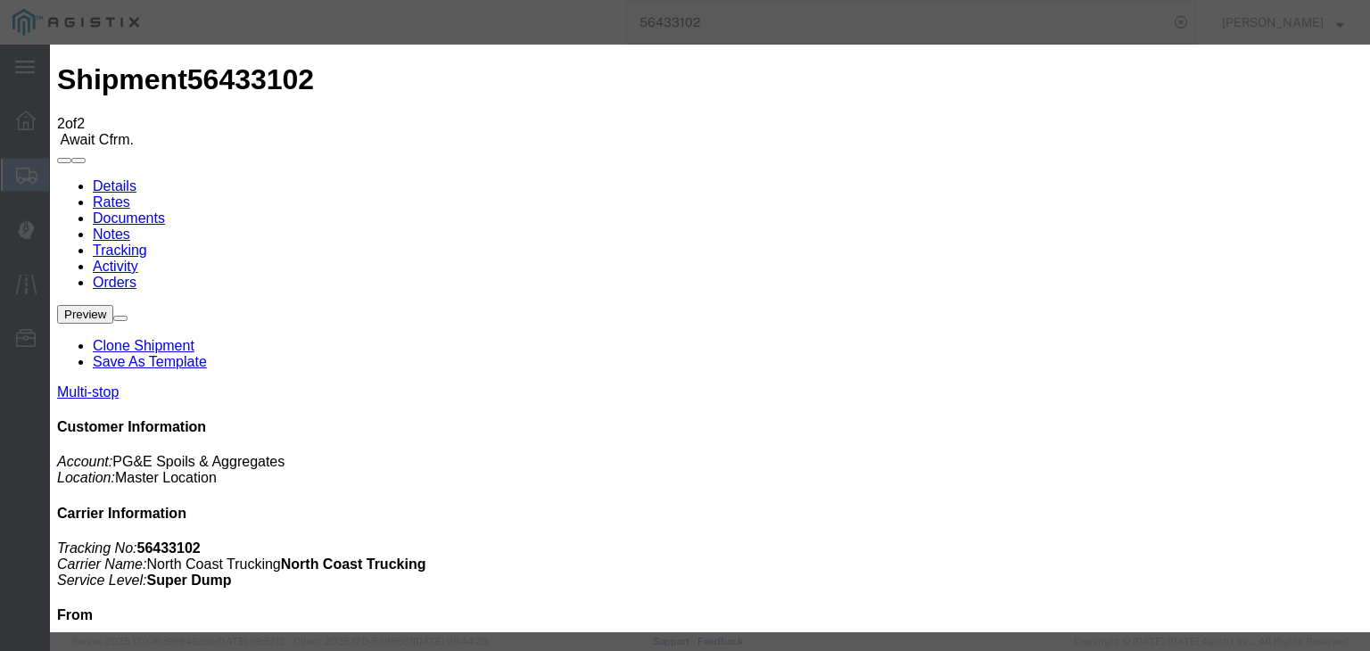
type input "8:15 AM"
drag, startPoint x: 591, startPoint y: 252, endPoint x: 583, endPoint y: 265, distance: 14.8
select select "DPTPULOC"
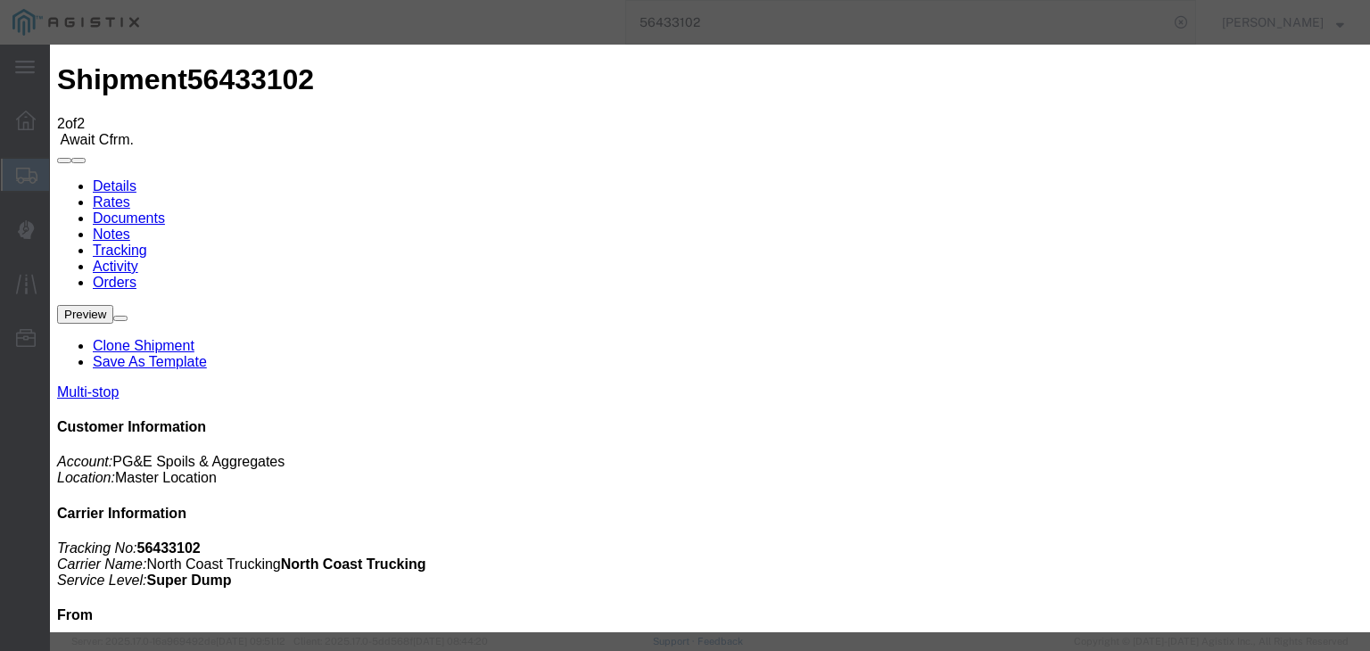
drag, startPoint x: 934, startPoint y: 224, endPoint x: 937, endPoint y: 237, distance: 13.8
select select "{"pickupDeliveryInfoId": "122151923","pickupOrDelivery": "P","stopNum": "1","lo…"
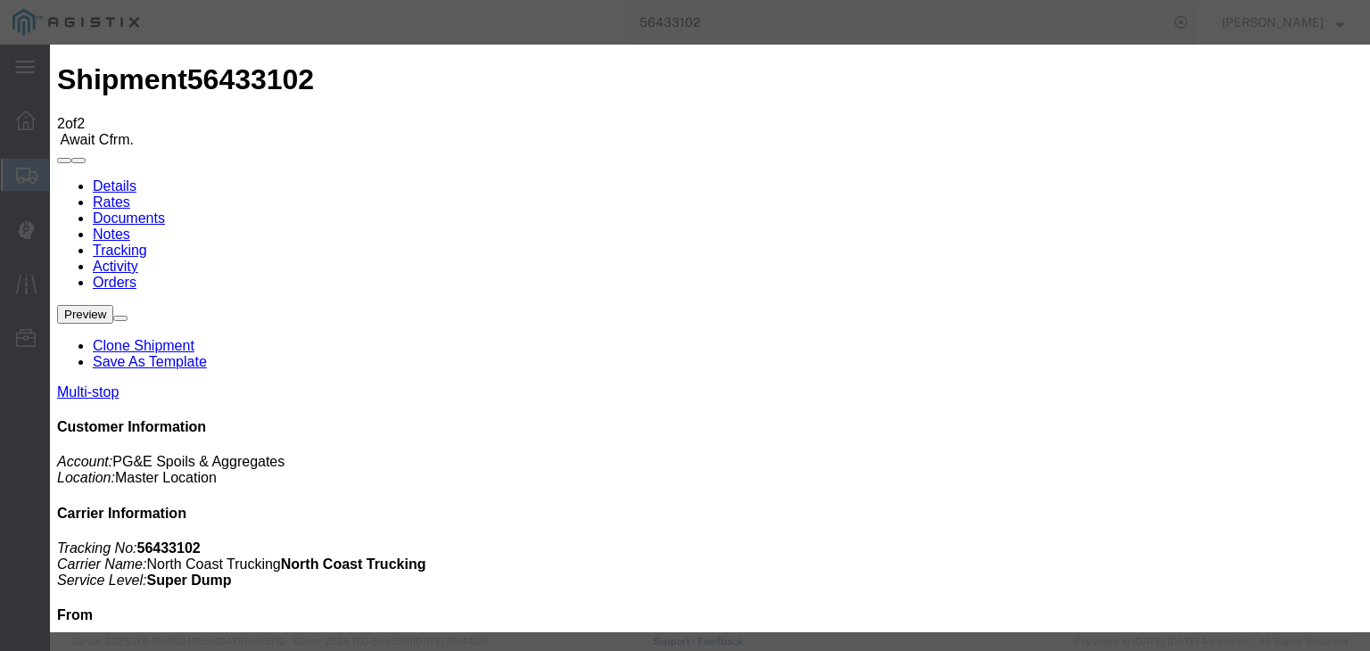
select select "CA"
type input "Tollhouse"
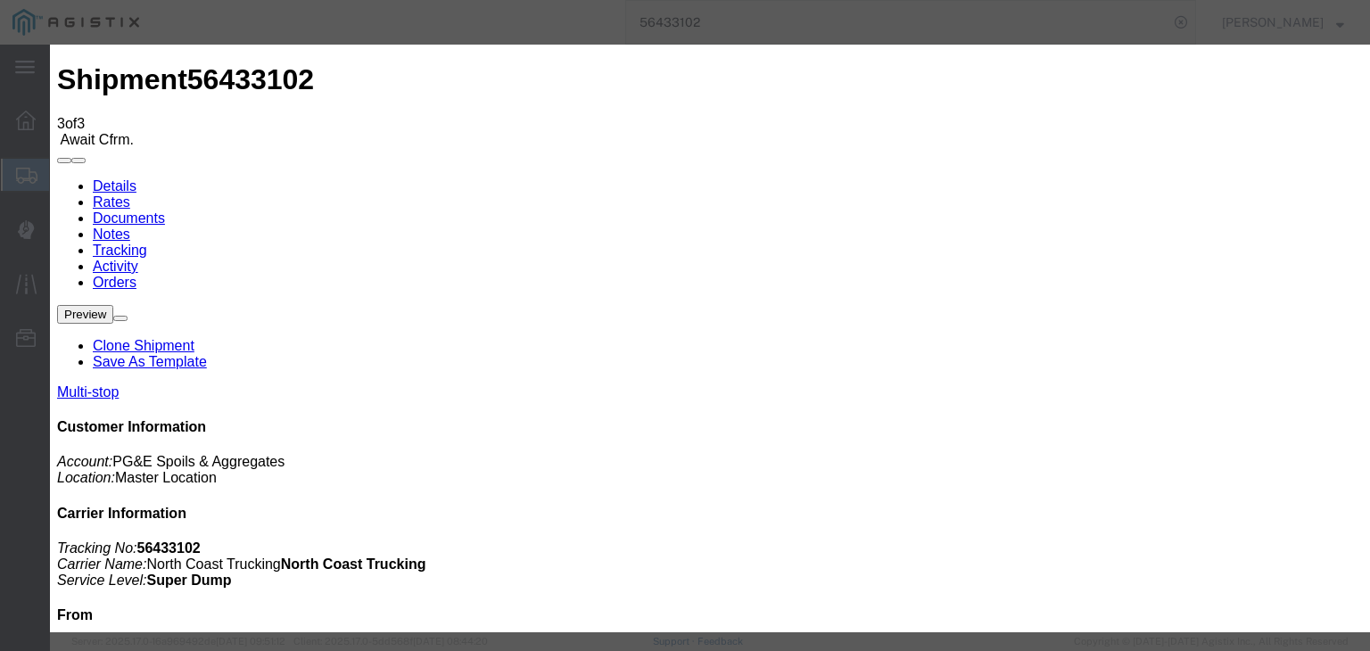
type input "[DATE]"
type input "7:00 AM"
drag, startPoint x: 419, startPoint y: 220, endPoint x: 435, endPoint y: 280, distance: 61.9
drag, startPoint x: 500, startPoint y: 333, endPoint x: 621, endPoint y: 252, distance: 144.7
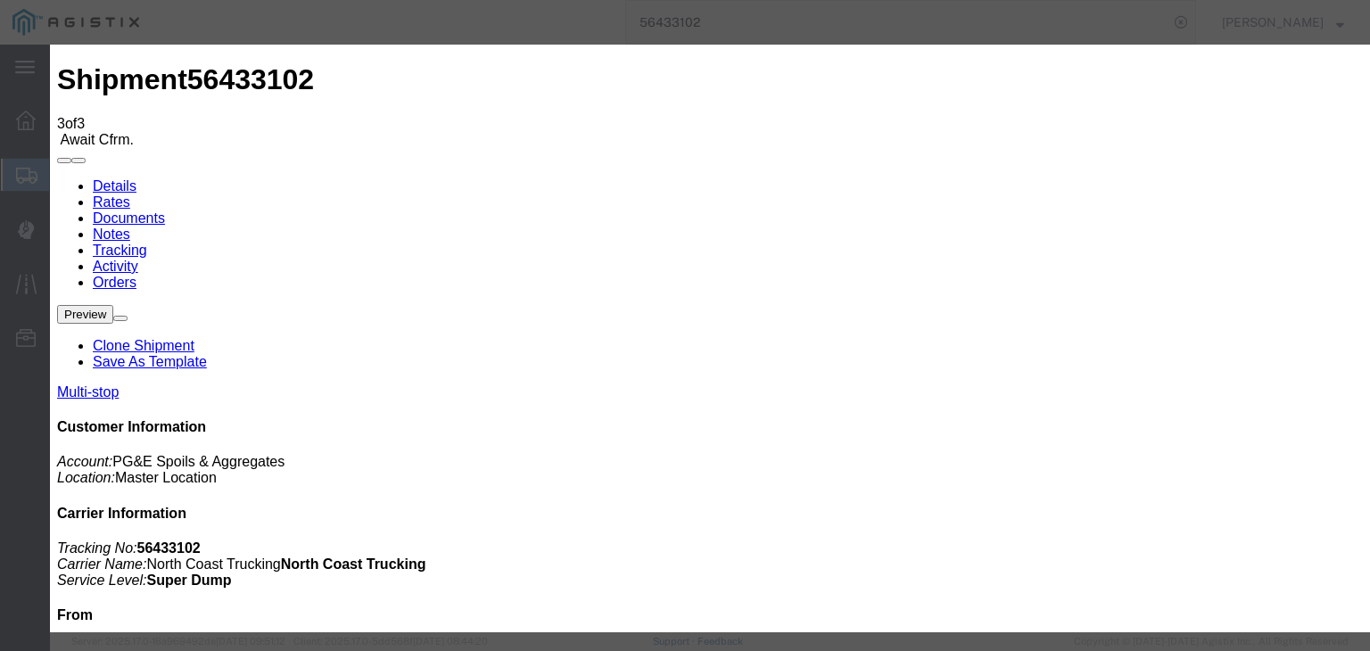
type input "[DATE]"
type input "9:00 AM"
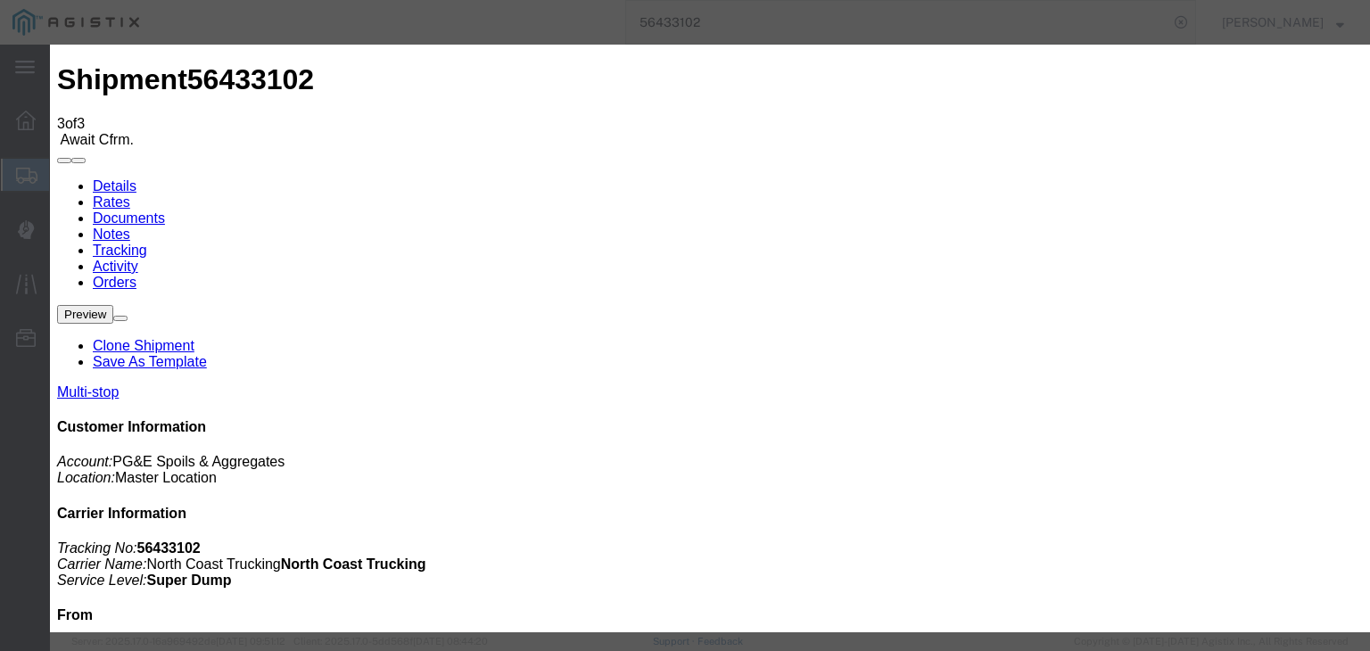
select select "ARVDLVLOC"
select select "{"pickupDeliveryInfoId": "122151924","pickupOrDelivery": "D","stopNum": "2","lo…"
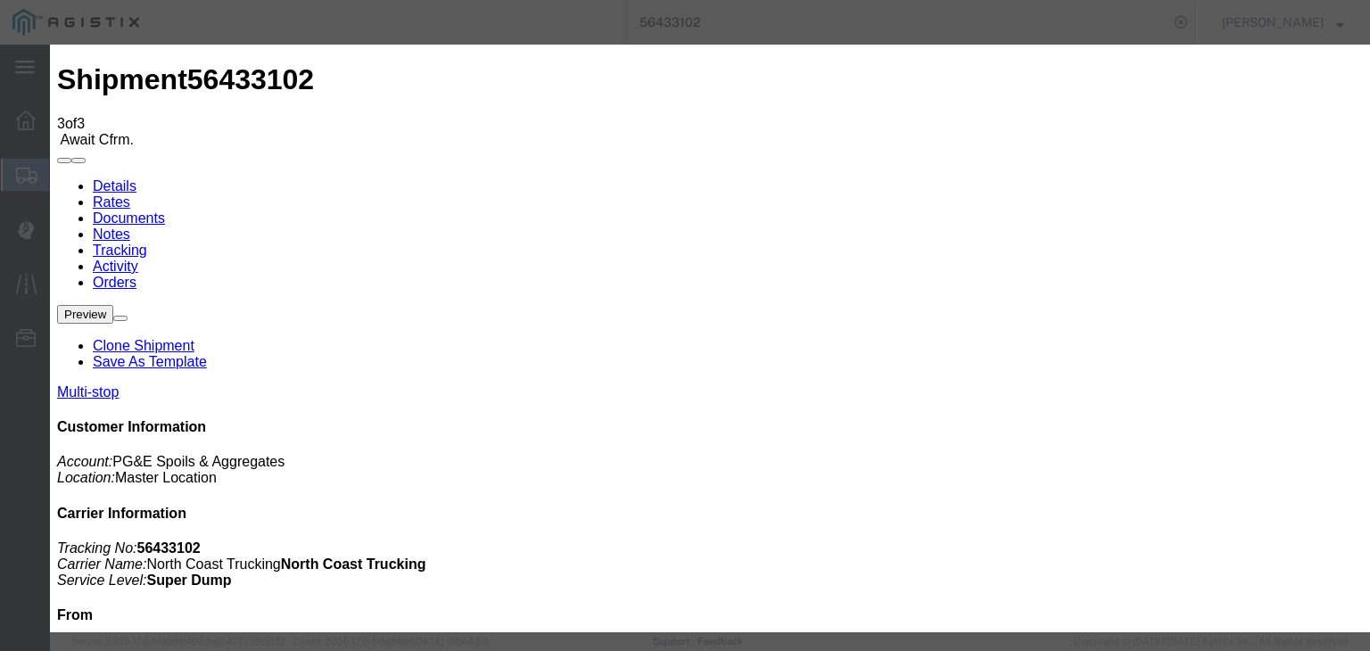
select select "CA"
type input "Clovis"
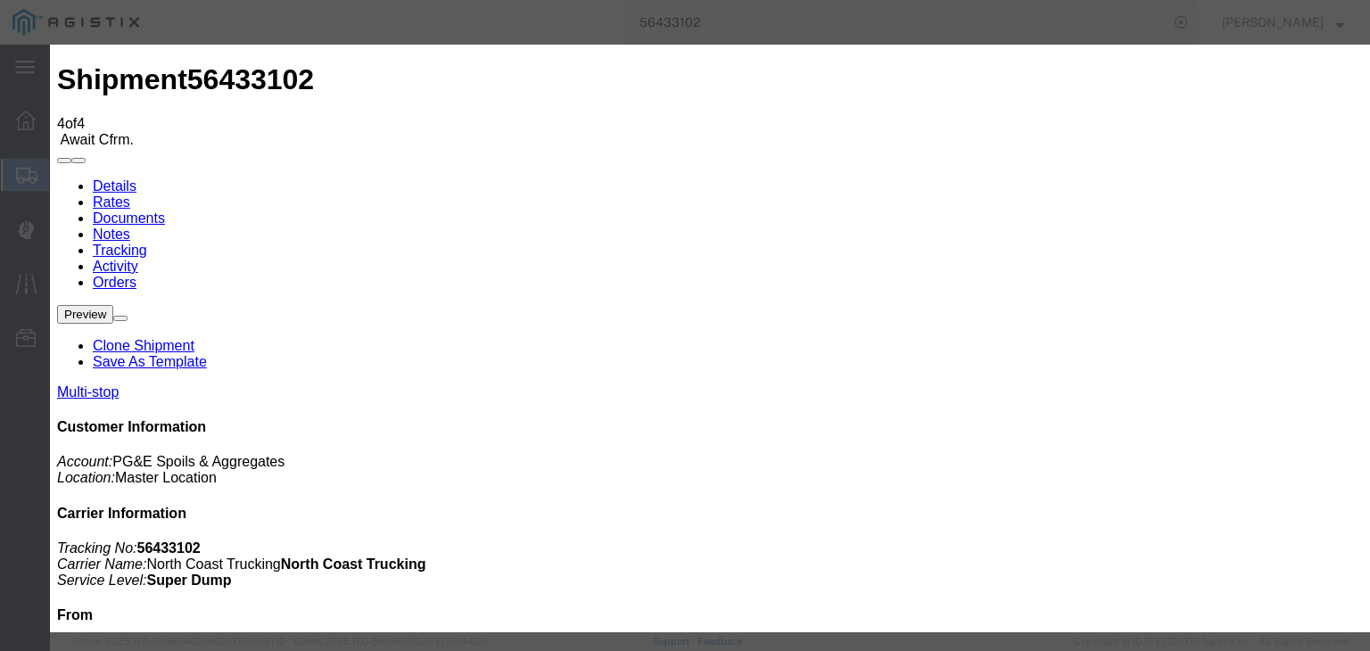
type input "[DATE]"
type input "7:00 AM"
type input "[DATE]"
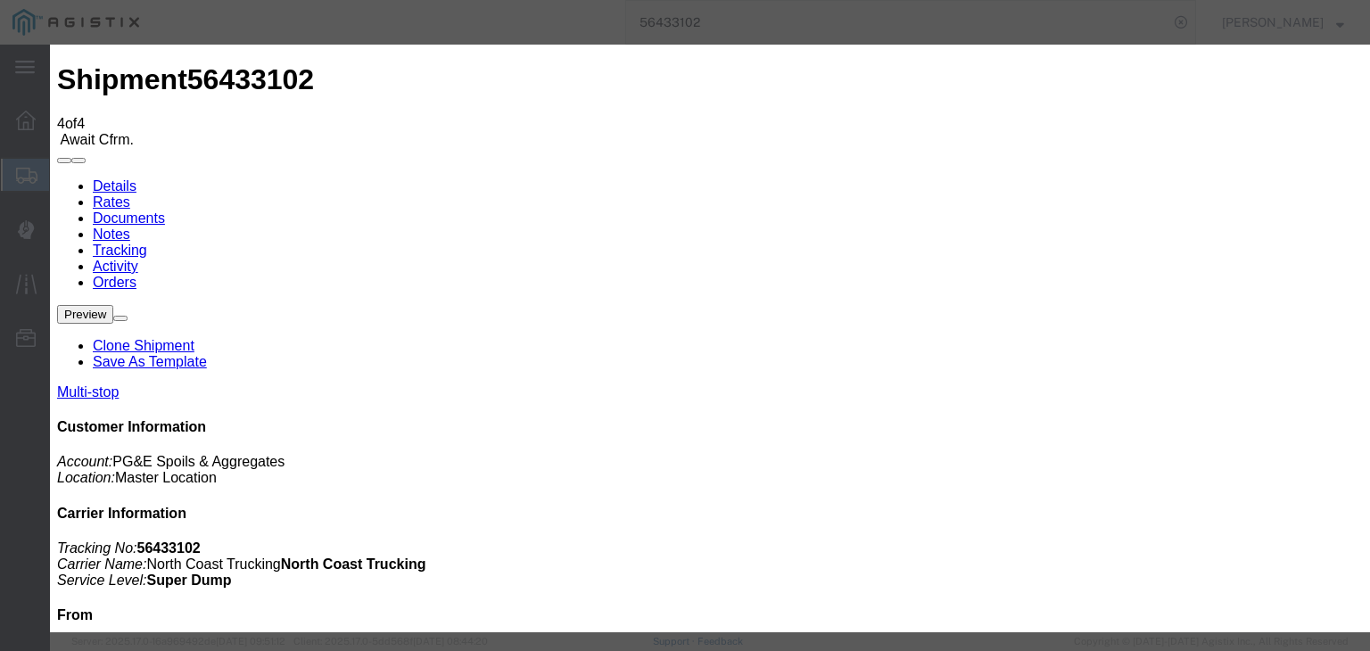
type input "9:05 AM"
select select "DPTDLVLOC"
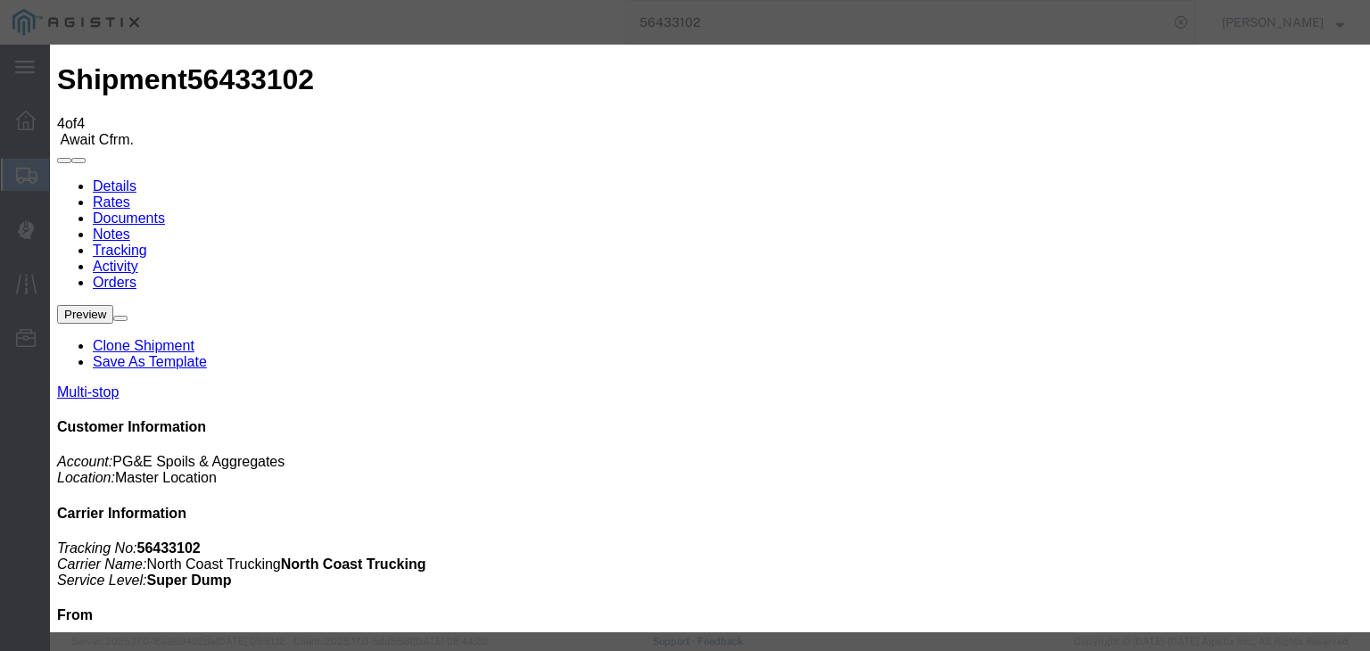
select select "{"pickupDeliveryInfoId": "122151924","pickupOrDelivery": "D","stopNum": "2","lo…"
select select "CA"
type input "Clovis"
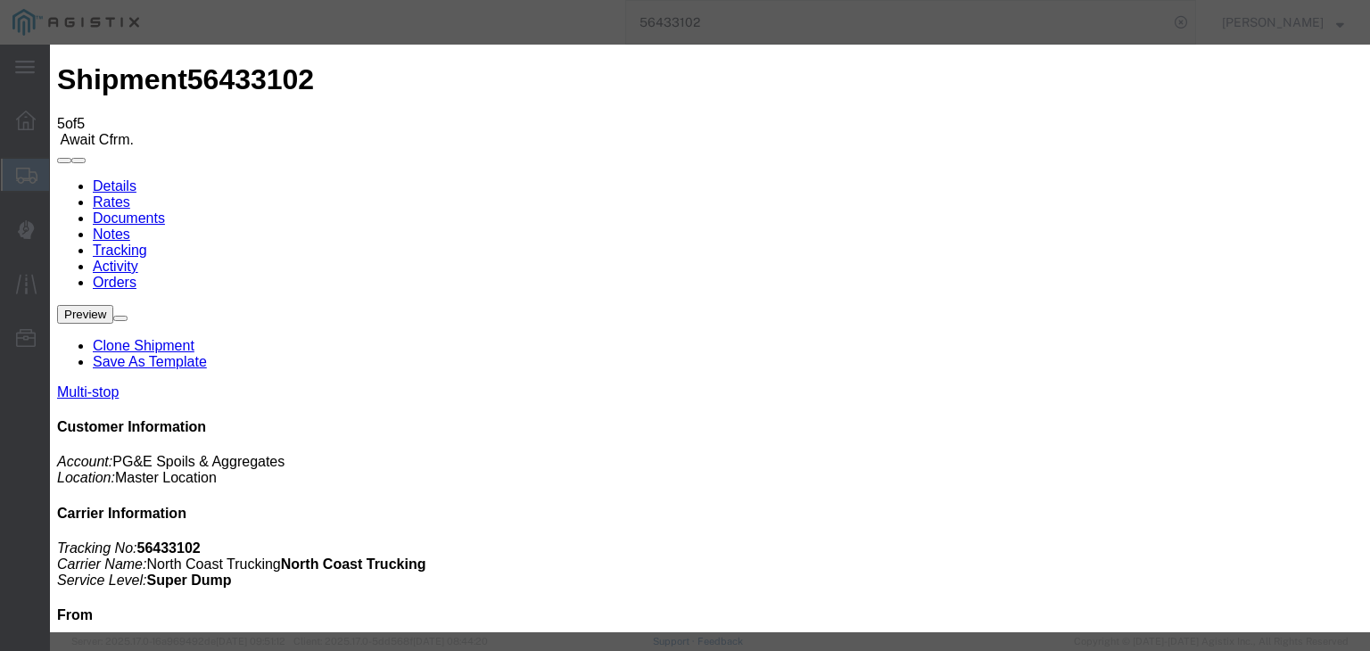
type input "[DATE]"
type input "7:00 AM"
type input "[DATE]"
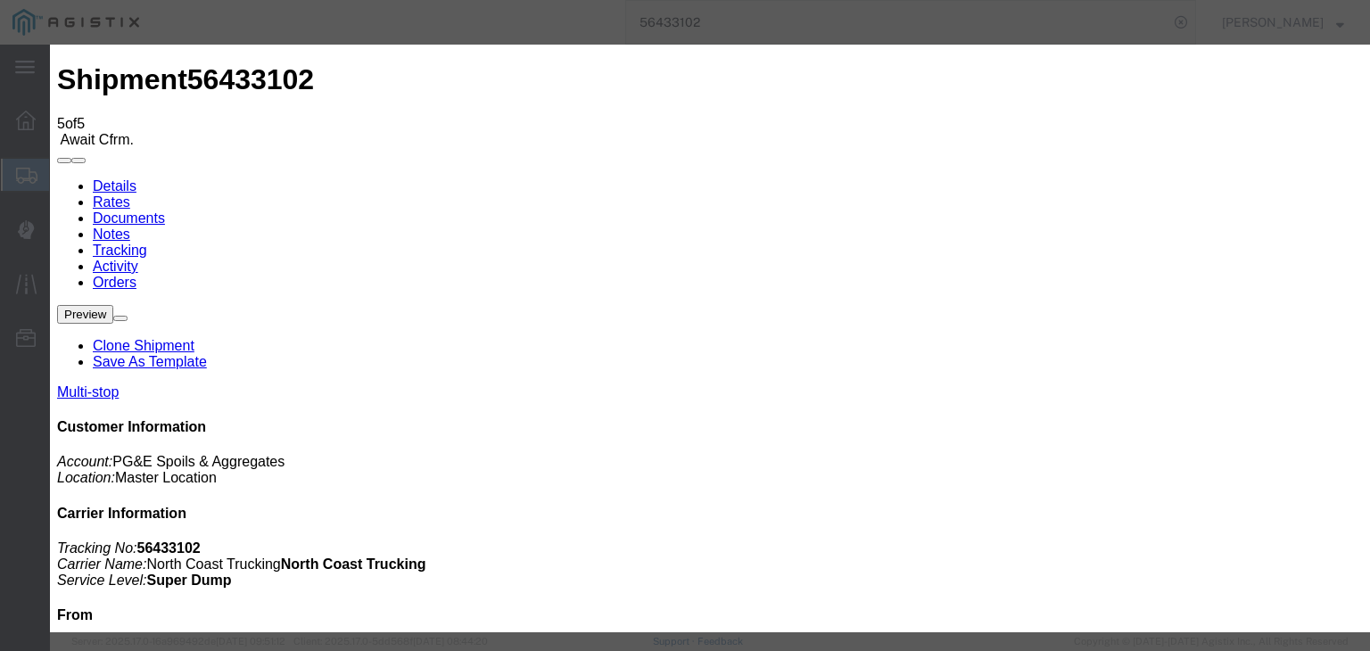
type input "9:45 AM"
select select "ARVPULOC"
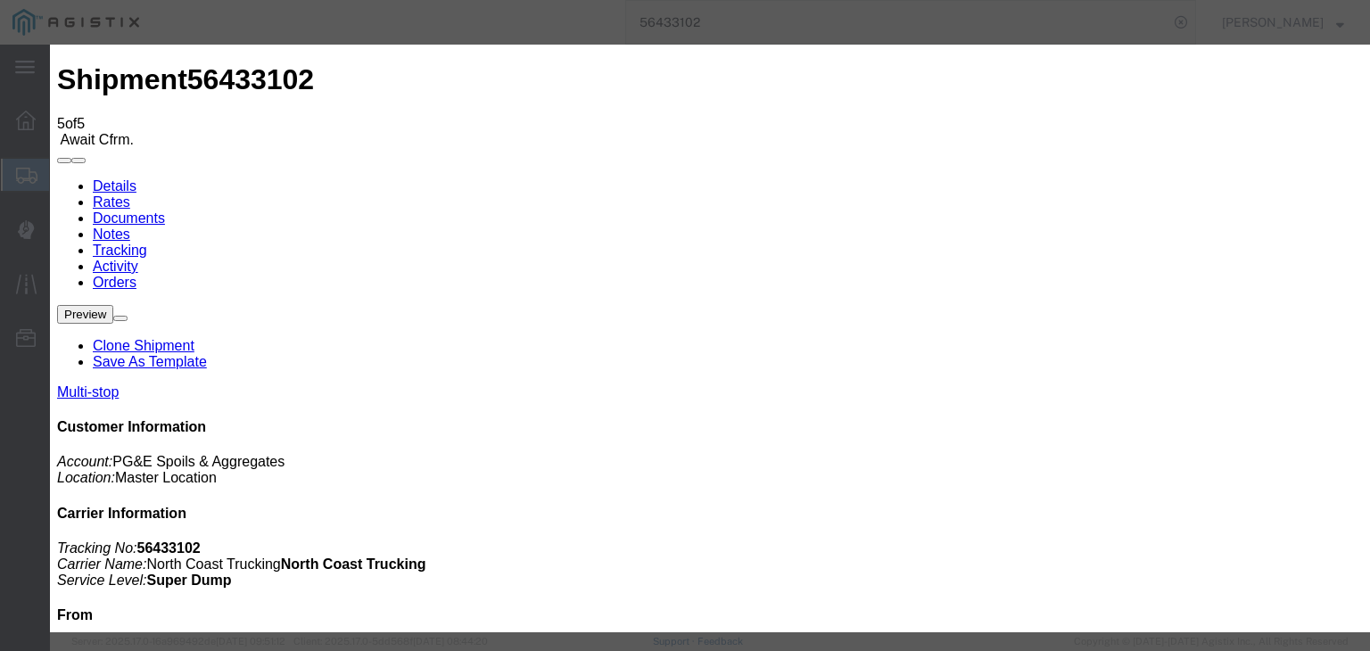
drag, startPoint x: 971, startPoint y: 190, endPoint x: 970, endPoint y: 227, distance: 37.5
select select "{"pickupDeliveryInfoId": "122151923","pickupOrDelivery": "P","stopNum": "1","lo…"
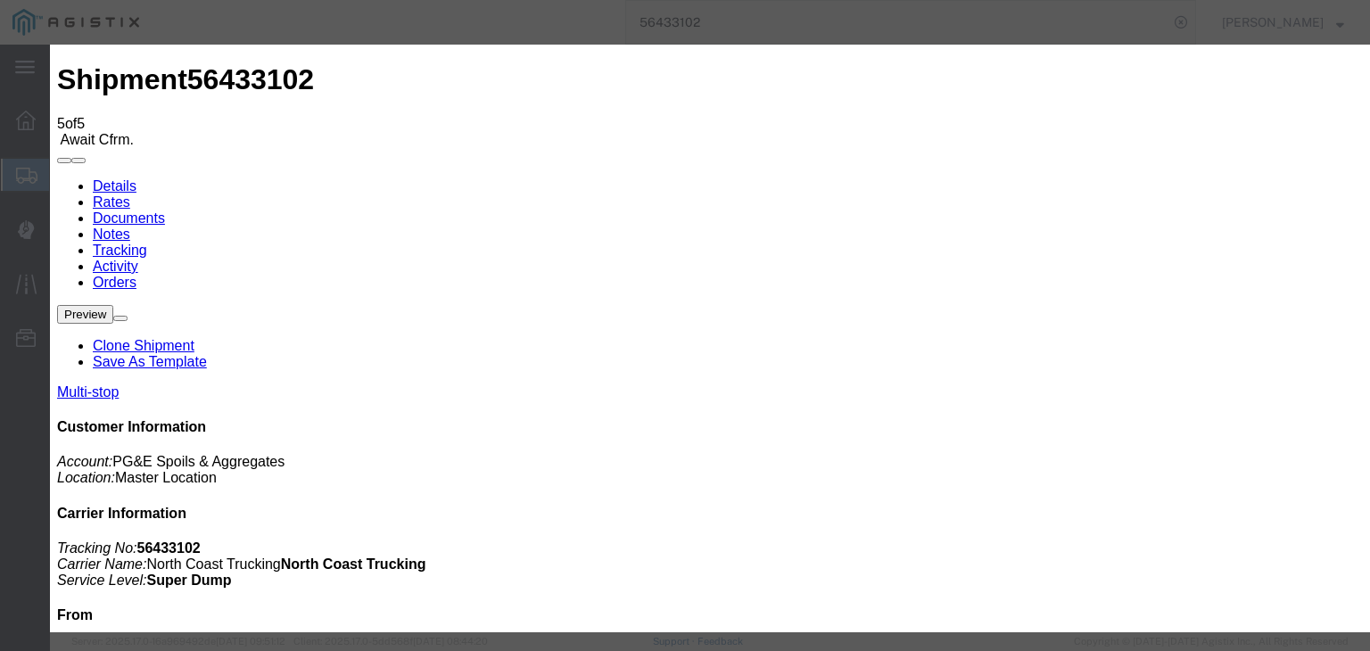
select select "CA"
type input "Tollhouse"
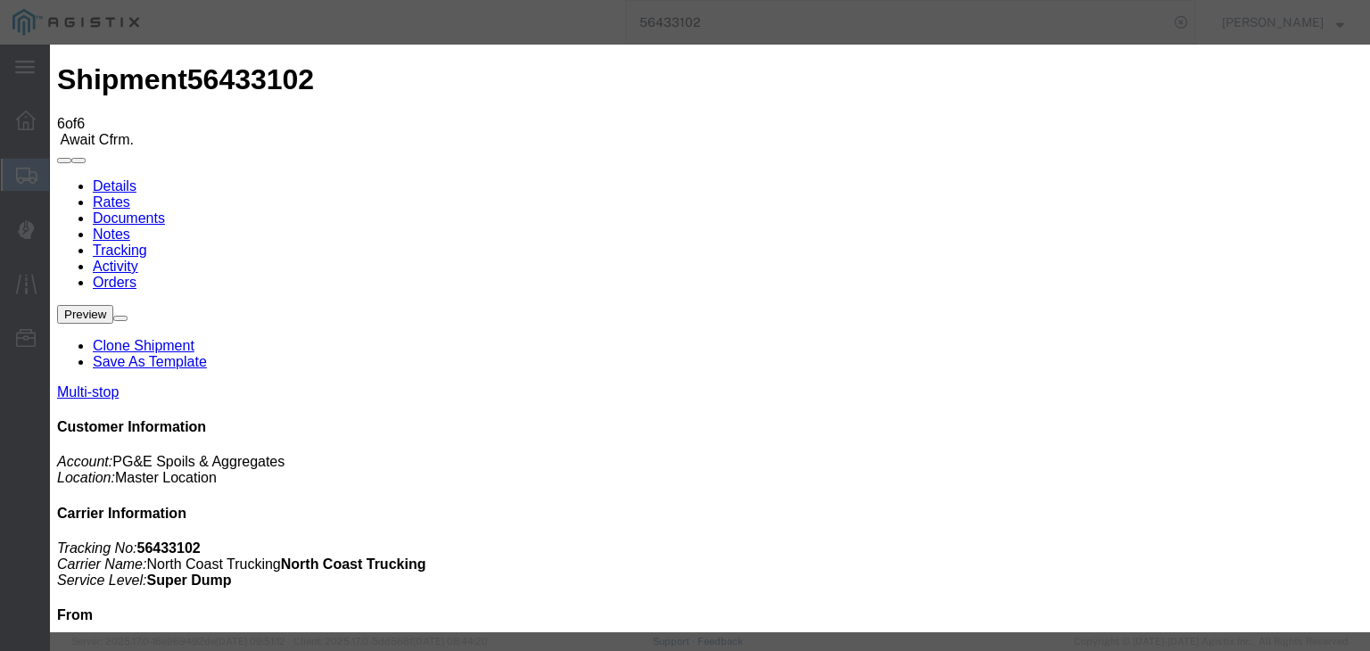
type input "[DATE]"
type input "7:00 AM"
type input "[DATE]"
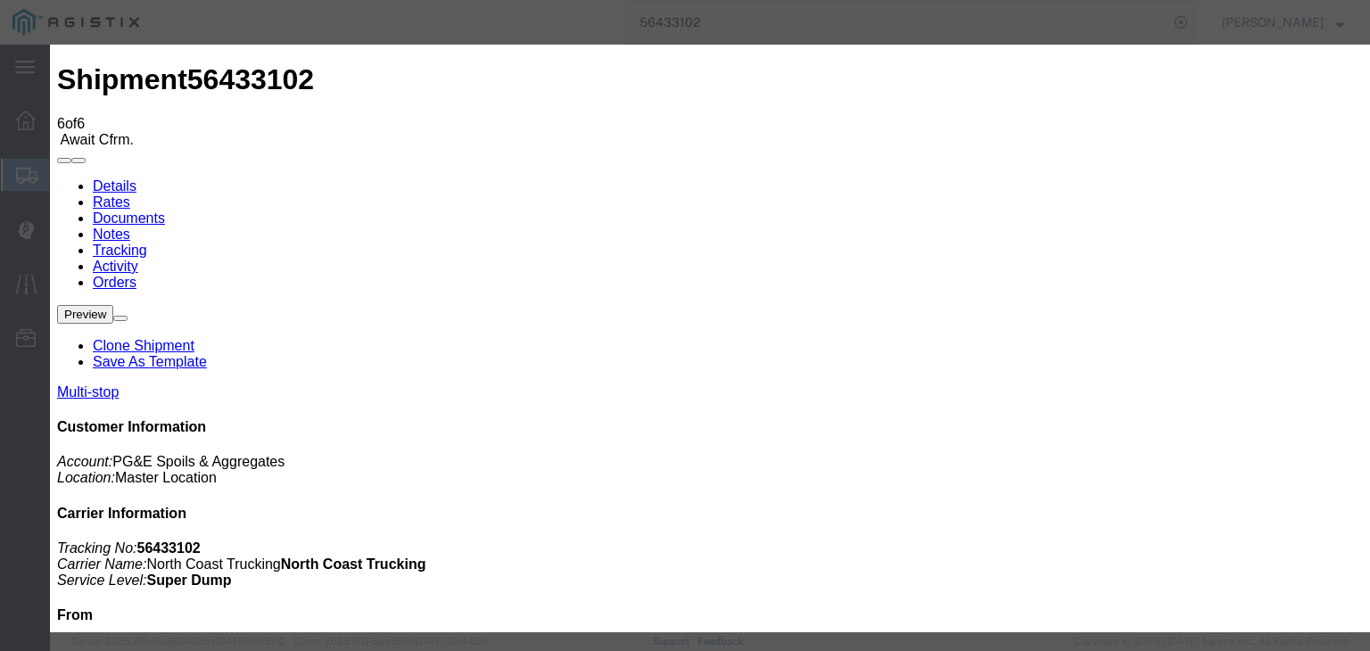
type input "11:15 AM"
drag, startPoint x: 534, startPoint y: 255, endPoint x: 534, endPoint y: 267, distance: 11.6
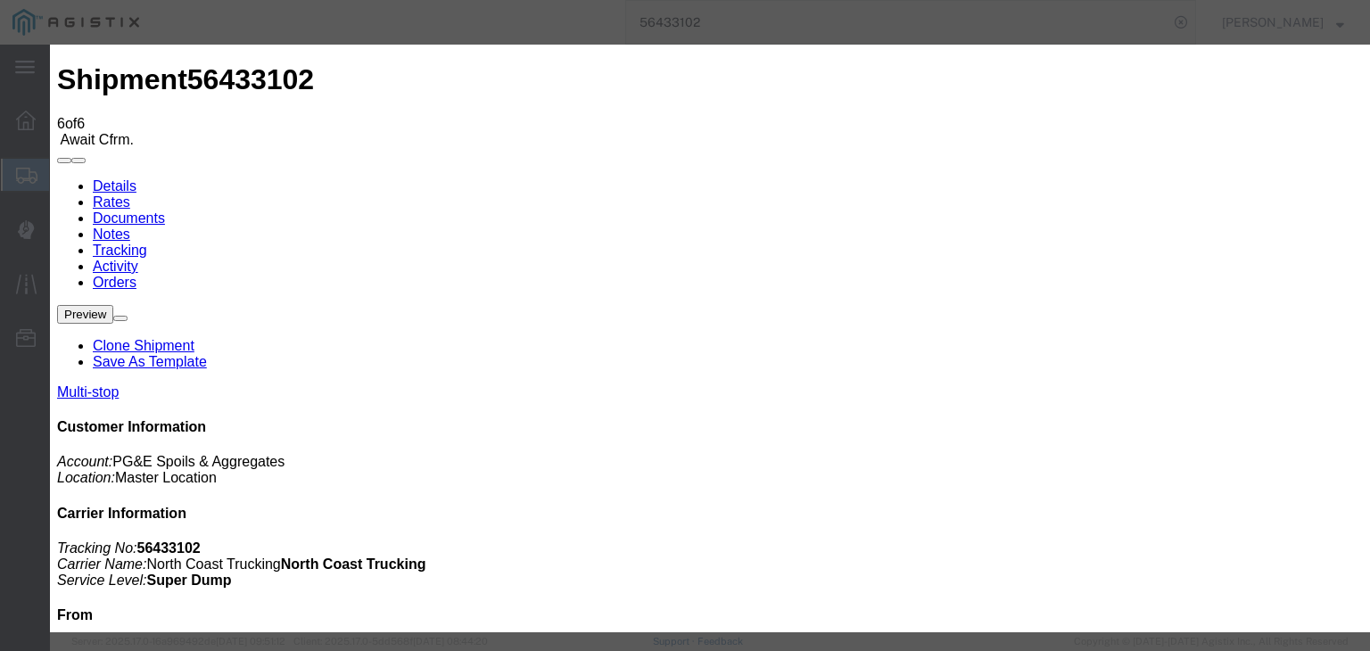
select select "DPTPULOC"
drag, startPoint x: 944, startPoint y: 222, endPoint x: 952, endPoint y: 235, distance: 15.6
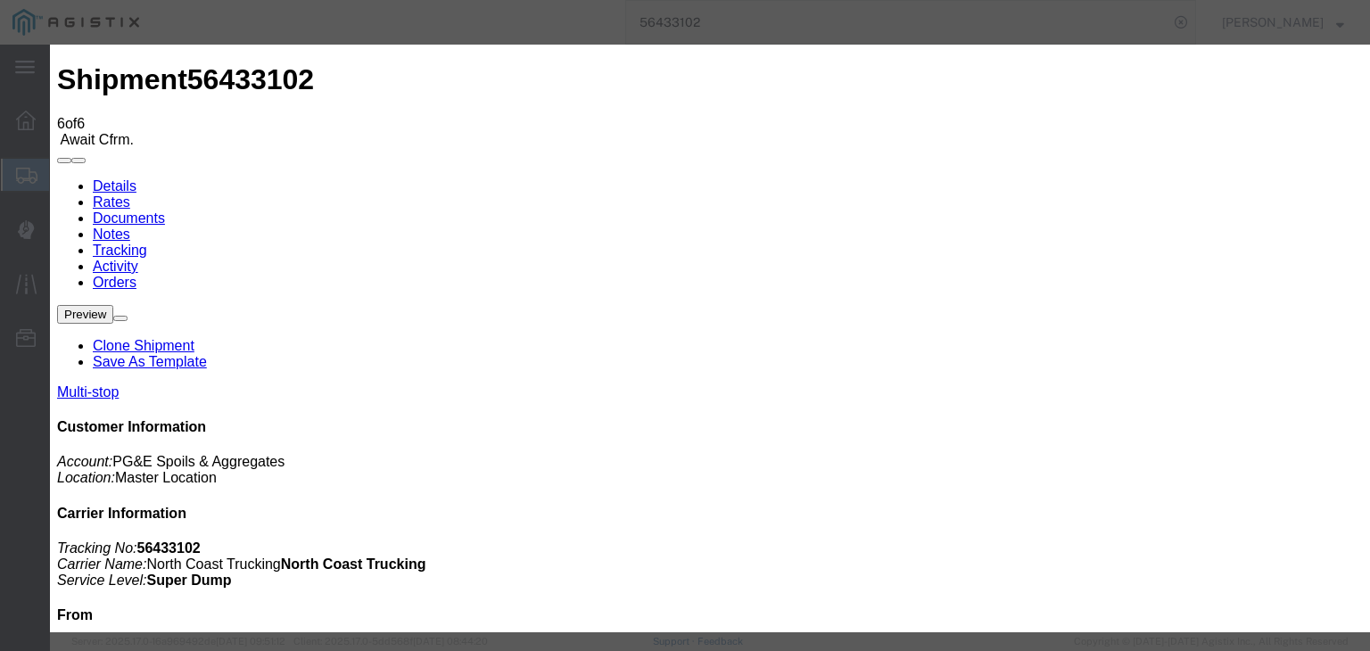
select select "{"pickupDeliveryInfoId": "122151923","pickupOrDelivery": "P","stopNum": "1","lo…"
select select "CA"
type input "Tollhouse"
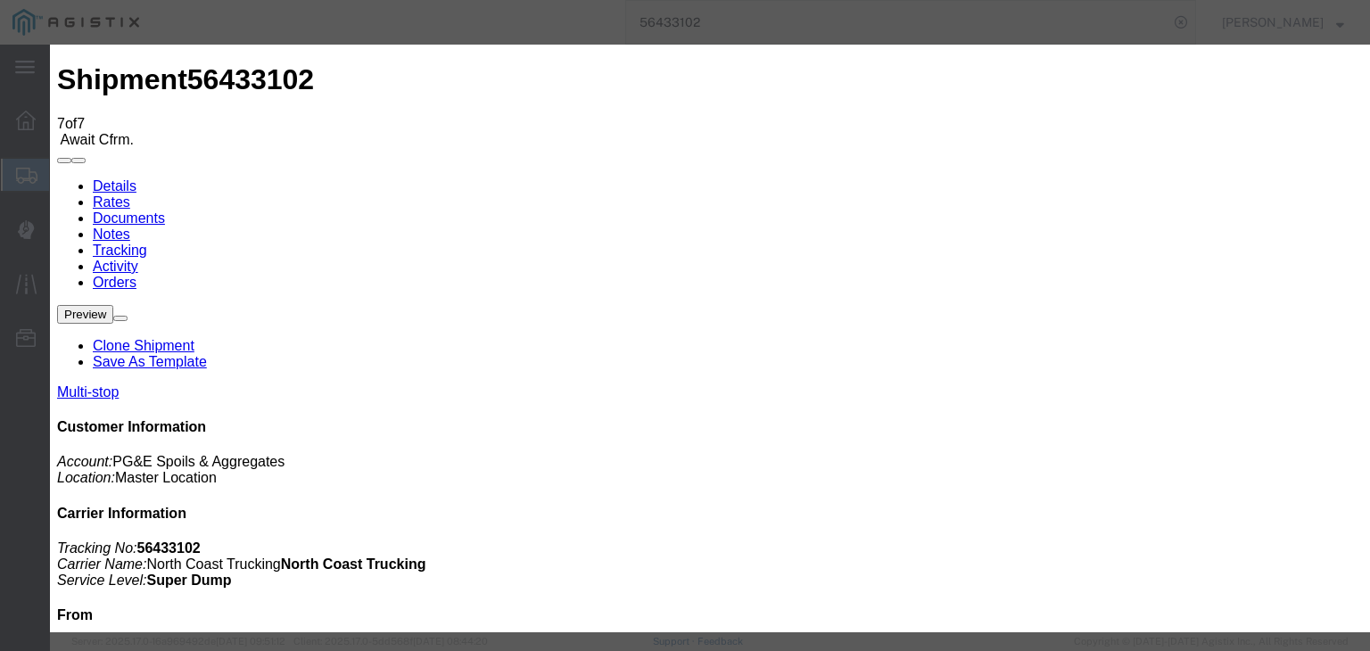
type input "[DATE]"
type input "7:00 AM"
type input "[DATE]"
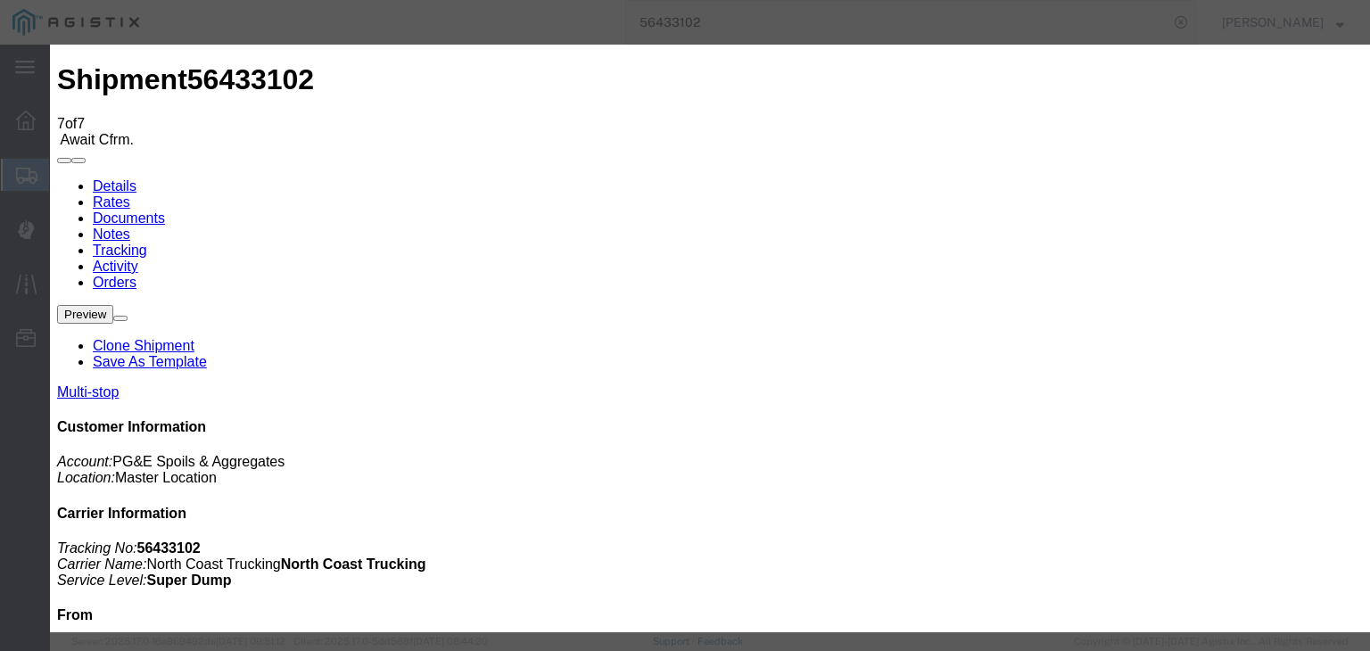
drag, startPoint x: 599, startPoint y: 226, endPoint x: 610, endPoint y: 232, distance: 12.4
type input "11:55 AM"
select select "ARVDLVLOC"
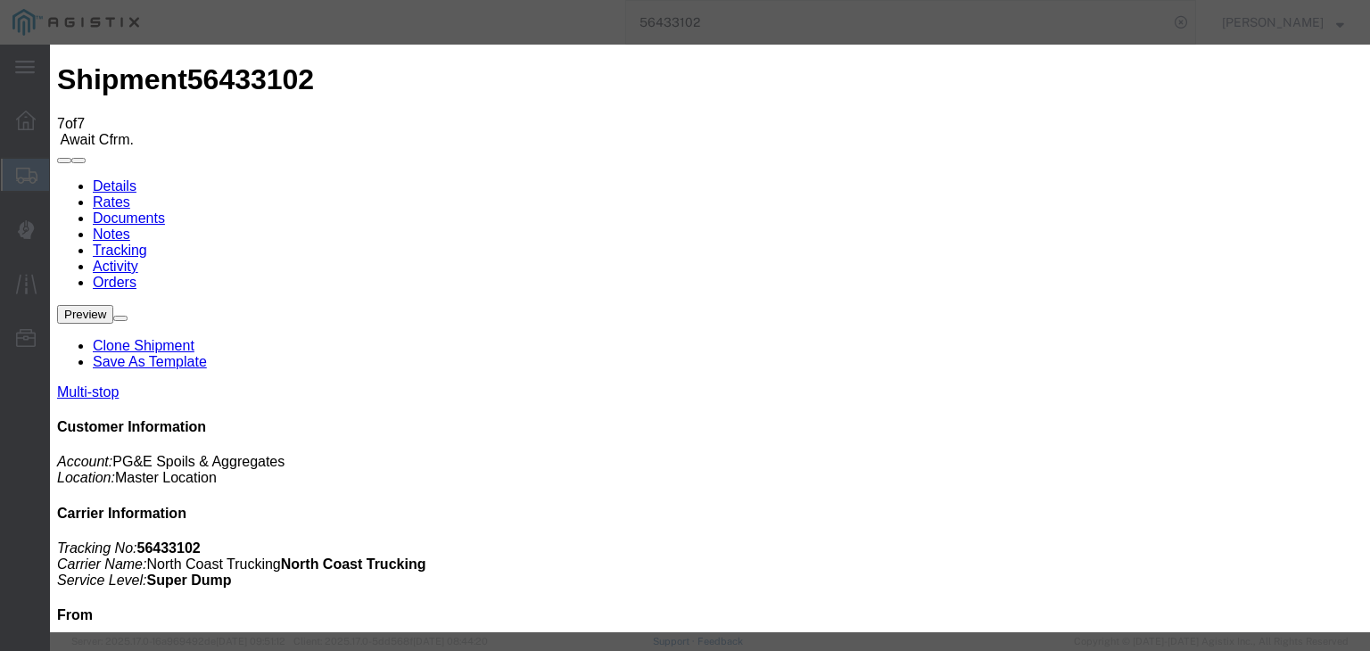
select select "{"pickupDeliveryInfoId": "122151922","pickupOrDelivery": "D","stopNum": "100","…"
select select "CA"
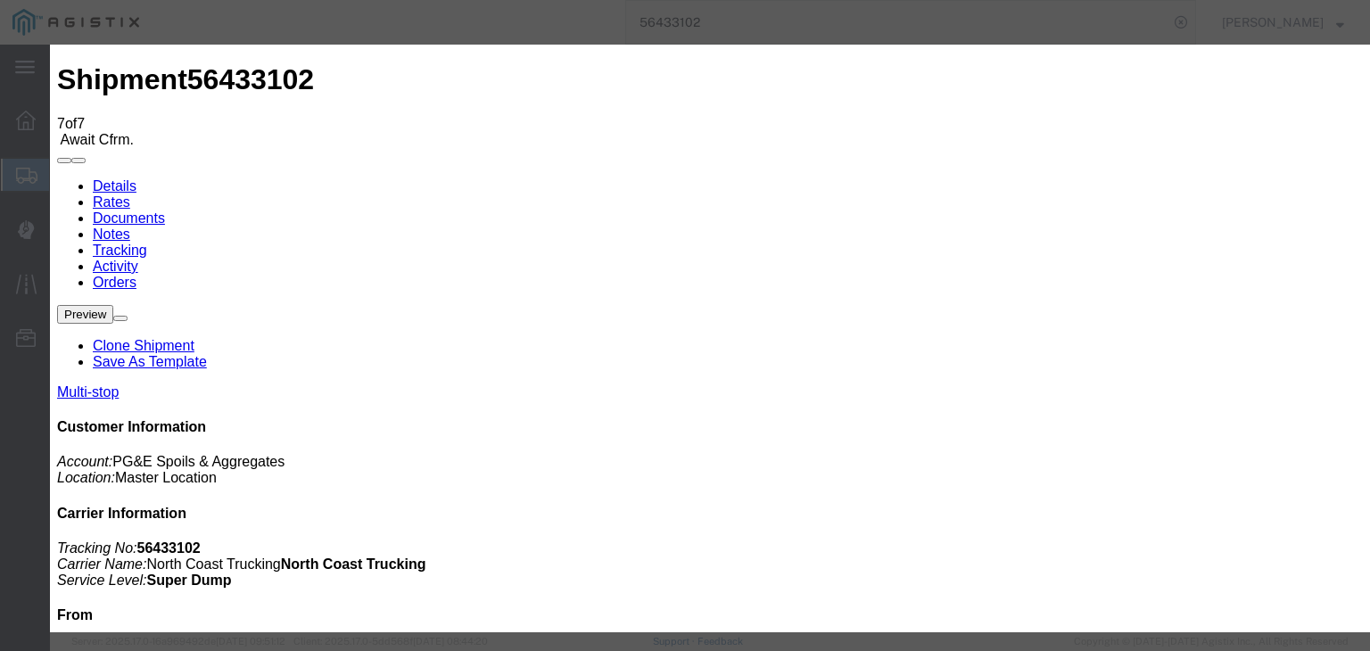
type input "Clovis"
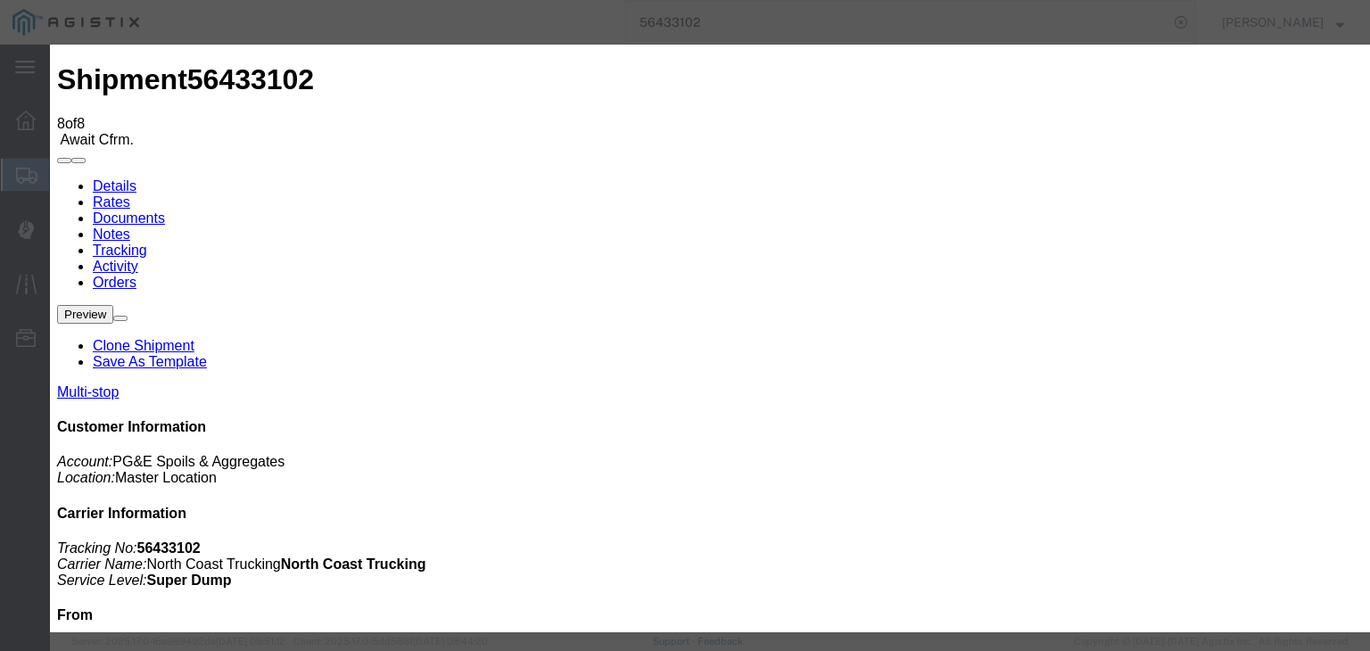
type input "[DATE]"
type input "7:00 AM"
drag, startPoint x: 507, startPoint y: 338, endPoint x: 558, endPoint y: 299, distance: 64.9
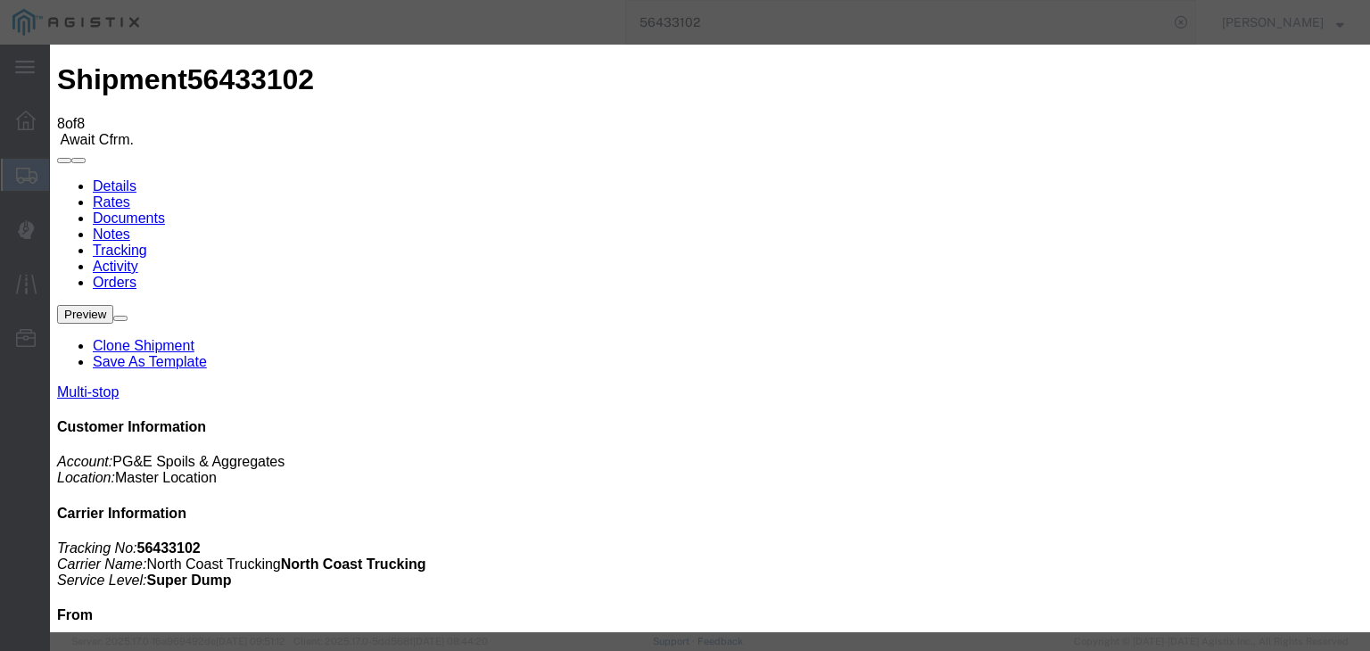
type input "[DATE]"
type input "12:00 PM"
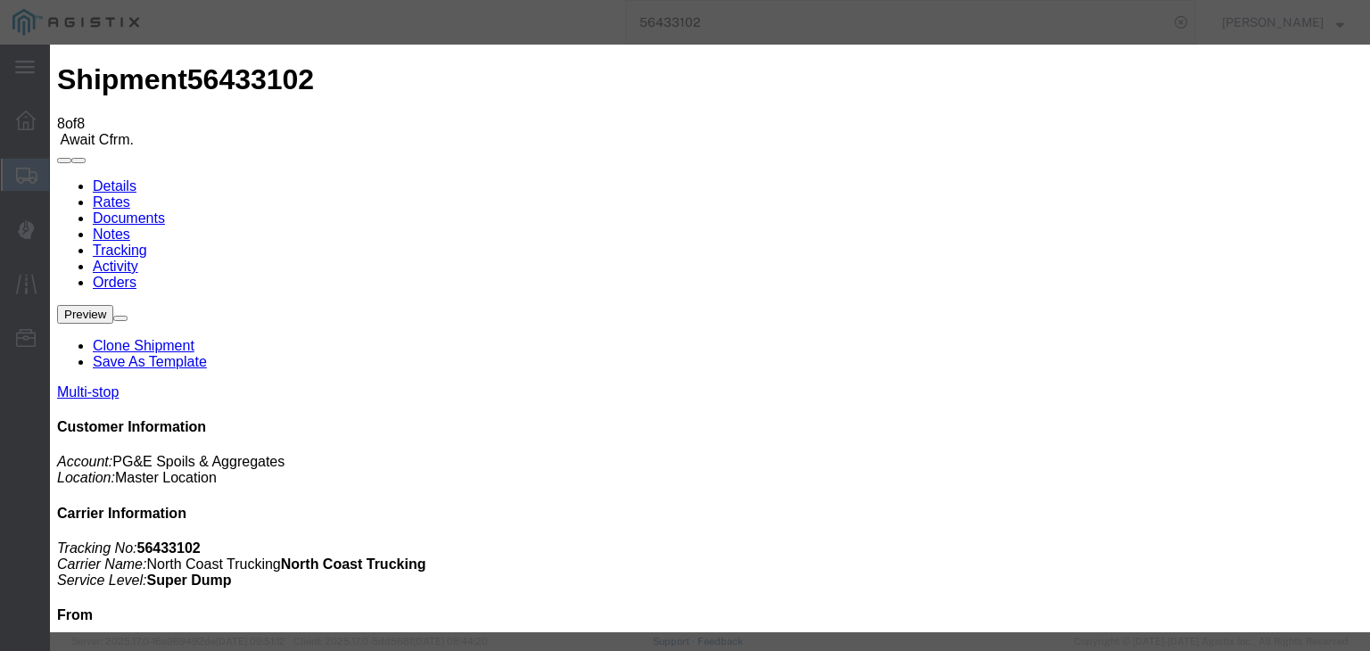
select select "DPTDLVLOC"
select select "{"pickupDeliveryInfoId": "122151924","pickupOrDelivery": "D","stopNum": "2","lo…"
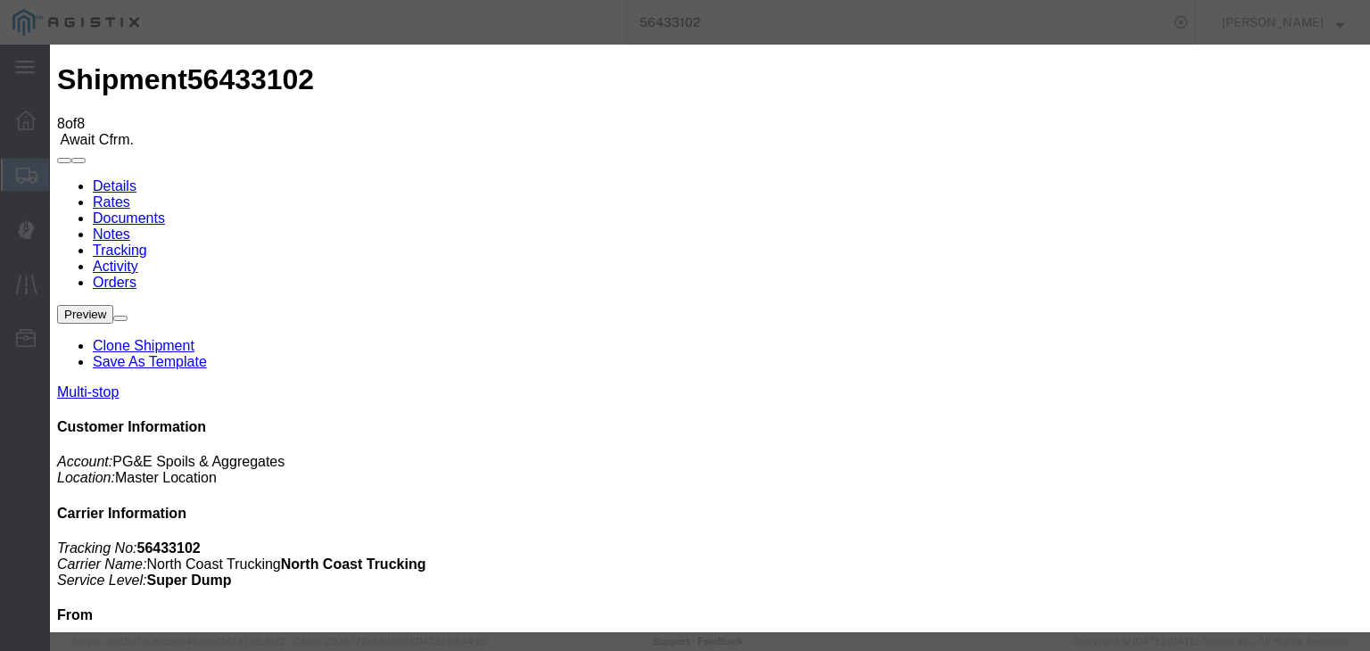
select select "CA"
type input "Clovis"
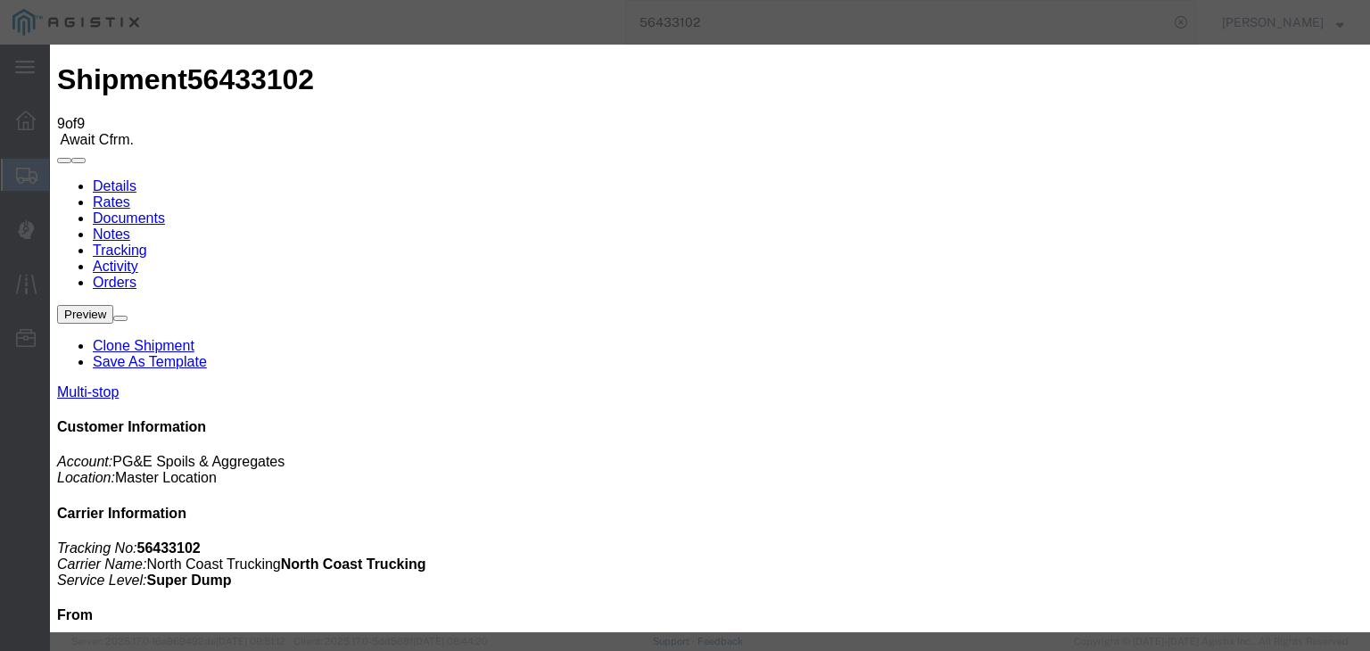
type input "[DATE]"
type input "7:00 AM"
type input "[DATE]"
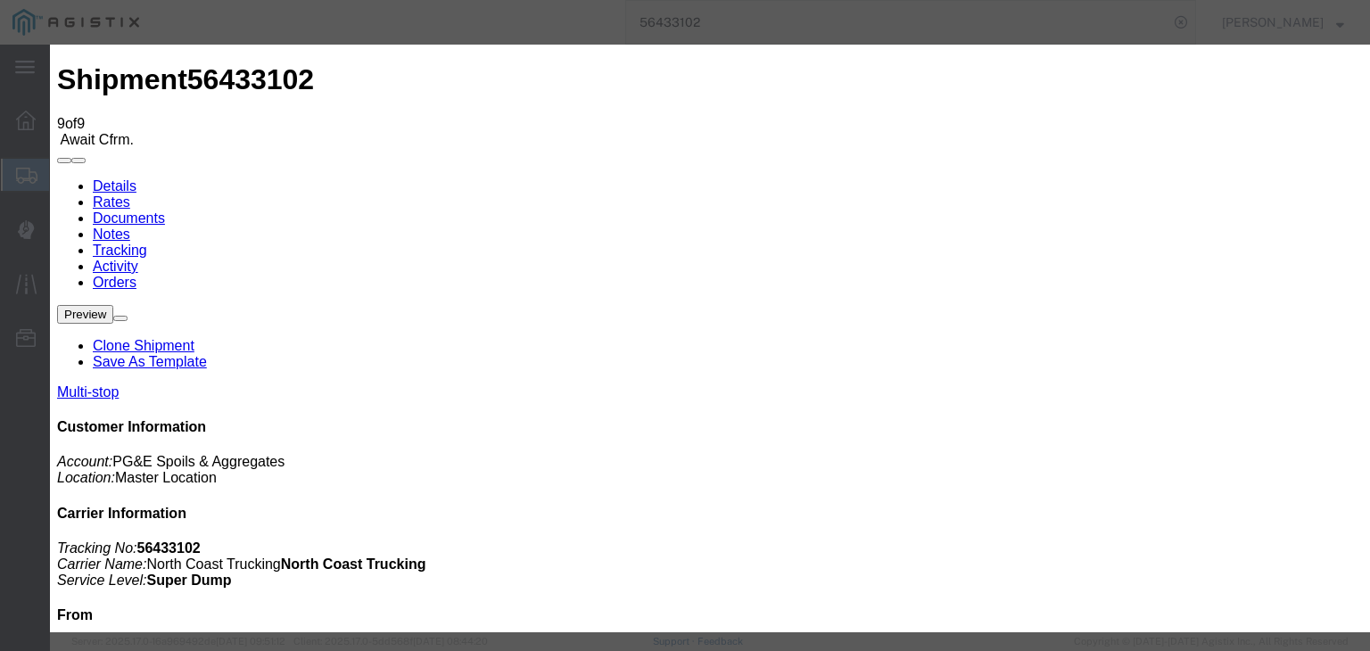
type input "12:35 PM"
select select "ARVPULOC"
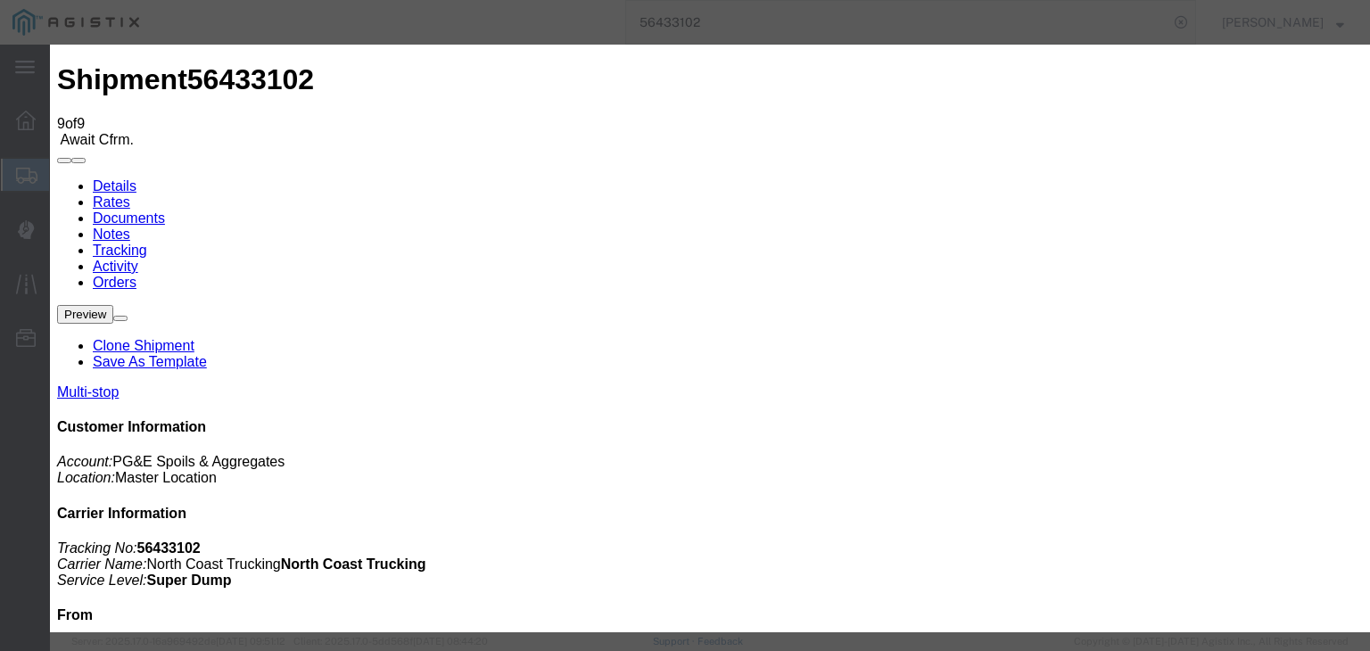
drag, startPoint x: 931, startPoint y: 216, endPoint x: 934, endPoint y: 235, distance: 18.9
select select "{"pickupDeliveryInfoId": "122151923","pickupOrDelivery": "P","stopNum": "1","lo…"
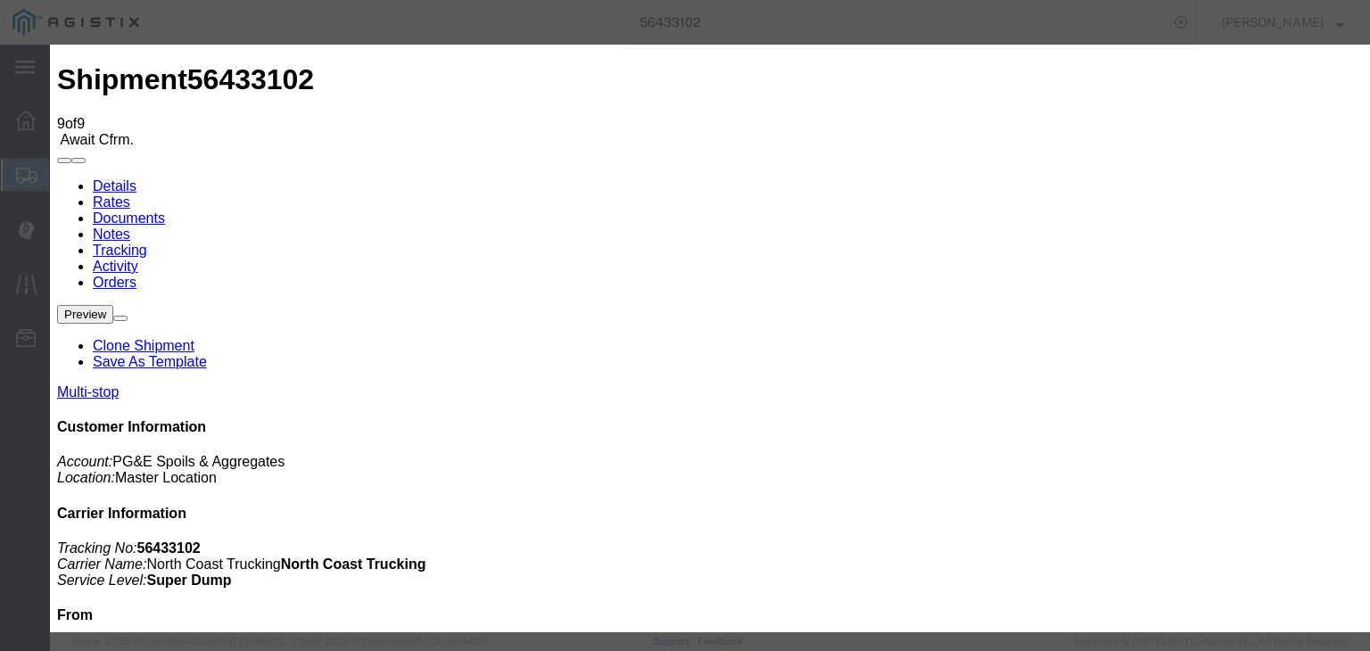
select select "CA"
type input "Tollhouse"
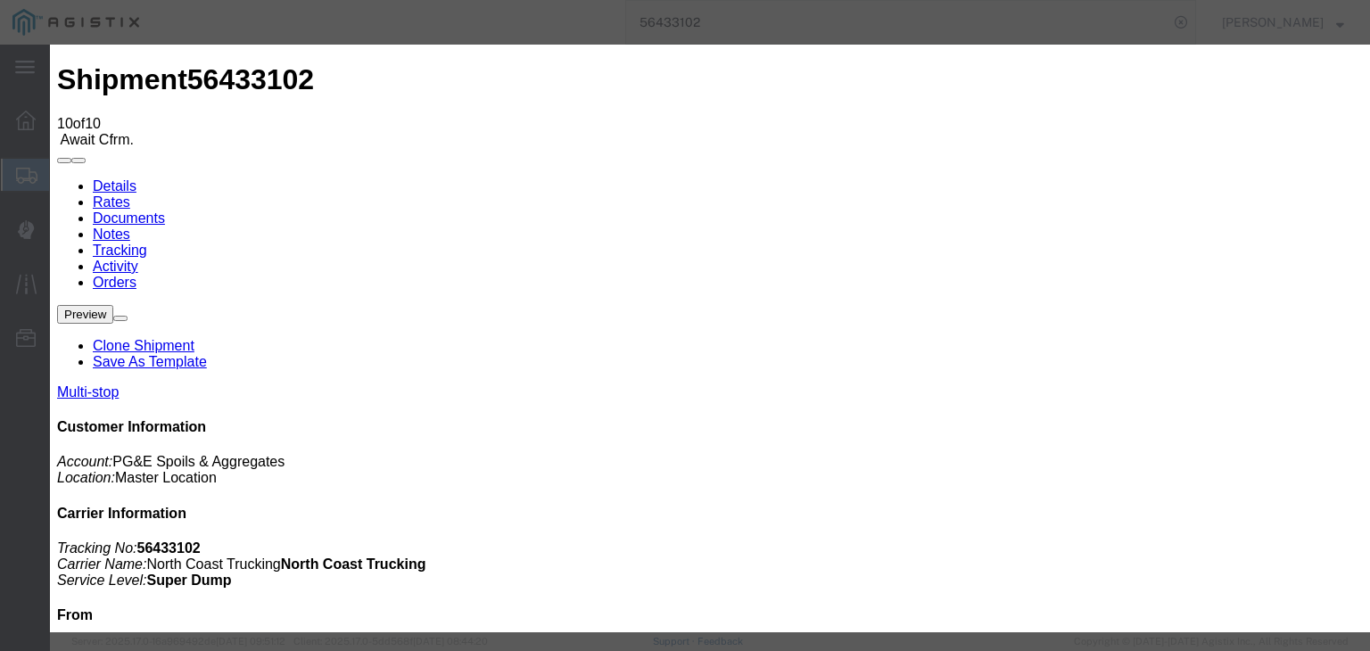
type input "[DATE]"
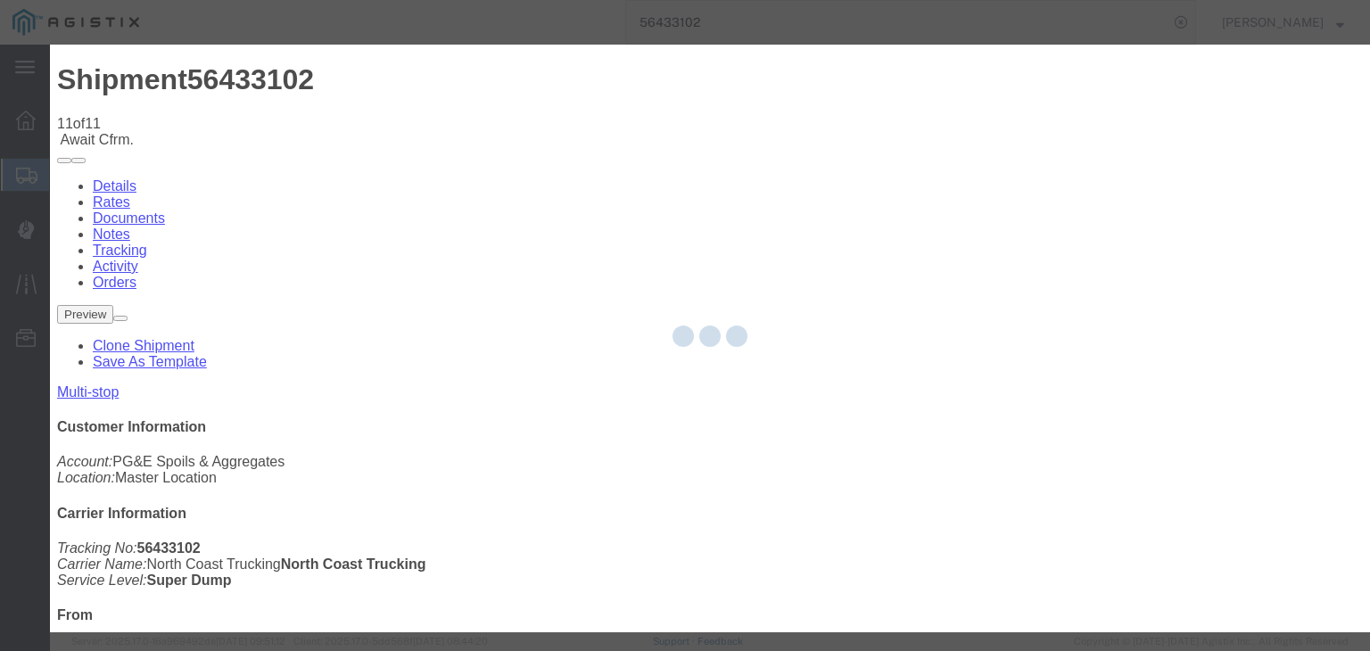
click at [611, 230] on div at bounding box center [710, 339] width 1320 height 588
click at [603, 226] on div at bounding box center [710, 339] width 1320 height 588
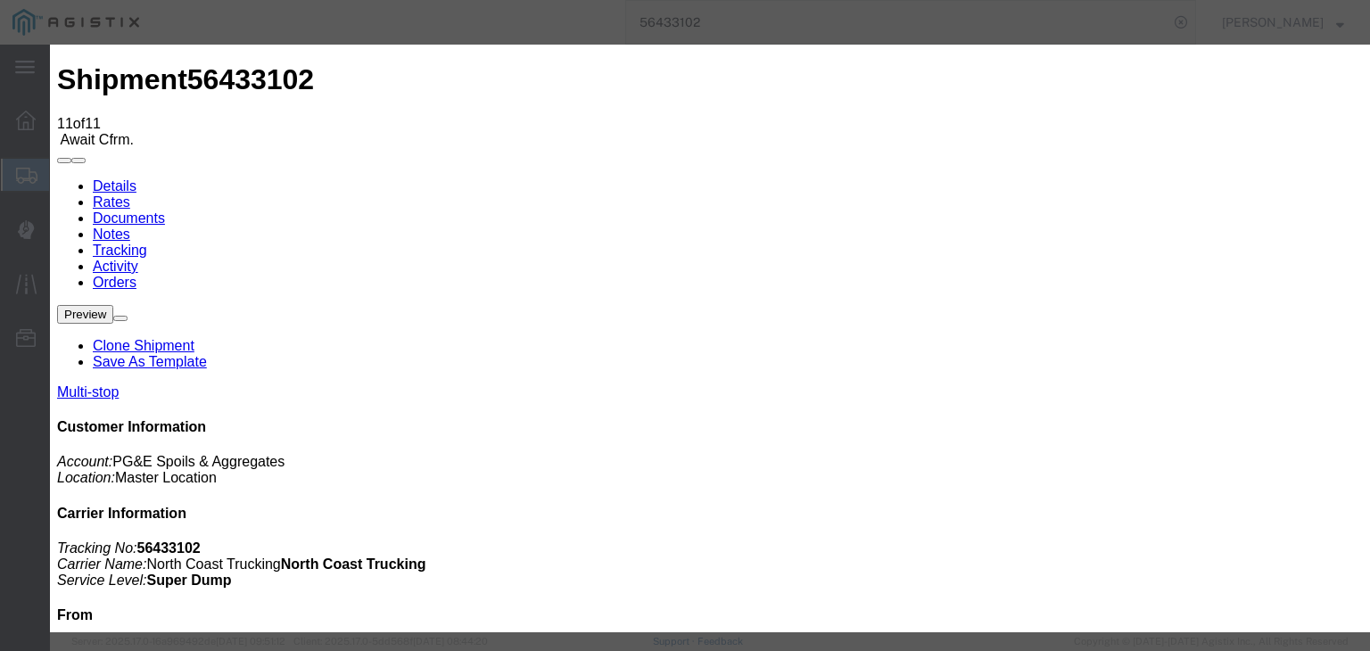
drag, startPoint x: 599, startPoint y: 222, endPoint x: 614, endPoint y: 233, distance: 17.8
drag, startPoint x: 1117, startPoint y: 537, endPoint x: 976, endPoint y: 465, distance: 158.3
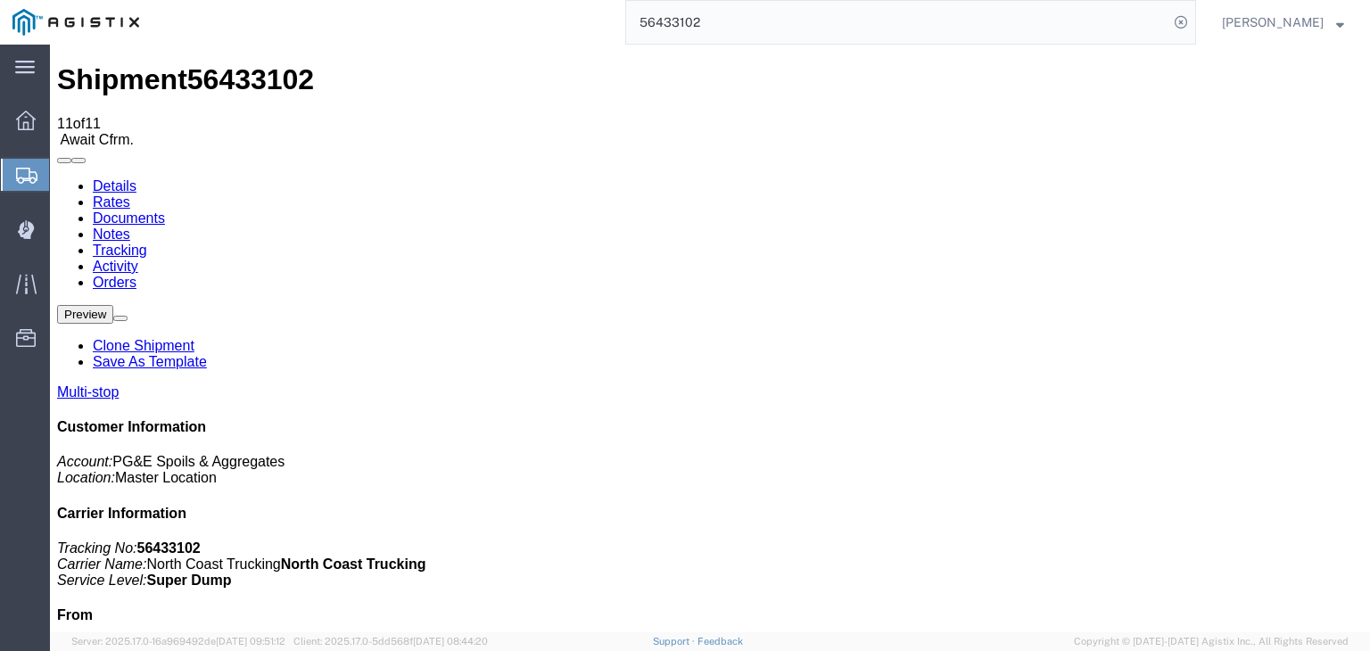
drag, startPoint x: 163, startPoint y: 154, endPoint x: 113, endPoint y: 110, distance: 67.0
click at [113, 178] on link "Details" at bounding box center [115, 185] width 44 height 15
click link "Tracking"
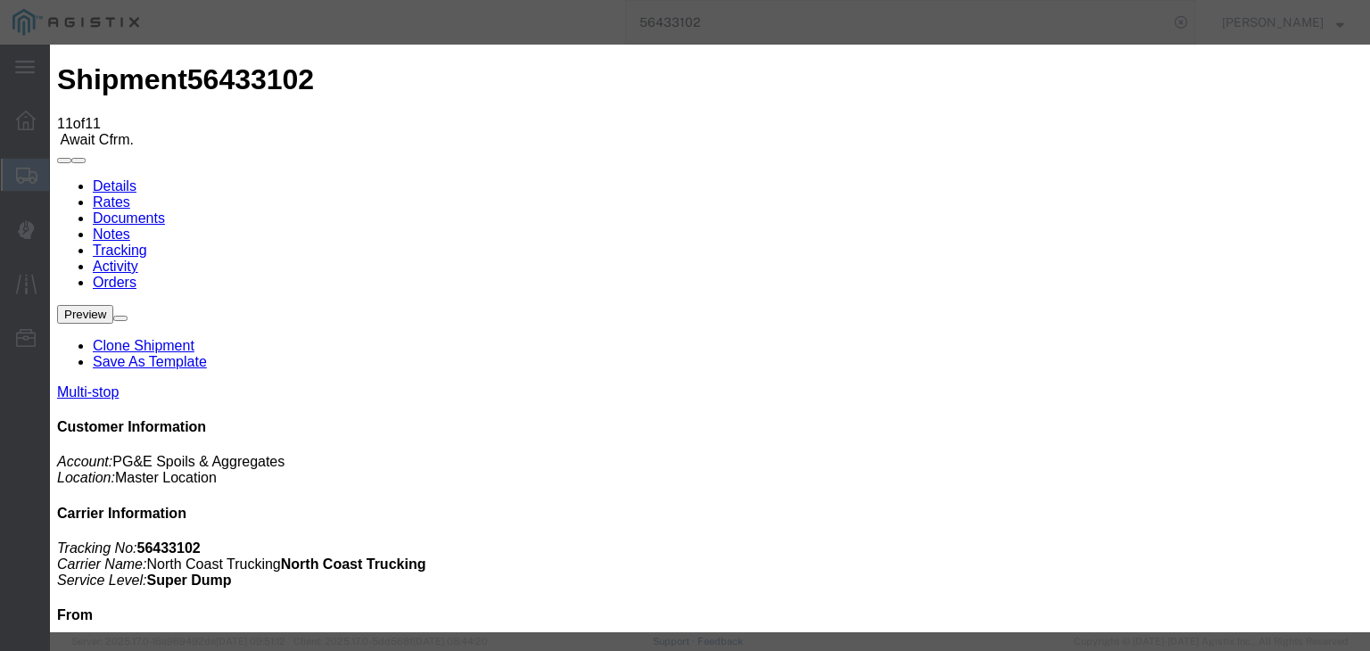
drag, startPoint x: 936, startPoint y: 222, endPoint x: 954, endPoint y: 236, distance: 22.8
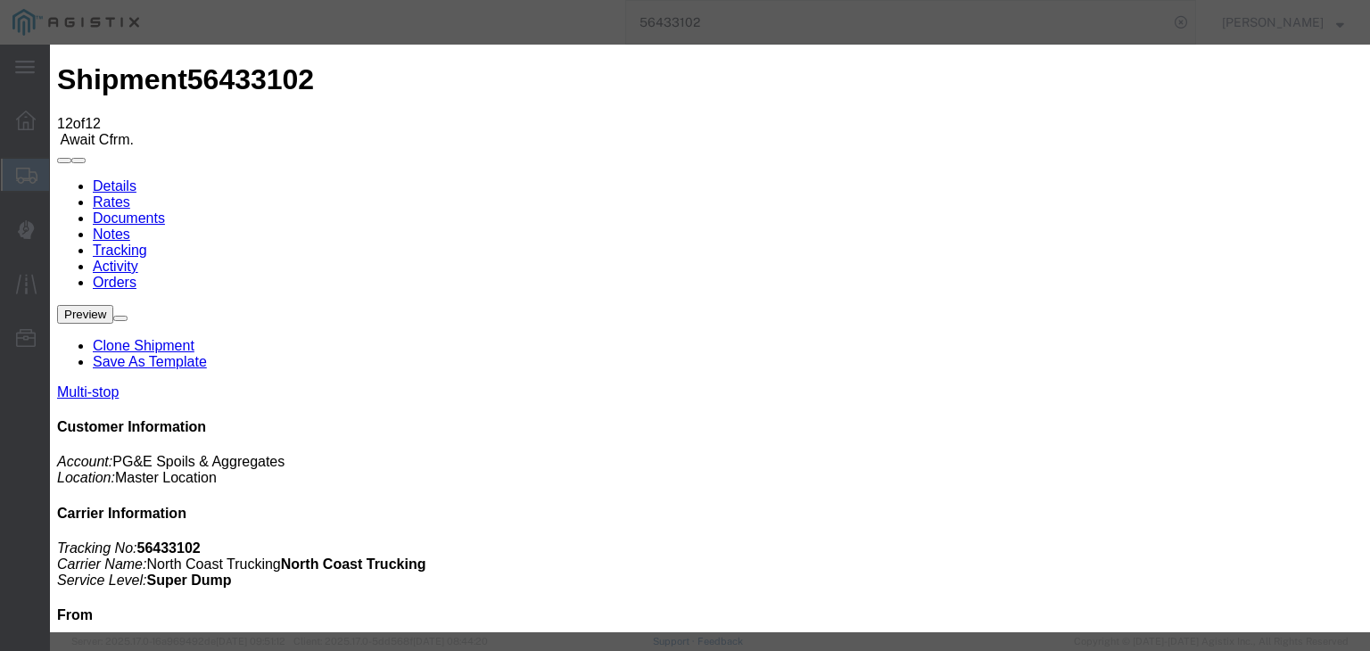
drag, startPoint x: 507, startPoint y: 334, endPoint x: 521, endPoint y: 319, distance: 20.8
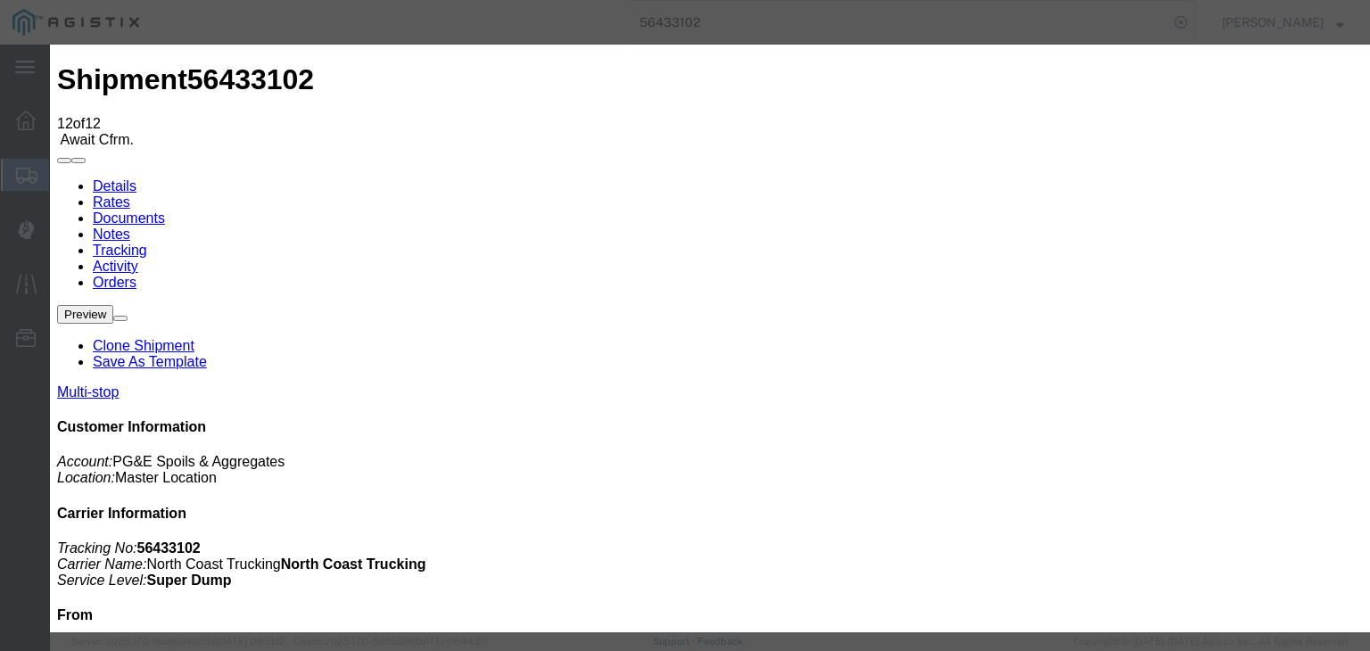
drag, startPoint x: 914, startPoint y: 222, endPoint x: 920, endPoint y: 233, distance: 12.4
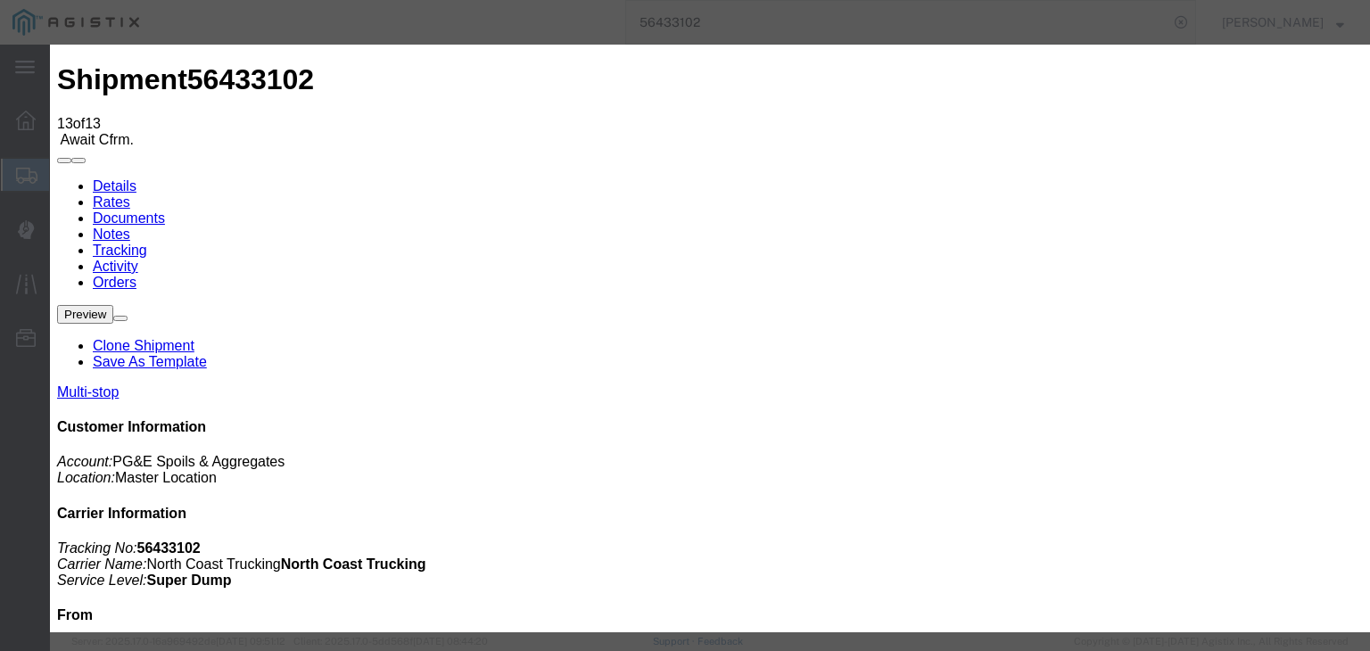
drag, startPoint x: 937, startPoint y: 222, endPoint x: 948, endPoint y: 236, distance: 17.8
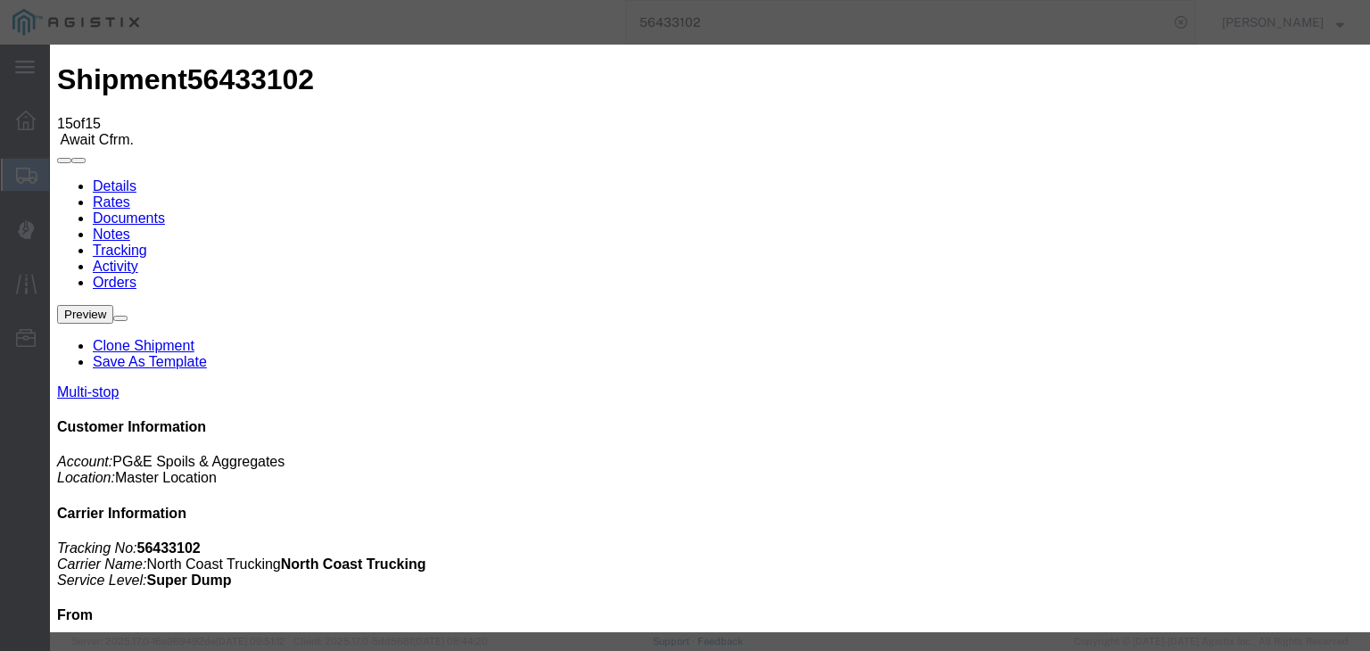
drag, startPoint x: 532, startPoint y: 254, endPoint x: 529, endPoint y: 264, distance: 10.2
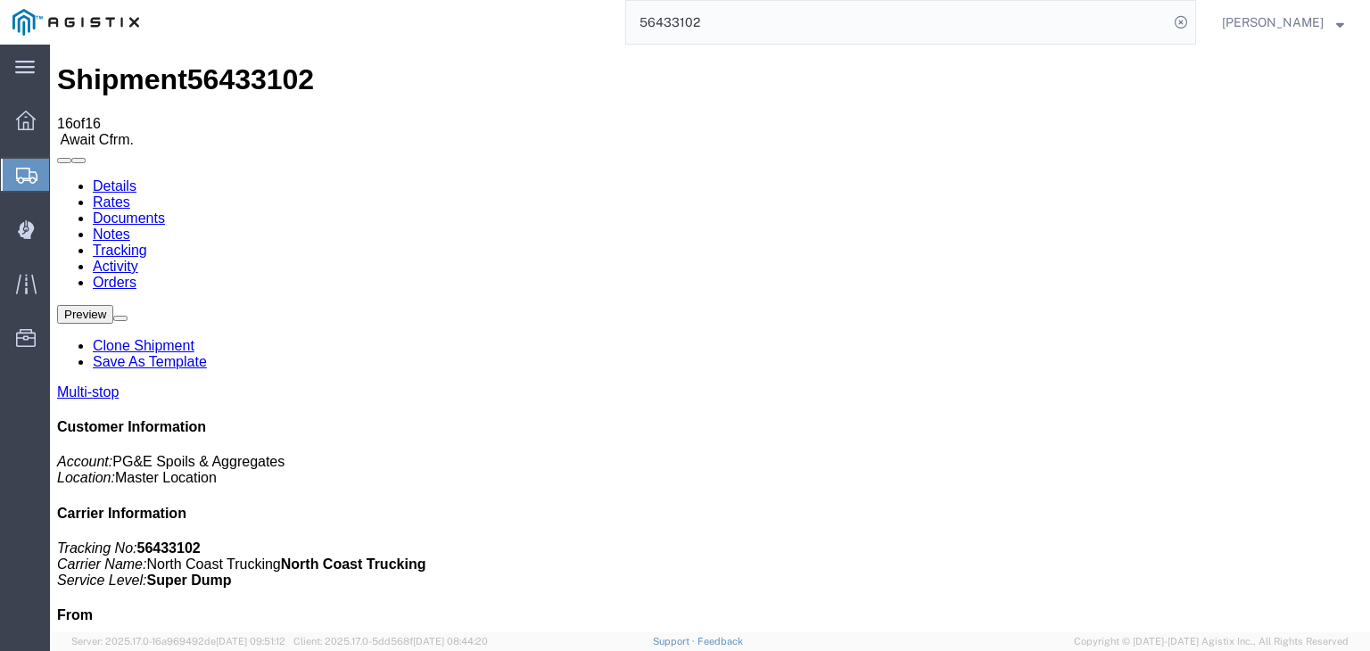
drag, startPoint x: 971, startPoint y: 212, endPoint x: 921, endPoint y: 168, distance: 67.0
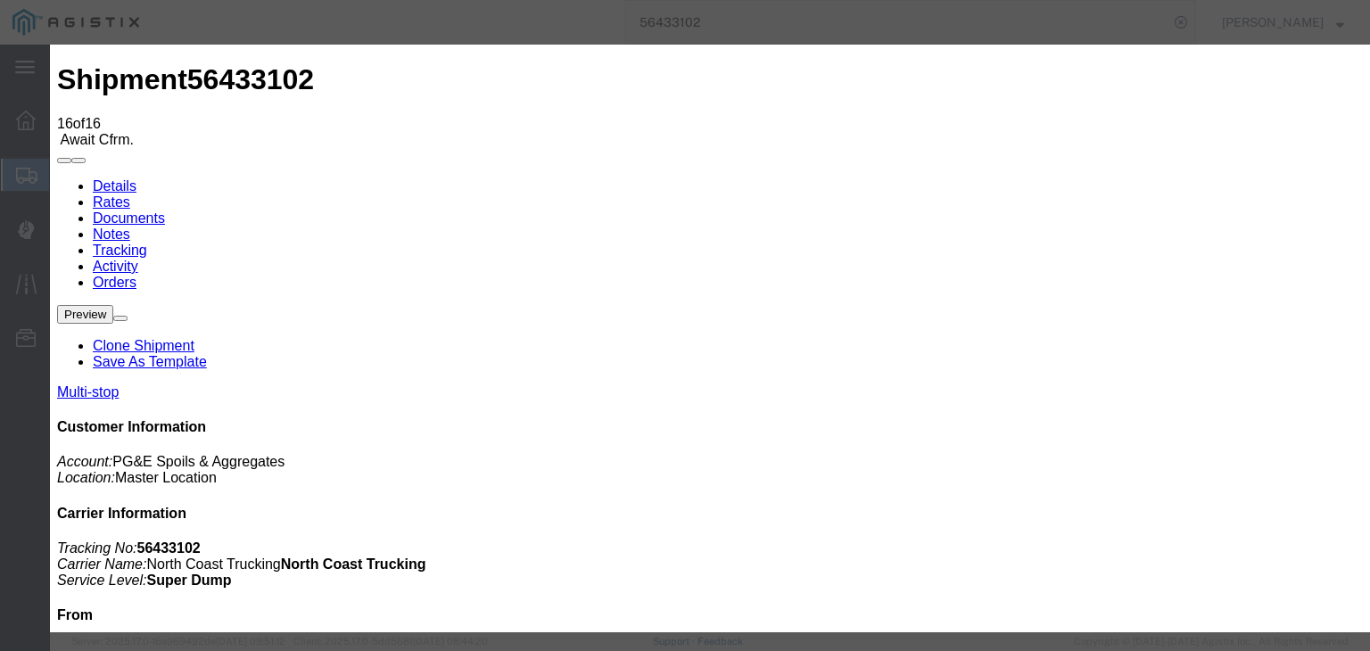
drag, startPoint x: 364, startPoint y: 262, endPoint x: 373, endPoint y: 268, distance: 10.9
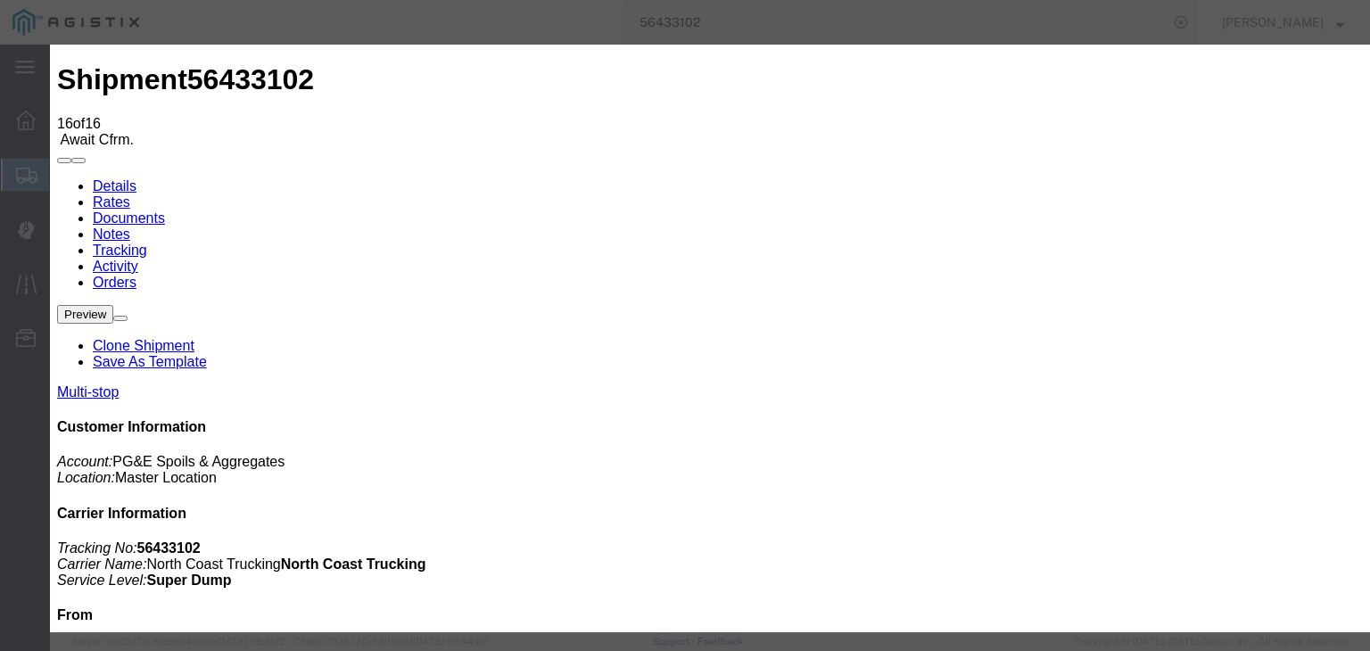
drag, startPoint x: 1097, startPoint y: 534, endPoint x: 1089, endPoint y: 510, distance: 25.4
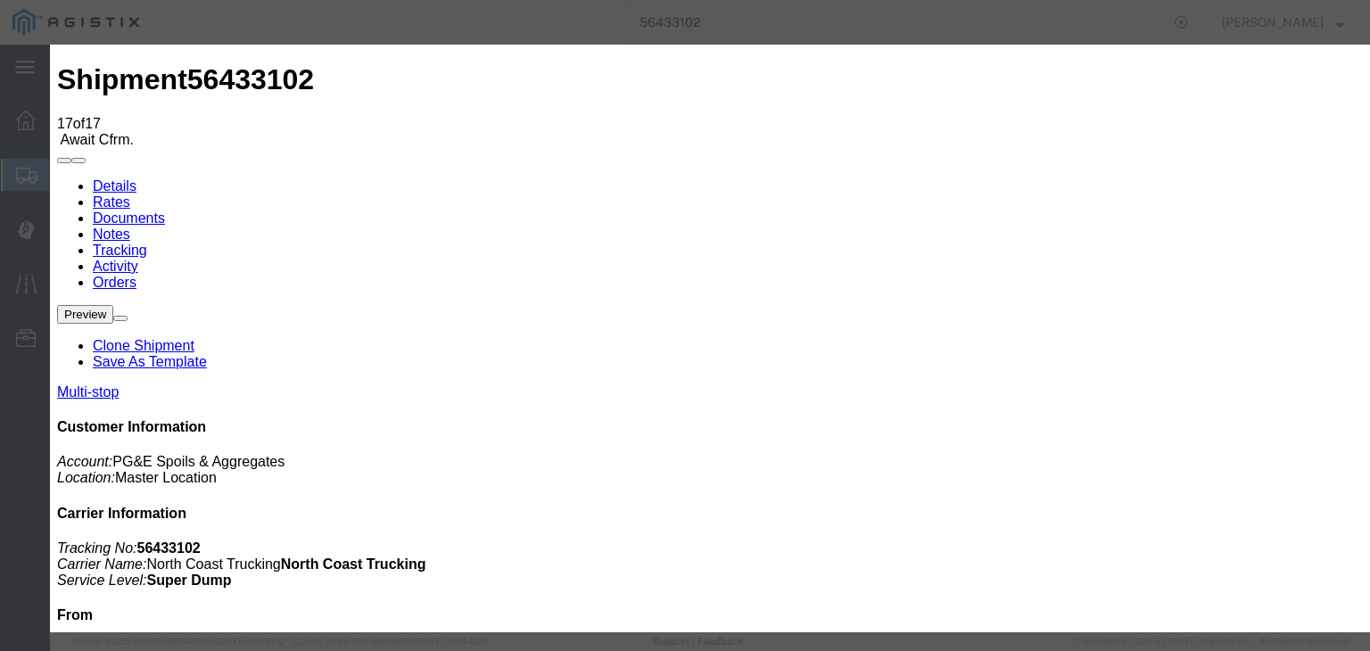
drag, startPoint x: 503, startPoint y: 334, endPoint x: 540, endPoint y: 309, distance: 44.5
drag, startPoint x: 583, startPoint y: 246, endPoint x: 589, endPoint y: 237, distance: 10.9
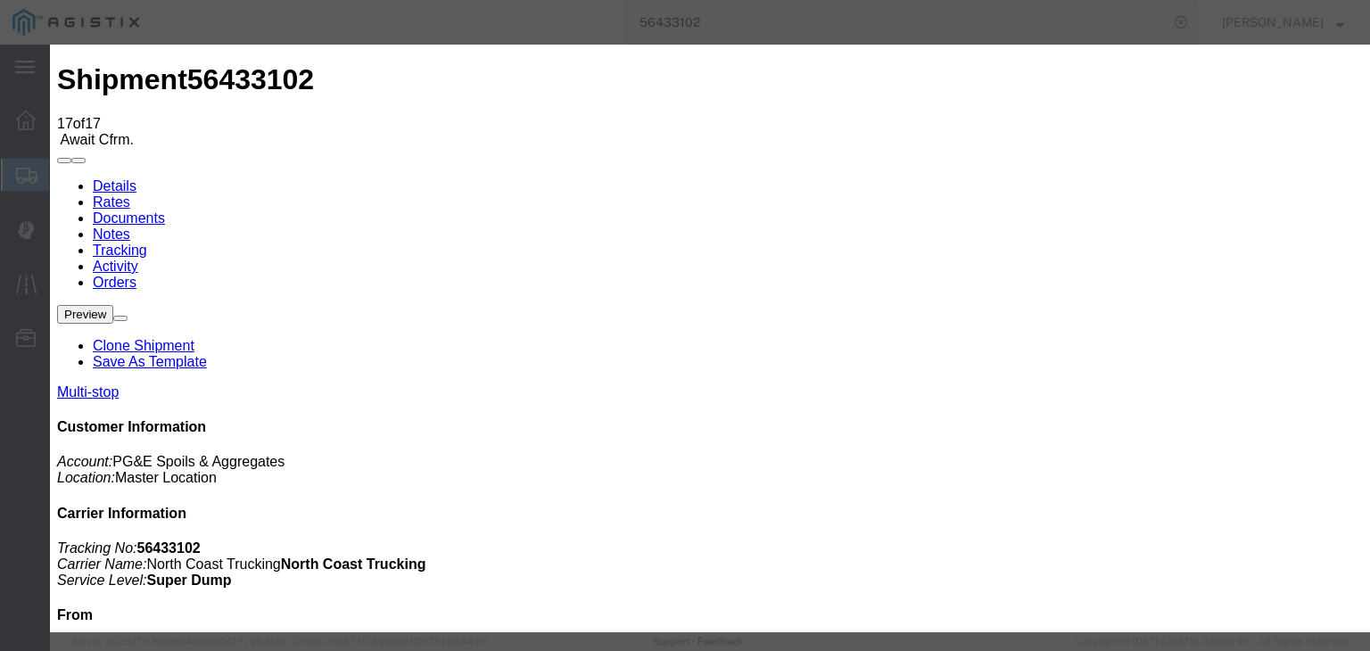
drag, startPoint x: 1111, startPoint y: 531, endPoint x: 1092, endPoint y: 522, distance: 21.6
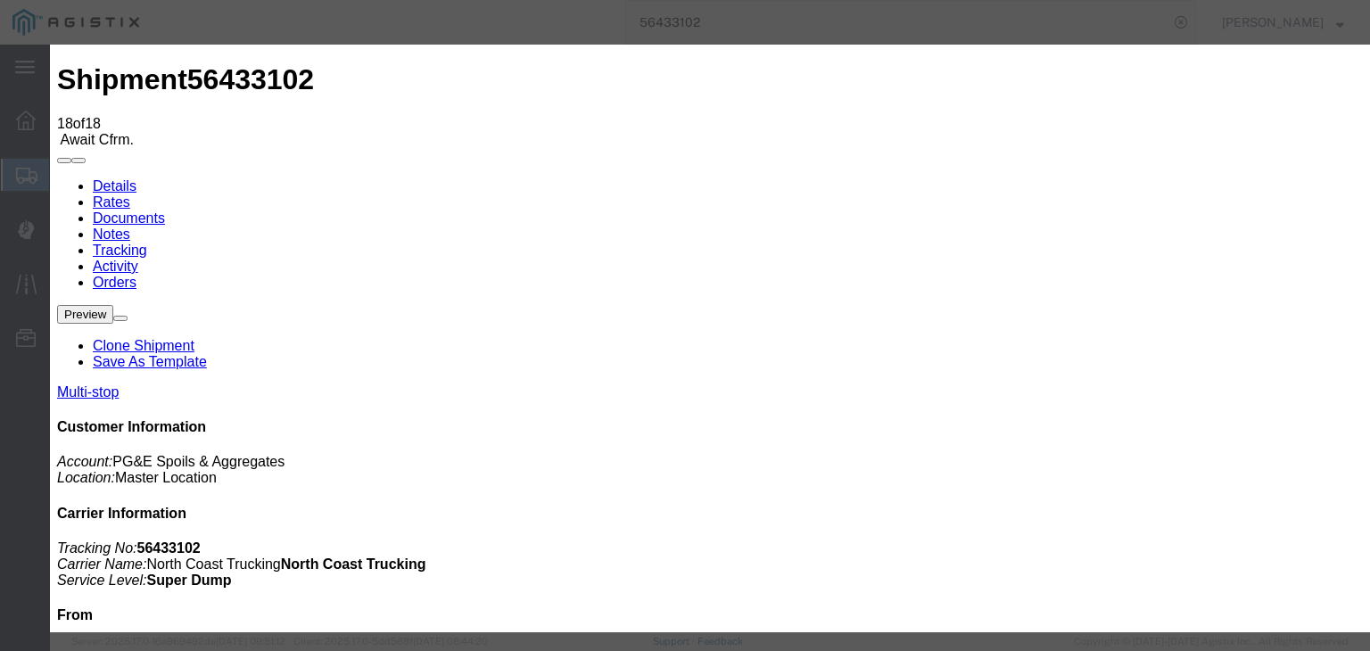
drag, startPoint x: 508, startPoint y: 341, endPoint x: 611, endPoint y: 250, distance: 137.1
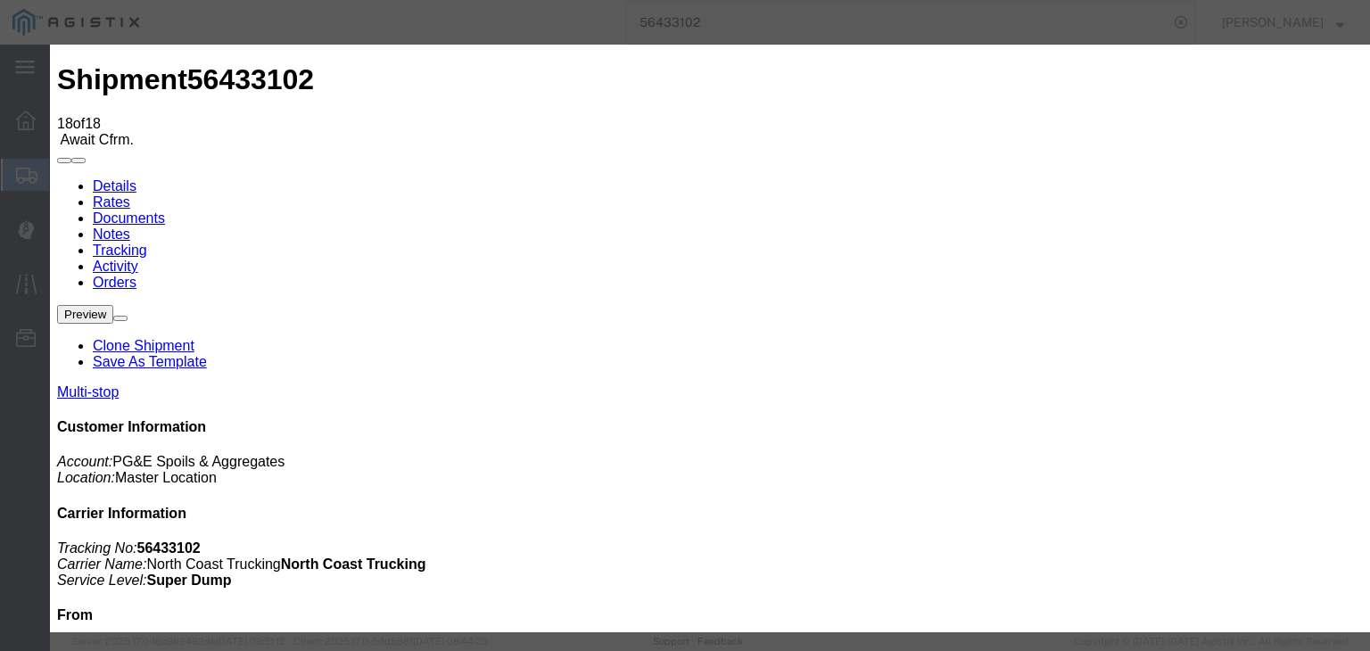
drag, startPoint x: 897, startPoint y: 229, endPoint x: 905, endPoint y: 236, distance: 10.7
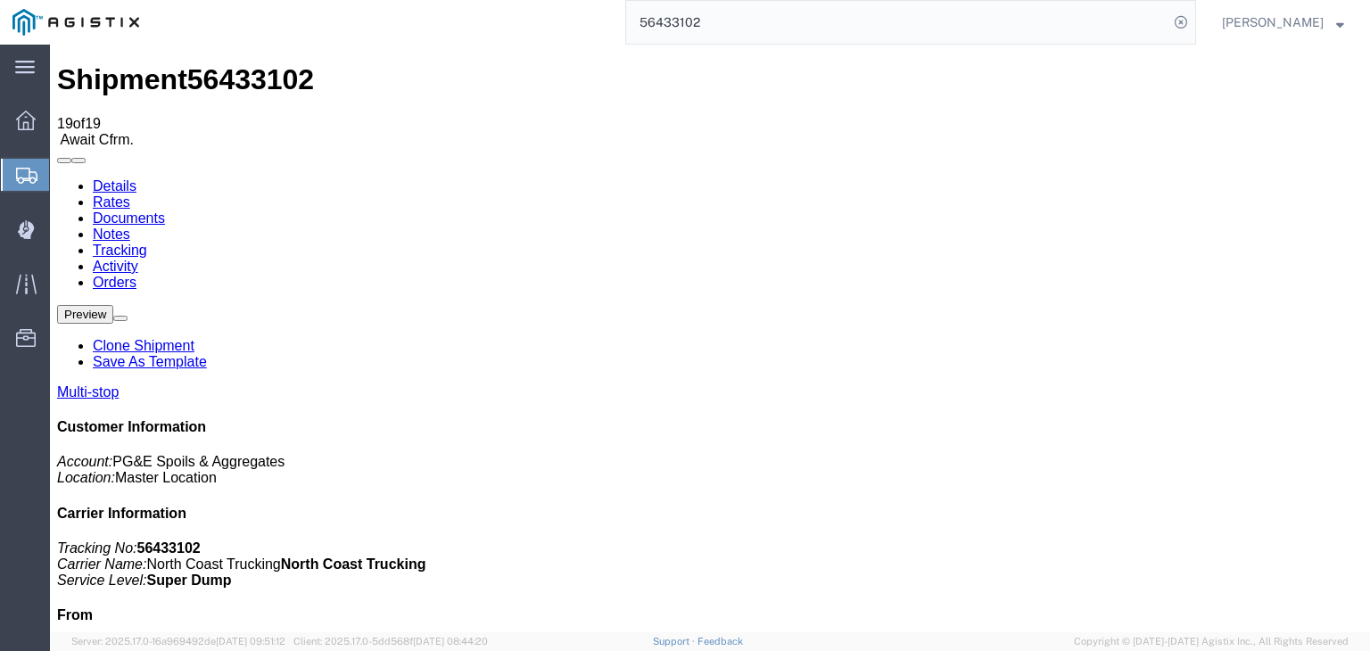
click at [165, 210] on link "Documents" at bounding box center [129, 217] width 72 height 15
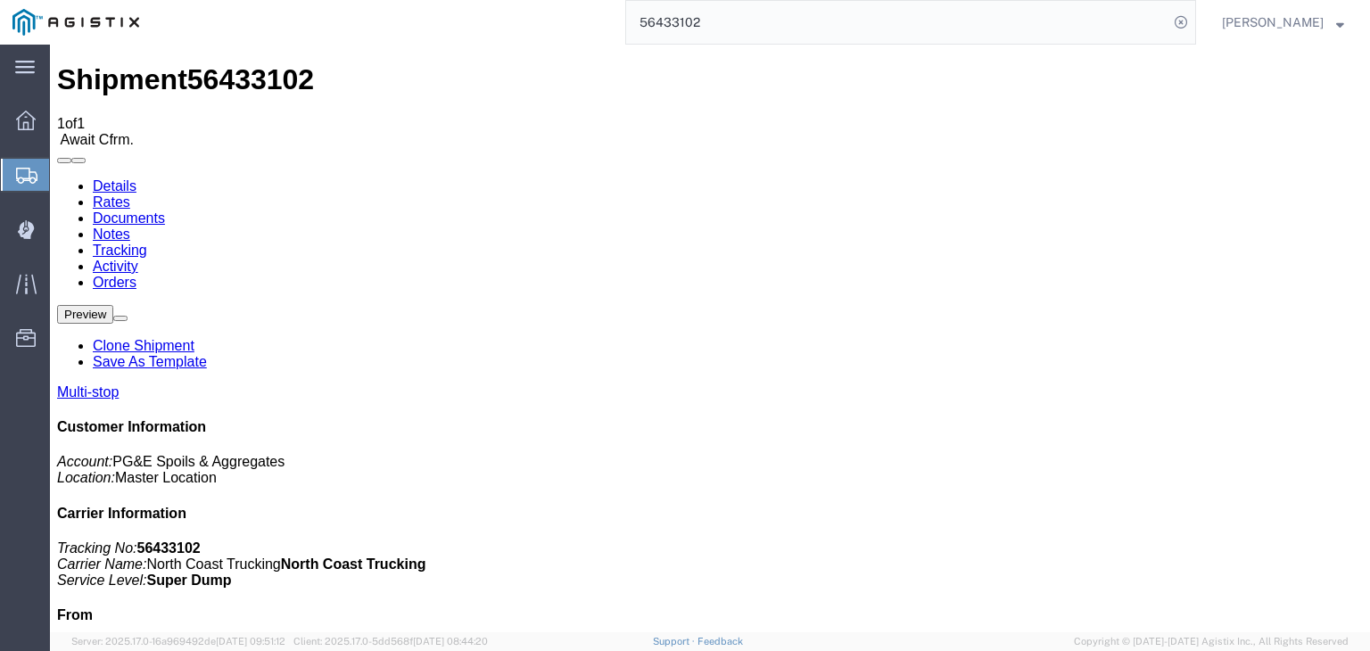
drag, startPoint x: 391, startPoint y: 108, endPoint x: 432, endPoint y: 208, distance: 108.0
click at [147, 243] on link "Tracking" at bounding box center [120, 250] width 54 height 15
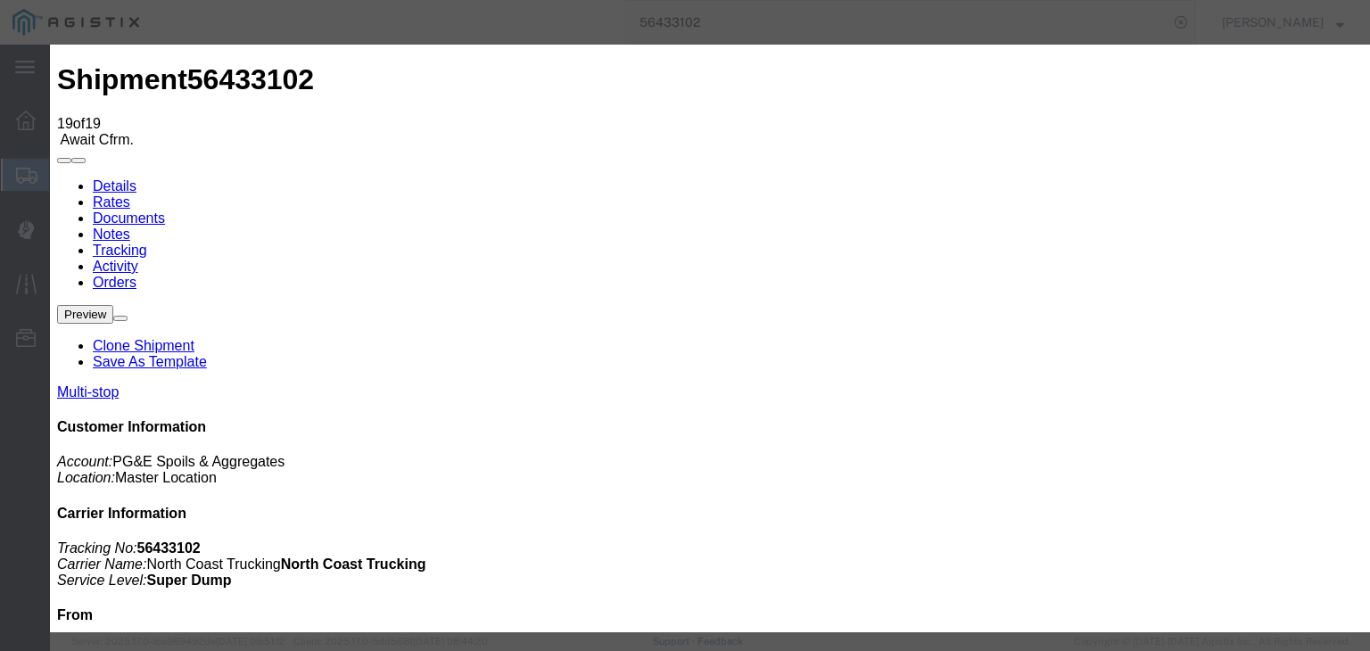
drag, startPoint x: 917, startPoint y: 225, endPoint x: 924, endPoint y: 237, distance: 14.4
paste textarea "Point of origin: time ends at original starting point empty."
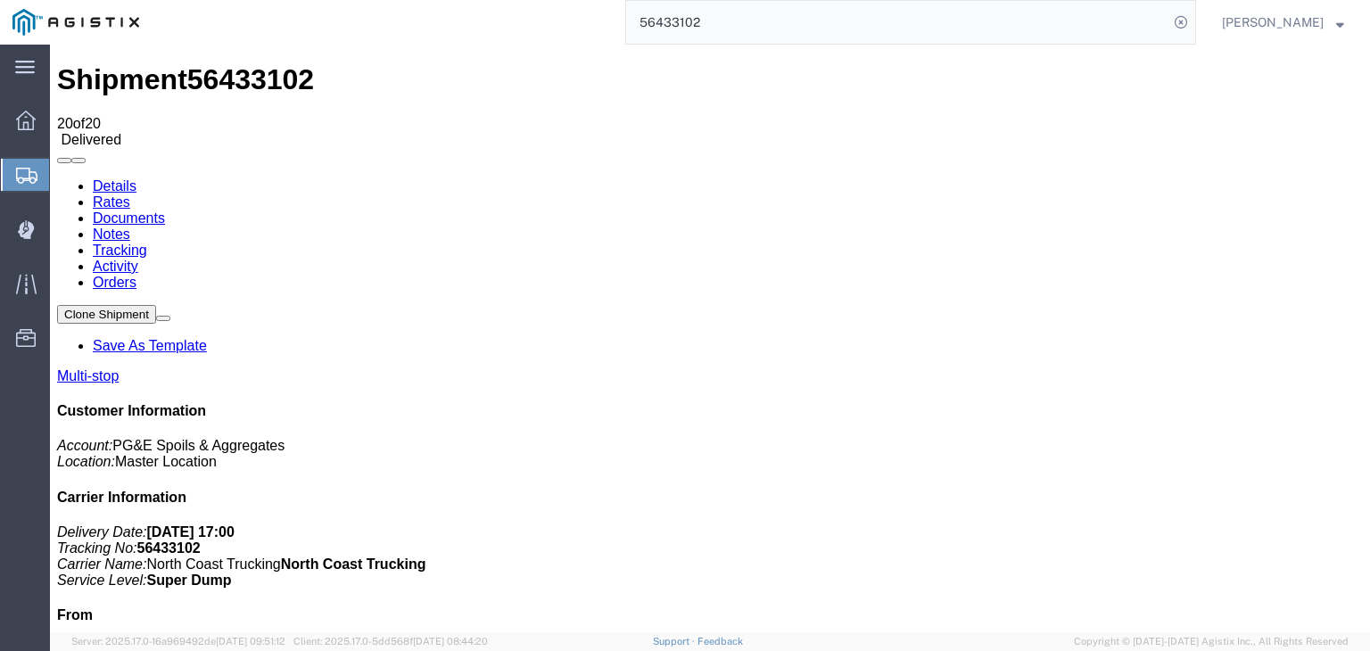
click at [130, 227] on link "Notes" at bounding box center [111, 234] width 37 height 15
click at [722, 34] on input "56433102" at bounding box center [897, 22] width 542 height 43
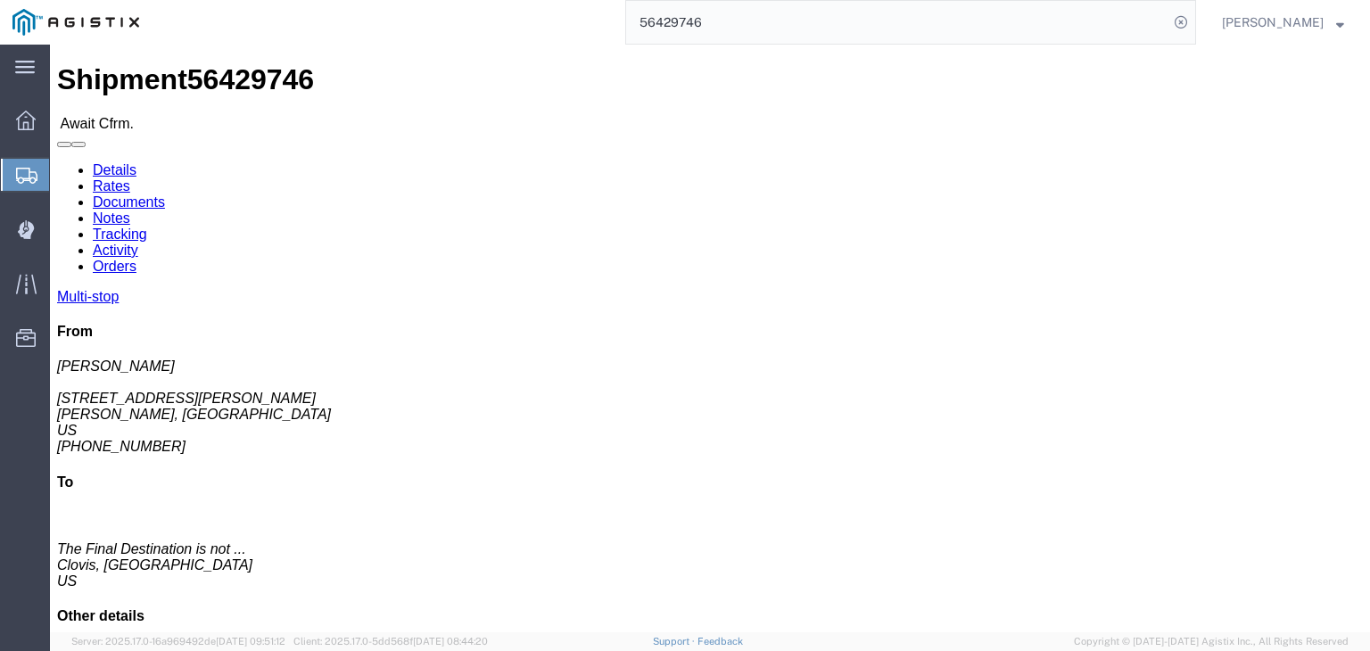
click link "Tracking"
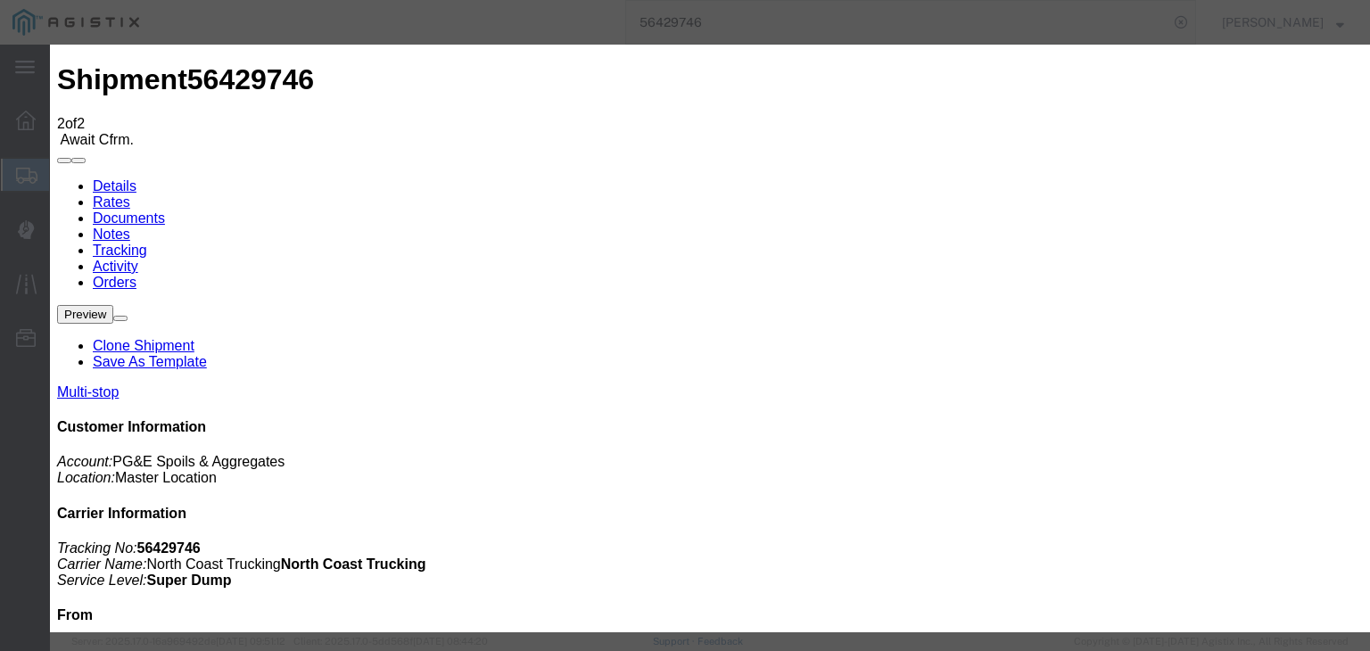
drag, startPoint x: 398, startPoint y: 254, endPoint x: 401, endPoint y: 269, distance: 15.6
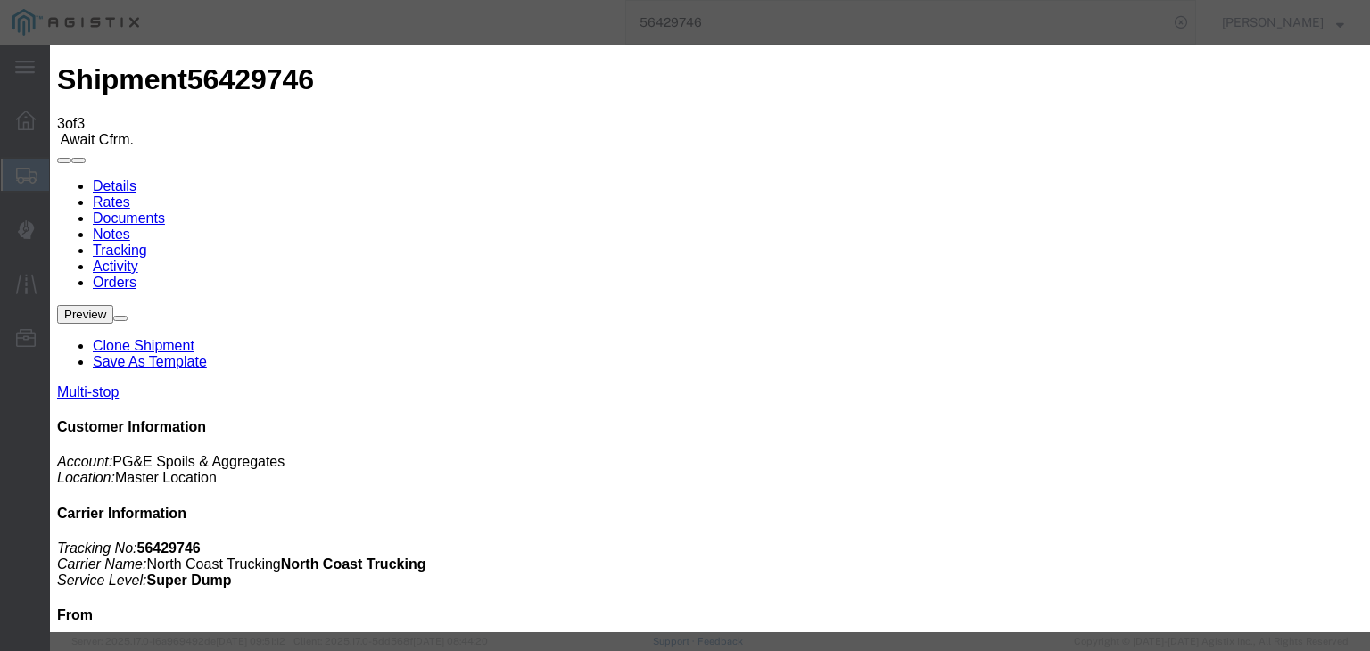
drag, startPoint x: 907, startPoint y: 218, endPoint x: 919, endPoint y: 233, distance: 18.4
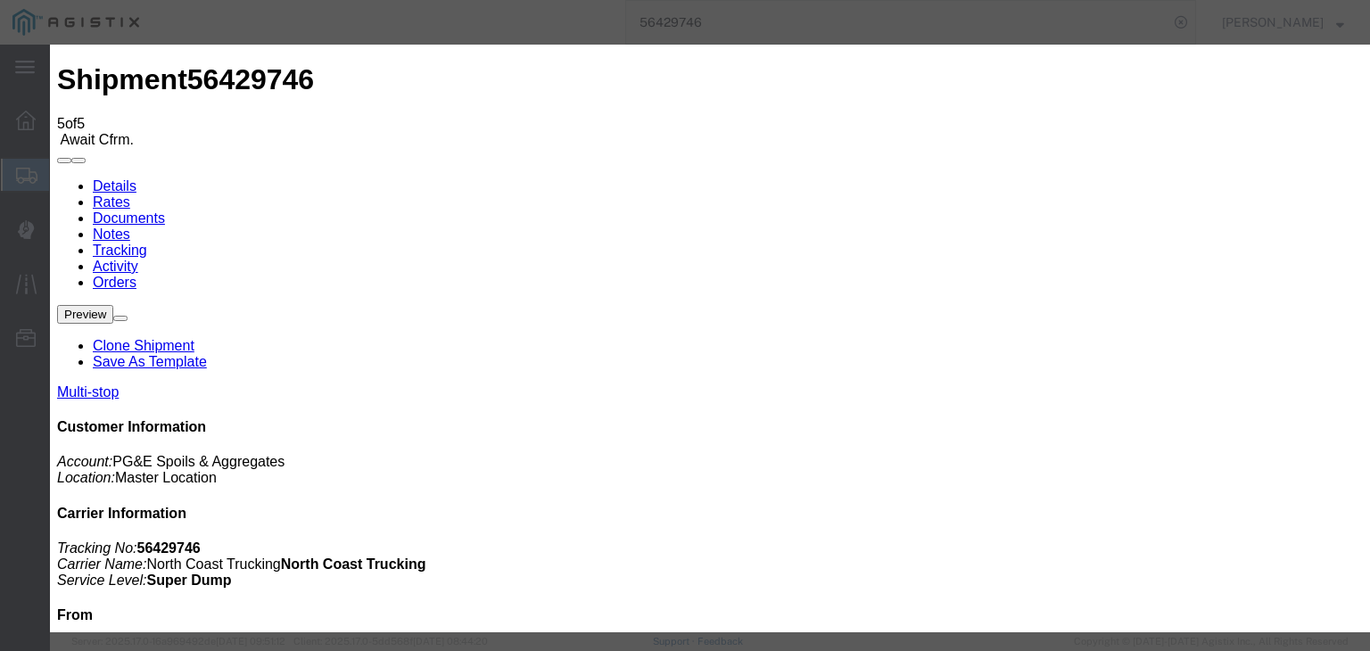
drag, startPoint x: 953, startPoint y: 218, endPoint x: 960, endPoint y: 234, distance: 17.2
drag, startPoint x: 1124, startPoint y: 539, endPoint x: 1126, endPoint y: 525, distance: 13.6
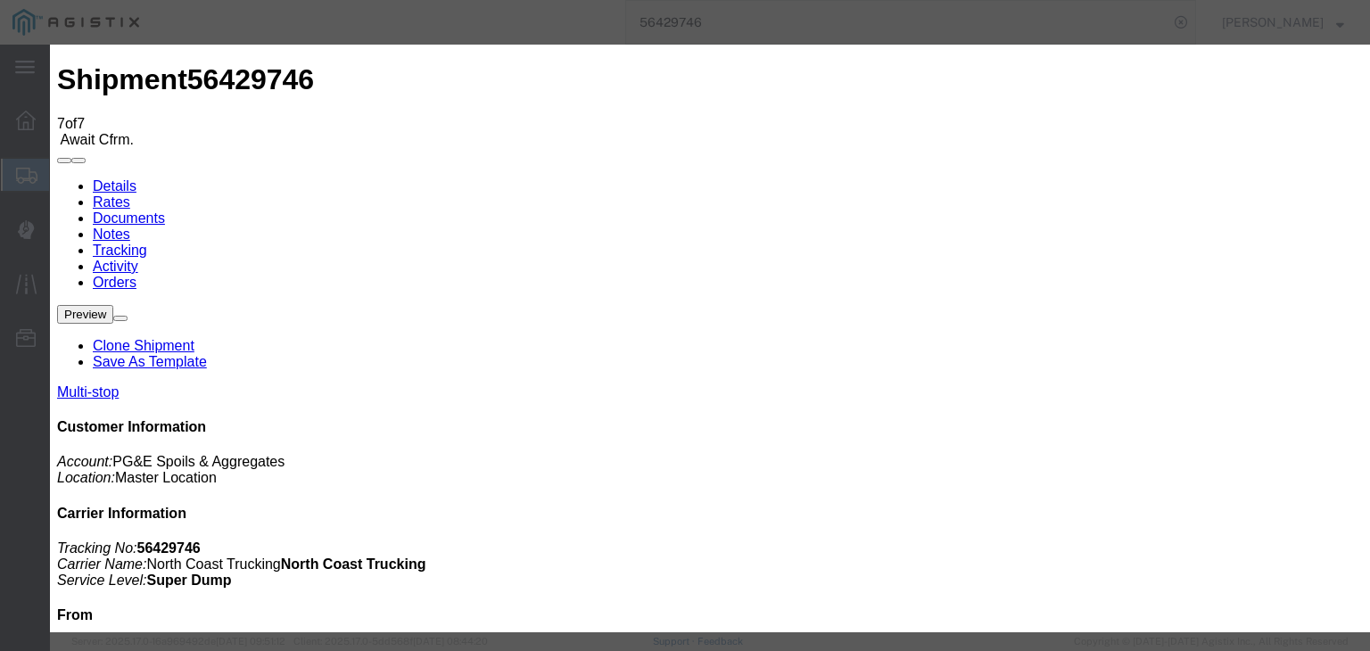
drag, startPoint x: 383, startPoint y: 260, endPoint x: 390, endPoint y: 268, distance: 10.2
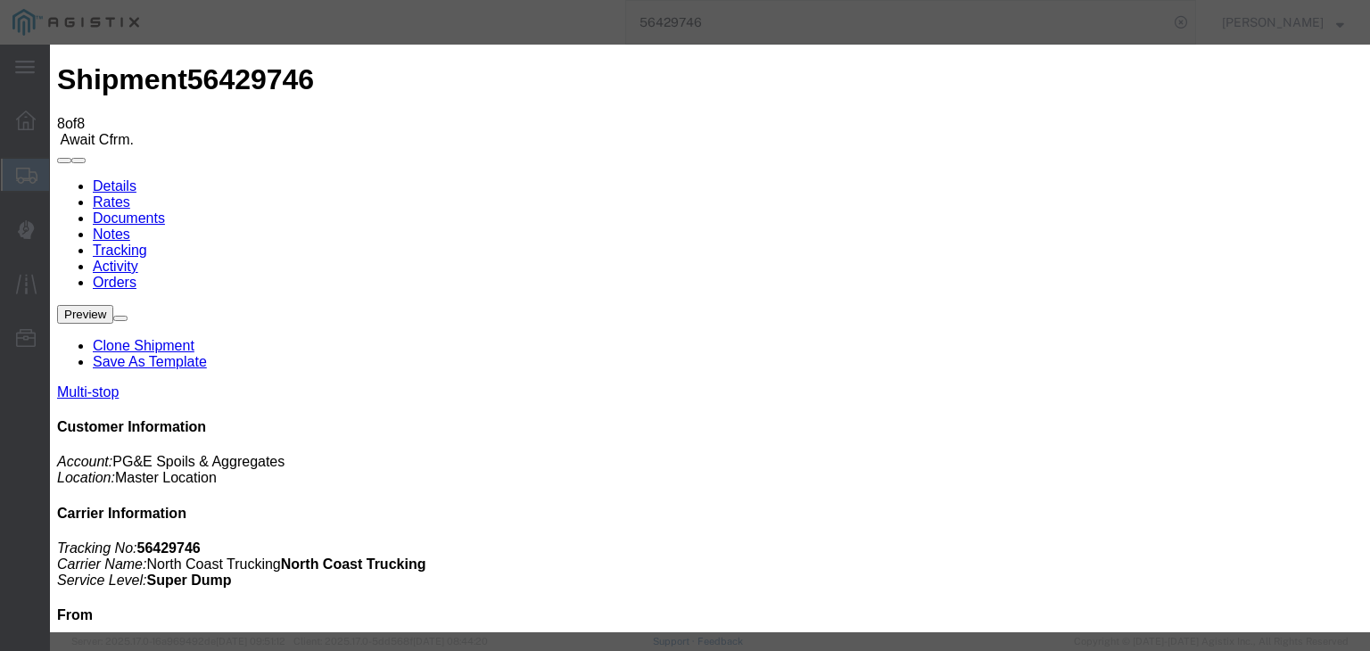
drag, startPoint x: 581, startPoint y: 220, endPoint x: 607, endPoint y: 229, distance: 27.4
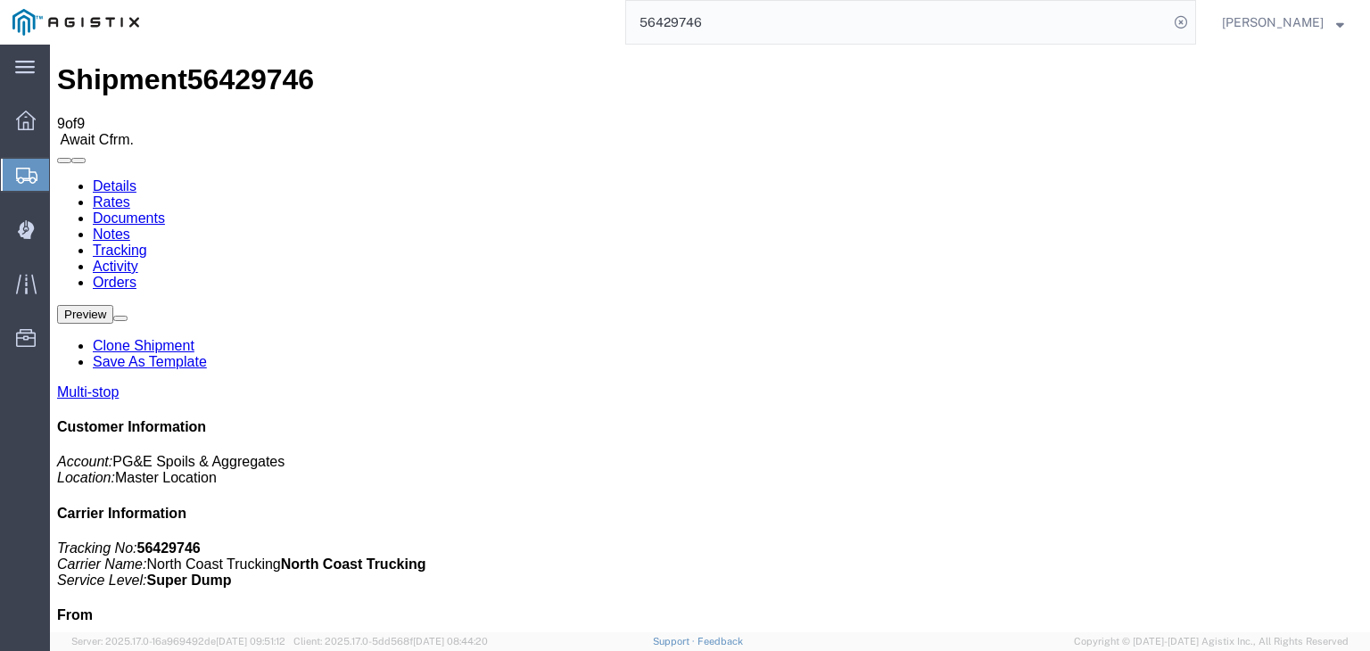
click at [165, 210] on link "Documents" at bounding box center [129, 217] width 72 height 15
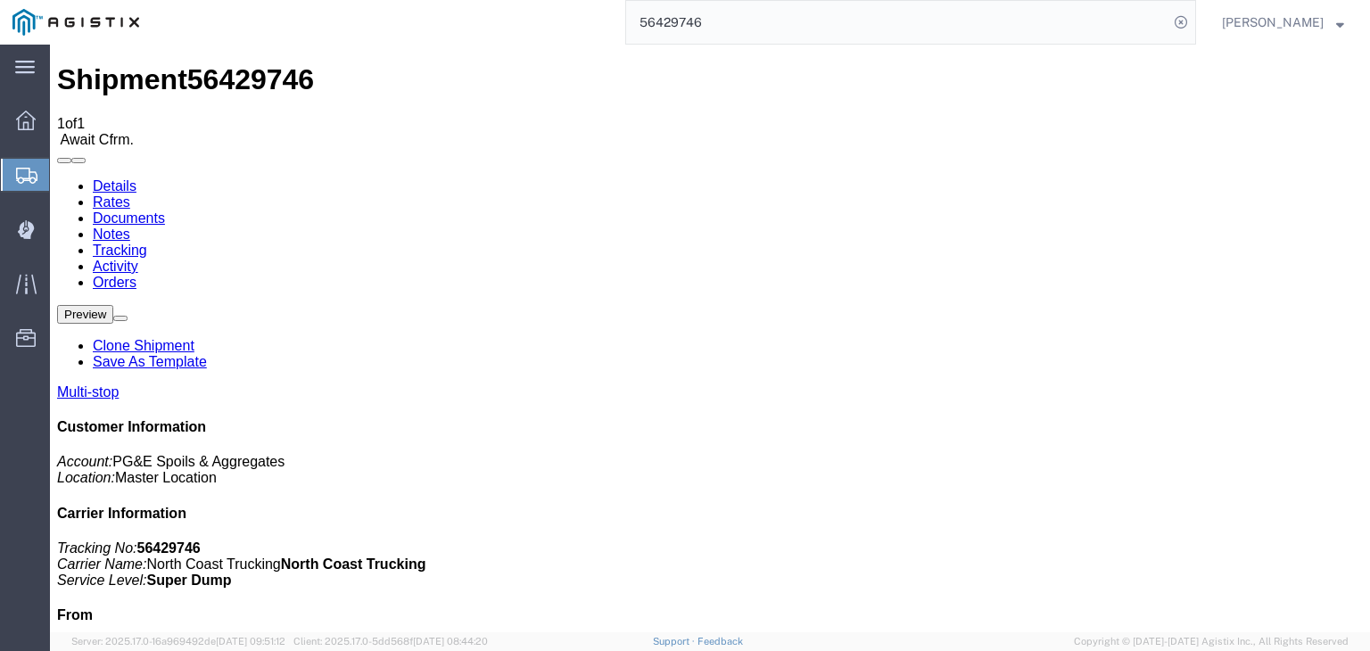
click at [147, 243] on link "Tracking" at bounding box center [120, 250] width 54 height 15
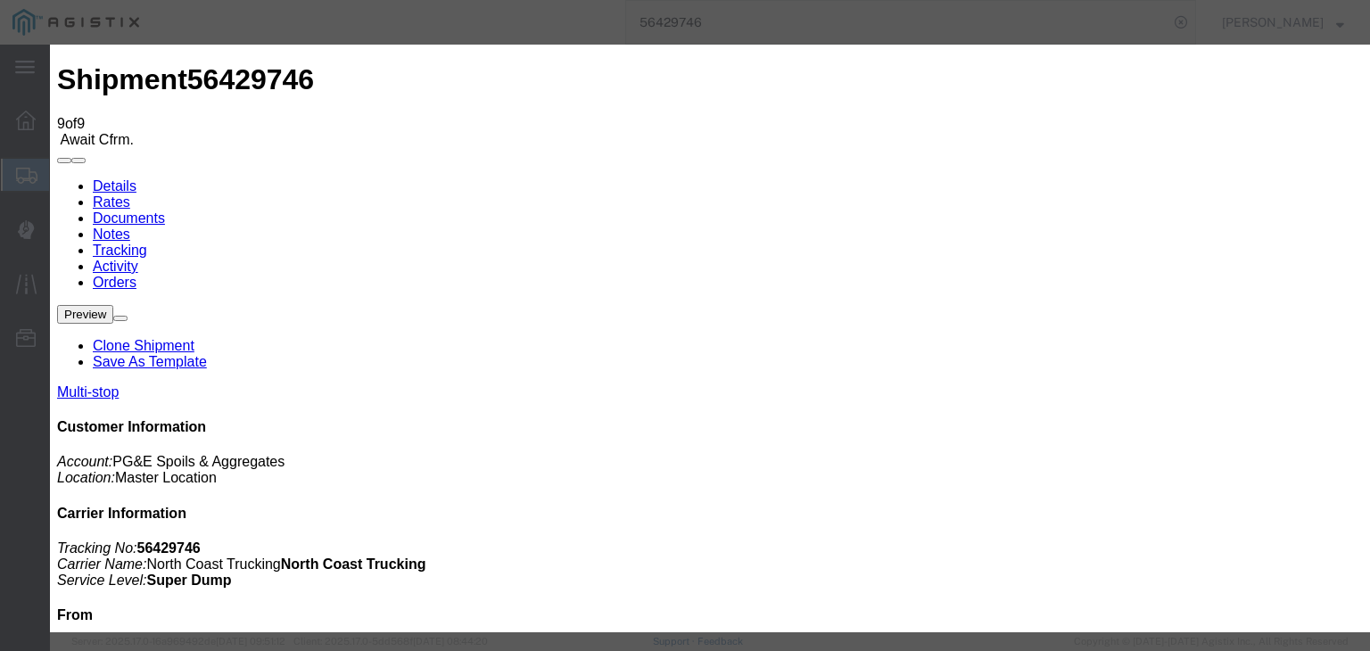
drag, startPoint x: 920, startPoint y: 222, endPoint x: 926, endPoint y: 237, distance: 16.1
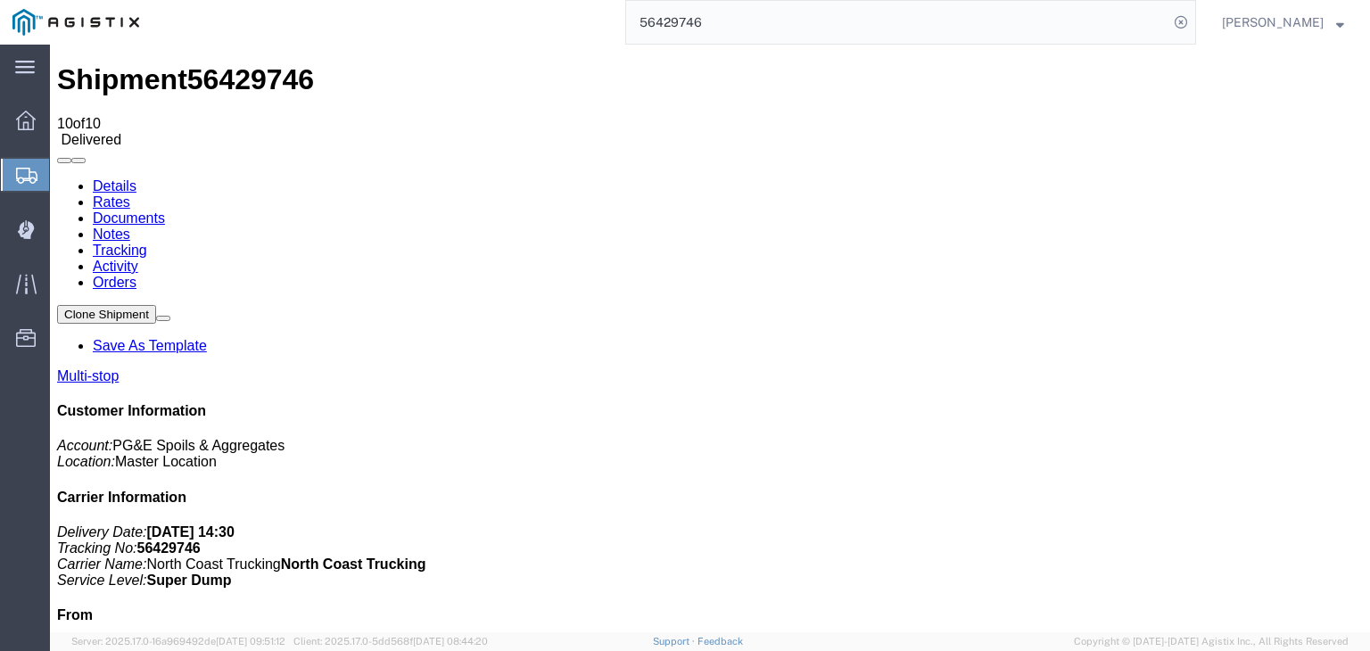
click at [130, 227] on link "Notes" at bounding box center [111, 234] width 37 height 15
click at [802, 27] on input "56429746" at bounding box center [897, 22] width 542 height 43
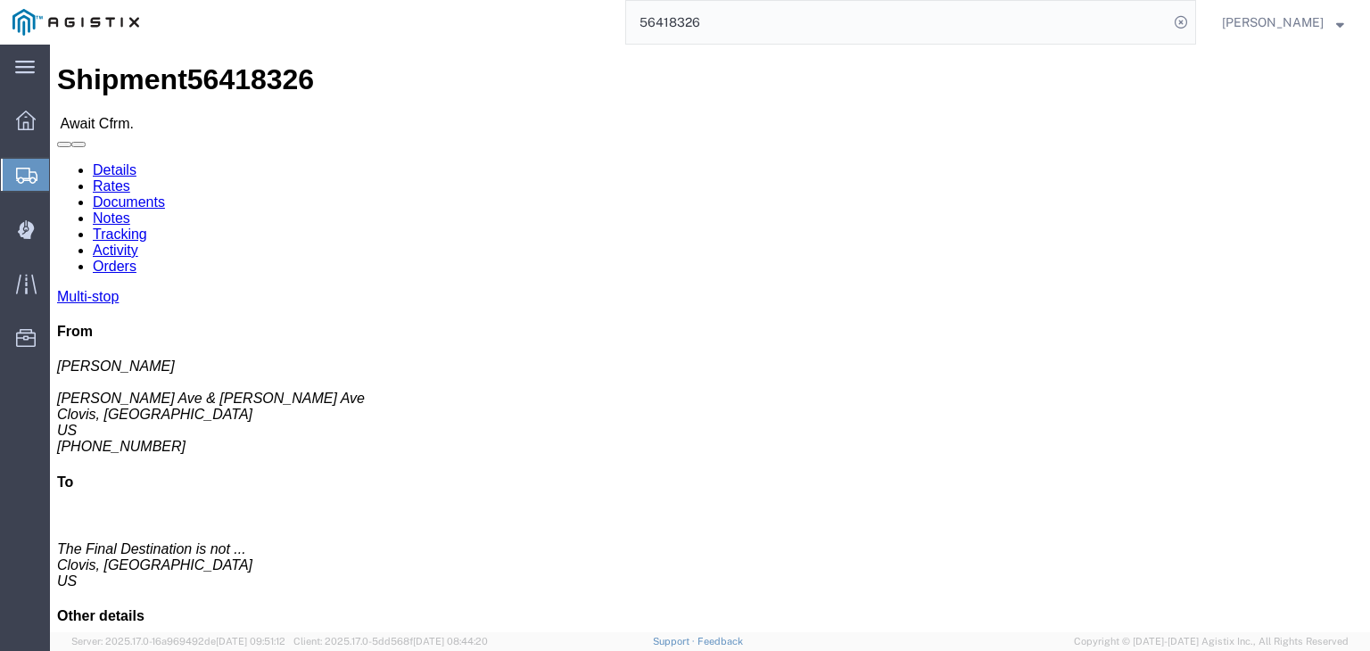
click link "Documents"
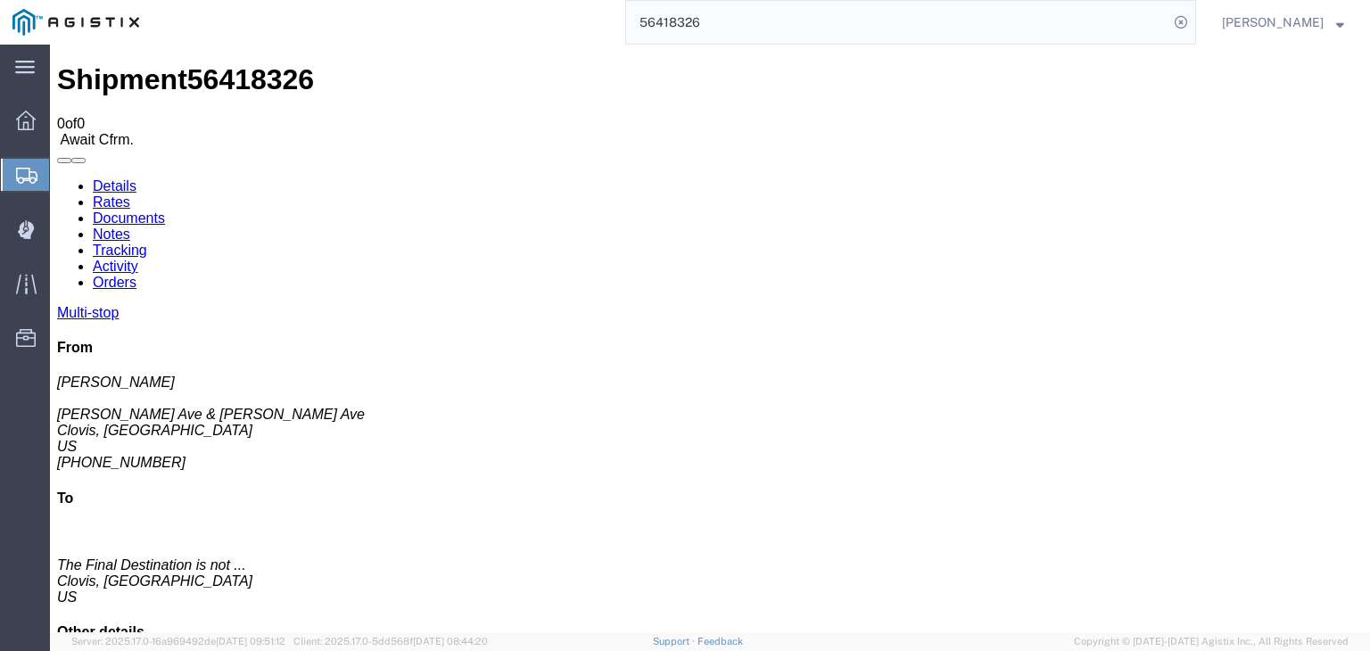
click at [147, 243] on link "Tracking" at bounding box center [120, 250] width 54 height 15
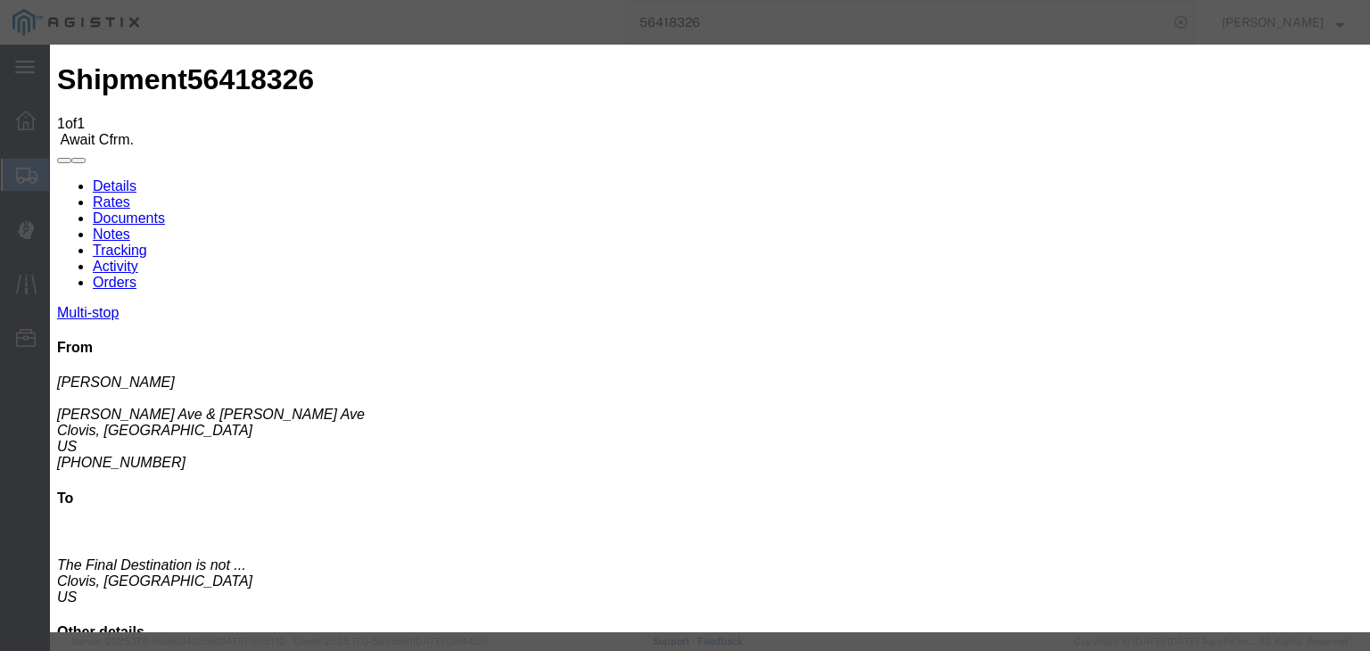
drag, startPoint x: 504, startPoint y: 335, endPoint x: 586, endPoint y: 261, distance: 110.5
drag, startPoint x: 499, startPoint y: 264, endPoint x: 482, endPoint y: 269, distance: 18.6
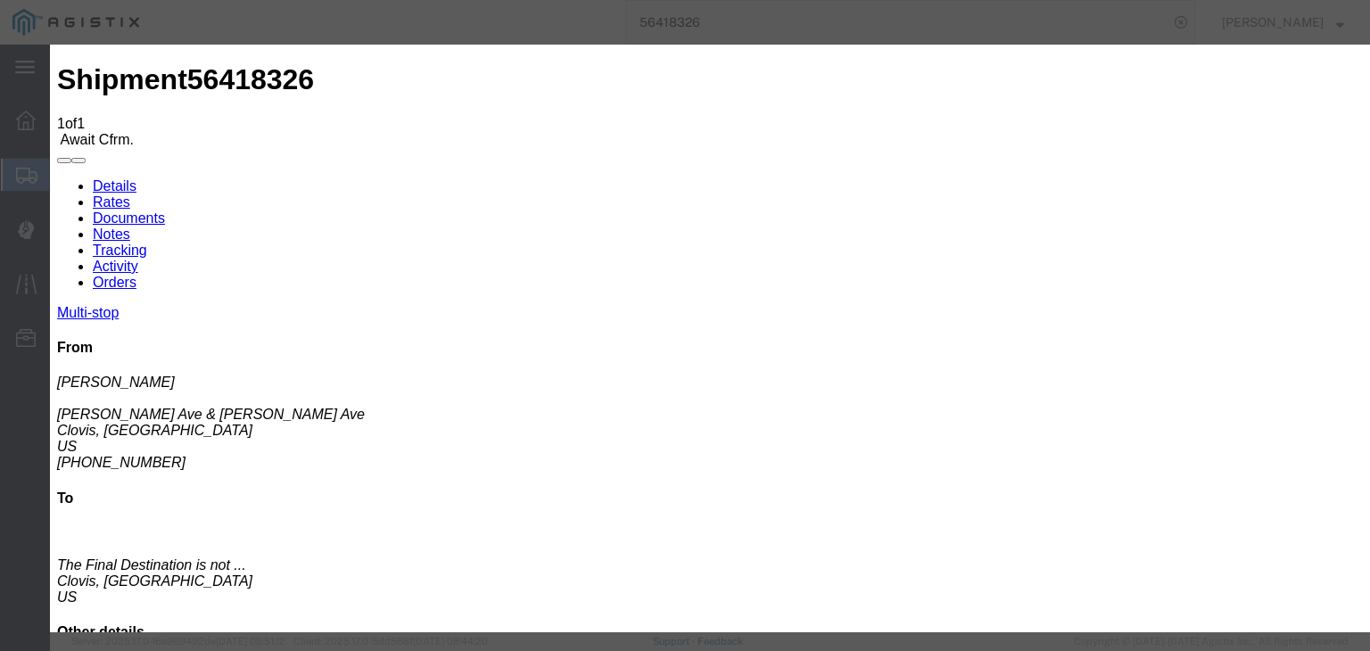
drag, startPoint x: 917, startPoint y: 225, endPoint x: 923, endPoint y: 237, distance: 14.0
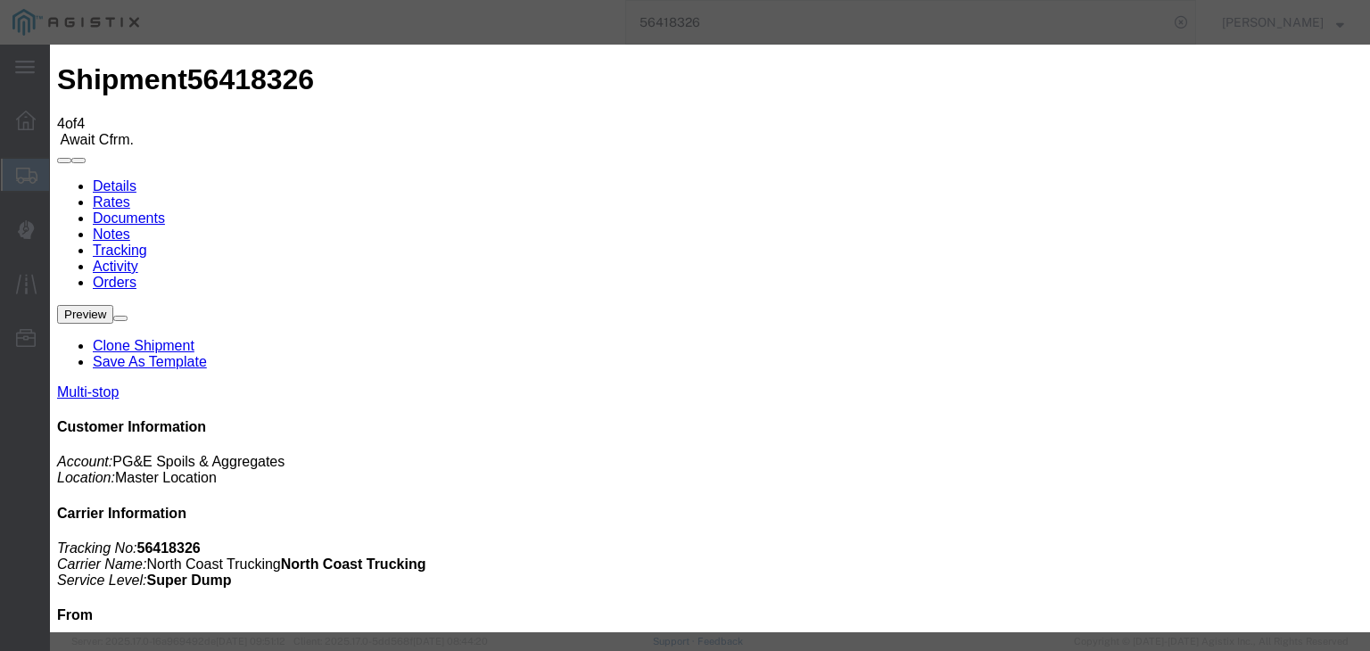
drag, startPoint x: 609, startPoint y: 222, endPoint x: 614, endPoint y: 232, distance: 11.2
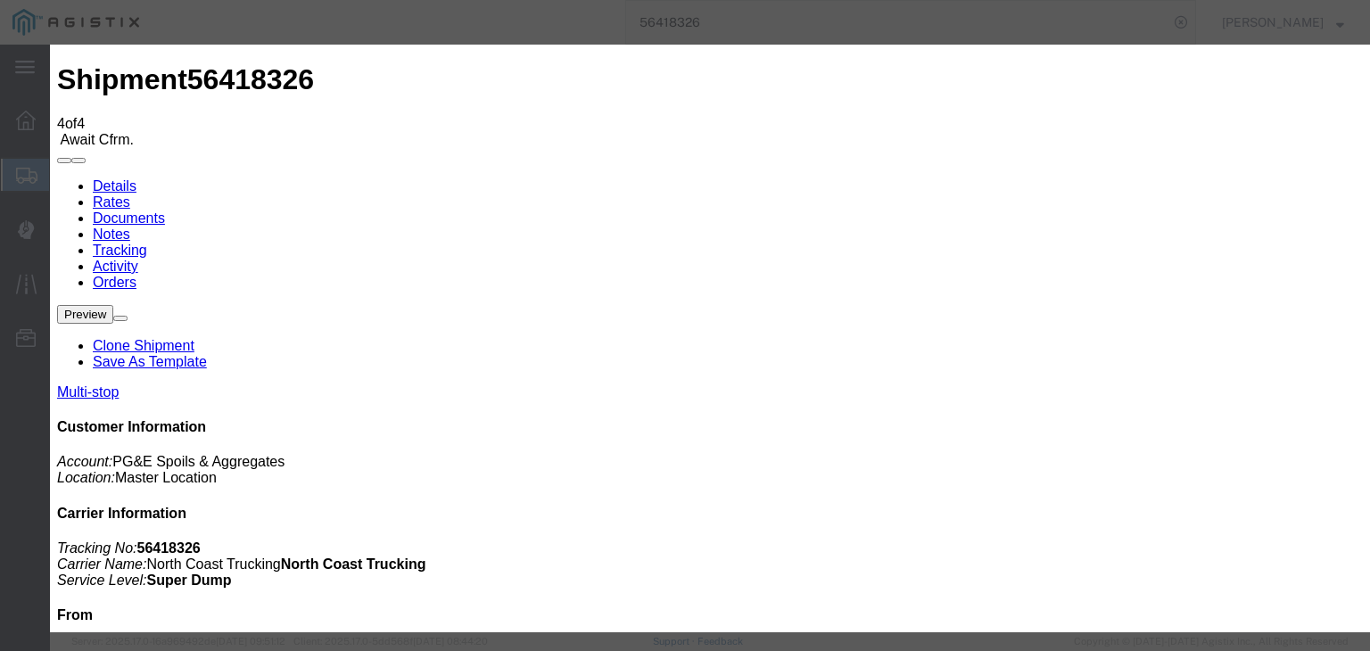
drag, startPoint x: 920, startPoint y: 222, endPoint x: 920, endPoint y: 234, distance: 11.6
drag, startPoint x: 1107, startPoint y: 540, endPoint x: 1113, endPoint y: 523, distance: 18.1
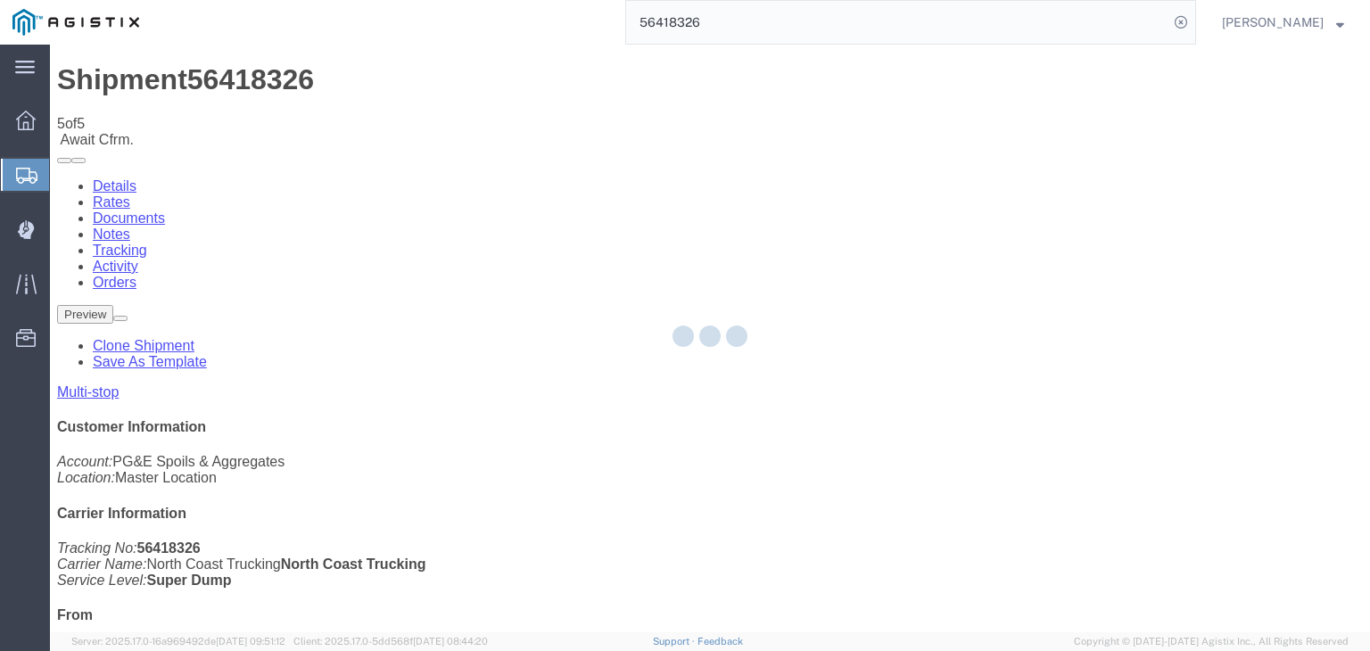
click at [960, 161] on div at bounding box center [710, 339] width 1320 height 588
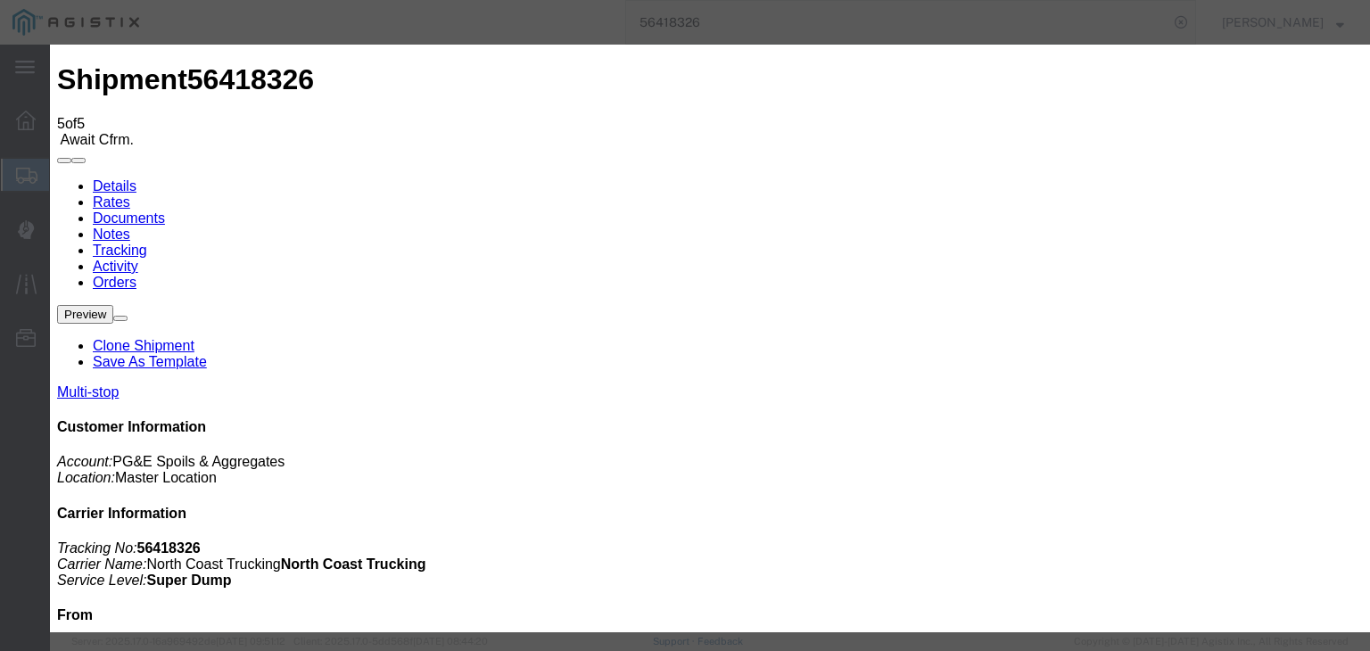
drag, startPoint x: 503, startPoint y: 334, endPoint x: 560, endPoint y: 293, distance: 69.8
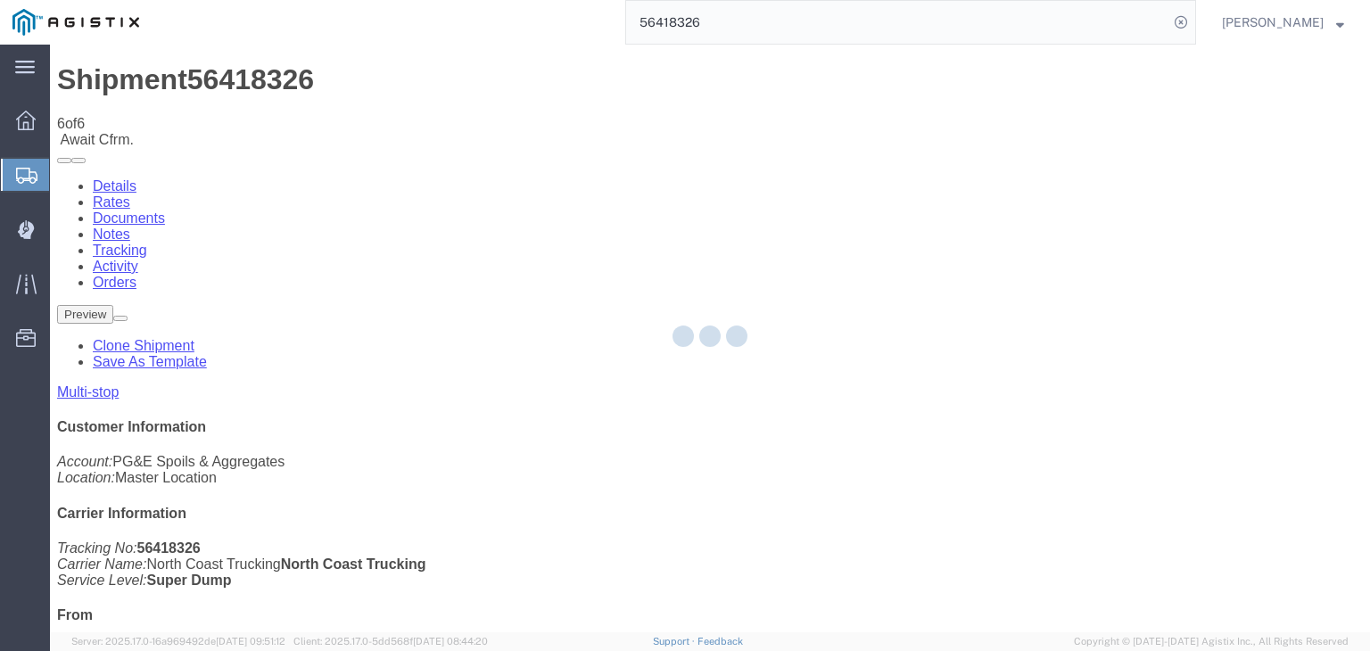
click at [929, 168] on div at bounding box center [710, 339] width 1320 height 588
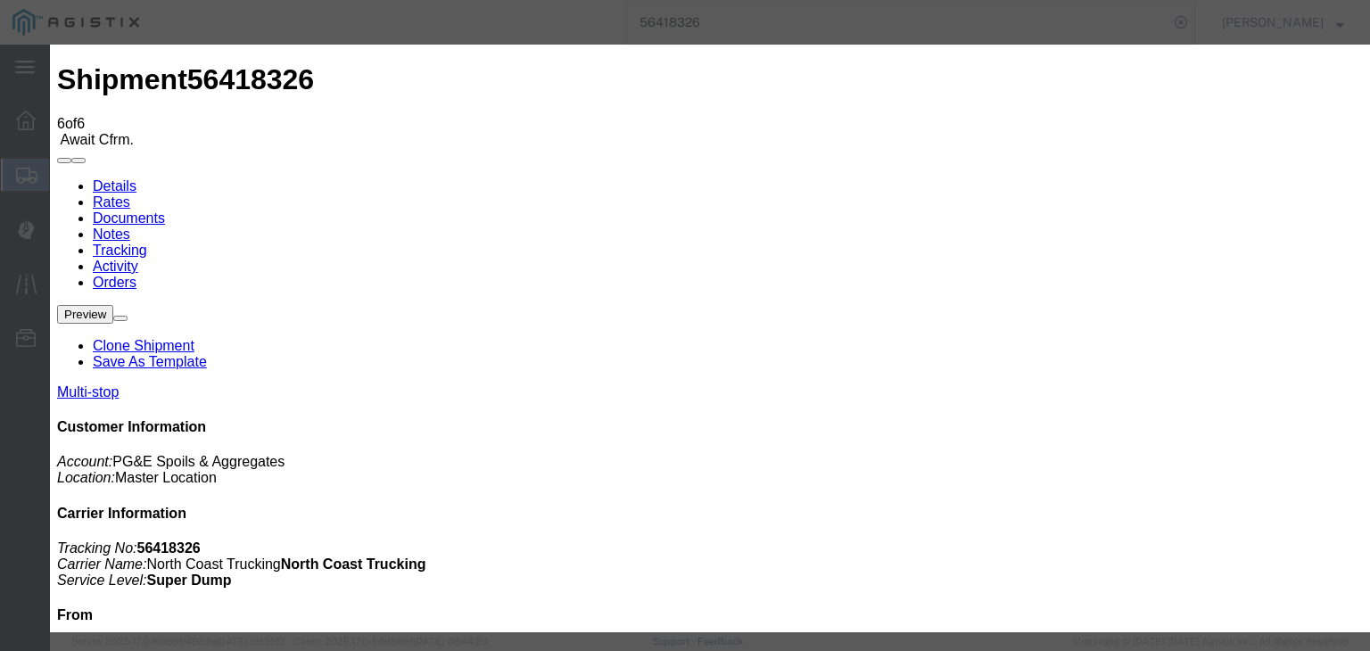
drag, startPoint x: 503, startPoint y: 247, endPoint x: 503, endPoint y: 267, distance: 19.6
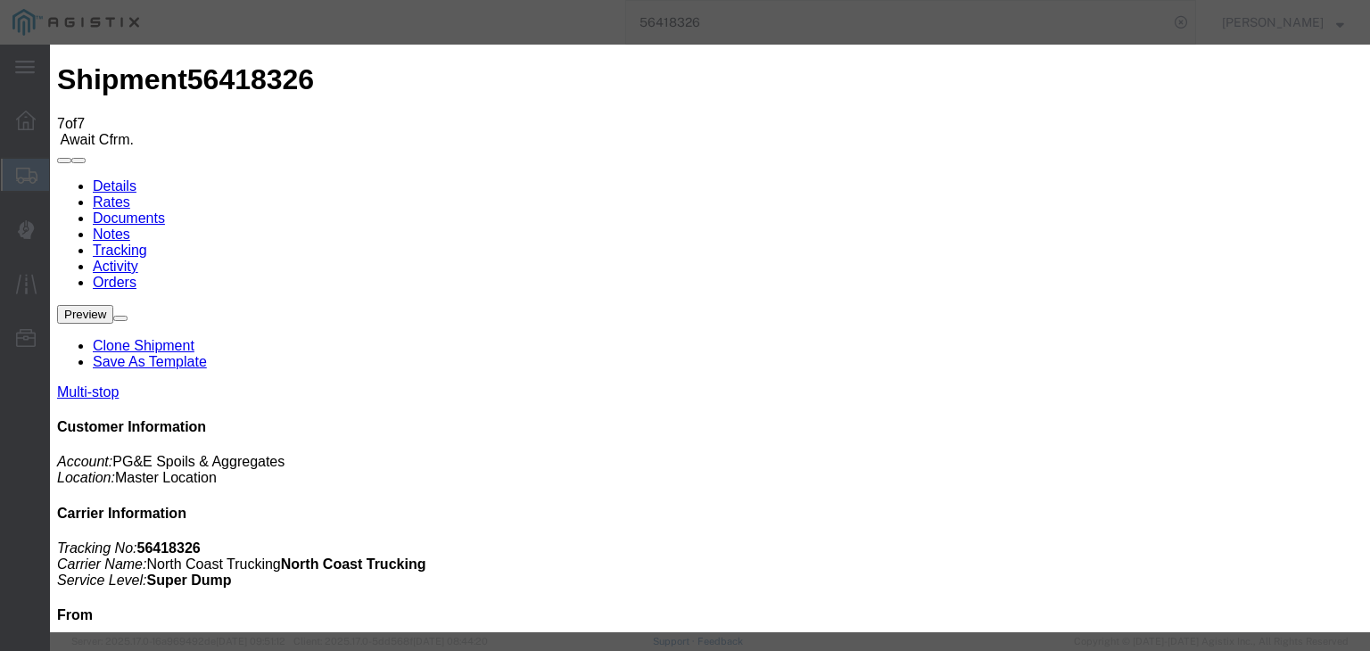
drag, startPoint x: 950, startPoint y: 222, endPoint x: 952, endPoint y: 237, distance: 15.4
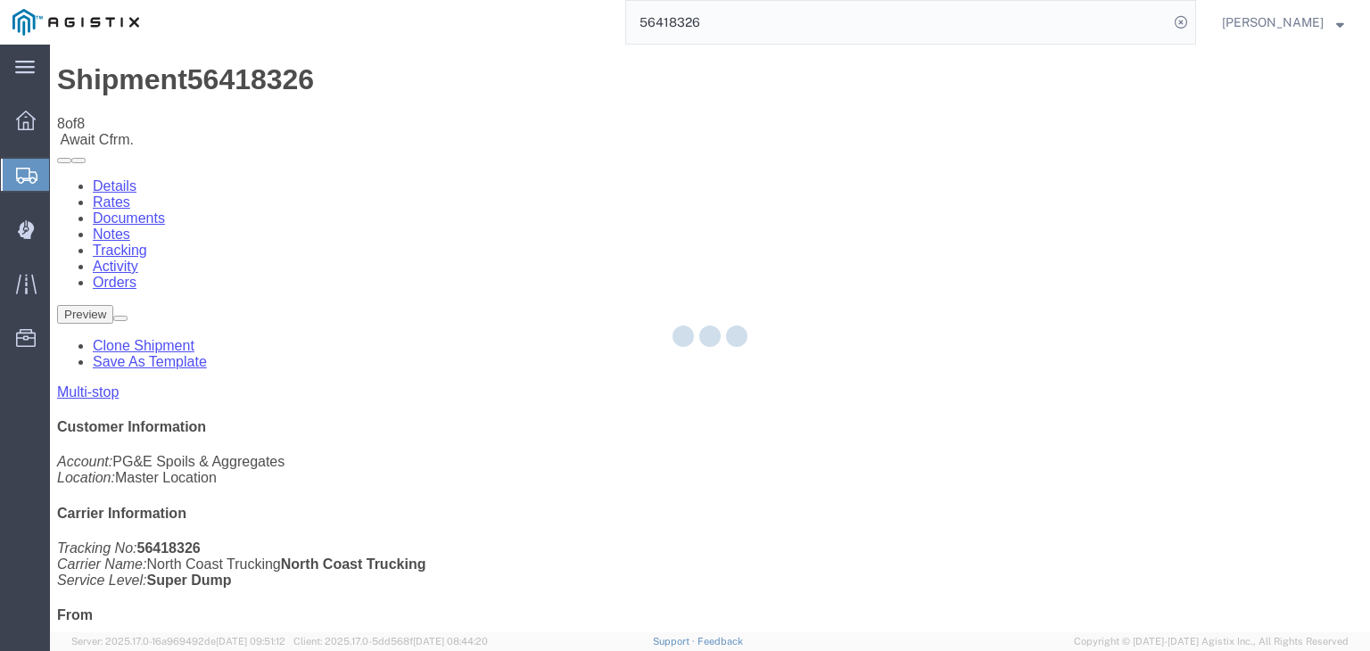
click at [916, 166] on div at bounding box center [710, 339] width 1320 height 588
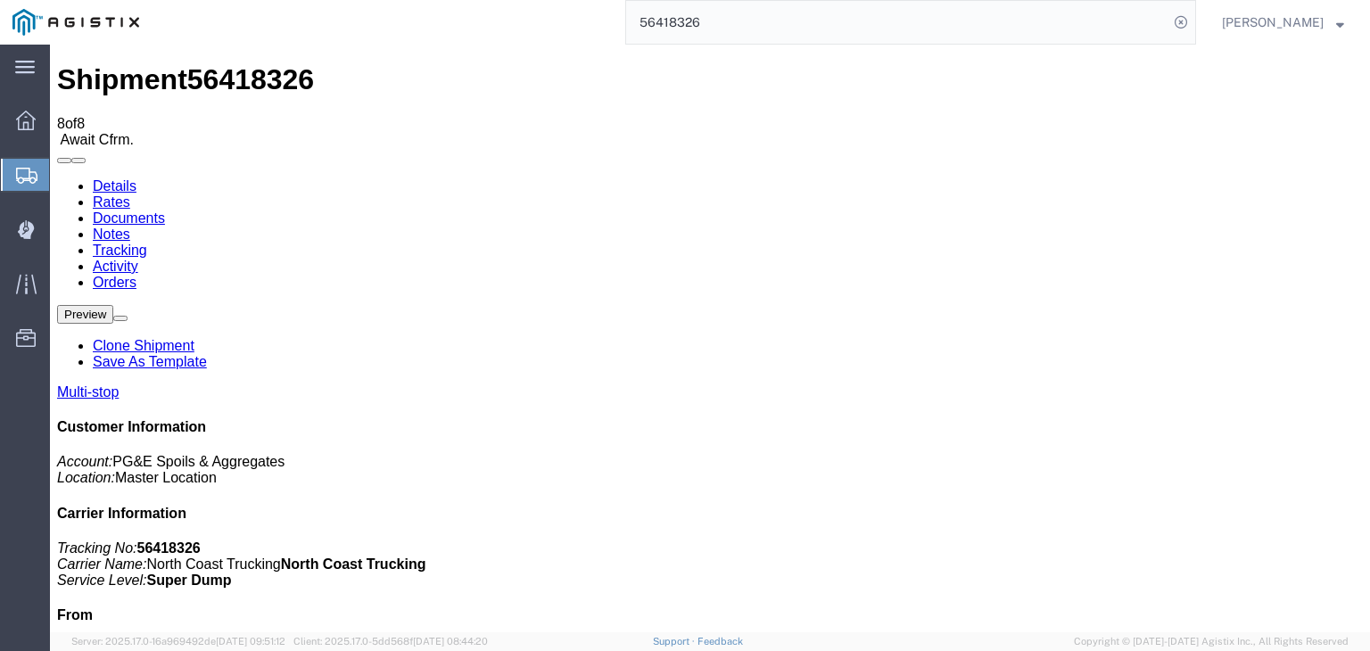
drag, startPoint x: 902, startPoint y: 166, endPoint x: 901, endPoint y: 213, distance: 47.3
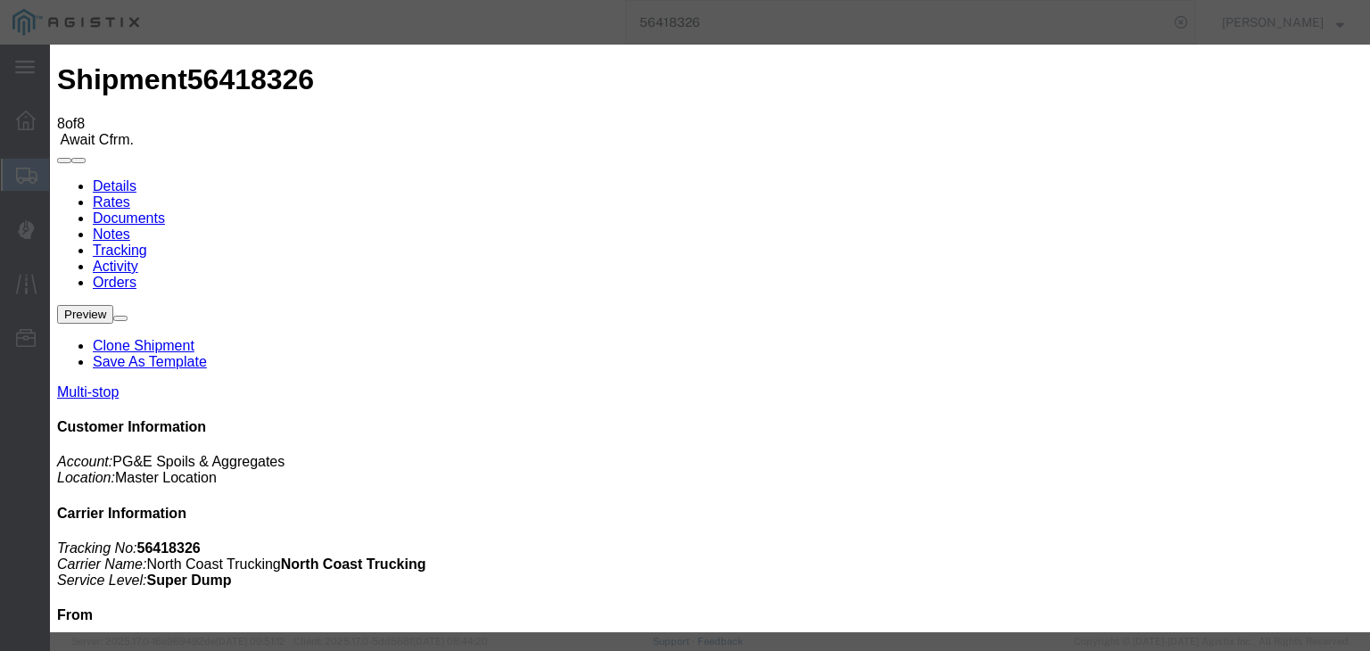
drag, startPoint x: 496, startPoint y: 335, endPoint x: 542, endPoint y: 301, distance: 57.4
drag, startPoint x: 621, startPoint y: 218, endPoint x: 628, endPoint y: 234, distance: 17.6
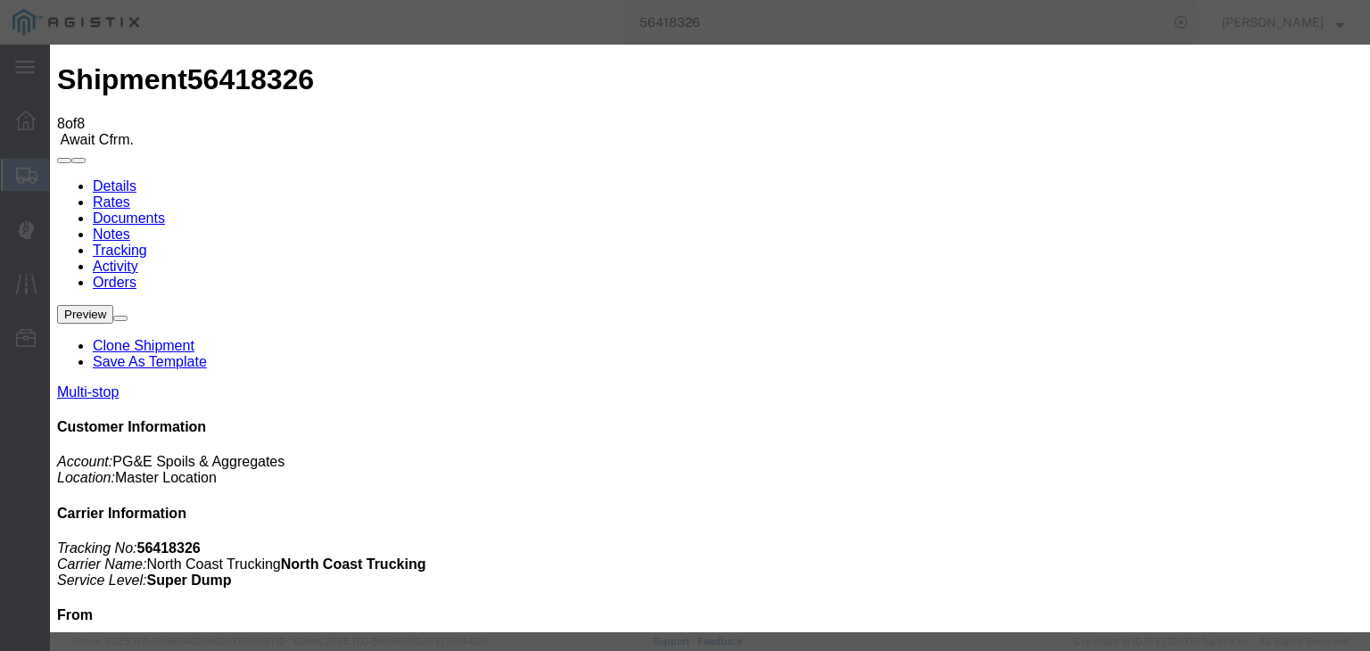
drag, startPoint x: 910, startPoint y: 222, endPoint x: 917, endPoint y: 236, distance: 16.0
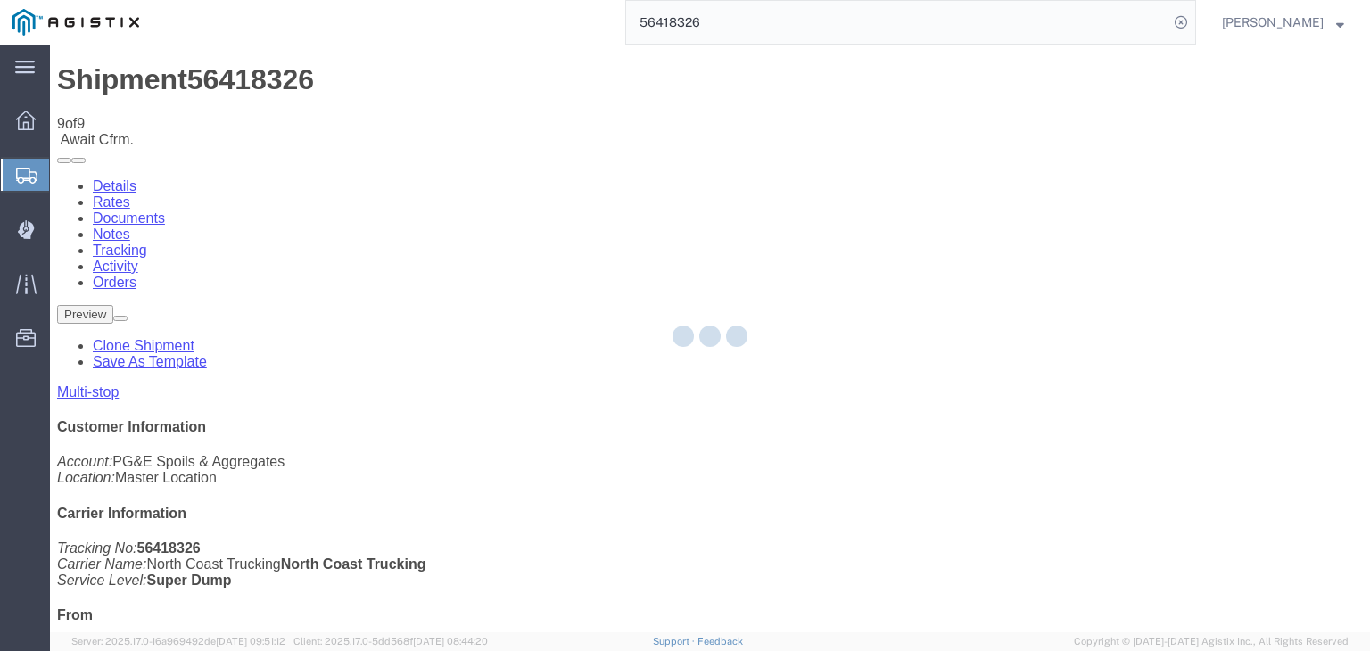
click at [903, 165] on div at bounding box center [710, 339] width 1320 height 588
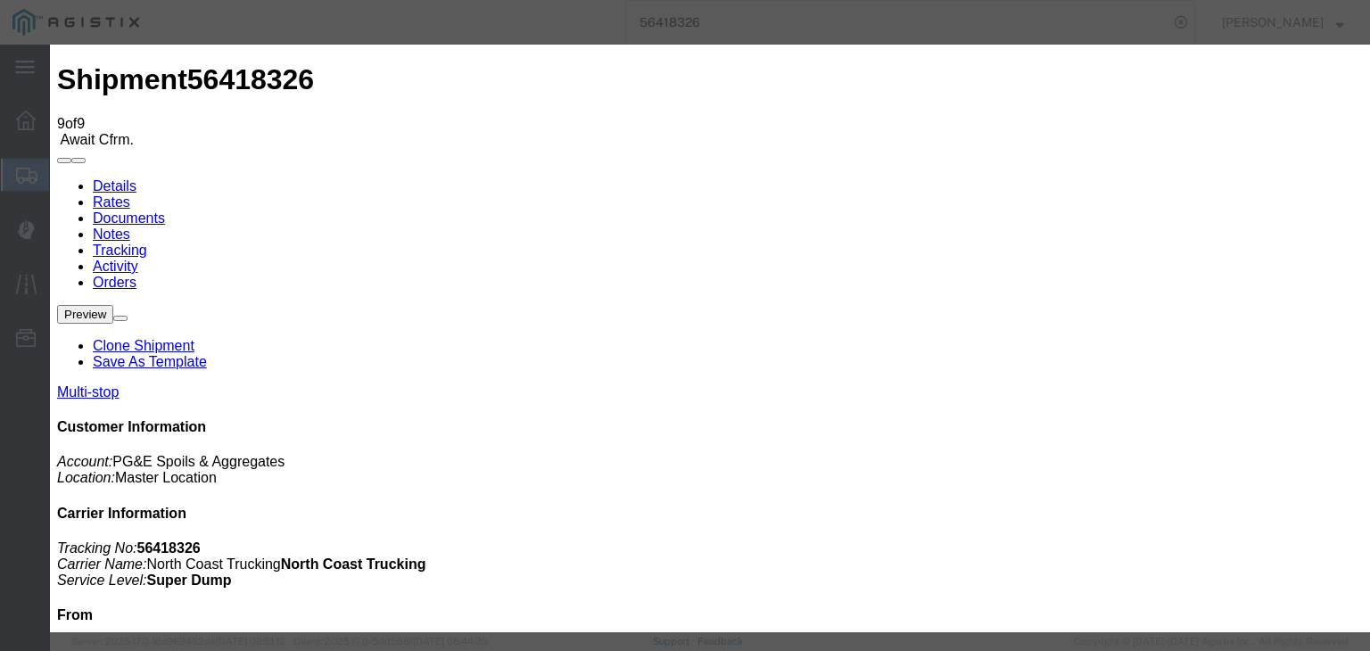
drag, startPoint x: 581, startPoint y: 224, endPoint x: 590, endPoint y: 235, distance: 14.6
drag, startPoint x: 543, startPoint y: 247, endPoint x: 524, endPoint y: 271, distance: 30.5
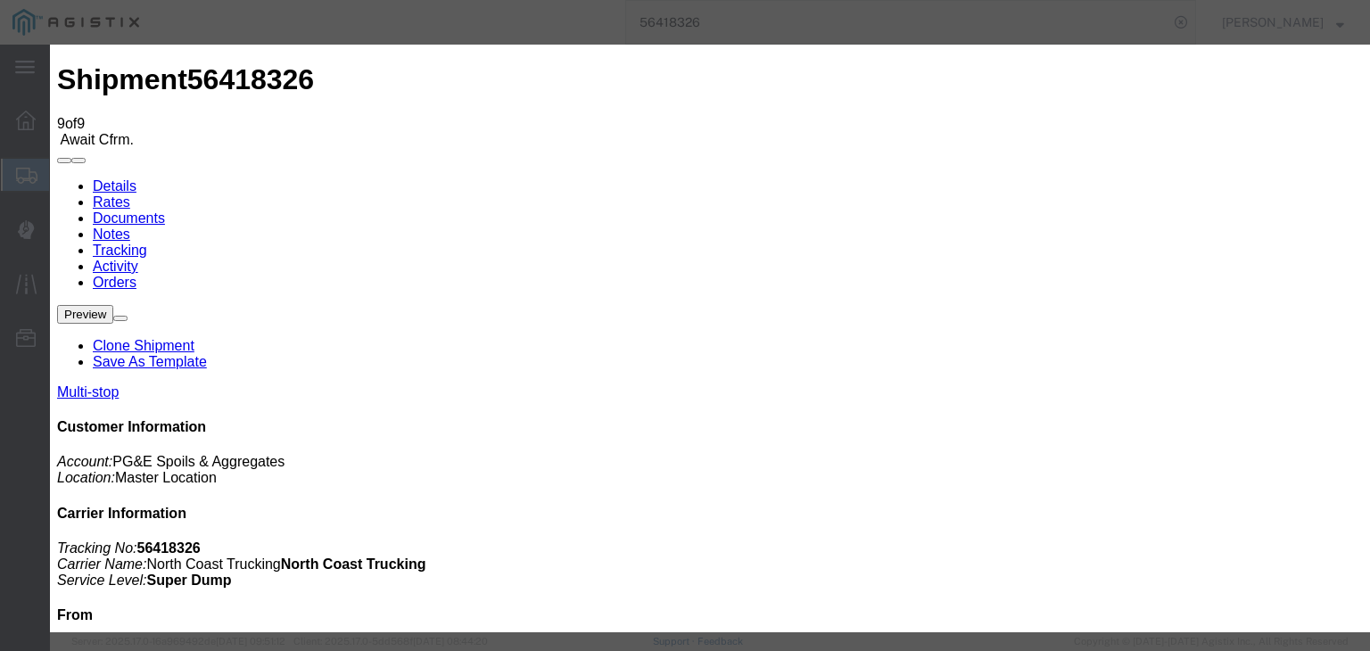
drag, startPoint x: 956, startPoint y: 217, endPoint x: 956, endPoint y: 236, distance: 19.6
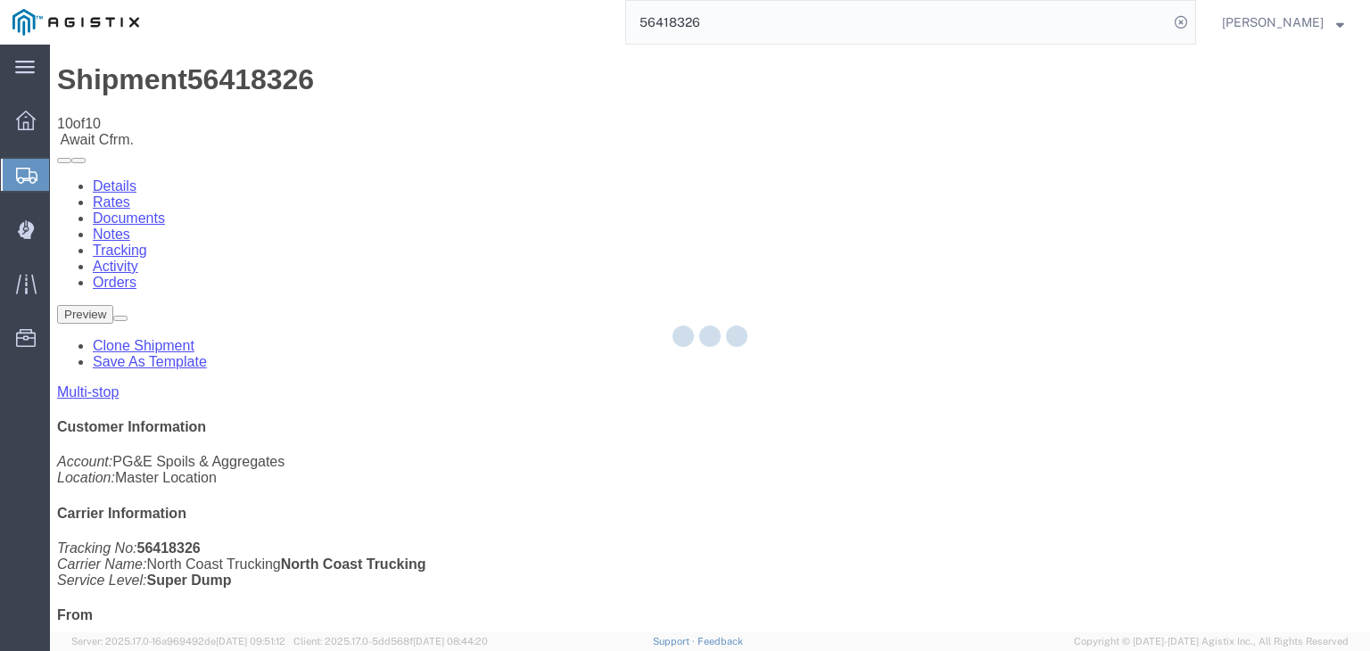
click at [919, 168] on div at bounding box center [710, 339] width 1320 height 588
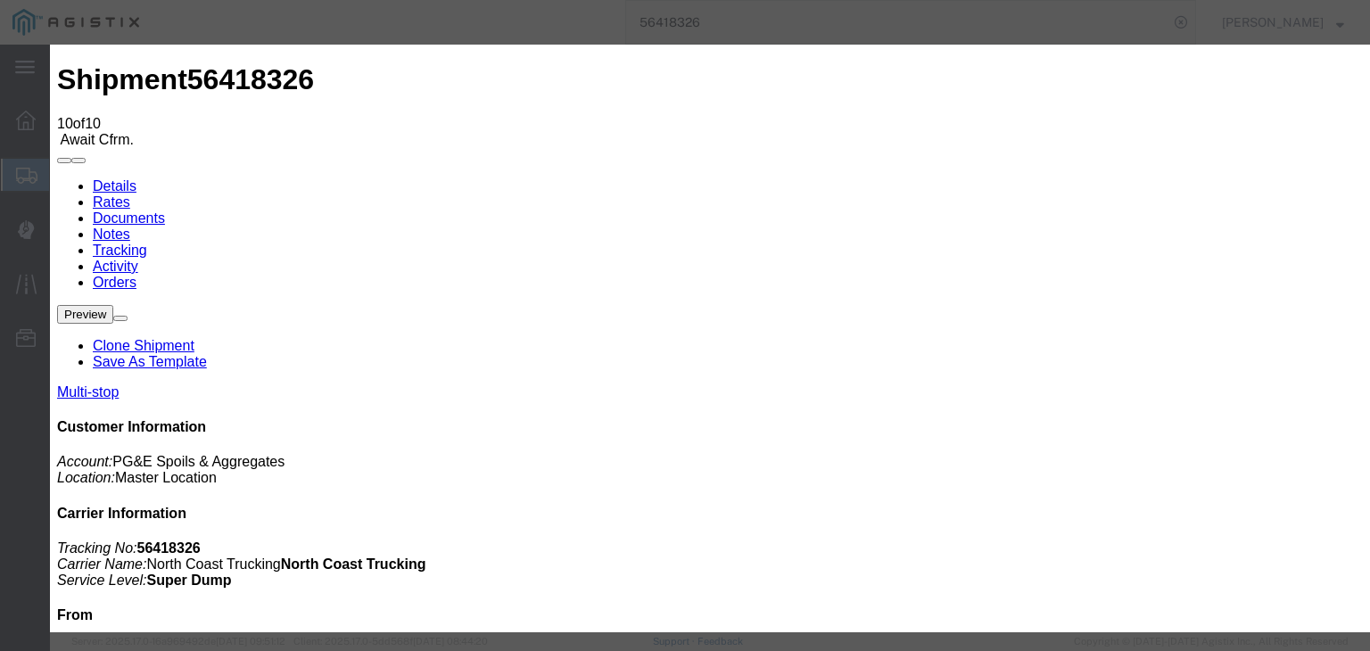
drag, startPoint x: 505, startPoint y: 340, endPoint x: 513, endPoint y: 326, distance: 16.4
drag, startPoint x: 592, startPoint y: 218, endPoint x: 598, endPoint y: 242, distance: 23.8
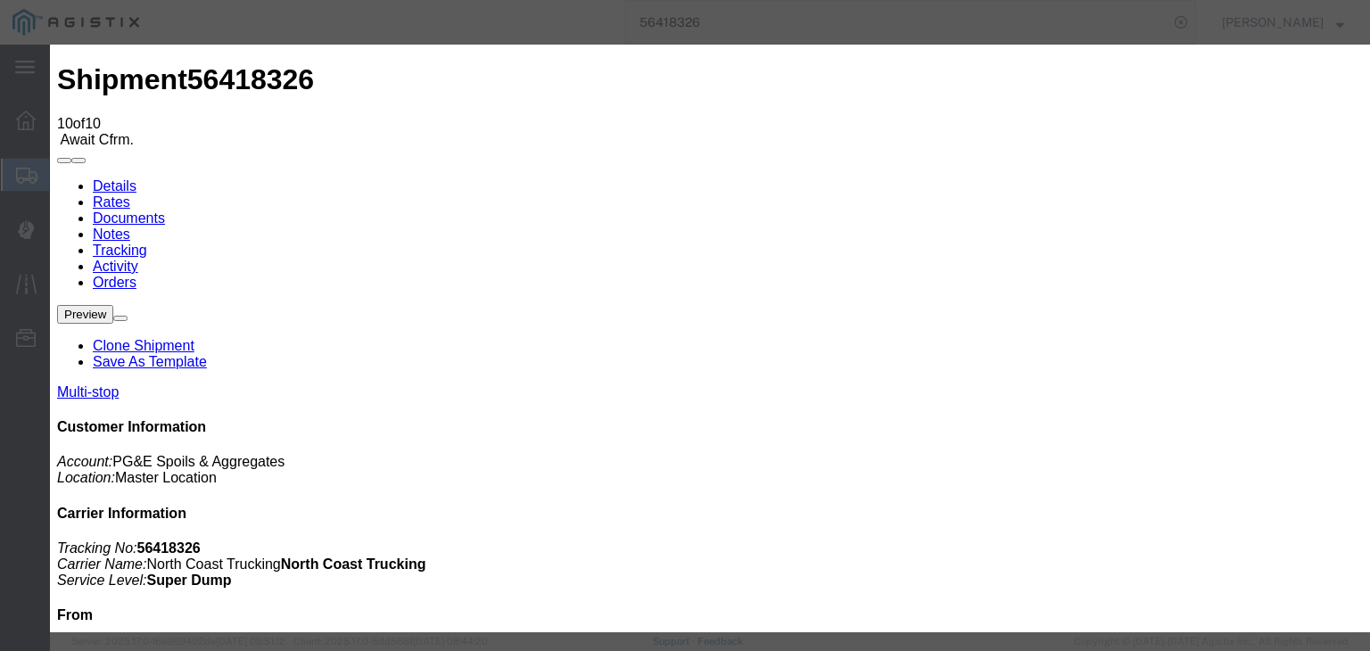
drag, startPoint x: 910, startPoint y: 222, endPoint x: 913, endPoint y: 236, distance: 14.7
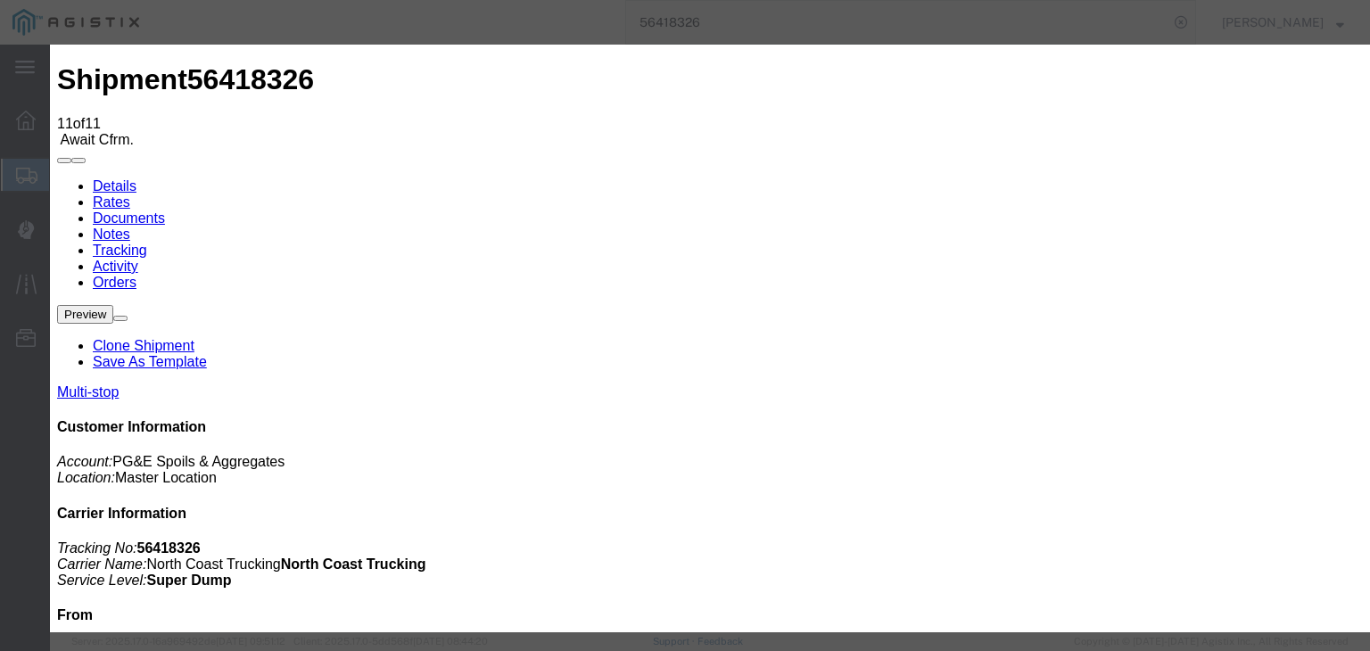
drag, startPoint x: 977, startPoint y: 216, endPoint x: 985, endPoint y: 236, distance: 21.7
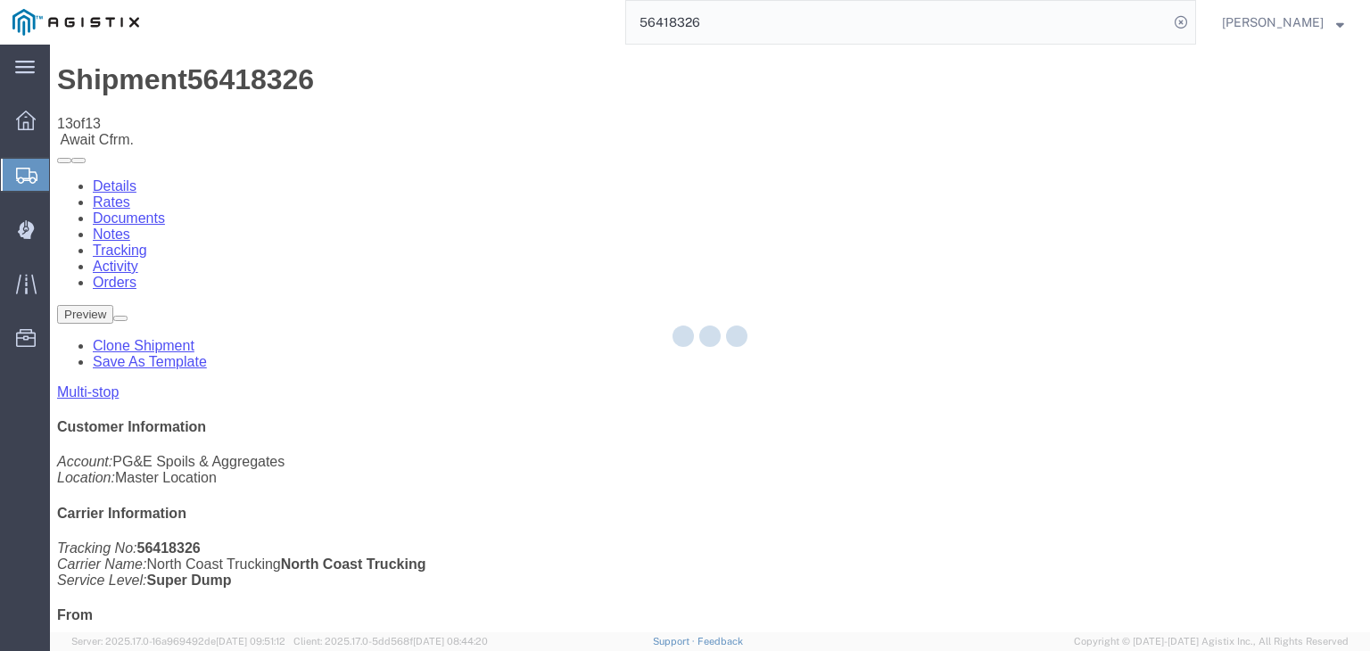
click at [927, 163] on div at bounding box center [710, 339] width 1320 height 588
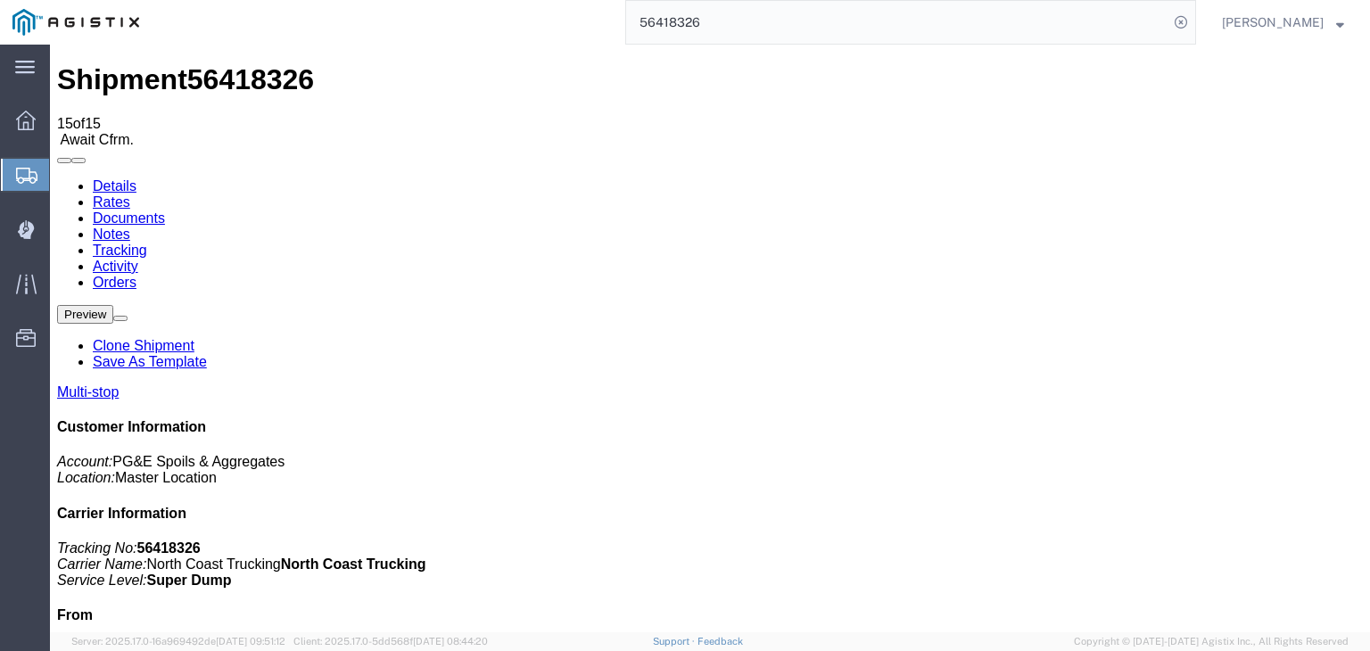
click at [165, 210] on link "Documents" at bounding box center [129, 217] width 72 height 15
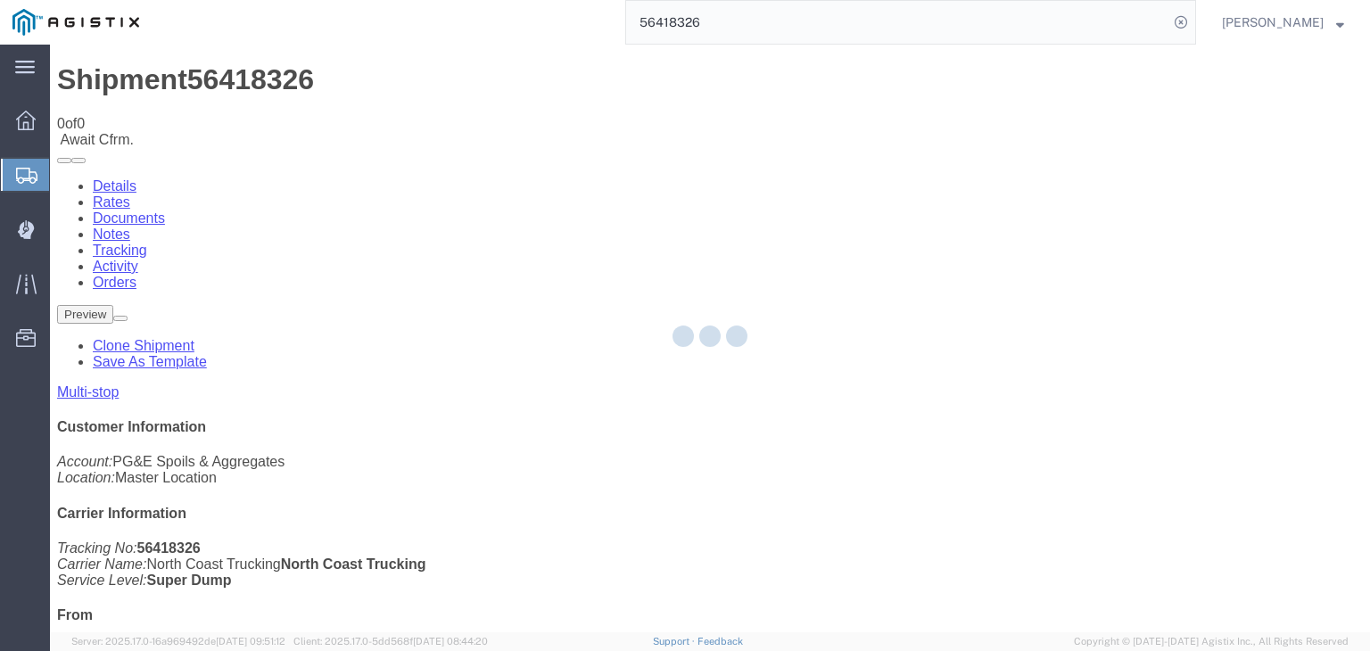
click at [713, 169] on div at bounding box center [710, 339] width 1320 height 588
click at [721, 167] on div at bounding box center [710, 339] width 1320 height 588
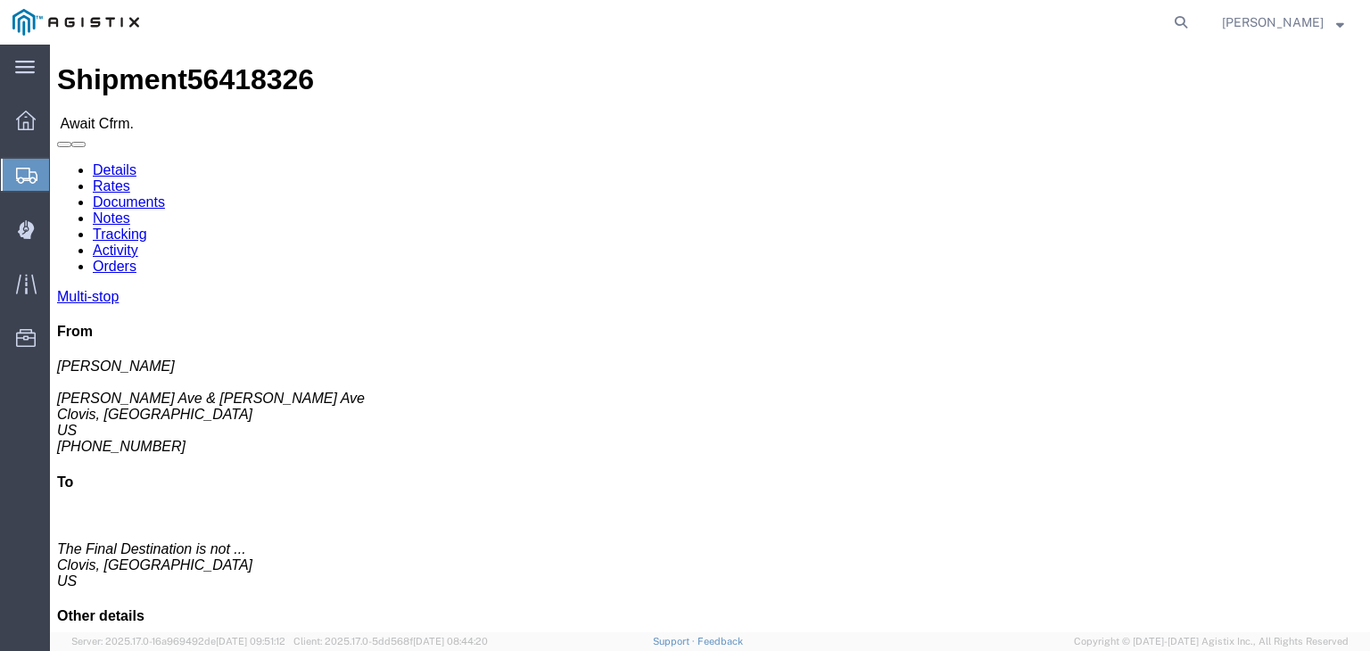
click link "Tracking"
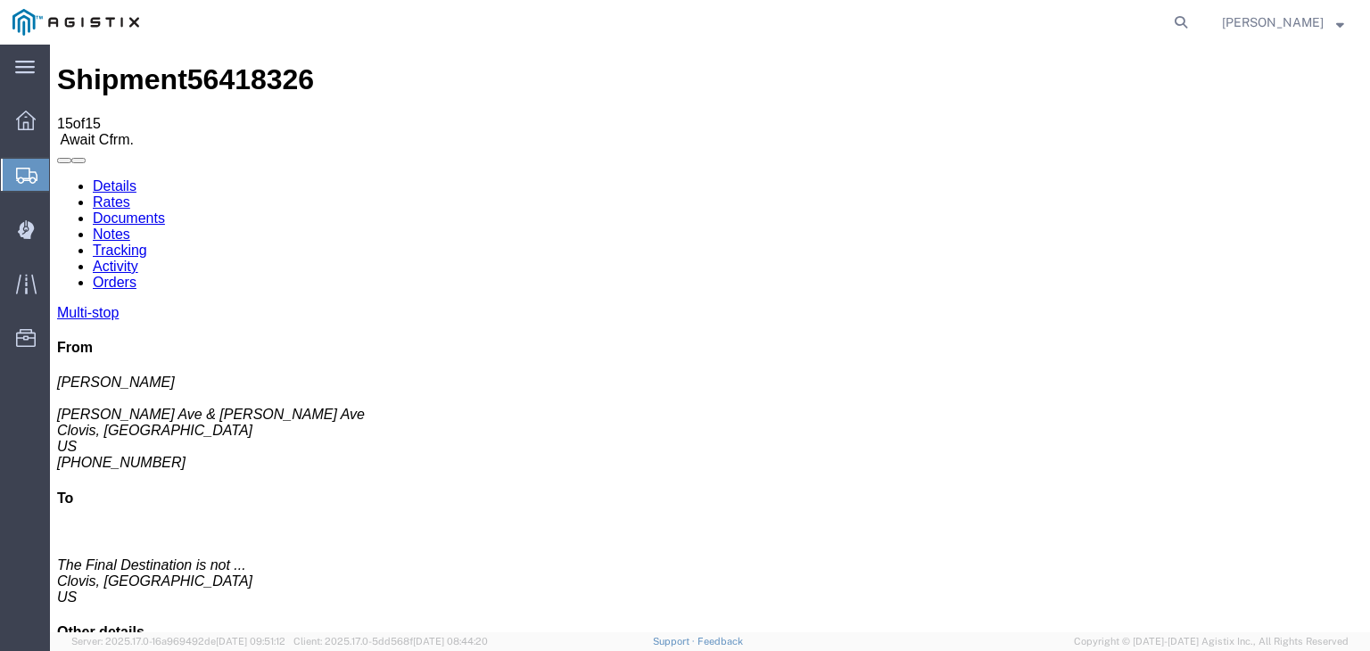
click at [165, 210] on link "Documents" at bounding box center [129, 217] width 72 height 15
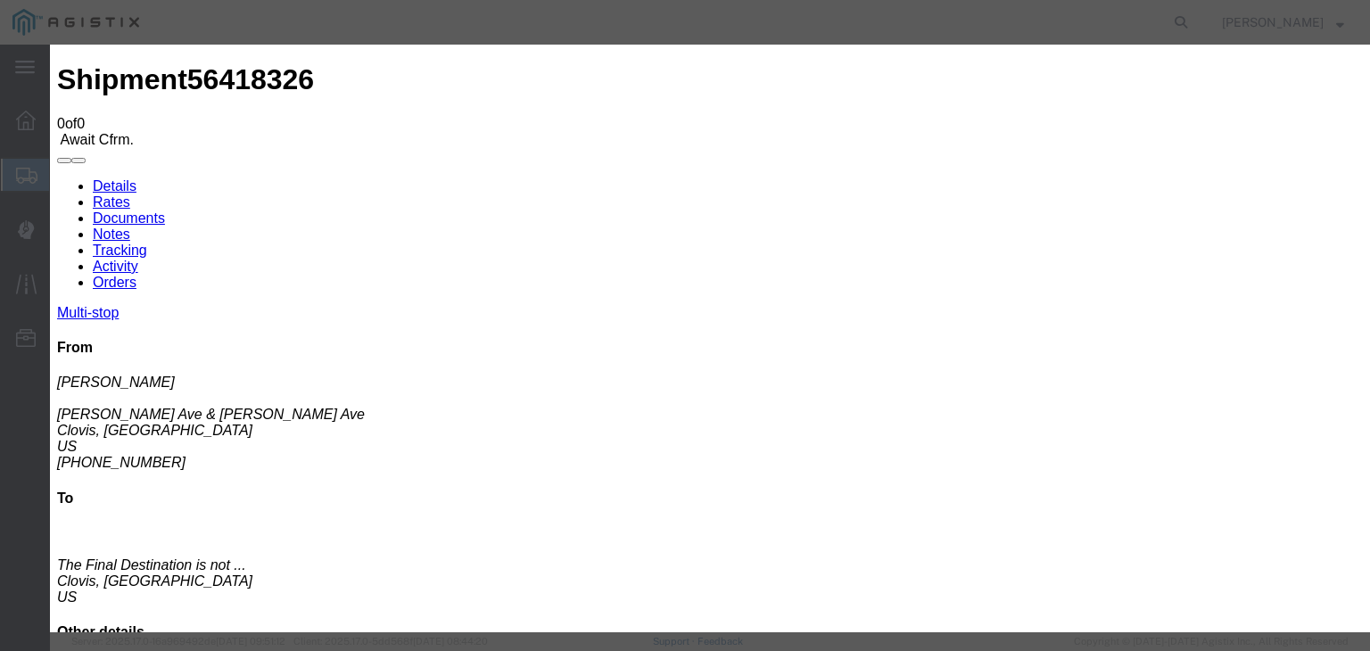
type input "C:\fakepath\[DATE] PGE 2894461-56418326 JVSA.pdf"
type input "Freight Bill"
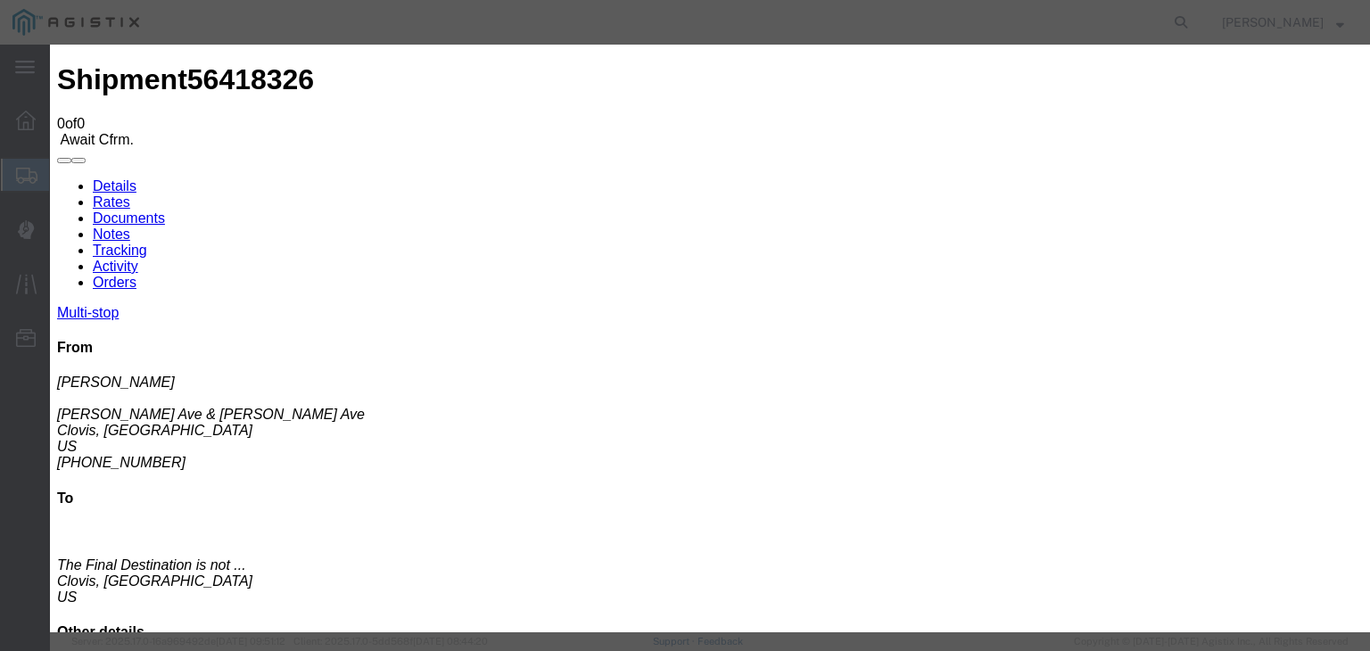
select select
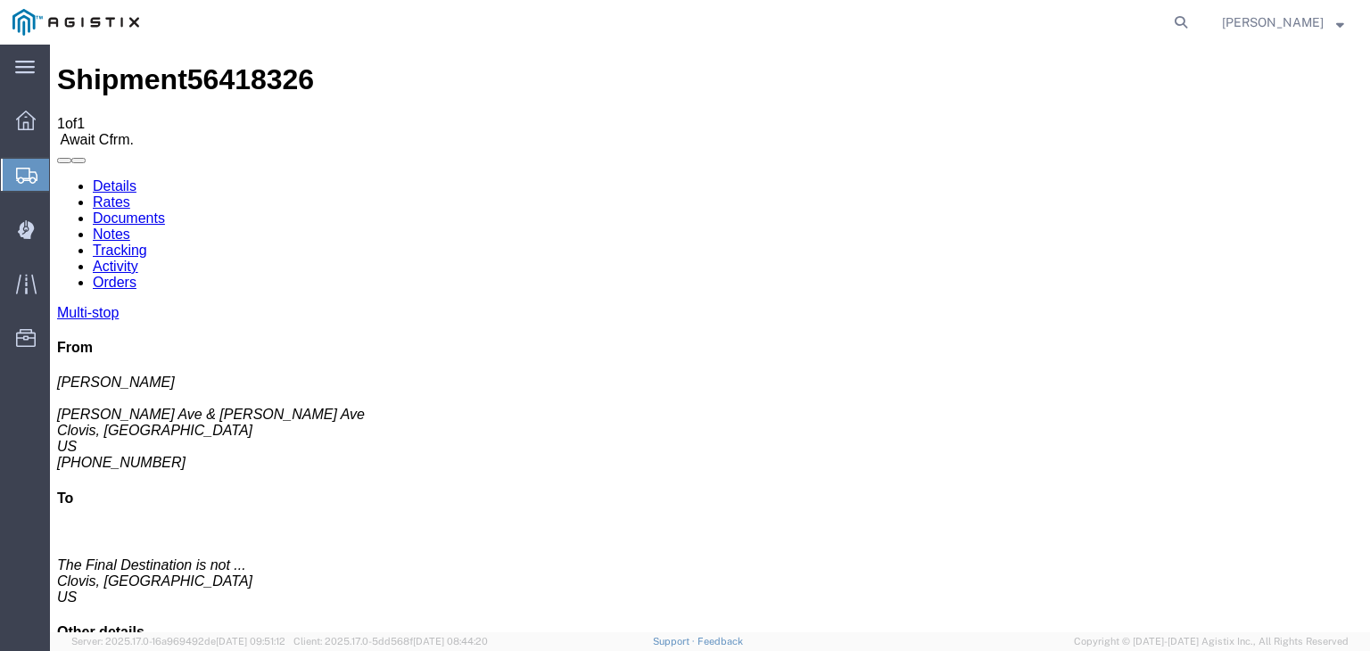
click at [147, 243] on link "Tracking" at bounding box center [120, 250] width 54 height 15
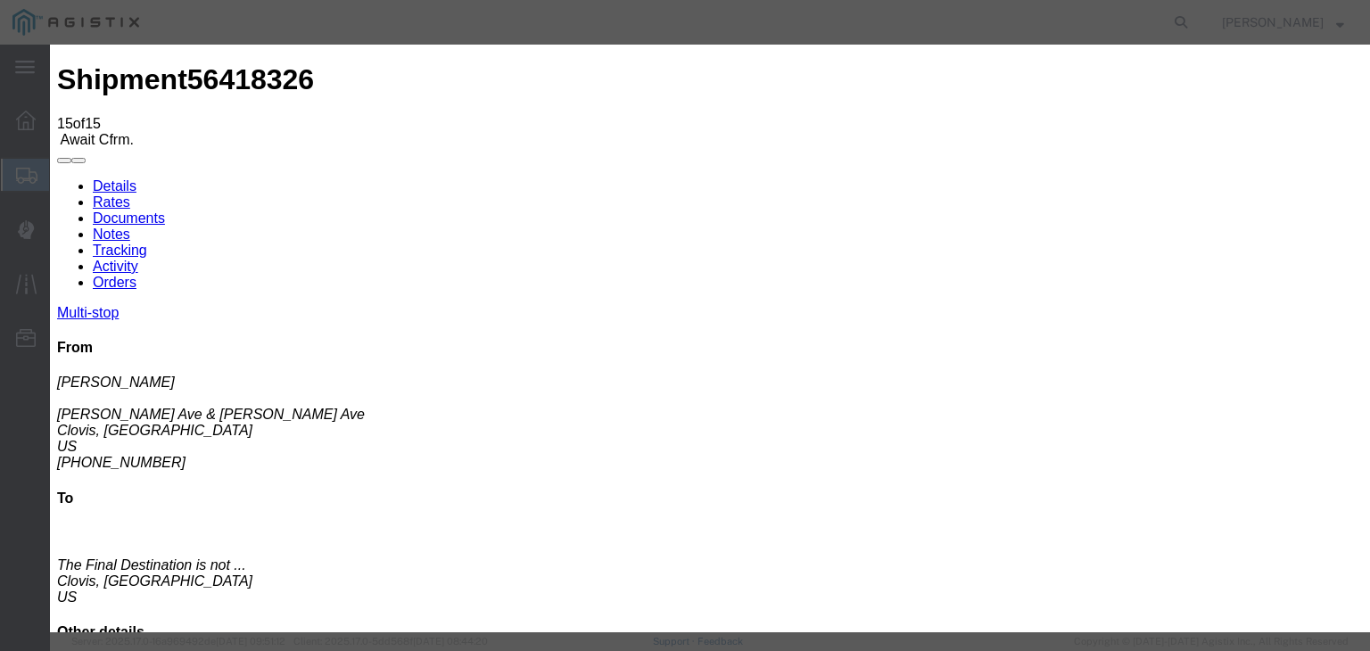
type input "[DATE]"
type input "8:00 AM"
type input "[DATE]"
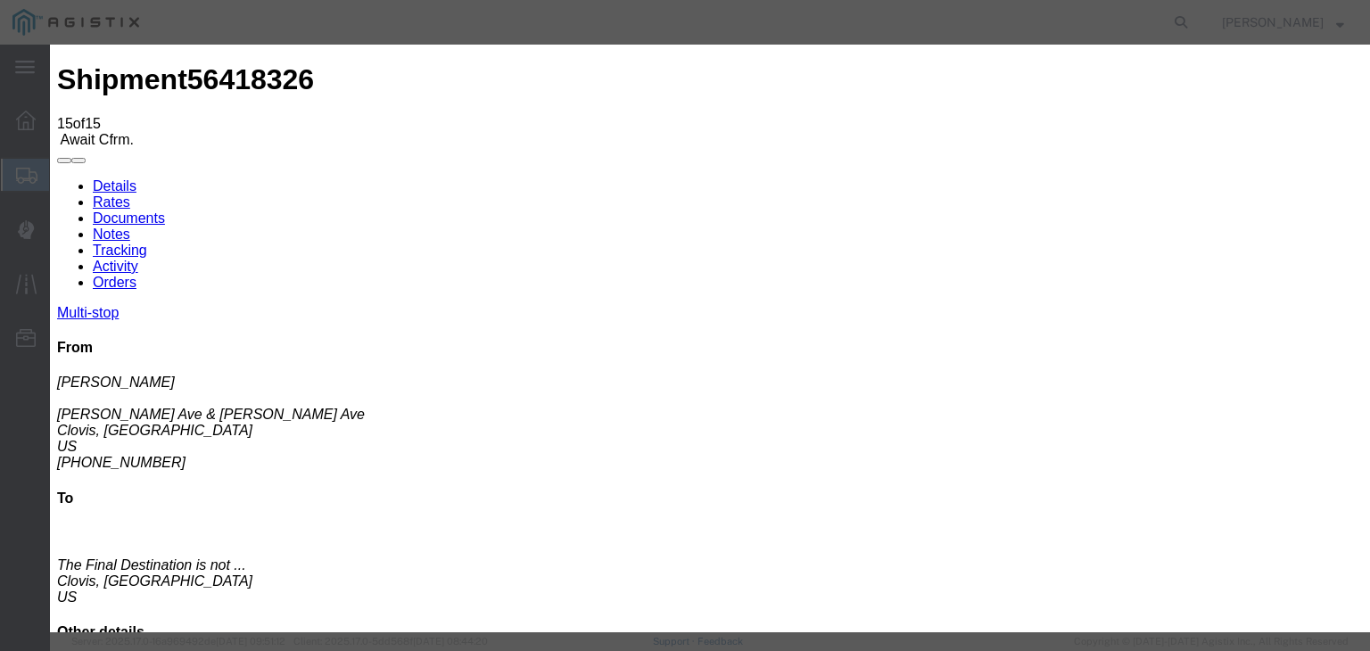
type input "6:00 PM"
select select "DELIVRED"
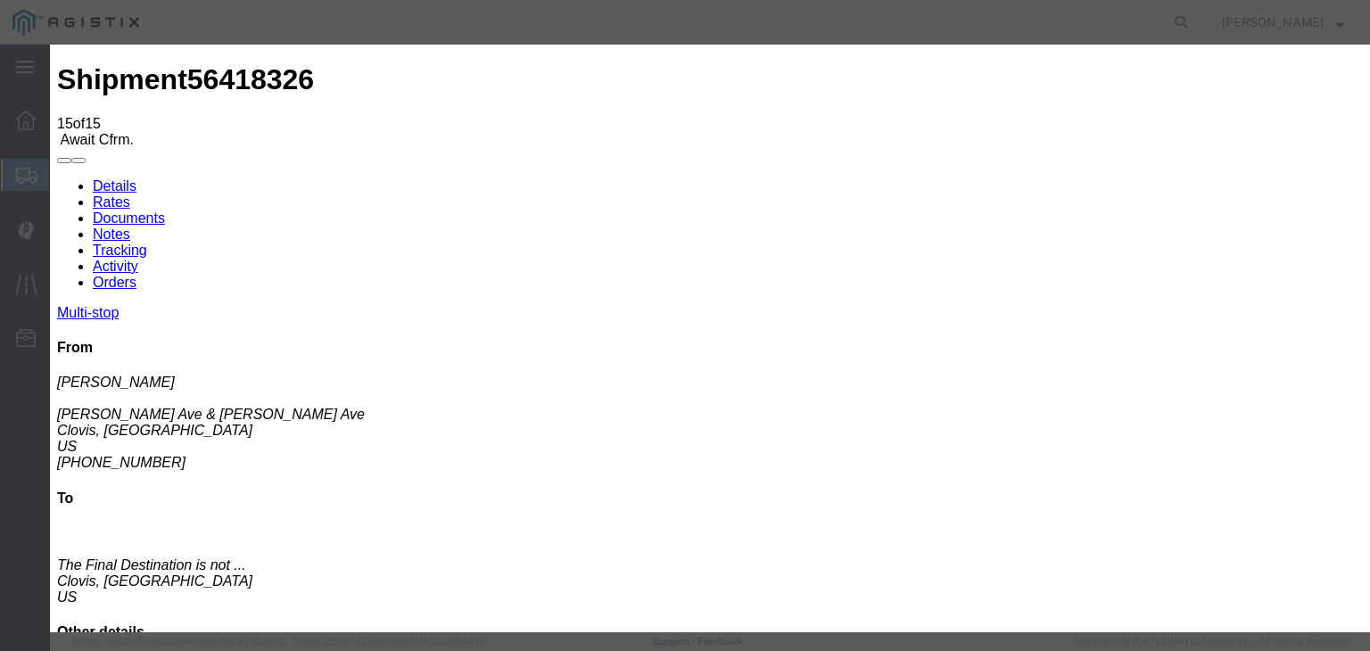
select select "{"pickupDeliveryInfoId": "122121814","pickupOrDelivery": "P","stopNum": "1","lo…"
select select "CA"
type input "Clovis"
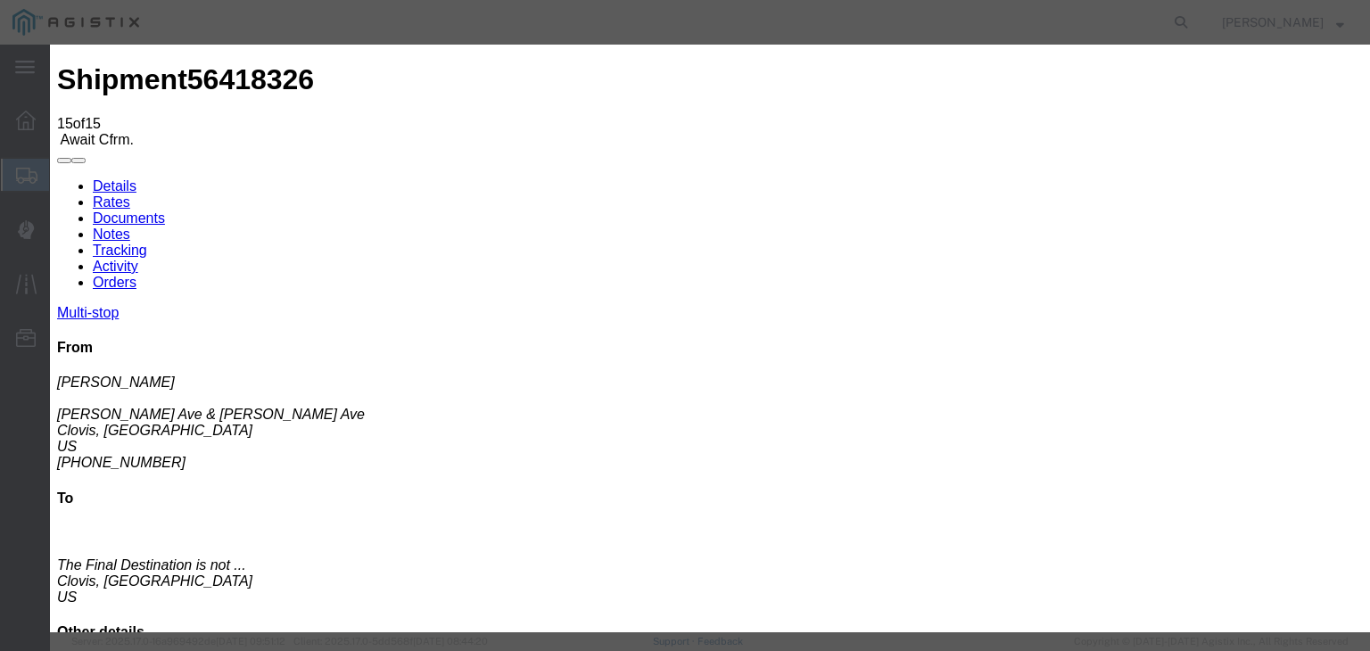
paste textarea "Point of origin: time ends at original starting point empty."
type textarea "Point of origin: time ends at original starting point empty."
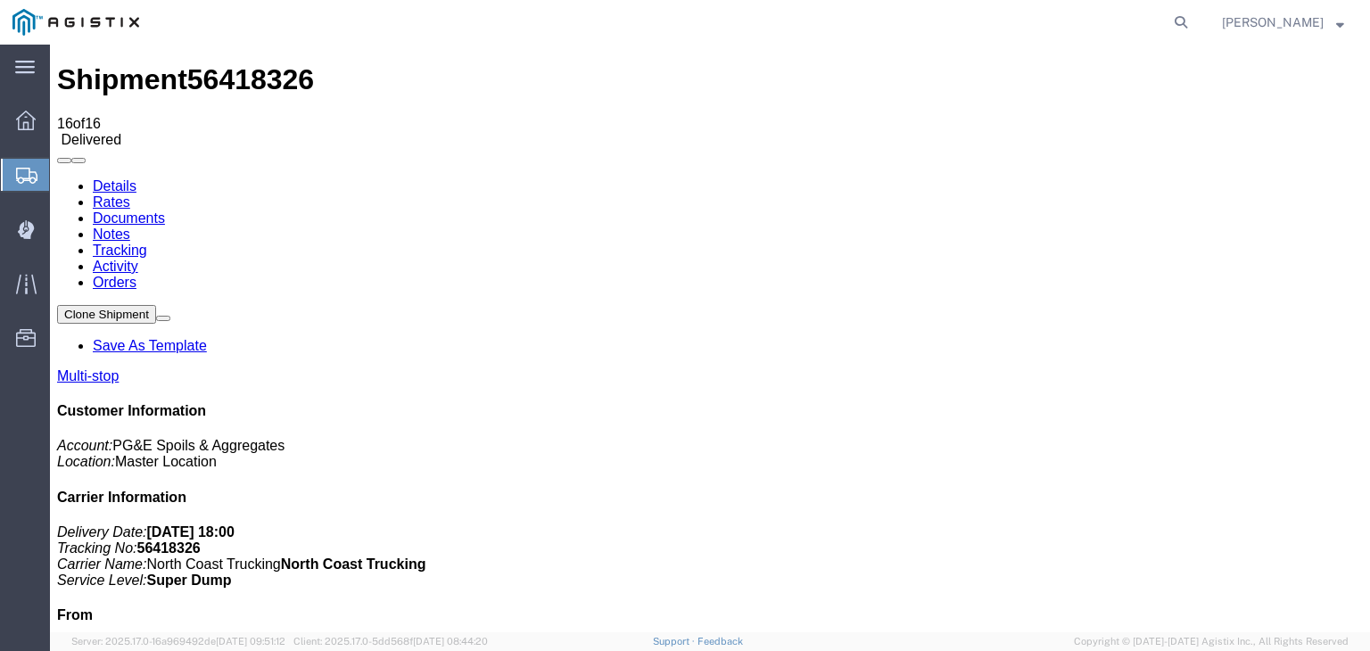
click at [130, 227] on link "Notes" at bounding box center [111, 234] width 37 height 15
click at [1193, 18] on icon at bounding box center [1180, 22] width 25 height 25
type input "56432371"
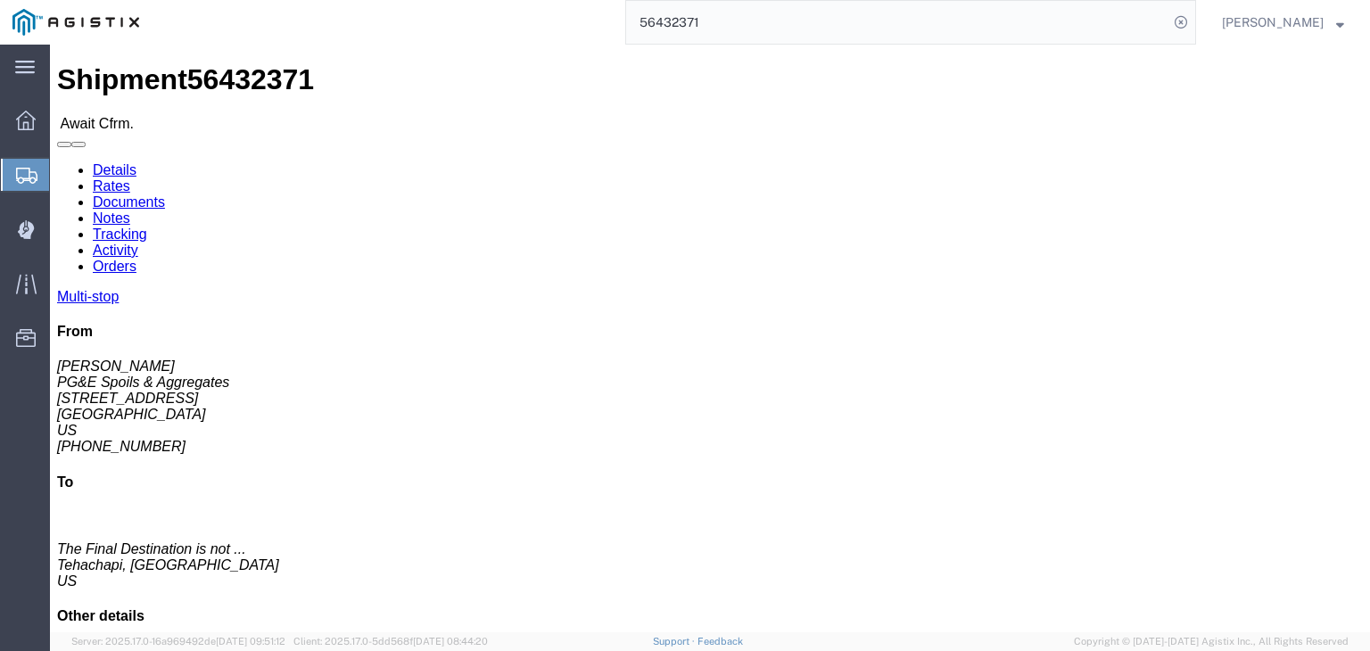
click link "Documents"
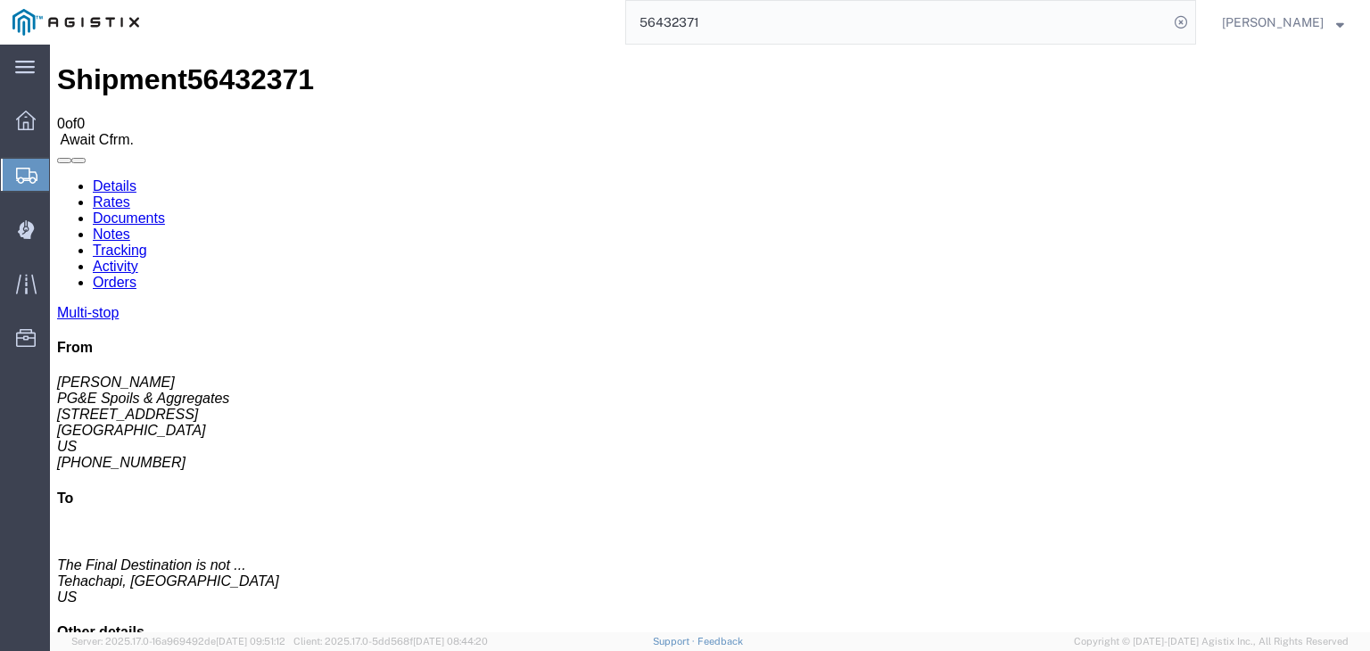
click at [147, 243] on link "Tracking" at bounding box center [120, 250] width 54 height 15
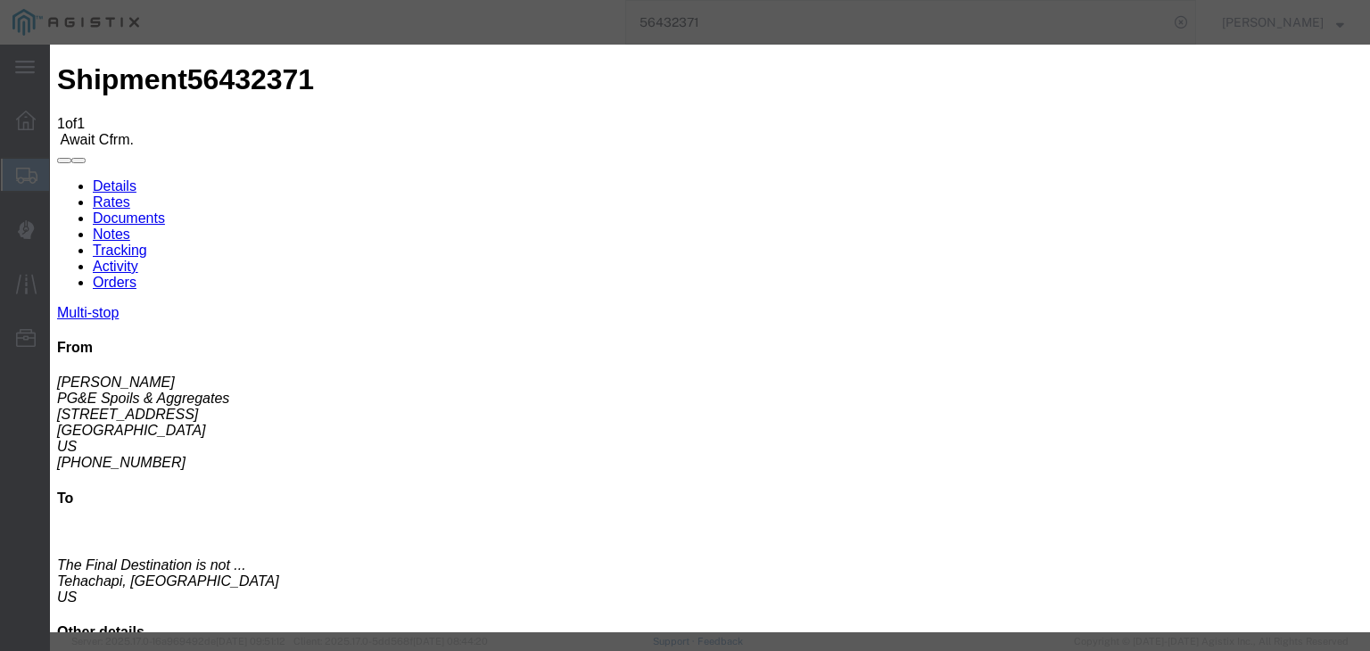
type input "[DATE]"
type input "8:00 AM"
type input "[DATE]"
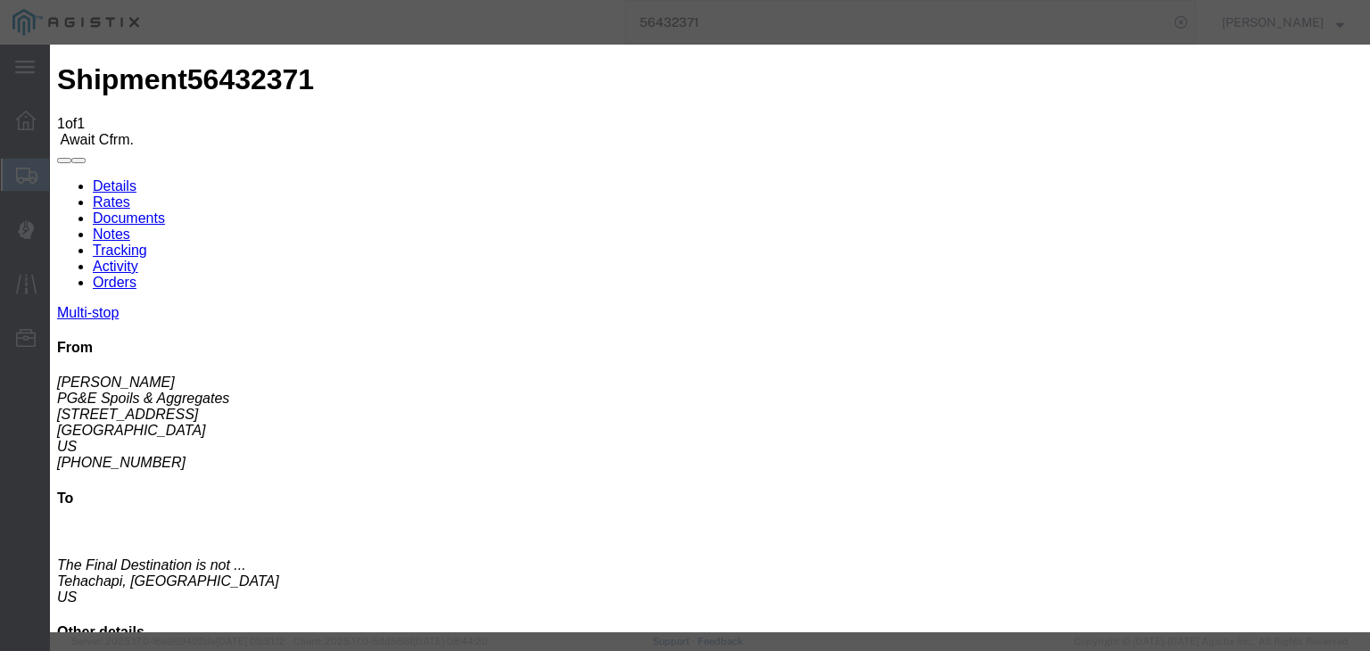
type input "6:00 AM"
drag, startPoint x: 545, startPoint y: 256, endPoint x: 532, endPoint y: 270, distance: 19.6
select select "ARVPULOC"
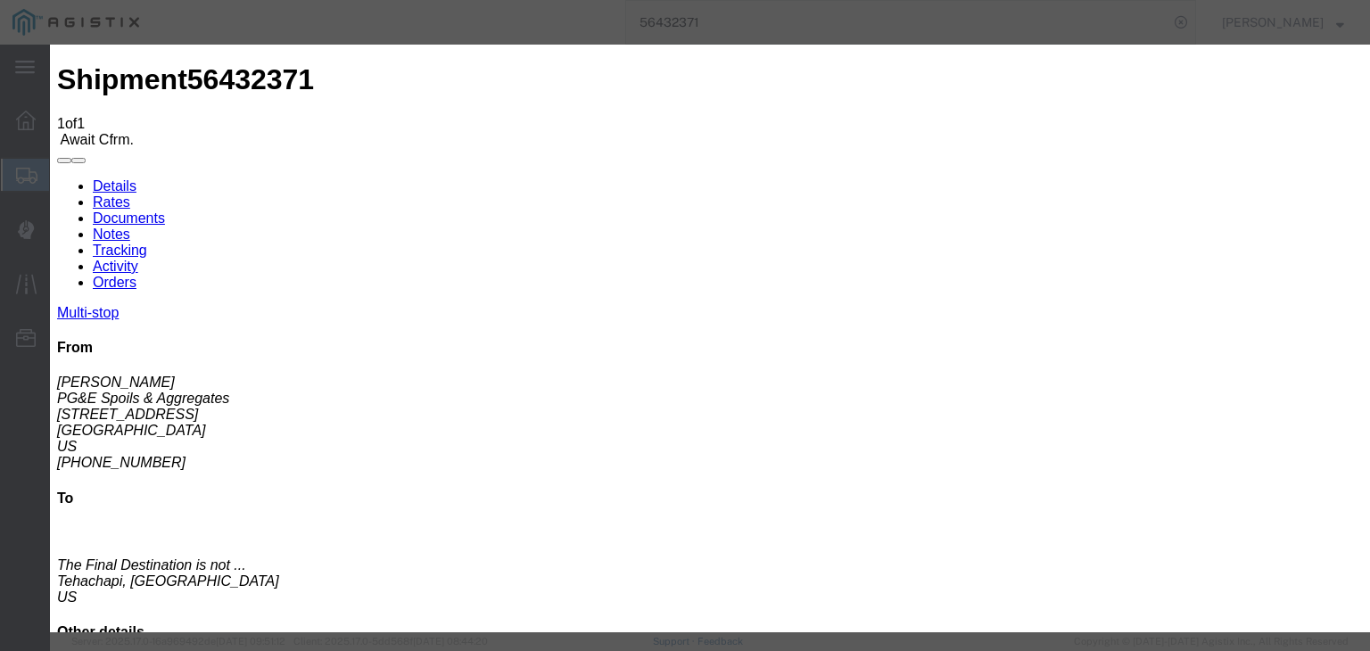
select select "{"pickupDeliveryInfoId": "122150438","pickupOrDelivery": "P","stopNum": "1","lo…"
select select "CA"
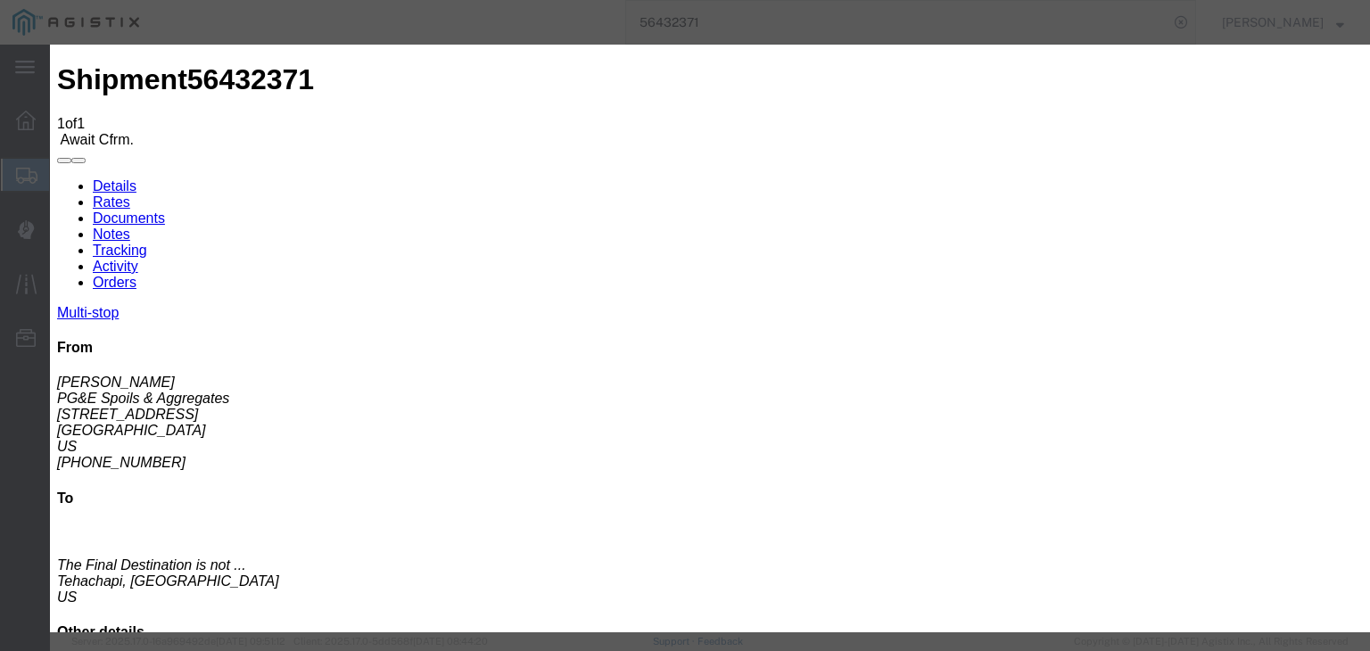
type input "[GEOGRAPHIC_DATA]"
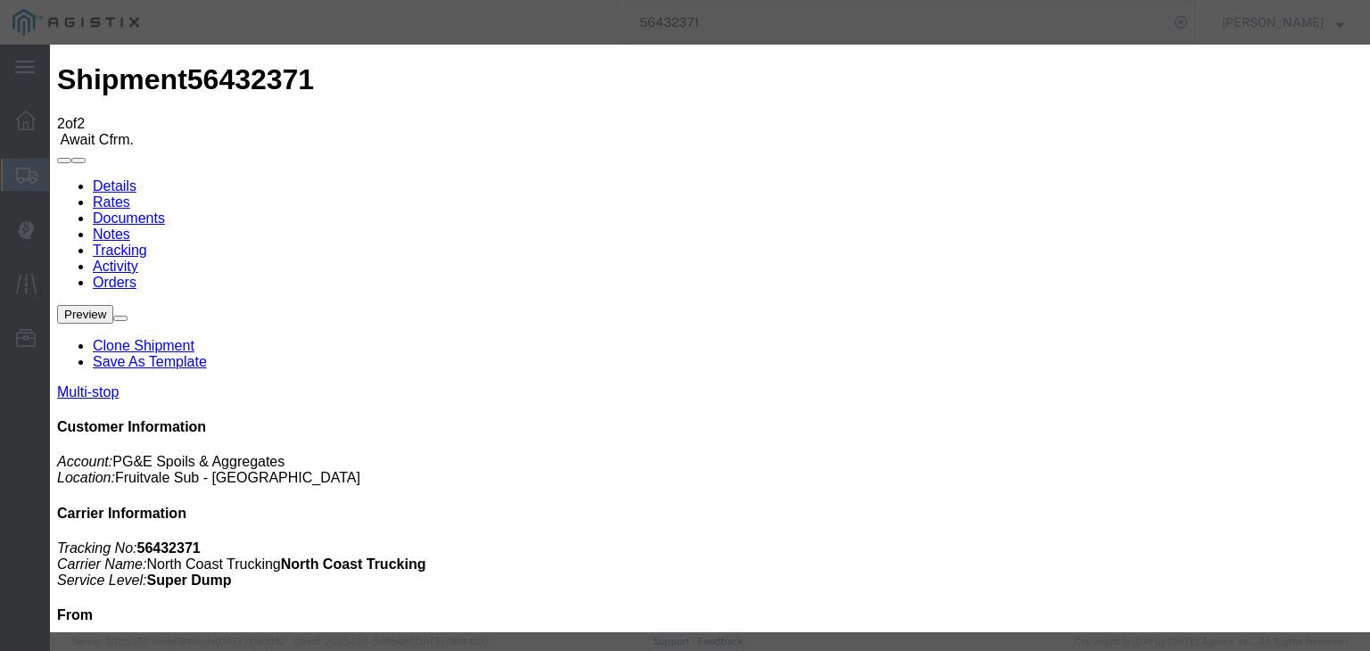
type input "[DATE]"
type input "8:00 AM"
type input "[DATE]"
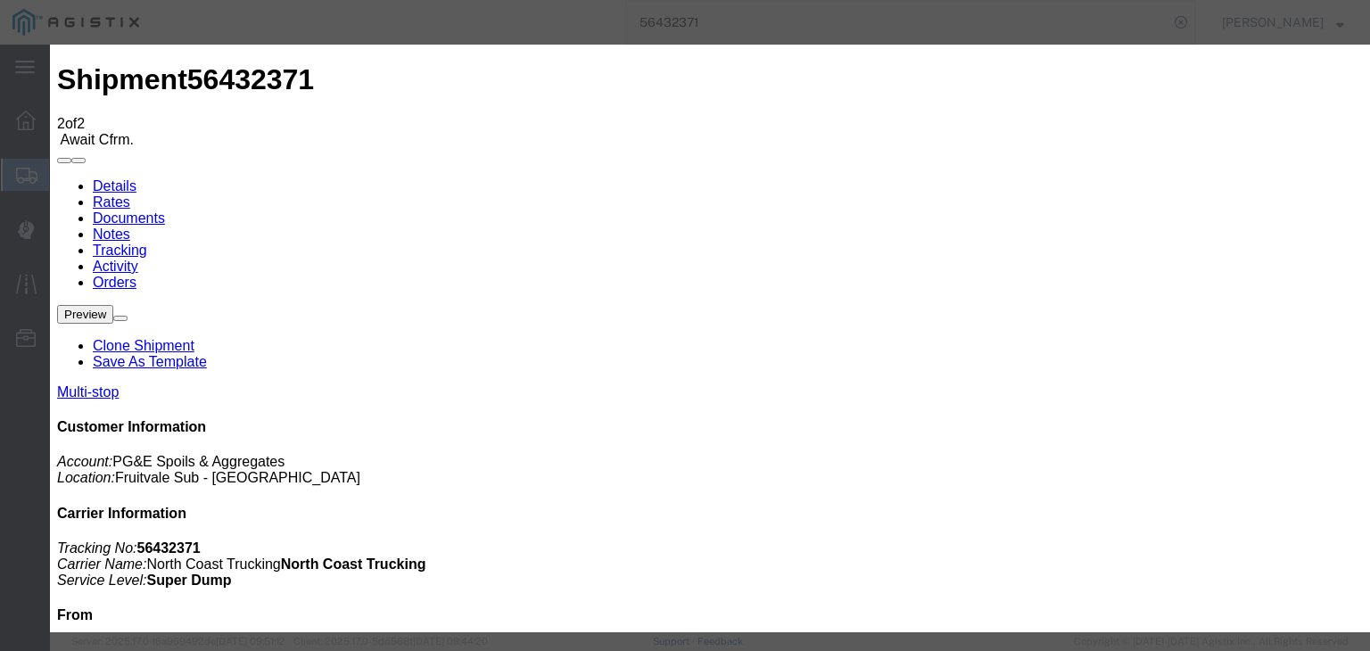
type input "6:11 AM"
drag, startPoint x: 488, startPoint y: 260, endPoint x: 486, endPoint y: 269, distance: 9.1
select select "DPTPULOC"
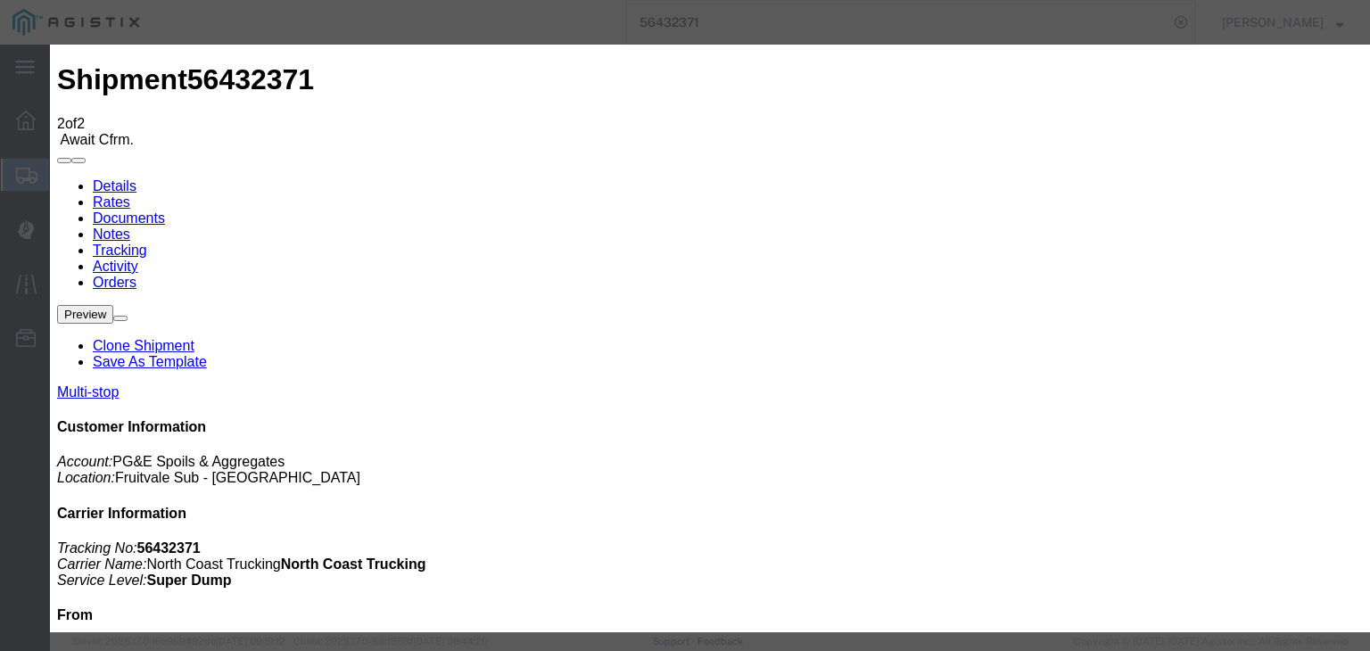
select select "{"pickupDeliveryInfoId": "122150438","pickupOrDelivery": "P","stopNum": "1","lo…"
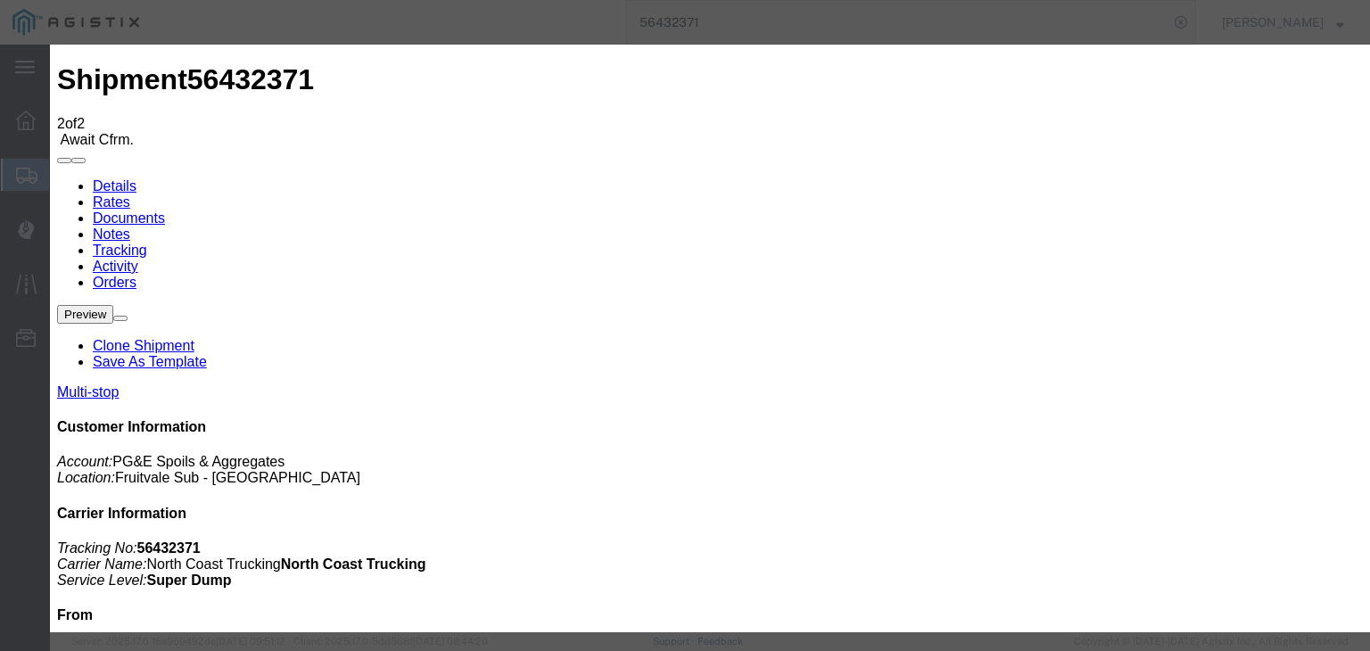
select select "CA"
type input "[GEOGRAPHIC_DATA]"
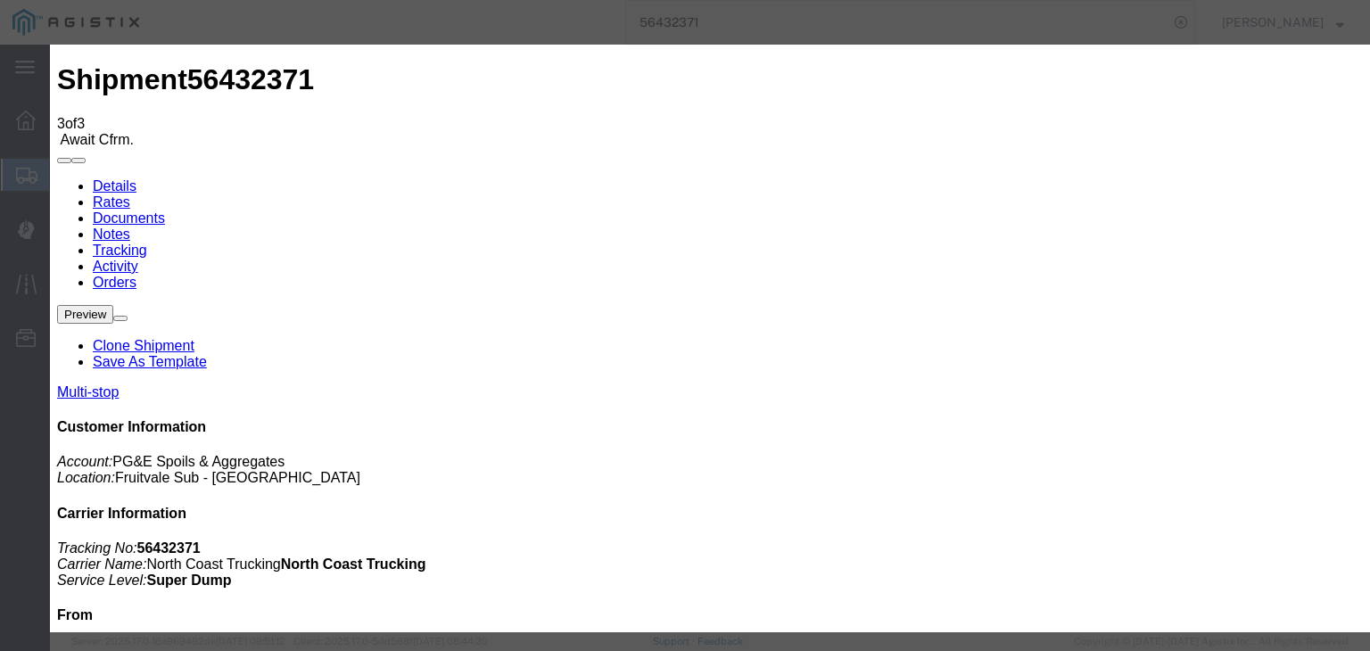
type input "[DATE]"
type input "8:00 AM"
type input "[DATE]"
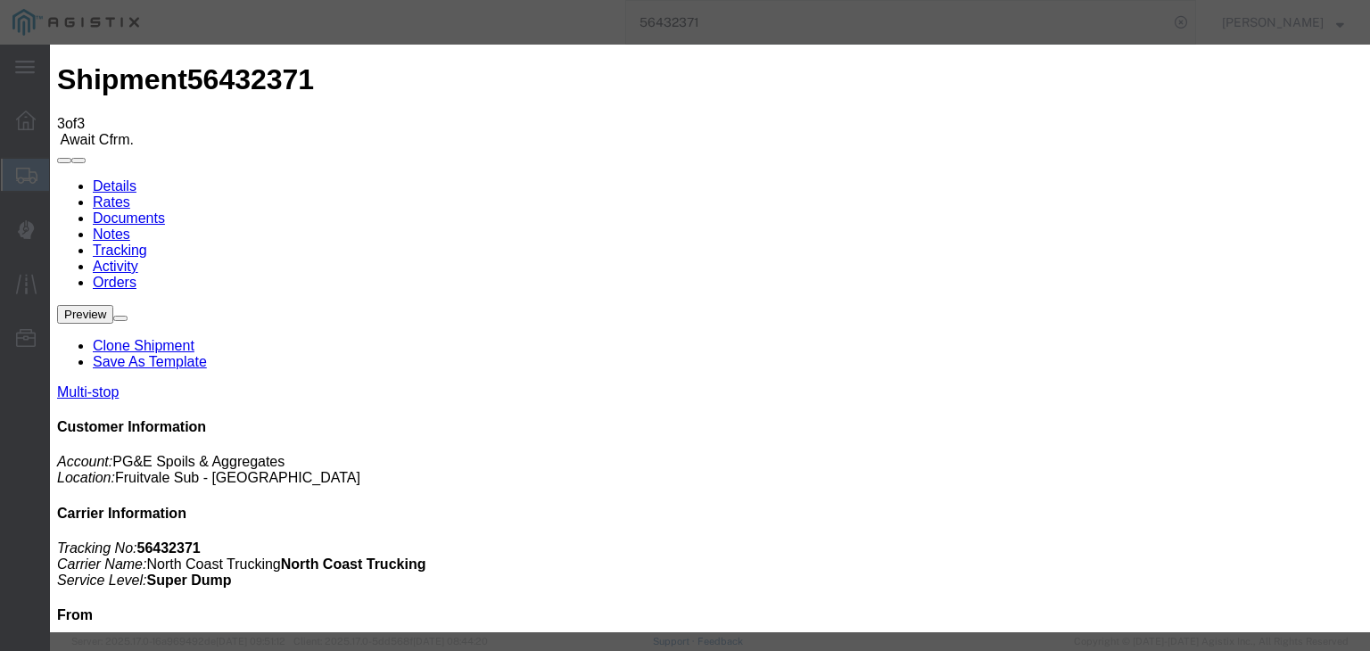
type input "7:30 AM"
drag, startPoint x: 564, startPoint y: 258, endPoint x: 556, endPoint y: 268, distance: 13.4
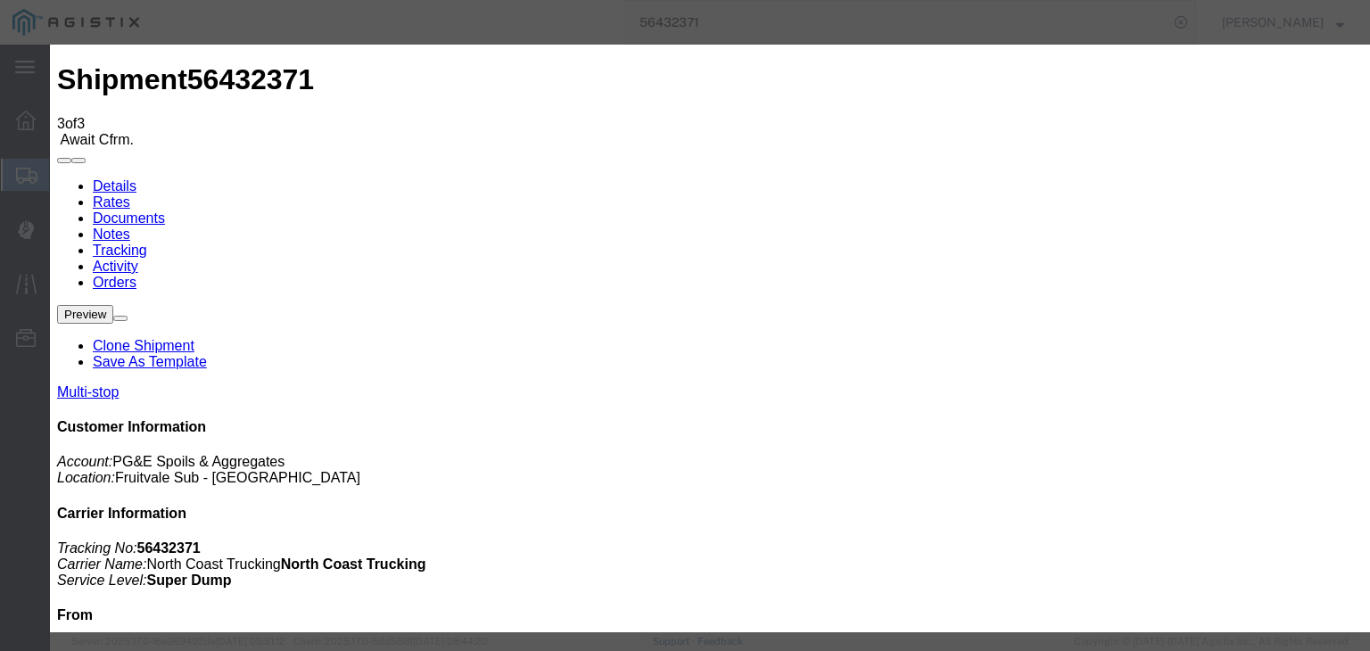
select select "ARVDLVLOC"
drag, startPoint x: 938, startPoint y: 222, endPoint x: 946, endPoint y: 234, distance: 14.1
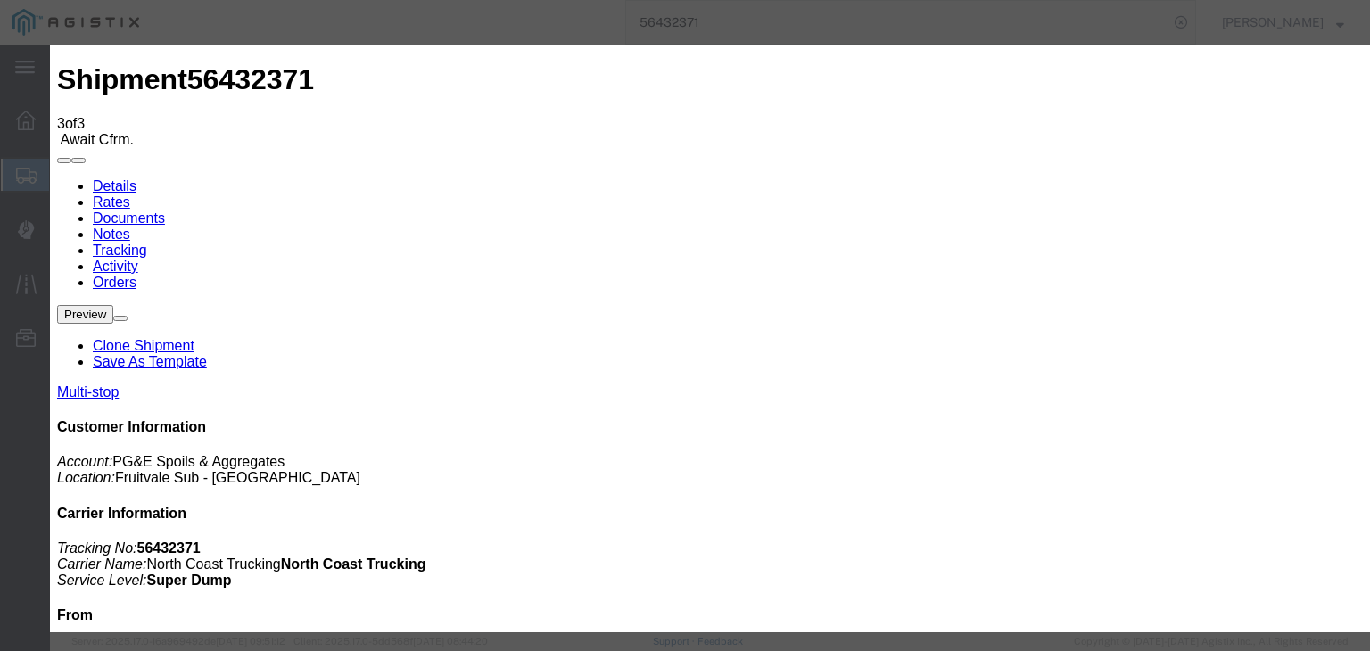
select select "{"pickupDeliveryInfoId": "122150439","pickupOrDelivery": "D","stopNum": "2","lo…"
select select "CA"
type input "Tehachapi"
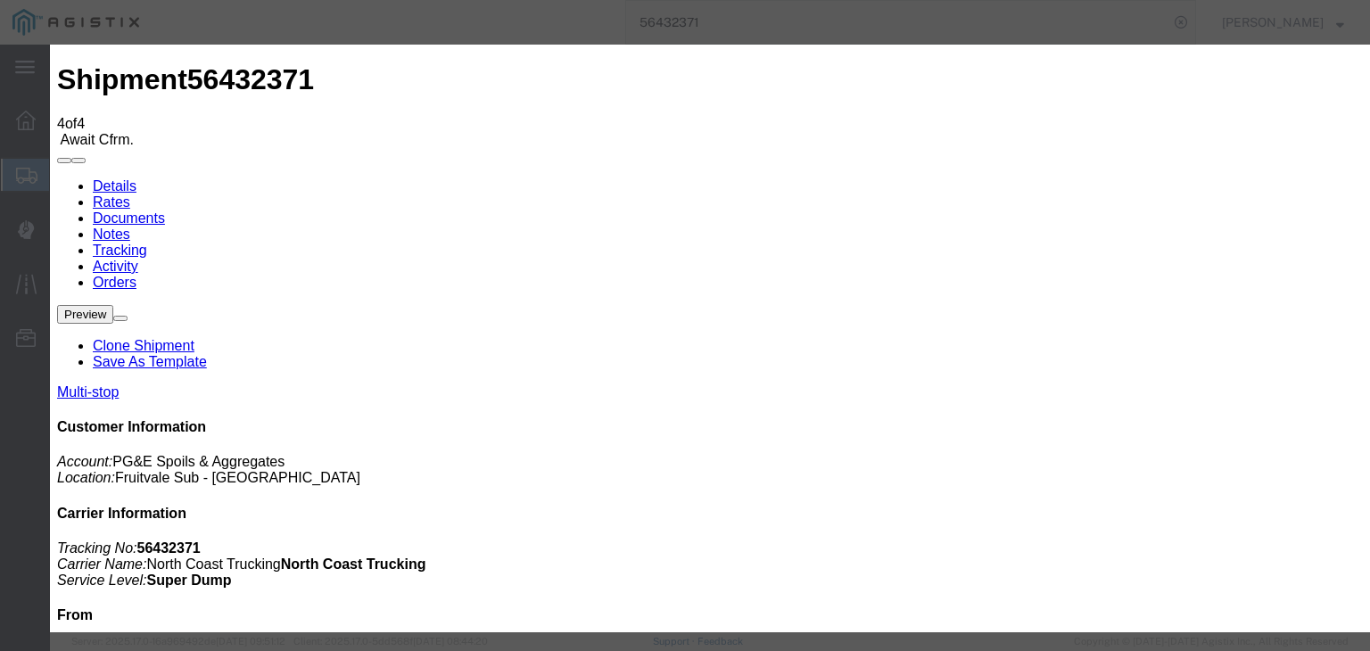
type input "[DATE]"
type input "8:00 AM"
drag, startPoint x: 504, startPoint y: 337, endPoint x: 557, endPoint y: 293, distance: 69.1
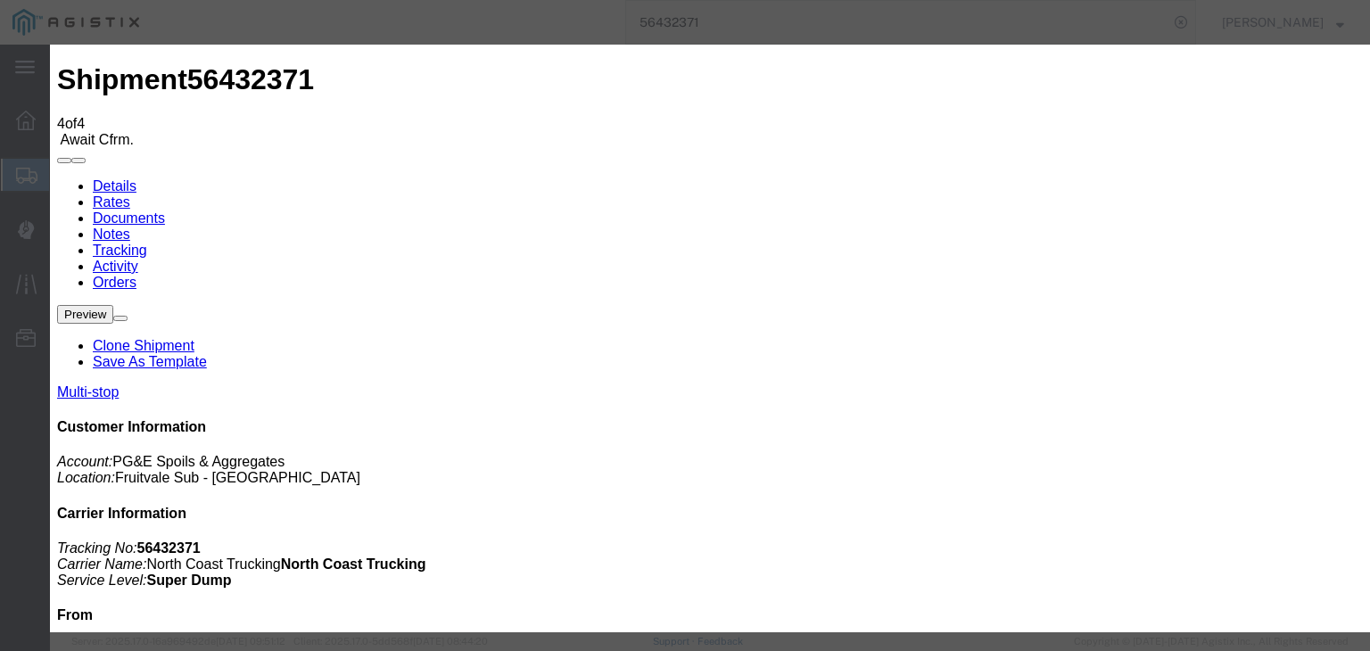
type input "[DATE]"
type input "7:41 AM"
select select "DPTDLVLOC"
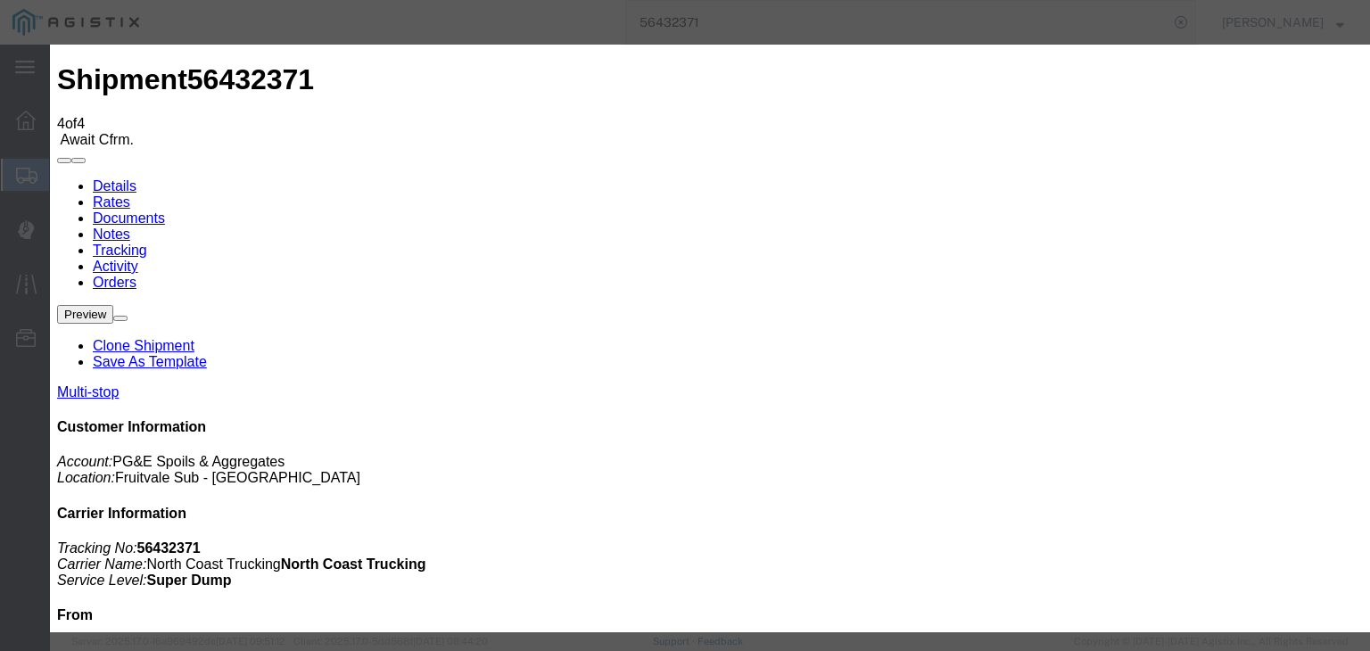
drag, startPoint x: 908, startPoint y: 225, endPoint x: 908, endPoint y: 235, distance: 10.7
select select "{"pickupDeliveryInfoId": "122150439","pickupOrDelivery": "D","stopNum": "2","lo…"
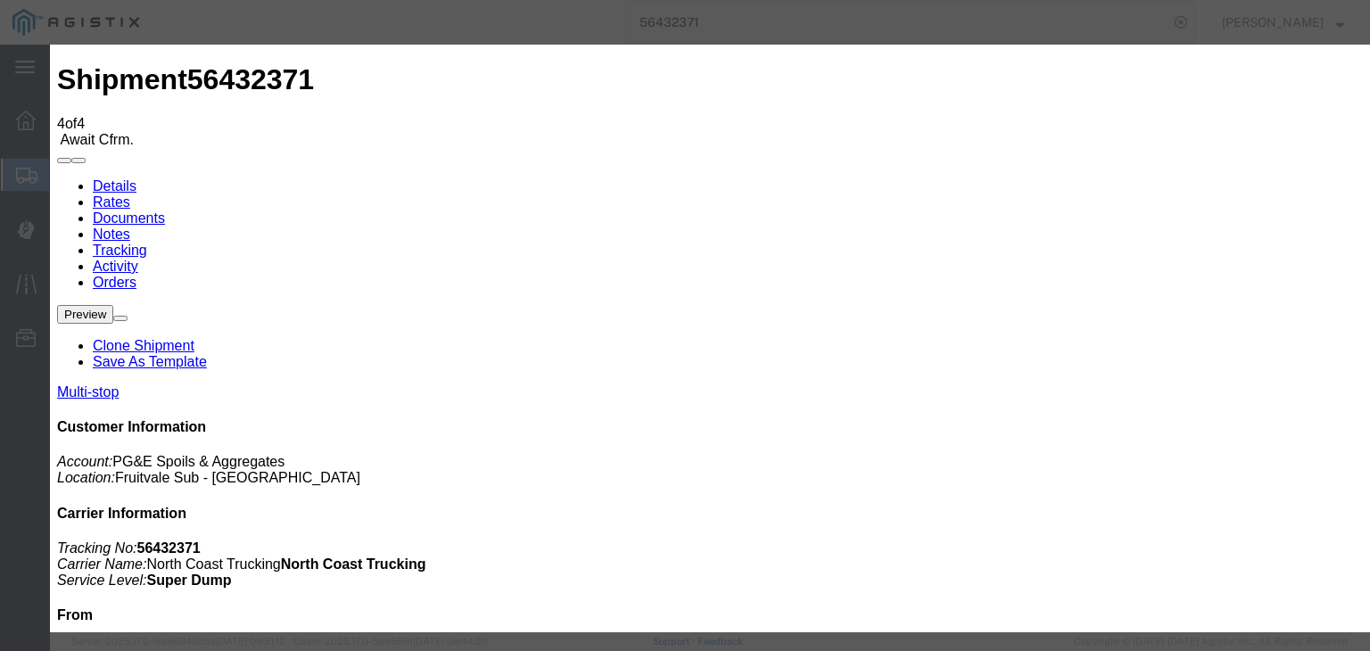
select select "CA"
type input "Tehachapi"
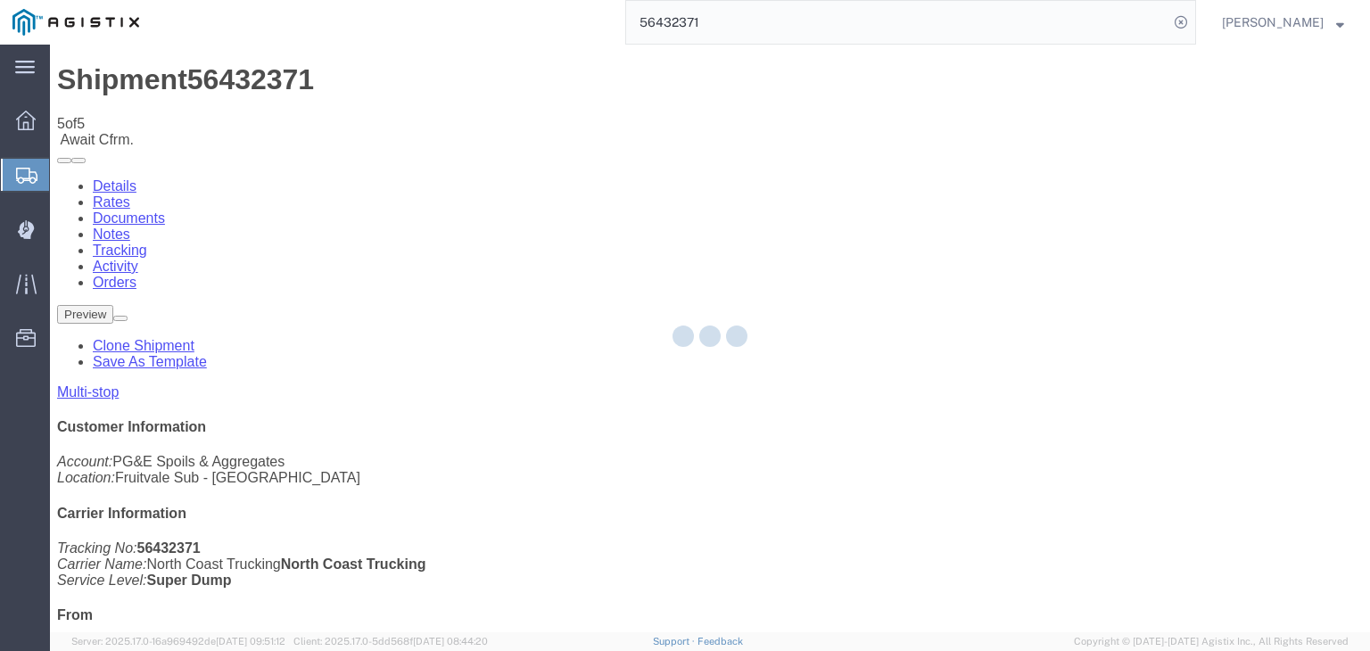
click at [911, 166] on div at bounding box center [710, 339] width 1320 height 588
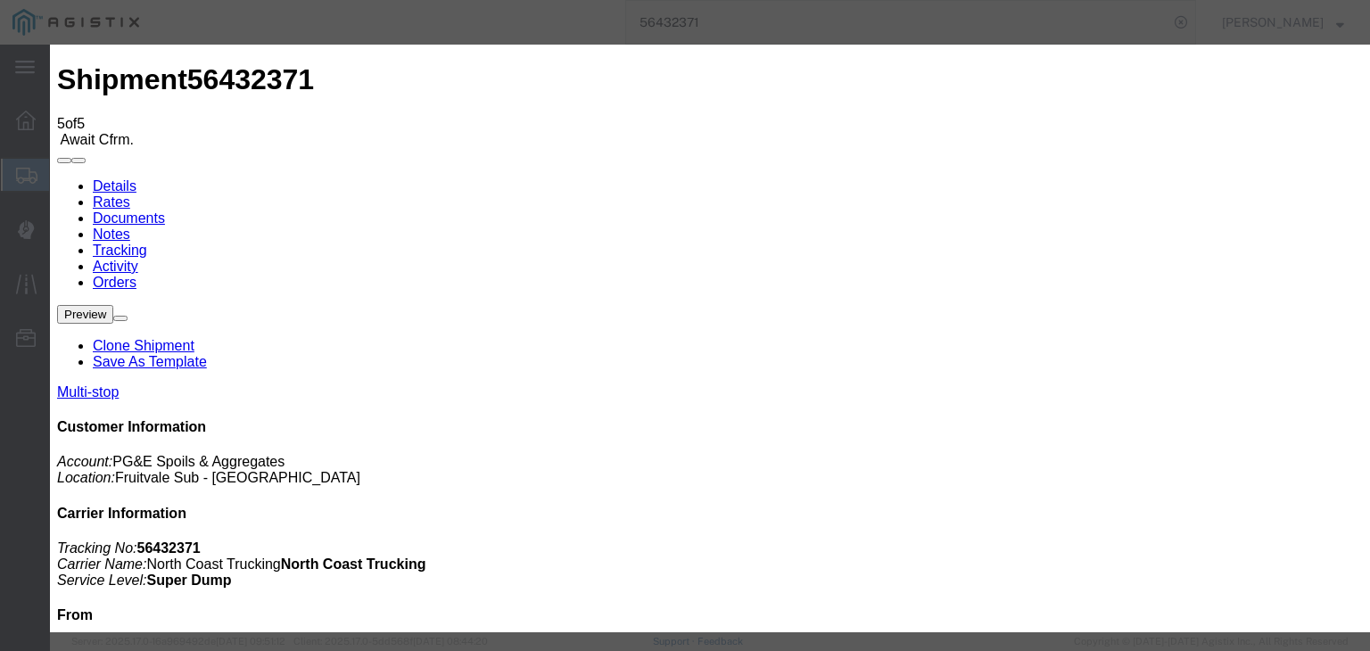
type input "[DATE]"
type input "8:00 AM"
type input "[DATE]"
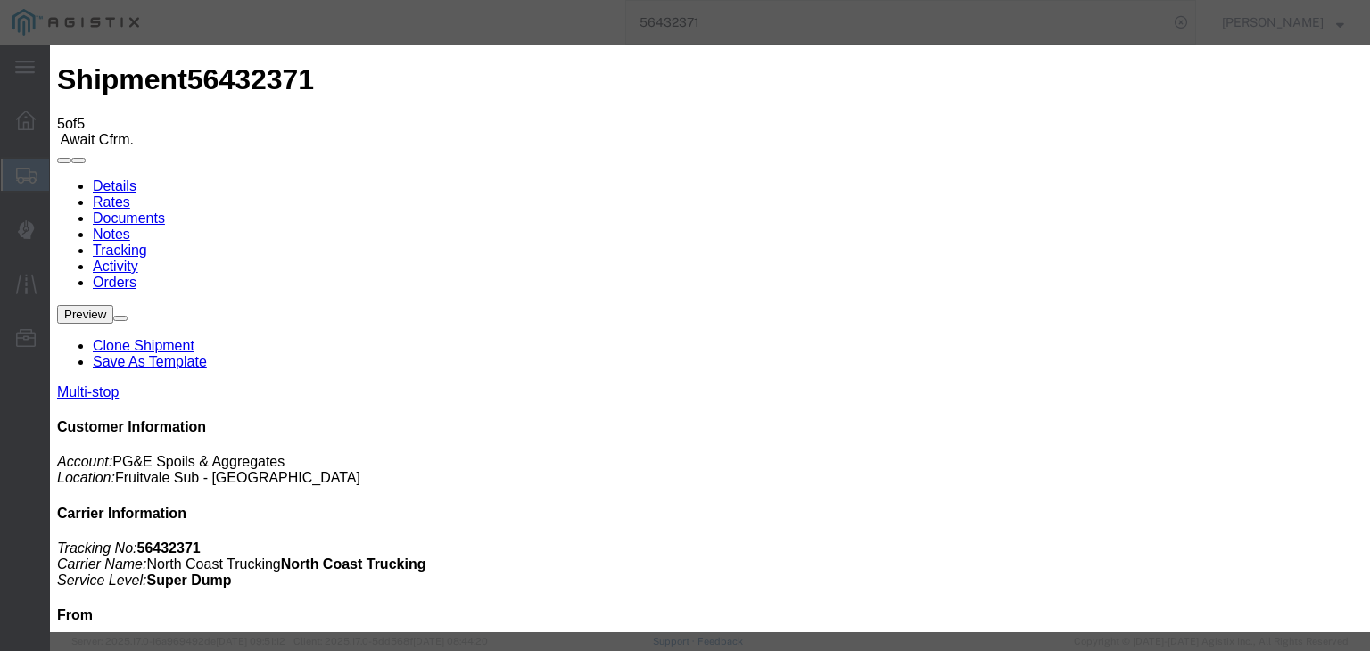
type input "8:54 AM"
select select "ARVPULOC"
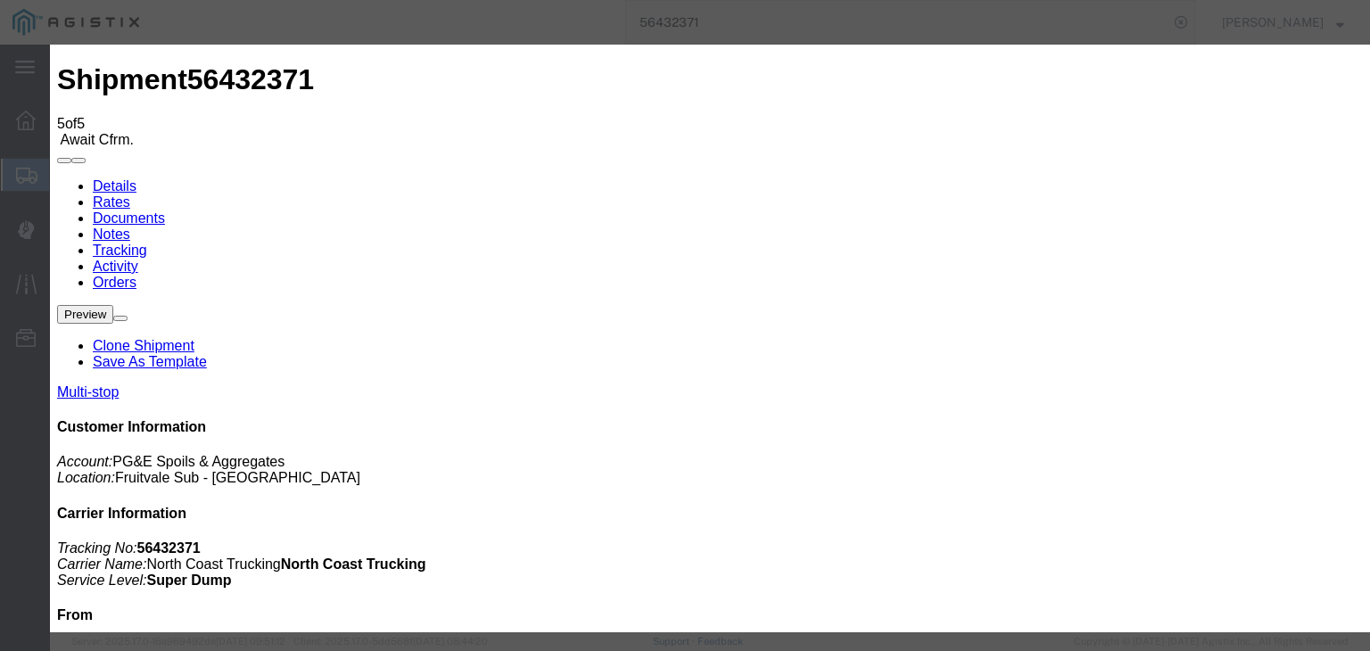
select select "{"pickupDeliveryInfoId": "122150438","pickupOrDelivery": "P","stopNum": "1","lo…"
select select "CA"
type input "[GEOGRAPHIC_DATA]"
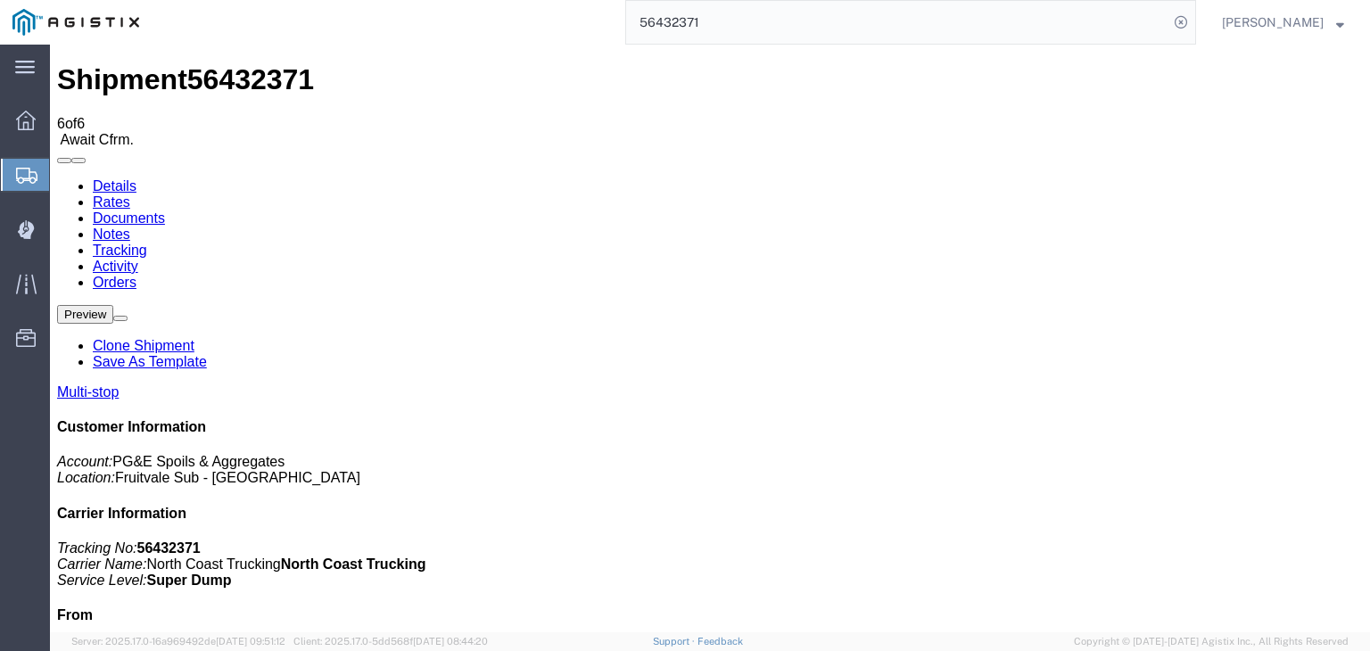
drag, startPoint x: 974, startPoint y: 217, endPoint x: 924, endPoint y: 172, distance: 67.0
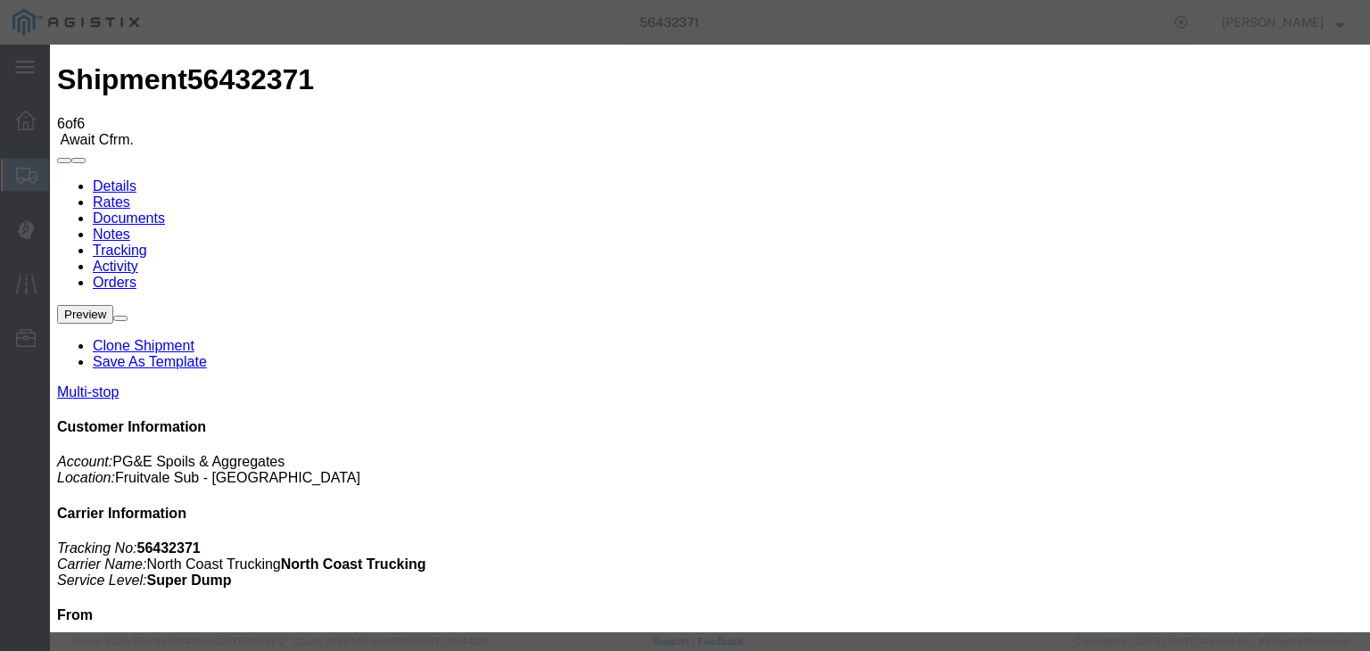
type input "[DATE]"
type input "8:00 AM"
type input "[DATE]"
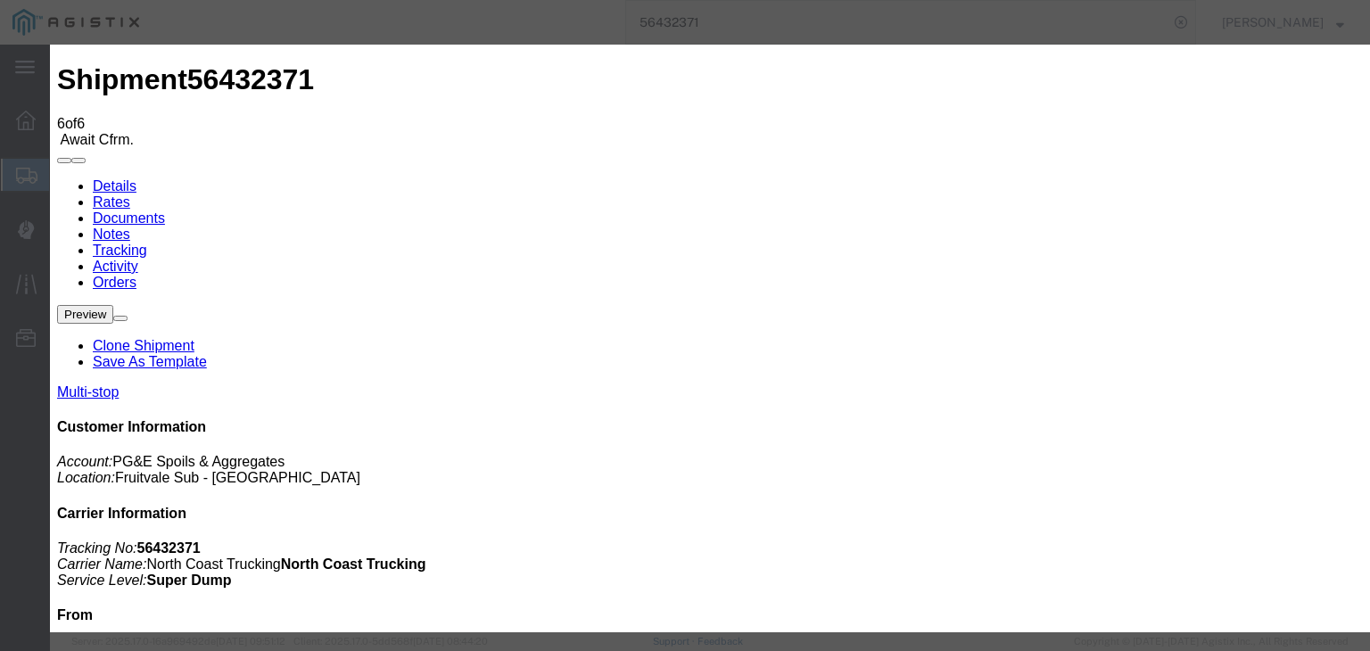
type input "9:00 AM"
select select "DPTPULOC"
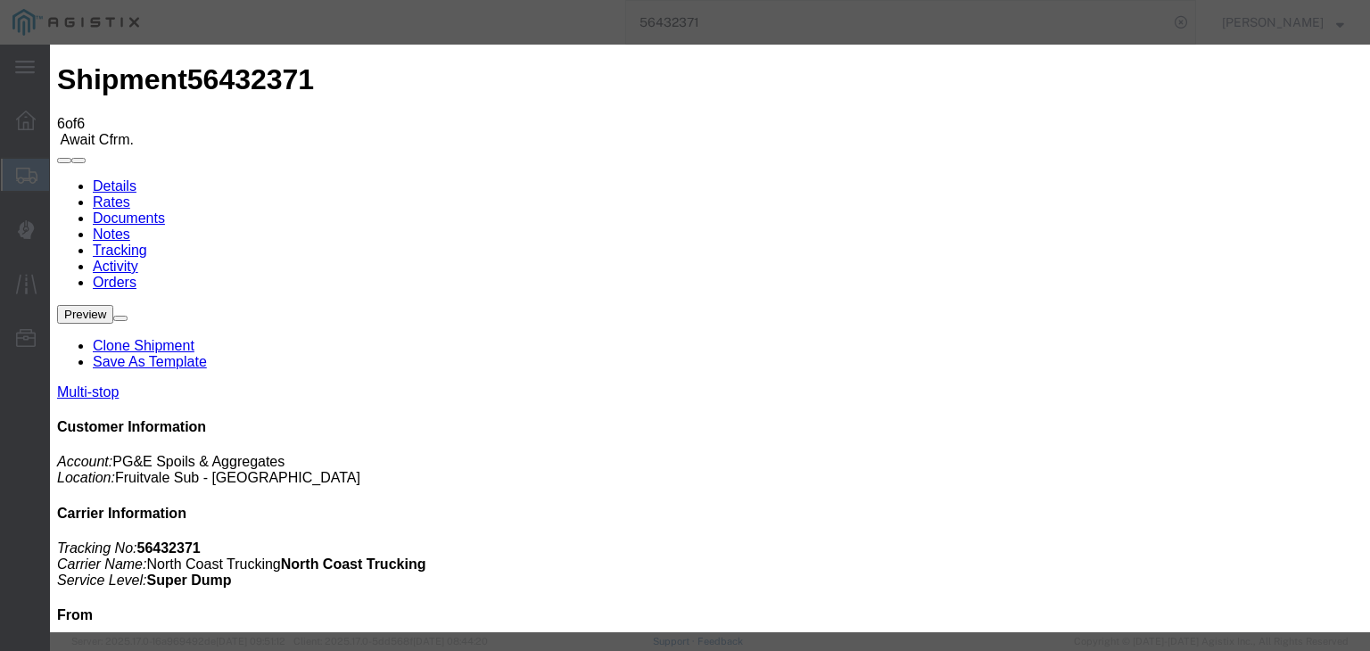
select select "{"pickupDeliveryInfoId": "122150438","pickupOrDelivery": "P","stopNum": "1","lo…"
select select "CA"
type input "[GEOGRAPHIC_DATA]"
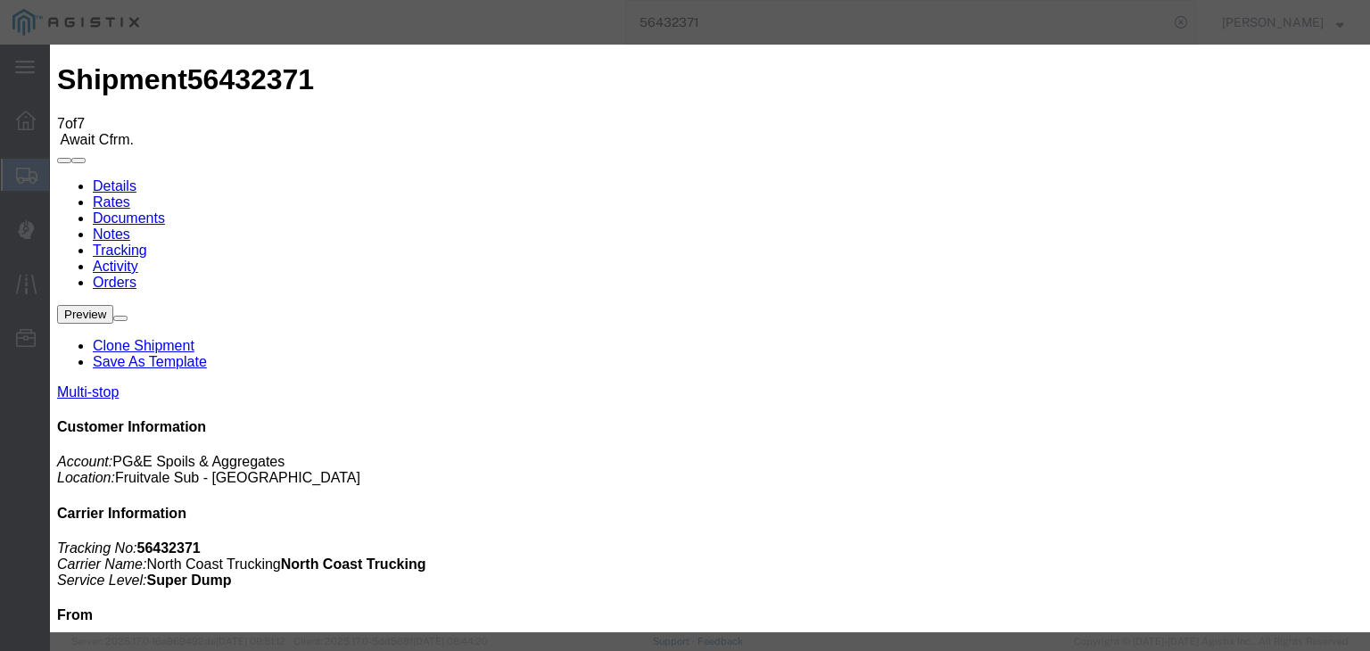
type input "[DATE]"
type input "8:00 AM"
type input "[DATE]"
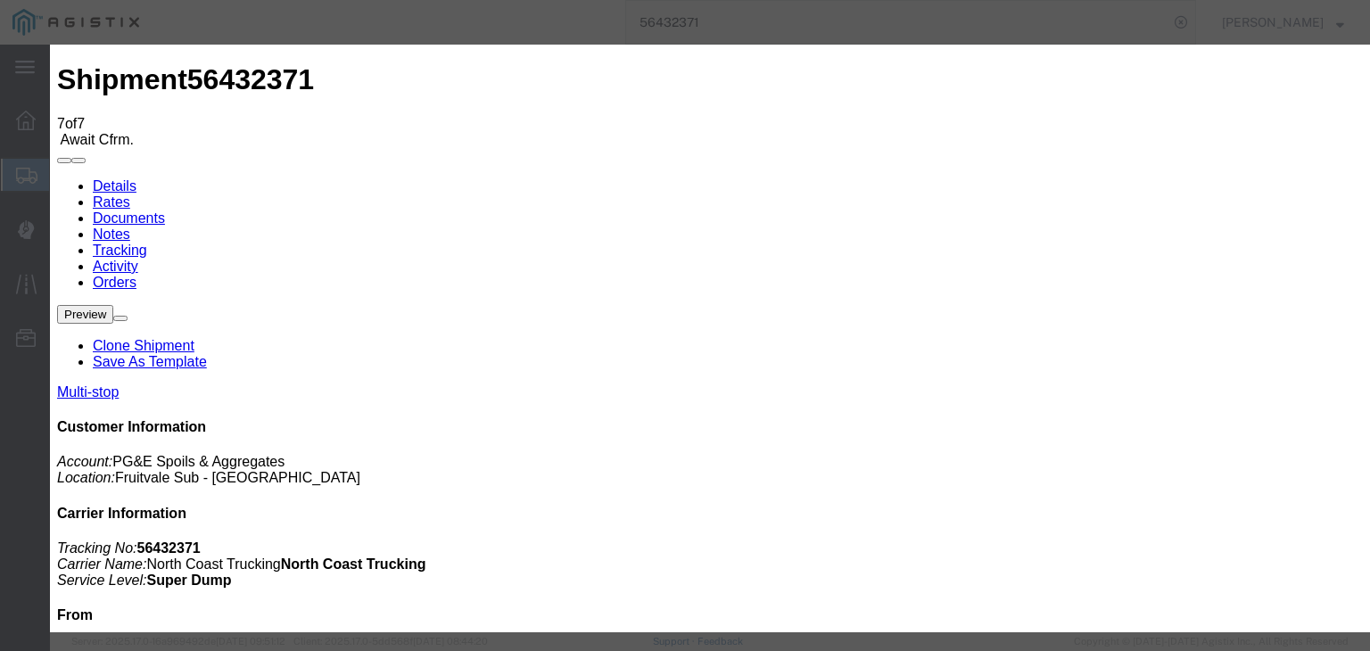
type input "10:38 AM"
select select "ARVDLVLOC"
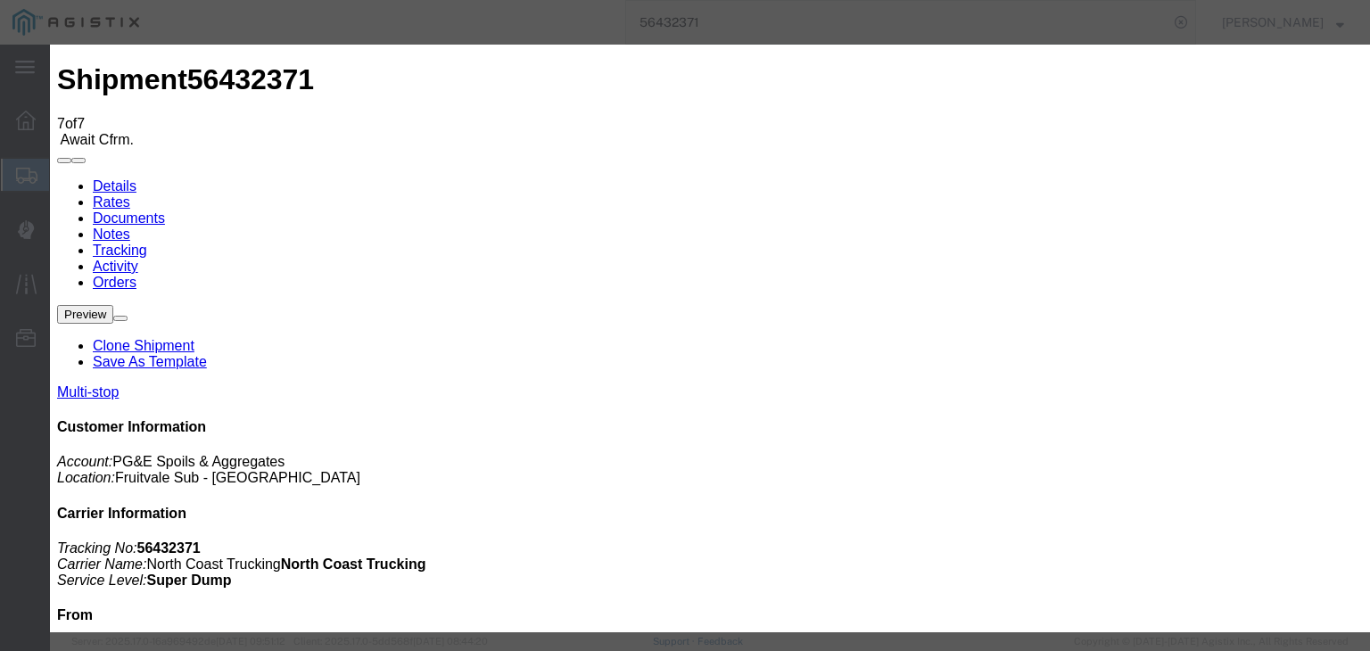
drag, startPoint x: 946, startPoint y: 222, endPoint x: 953, endPoint y: 237, distance: 16.8
select select "{"pickupDeliveryInfoId": "122150439","pickupOrDelivery": "D","stopNum": "2","lo…"
select select "CA"
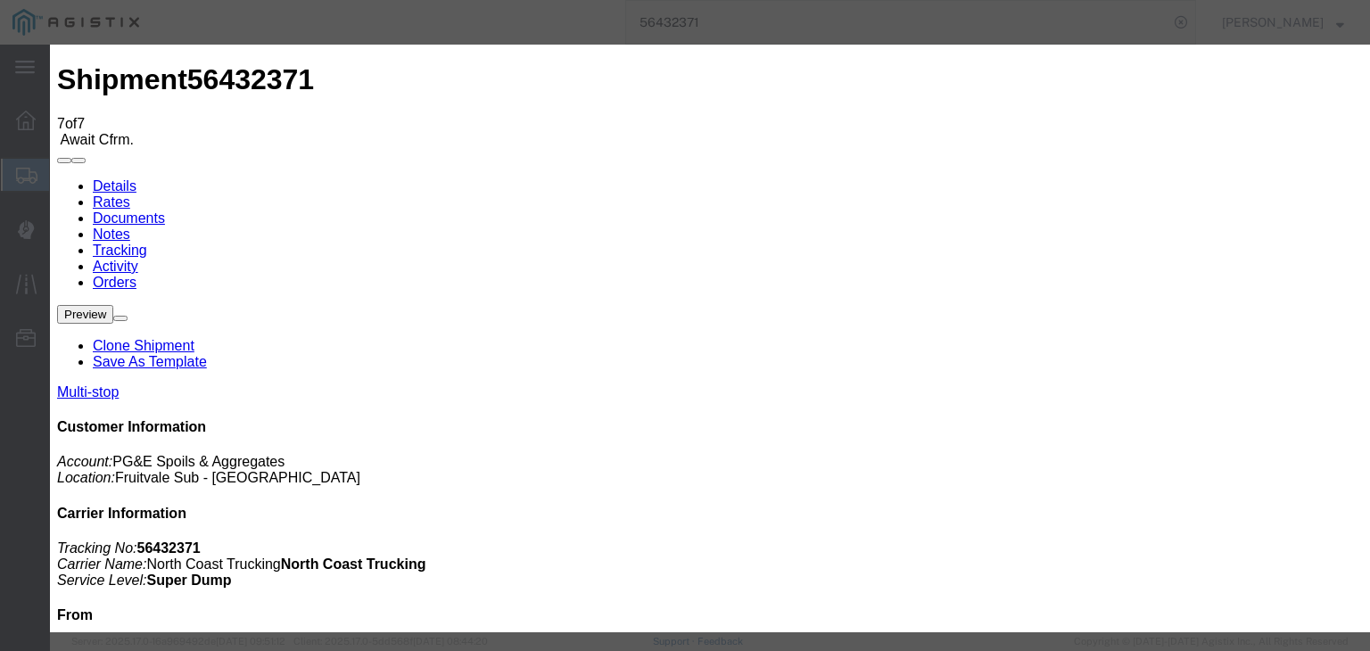
type input "Tehachapi"
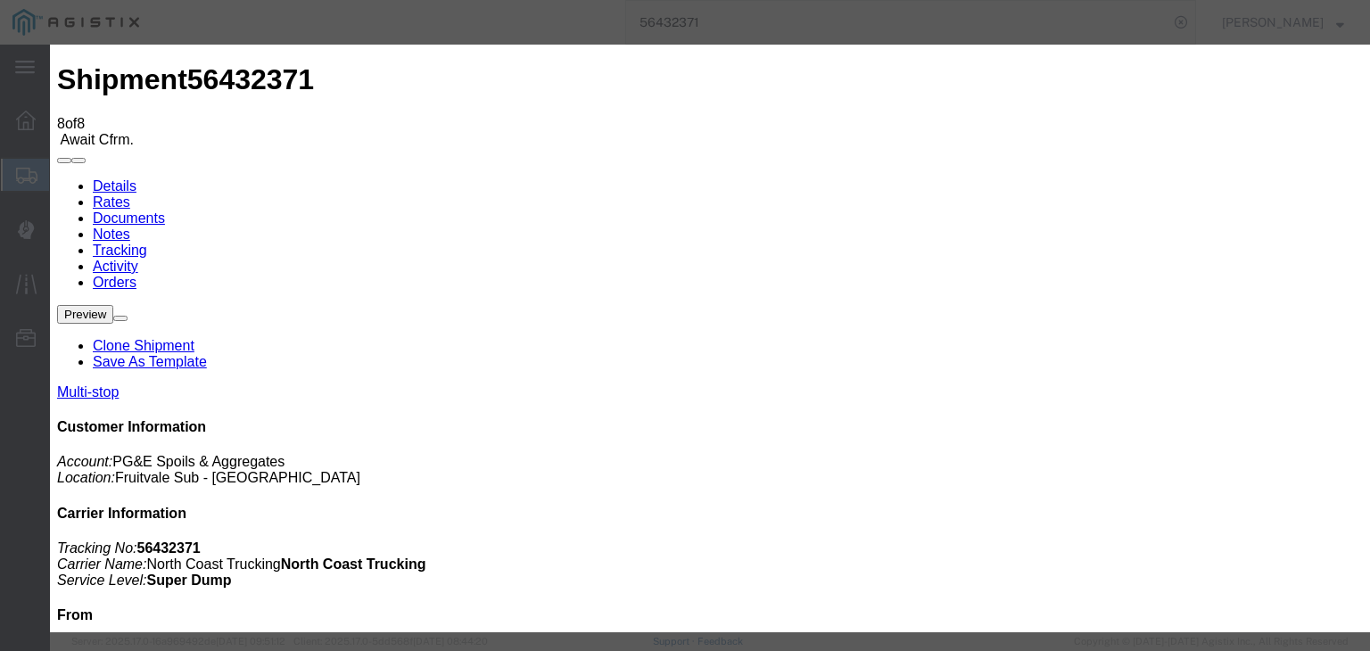
type input "[DATE]"
type input "8:00 AM"
drag, startPoint x: 502, startPoint y: 335, endPoint x: 556, endPoint y: 301, distance: 64.6
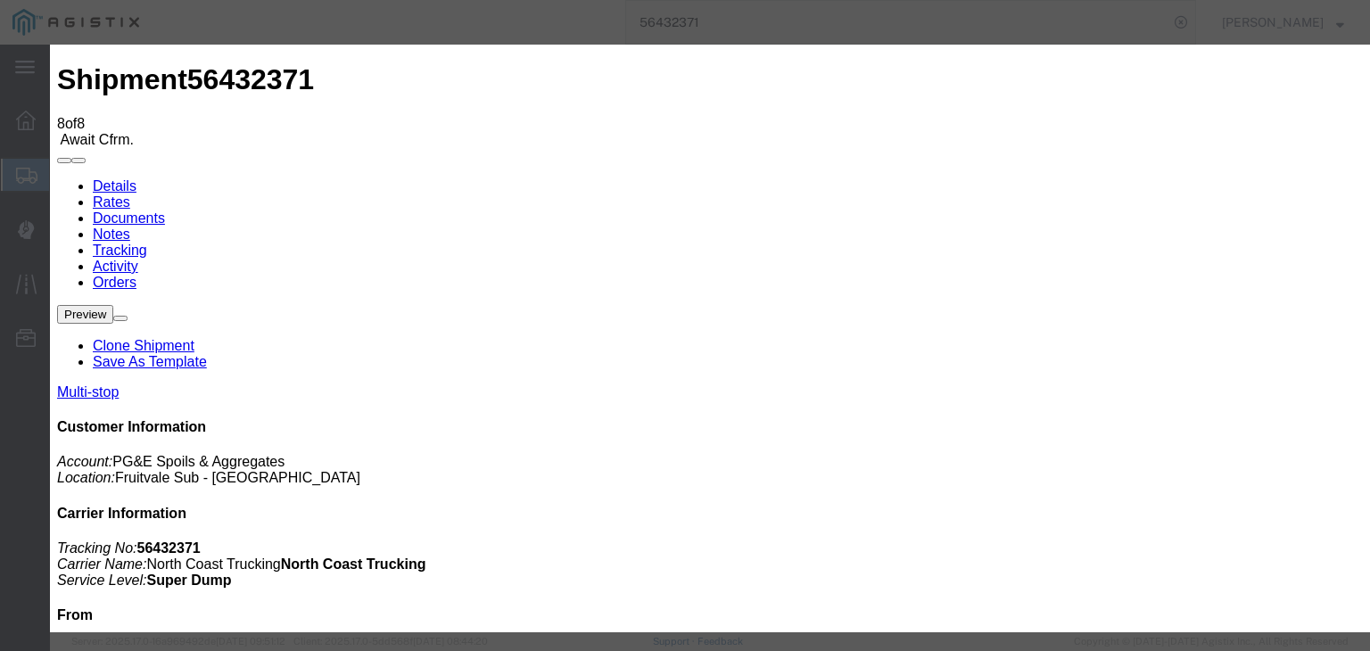
type input "[DATE]"
type input "10:42 AM"
select select "DPTDLVLOC"
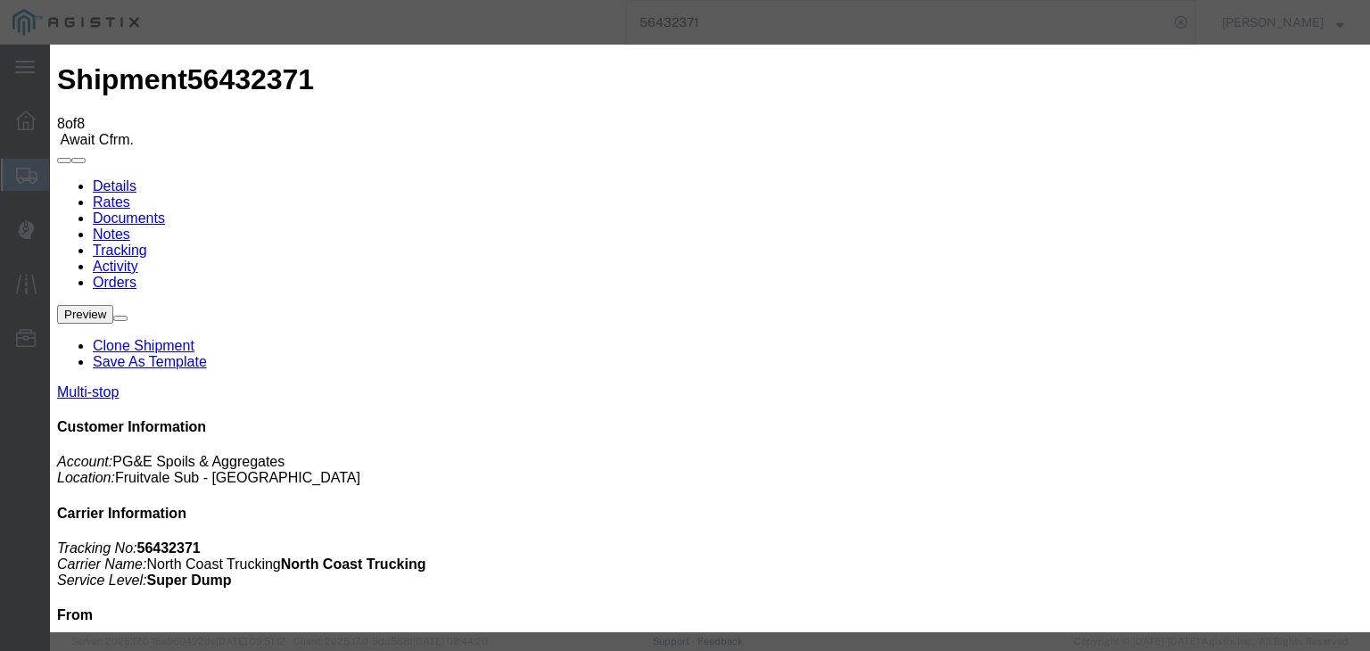
select select "{"pickupDeliveryInfoId": "122150439","pickupOrDelivery": "D","stopNum": "2","lo…"
select select "CA"
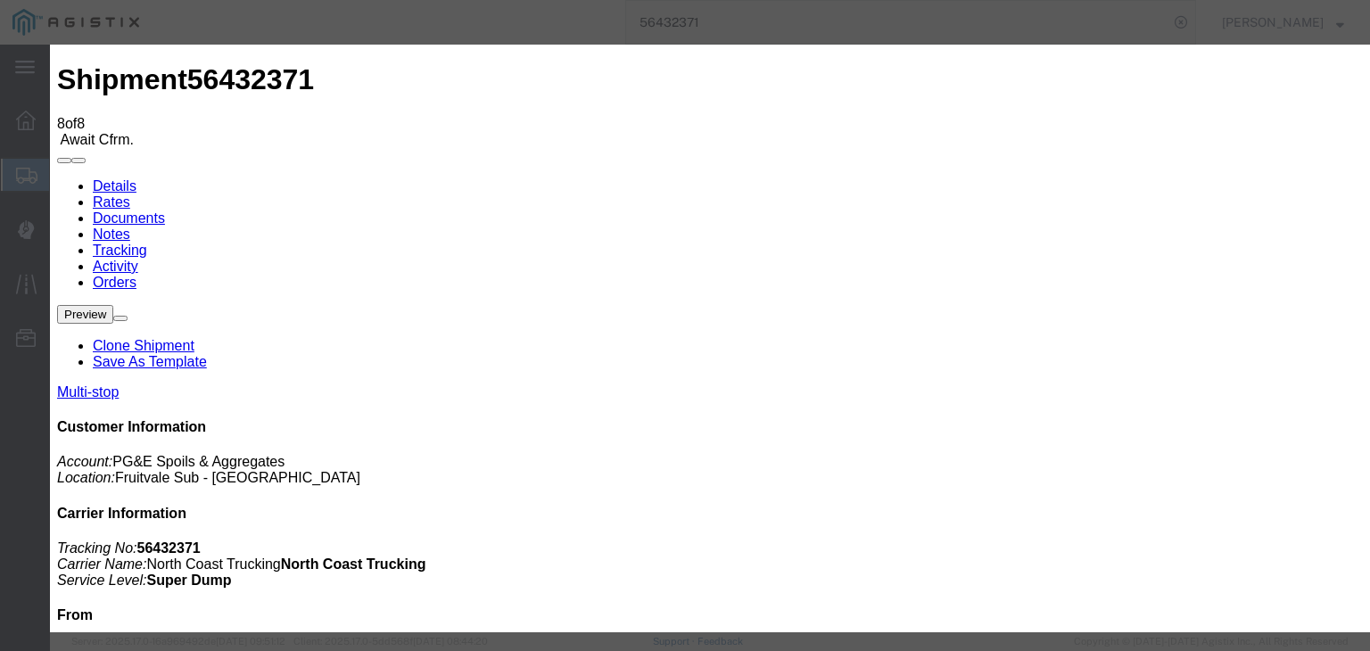
type input "Tehachapi"
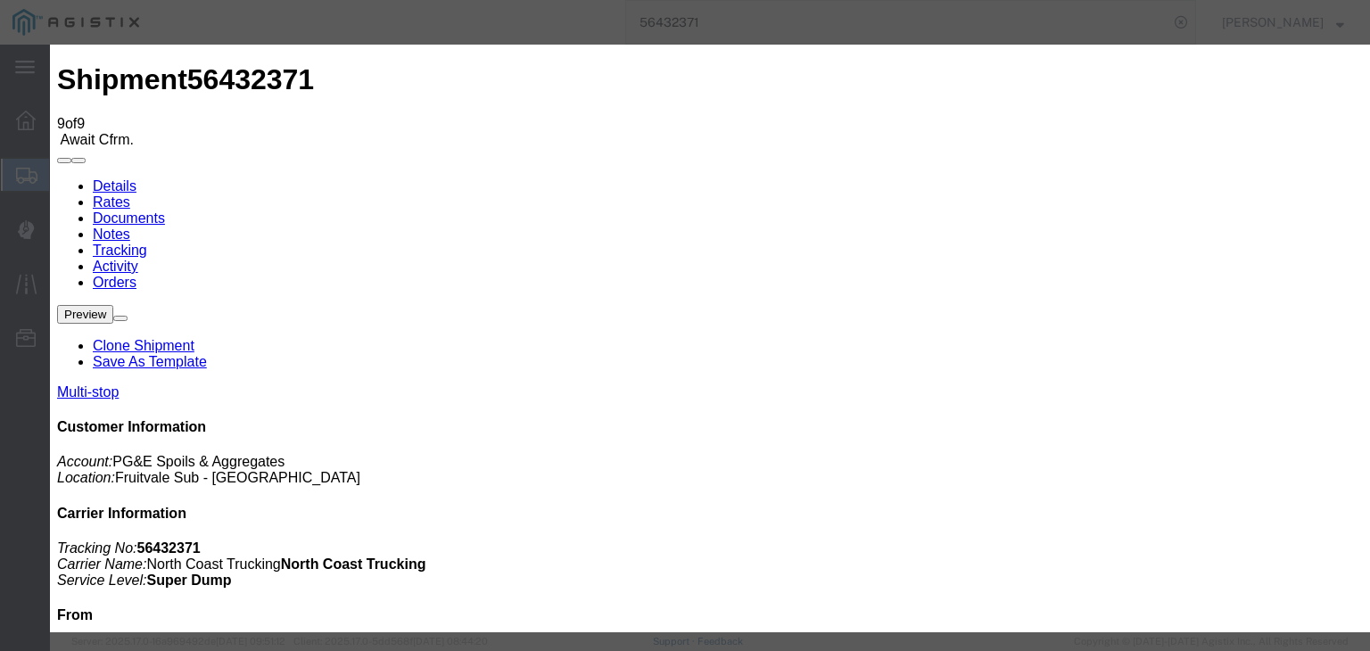
type input "[DATE]"
type input "8:00 AM"
type input "[DATE]"
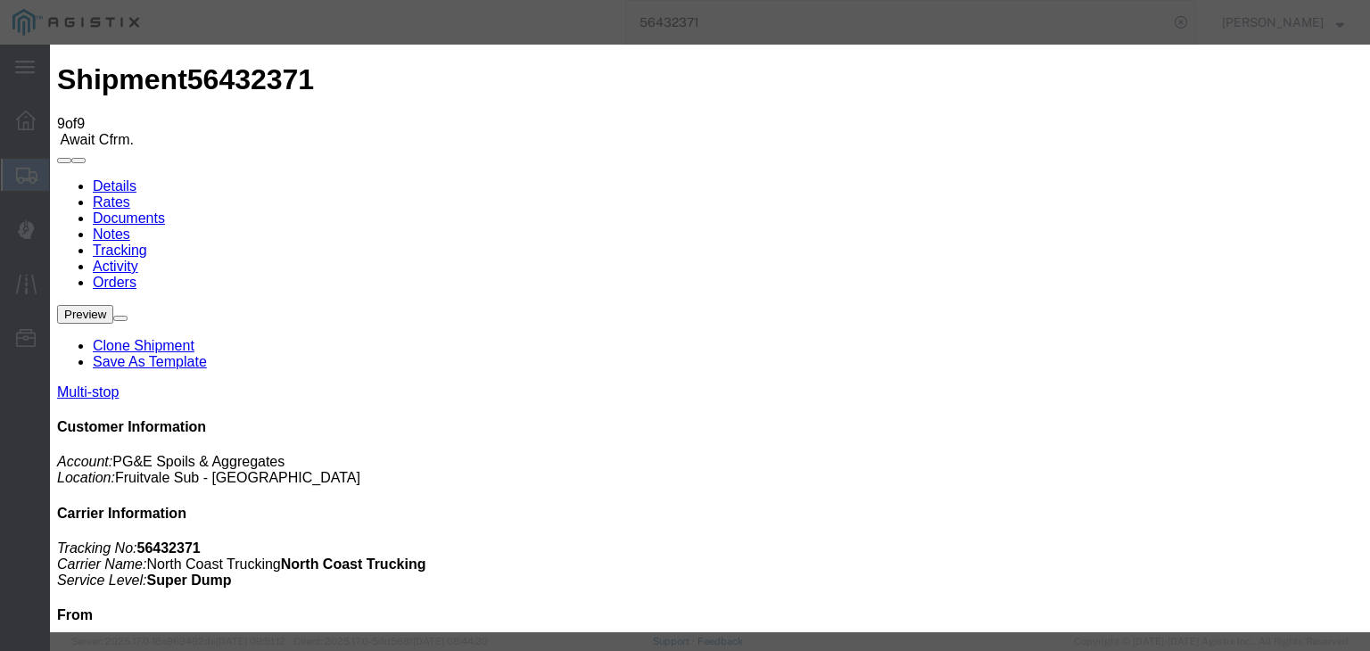
type input "11:58 AM"
select select "ARVPULOC"
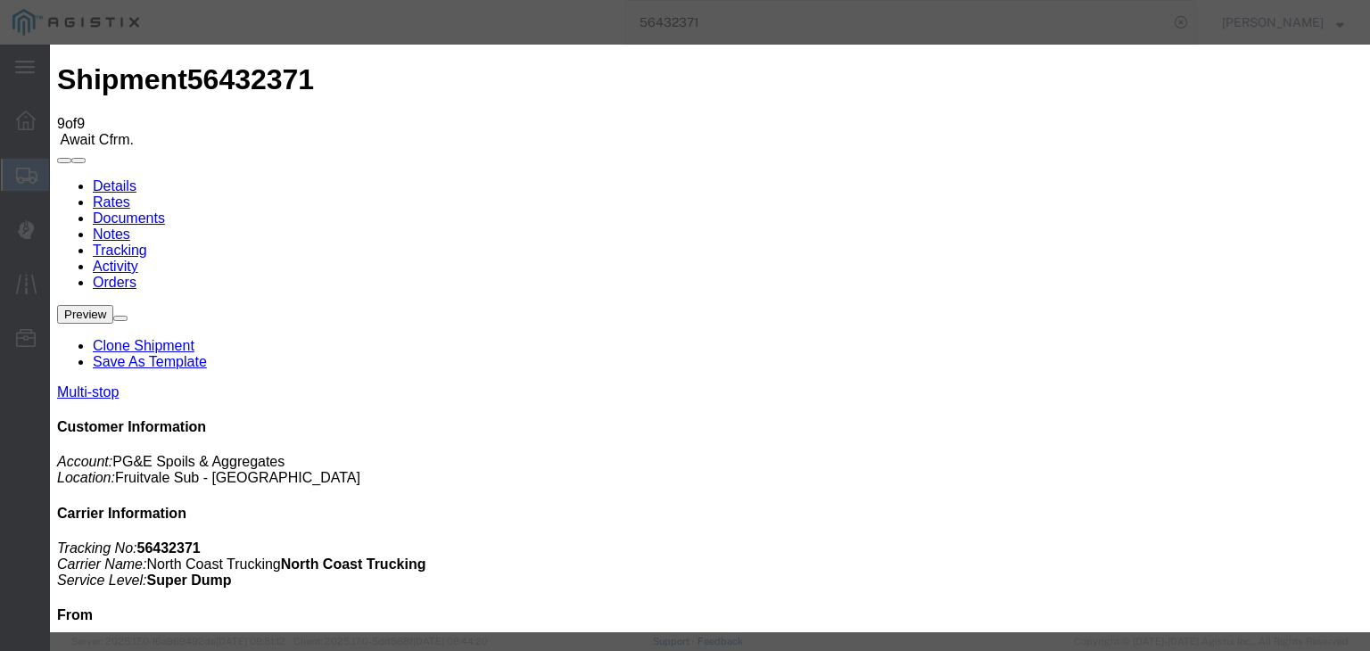
drag, startPoint x: 917, startPoint y: 218, endPoint x: 921, endPoint y: 235, distance: 16.7
select select "{"pickupDeliveryInfoId": "122150438","pickupOrDelivery": "P","stopNum": "1","lo…"
select select "CA"
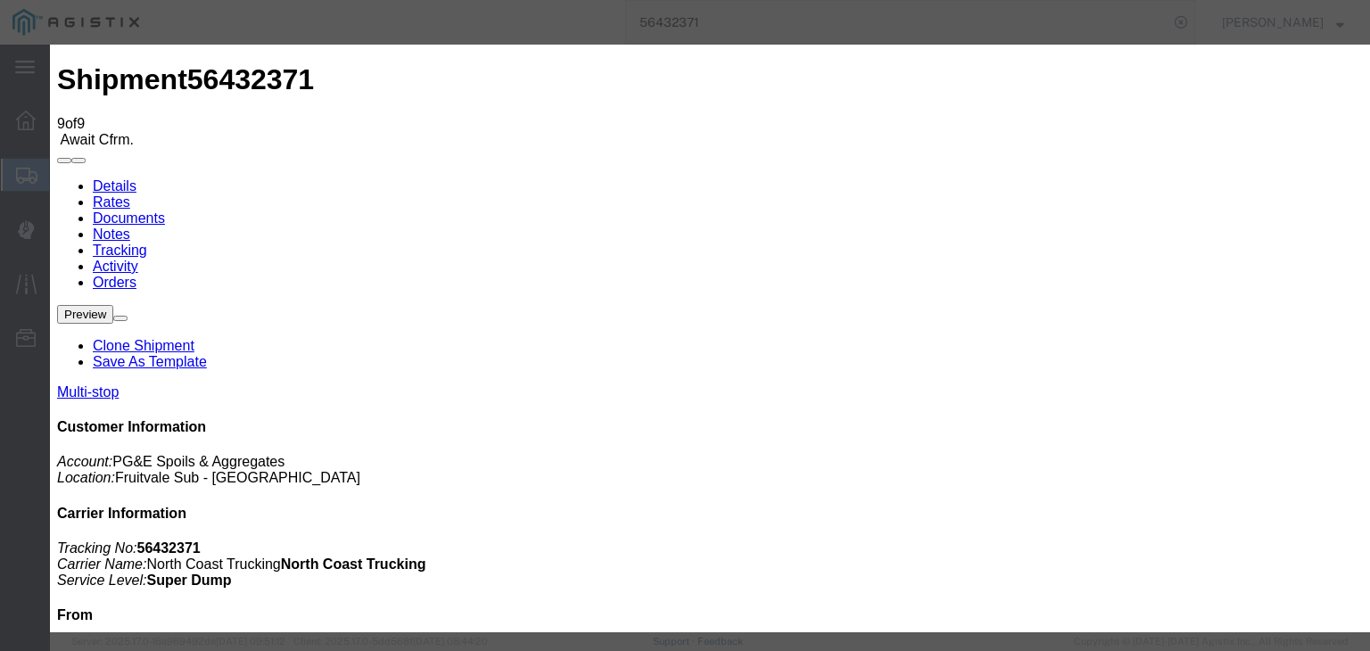
type input "[GEOGRAPHIC_DATA]"
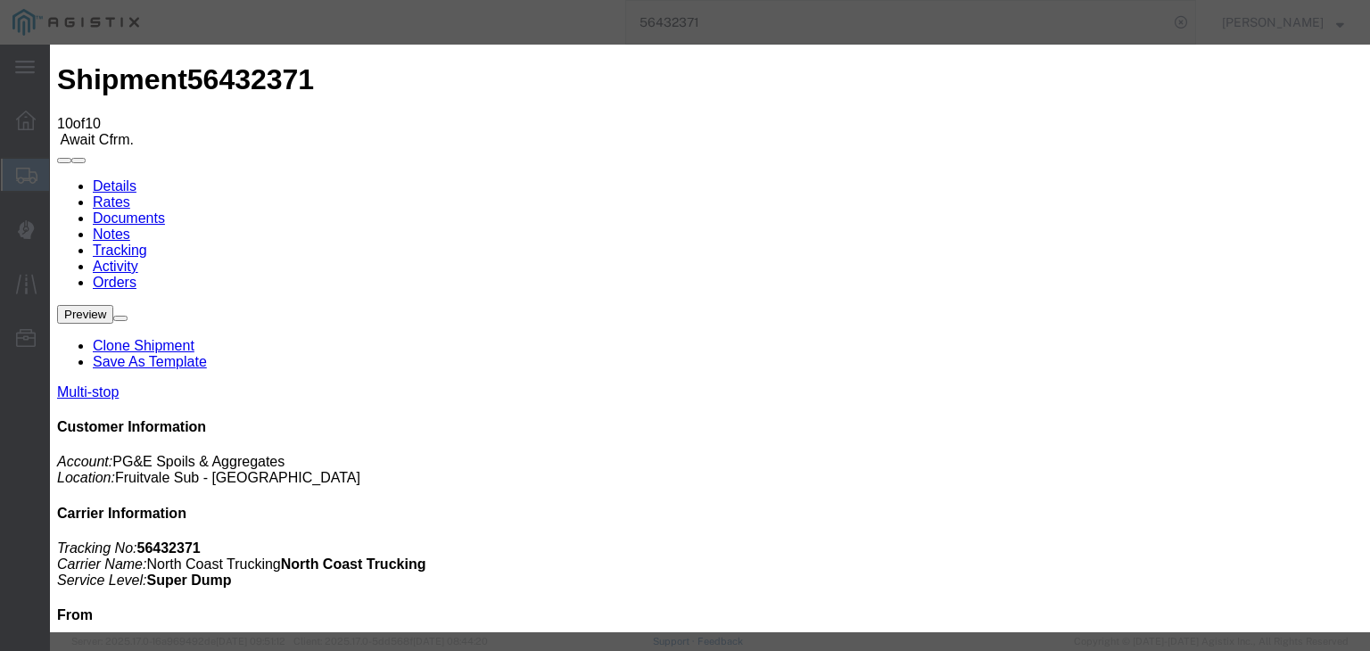
type input "[DATE]"
type input "8:00 AM"
type input "[DATE]"
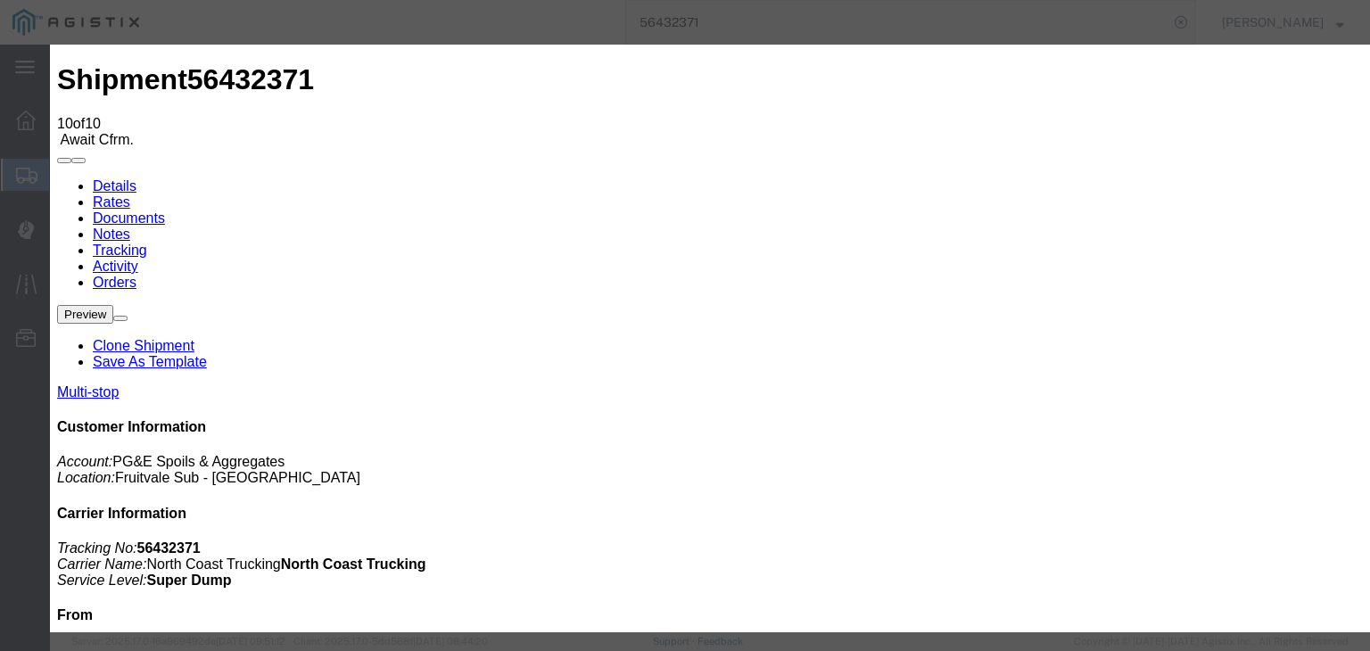
type input "12:09 PM"
drag, startPoint x: 543, startPoint y: 257, endPoint x: 539, endPoint y: 265, distance: 9.2
select select "DPTPULOC"
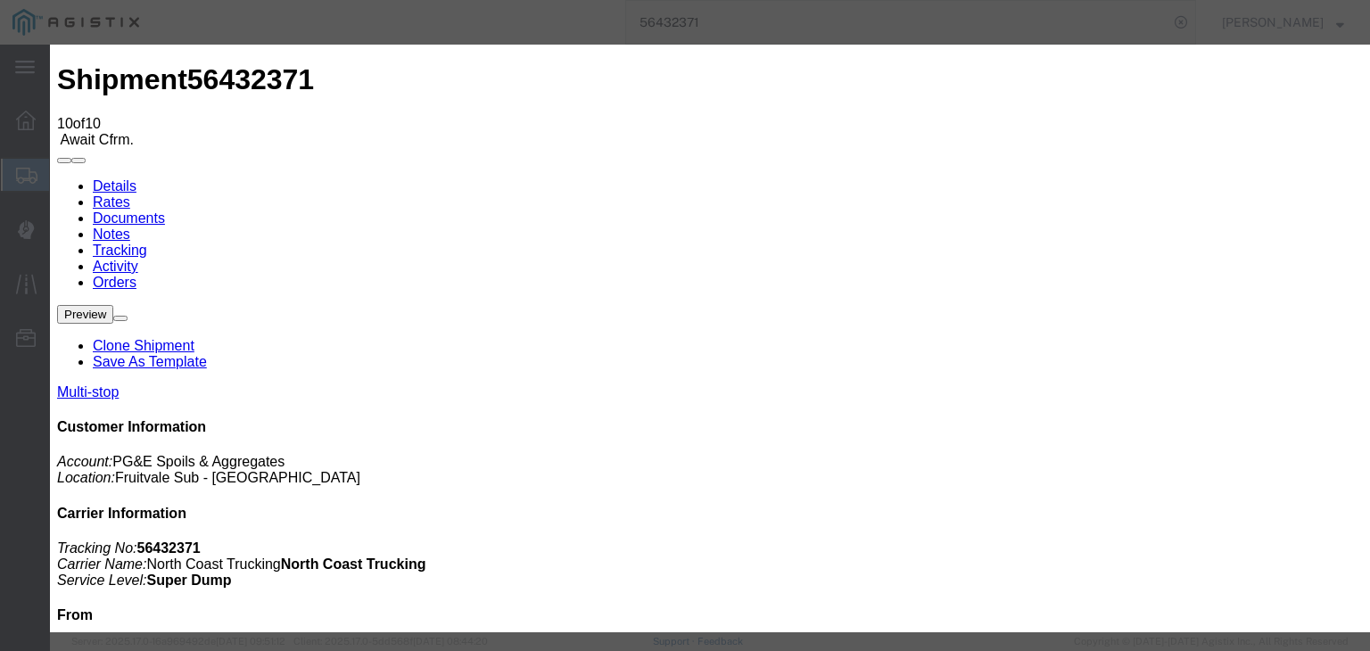
select select "{"pickupDeliveryInfoId": "122150438","pickupOrDelivery": "P","stopNum": "1","lo…"
select select "CA"
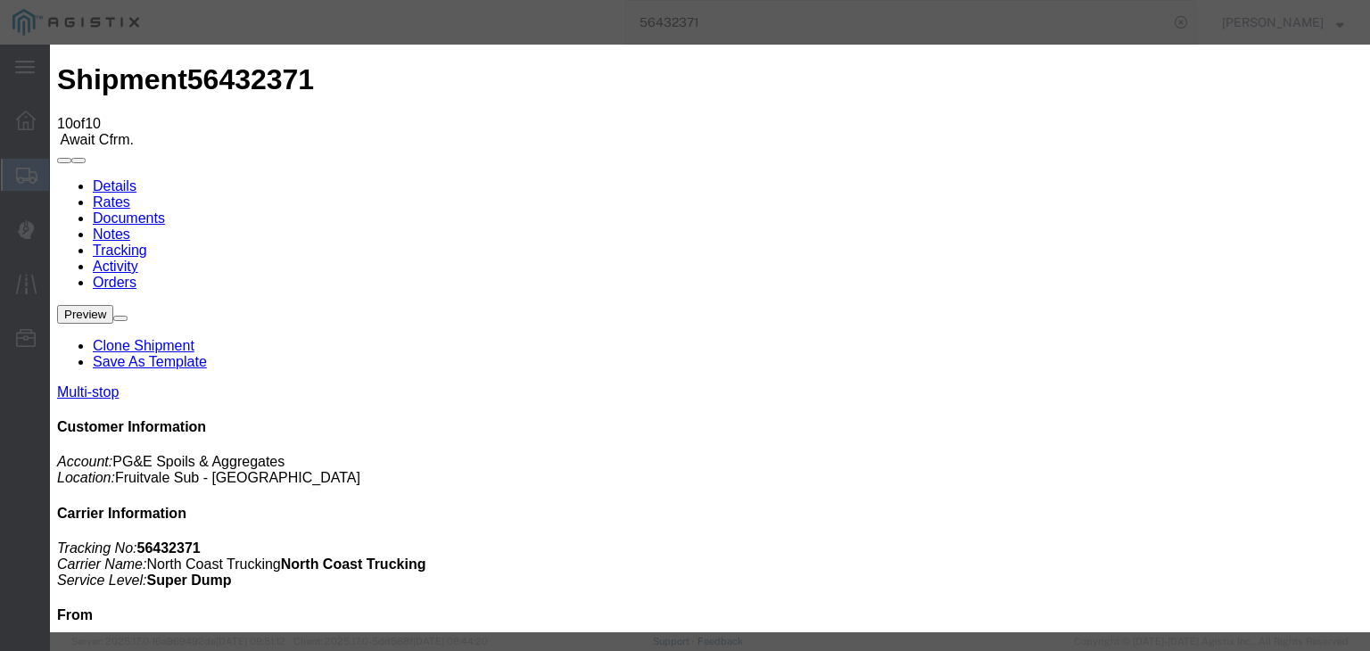
type input "[GEOGRAPHIC_DATA]"
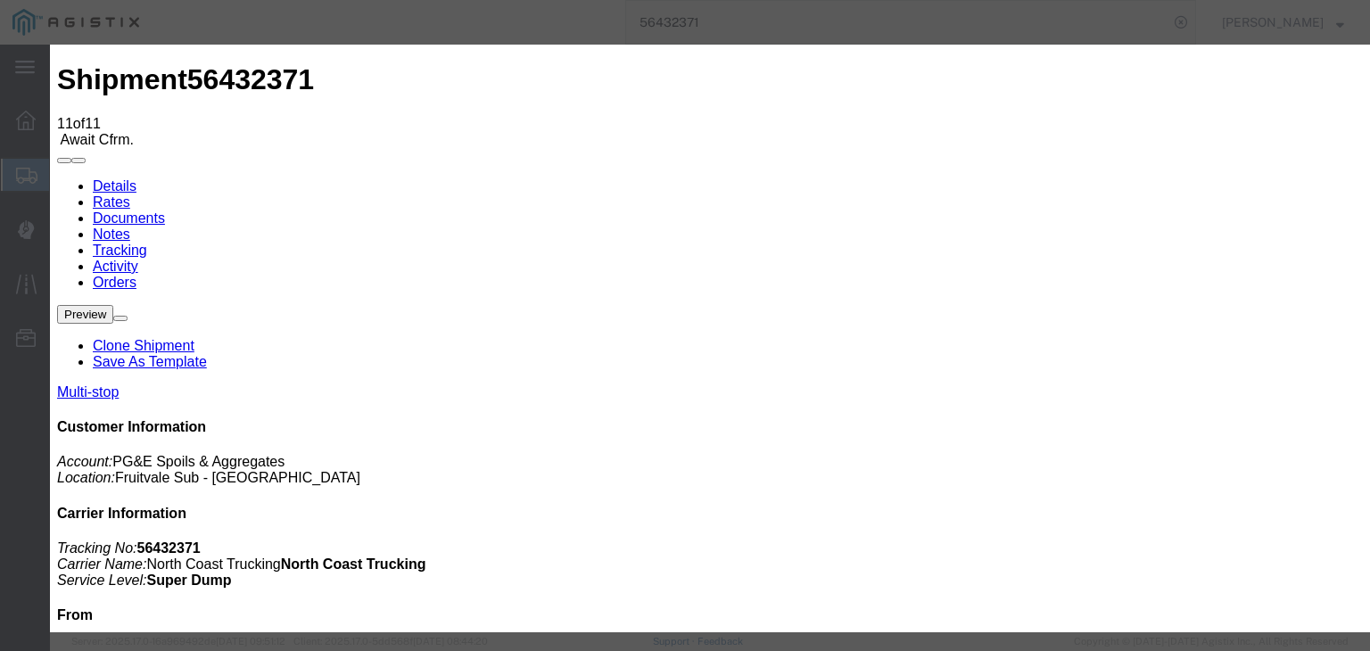
type input "[DATE]"
type input "8:00 AM"
type input "[DATE]"
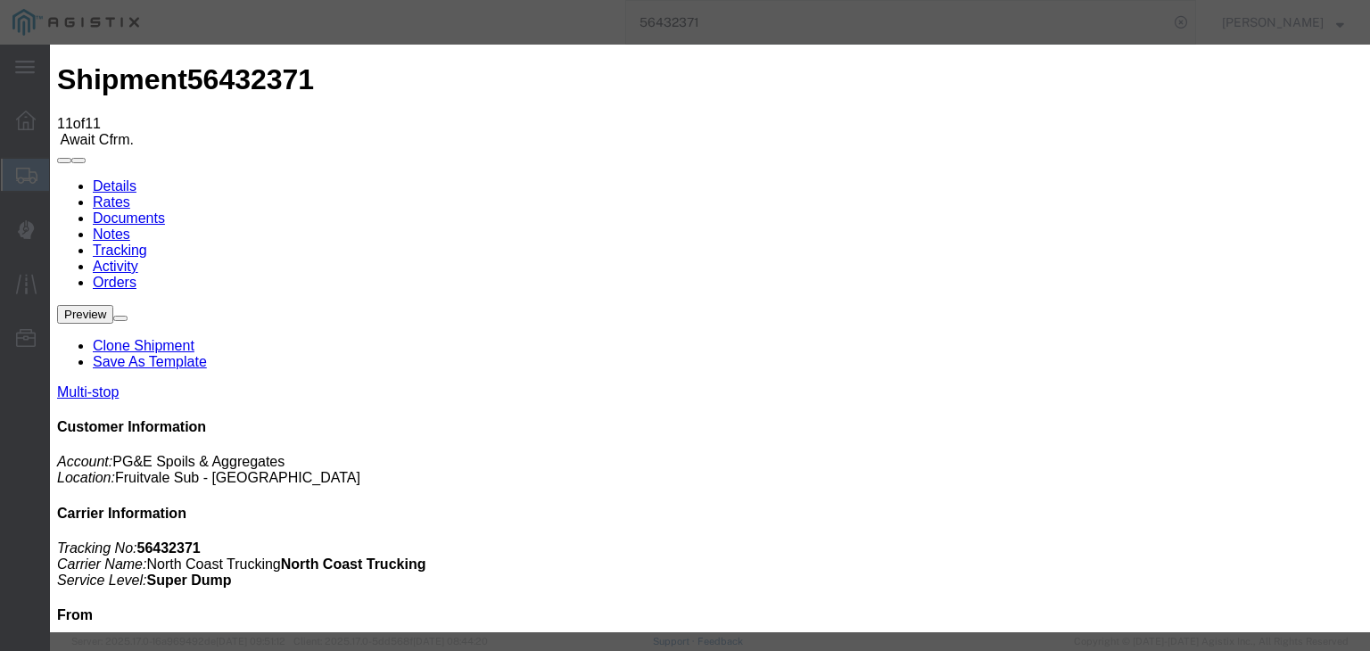
type input "2:36 PM"
drag, startPoint x: 540, startPoint y: 252, endPoint x: 537, endPoint y: 261, distance: 9.3
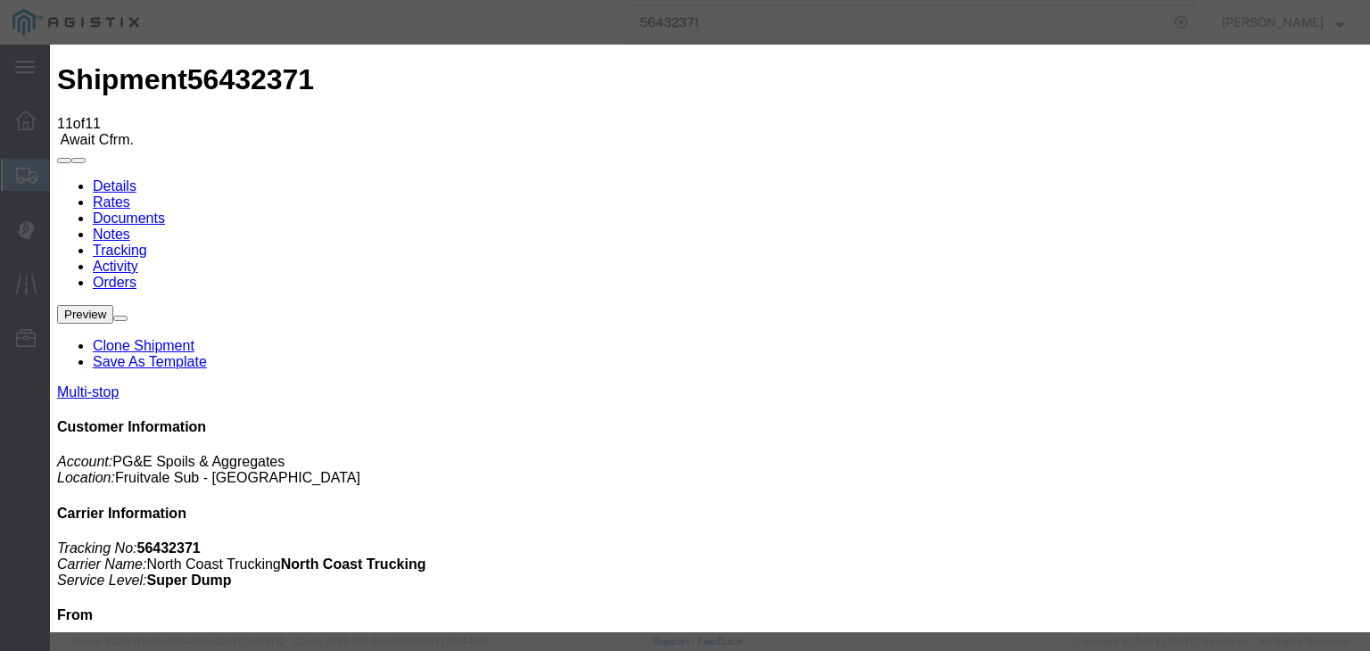
select select "ARVDLVLOC"
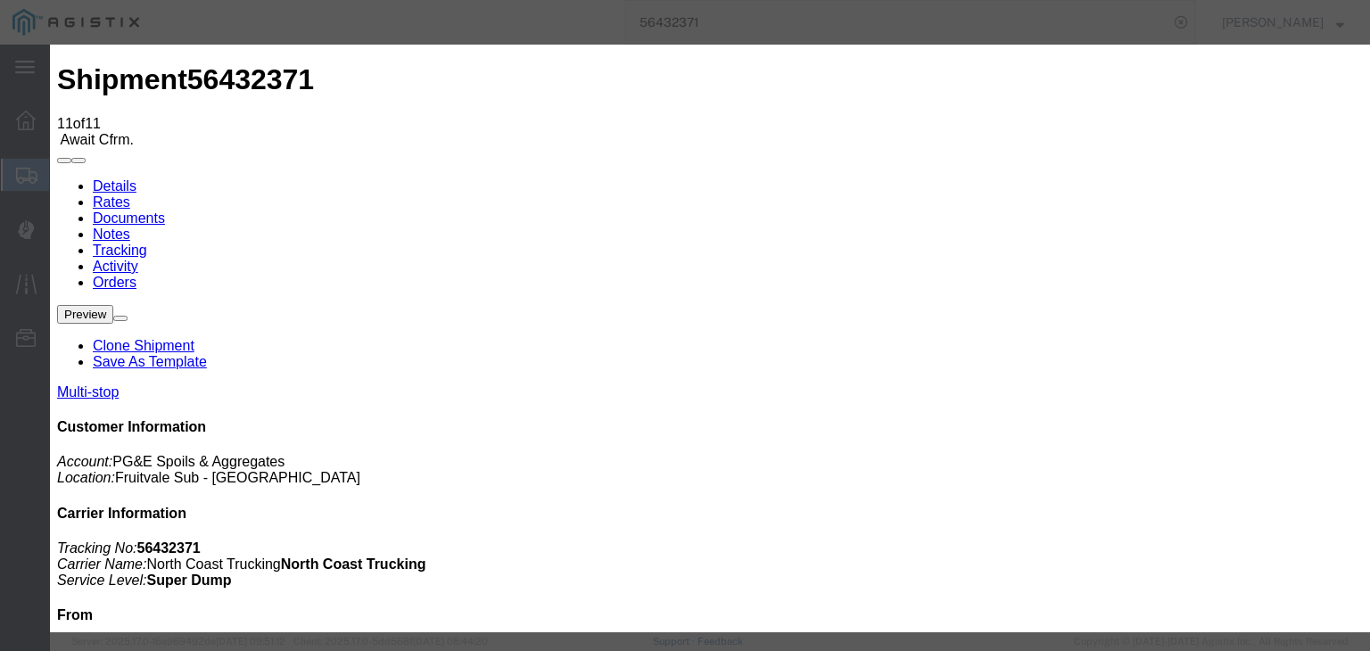
select select "{"pickupDeliveryInfoId": "122150439","pickupOrDelivery": "D","stopNum": "2","lo…"
select select "CA"
type input "Tehachapi"
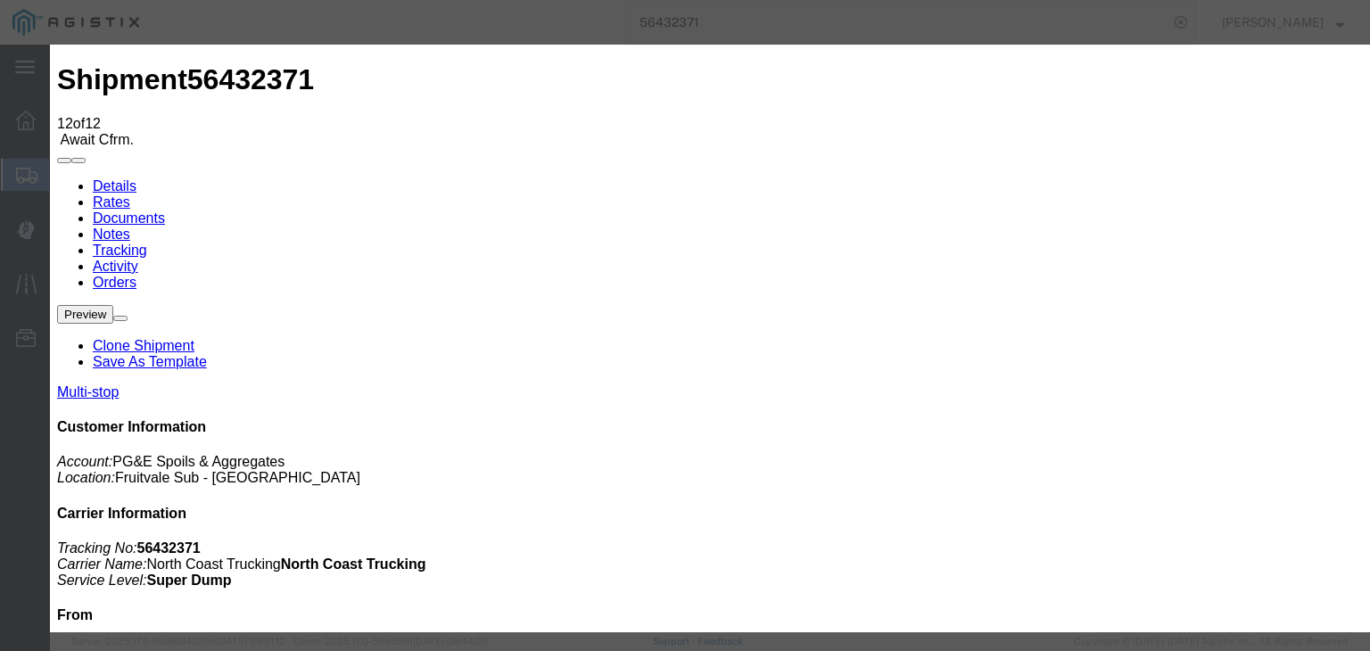
type input "[DATE]"
type input "8:00 AM"
type input "[DATE]"
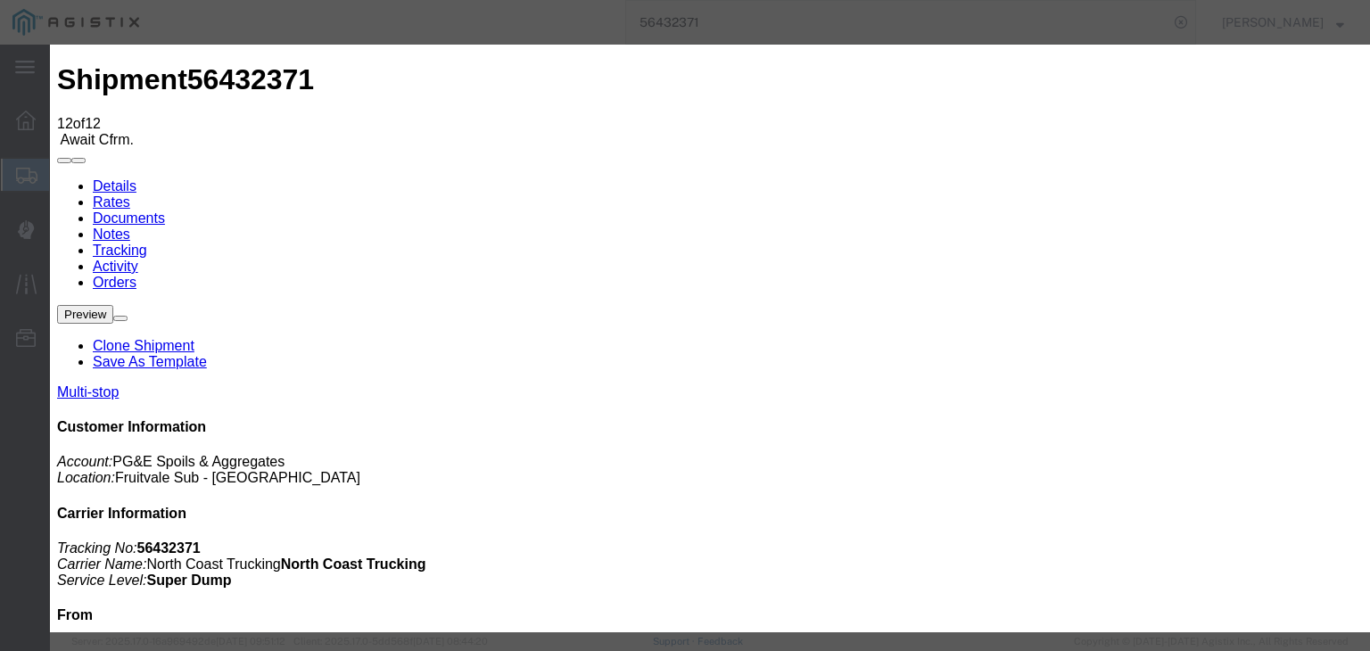
type input "2:45 PM"
drag, startPoint x: 521, startPoint y: 254, endPoint x: 517, endPoint y: 268, distance: 14.7
select select "DPTDLVLOC"
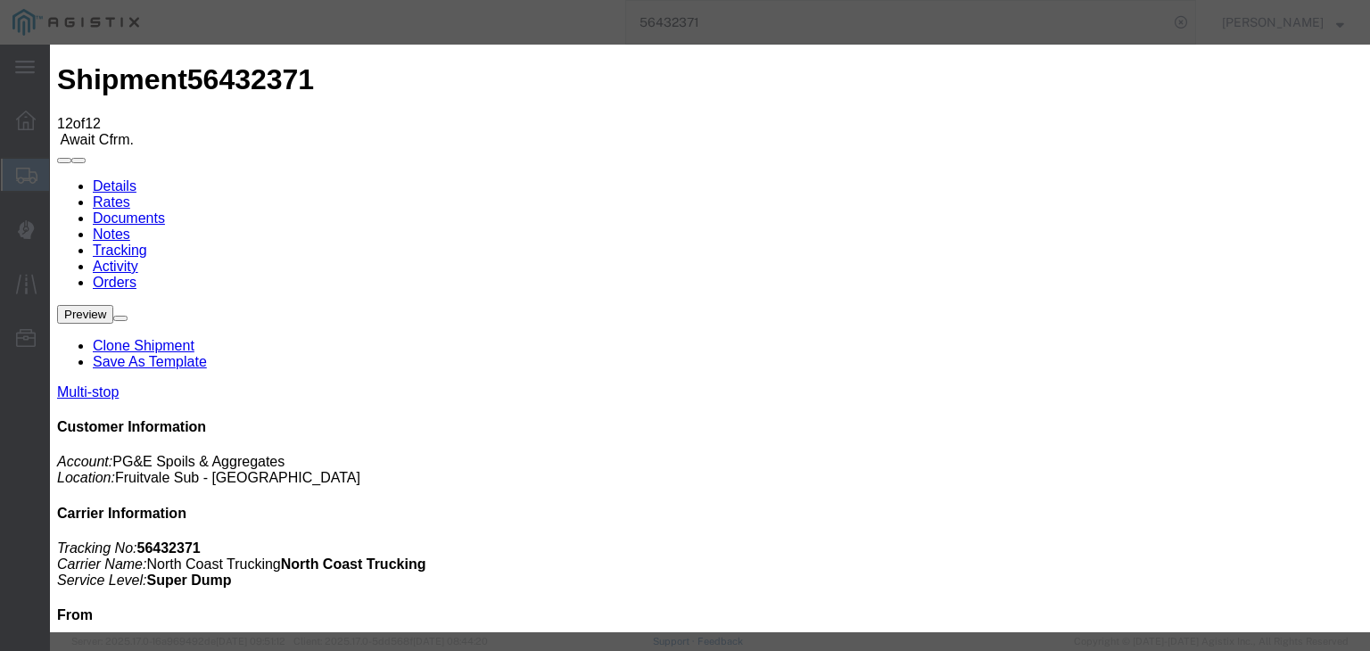
select select "{"pickupDeliveryInfoId": "122150439","pickupOrDelivery": "D","stopNum": "2","lo…"
select select "CA"
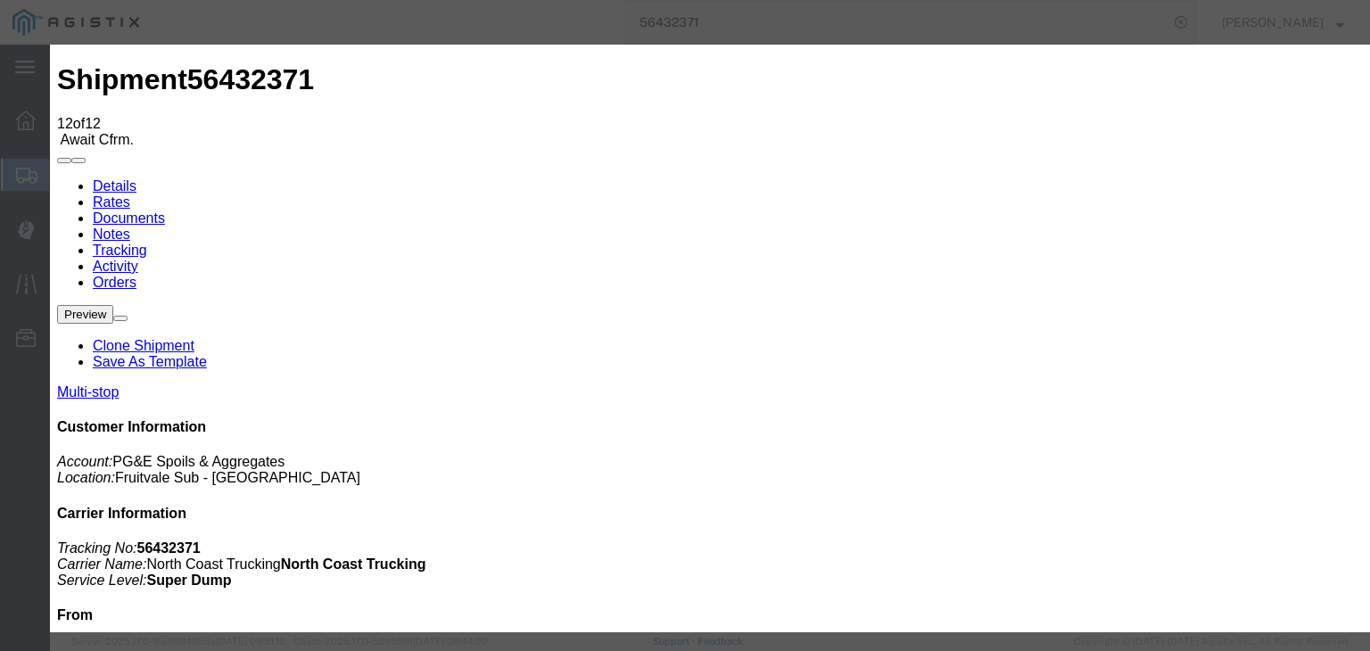
type input "Tehachapi"
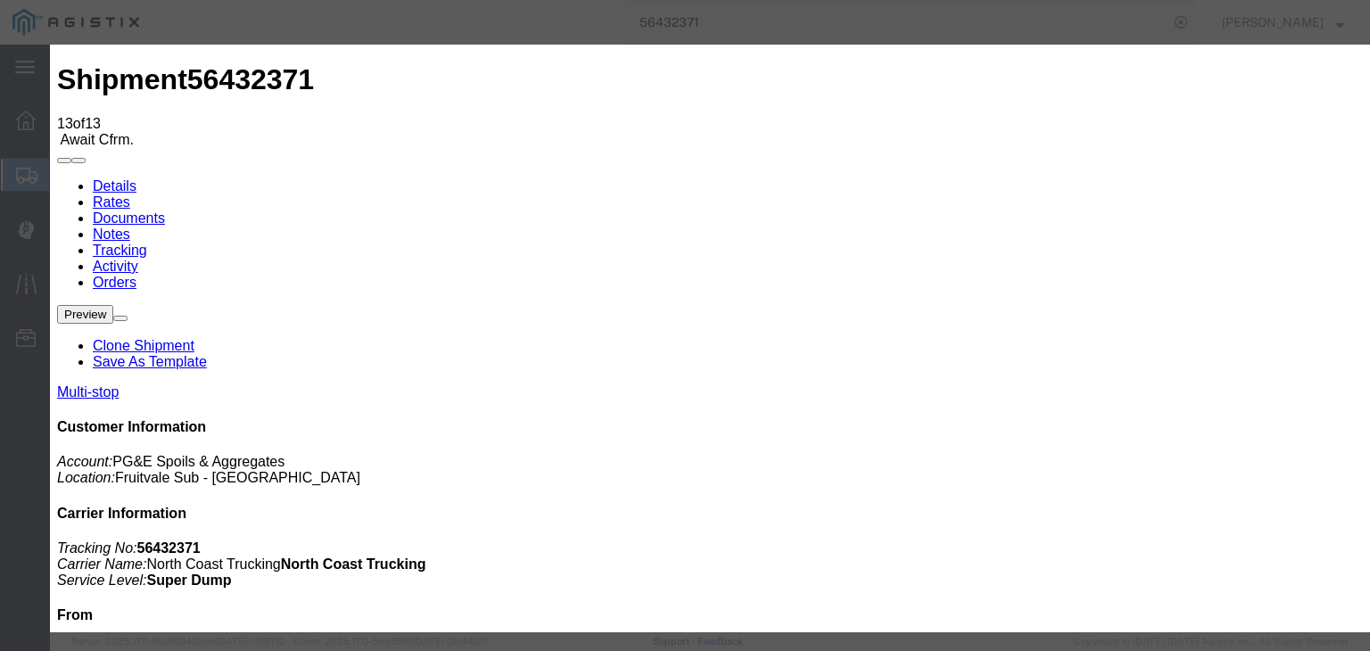
type input "[DATE]"
type input "8:00 AM"
drag, startPoint x: 406, startPoint y: 224, endPoint x: 412, endPoint y: 236, distance: 14.0
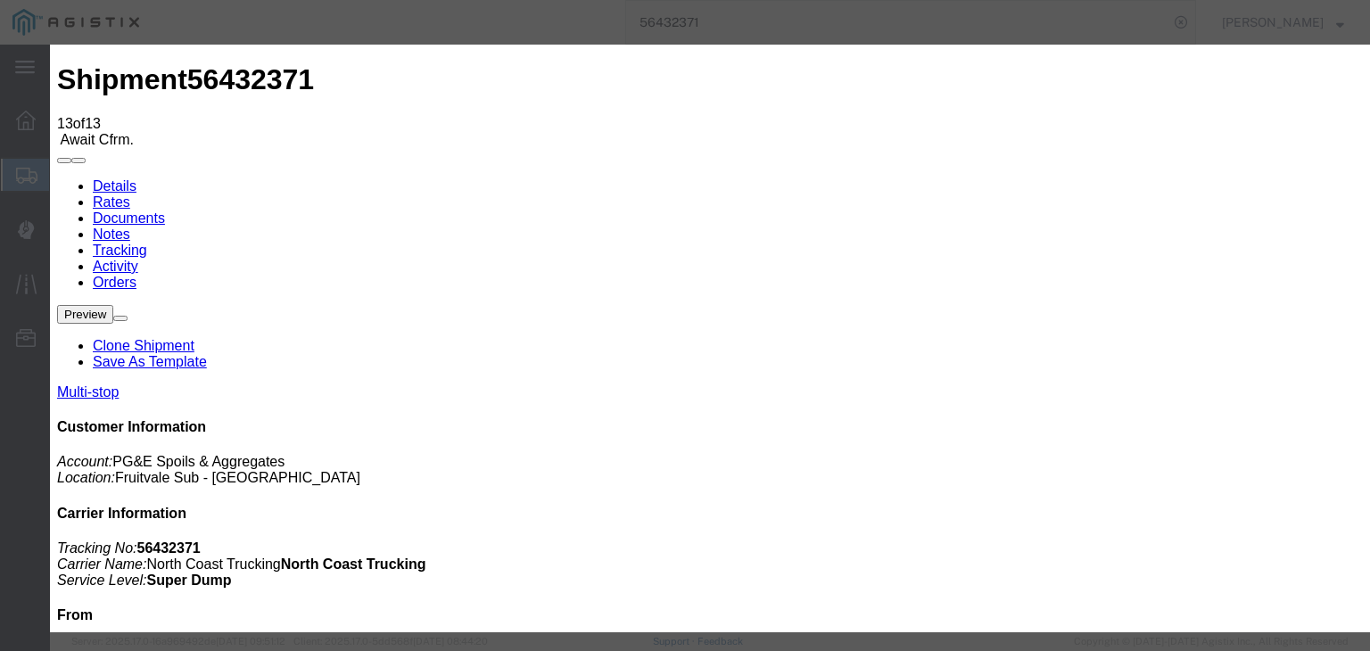
type input "[DATE]"
type input "3:31 PM"
select select "ARVPULOC"
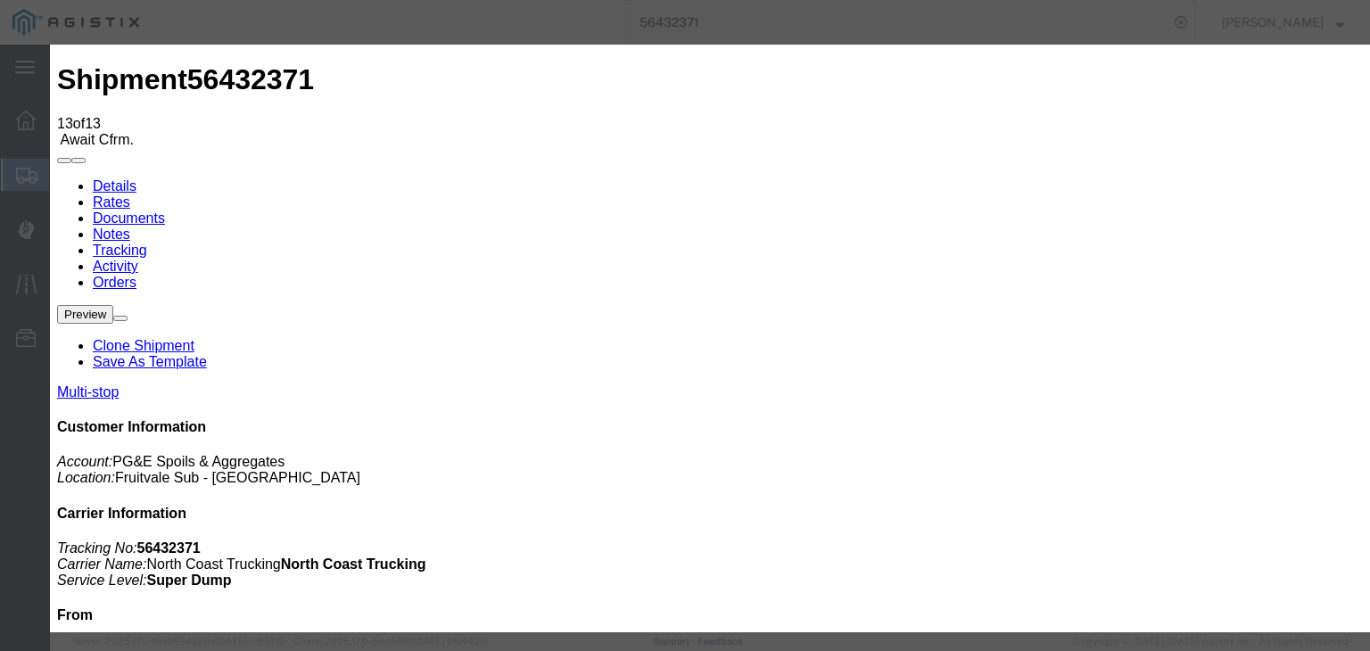
select select "{"pickupDeliveryInfoId": "122150438","pickupOrDelivery": "P","stopNum": "1","lo…"
select select "CA"
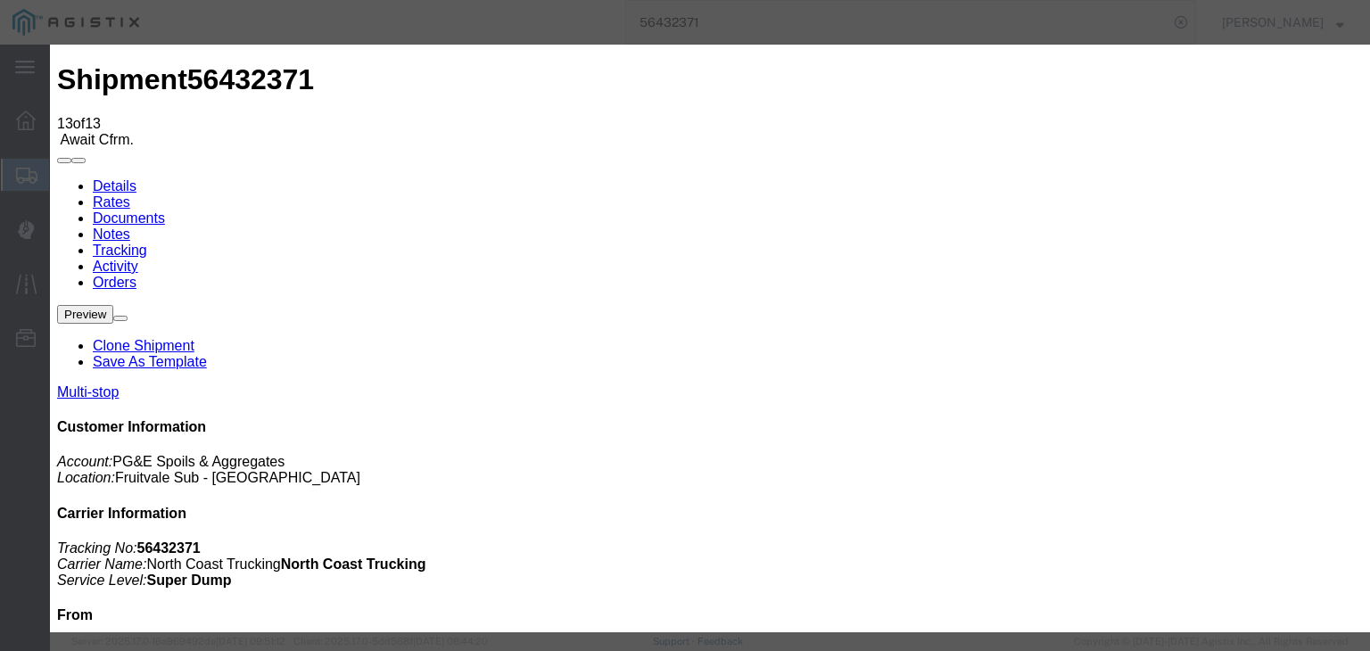
type input "[GEOGRAPHIC_DATA]"
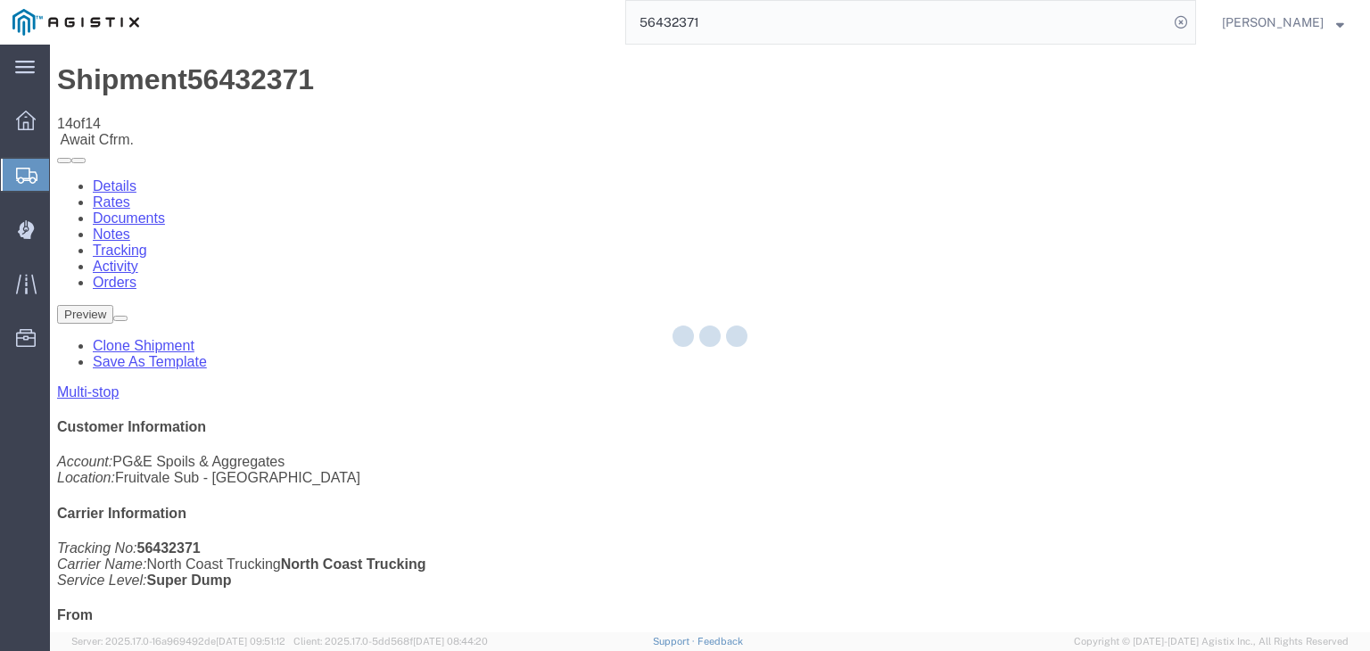
click at [908, 172] on div at bounding box center [710, 339] width 1320 height 588
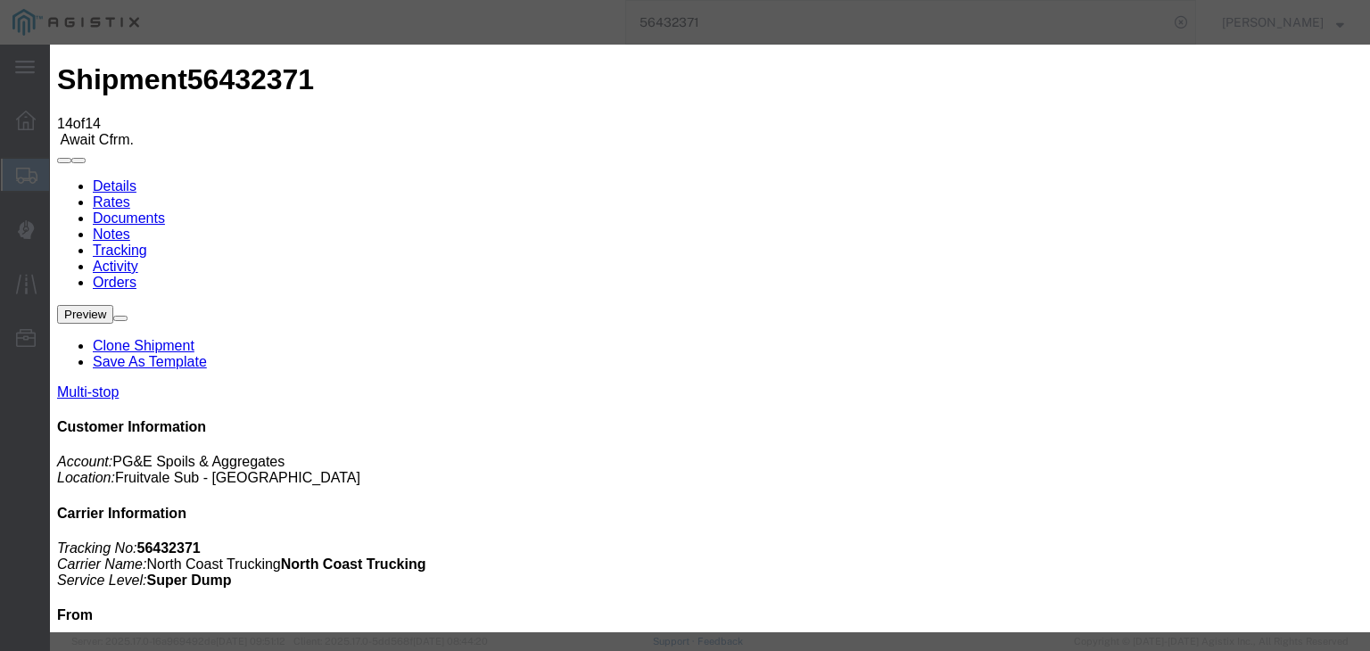
type input "[DATE]"
type input "8:00 AM"
type input "[DATE]"
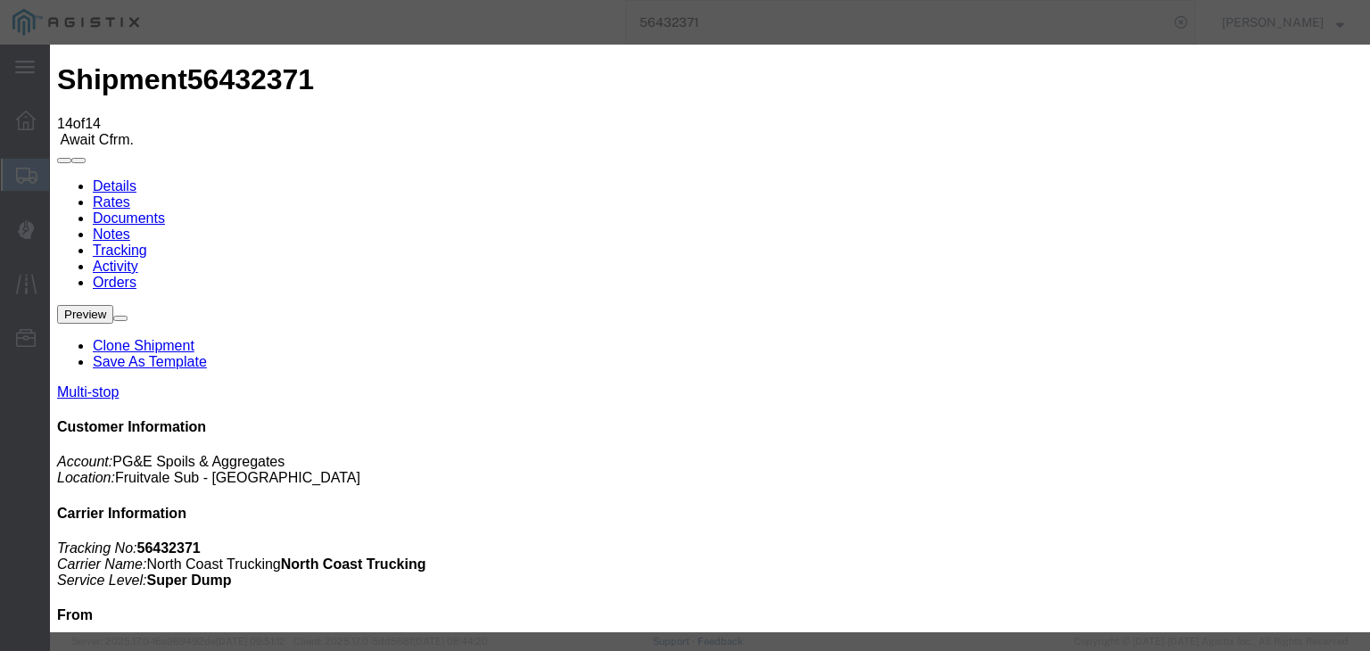
type input "3:50 PM"
select select "DPTPULOC"
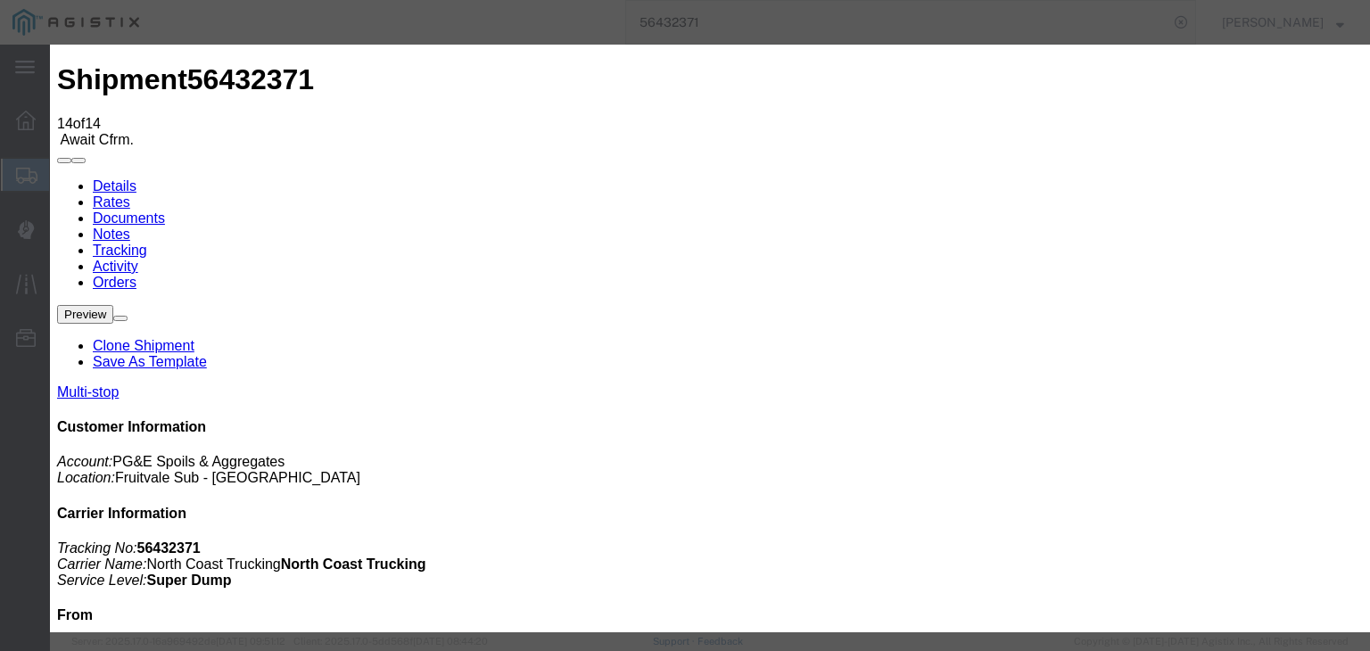
drag, startPoint x: 907, startPoint y: 227, endPoint x: 913, endPoint y: 234, distance: 9.5
select select "{"pickupDeliveryInfoId": "122150438","pickupOrDelivery": "P","stopNum": "1","lo…"
select select "CA"
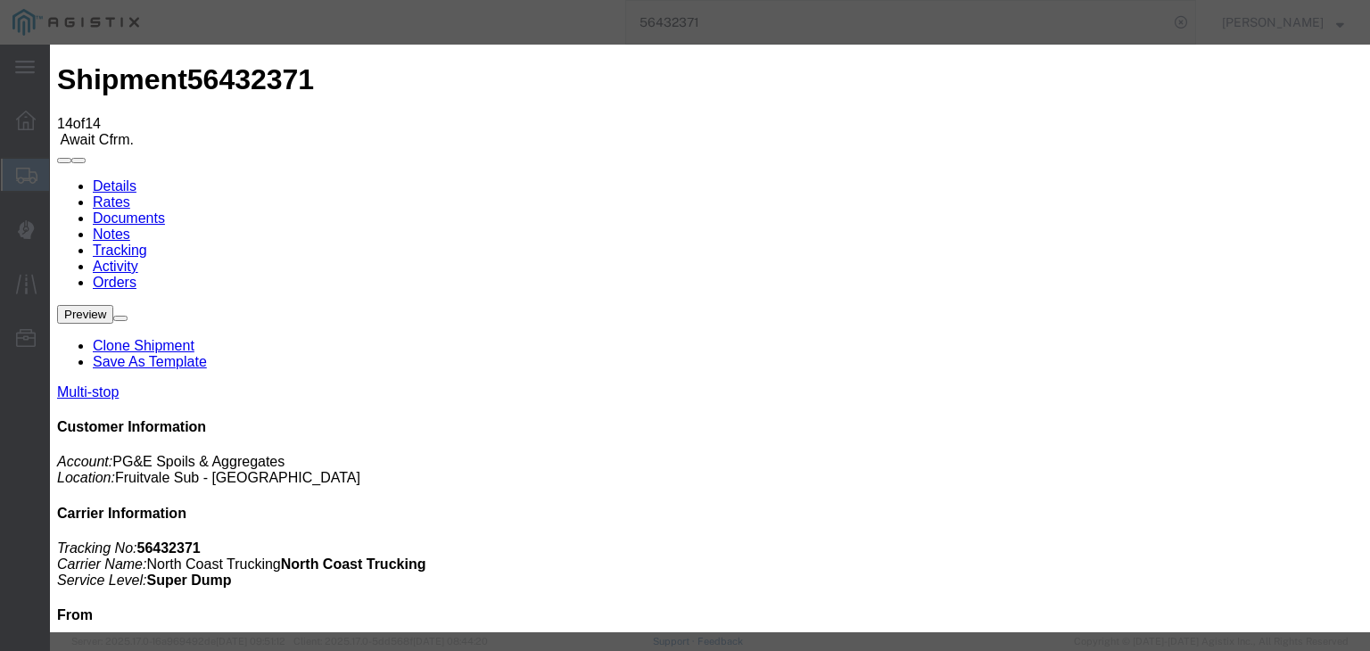
type input "[GEOGRAPHIC_DATA]"
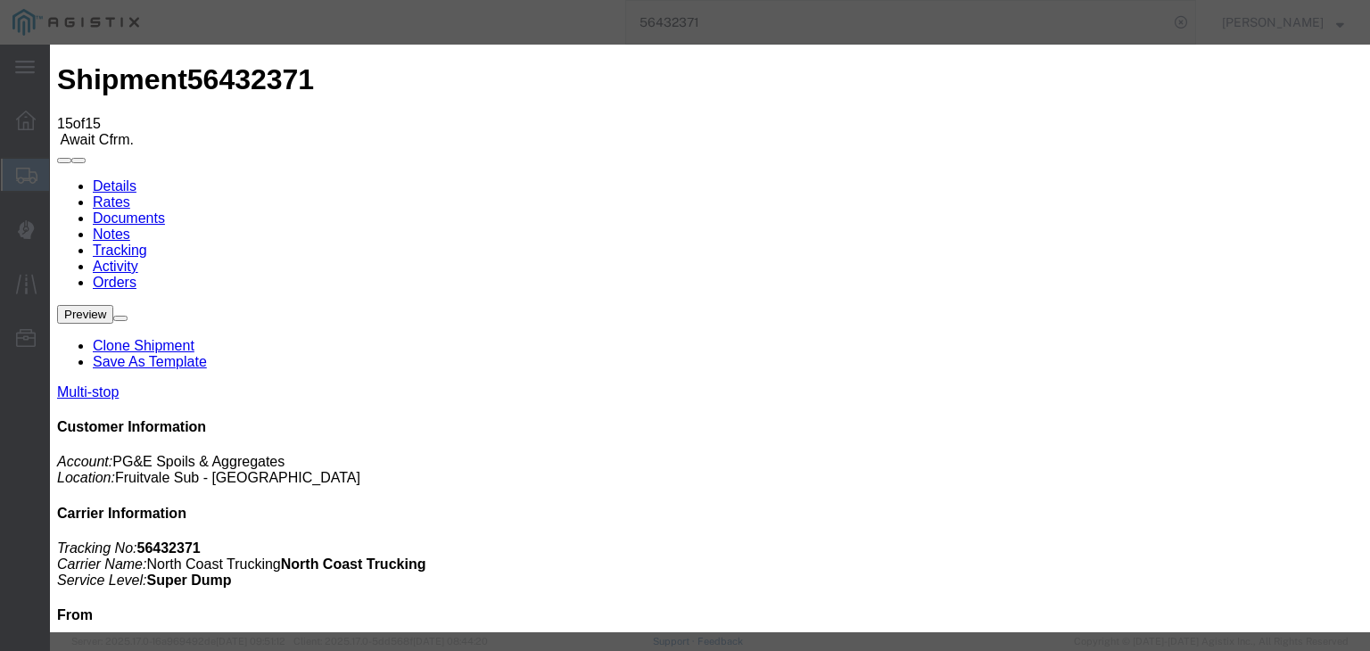
type input "[DATE]"
type input "8:00 AM"
drag, startPoint x: 505, startPoint y: 339, endPoint x: 529, endPoint y: 318, distance: 31.6
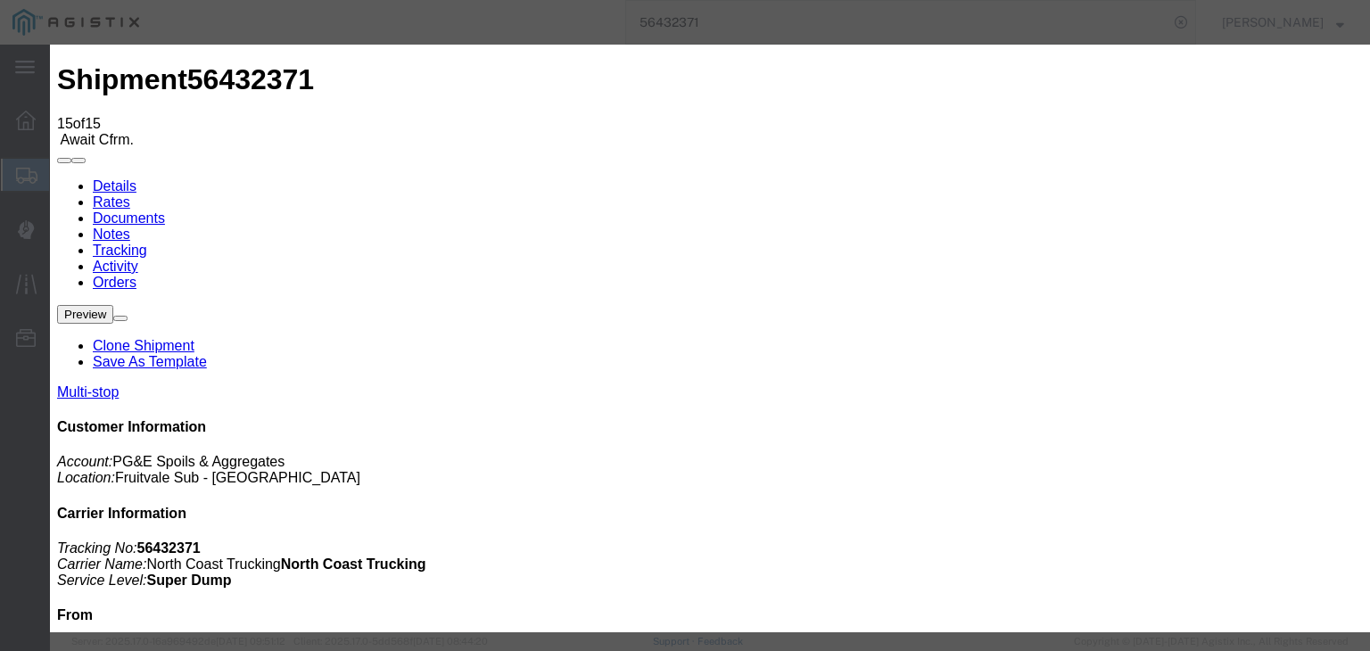
type input "[DATE]"
type input "5:31 PM"
drag, startPoint x: 474, startPoint y: 255, endPoint x: 474, endPoint y: 266, distance: 10.7
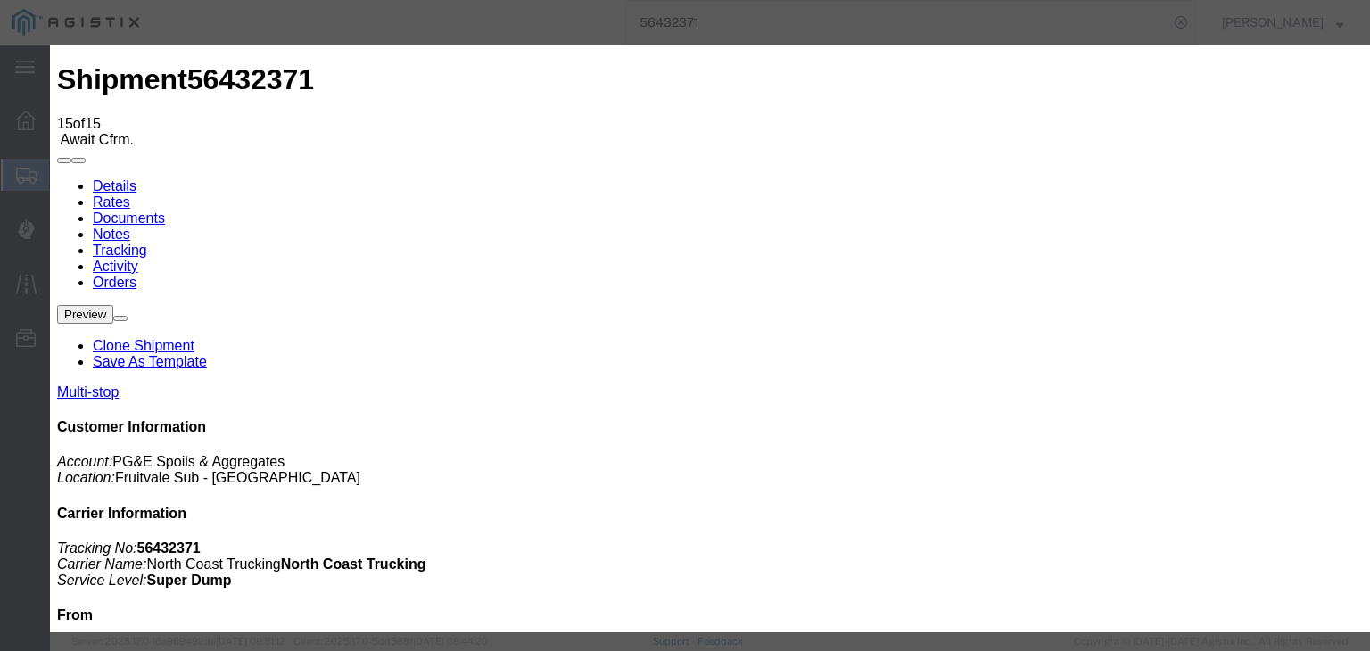
select select "ARVDLVLOC"
select select "{"pickupDeliveryInfoId": "122150439","pickupOrDelivery": "D","stopNum": "2","lo…"
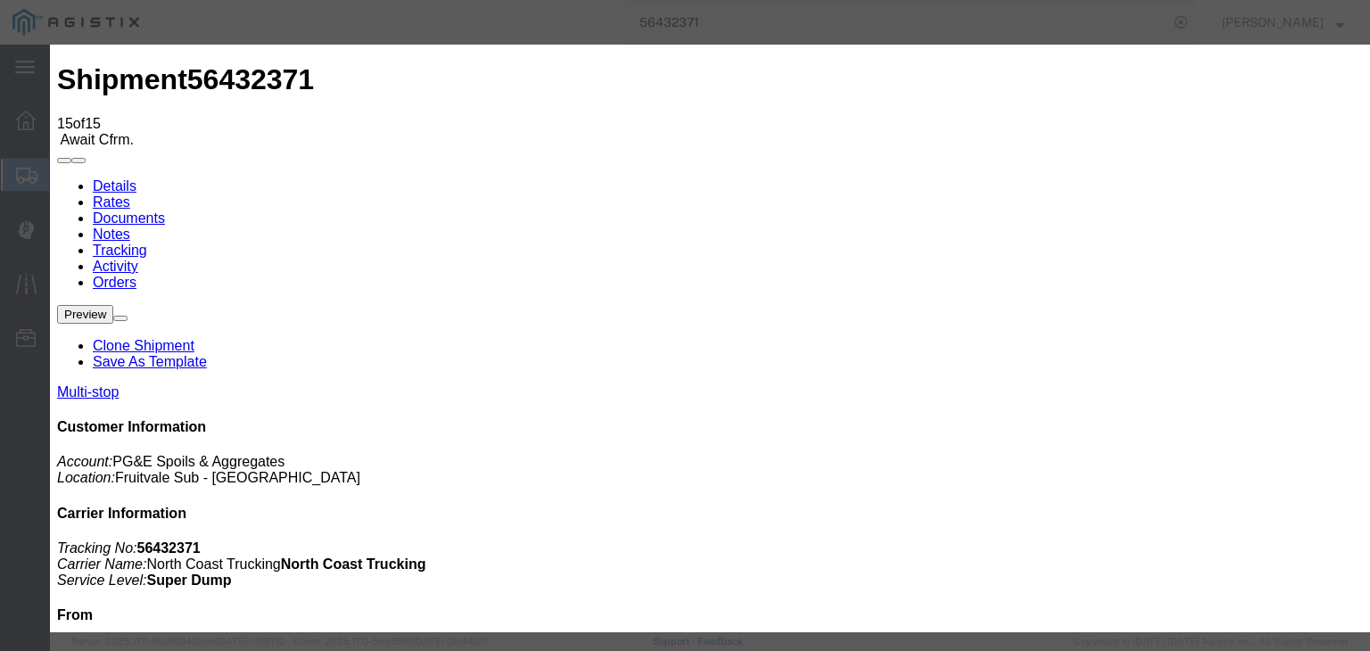
select select "CA"
type input "Tehachapi"
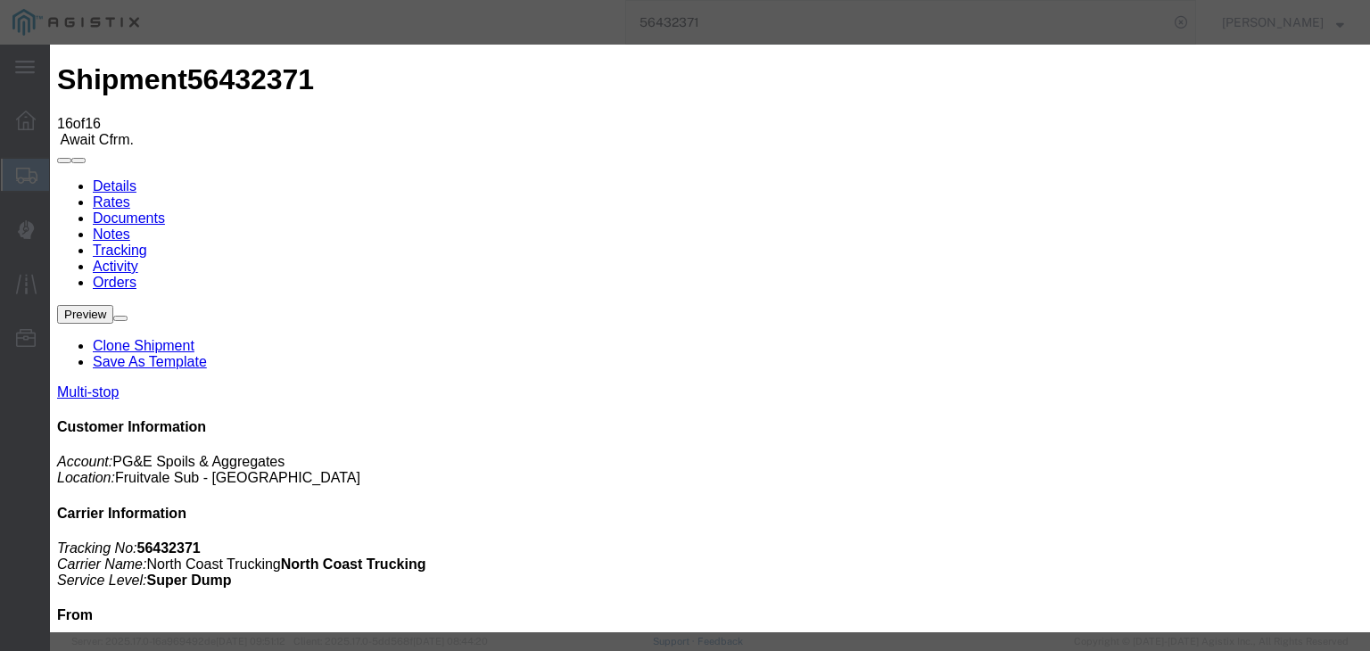
type input "[DATE]"
type input "8:00 AM"
type input "[DATE]"
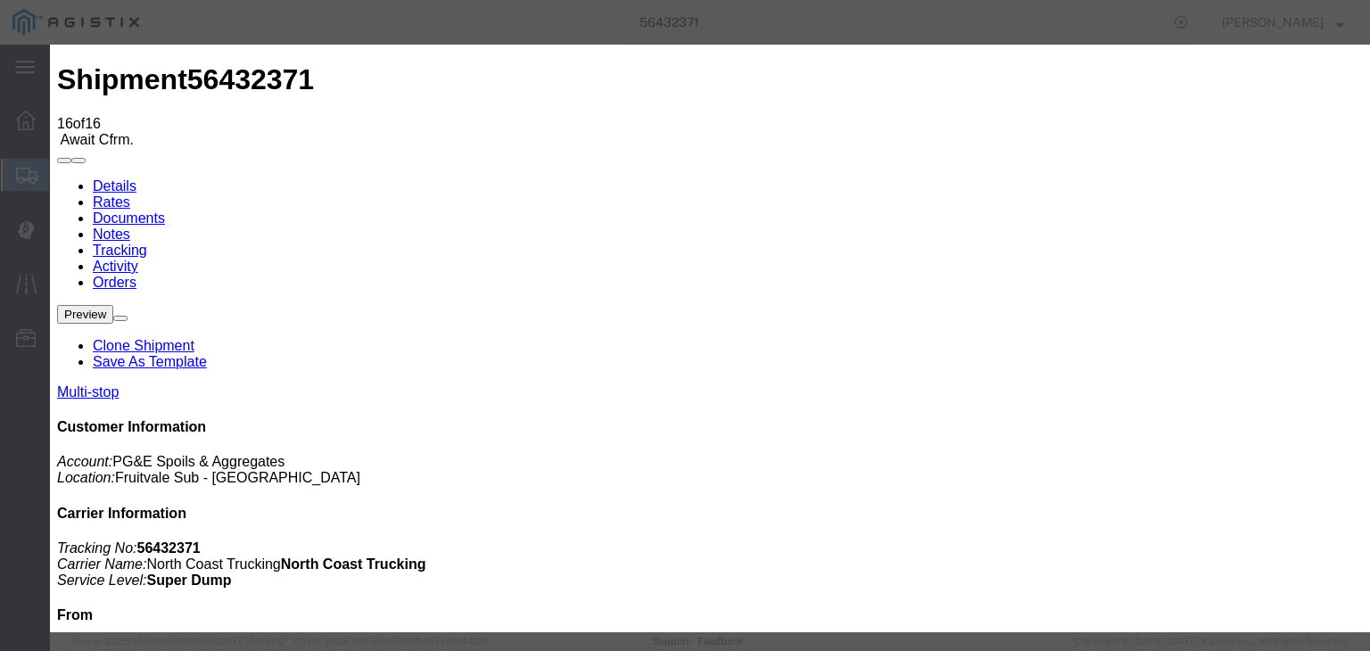
type input "5:45 PM"
drag, startPoint x: 486, startPoint y: 251, endPoint x: 486, endPoint y: 269, distance: 17.8
select select "DPTDLVLOC"
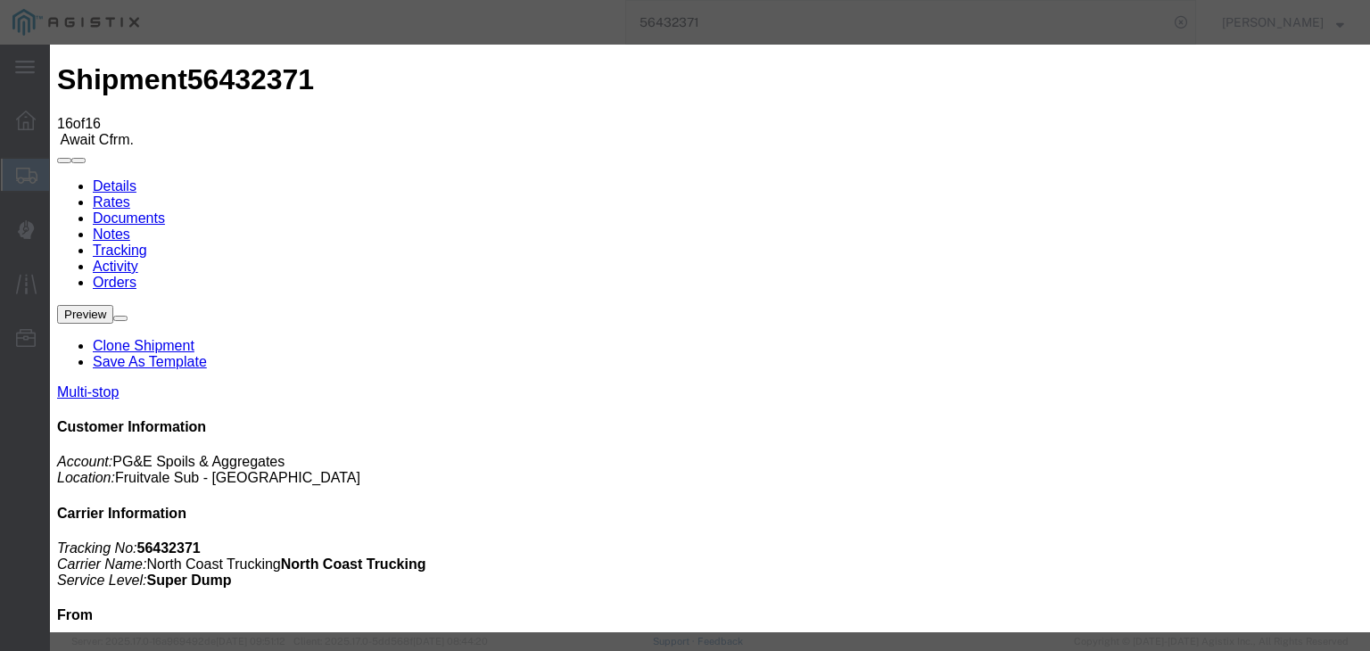
drag, startPoint x: 882, startPoint y: 221, endPoint x: 895, endPoint y: 236, distance: 20.2
select select "{"pickupDeliveryInfoId": "122150439","pickupOrDelivery": "D","stopNum": "2","lo…"
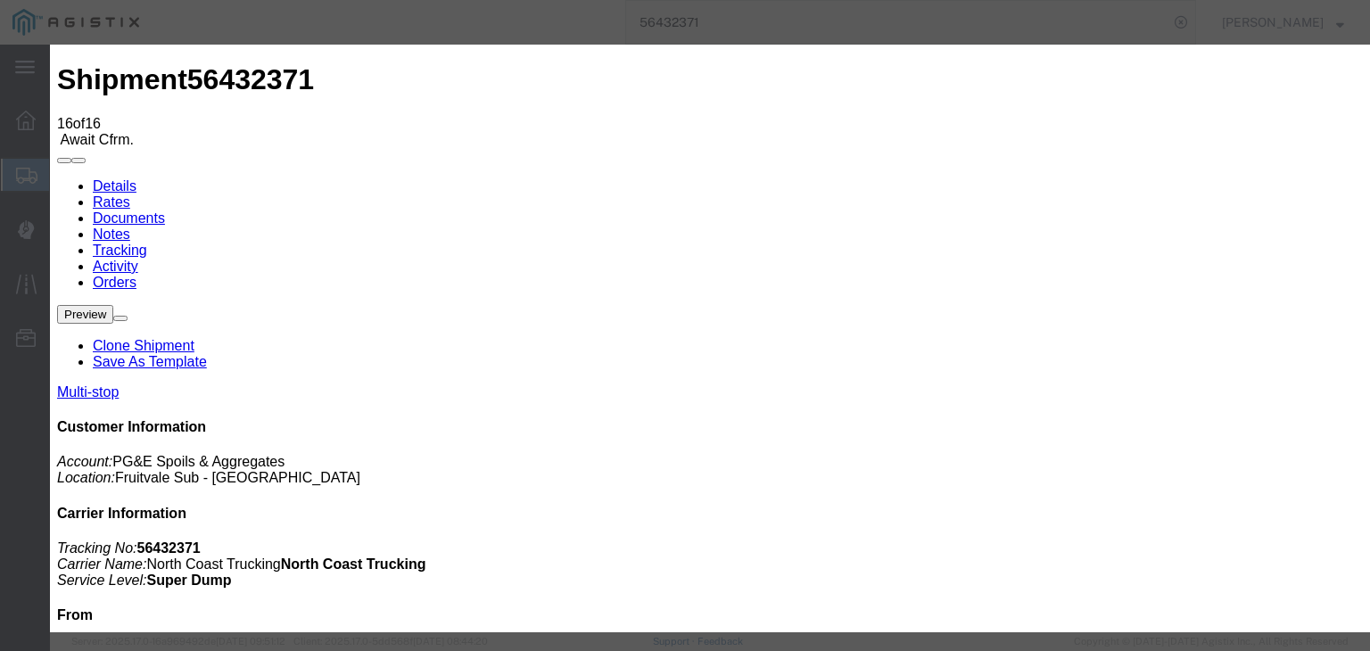
select select "CA"
type input "Tehachapi"
drag, startPoint x: 1116, startPoint y: 532, endPoint x: 1052, endPoint y: 472, distance: 87.7
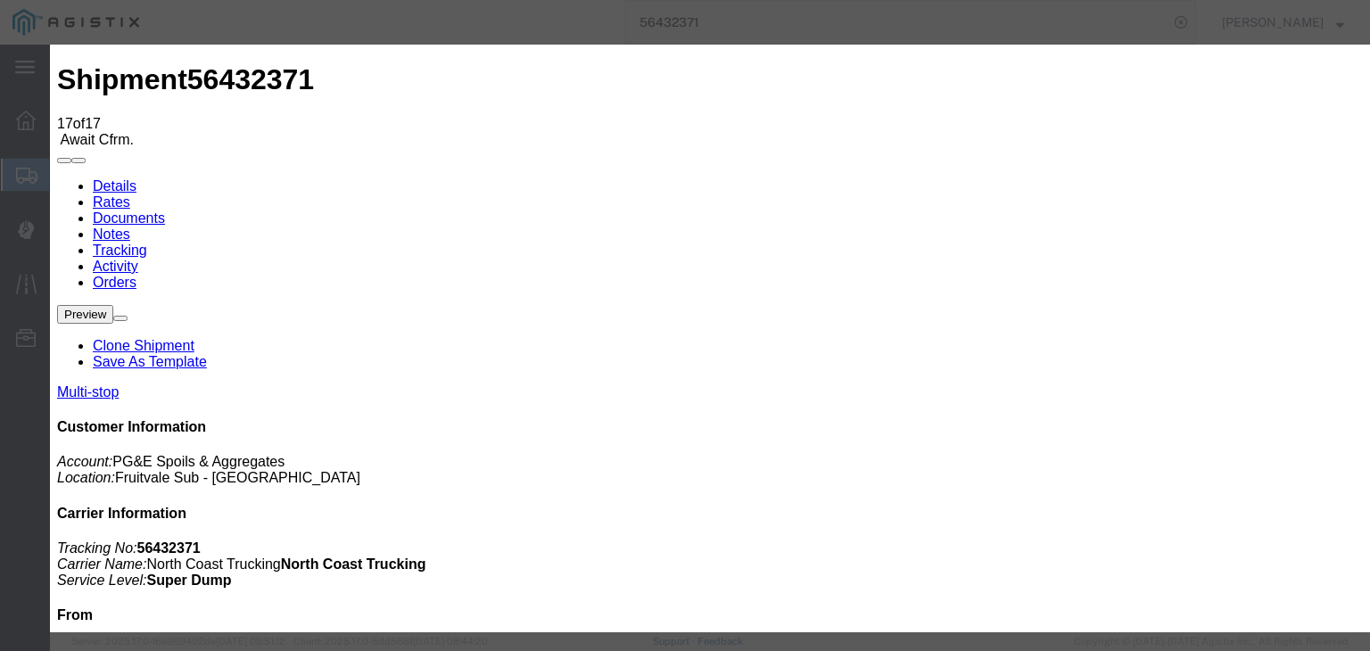
type input "[DATE]"
type input "8:00 AM"
drag, startPoint x: 408, startPoint y: 211, endPoint x: 435, endPoint y: 252, distance: 49.0
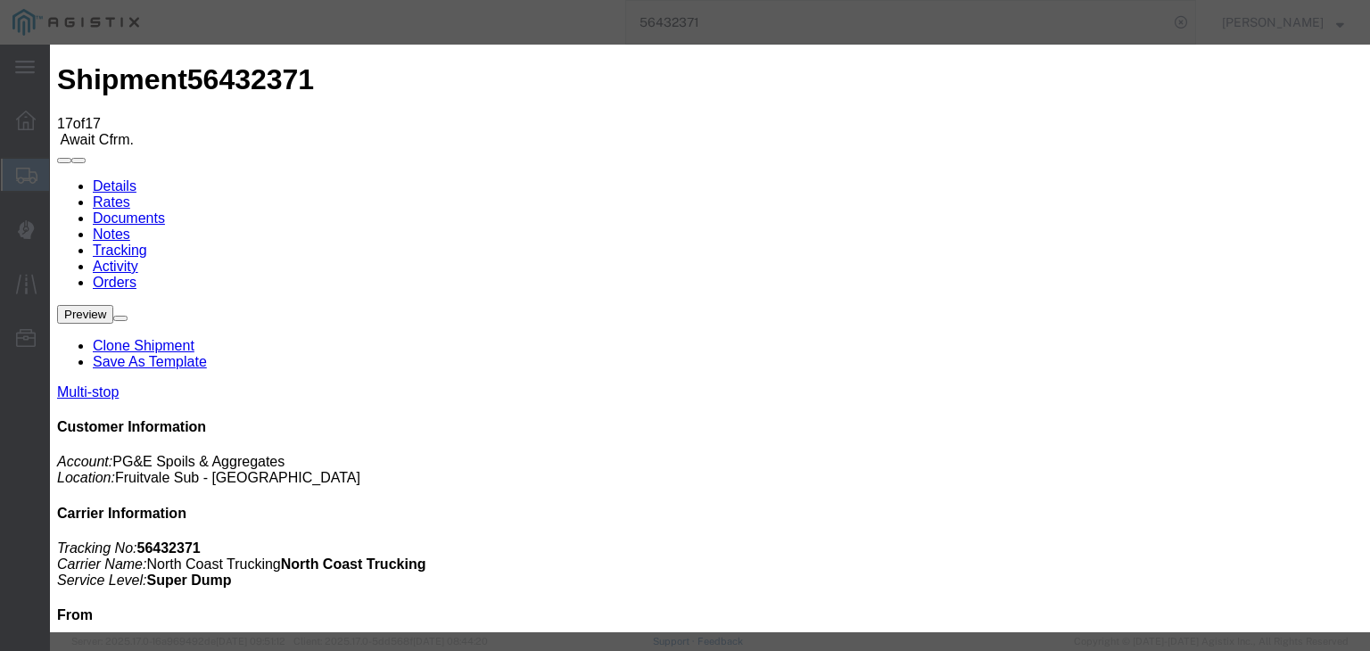
type input "[DATE]"
type input "2:00 PM"
drag, startPoint x: 536, startPoint y: 251, endPoint x: 531, endPoint y: 265, distance: 15.2
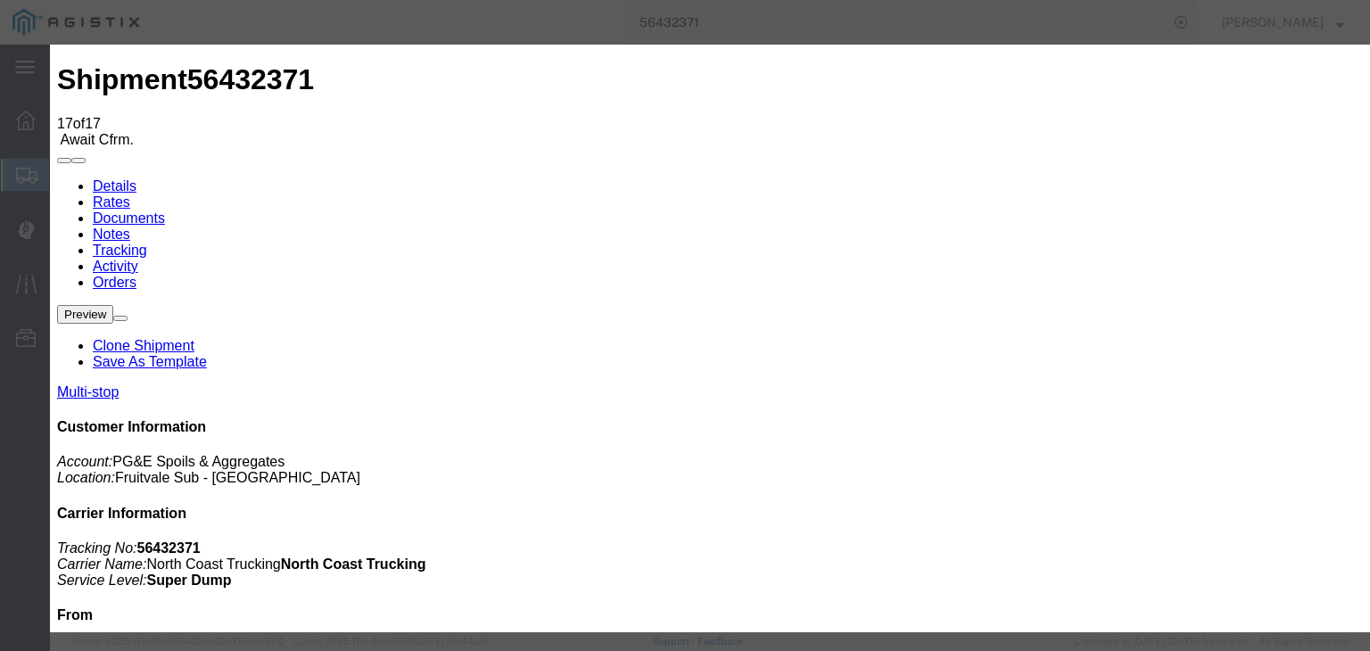
select select "BREAKSTART"
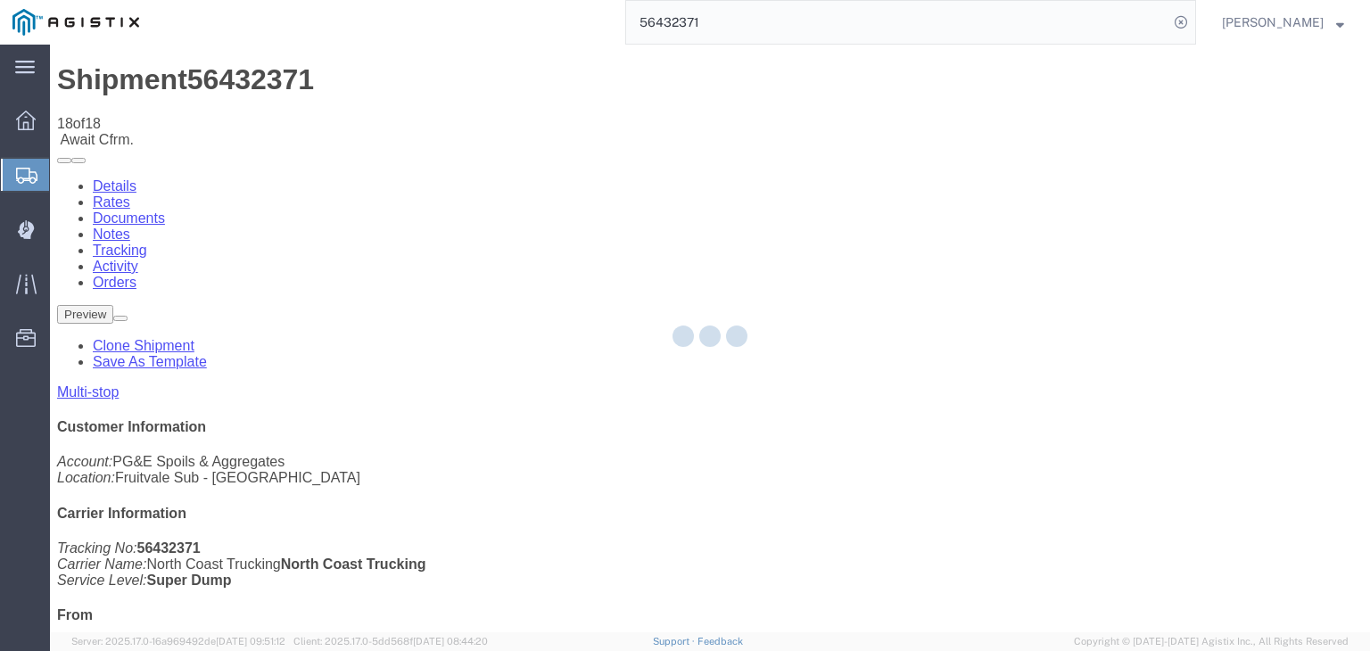
click at [895, 165] on div at bounding box center [710, 339] width 1320 height 588
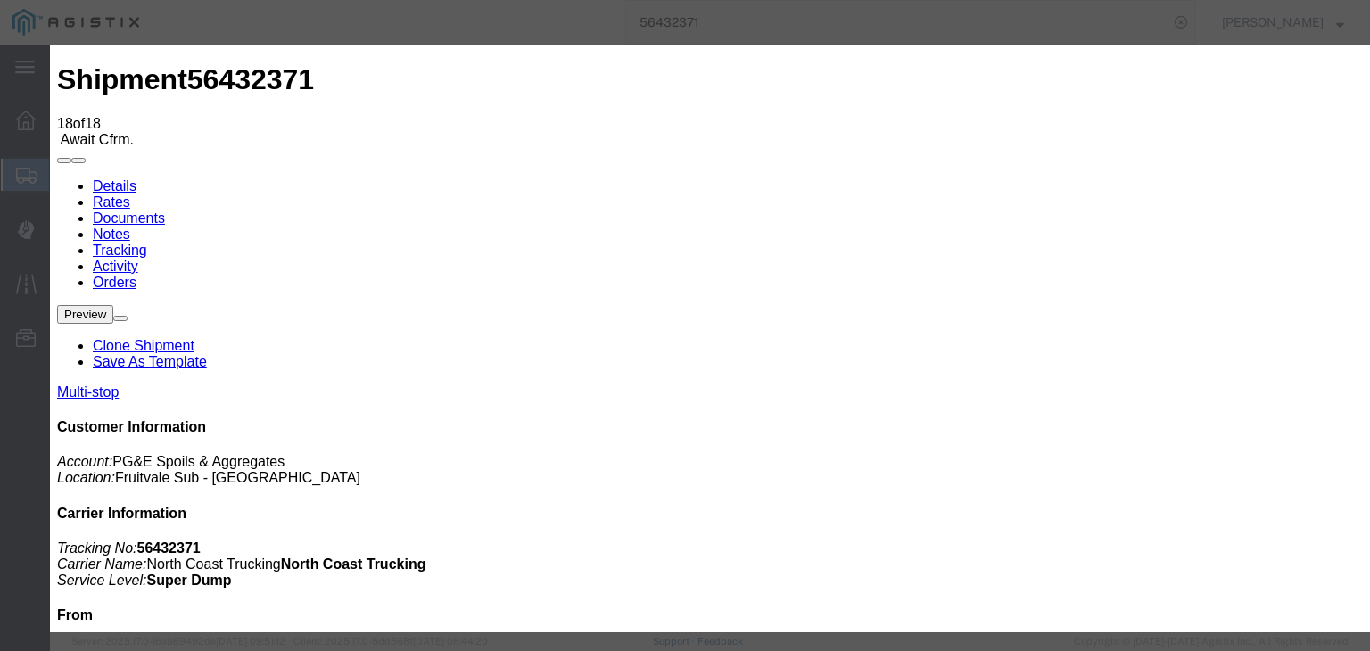
type input "[DATE]"
type input "8:00 AM"
type input "[DATE]"
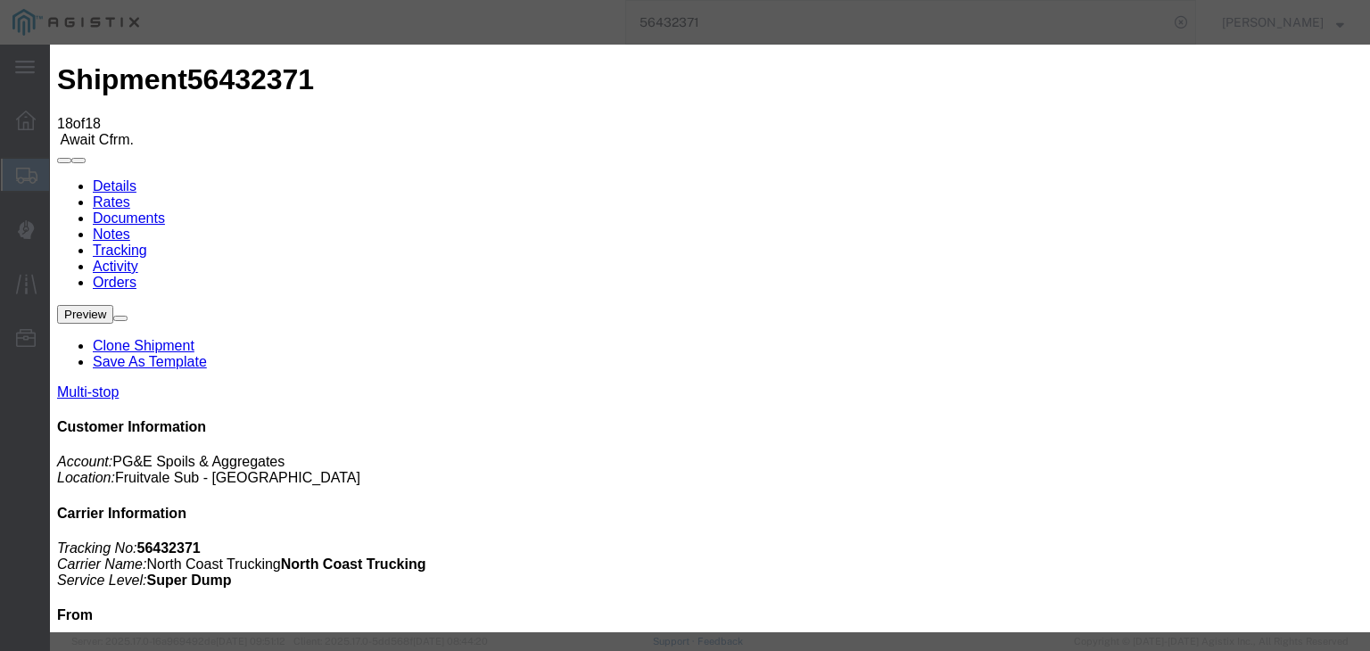
drag, startPoint x: 599, startPoint y: 210, endPoint x: 610, endPoint y: 227, distance: 19.3
type input "2:30 PM"
drag, startPoint x: 500, startPoint y: 259, endPoint x: 494, endPoint y: 271, distance: 14.0
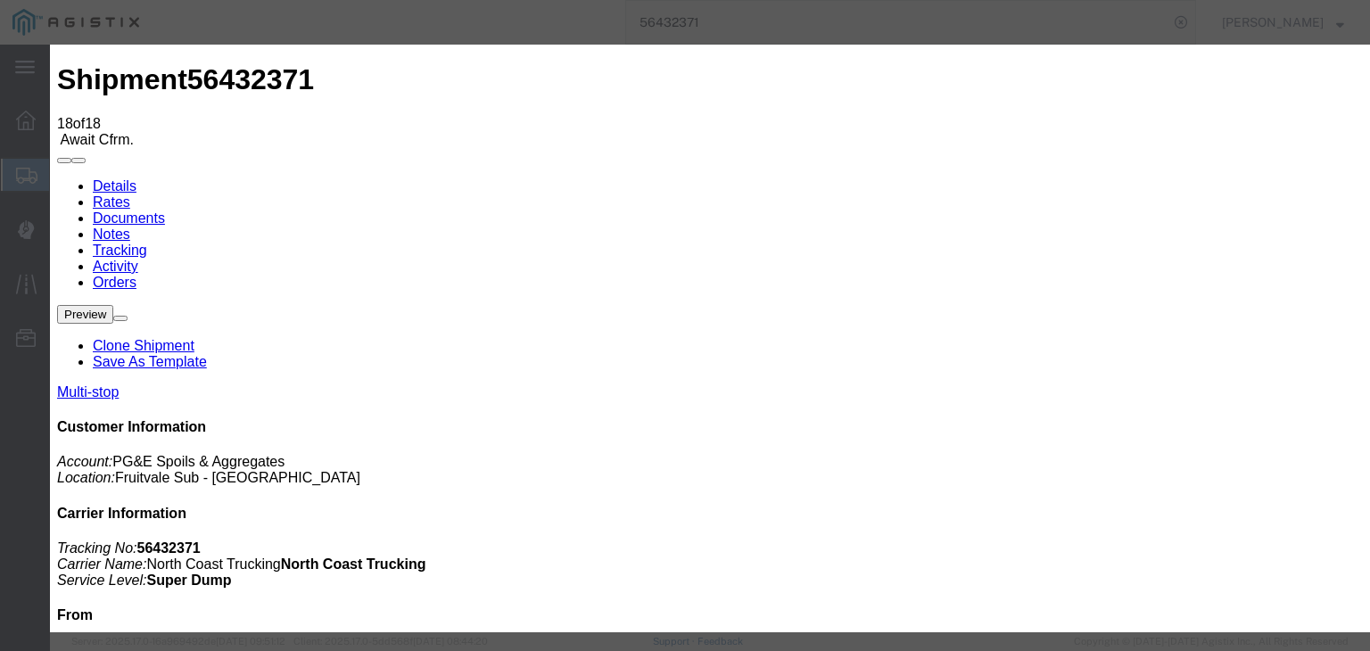
select select "BREAKSTOP"
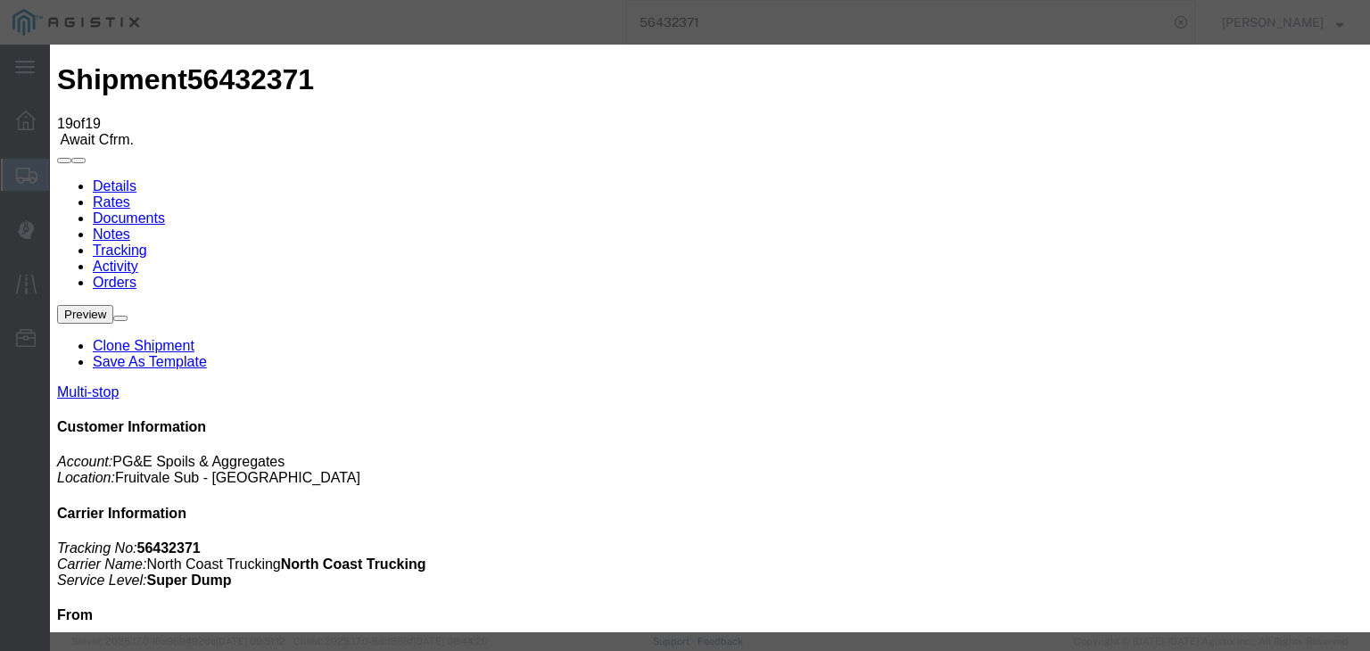
type input "[DATE]"
type input "8:00 AM"
type input "[DATE]"
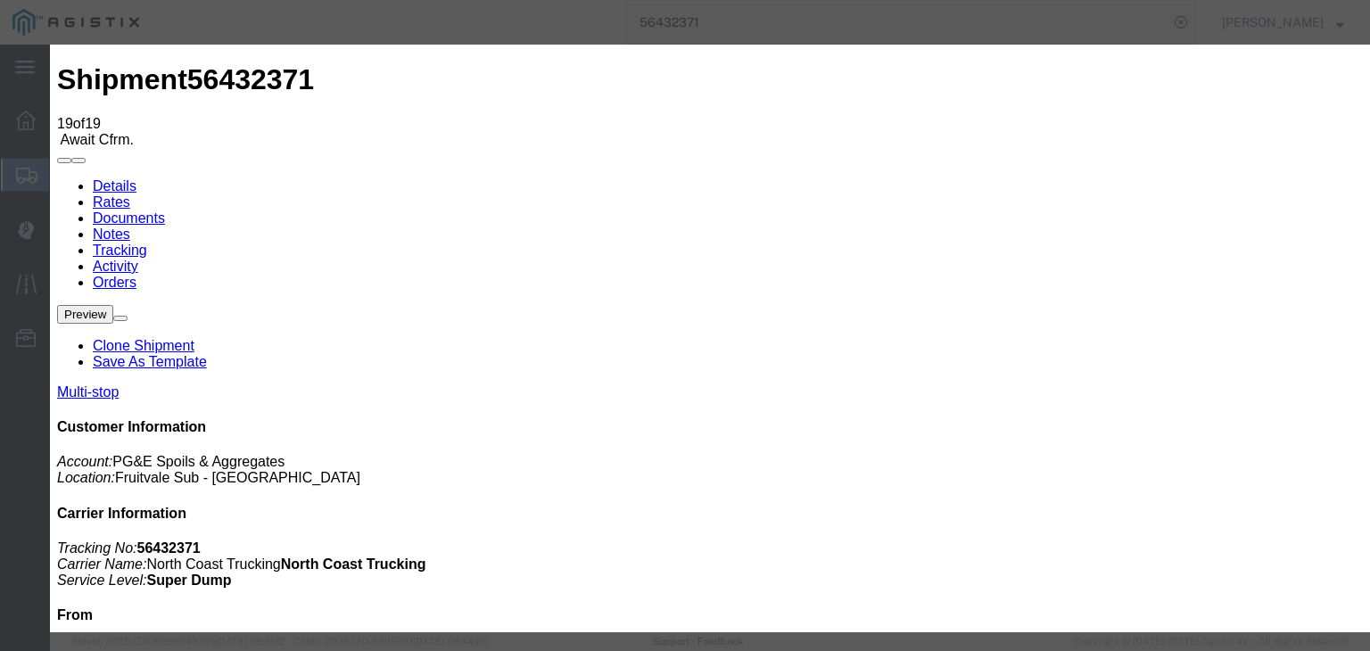
type input "7:30 PM"
select select "ARVPULOC"
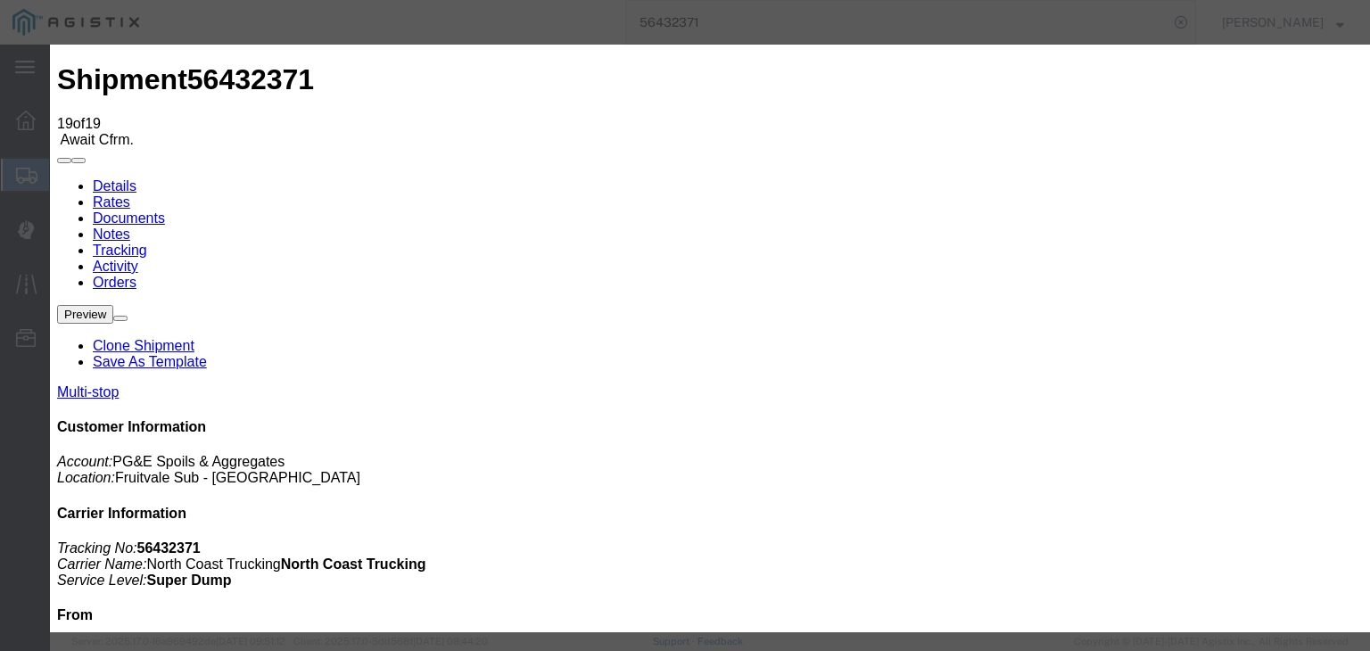
select select "{"pickupDeliveryInfoId": "122150438","pickupOrDelivery": "P","stopNum": "1","lo…"
select select "CA"
type input "[GEOGRAPHIC_DATA]"
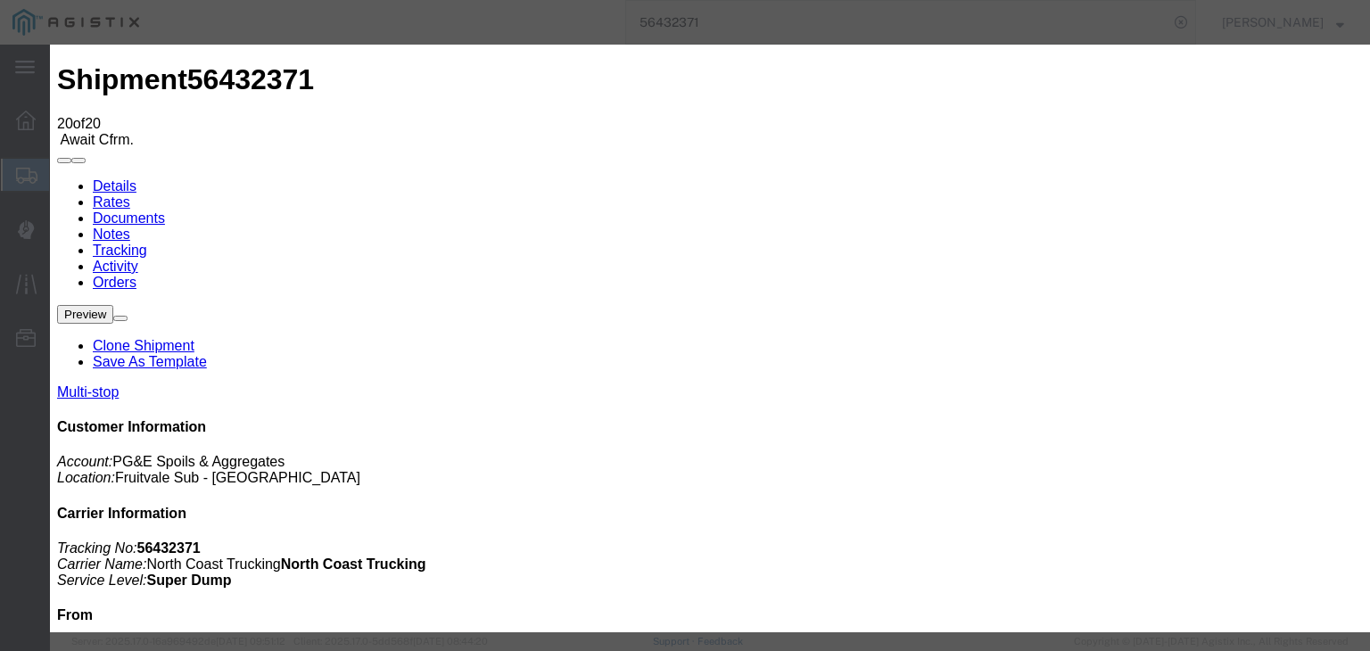
type input "[DATE]"
type input "8:00 AM"
type input "[DATE]"
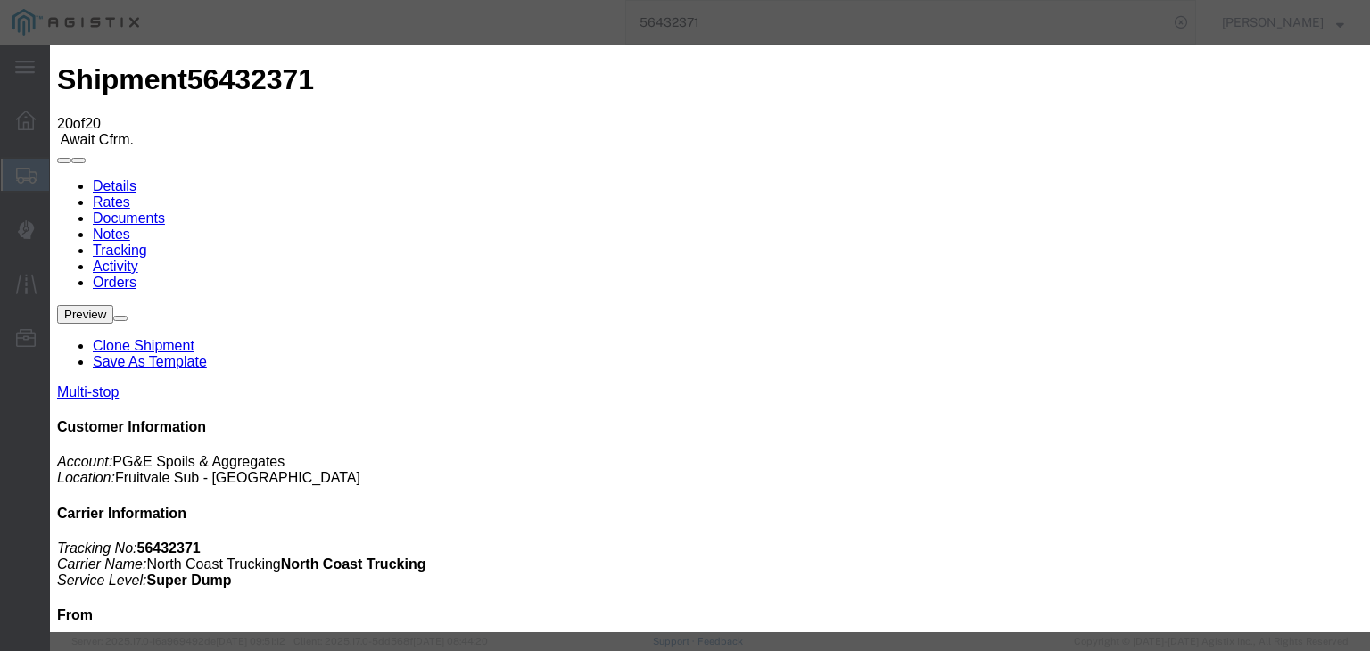
drag, startPoint x: 572, startPoint y: 230, endPoint x: 595, endPoint y: 228, distance: 23.3
type input "7:30 PM"
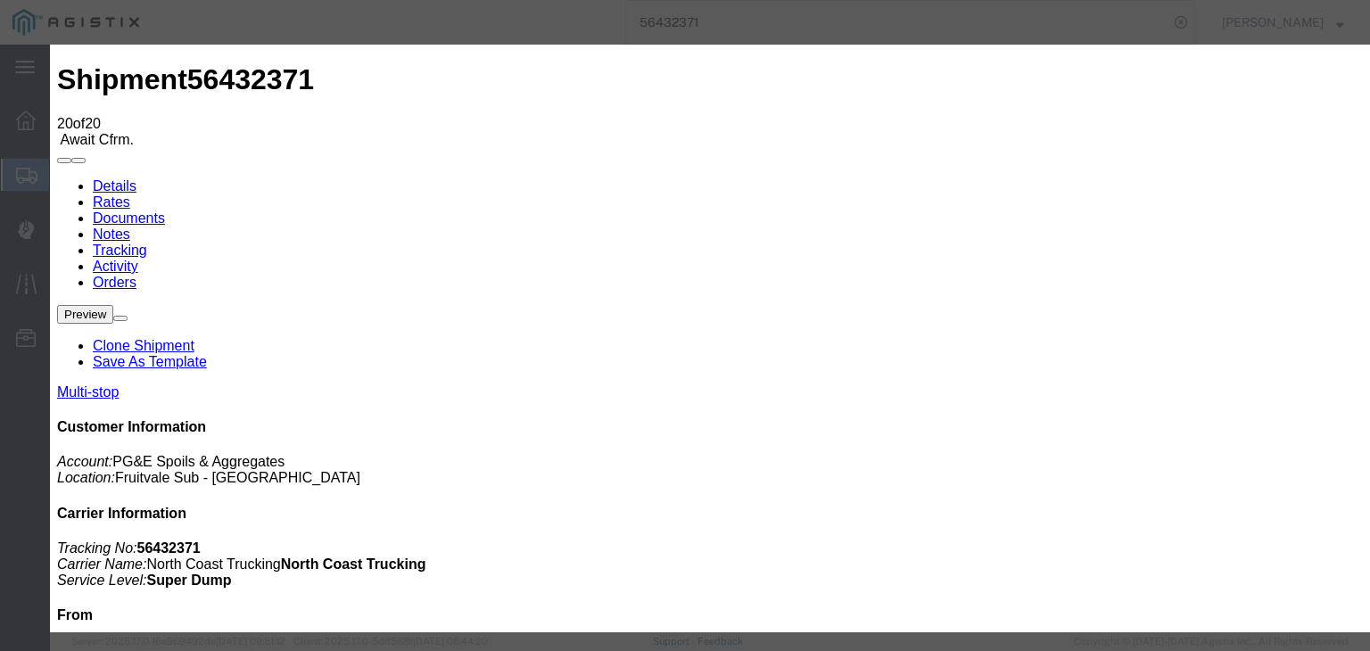
select select "DPTPULOC"
select select "{"pickupDeliveryInfoId": "122150438","pickupOrDelivery": "P","stopNum": "1","lo…"
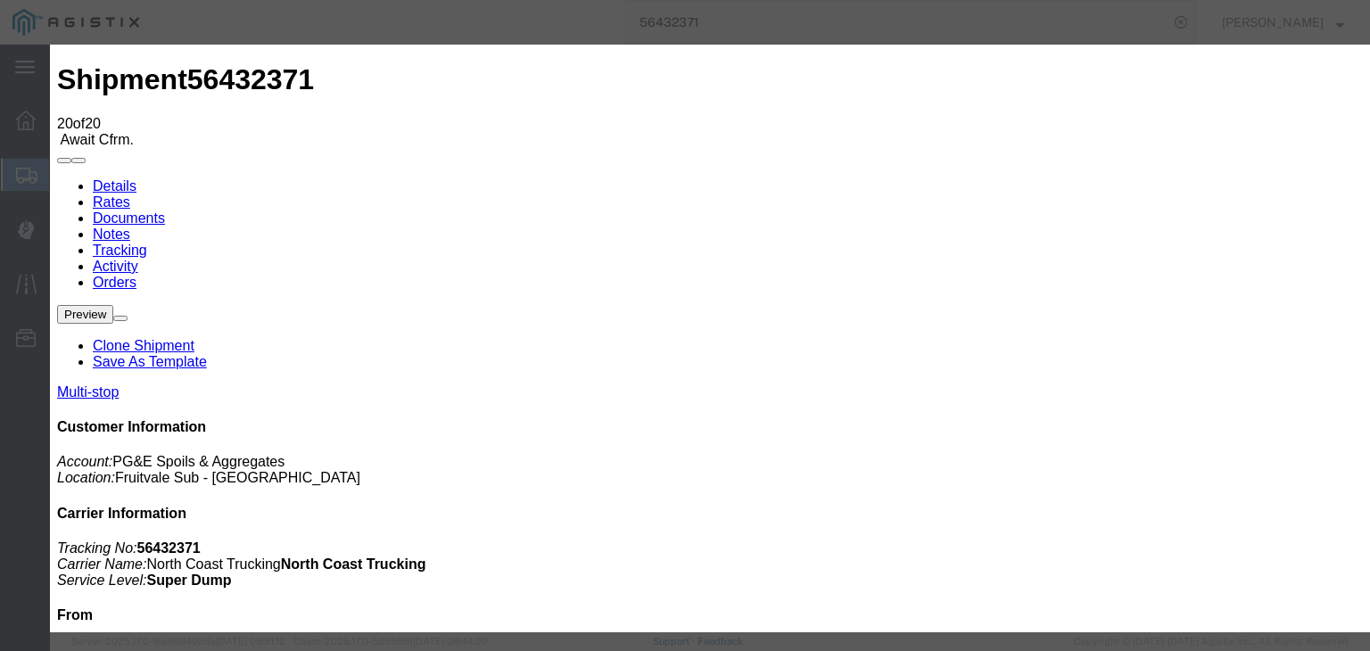
select select "CA"
type input "[GEOGRAPHIC_DATA]"
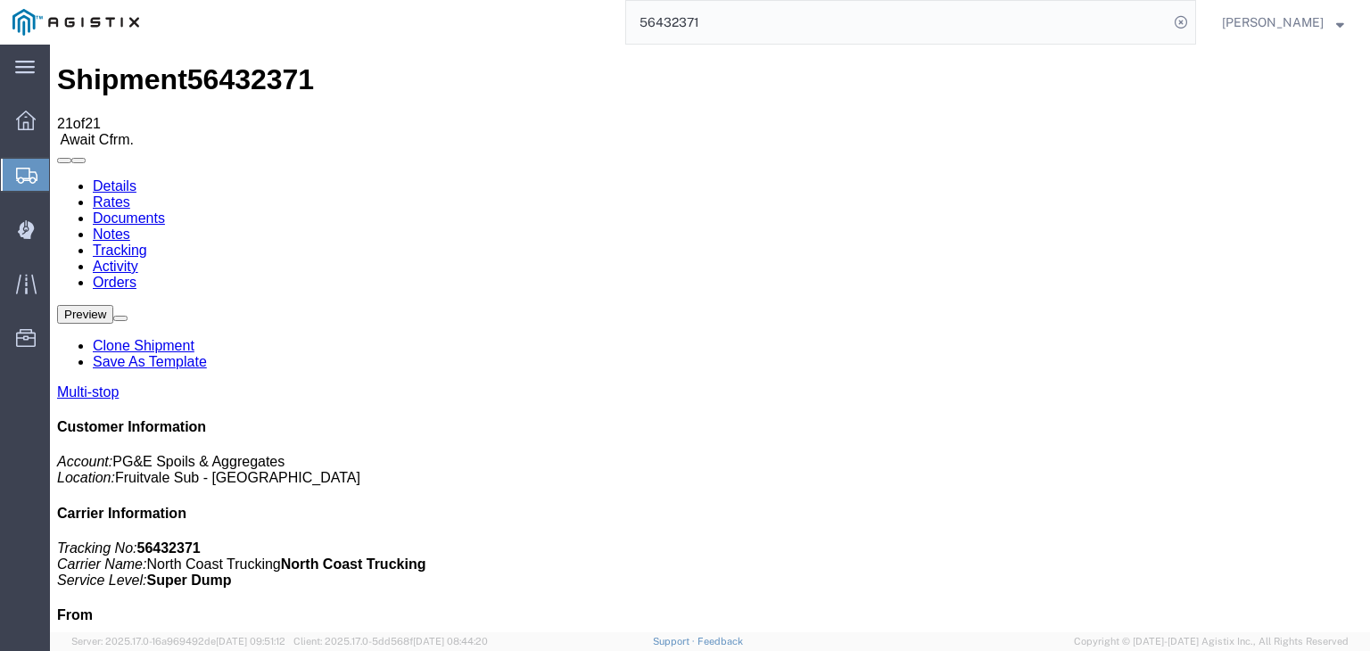
click at [165, 210] on link "Documents" at bounding box center [129, 217] width 72 height 15
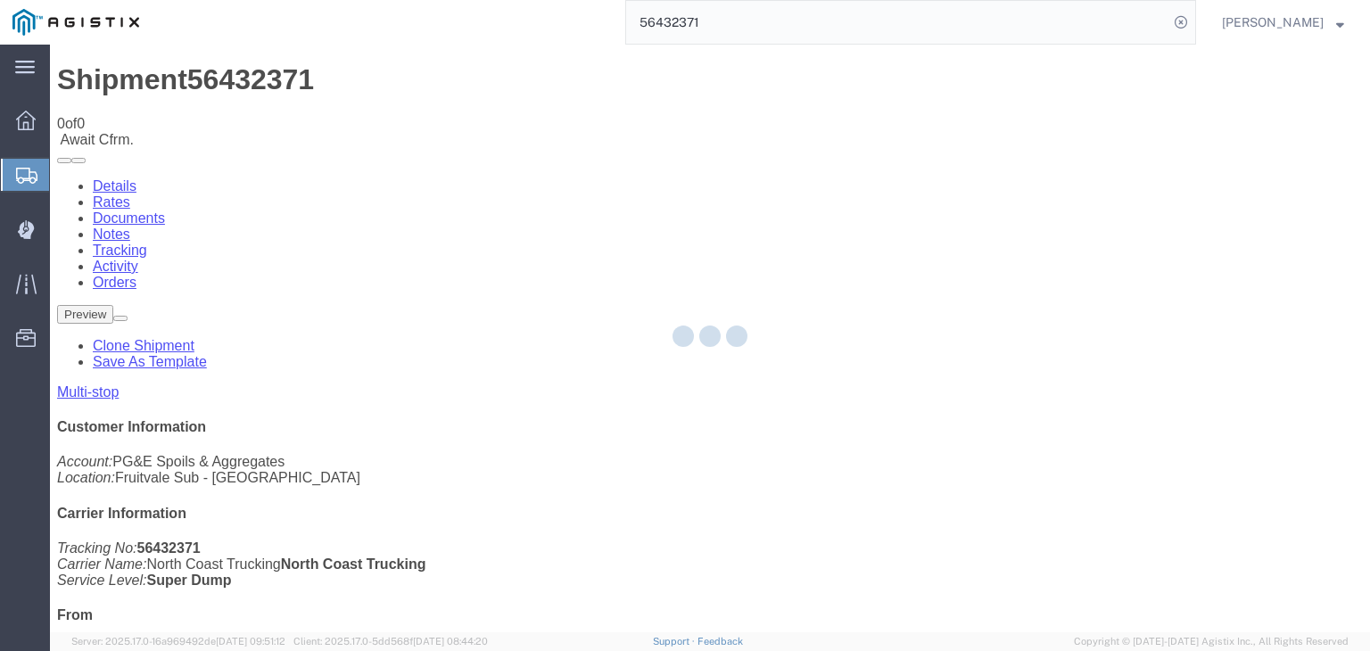
click at [773, 171] on div at bounding box center [710, 339] width 1320 height 588
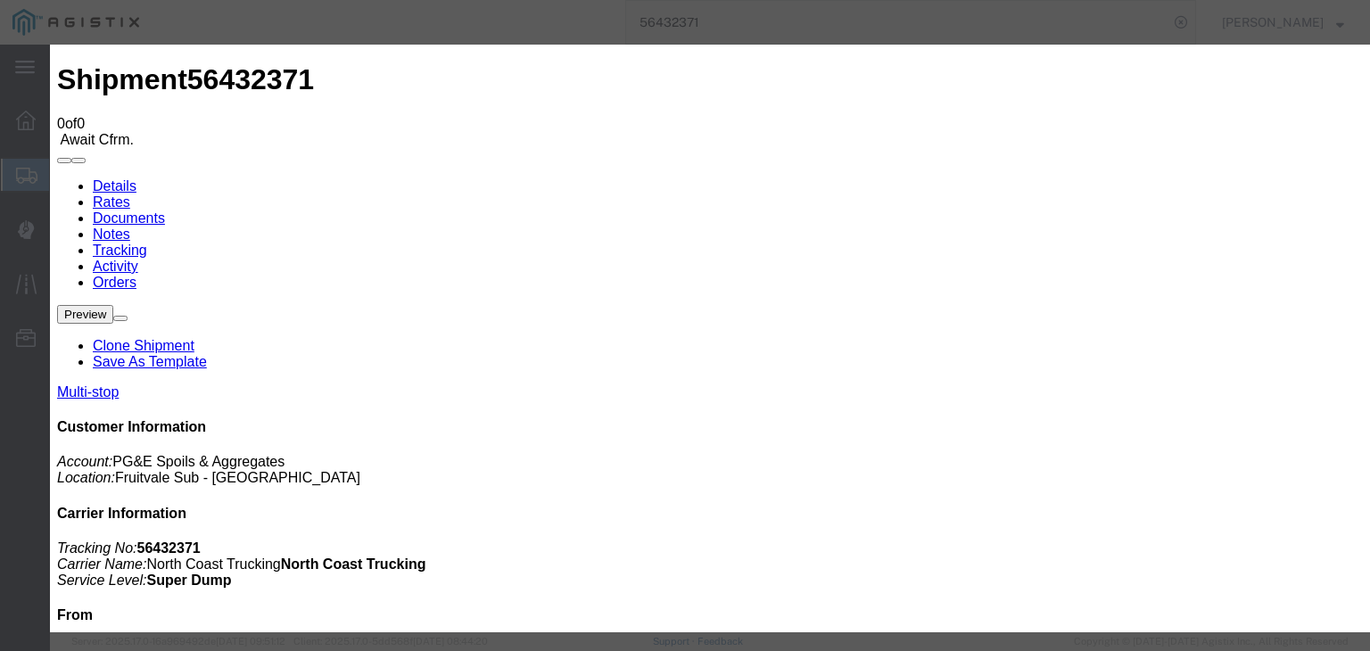
type input "C:\fakepath\[DATE] PGE 9431566-56432371 Chepe.pdf"
type input "Freight Bill"
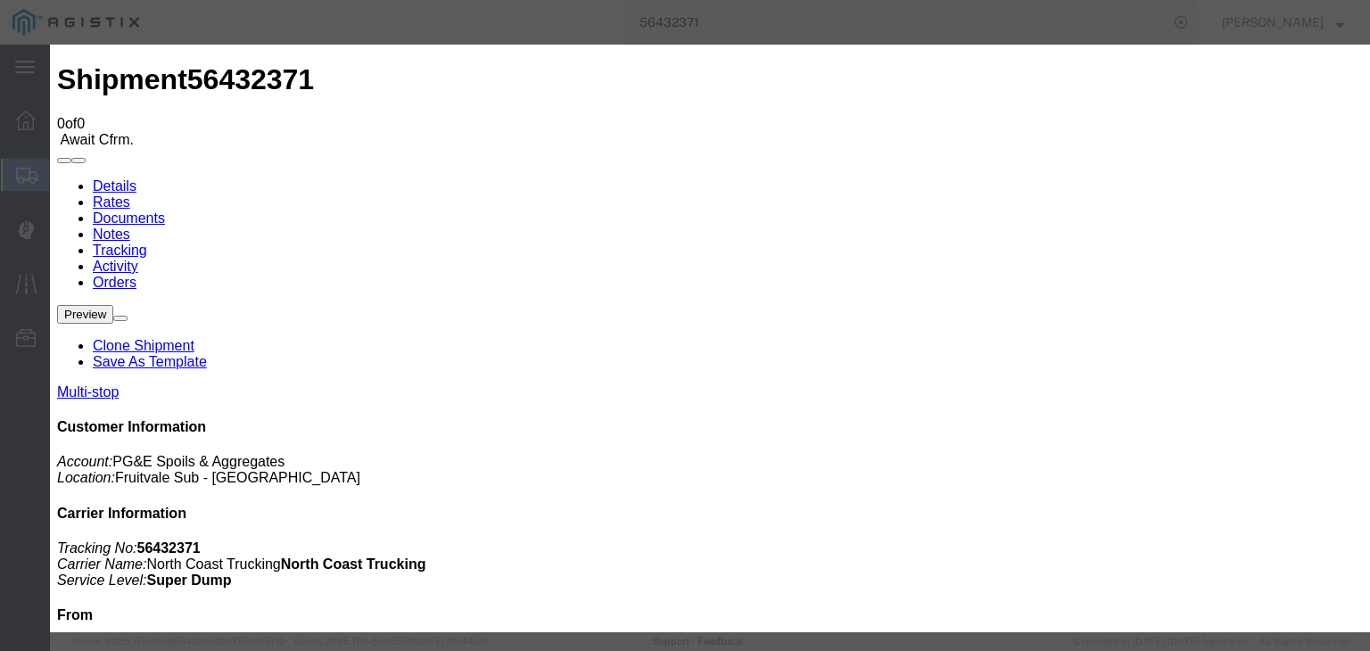
select select
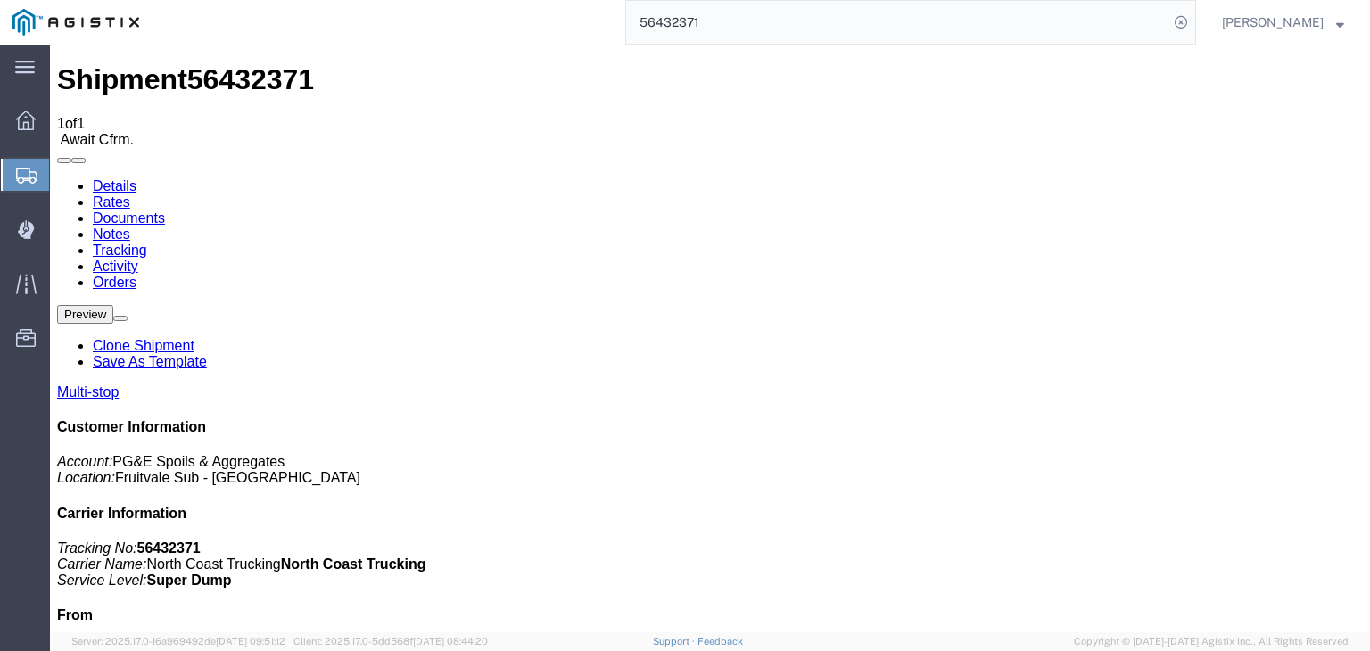
click at [147, 243] on link "Tracking" at bounding box center [120, 250] width 54 height 15
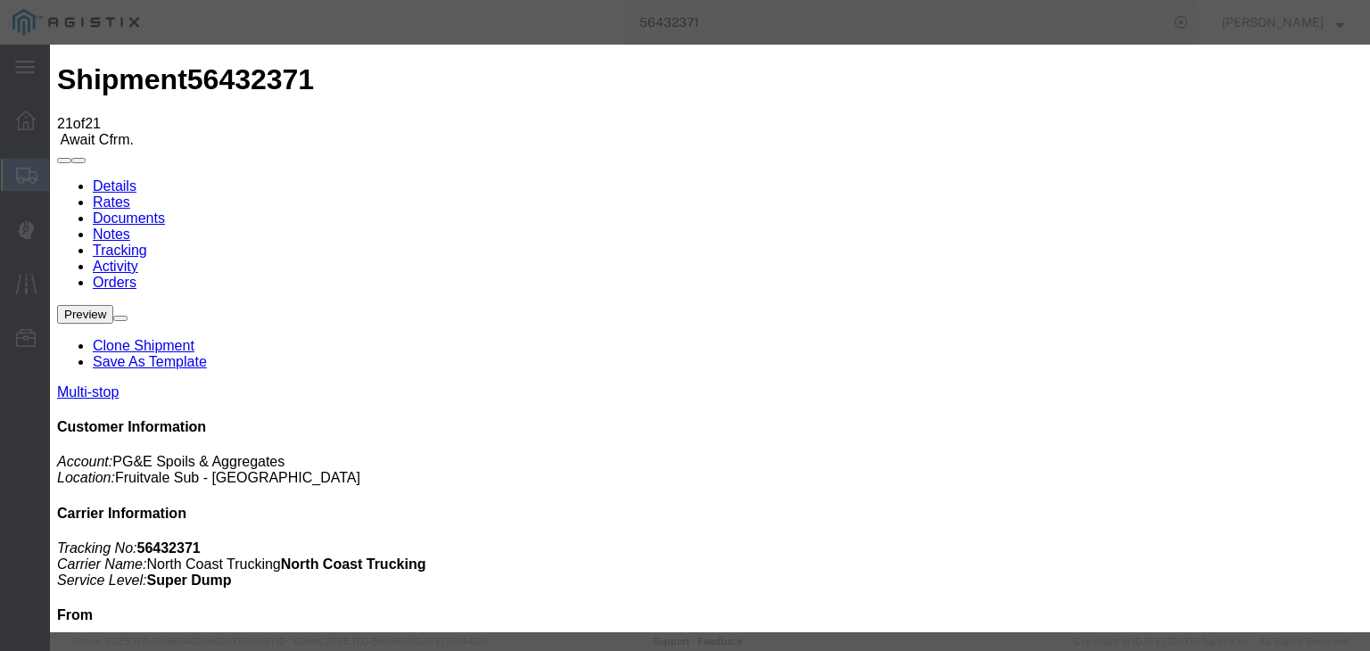
type input "[DATE]"
type input "8:00 AM"
type input "[DATE]"
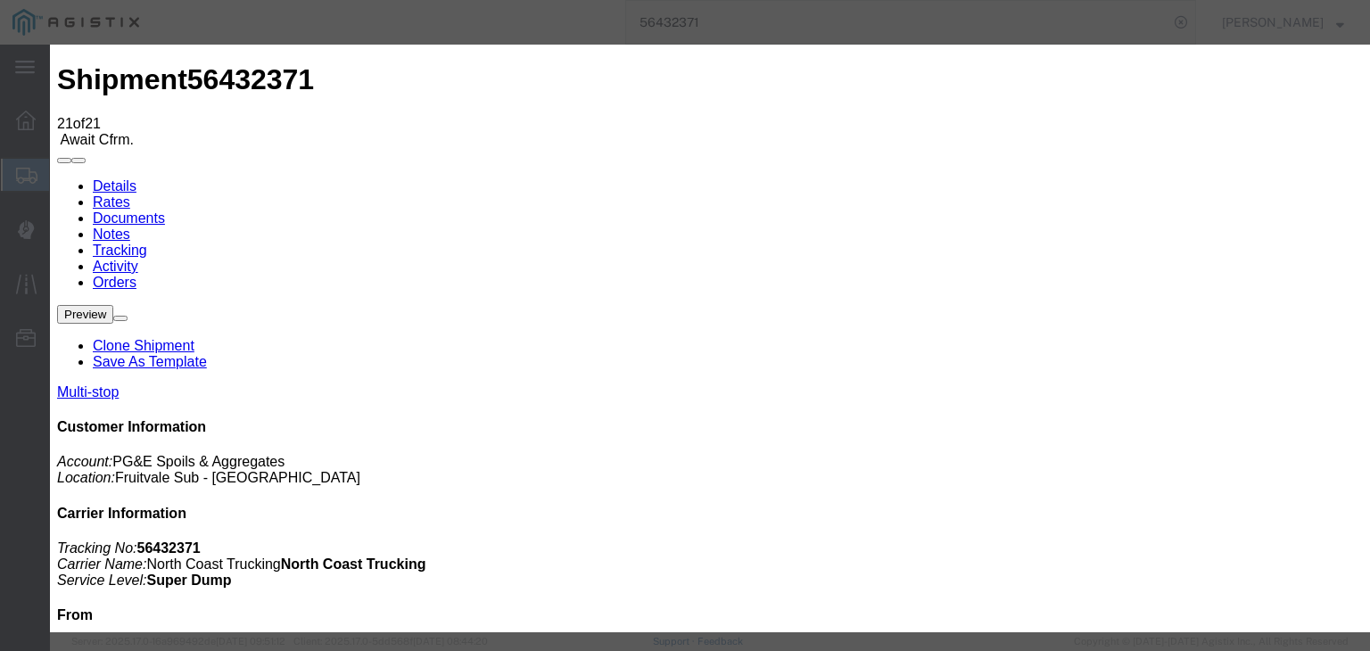
type input "7:30 PM"
select select "DELIVRED"
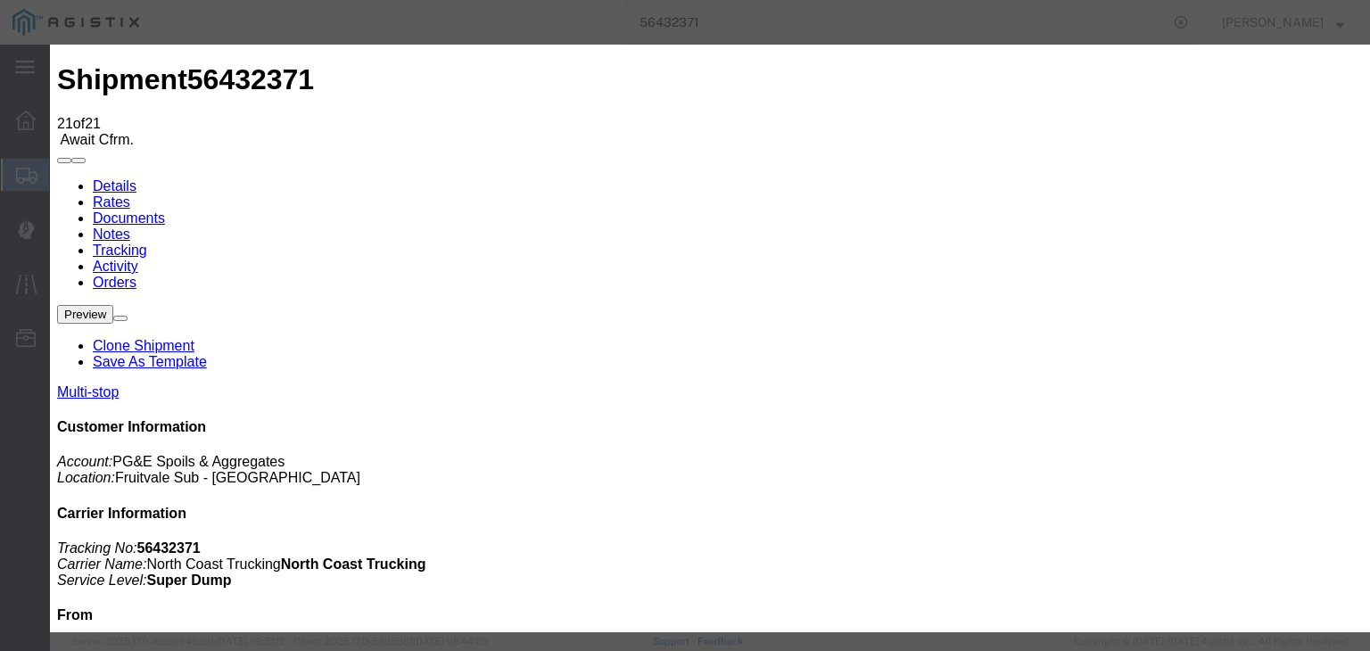
select select "{"pickupDeliveryInfoId": "122150438","pickupOrDelivery": "P","stopNum": "1","lo…"
select select "CA"
type input "[GEOGRAPHIC_DATA]"
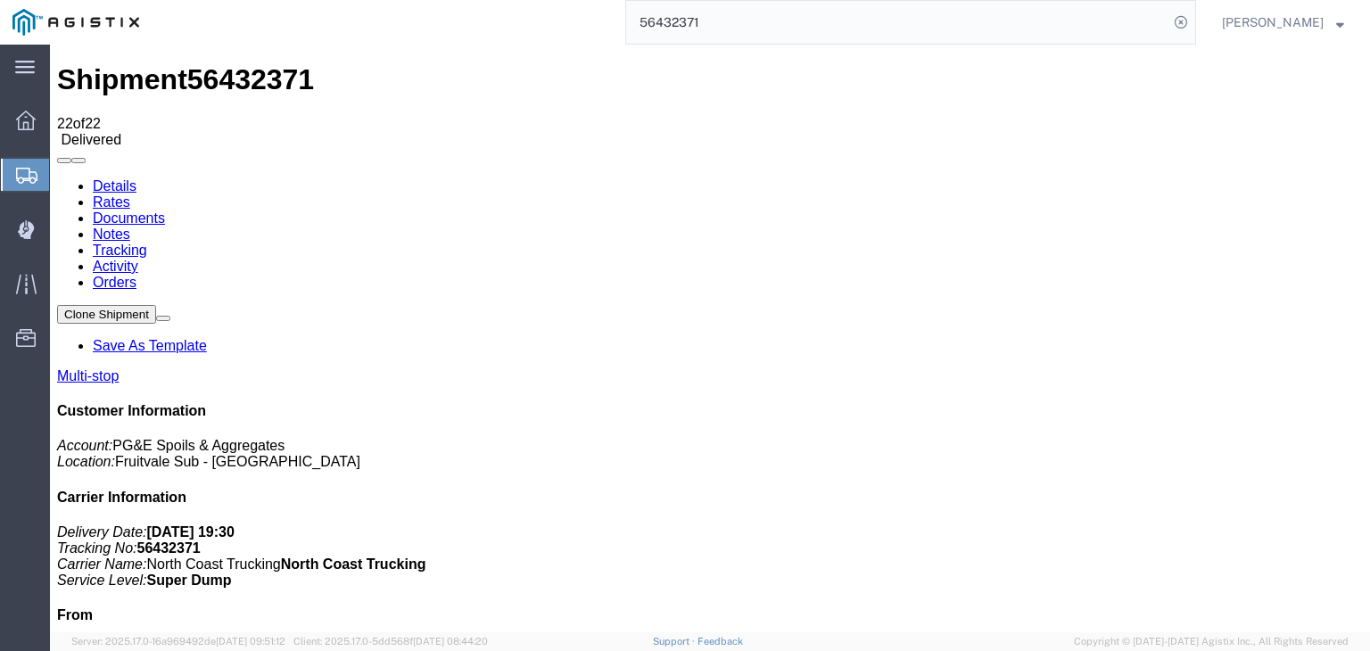
click at [130, 227] on link "Notes" at bounding box center [111, 234] width 37 height 15
click at [147, 243] on link "Tracking" at bounding box center [120, 250] width 54 height 15
click at [130, 227] on link "Notes" at bounding box center [111, 234] width 37 height 15
click at [165, 210] on link "Documents" at bounding box center [129, 217] width 72 height 15
